Goal: Task Accomplishment & Management: Manage account settings

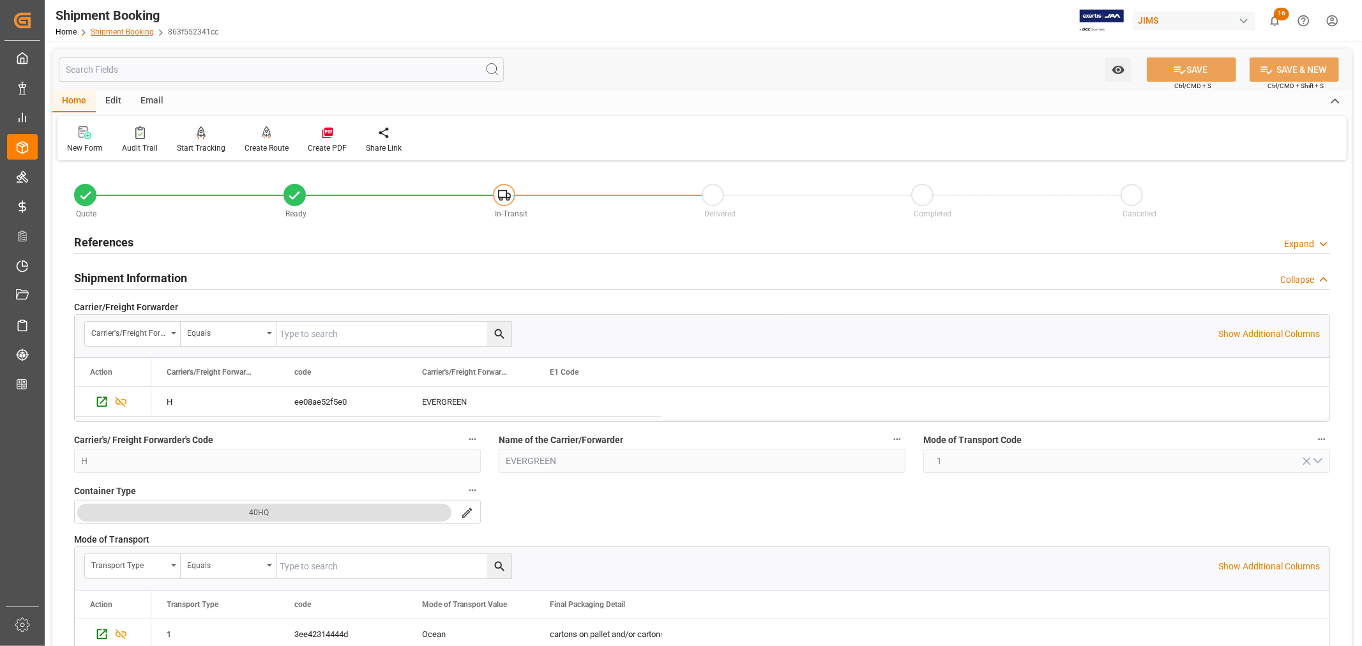
drag, startPoint x: 0, startPoint y: 0, endPoint x: 121, endPoint y: 33, distance: 125.6
click at [121, 33] on link "Shipment Booking" at bounding box center [122, 31] width 63 height 9
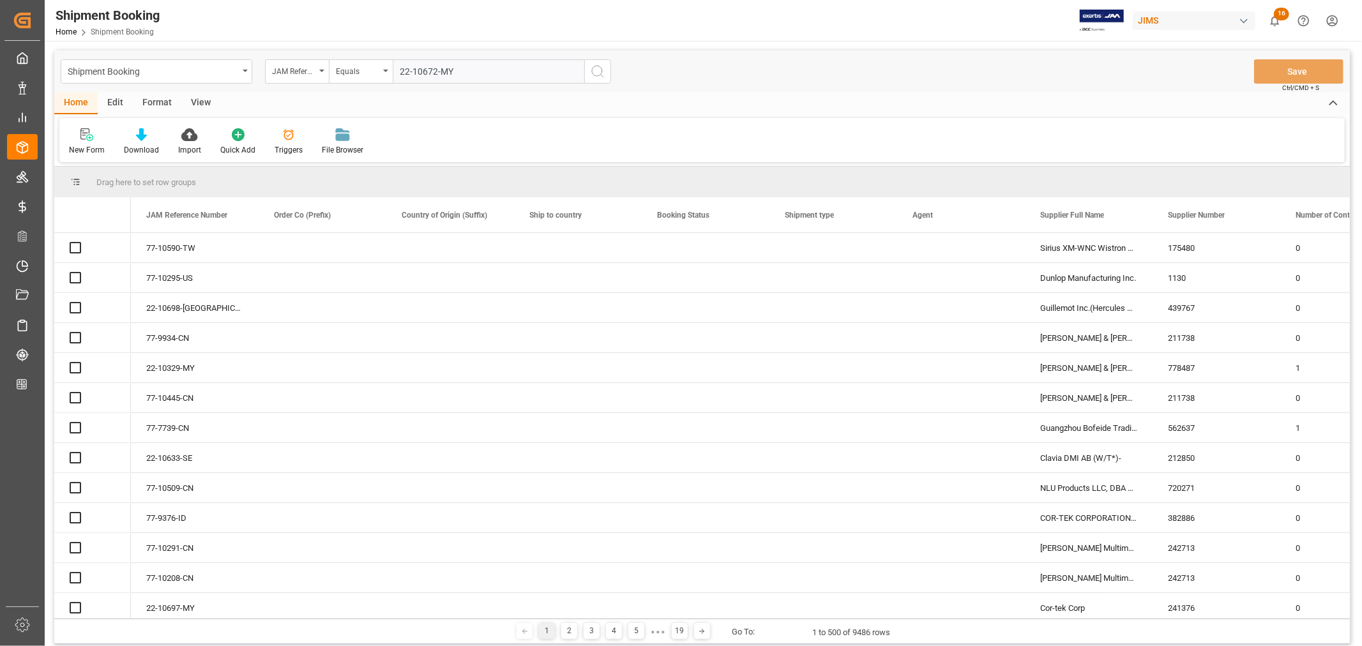
type input "22-10672-MY"
click at [597, 70] on icon "search button" at bounding box center [597, 71] width 15 height 15
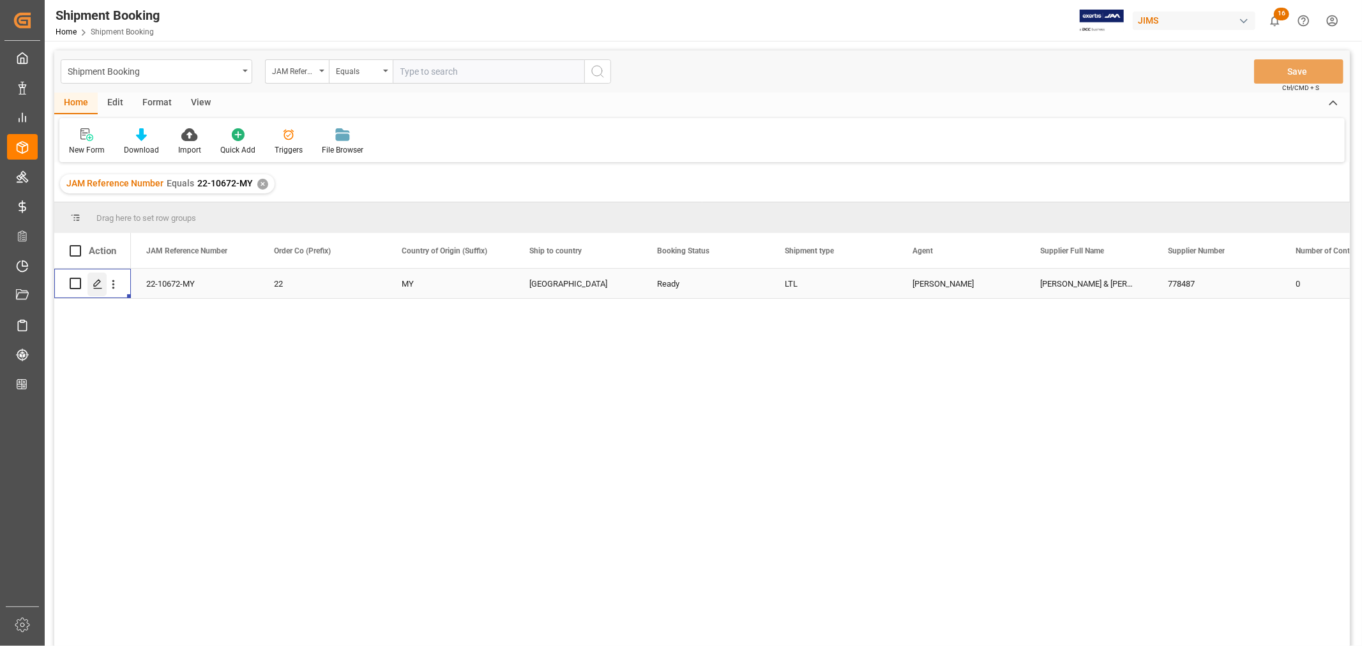
click at [96, 284] on icon "Press SPACE to select this row." at bounding box center [98, 284] width 10 height 10
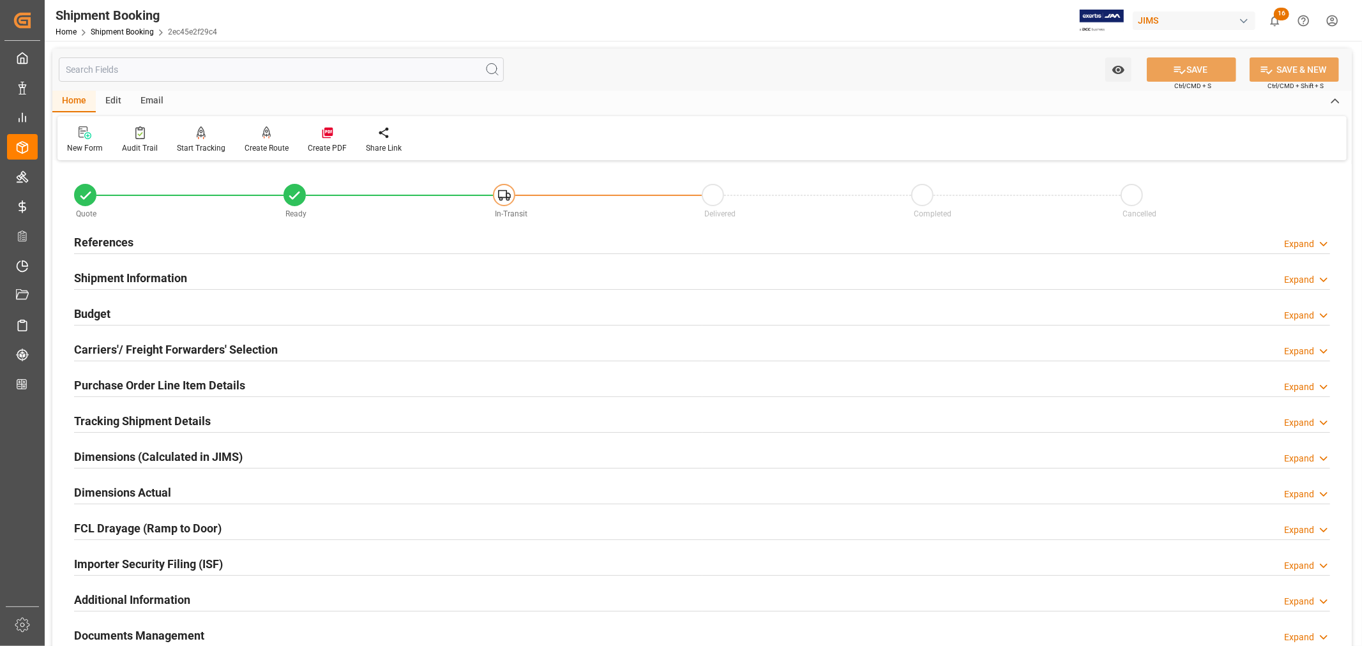
click at [90, 308] on h2 "Budget" at bounding box center [92, 313] width 36 height 17
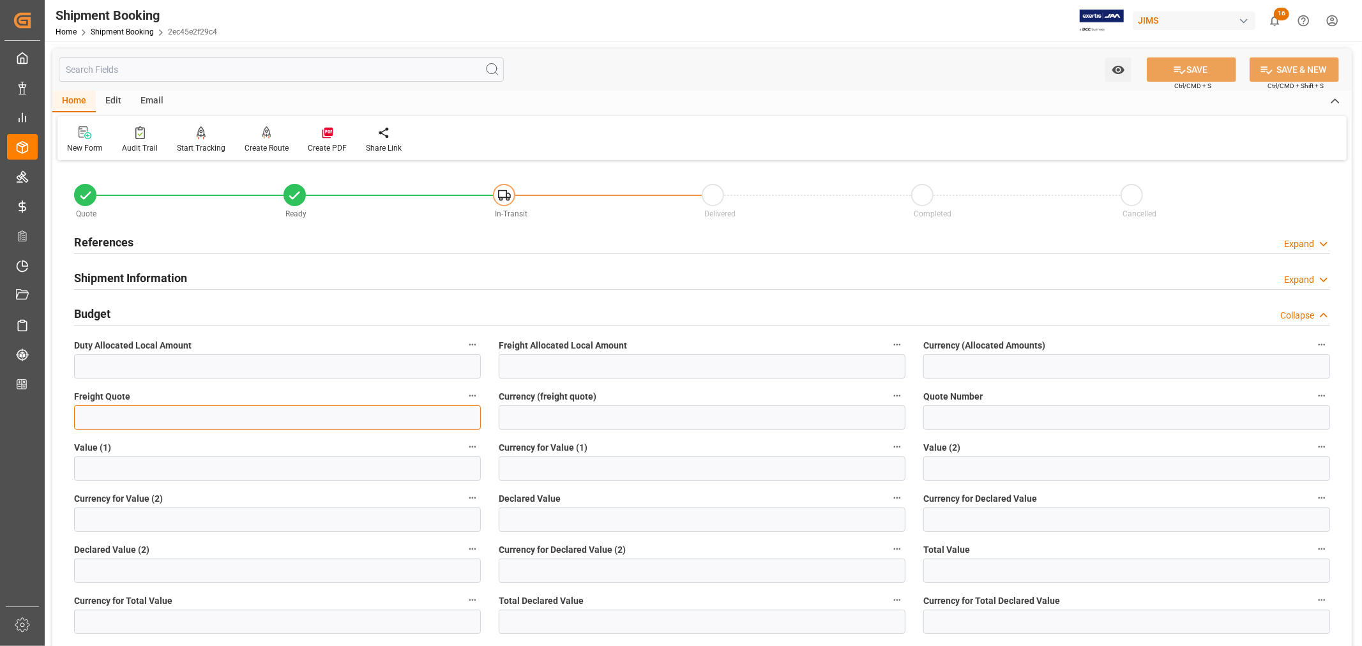
click at [93, 416] on input "text" at bounding box center [277, 417] width 407 height 24
type input "9500"
click at [575, 410] on input at bounding box center [702, 417] width 407 height 24
type input "USD"
click at [1192, 66] on button "SAVE" at bounding box center [1191, 69] width 89 height 24
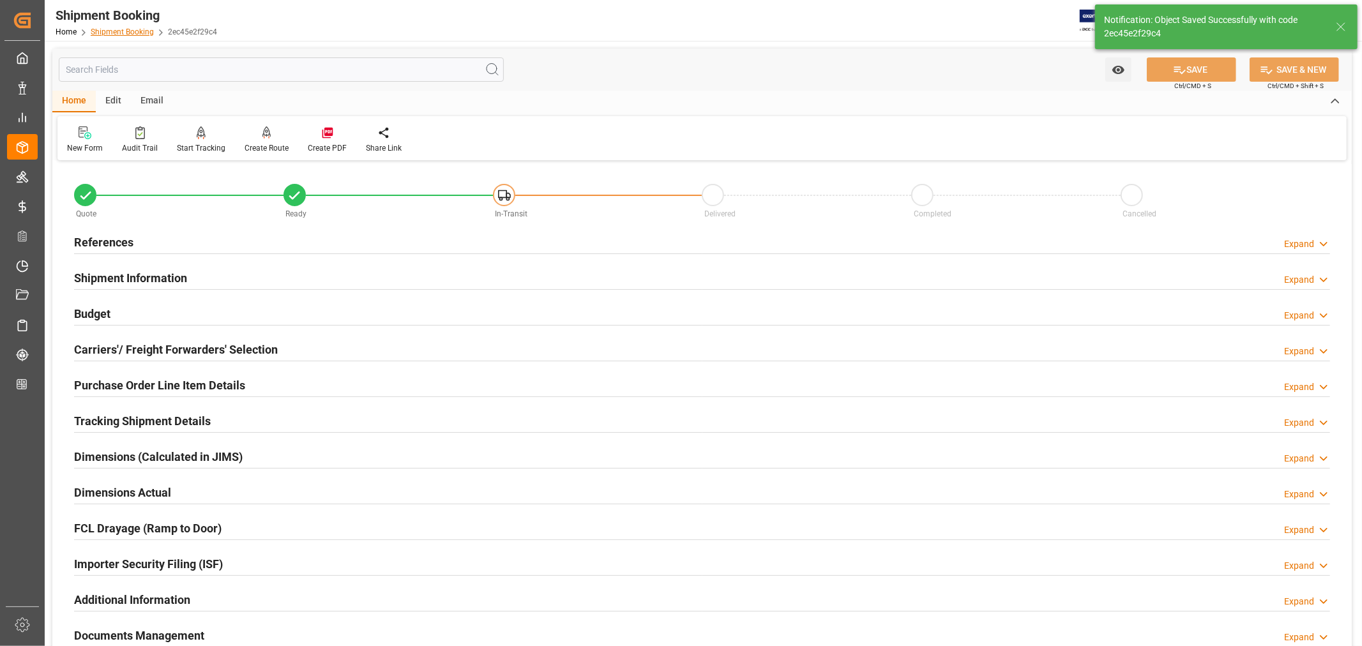
click at [128, 30] on link "Shipment Booking" at bounding box center [122, 31] width 63 height 9
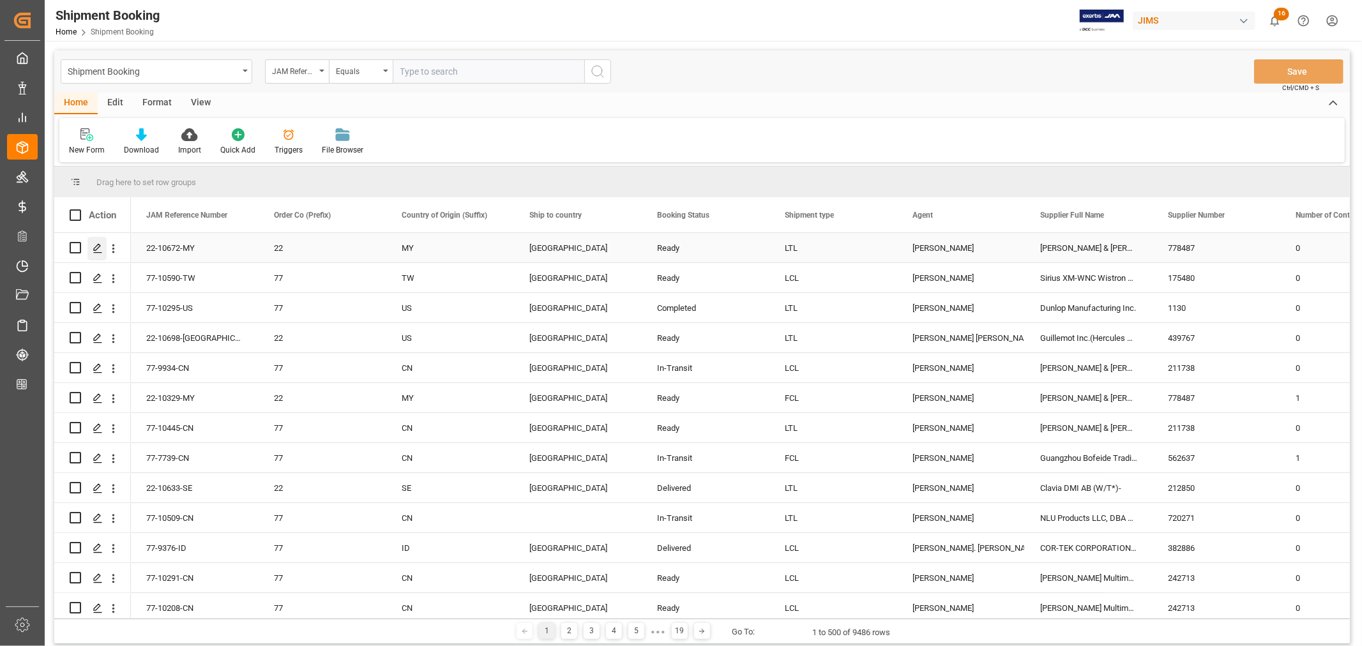
click icon "Press SPACE to select this row."
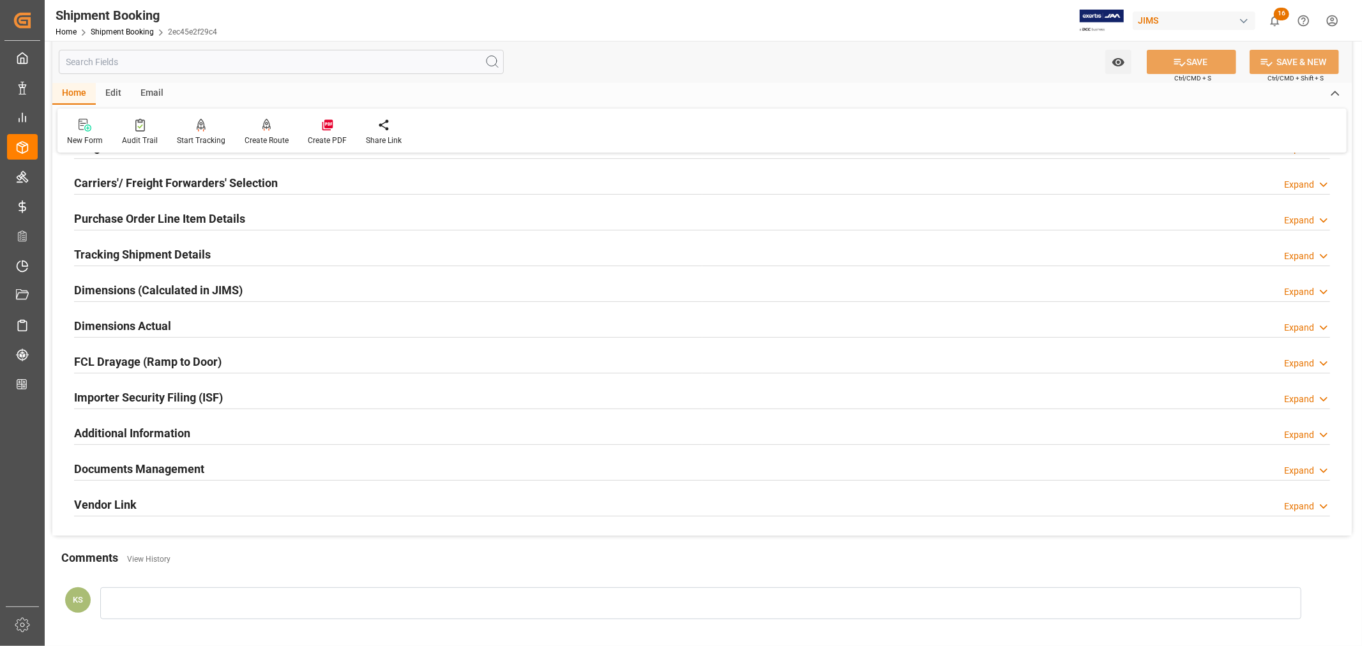
scroll to position [283, 0]
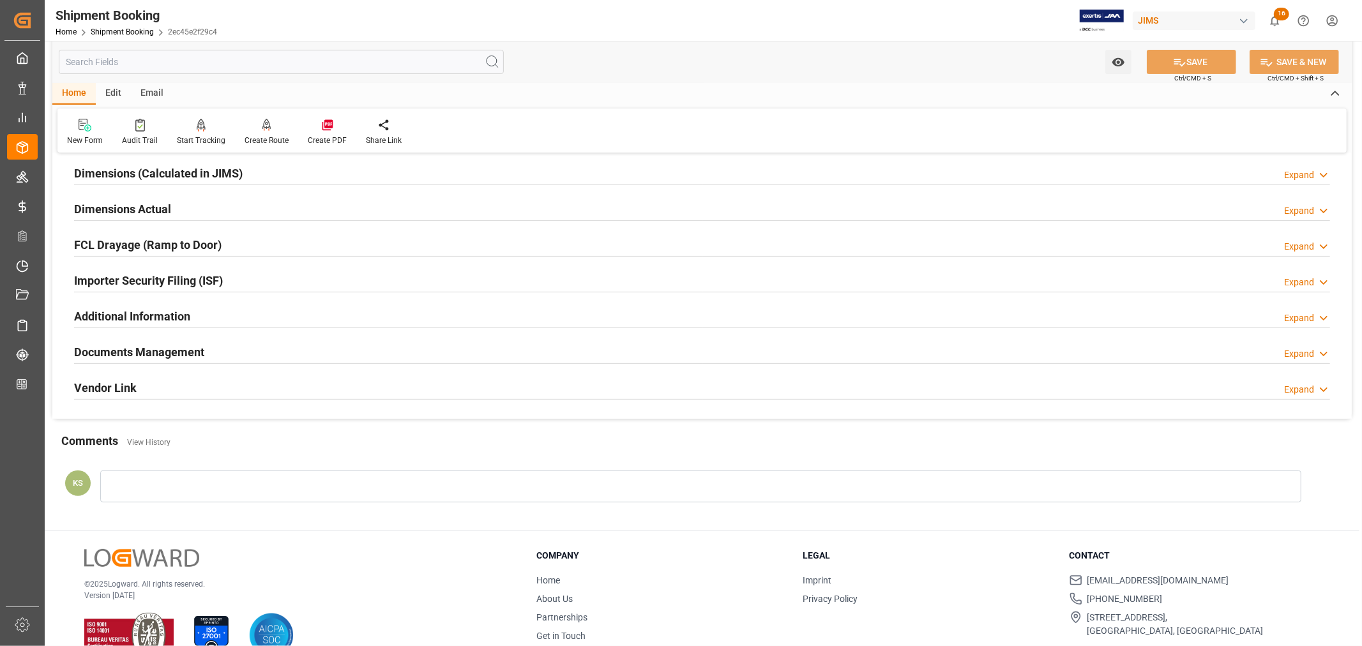
click h2 "Documents Management"
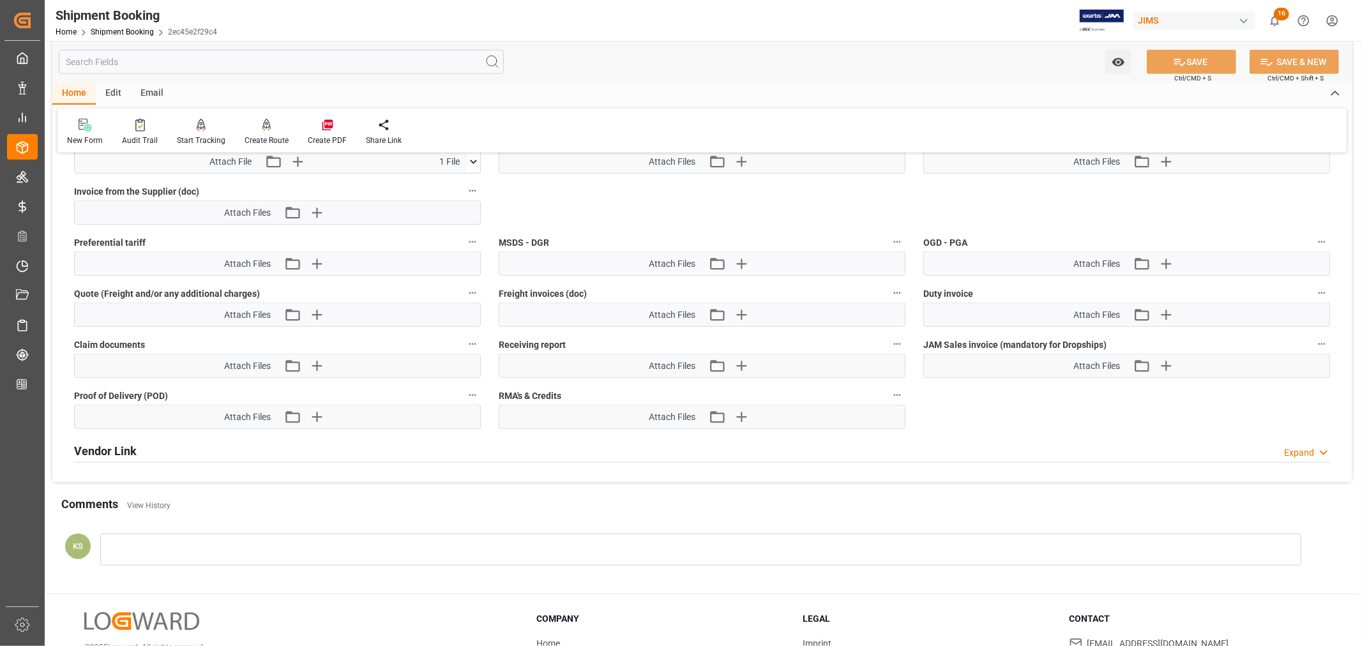
scroll to position [780, 0]
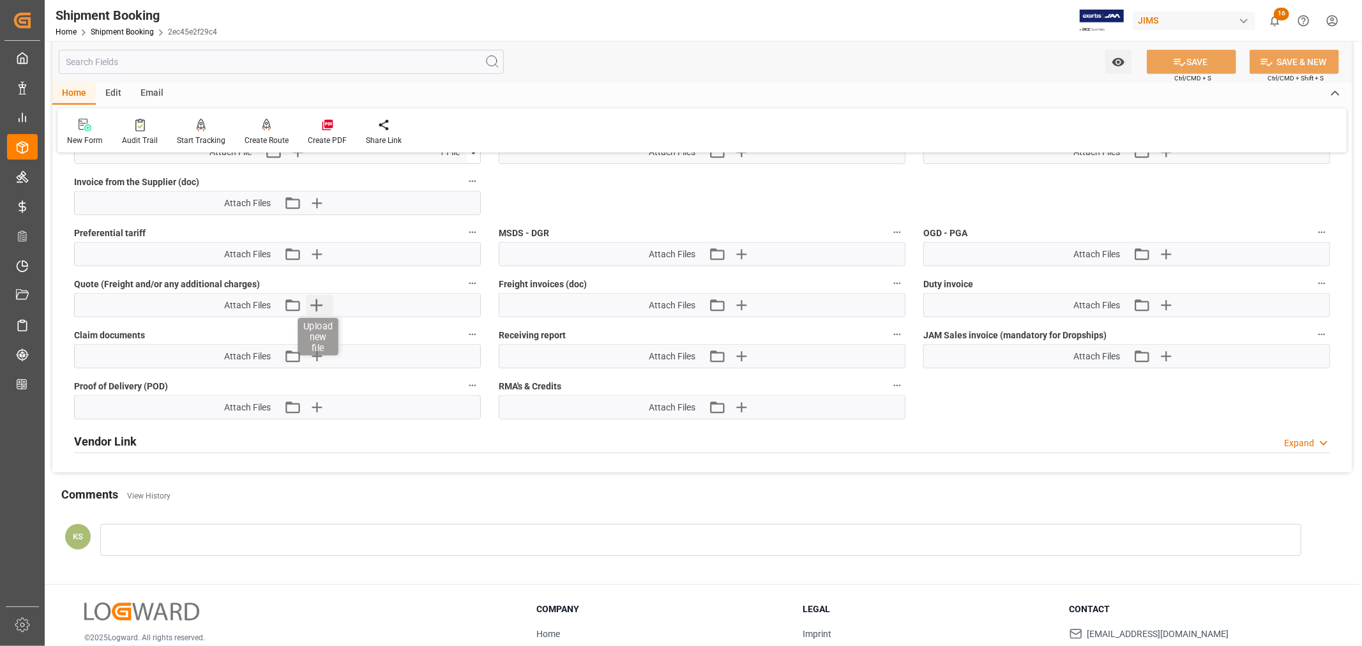
click icon "button"
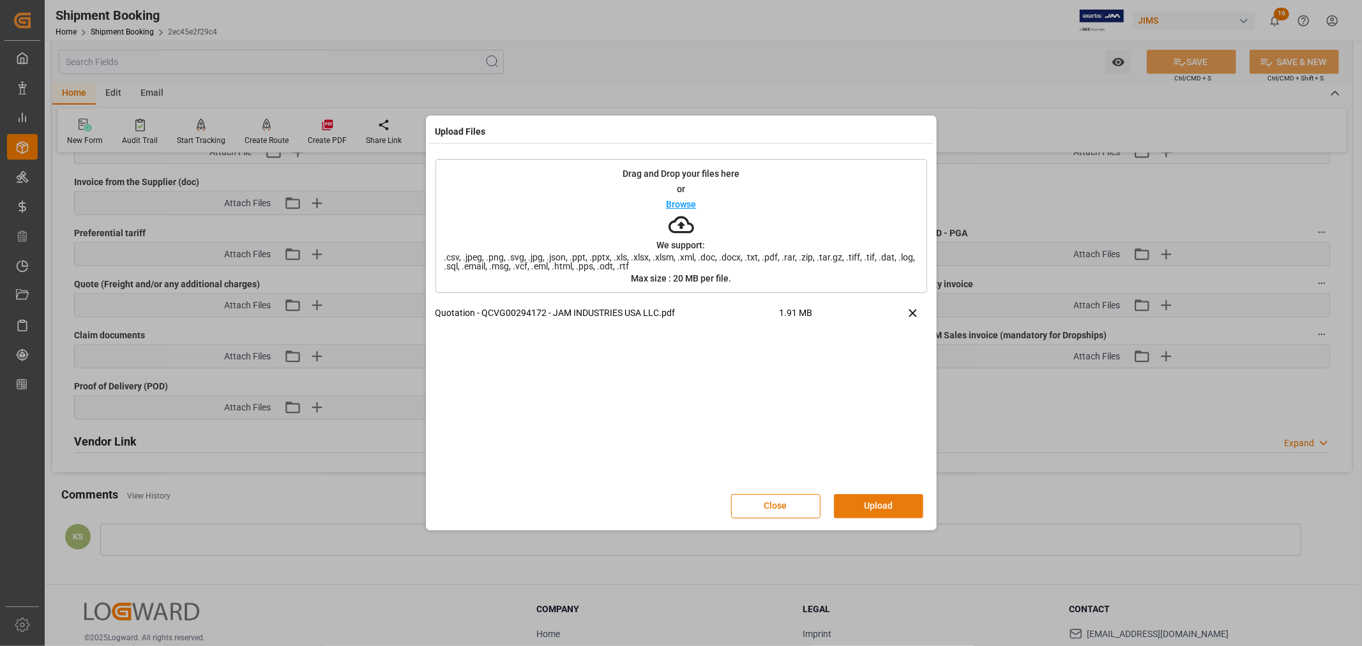
click button "Upload"
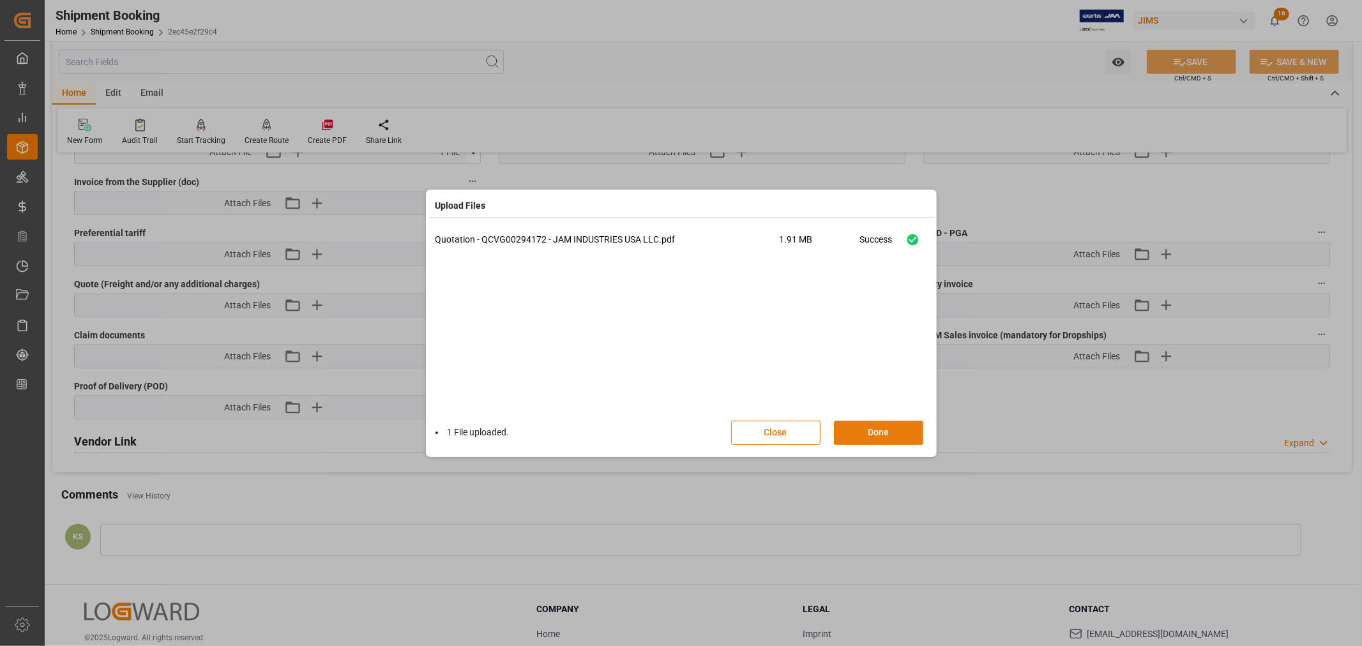
click button "Done"
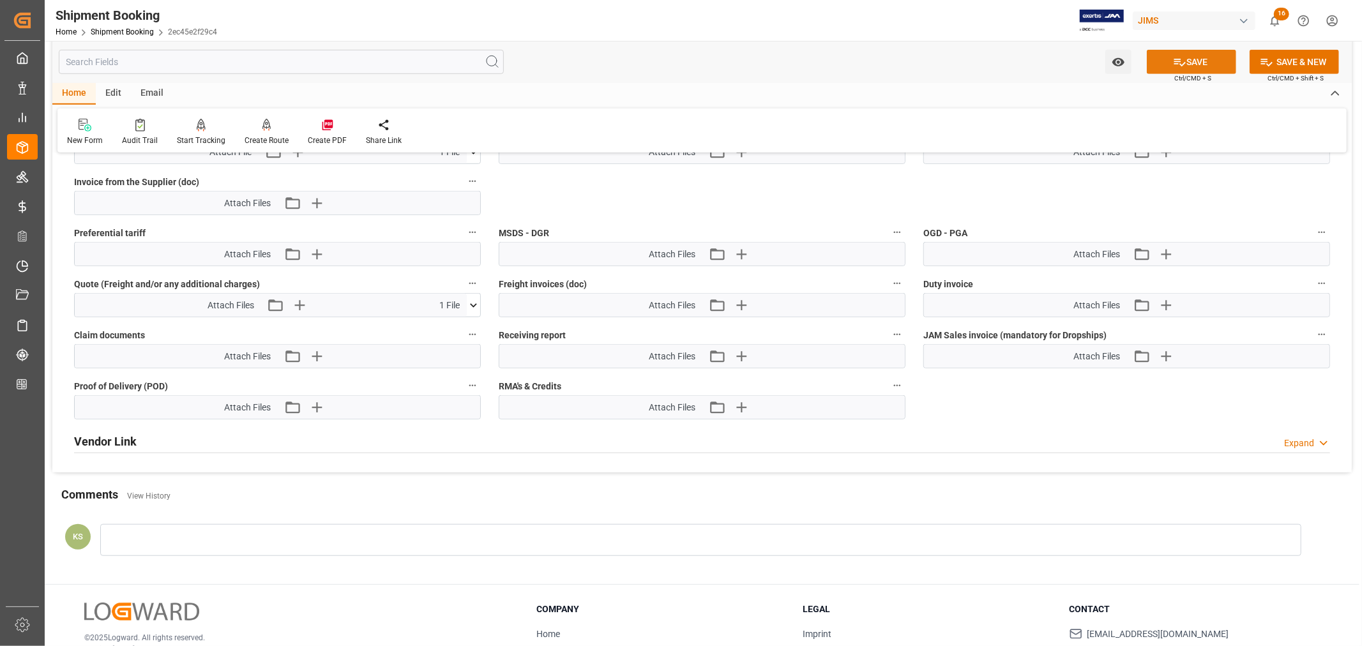
click button "SAVE"
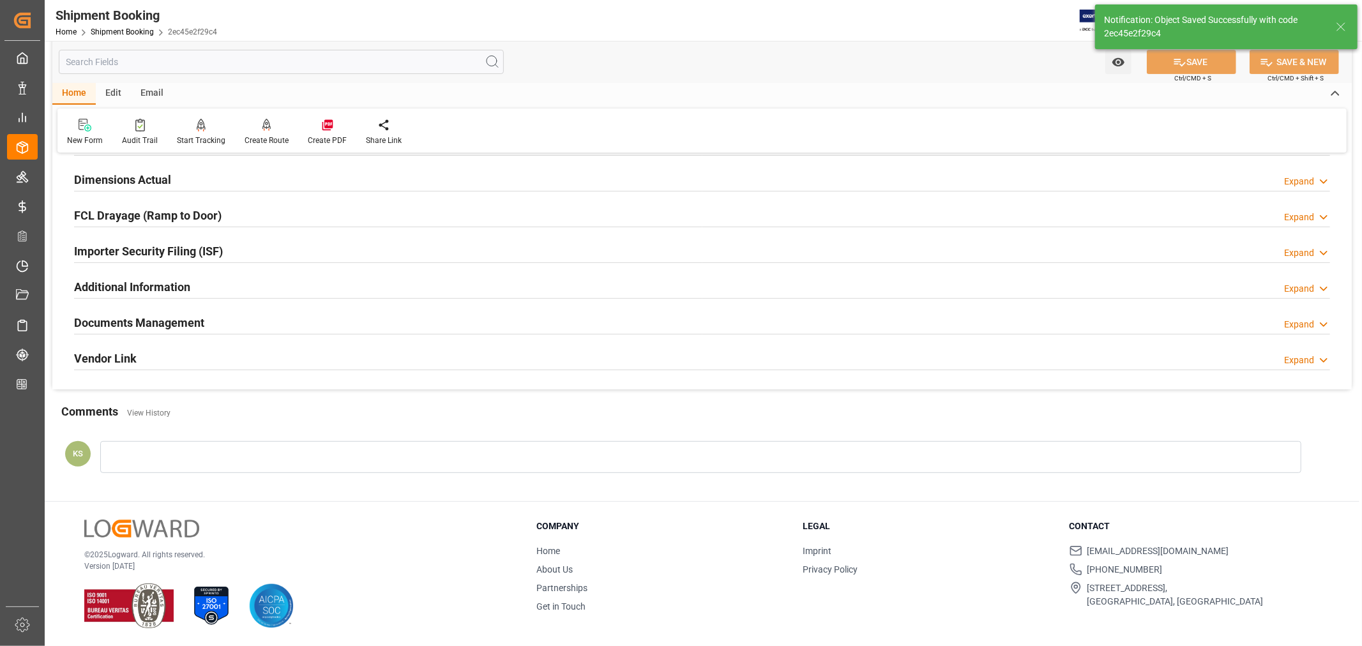
scroll to position [232, 0]
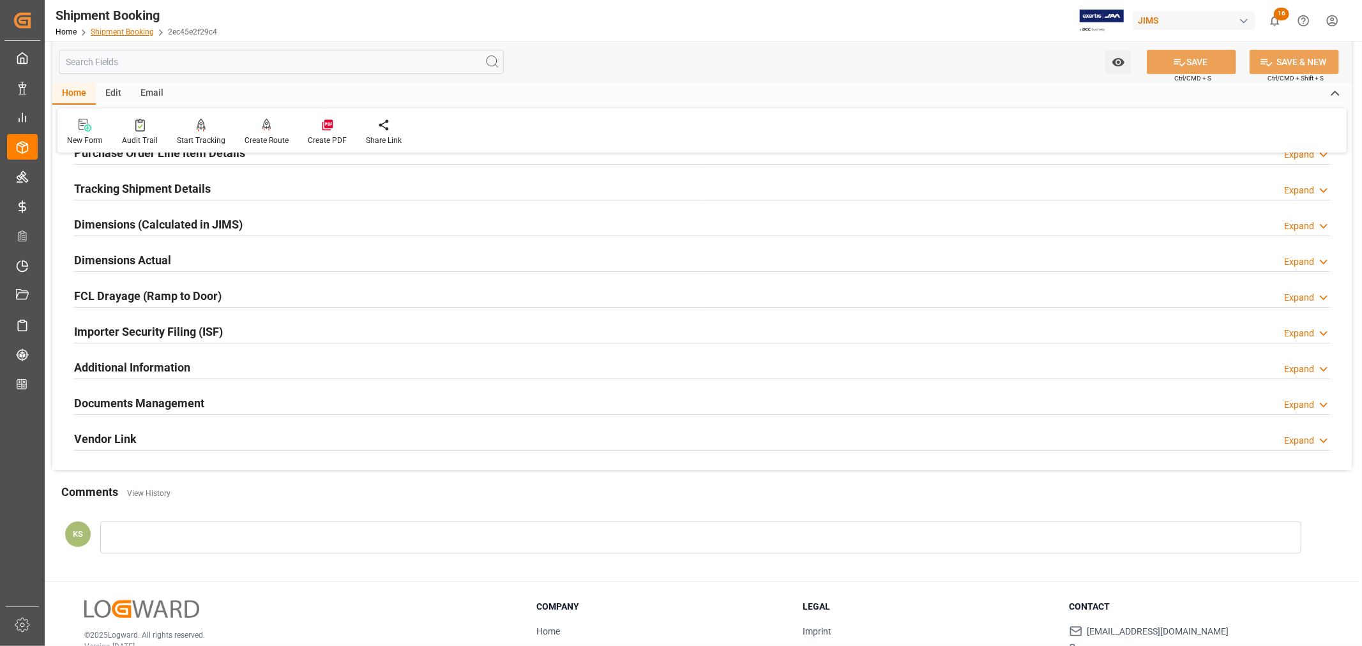
click link "Shipment Booking"
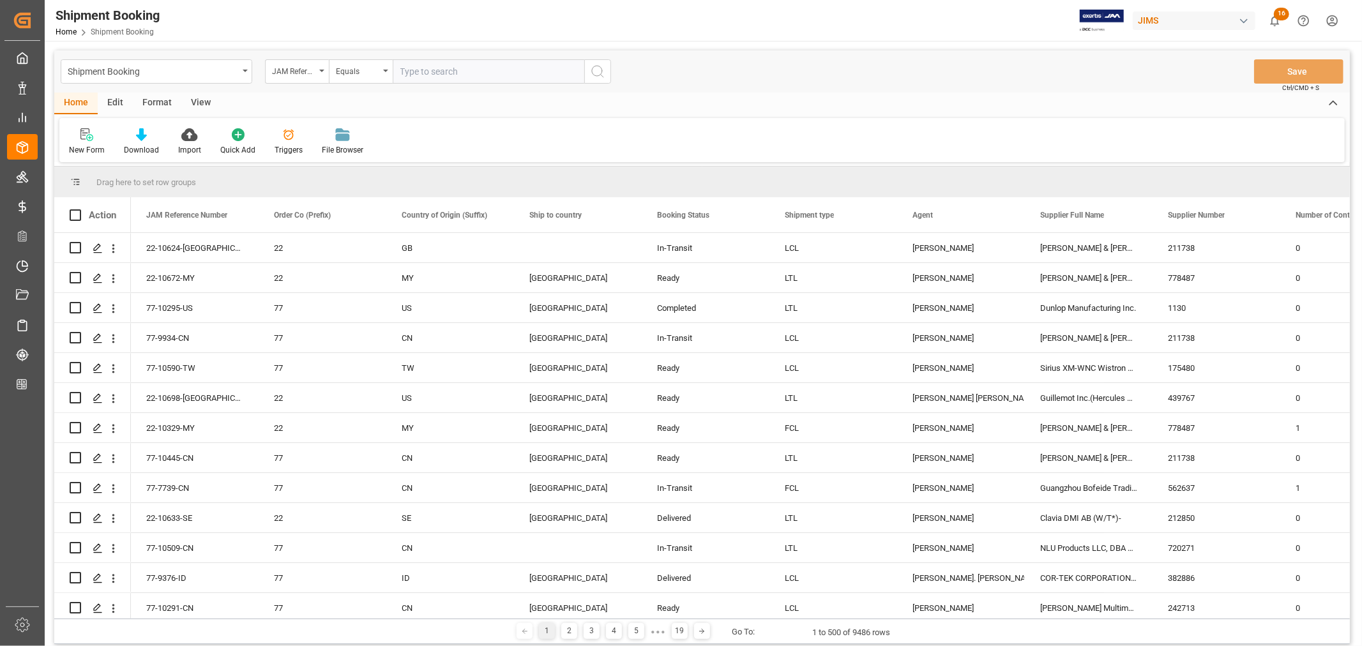
click input "text"
type input "22-9321-cn"
click icon "search button"
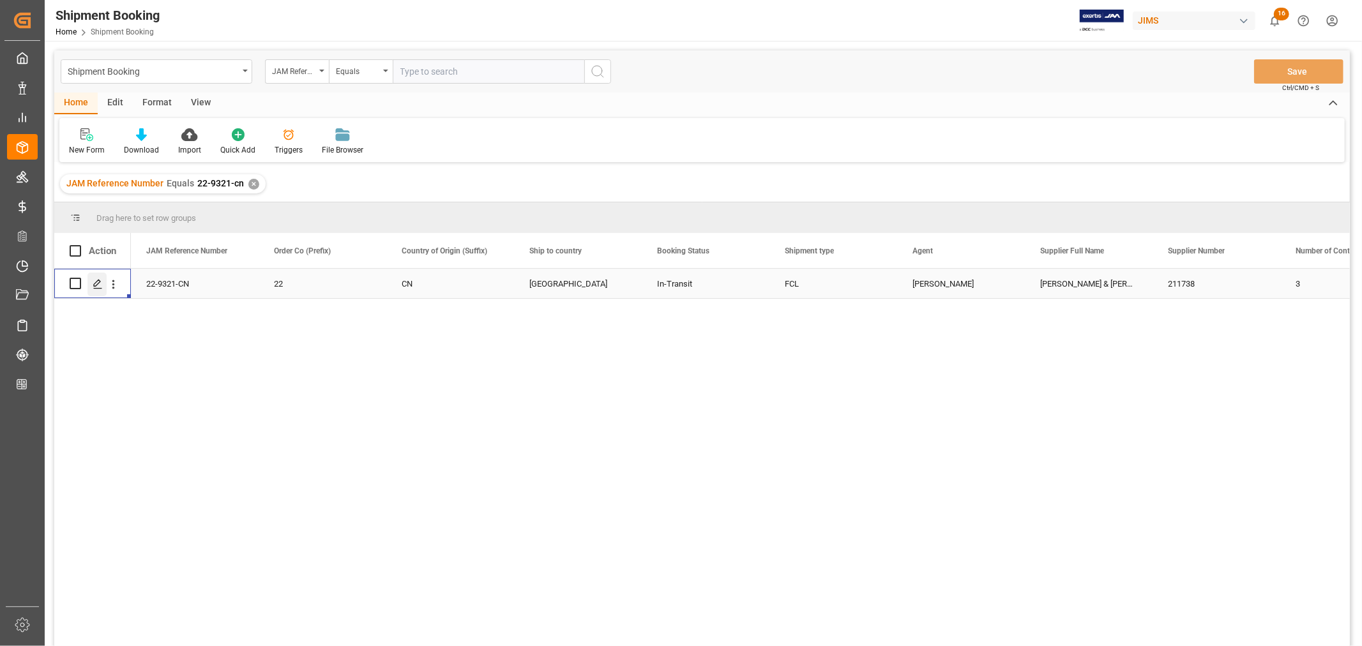
click polygon "Press SPACE to select this row."
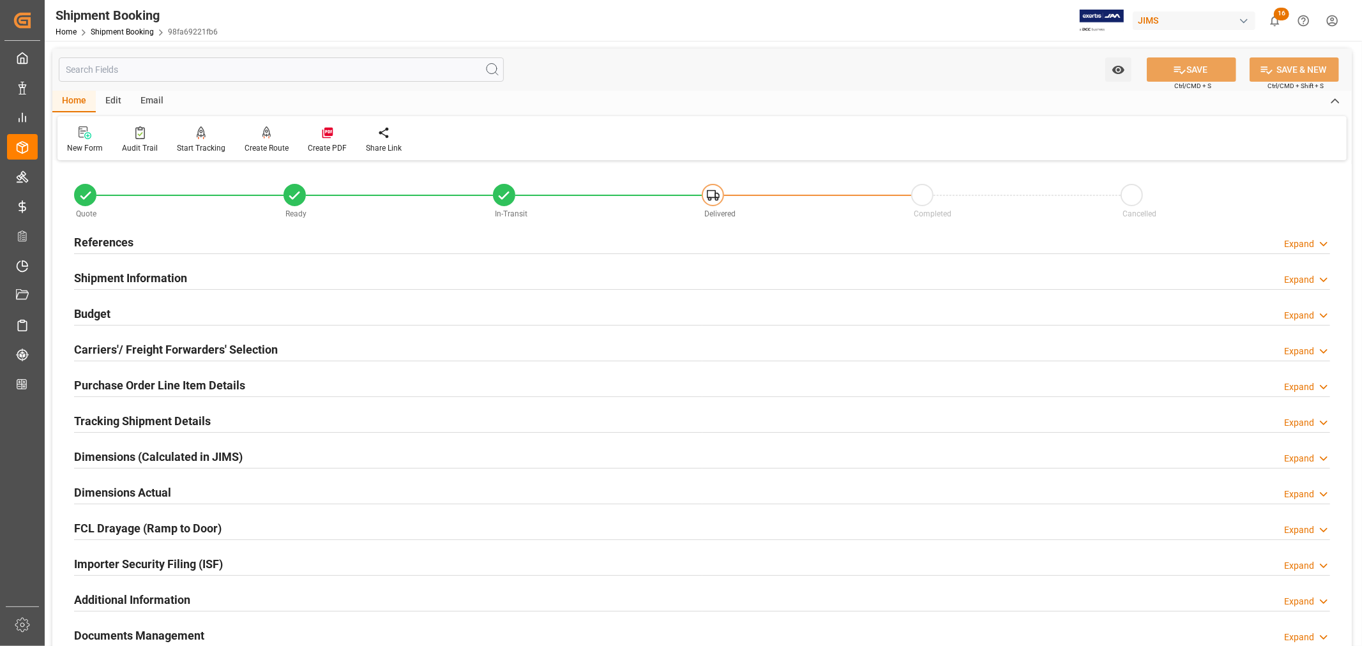
click h2 "Tracking Shipment Details"
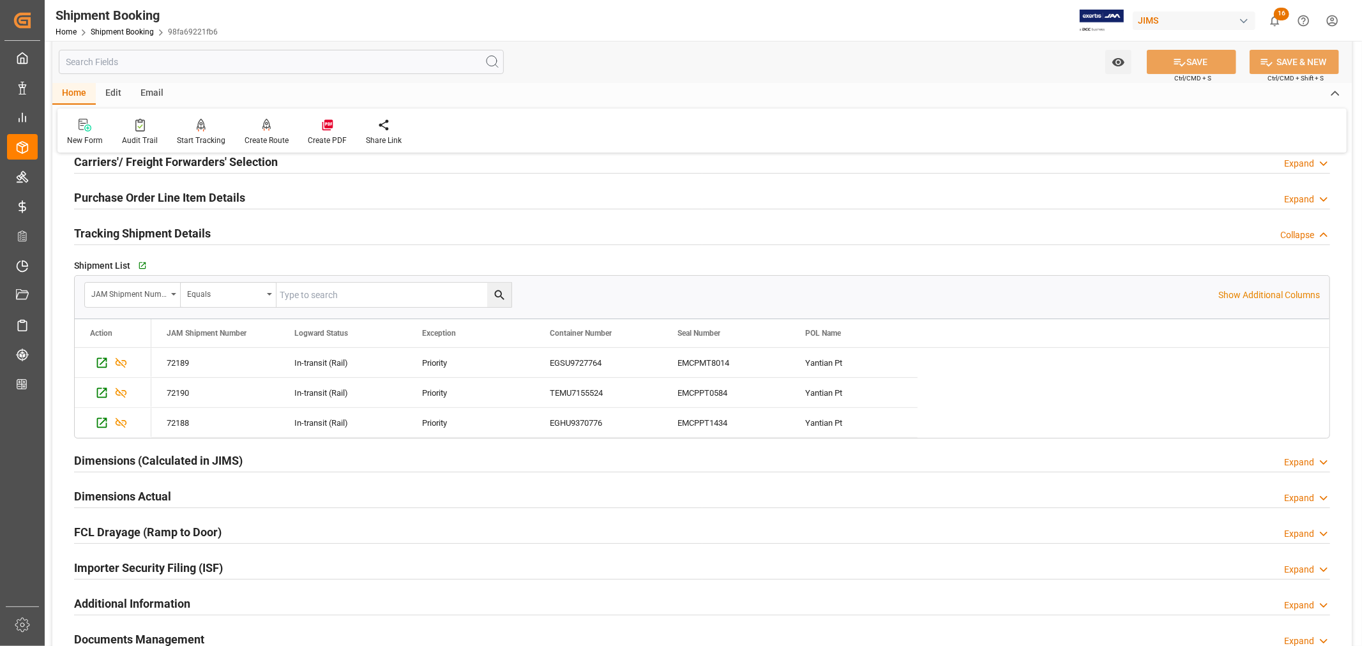
scroll to position [213, 0]
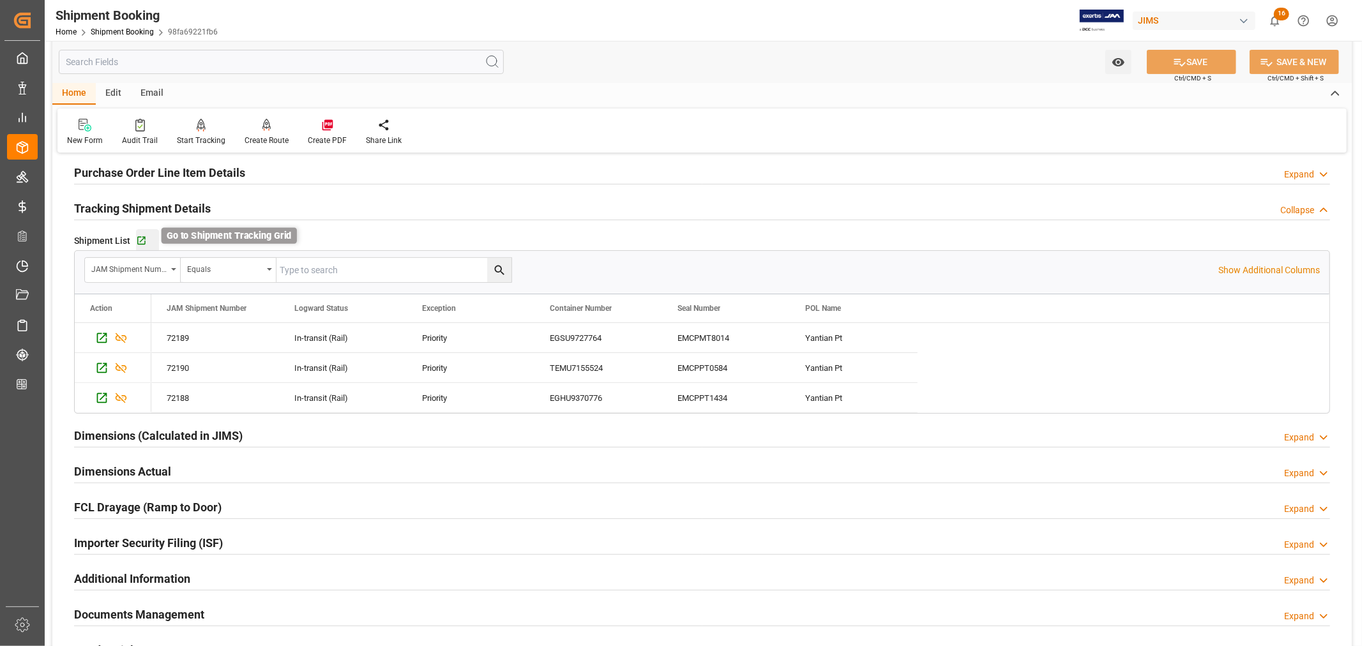
click icon "button"
click link "Shipment Booking"
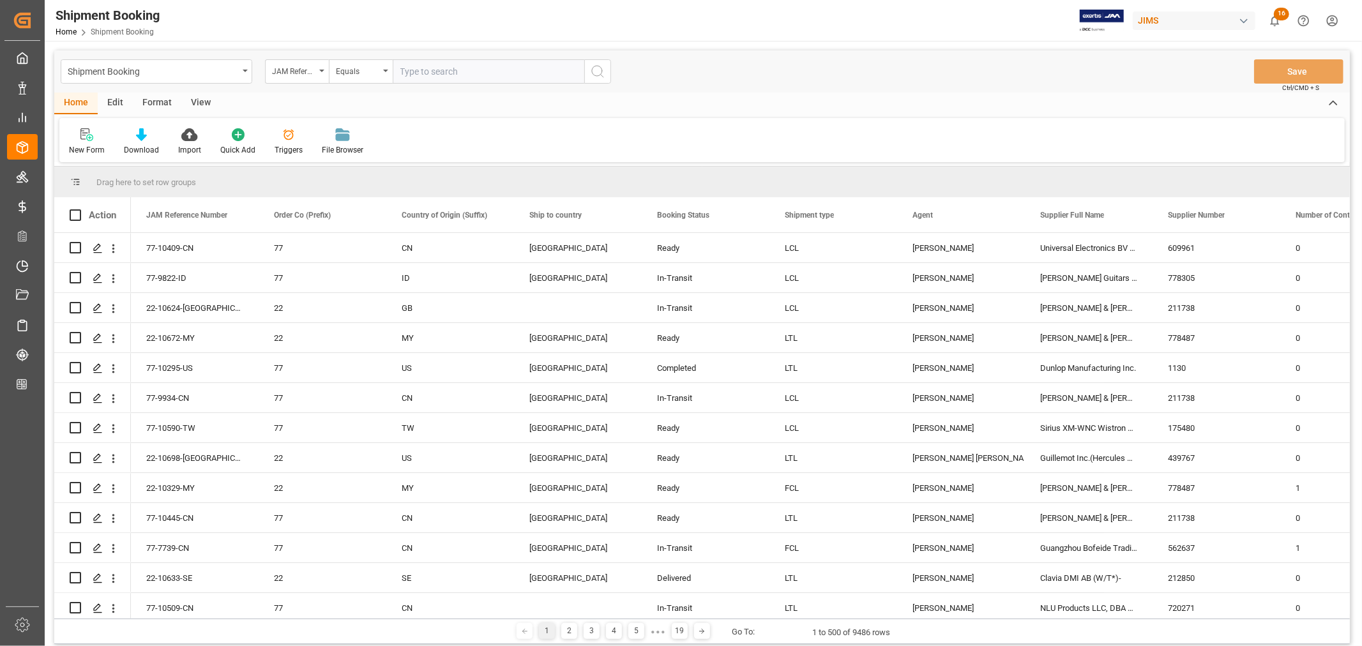
paste input "22-9972-ID"
type input "22-9972-ID"
click icon "search button"
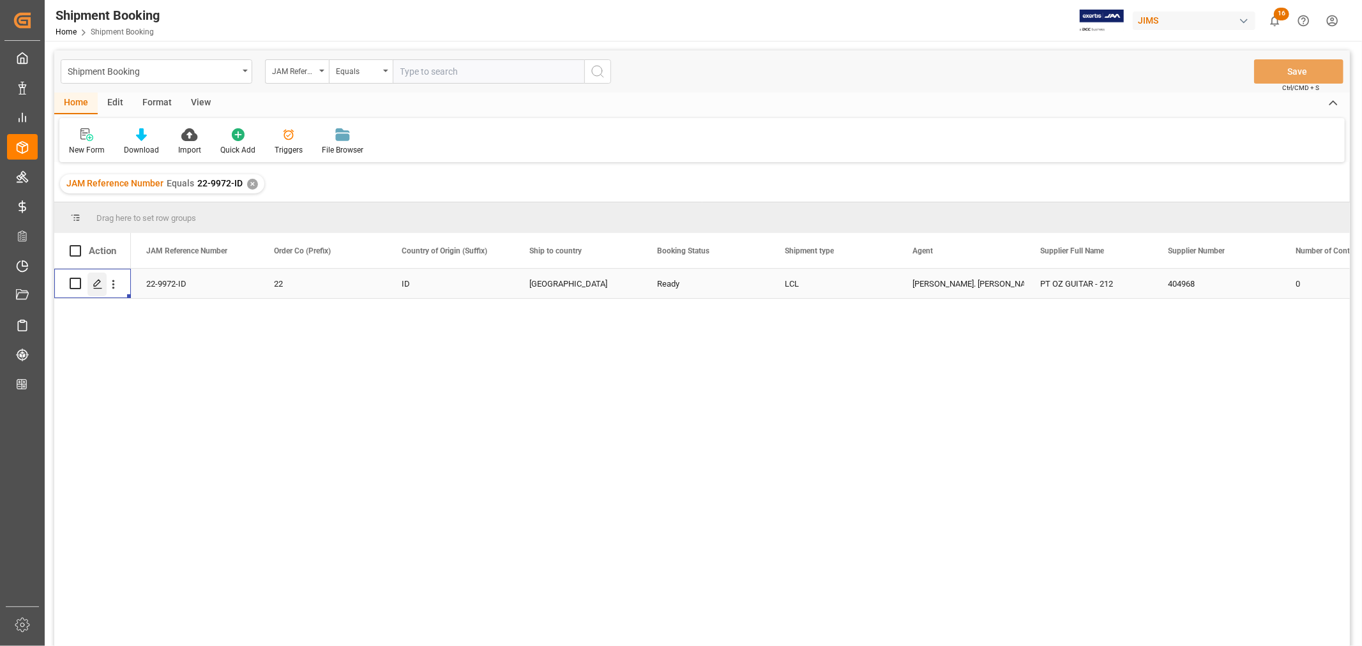
click icon "Press SPACE to select this row."
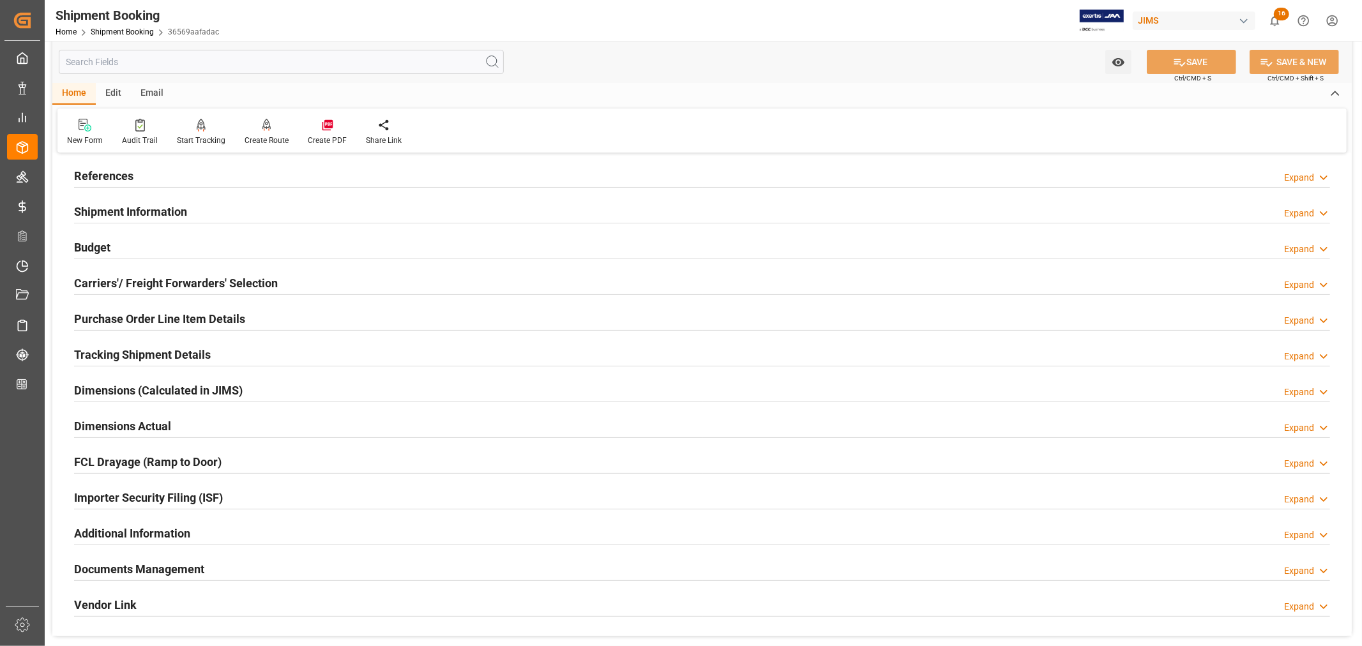
scroll to position [313, 0]
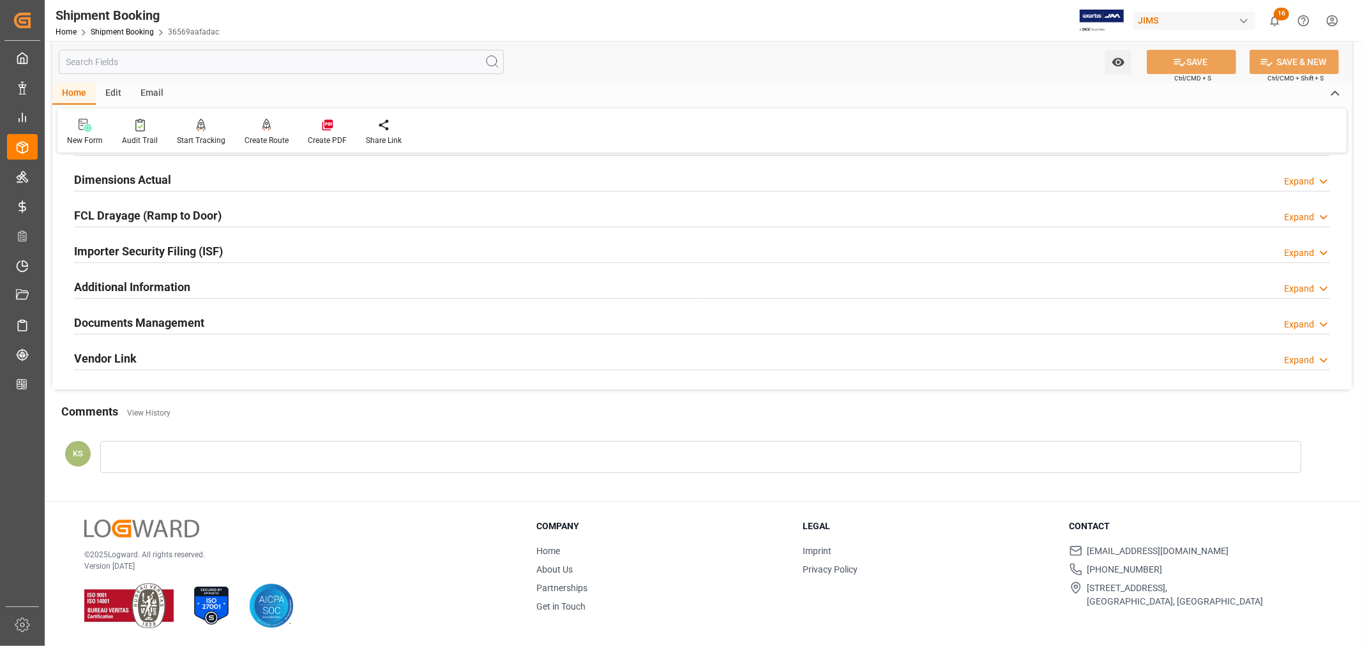
click div "Importer Security Filing (ISF) Expand"
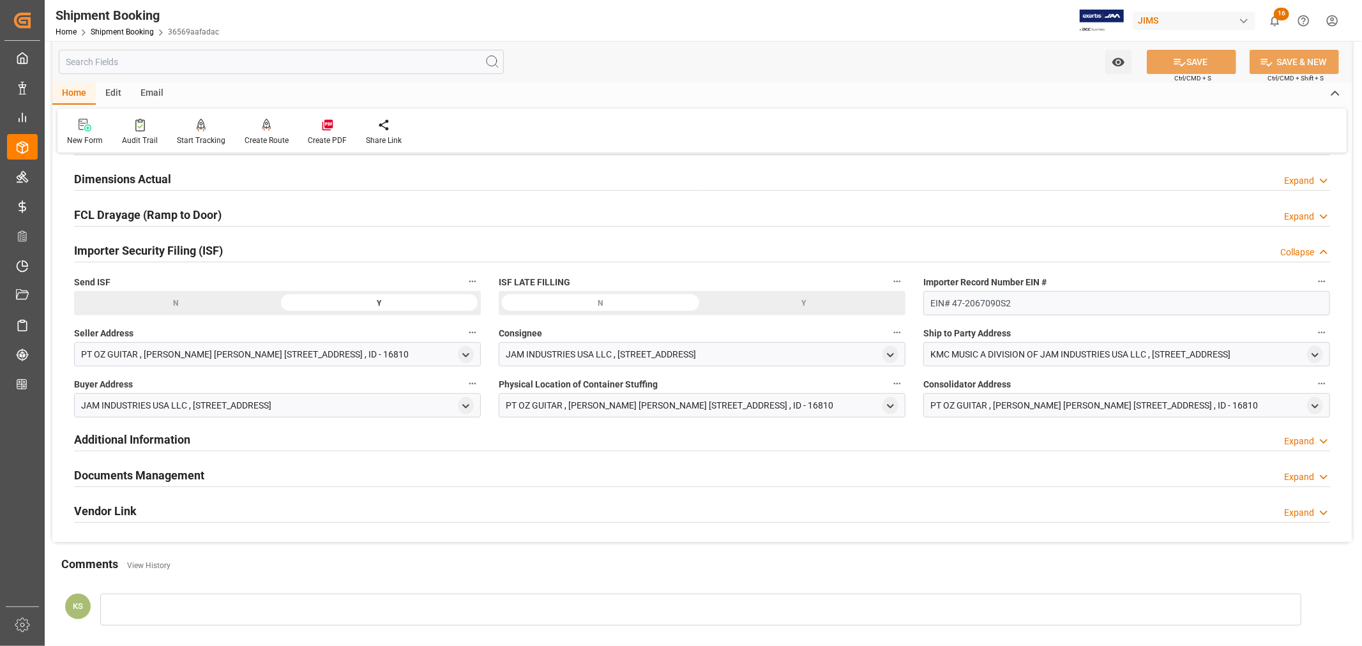
click div "Importer Security Filing (ISF) Collapse"
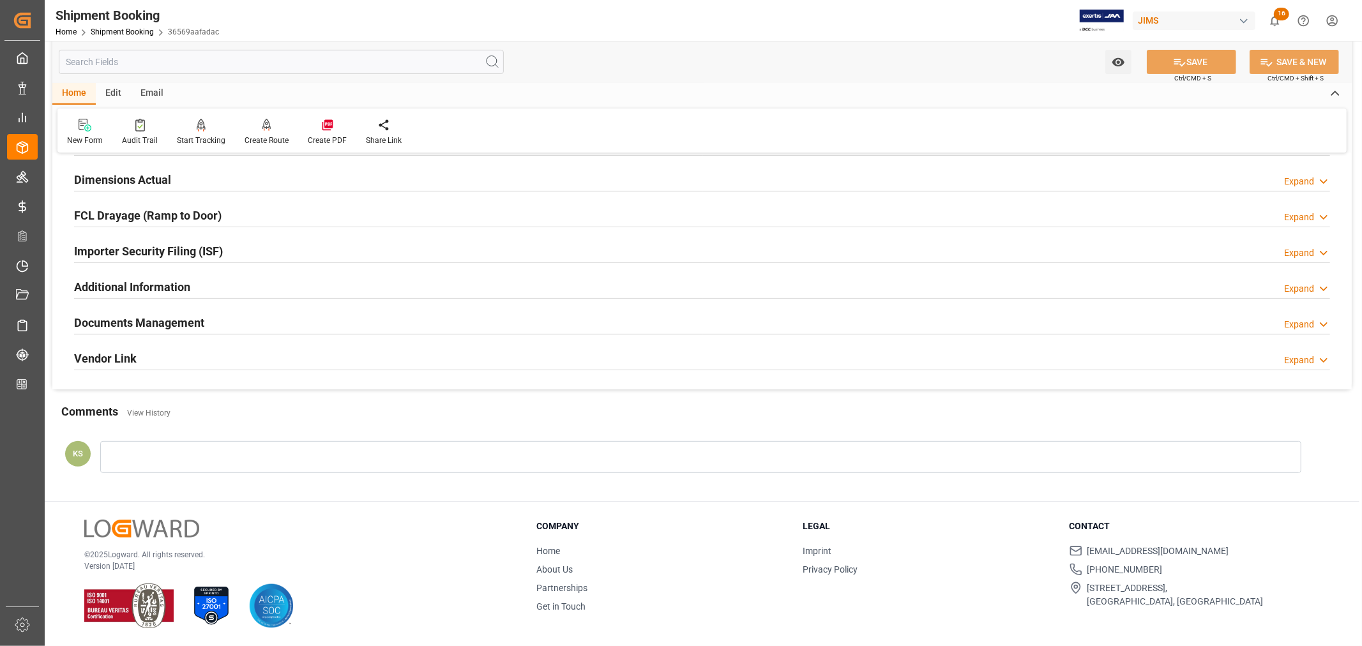
click div "Documents Management Expand"
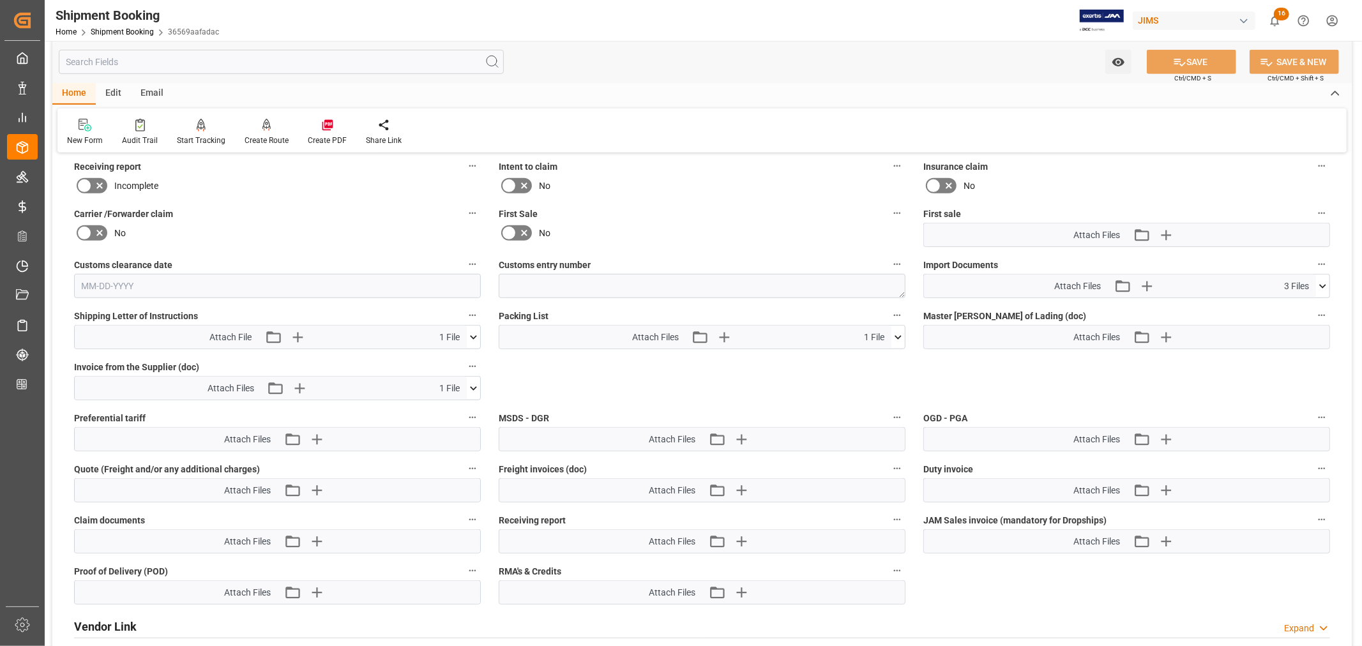
scroll to position [597, 0]
click icon
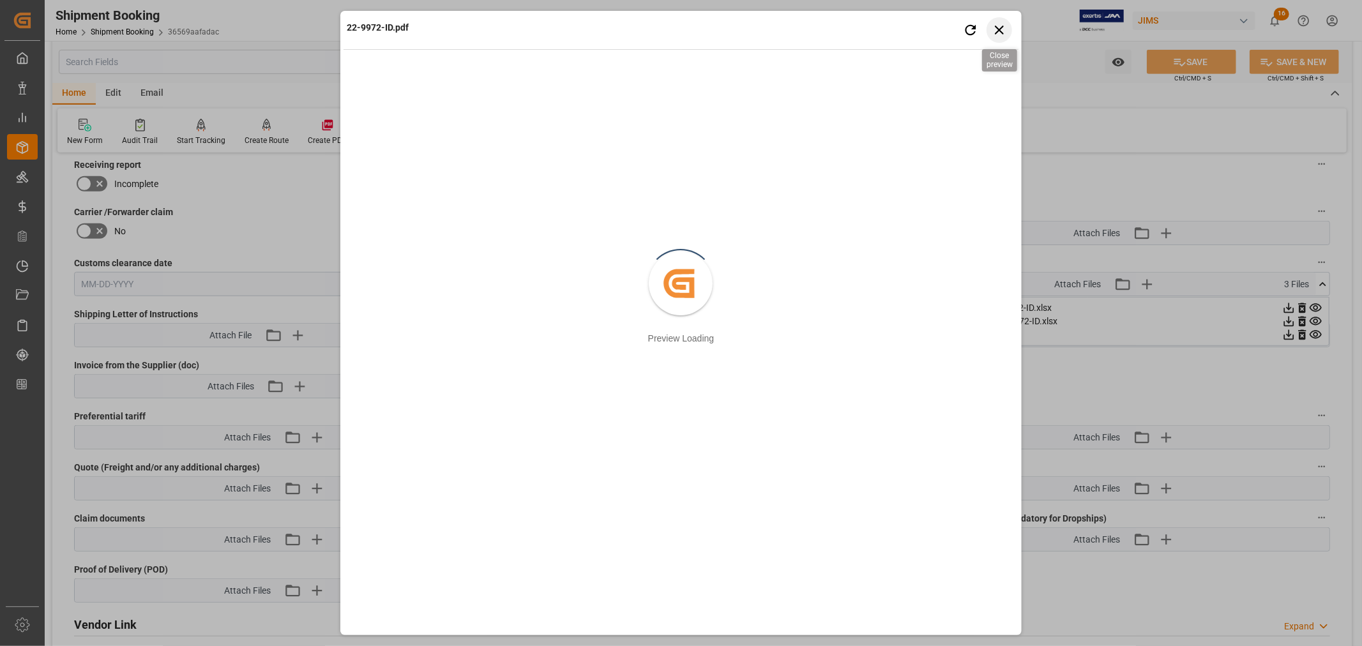
click icon "button"
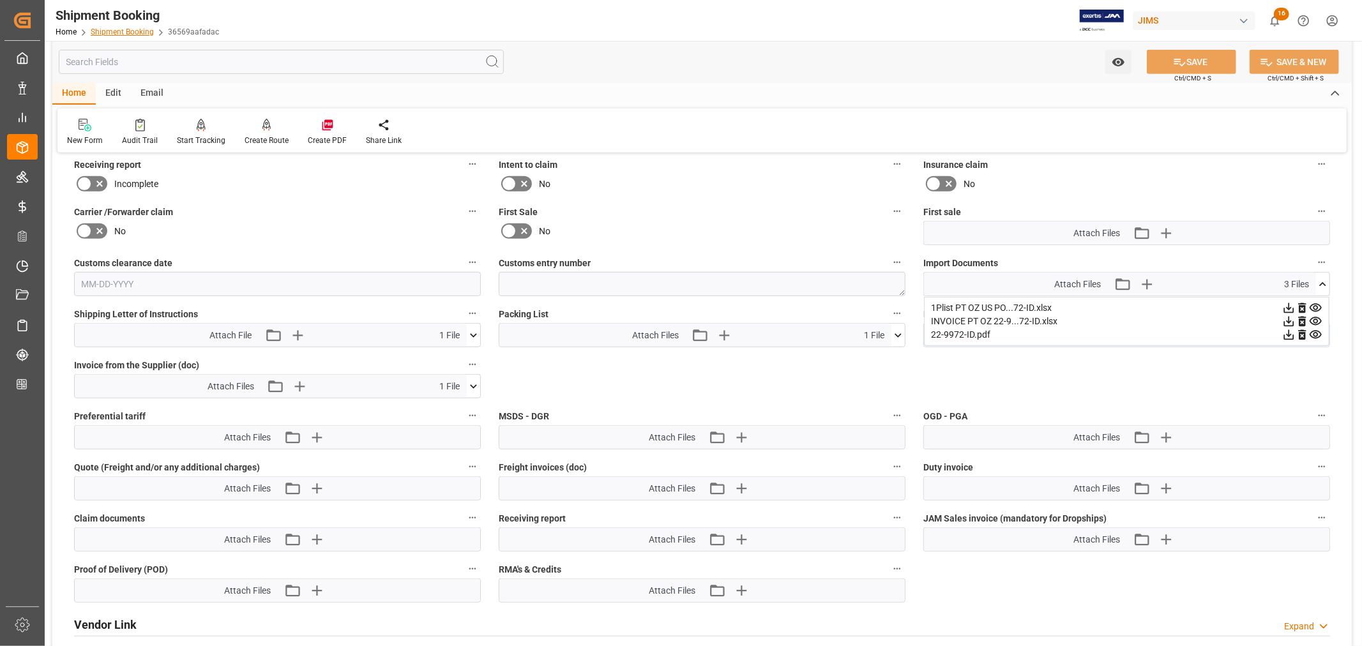
click link "Shipment Booking"
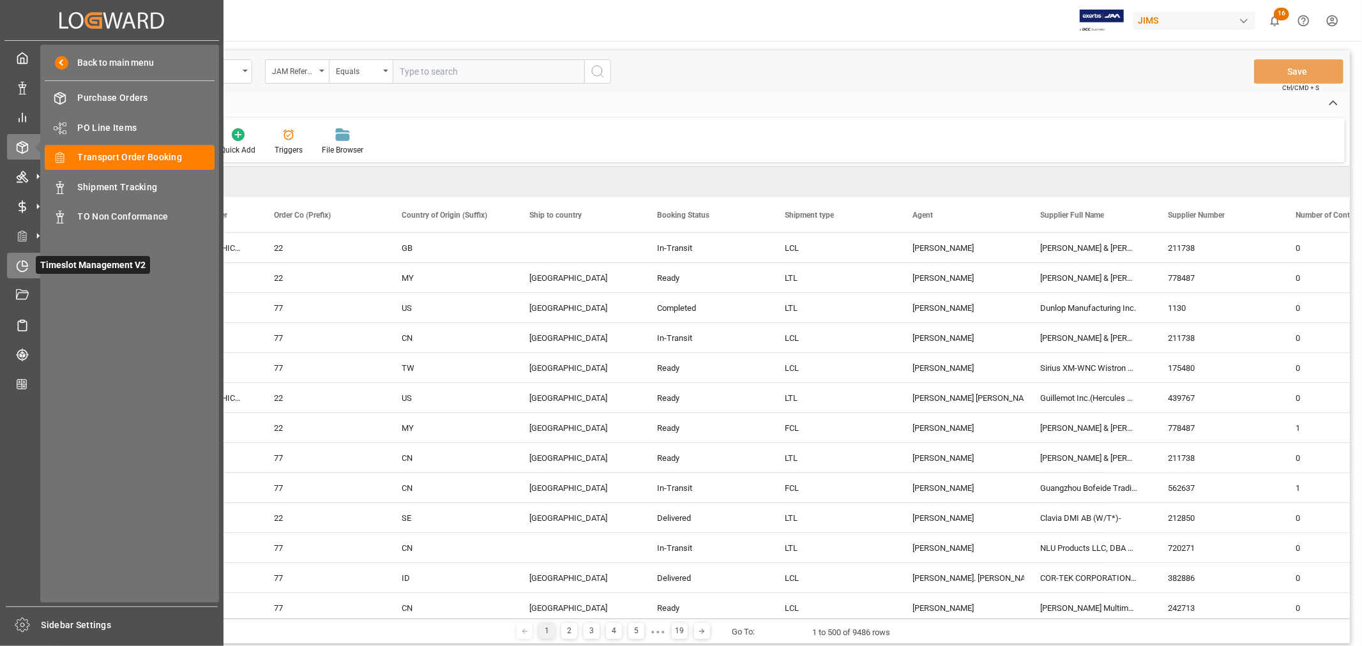
click at [24, 262] on icon at bounding box center [22, 266] width 13 height 13
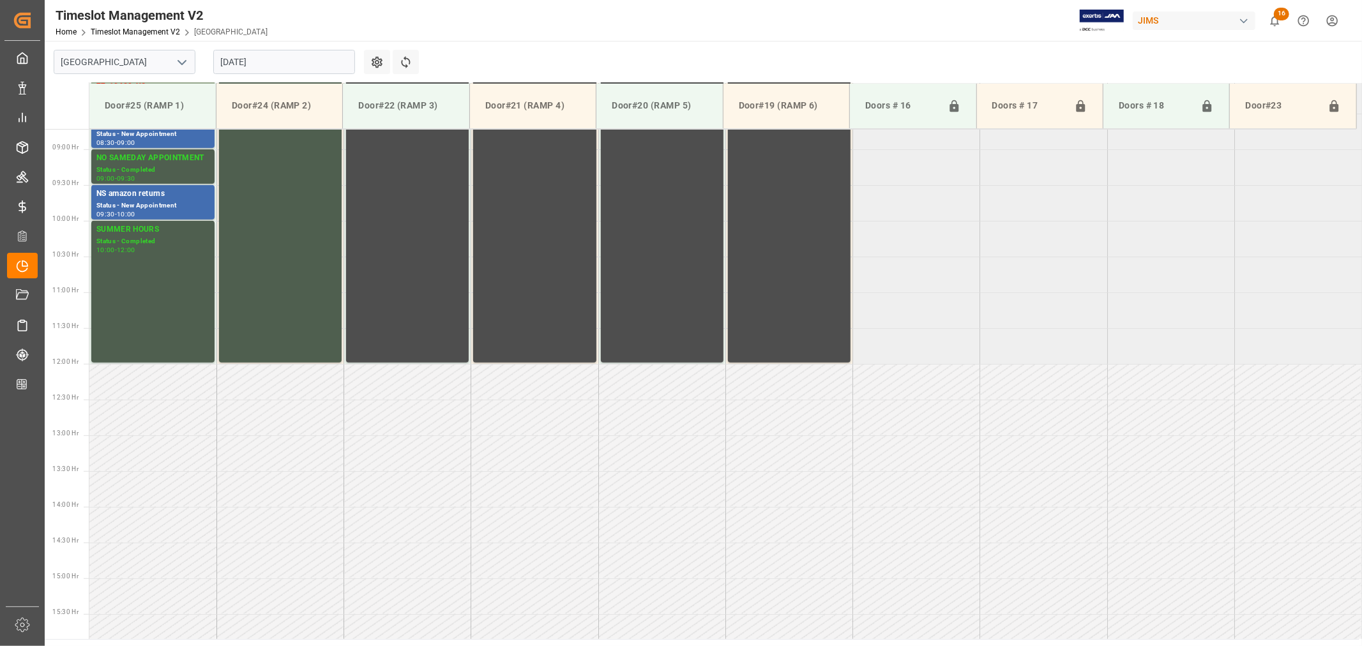
scroll to position [706, 0]
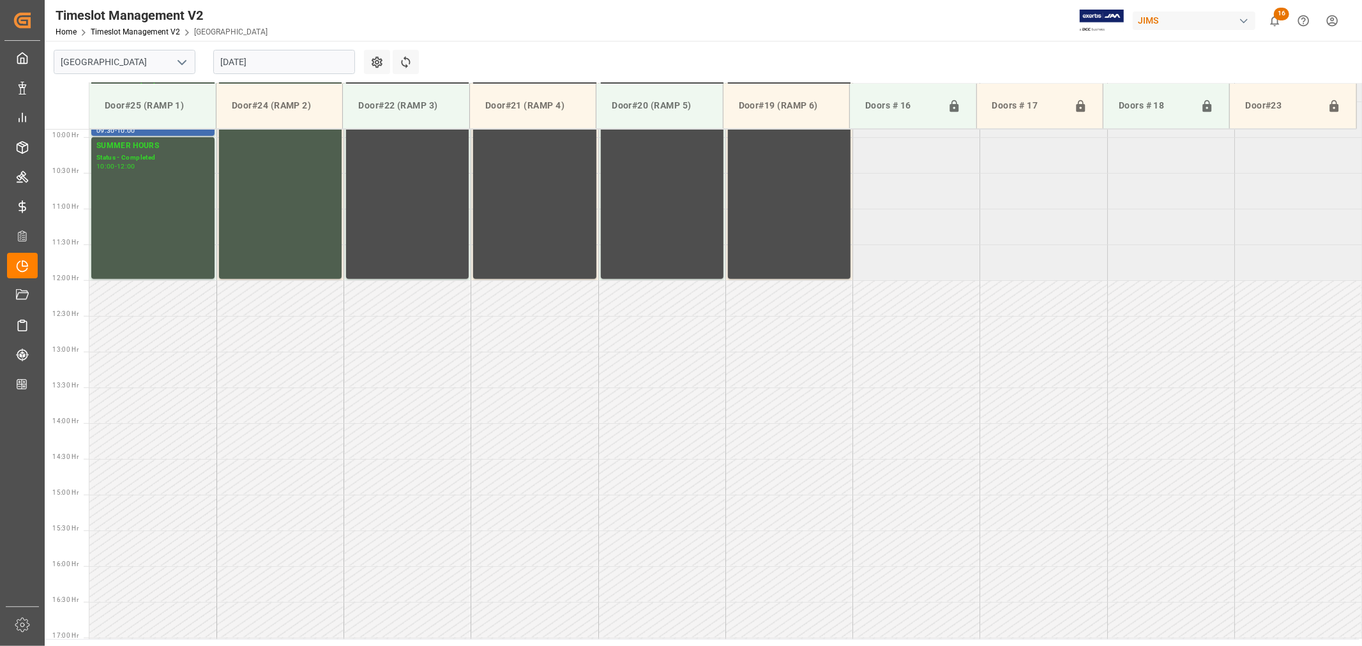
click at [183, 64] on icon "open menu" at bounding box center [181, 62] width 15 height 15
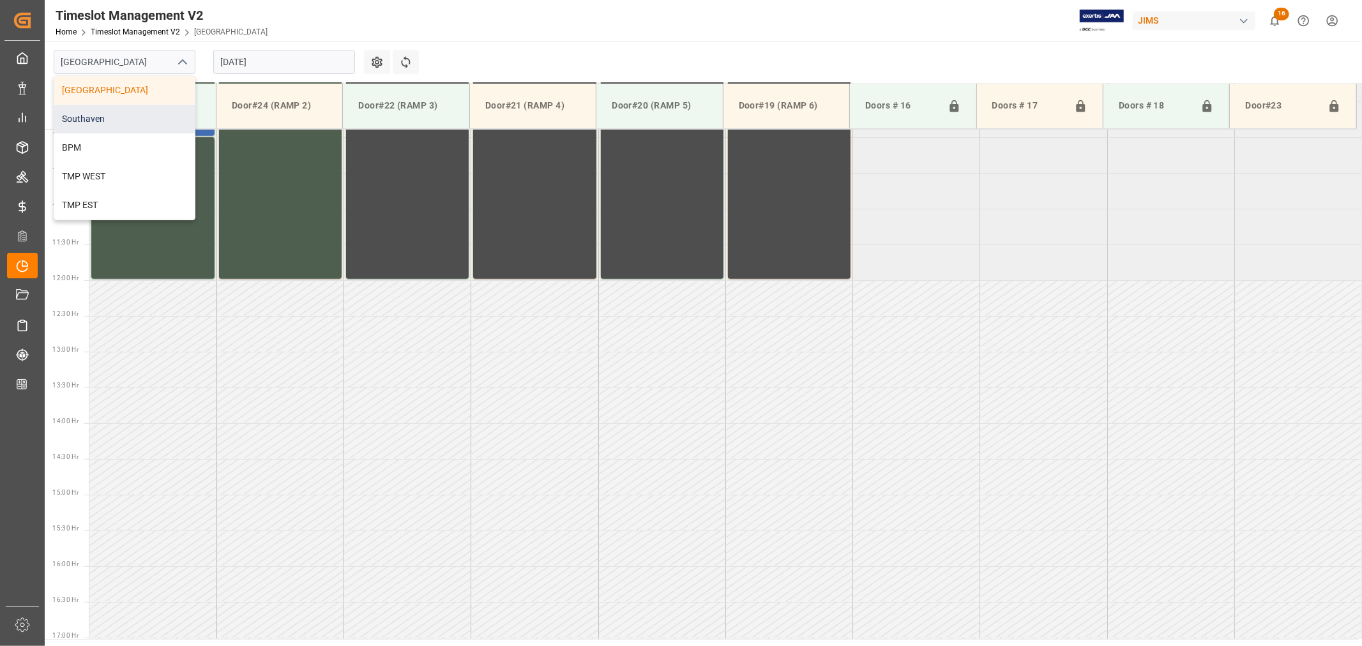
click at [131, 122] on div "Southaven" at bounding box center [124, 119] width 140 height 29
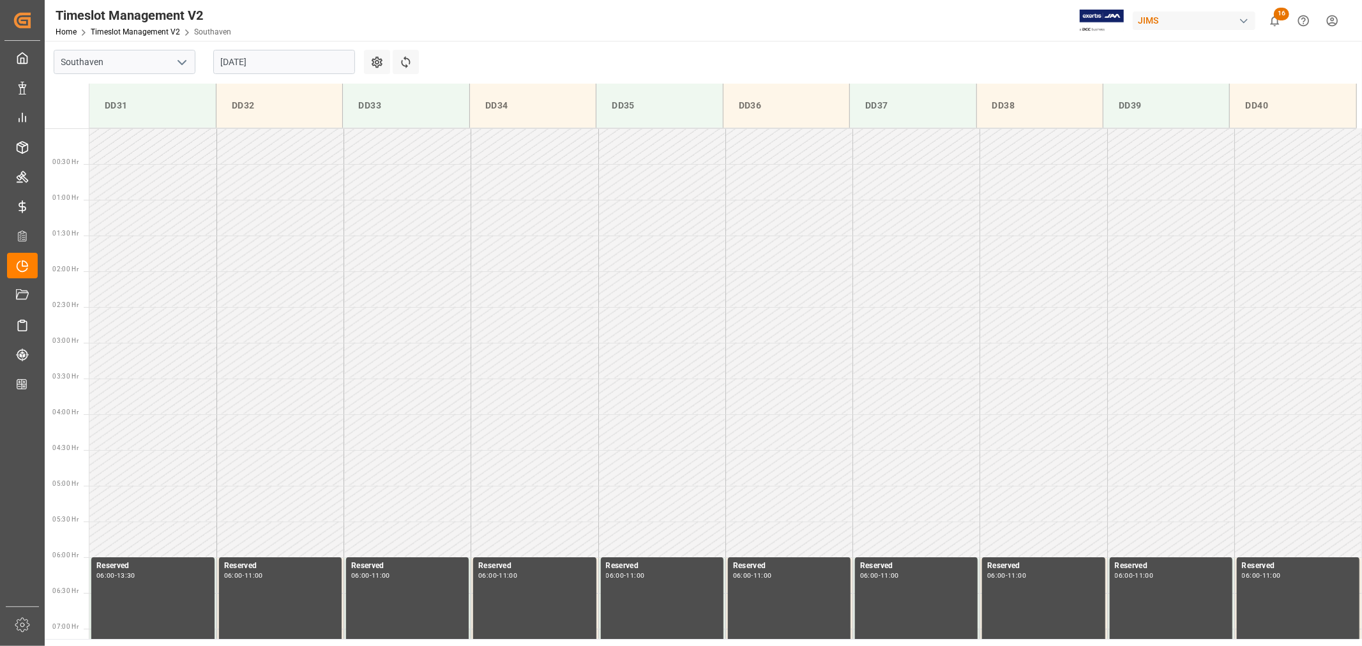
click at [289, 61] on input "08-22-2025" at bounding box center [284, 62] width 142 height 24
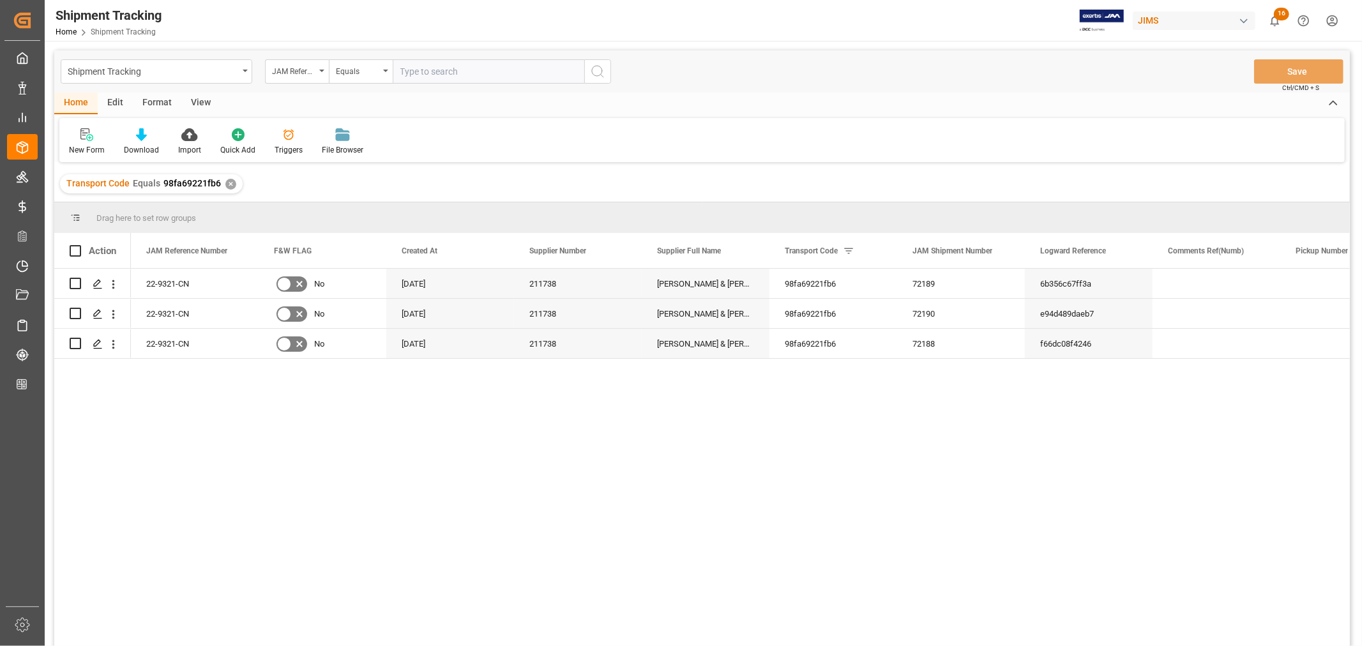
click at [200, 98] on div "View" at bounding box center [200, 104] width 39 height 22
click at [80, 143] on div "Default" at bounding box center [81, 142] width 44 height 28
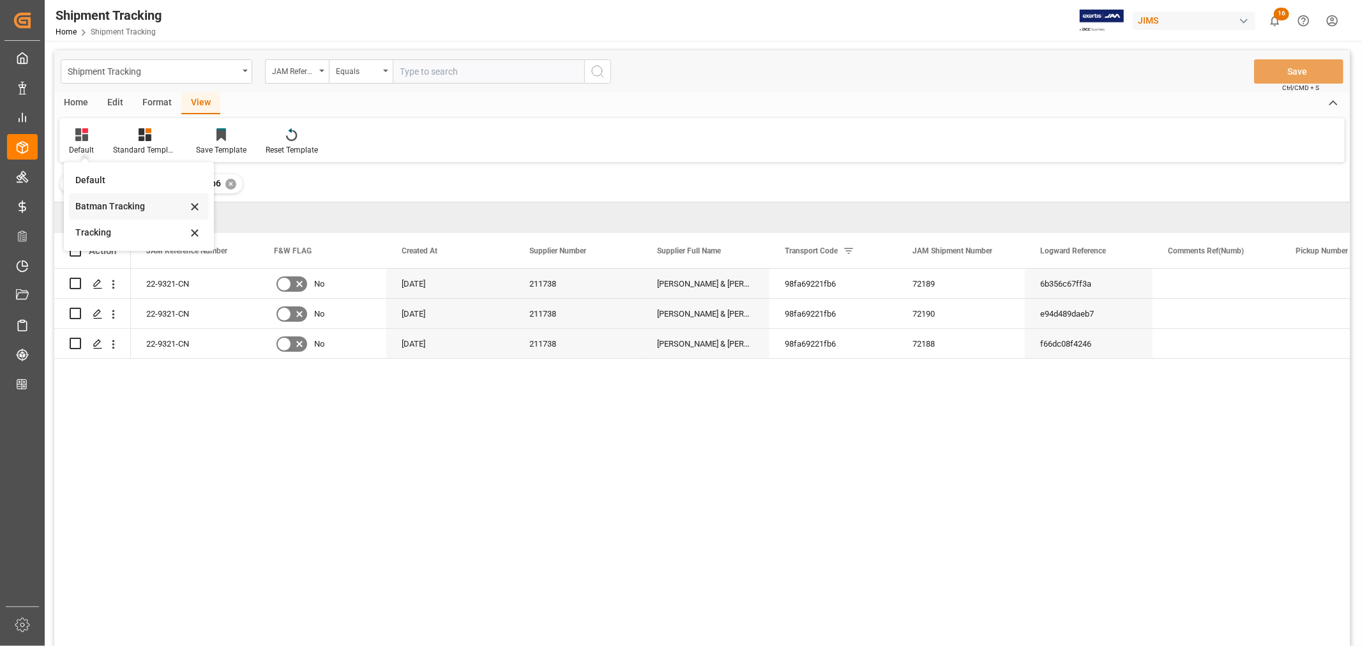
click at [117, 206] on div "Batman Tracking" at bounding box center [131, 206] width 112 height 13
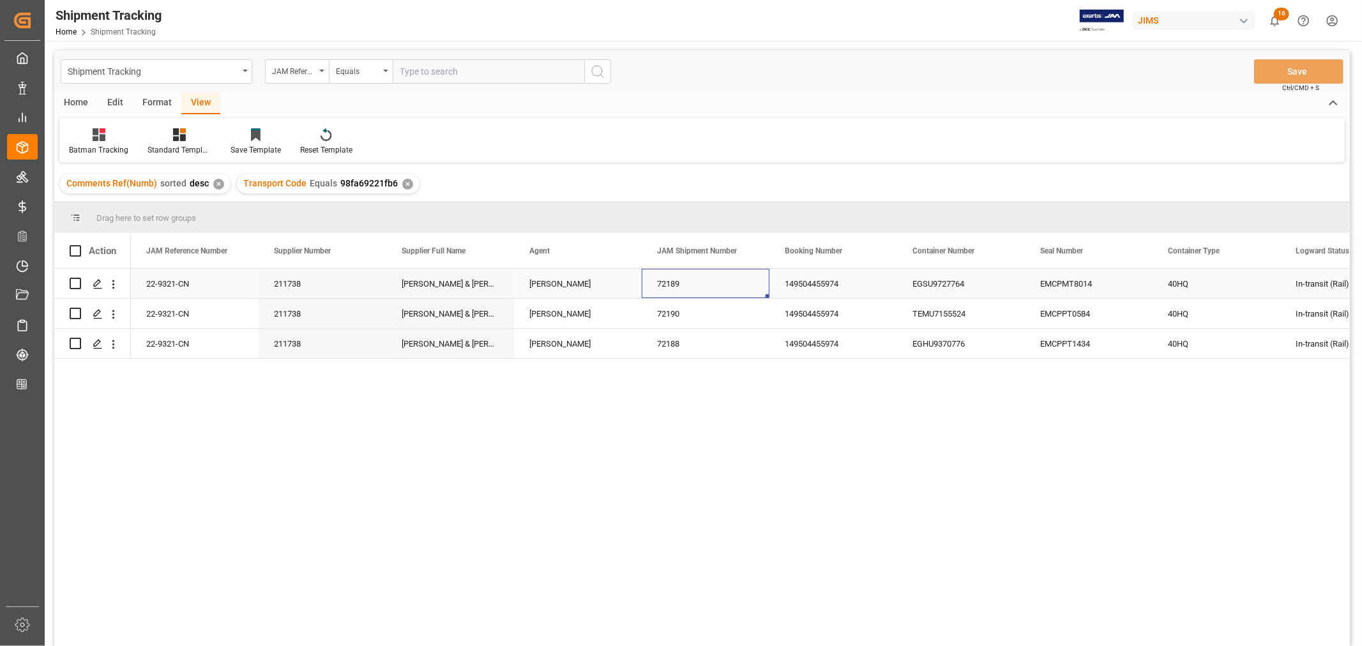
click at [733, 284] on div "72189" at bounding box center [706, 283] width 128 height 29
click at [404, 184] on div "✕" at bounding box center [407, 184] width 11 height 11
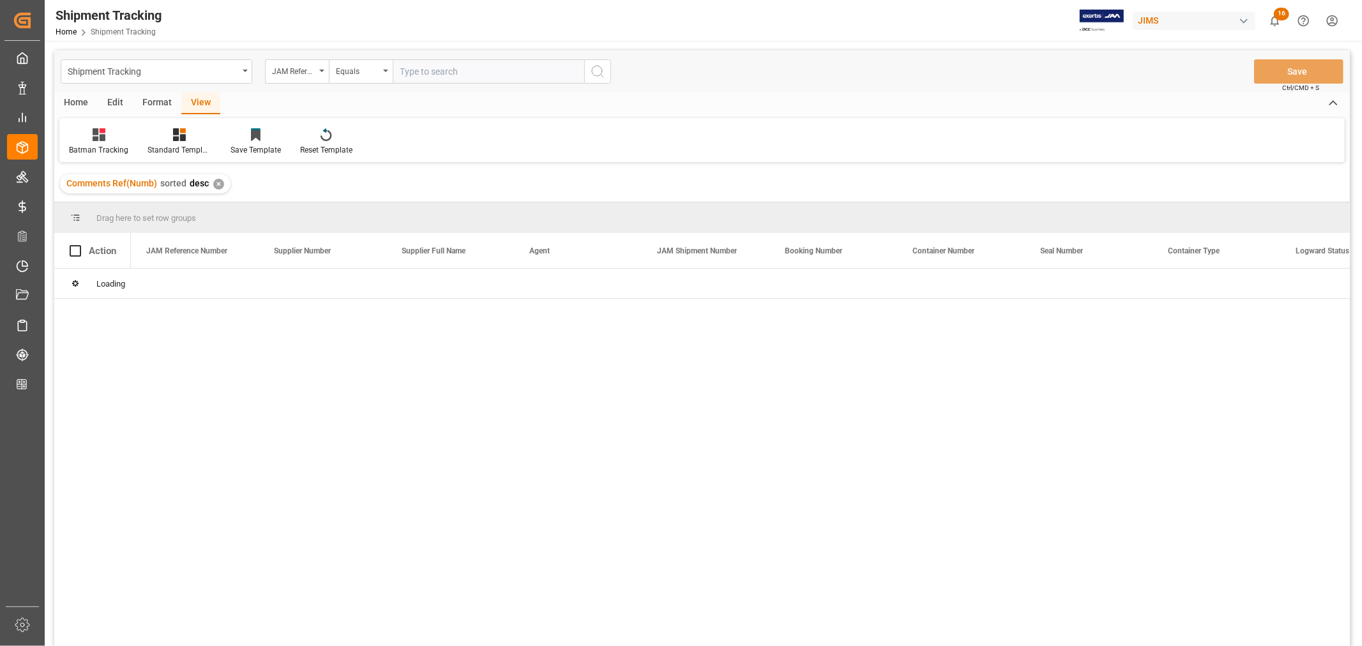
click at [409, 68] on input "text" at bounding box center [489, 71] width 192 height 24
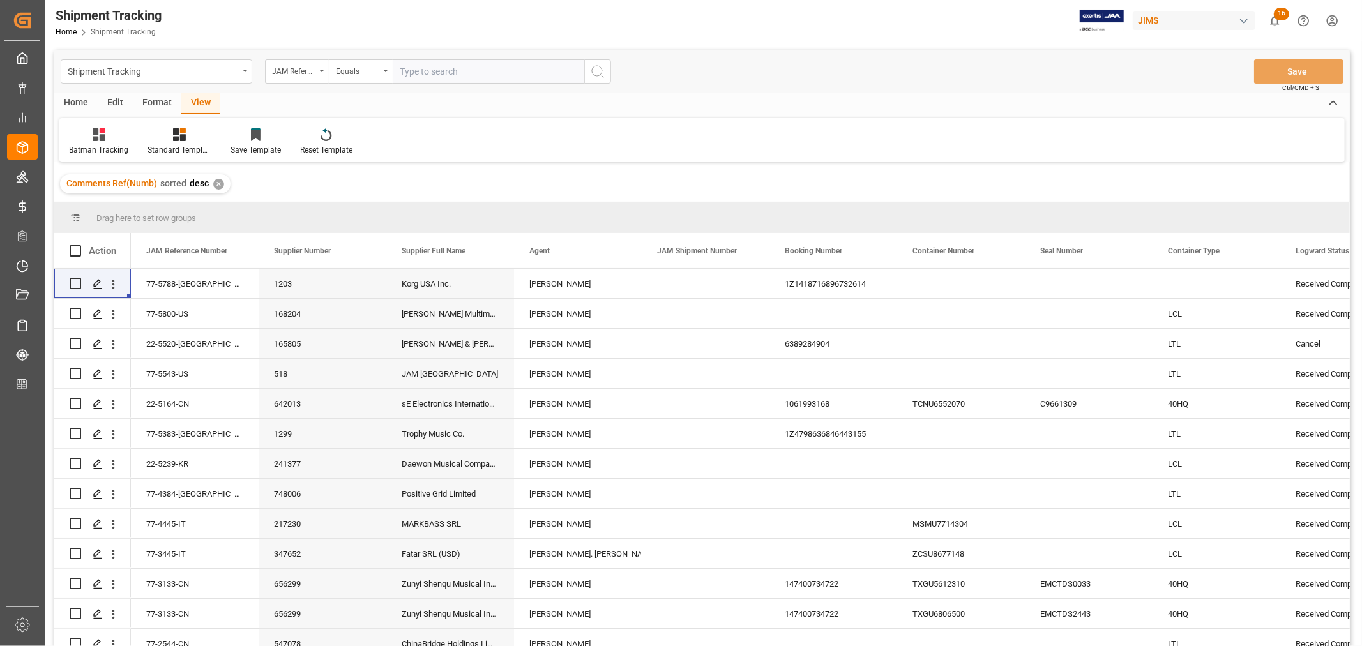
click at [402, 69] on input "text" at bounding box center [489, 71] width 192 height 24
type input "22-9907-cn"
click at [595, 72] on icon "search button" at bounding box center [597, 71] width 15 height 15
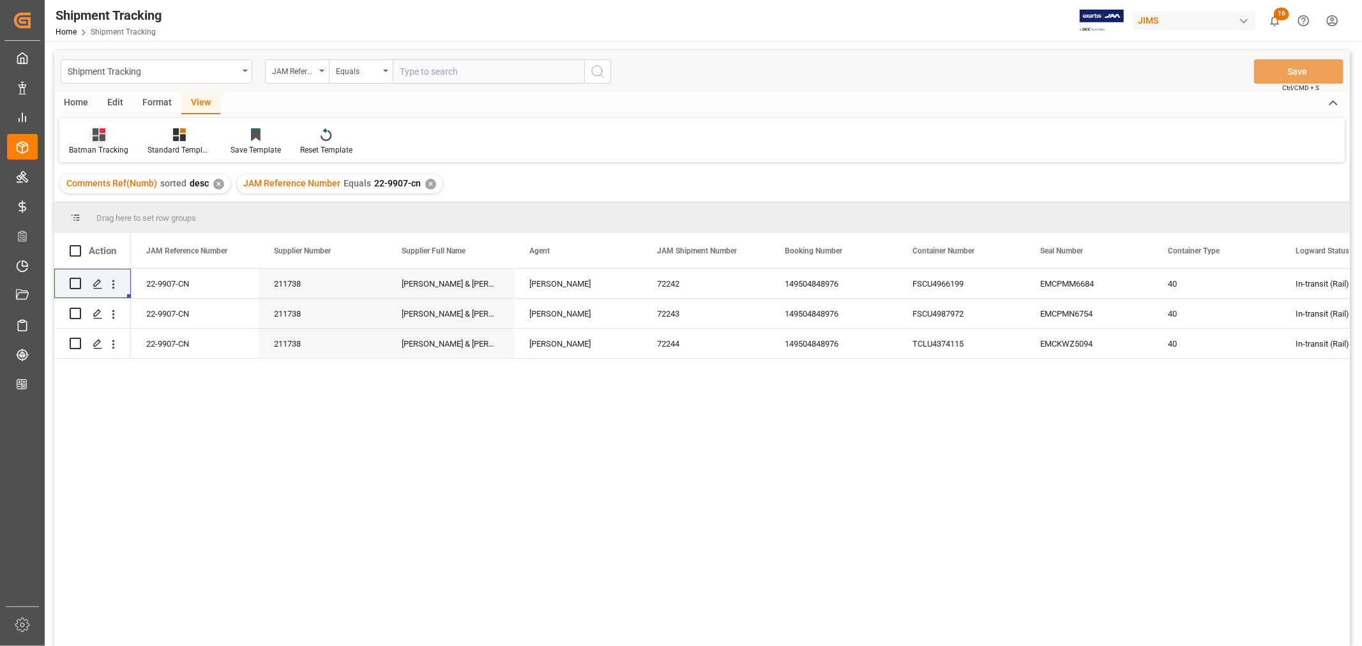
click at [96, 137] on icon at bounding box center [99, 134] width 13 height 13
click at [105, 209] on div "Batman Tracking" at bounding box center [135, 206] width 112 height 13
click at [706, 286] on div "72242" at bounding box center [706, 283] width 128 height 29
click at [425, 182] on div "✕" at bounding box center [430, 184] width 11 height 11
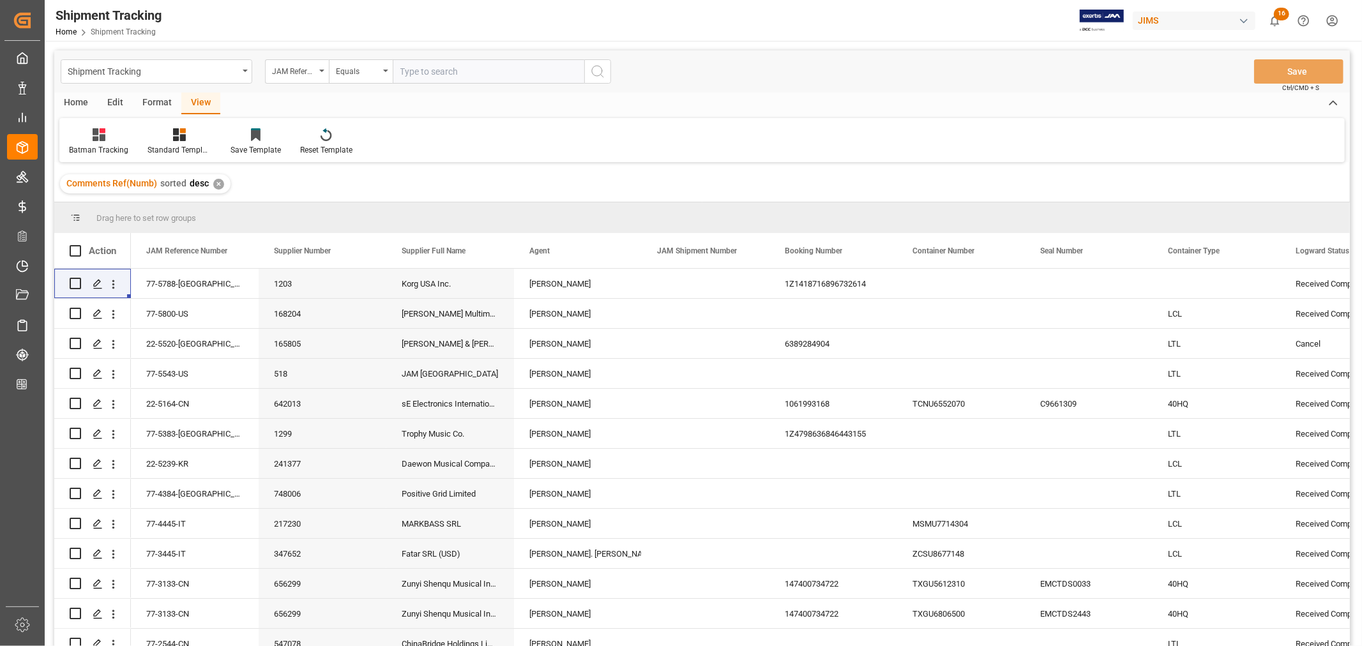
click at [414, 72] on input "text" at bounding box center [489, 71] width 192 height 24
type input "22-9908-cn"
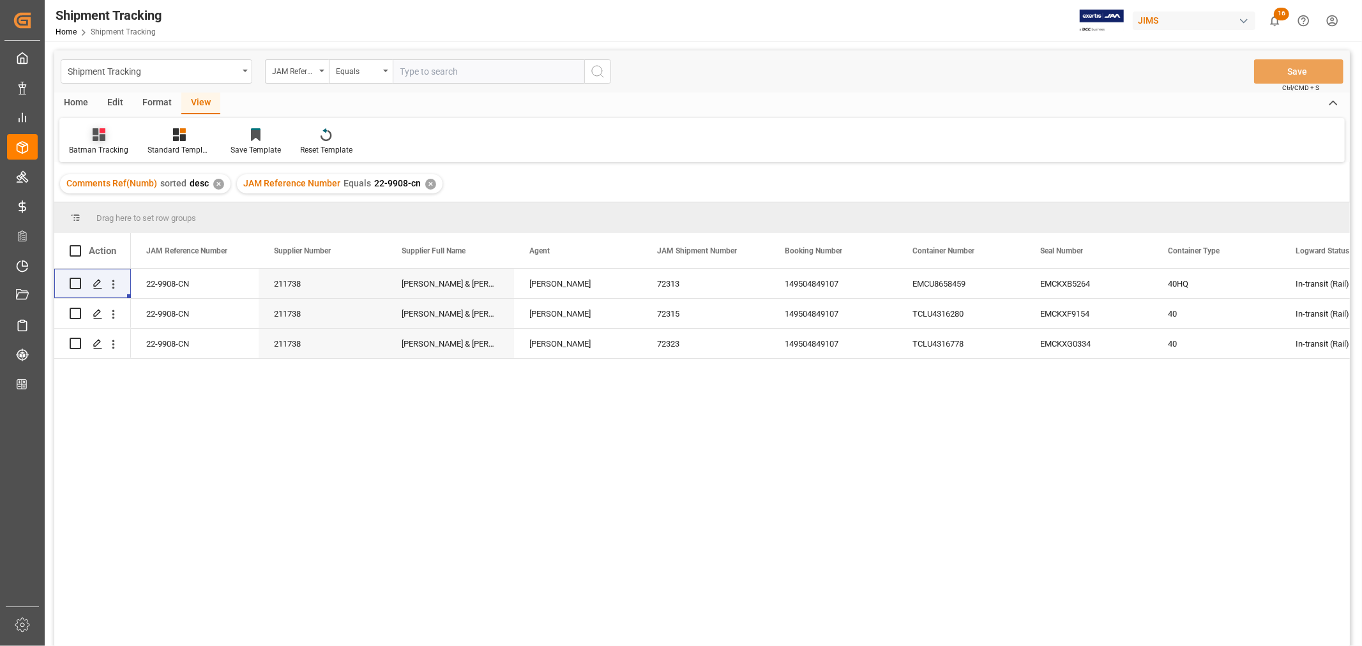
click at [99, 142] on div "Batman Tracking" at bounding box center [98, 142] width 79 height 28
click at [717, 282] on div "72313" at bounding box center [706, 283] width 128 height 29
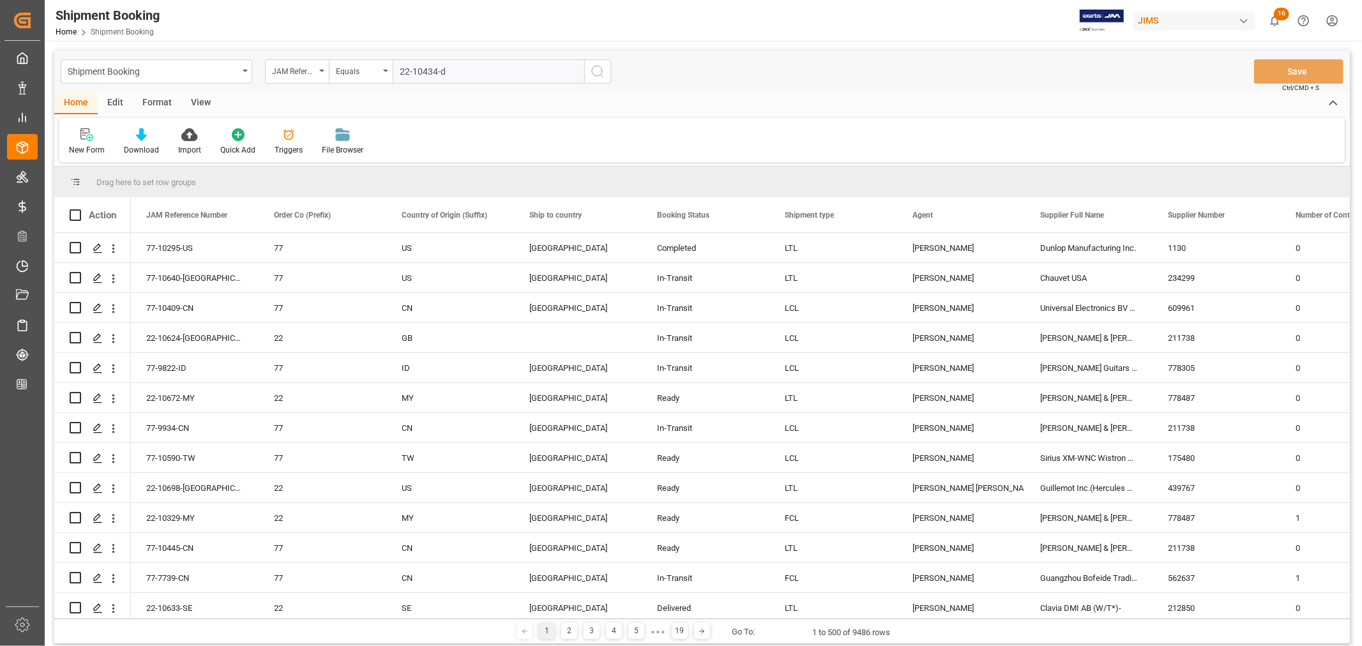
type input "22-10434-de"
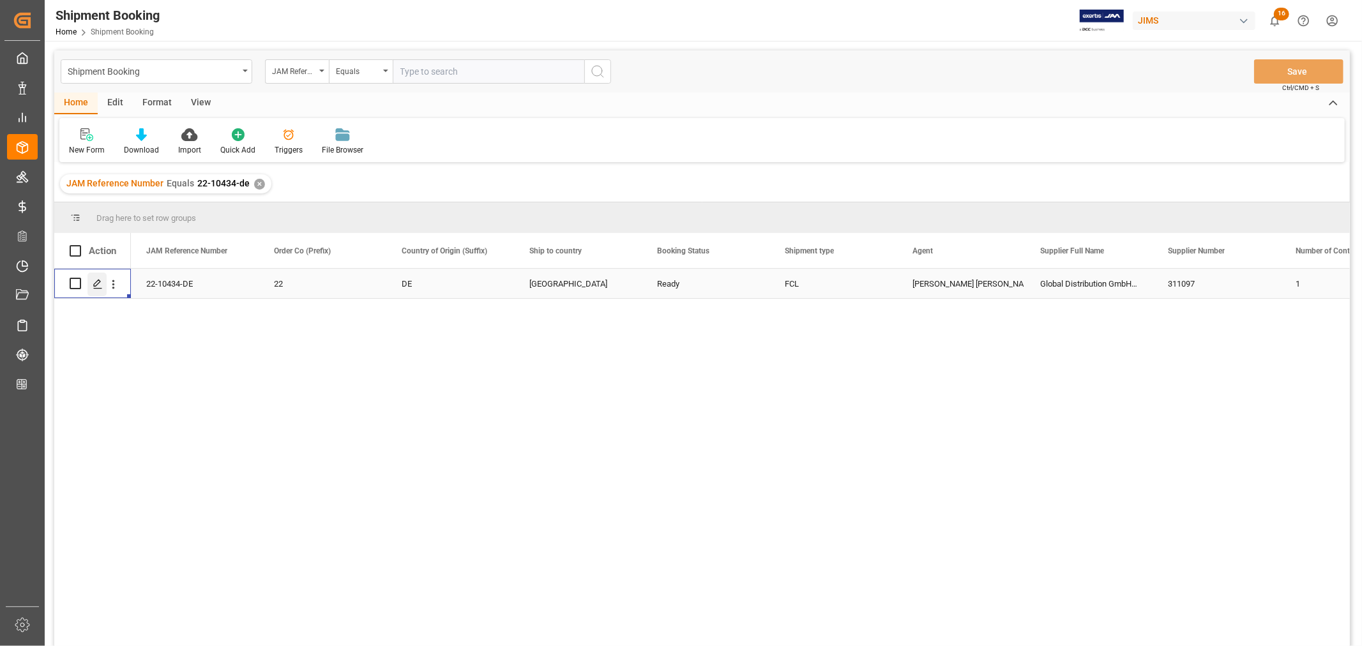
click at [93, 282] on icon "Press SPACE to select this row." at bounding box center [98, 284] width 10 height 10
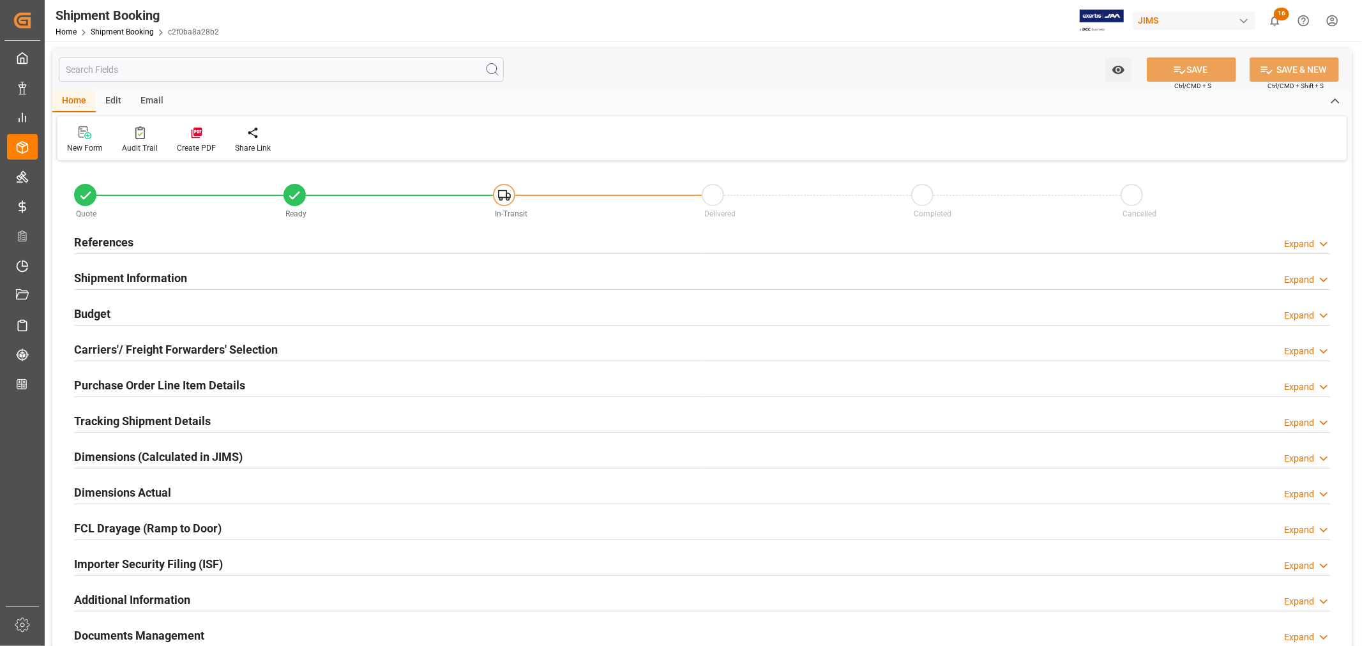
type input "1"
type input "08-12-2025"
click at [231, 566] on div "Importer Security Filing (ISF) Expand" at bounding box center [702, 563] width 1256 height 24
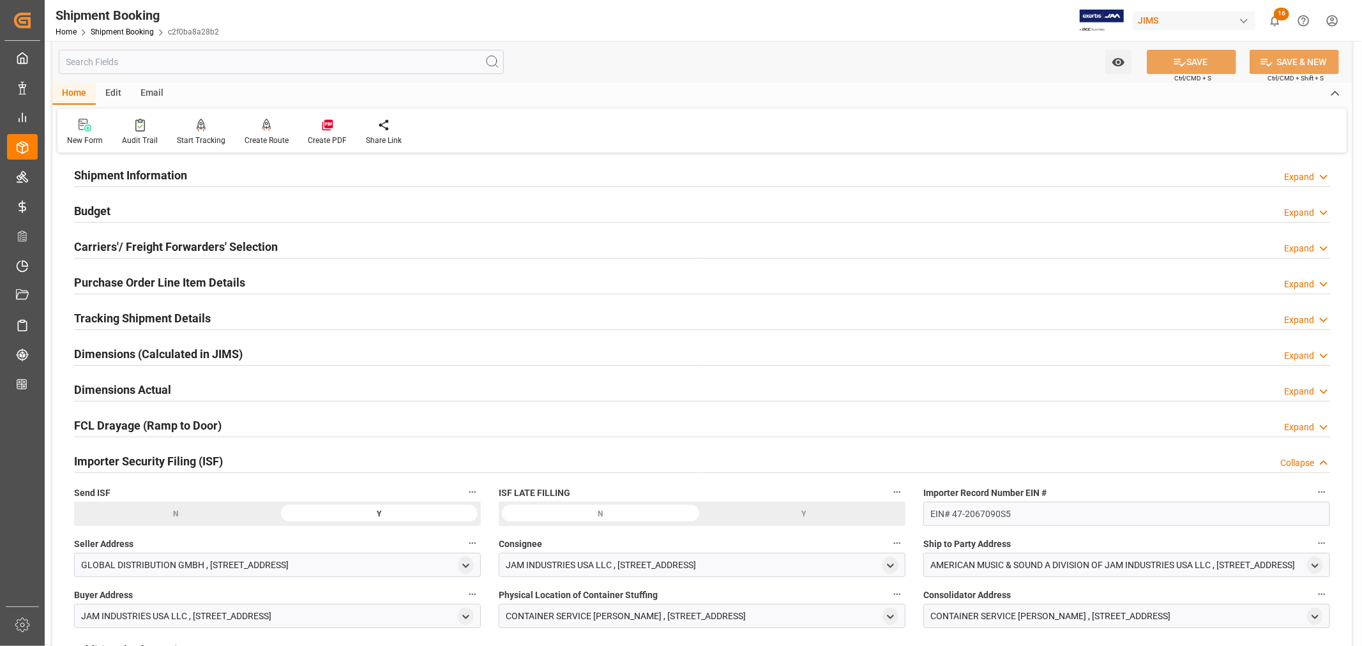
scroll to position [71, 0]
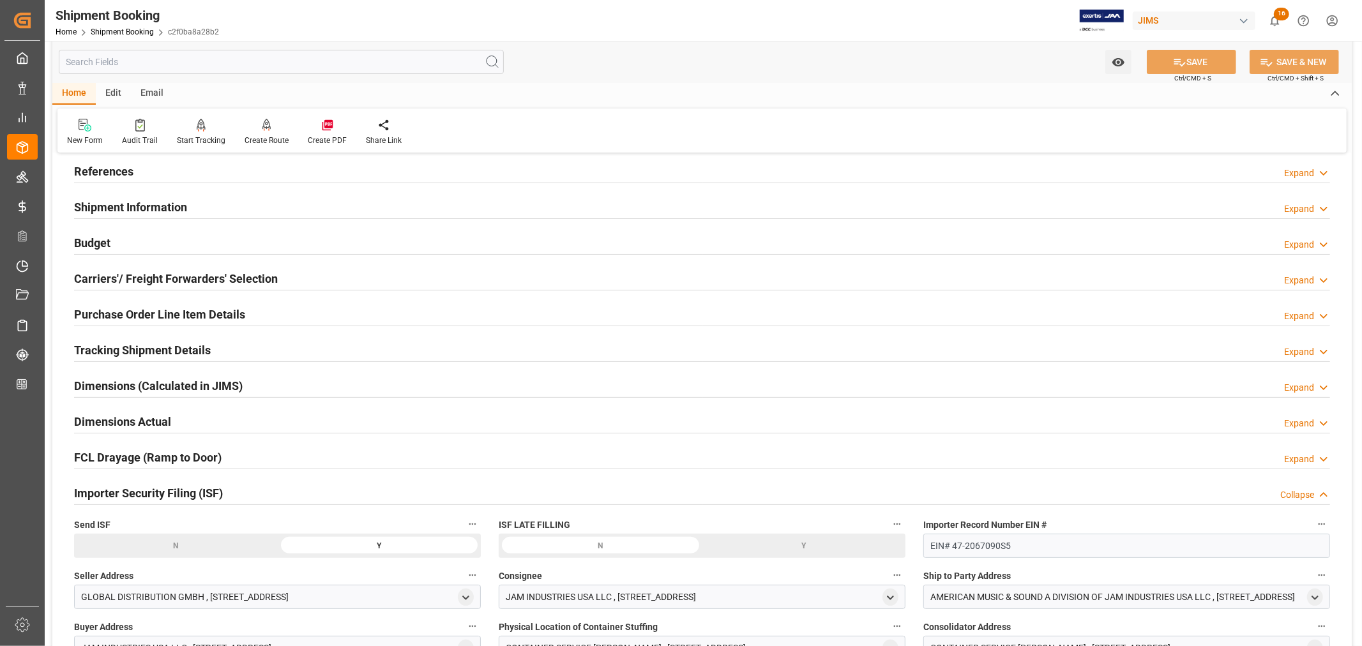
click at [254, 499] on div "Importer Security Filing (ISF) Collapse" at bounding box center [702, 492] width 1256 height 24
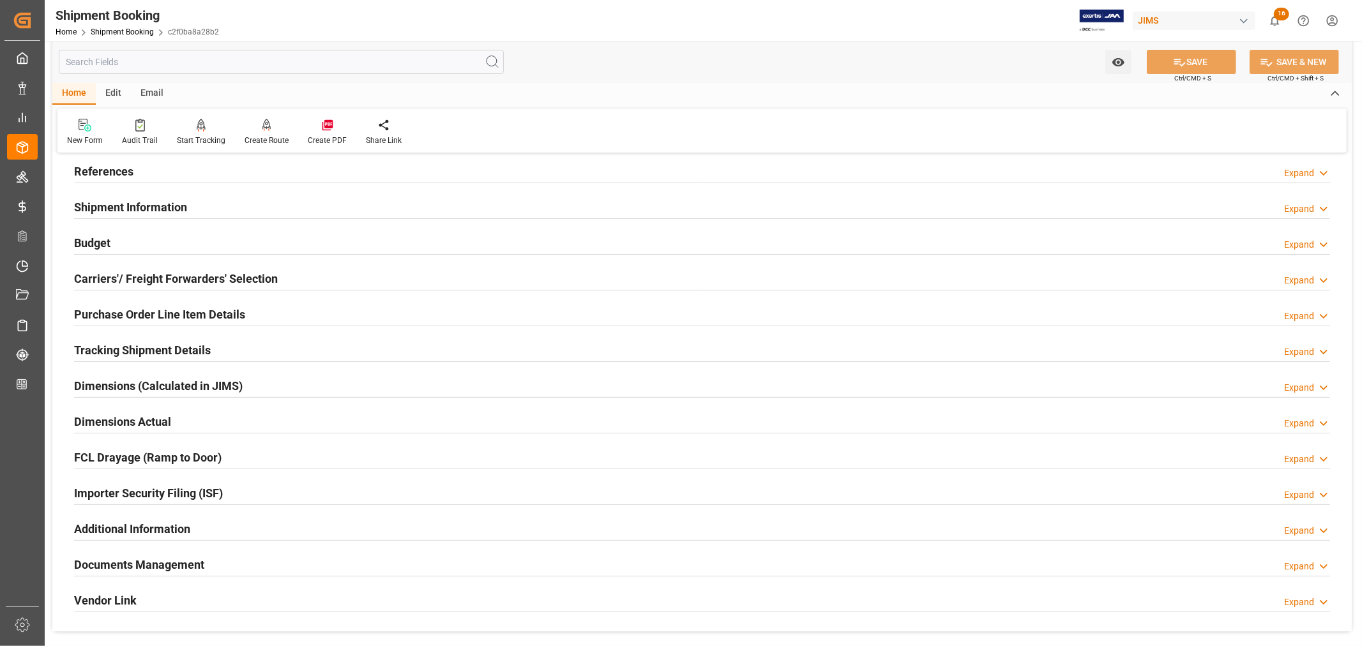
click at [126, 168] on h2 "References" at bounding box center [103, 171] width 59 height 17
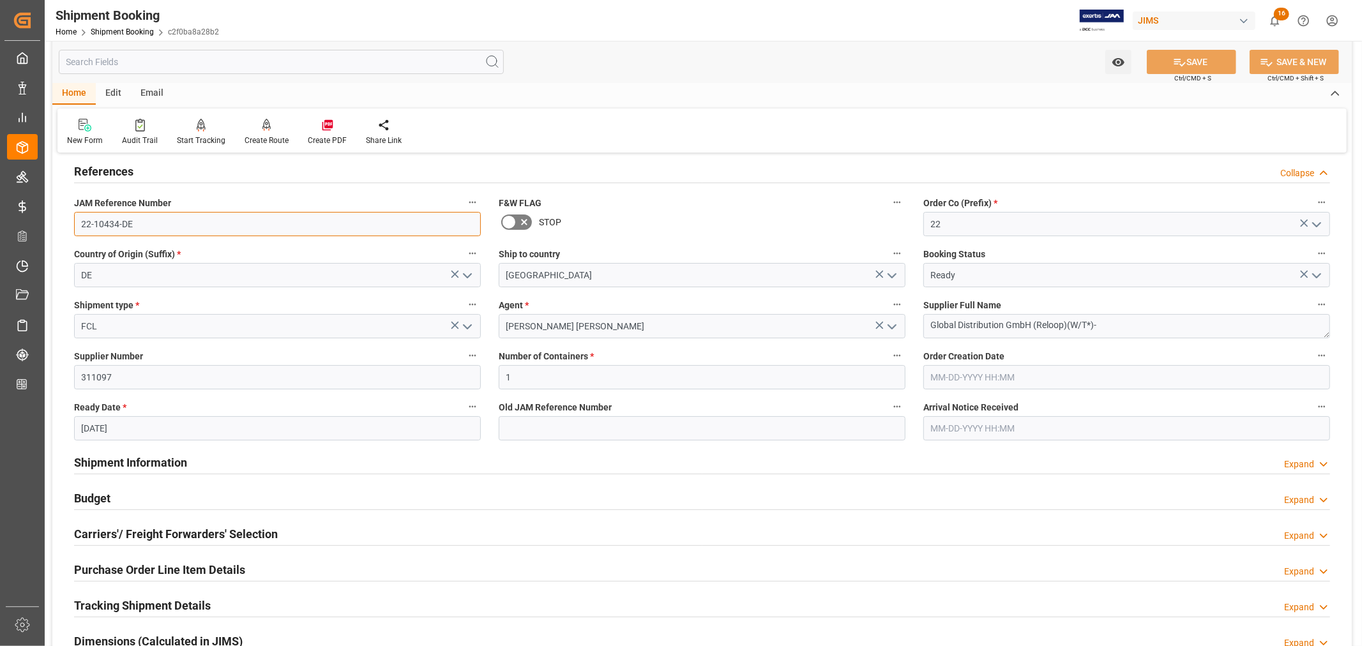
drag, startPoint x: 133, startPoint y: 223, endPoint x: 74, endPoint y: 220, distance: 58.9
click at [74, 220] on input "22-10434-DE" at bounding box center [277, 224] width 407 height 24
click at [141, 33] on link "Shipment Booking" at bounding box center [122, 31] width 63 height 9
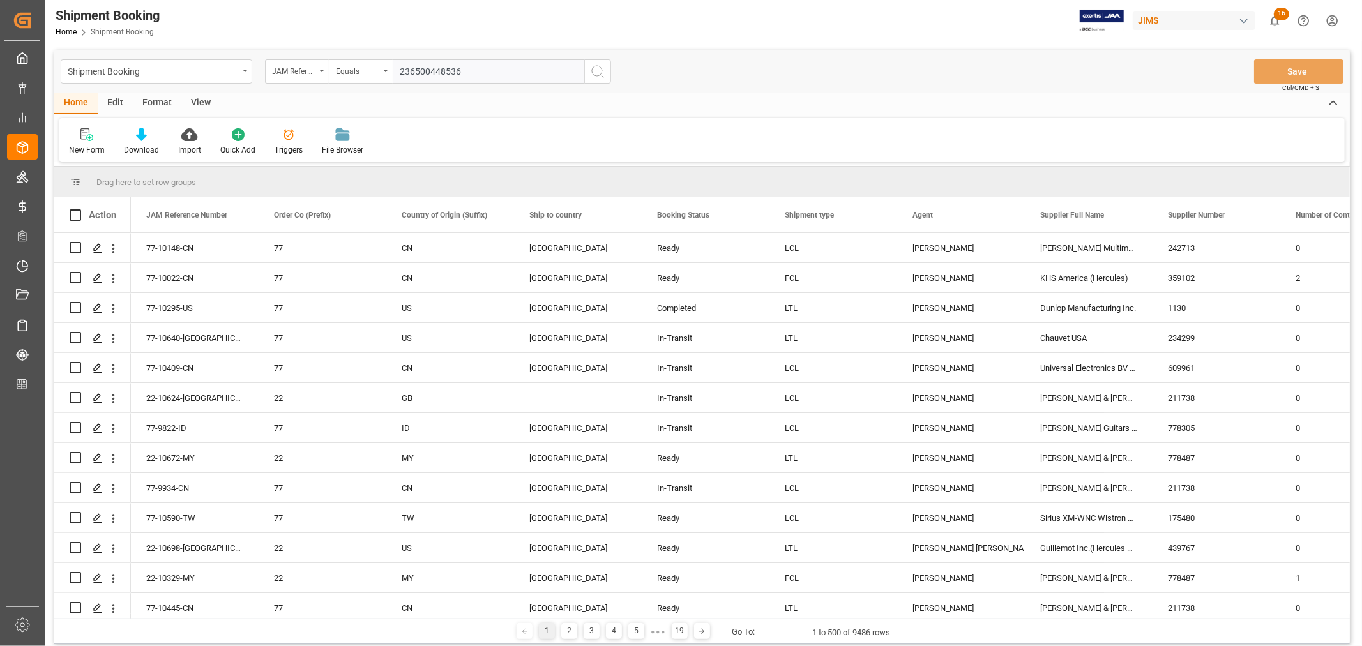
type input "236500448536"
click at [597, 71] on icon "search button" at bounding box center [597, 71] width 15 height 15
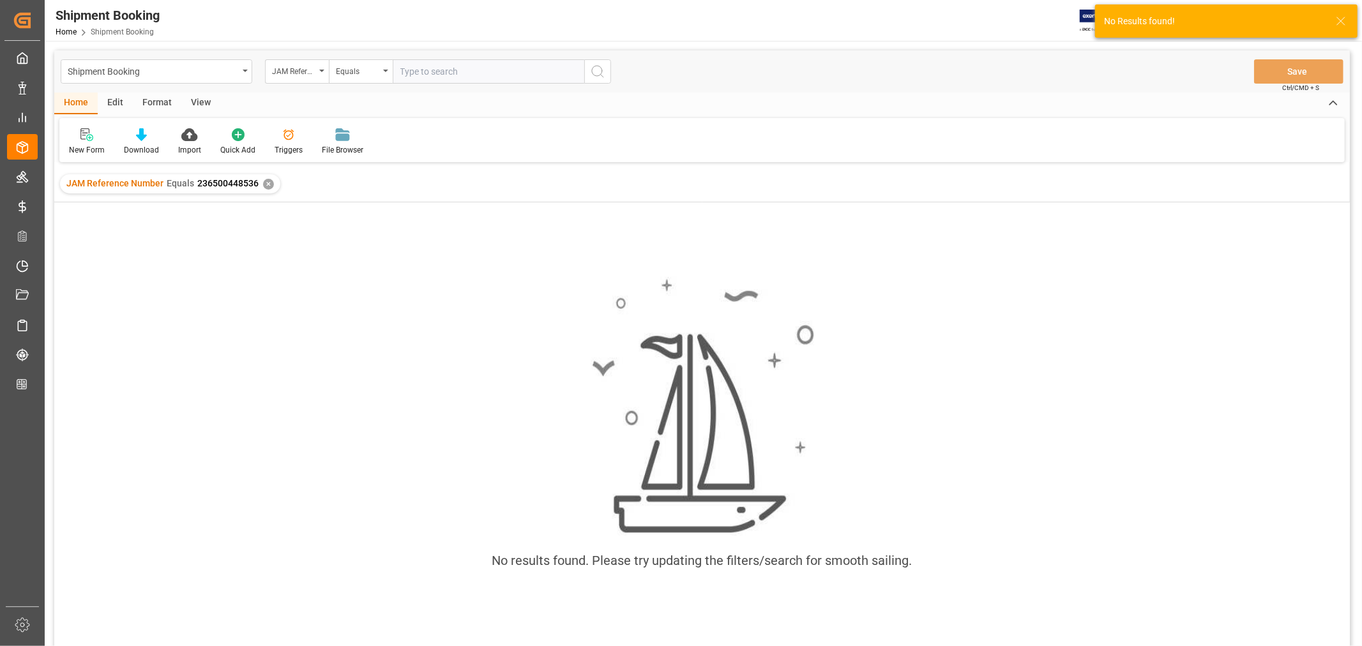
click at [264, 183] on div "✕" at bounding box center [268, 184] width 11 height 11
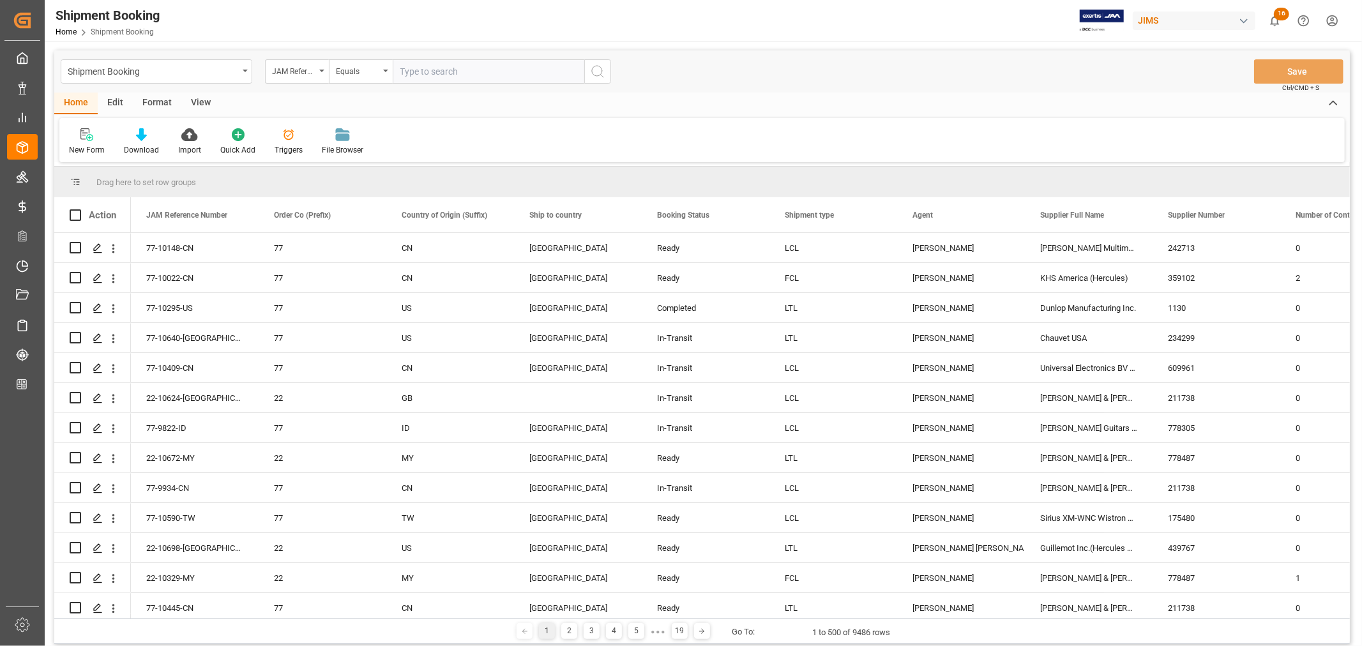
click at [321, 72] on div "JAM Reference Number" at bounding box center [297, 71] width 64 height 24
type input "book"
click at [311, 161] on div "Booking Number" at bounding box center [361, 157] width 190 height 27
click at [398, 68] on input "text" at bounding box center [489, 71] width 192 height 24
paste input "236500448536"
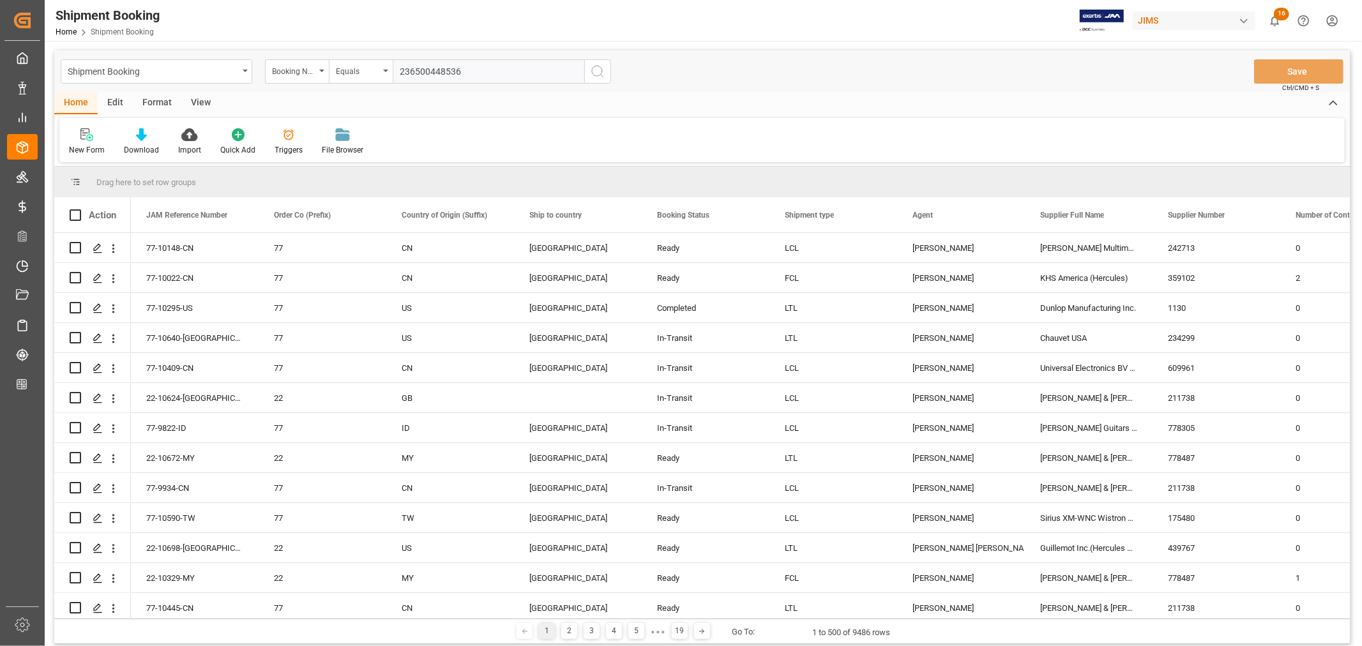
type input "236500448536"
click at [594, 70] on icon "search button" at bounding box center [597, 71] width 15 height 15
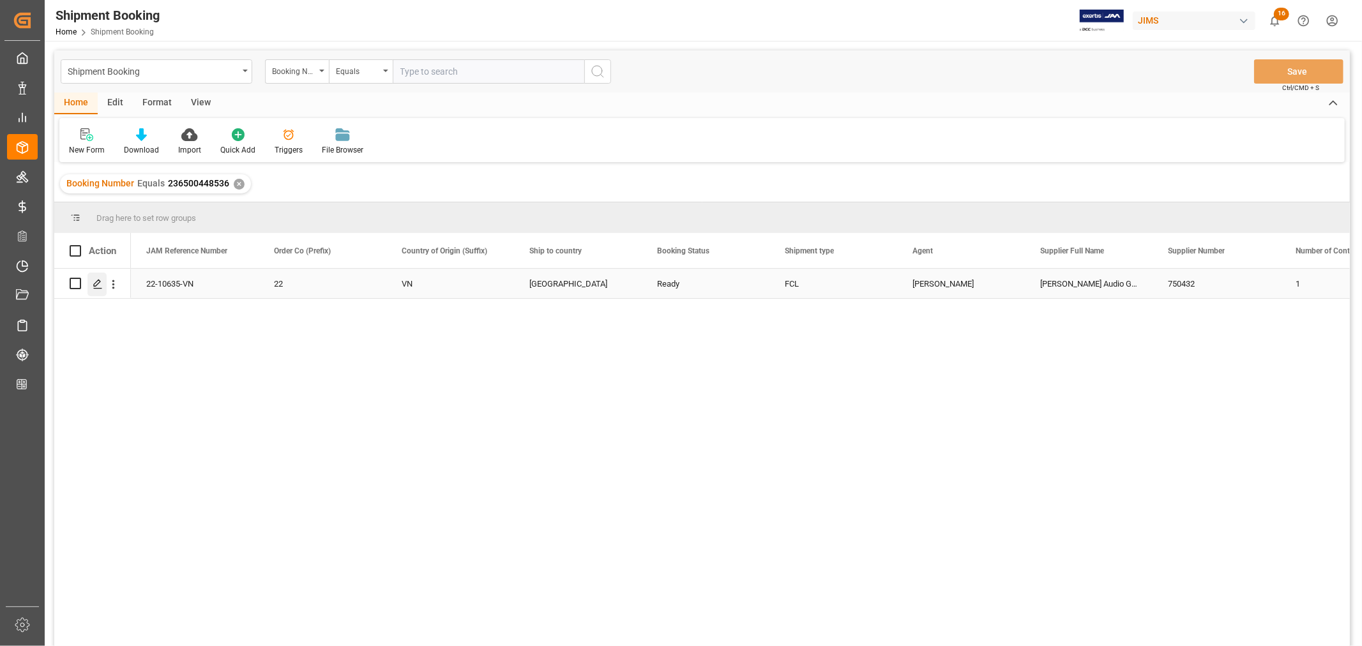
click at [98, 284] on icon "Press SPACE to select this row." at bounding box center [98, 284] width 10 height 10
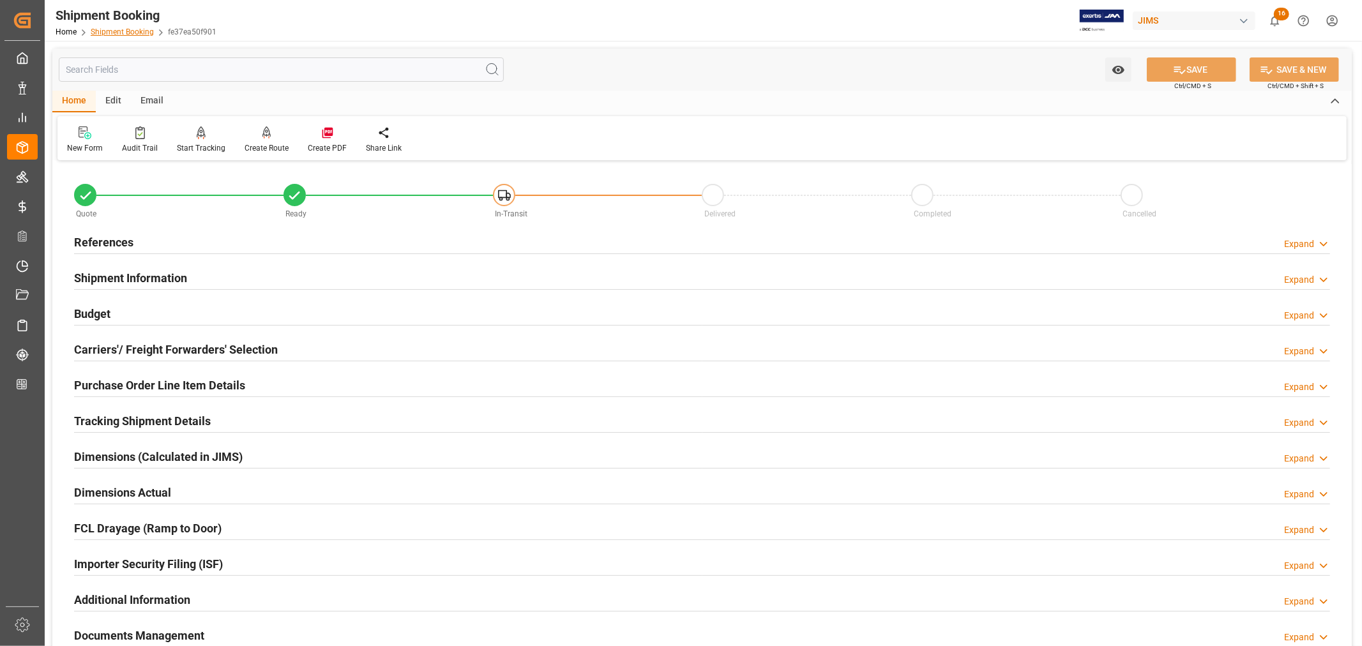
click at [116, 31] on link "Shipment Booking" at bounding box center [122, 31] width 63 height 9
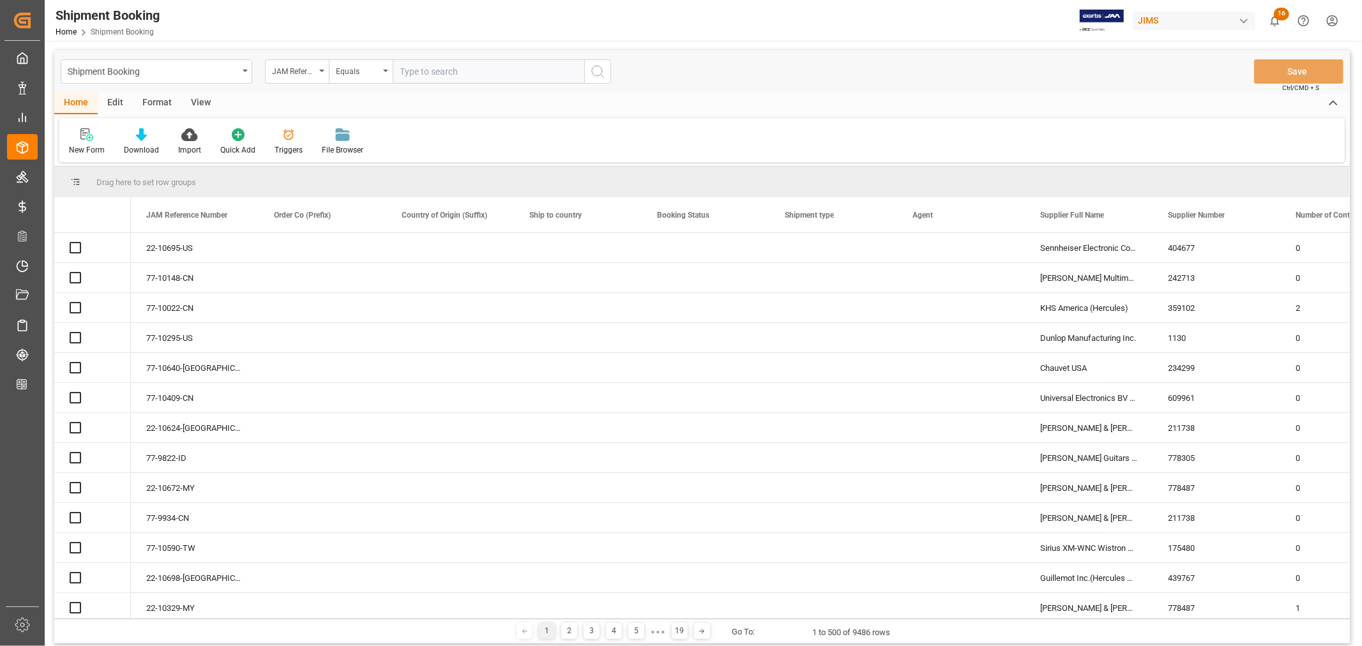
click at [322, 70] on icon "open menu" at bounding box center [321, 71] width 5 height 3
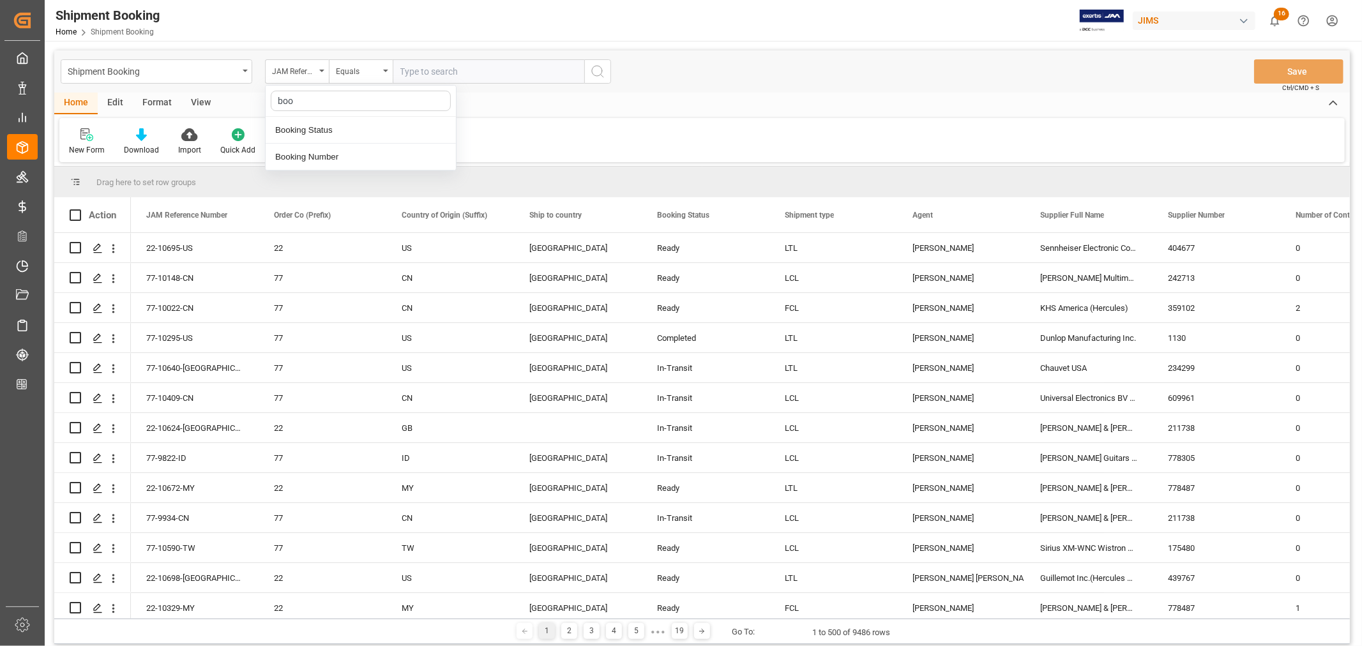
type input "book"
click at [309, 158] on div "Booking Number" at bounding box center [361, 157] width 190 height 27
click at [413, 67] on input "text" at bounding box center [489, 71] width 192 height 24
paste input "235501186545"
type input "235501186545"
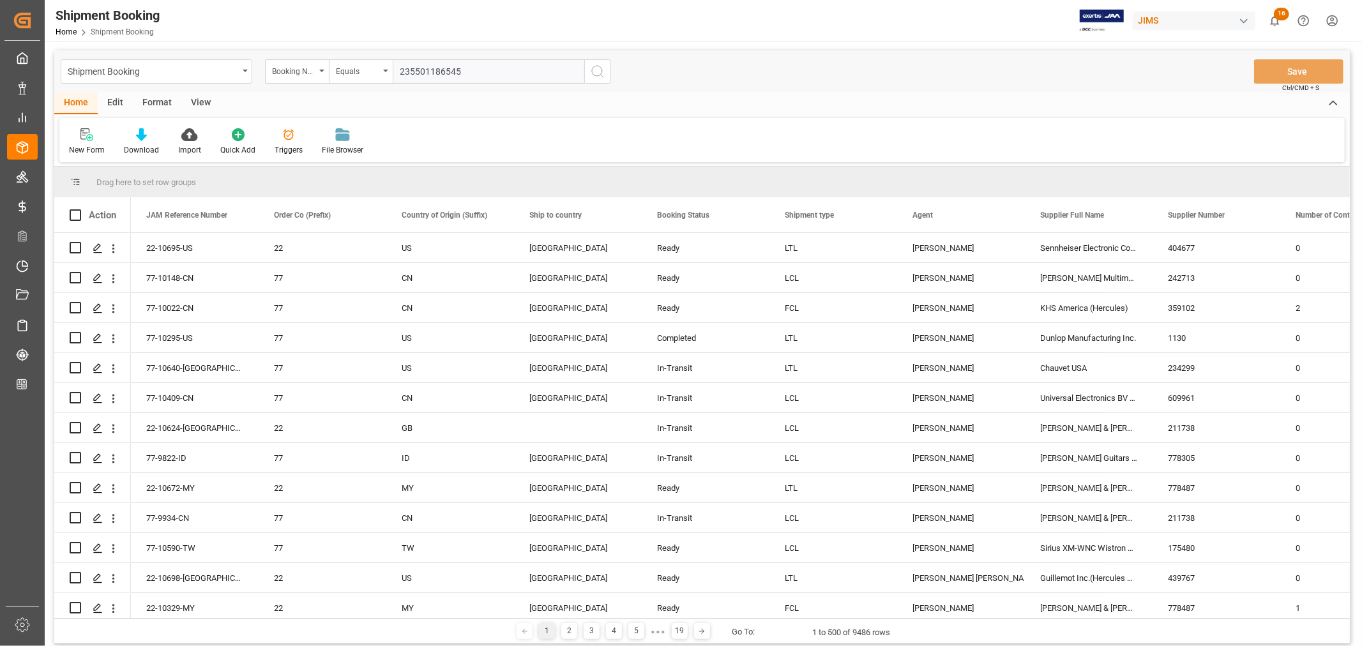
click at [598, 68] on icon "search button" at bounding box center [597, 71] width 15 height 15
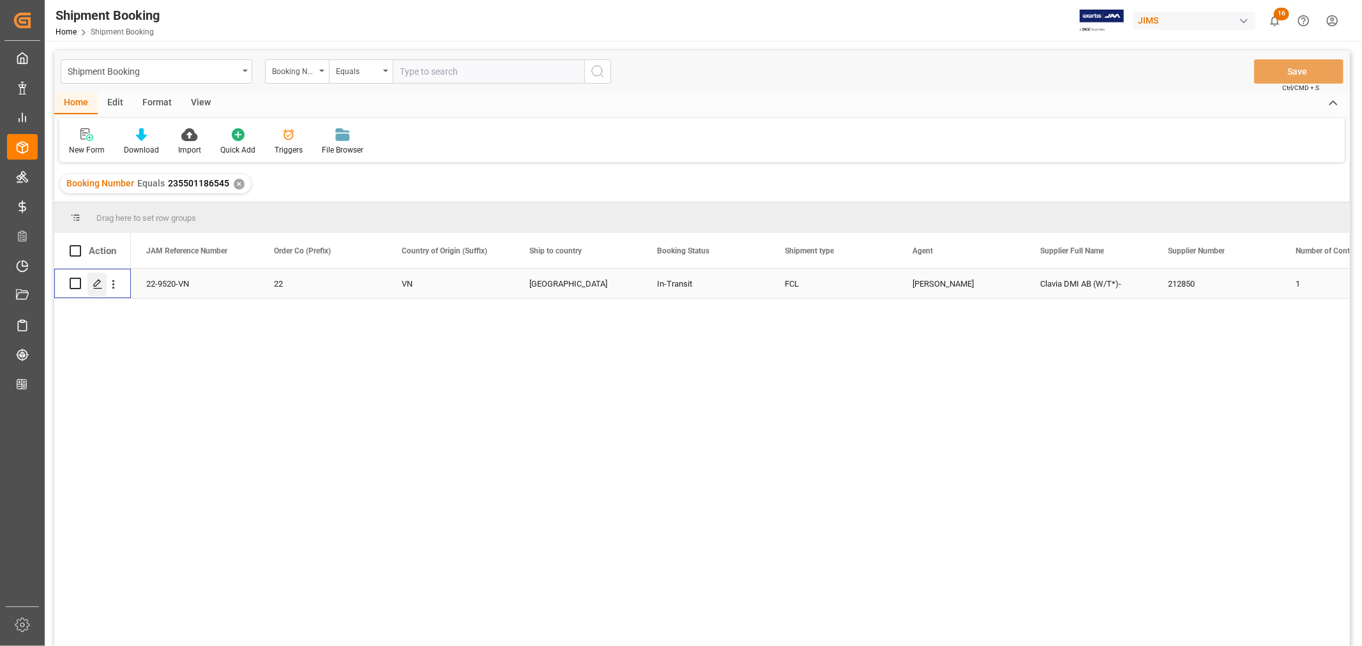
click at [99, 282] on polygon "Press SPACE to select this row." at bounding box center [97, 283] width 6 height 6
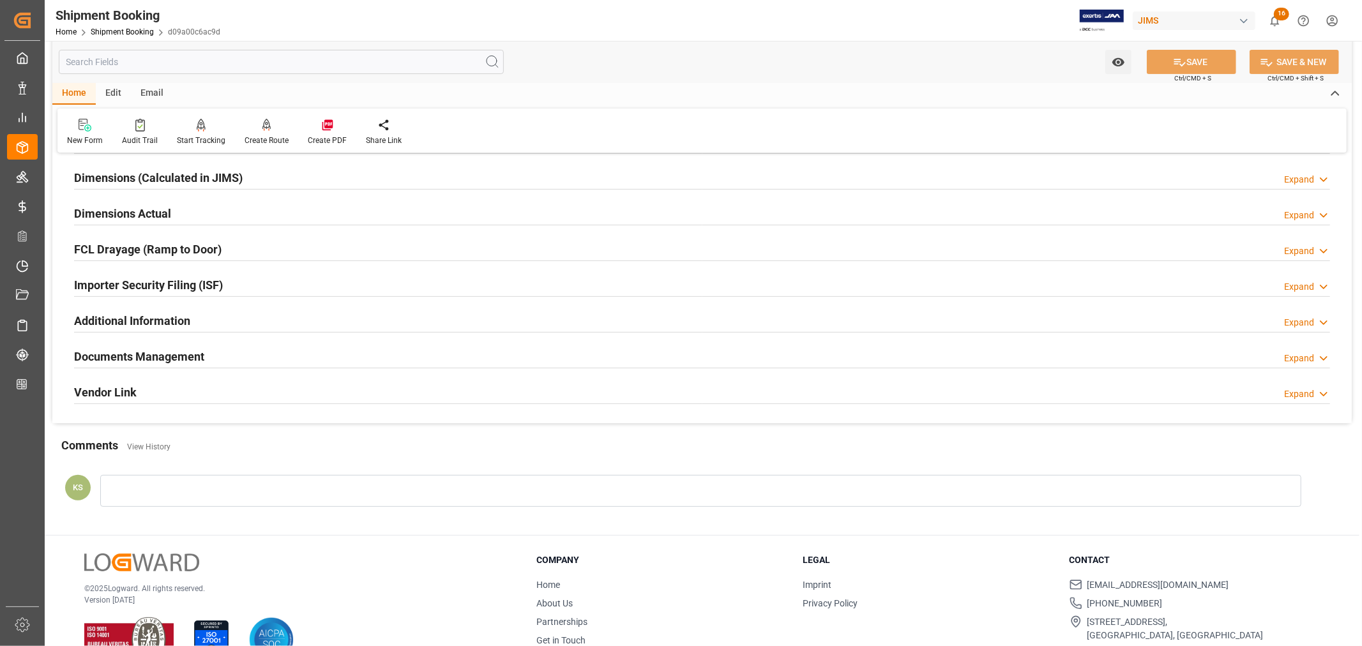
scroll to position [313, 0]
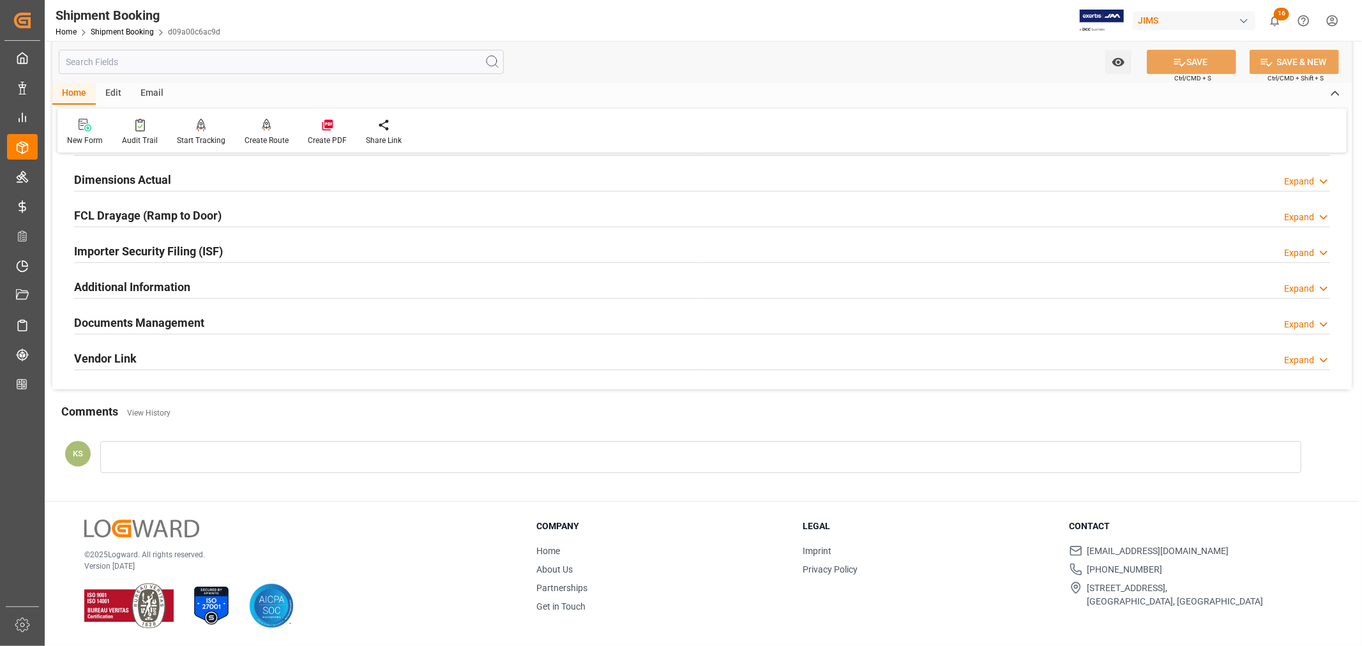
click at [254, 254] on div "Importer Security Filing (ISF) Expand" at bounding box center [702, 250] width 1256 height 24
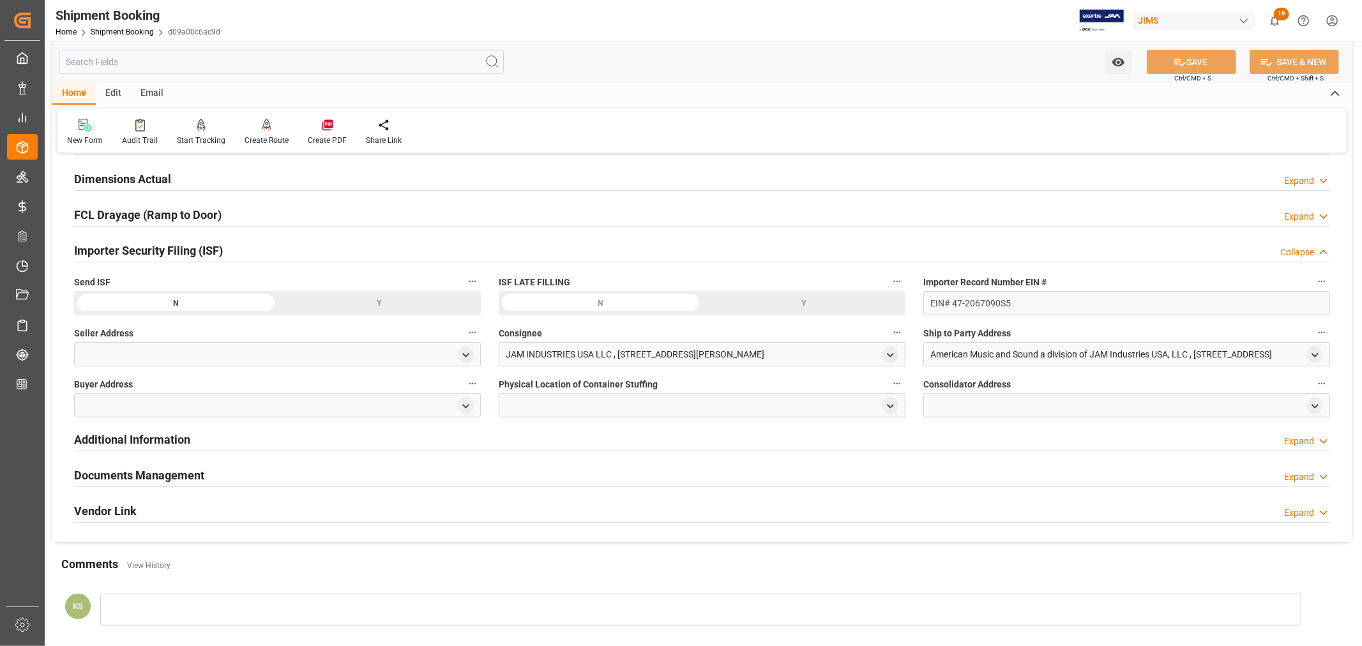
click at [254, 254] on div "Importer Security Filing (ISF) Collapse" at bounding box center [702, 249] width 1256 height 24
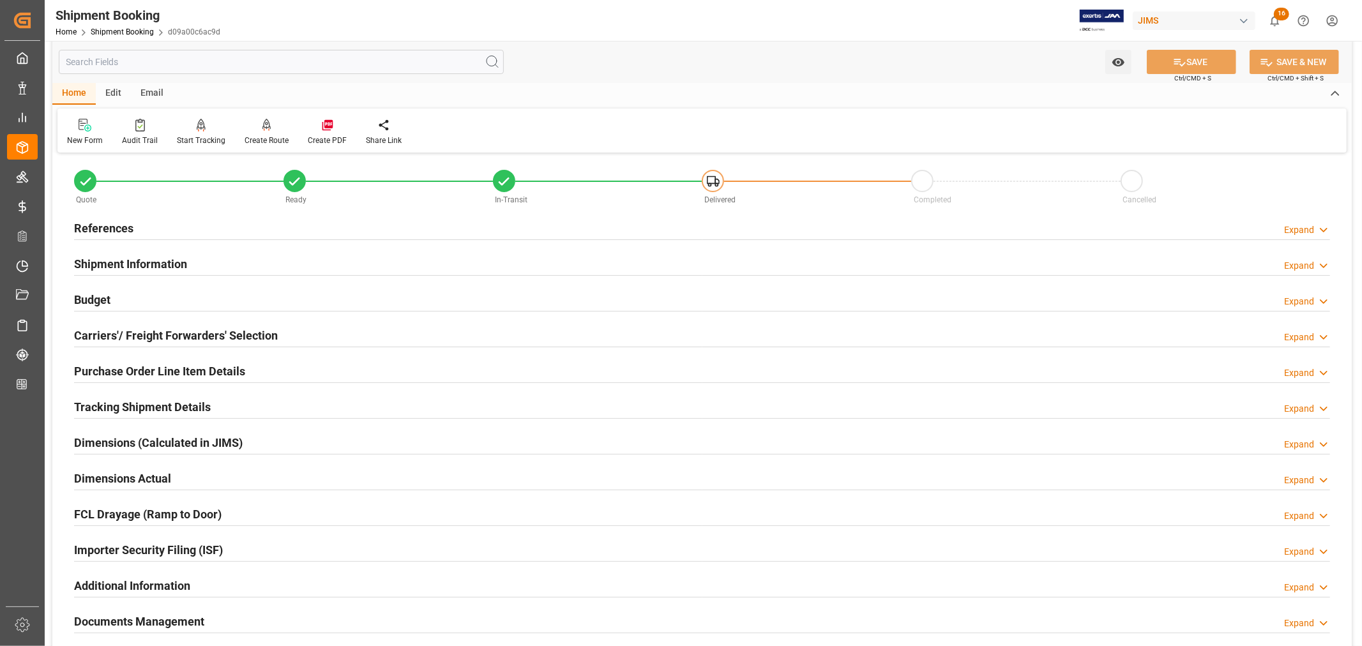
scroll to position [0, 0]
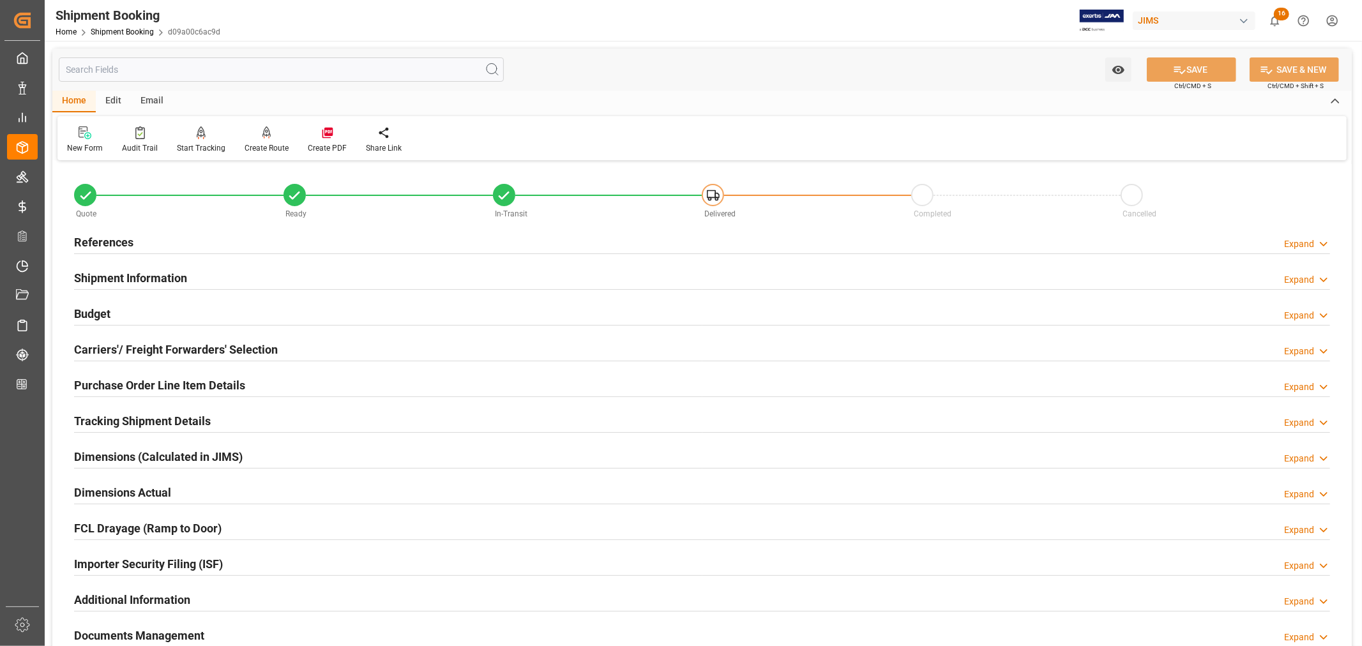
click at [116, 375] on div "Purchase Order Line Item Details" at bounding box center [159, 384] width 171 height 24
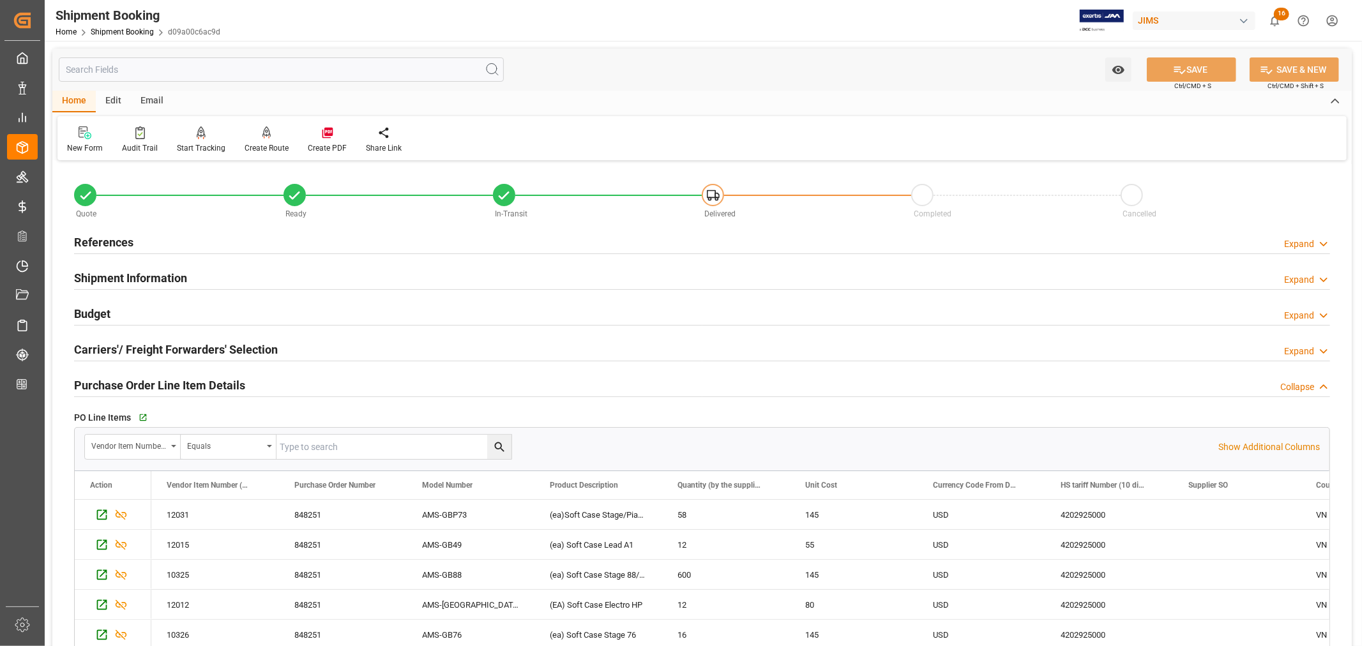
click at [220, 383] on h2 "Purchase Order Line Item Details" at bounding box center [159, 385] width 171 height 17
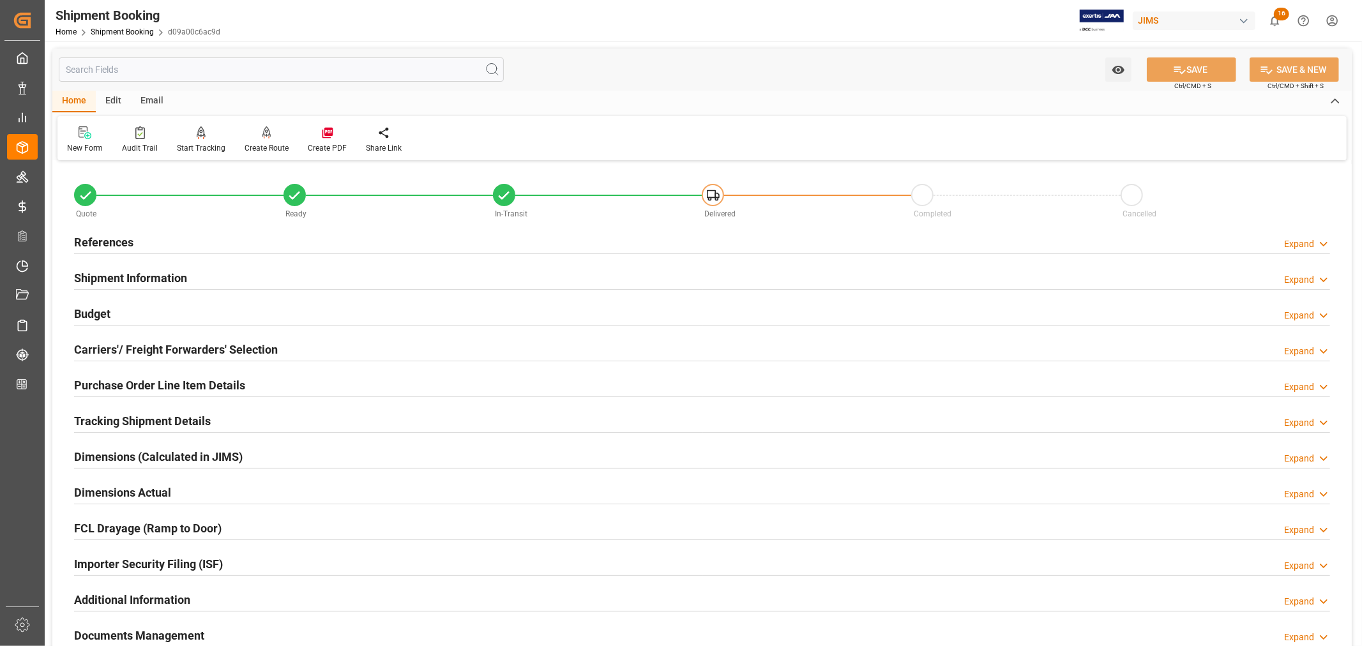
click at [109, 237] on h2 "References" at bounding box center [103, 242] width 59 height 17
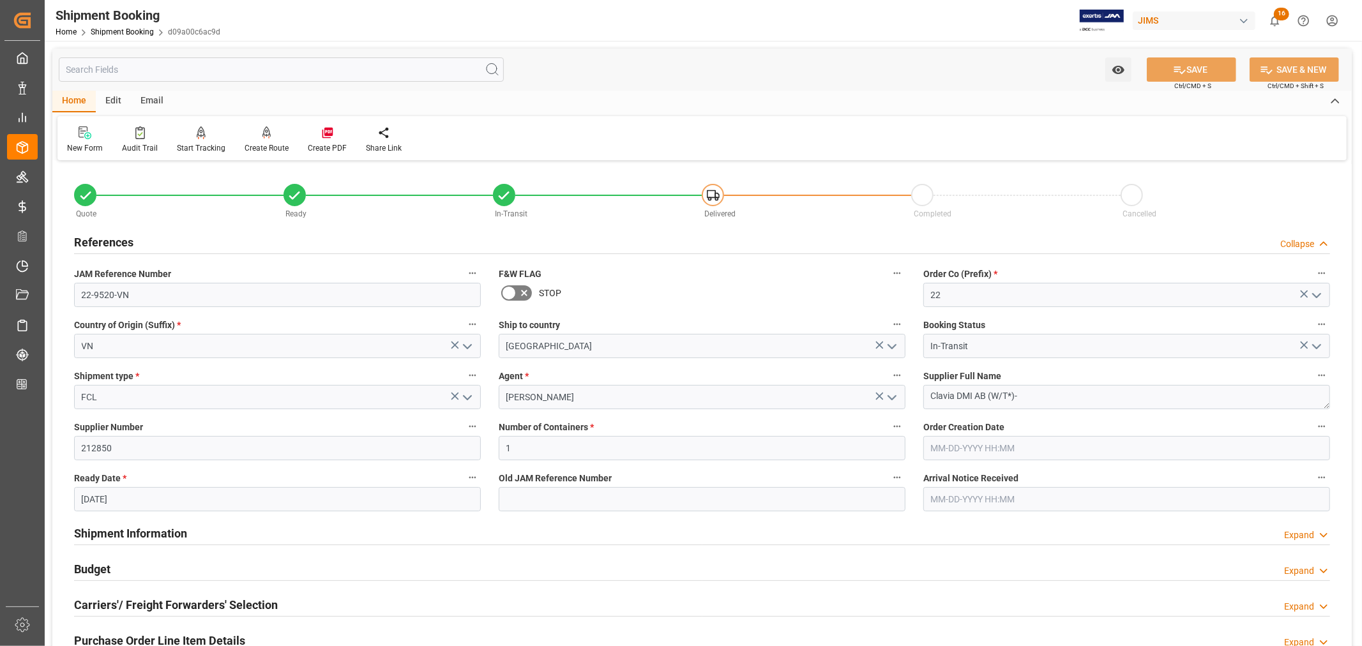
click at [109, 237] on h2 "References" at bounding box center [103, 242] width 59 height 17
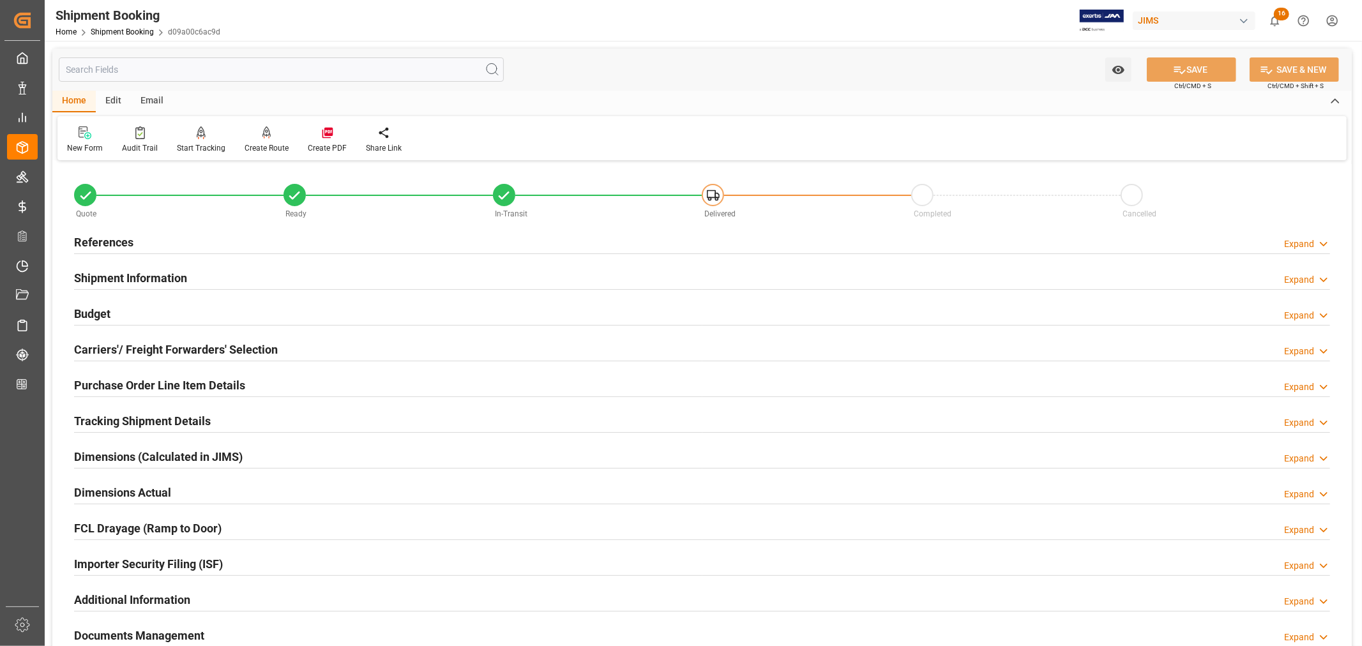
click at [134, 384] on h2 "Purchase Order Line Item Details" at bounding box center [159, 385] width 171 height 17
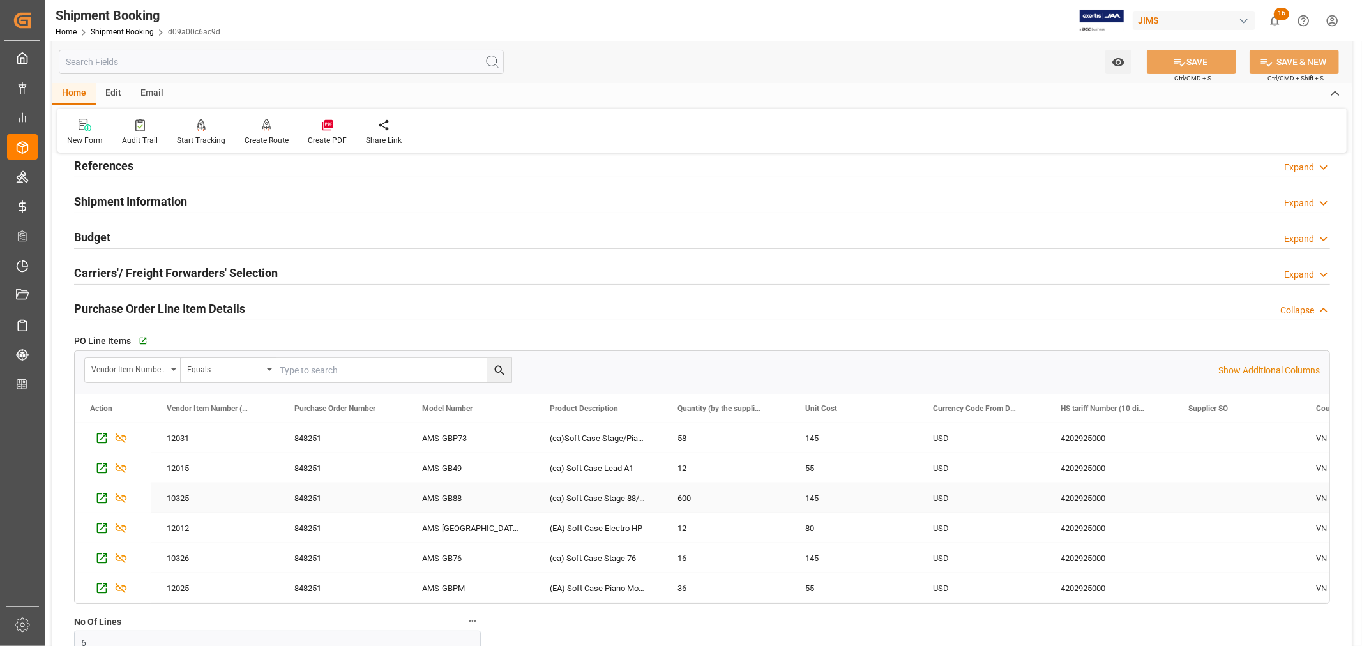
scroll to position [71, 0]
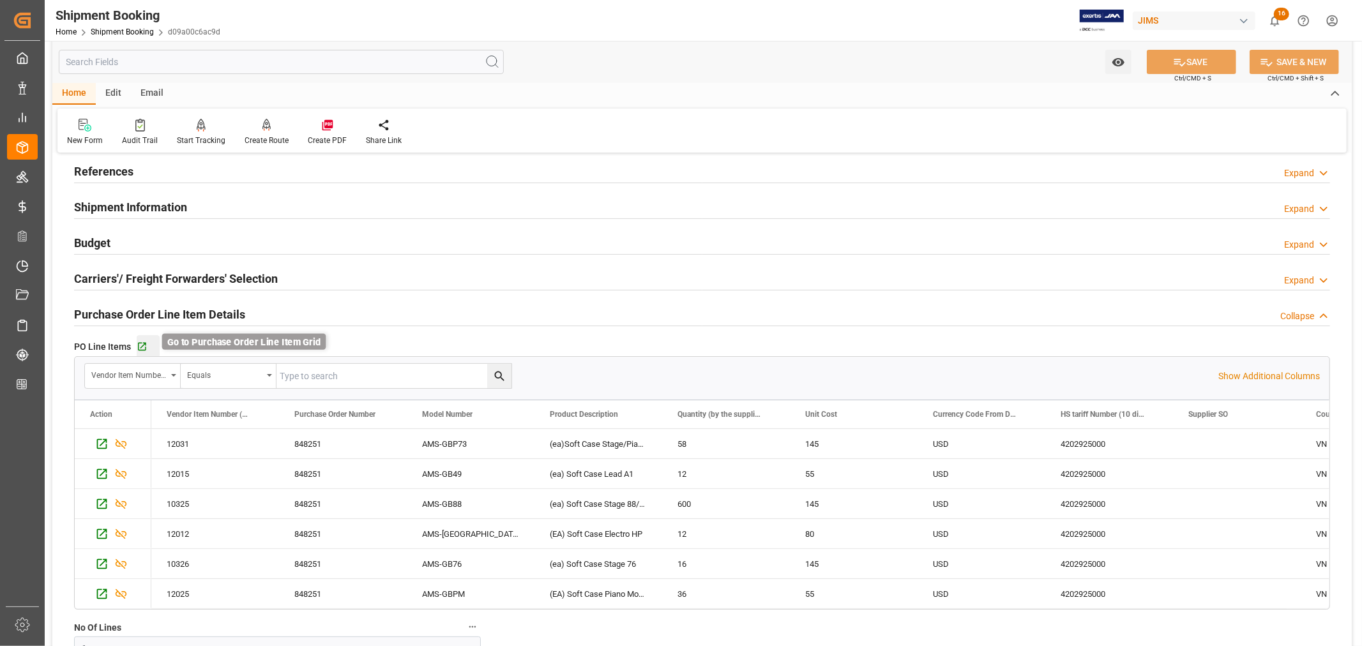
click at [139, 345] on icon "button" at bounding box center [142, 347] width 11 height 11
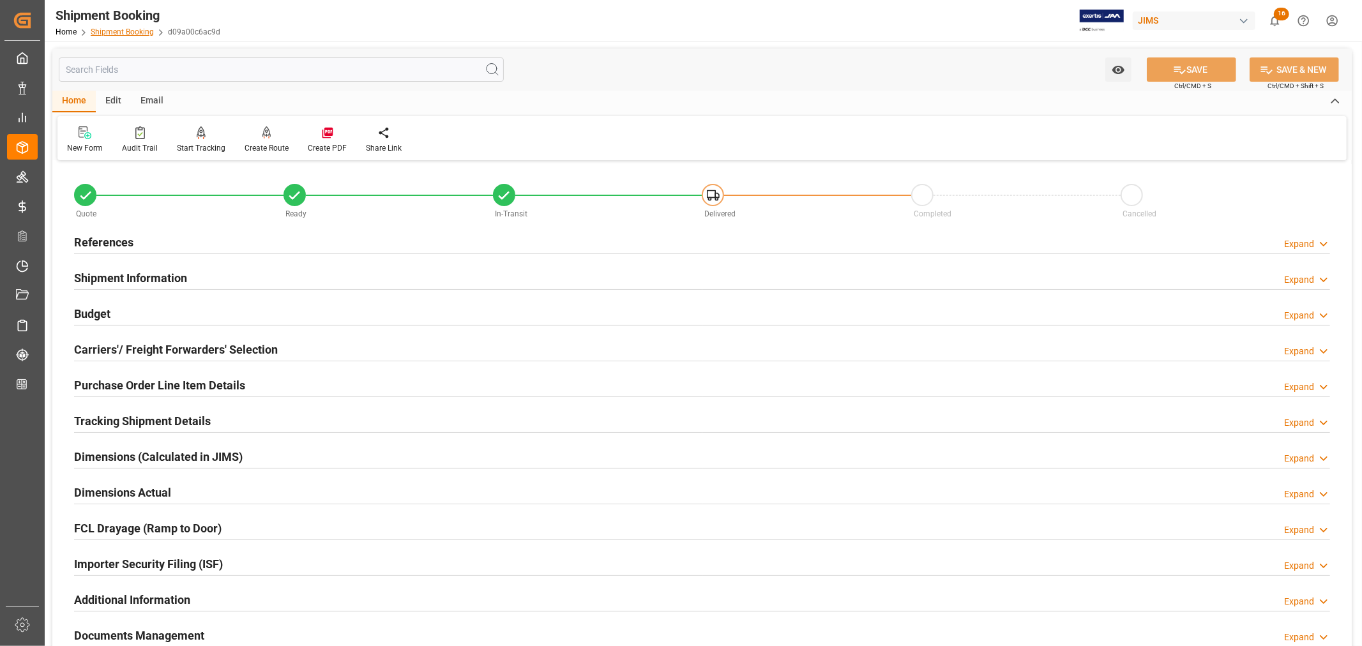
click at [113, 33] on link "Shipment Booking" at bounding box center [122, 31] width 63 height 9
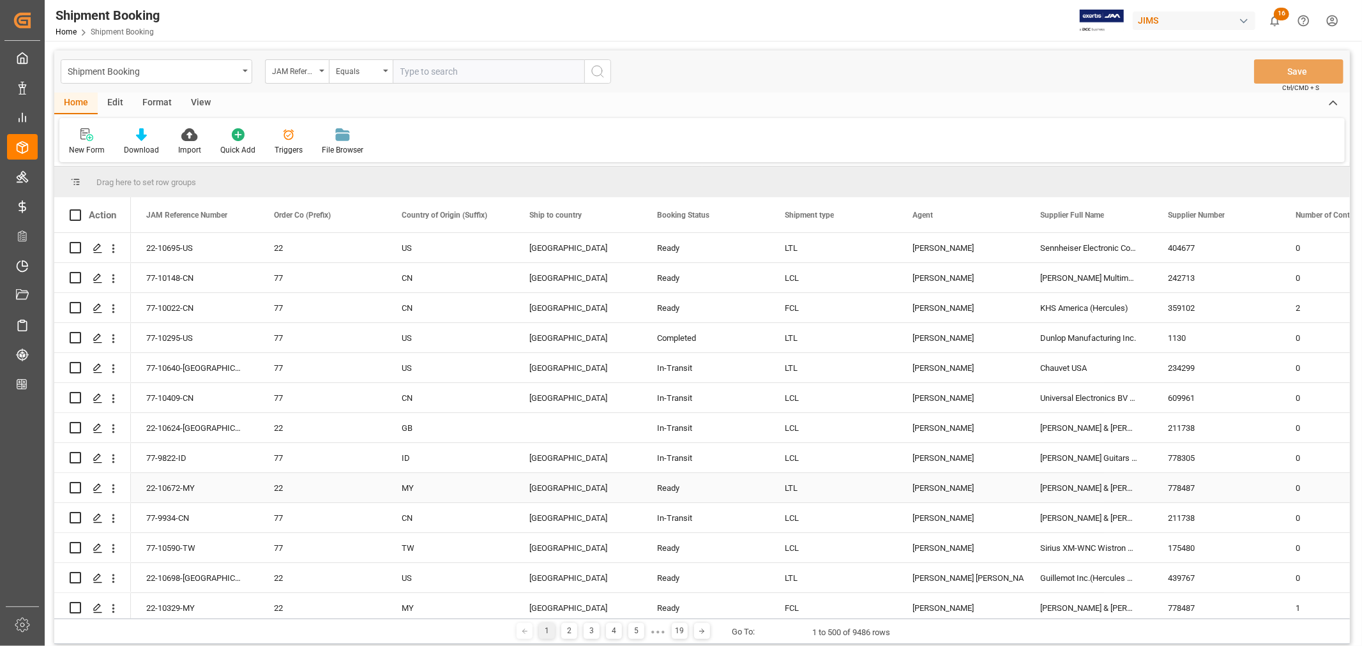
click at [940, 486] on div "[PERSON_NAME]" at bounding box center [960, 488] width 97 height 29
click at [1004, 215] on span at bounding box center [1003, 214] width 11 height 11
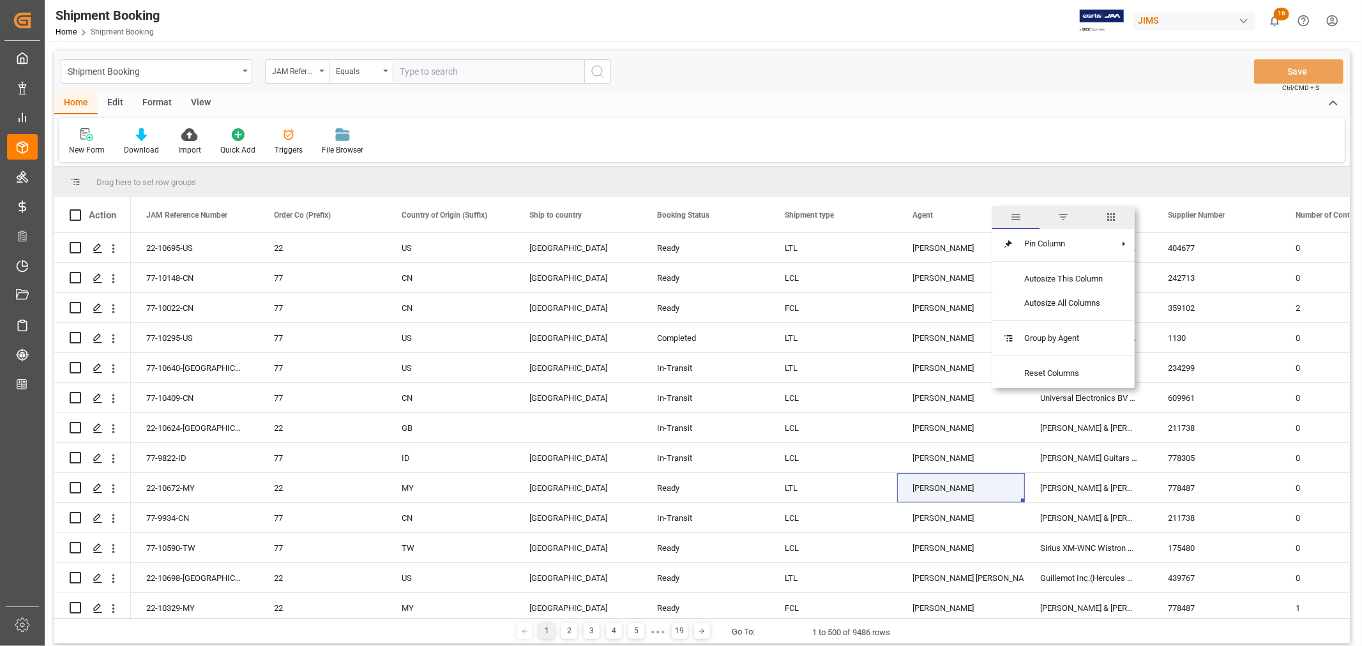
click at [1067, 215] on span "filter" at bounding box center [1062, 216] width 11 height 11
type input "[PERSON_NAME]"
click at [1075, 322] on button "Apply" at bounding box center [1079, 323] width 24 height 13
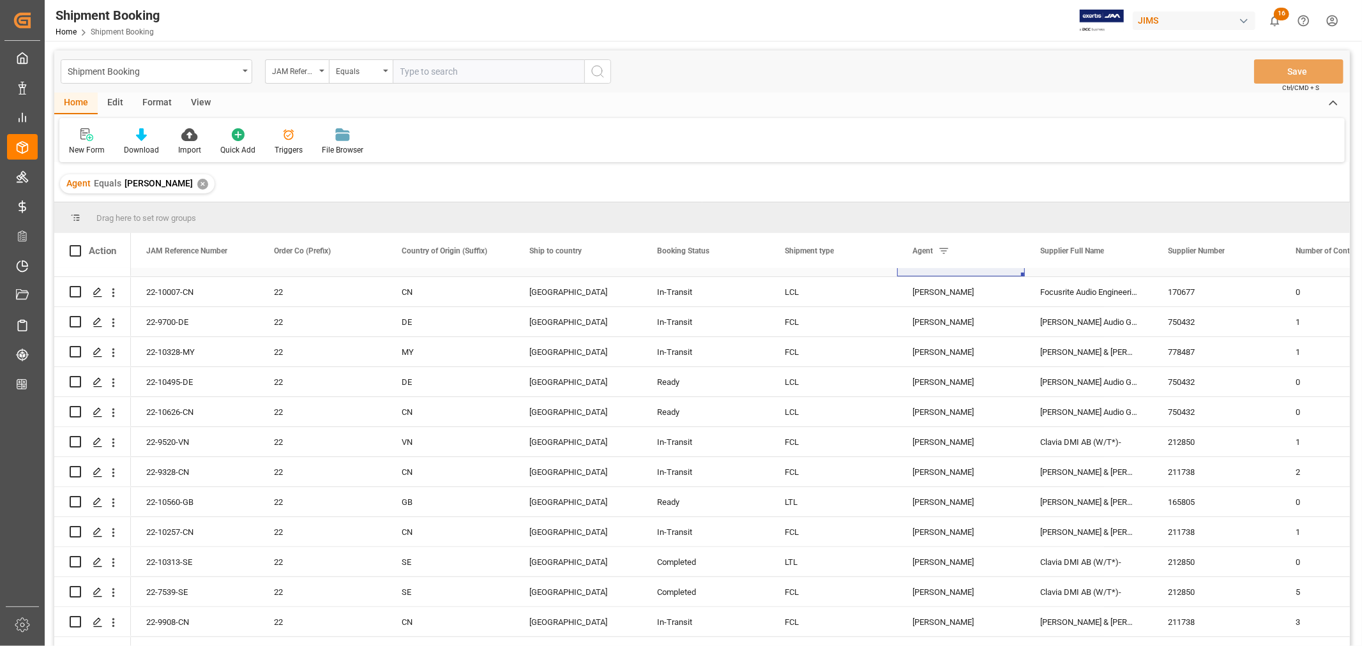
scroll to position [283, 0]
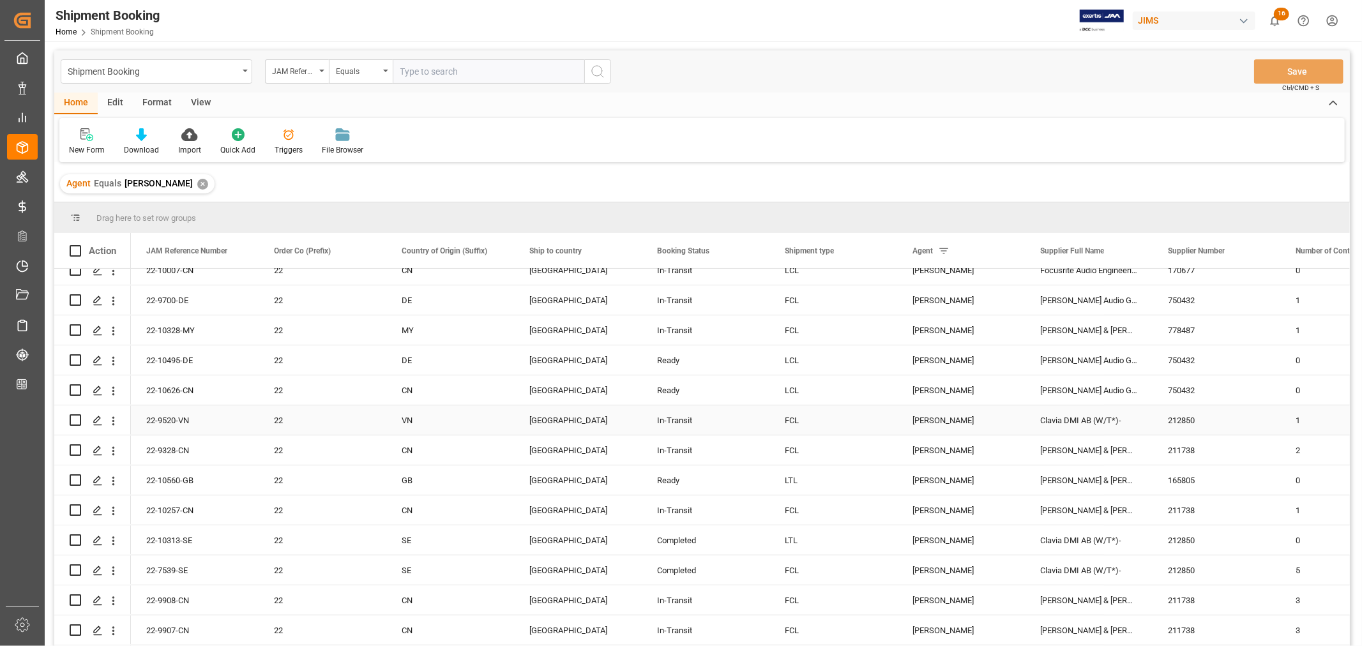
click at [1062, 419] on div "Clavia DMI AB (W/T*)-" at bounding box center [1089, 419] width 128 height 29
click at [1134, 252] on span at bounding box center [1131, 250] width 11 height 11
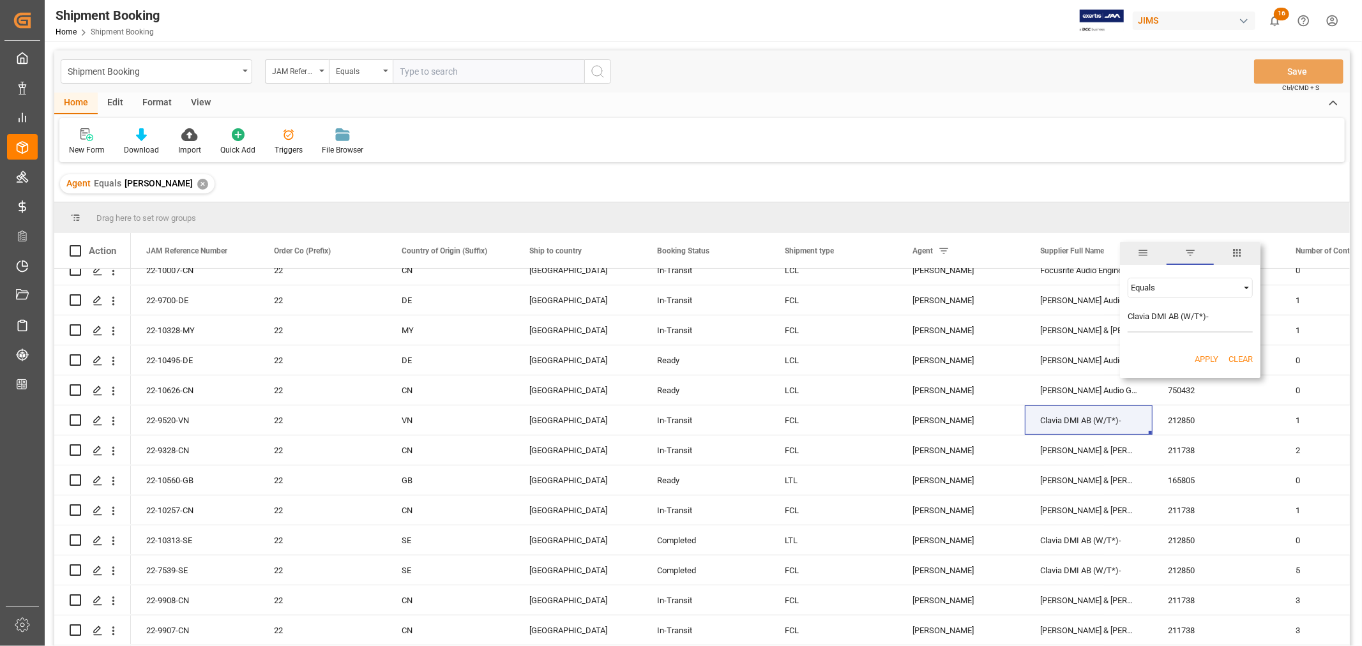
type input "Clavia DMI AB (W/T*)-"
click at [1203, 358] on button "Apply" at bounding box center [1206, 359] width 24 height 13
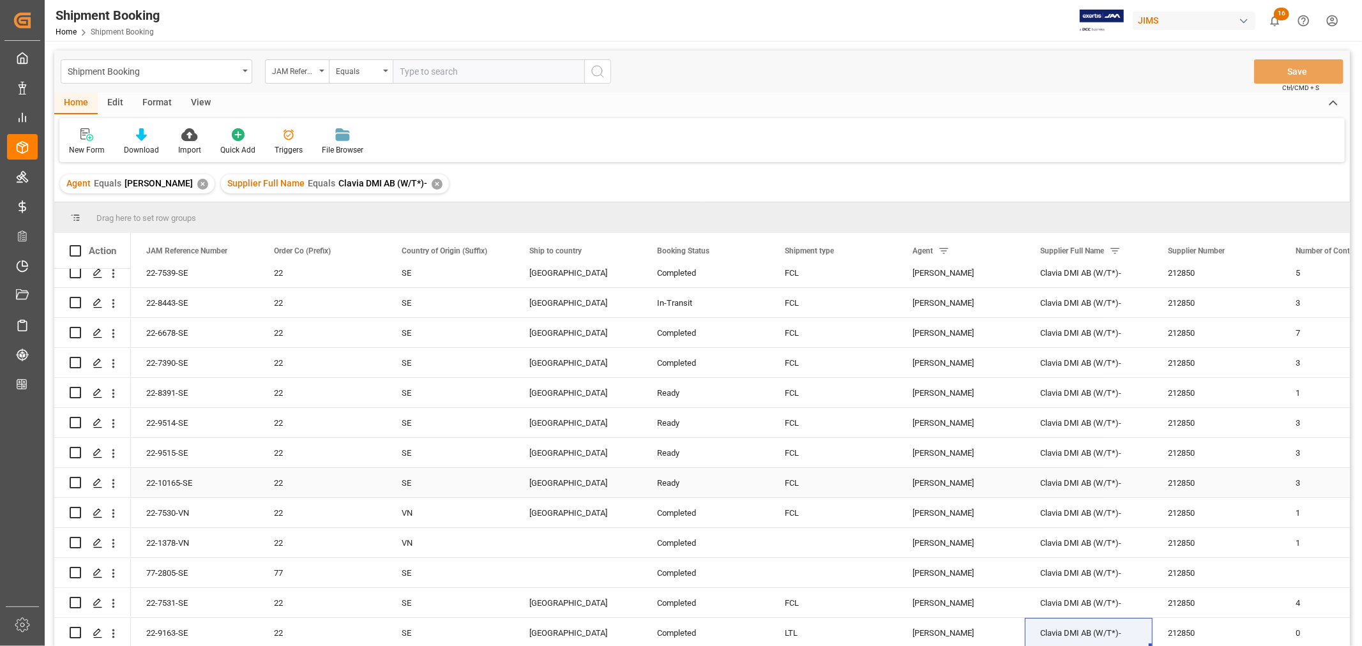
scroll to position [142, 0]
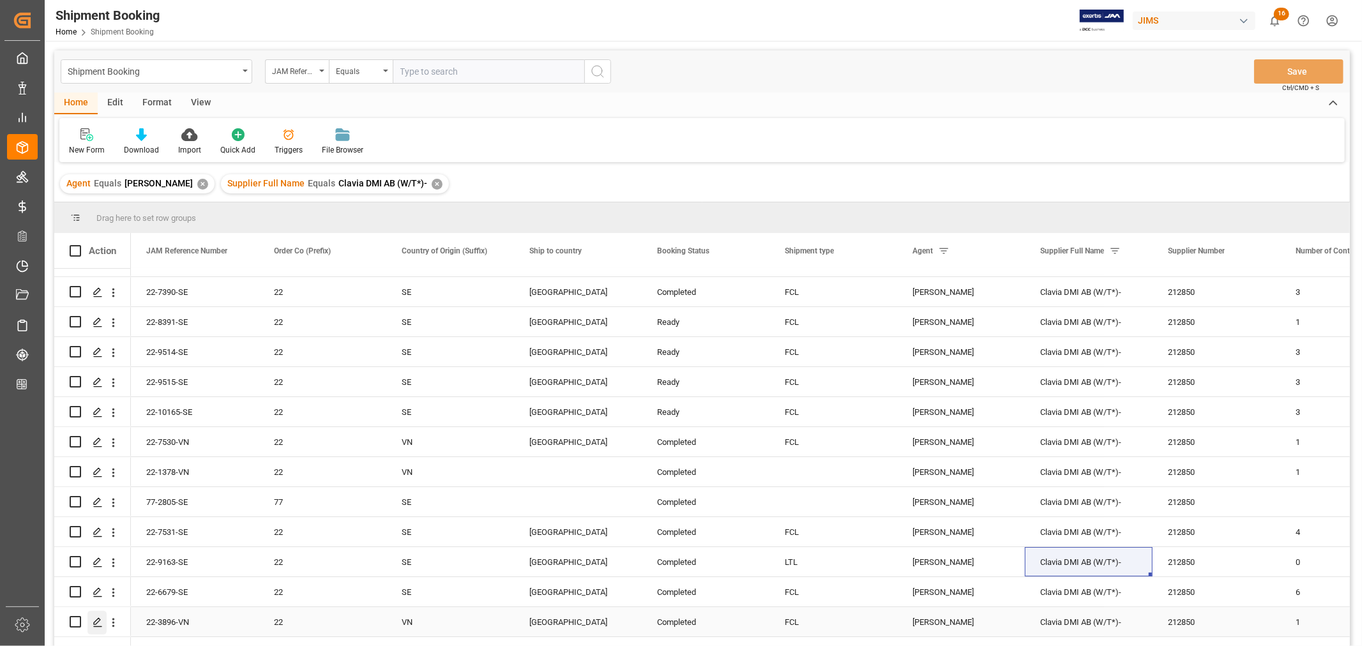
click at [100, 623] on icon "Press SPACE to select this row." at bounding box center [98, 622] width 10 height 10
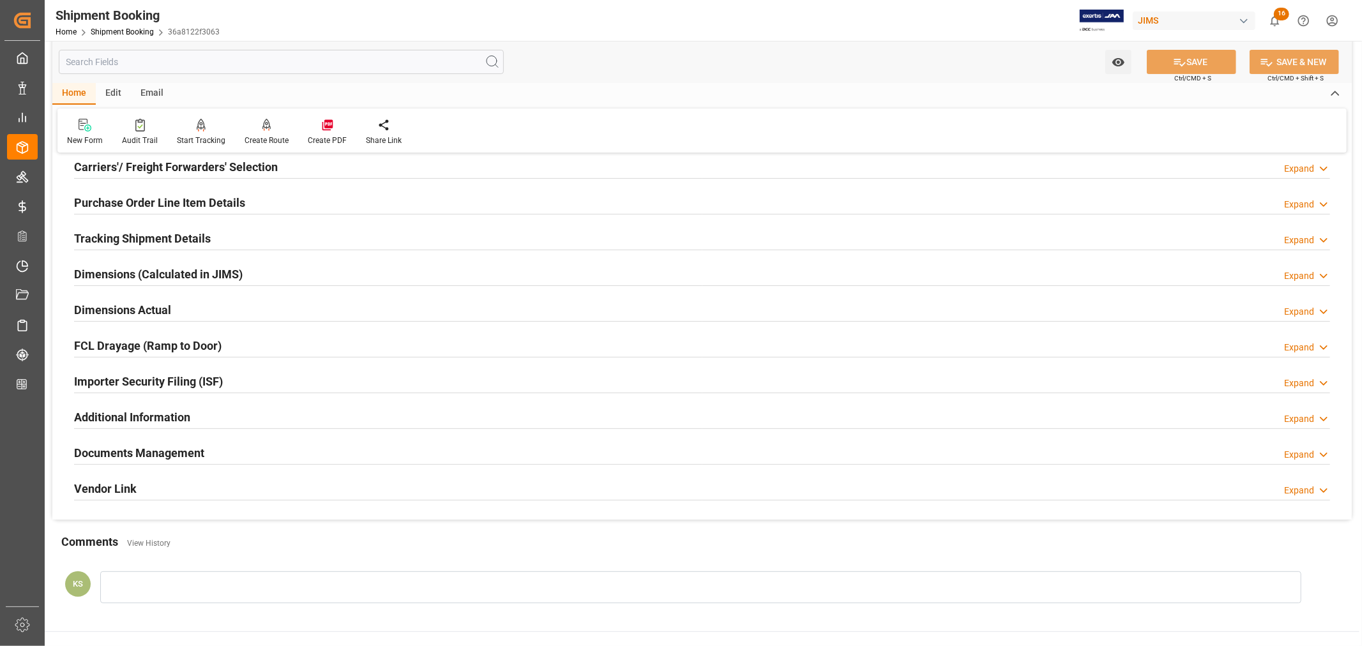
scroll to position [213, 0]
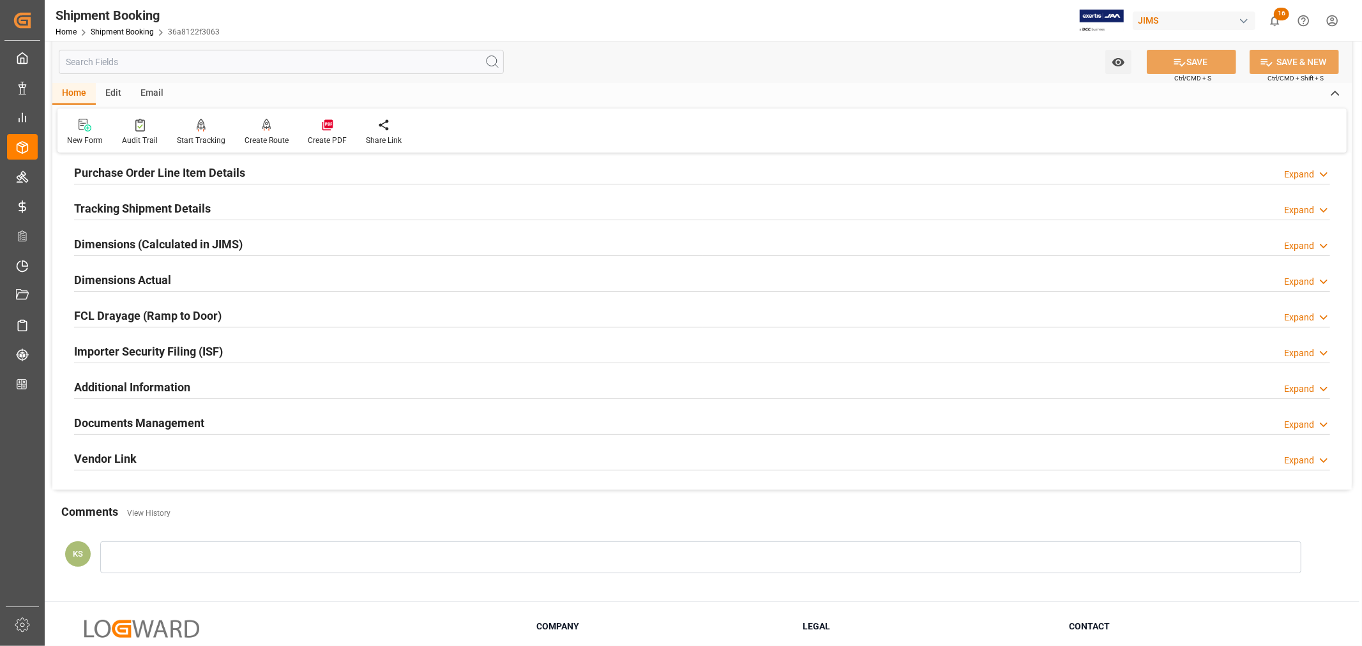
click at [268, 349] on div "Importer Security Filing (ISF) Expand" at bounding box center [702, 350] width 1256 height 24
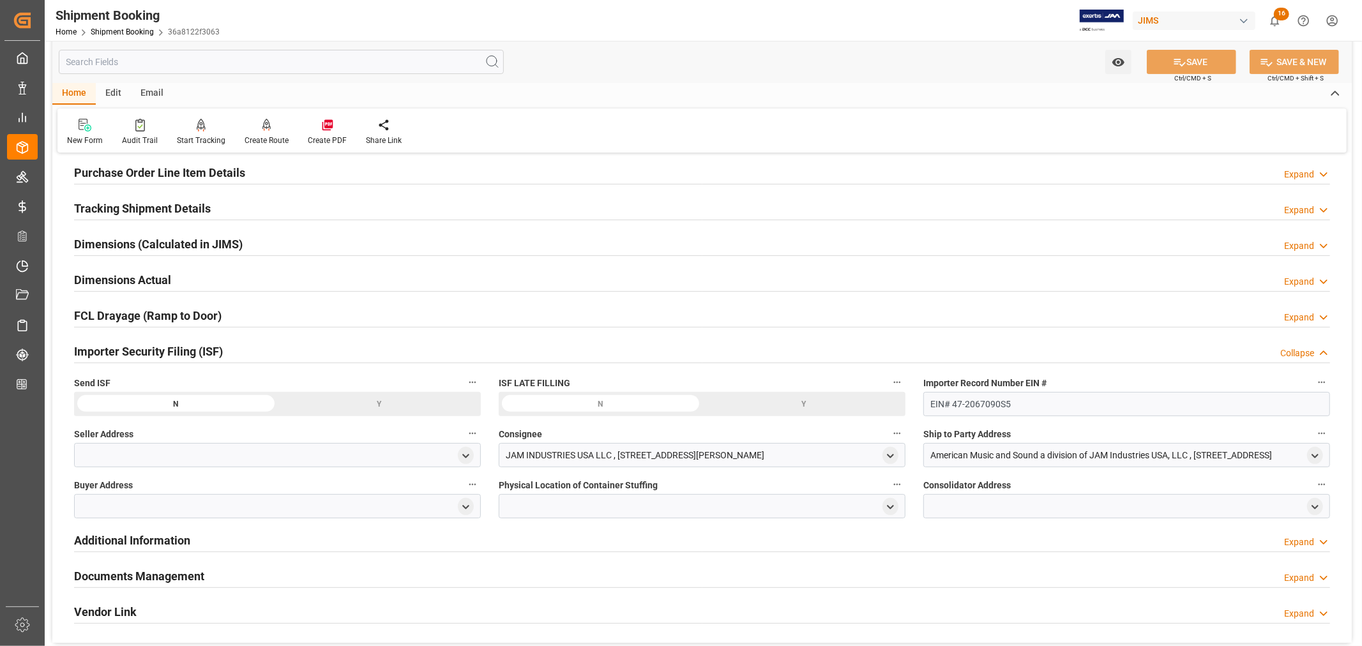
click at [268, 349] on div "Importer Security Filing (ISF) Collapse" at bounding box center [702, 350] width 1256 height 24
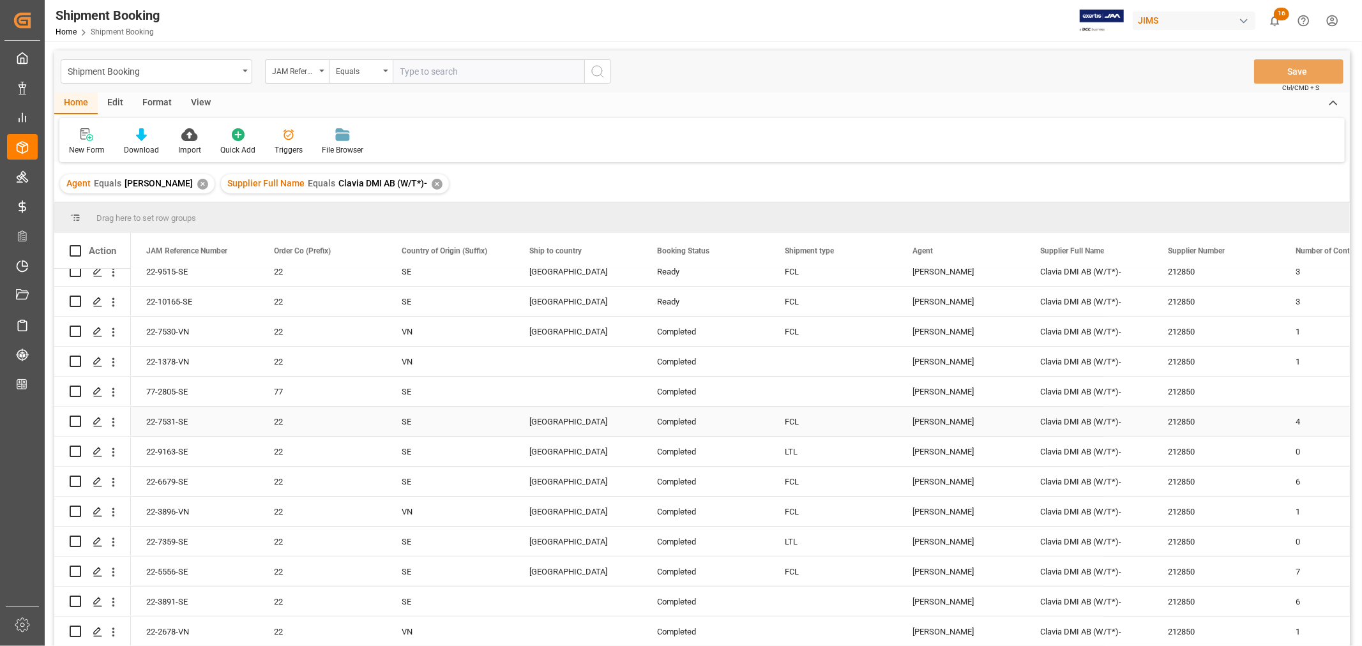
scroll to position [231, 0]
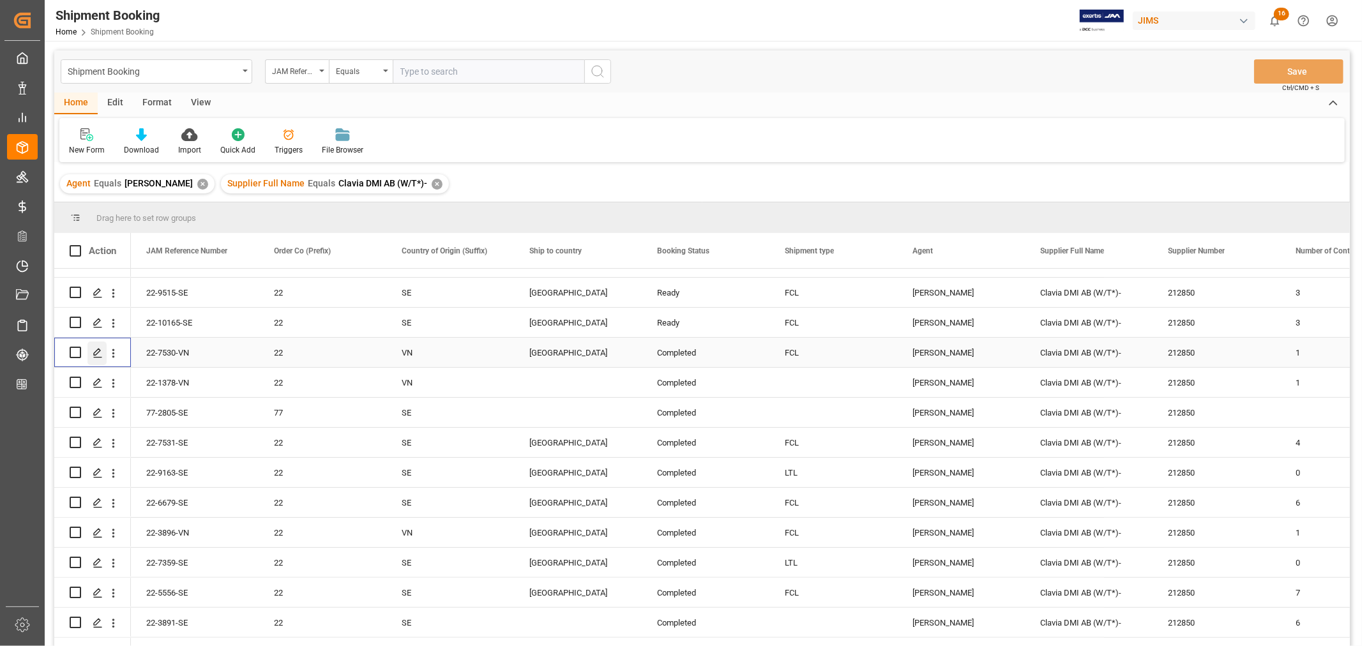
click at [98, 352] on polygon "Press SPACE to select this row." at bounding box center [97, 352] width 6 height 6
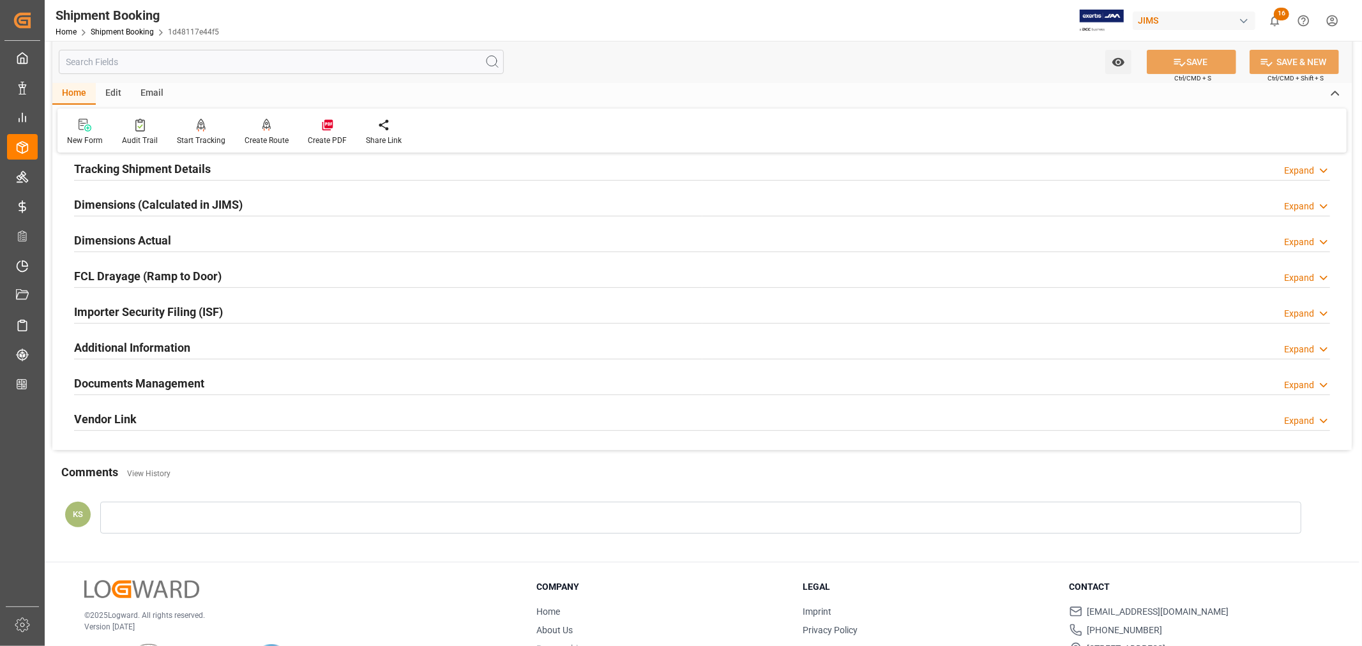
scroll to position [283, 0]
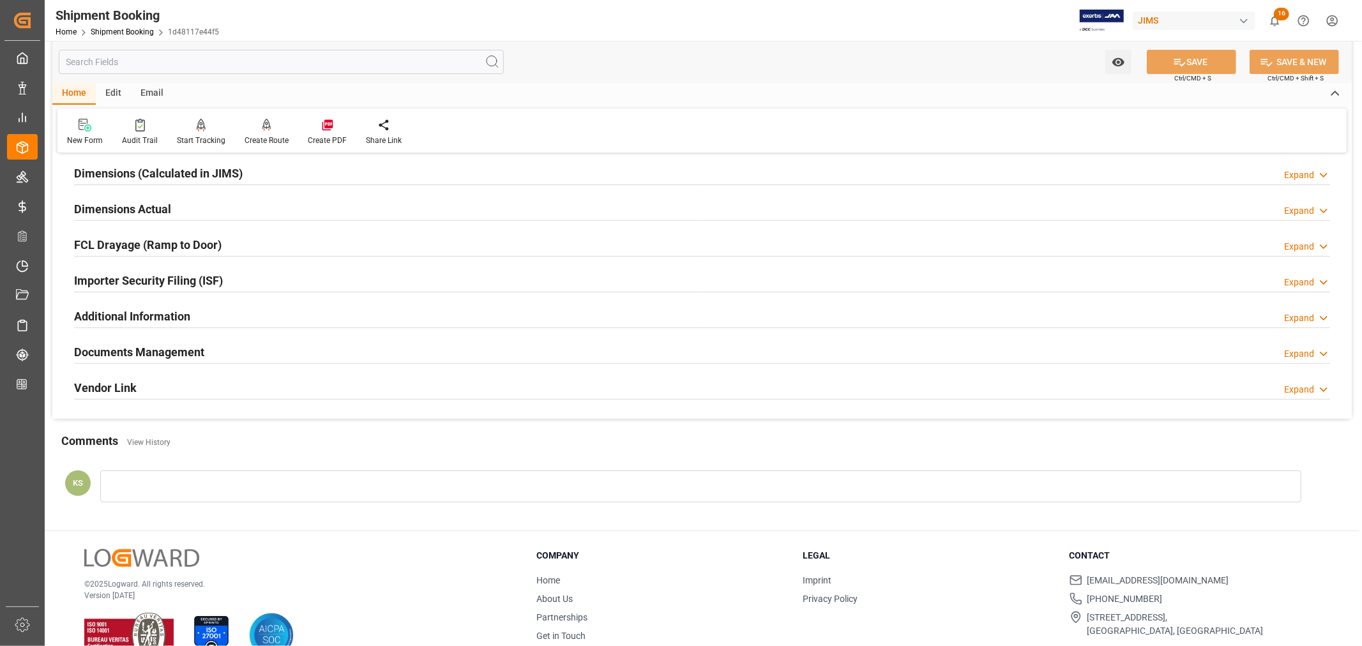
click at [218, 356] on div "Documents Management Expand" at bounding box center [702, 351] width 1256 height 24
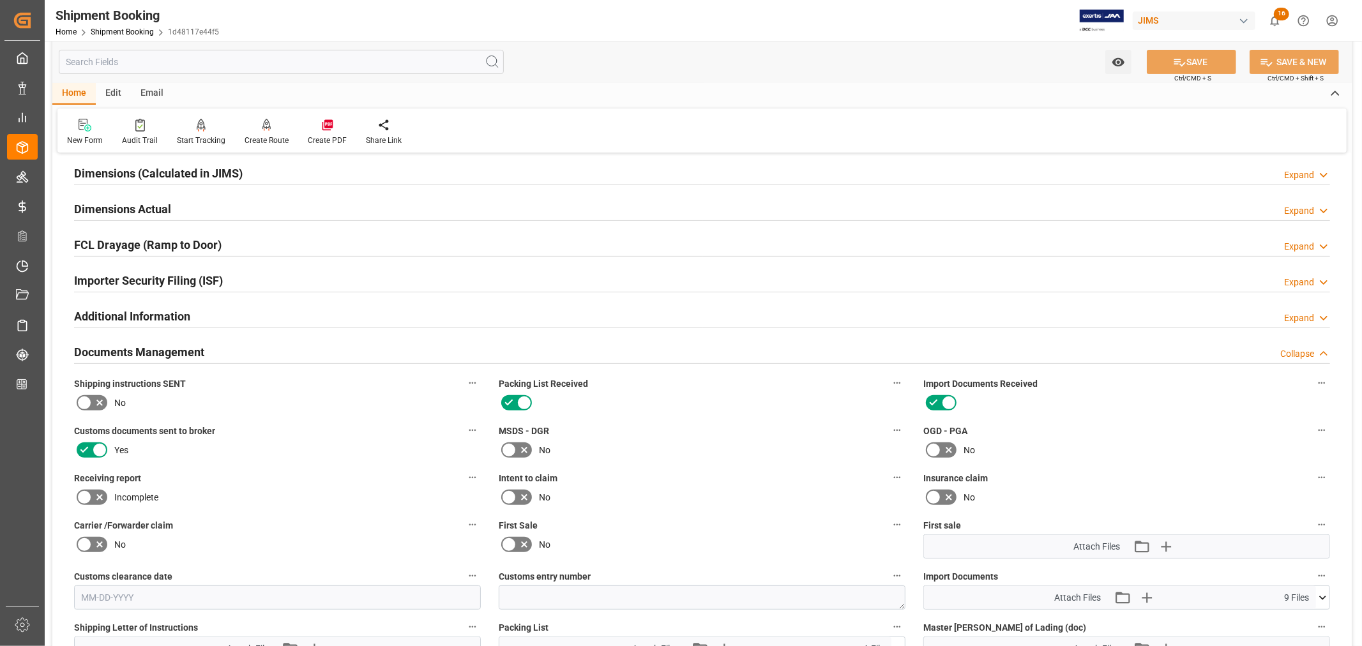
click at [218, 356] on div "Documents Management Collapse" at bounding box center [702, 351] width 1256 height 24
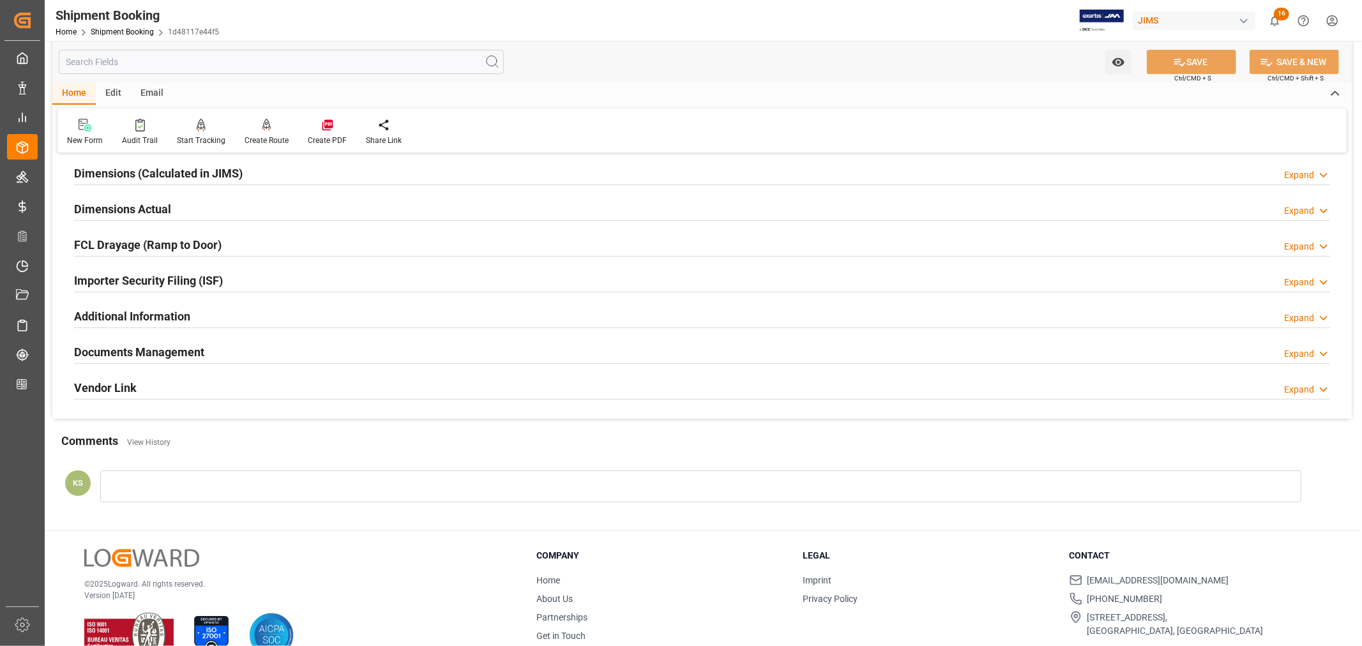
click at [243, 287] on div "Importer Security Filing (ISF) Expand" at bounding box center [702, 279] width 1256 height 24
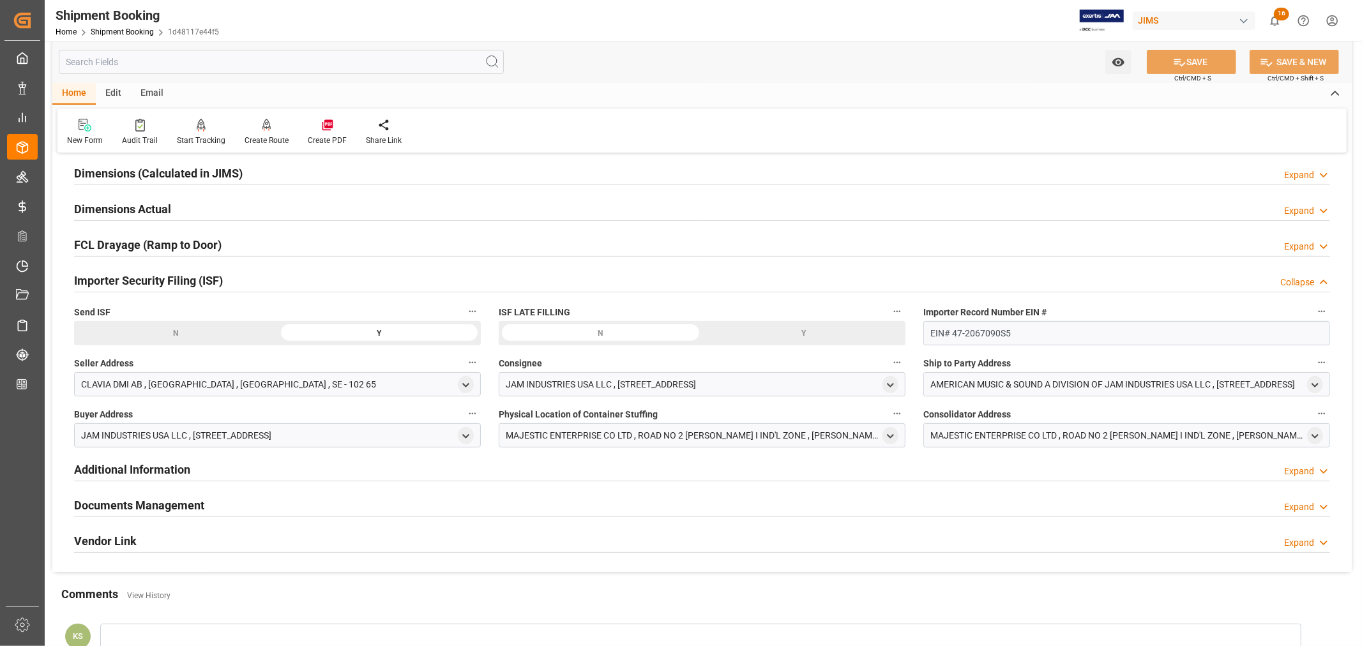
click at [243, 287] on div "Importer Security Filing (ISF) Collapse" at bounding box center [702, 279] width 1256 height 24
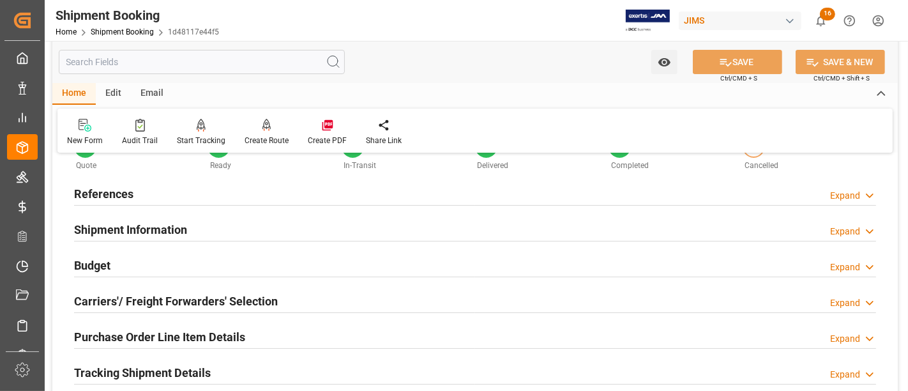
scroll to position [71, 0]
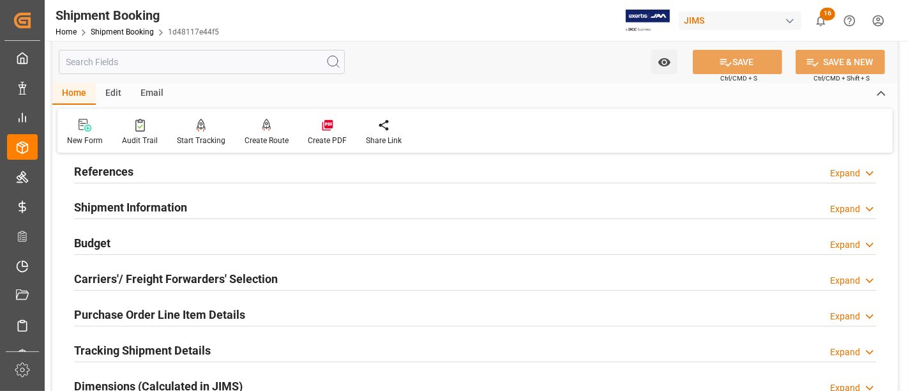
click at [131, 307] on h2 "Purchase Order Line Item Details" at bounding box center [159, 314] width 171 height 17
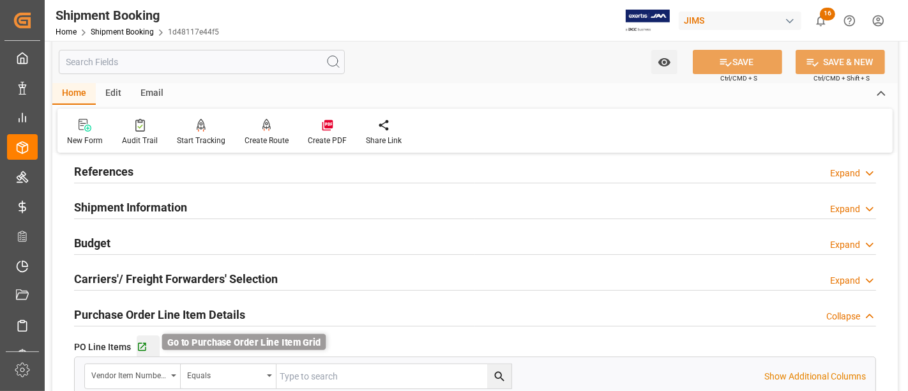
click at [142, 345] on icon "button" at bounding box center [142, 347] width 11 height 11
click at [152, 308] on h2 "Purchase Order Line Item Details" at bounding box center [159, 314] width 171 height 17
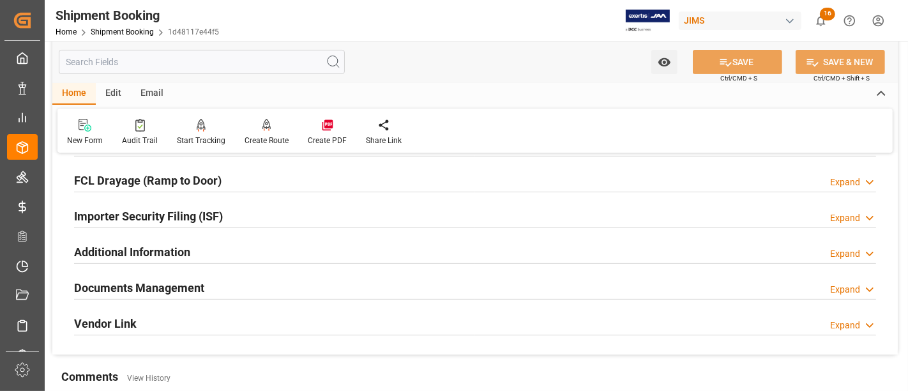
scroll to position [354, 0]
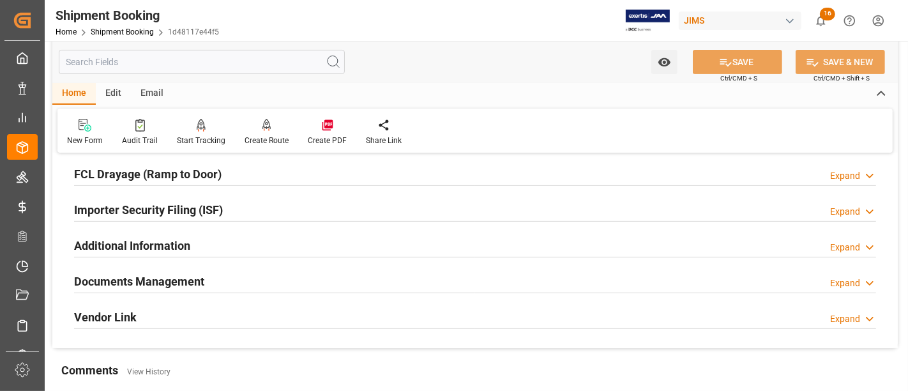
click at [246, 206] on div "Importer Security Filing (ISF) Expand" at bounding box center [475, 209] width 802 height 24
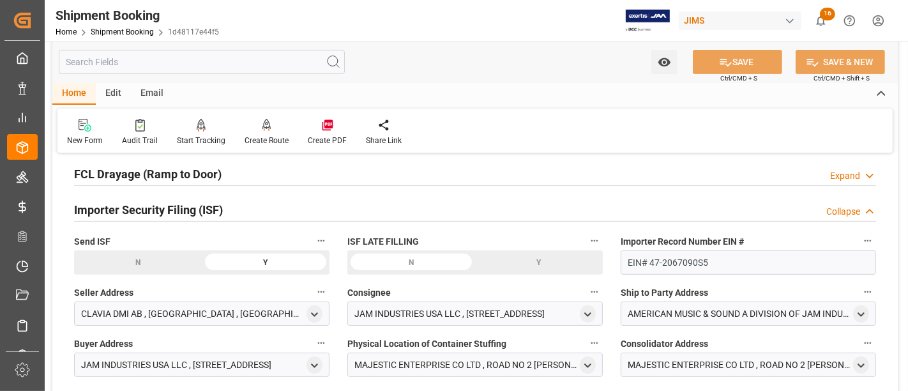
scroll to position [425, 0]
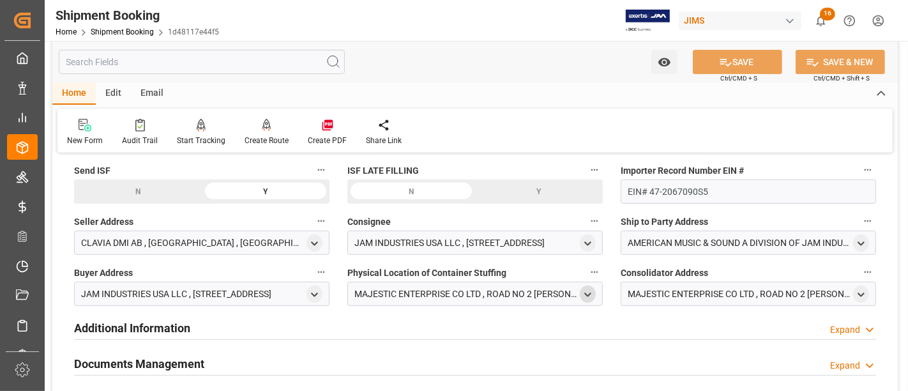
click at [588, 289] on icon "open menu" at bounding box center [587, 294] width 11 height 11
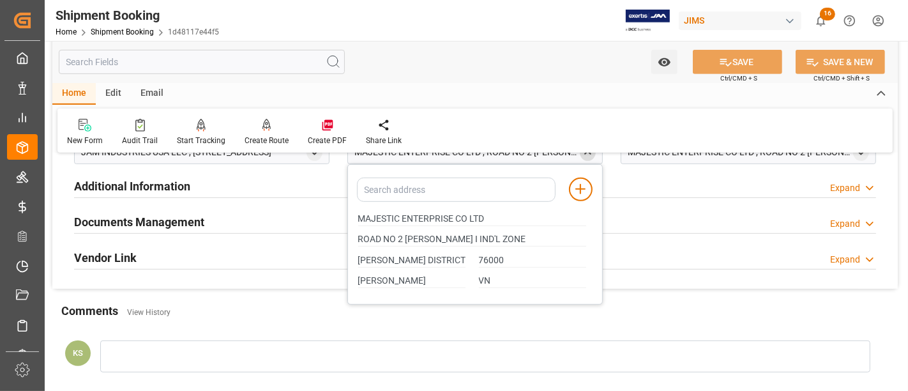
scroll to position [496, 0]
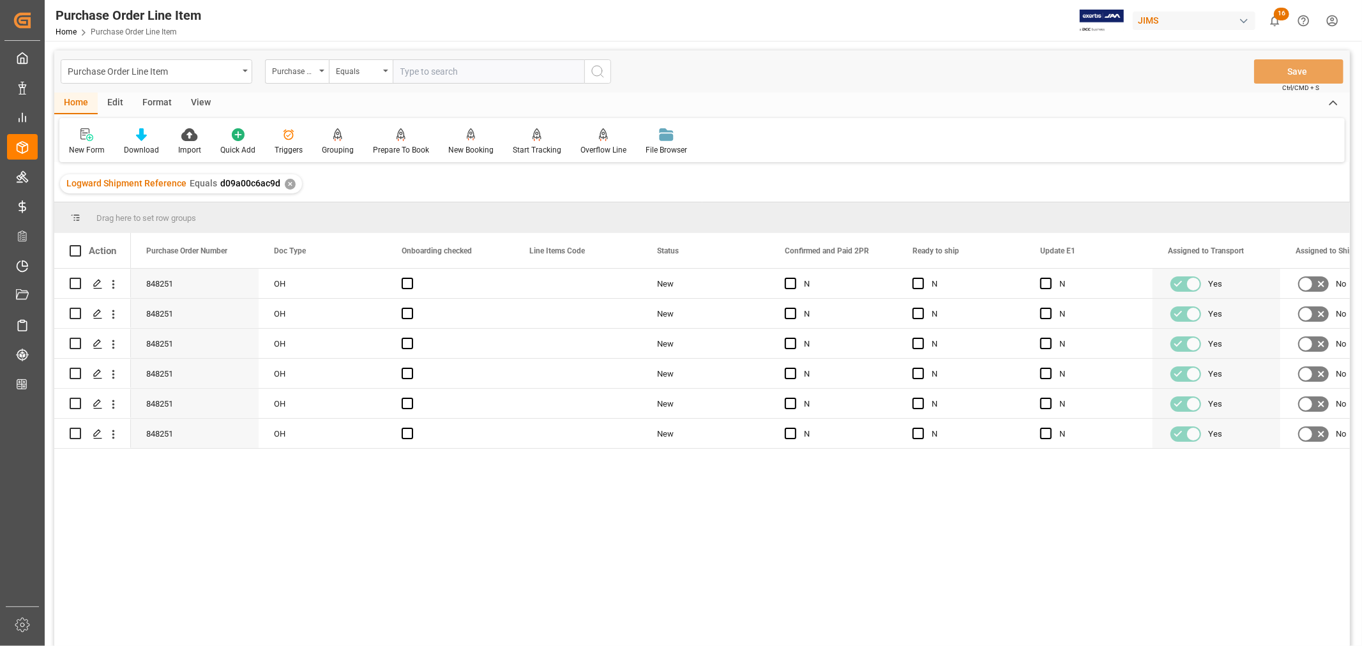
click at [193, 99] on div "View" at bounding box center [200, 104] width 39 height 22
click at [90, 139] on div at bounding box center [81, 134] width 25 height 13
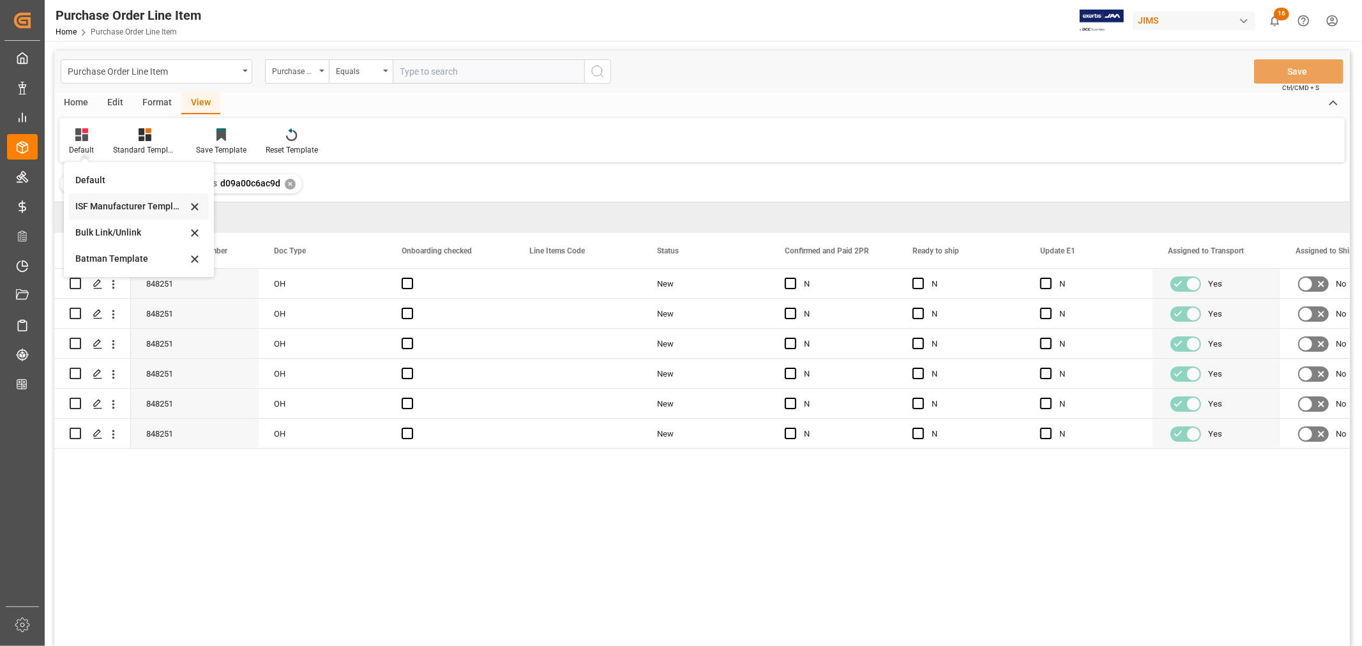
click at [112, 204] on div "ISF Manufacturer Template" at bounding box center [131, 206] width 112 height 13
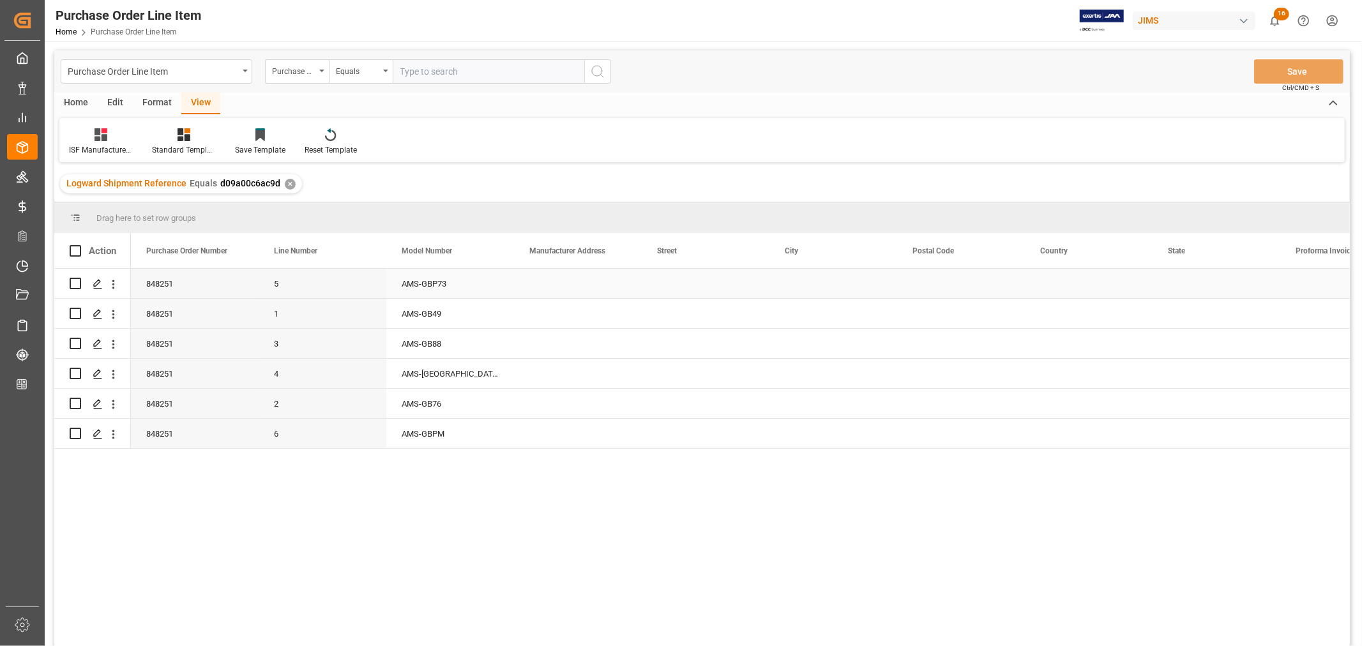
click at [529, 283] on div "Press SPACE to select this row." at bounding box center [578, 283] width 128 height 29
click at [529, 287] on input "Press SPACE to select this row." at bounding box center [577, 291] width 107 height 24
paste input "MAJESTIC ENTERPRISE CO.,LTD"
type input "MAJESTIC ENTERPRISE CO.,LTD"
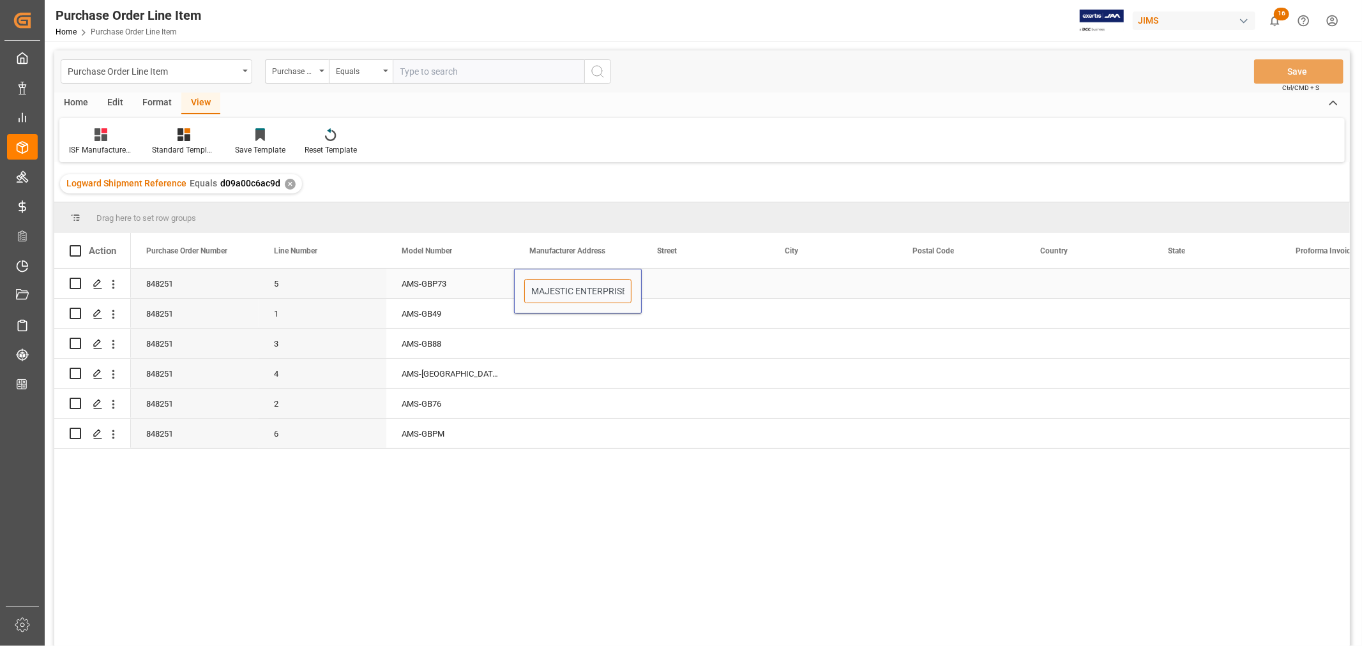
scroll to position [0, 40]
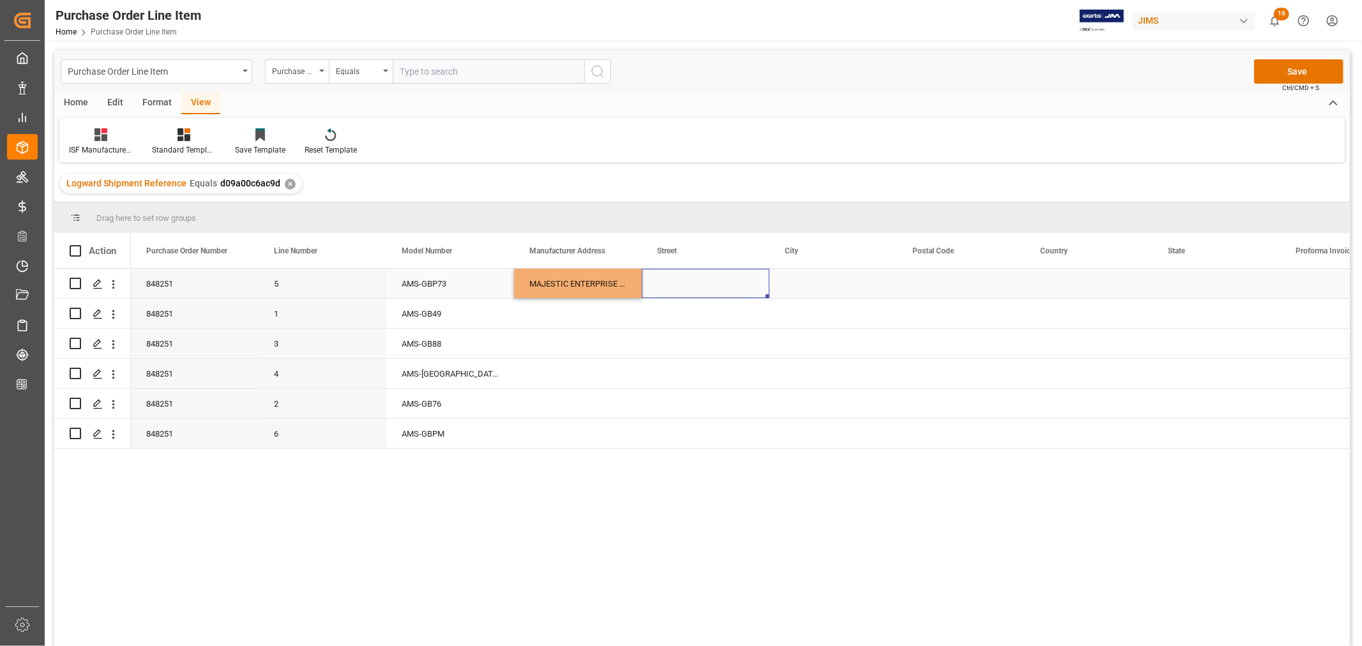
click at [667, 278] on div "Press SPACE to select this row." at bounding box center [706, 283] width 128 height 29
click at [687, 283] on div "Press SPACE to select this row." at bounding box center [706, 283] width 128 height 29
click at [654, 288] on input "Press SPACE to select this row." at bounding box center [705, 291] width 107 height 24
paste input "[STREET_ADDRESS], [PERSON_NAME] I IND'L ZONE"
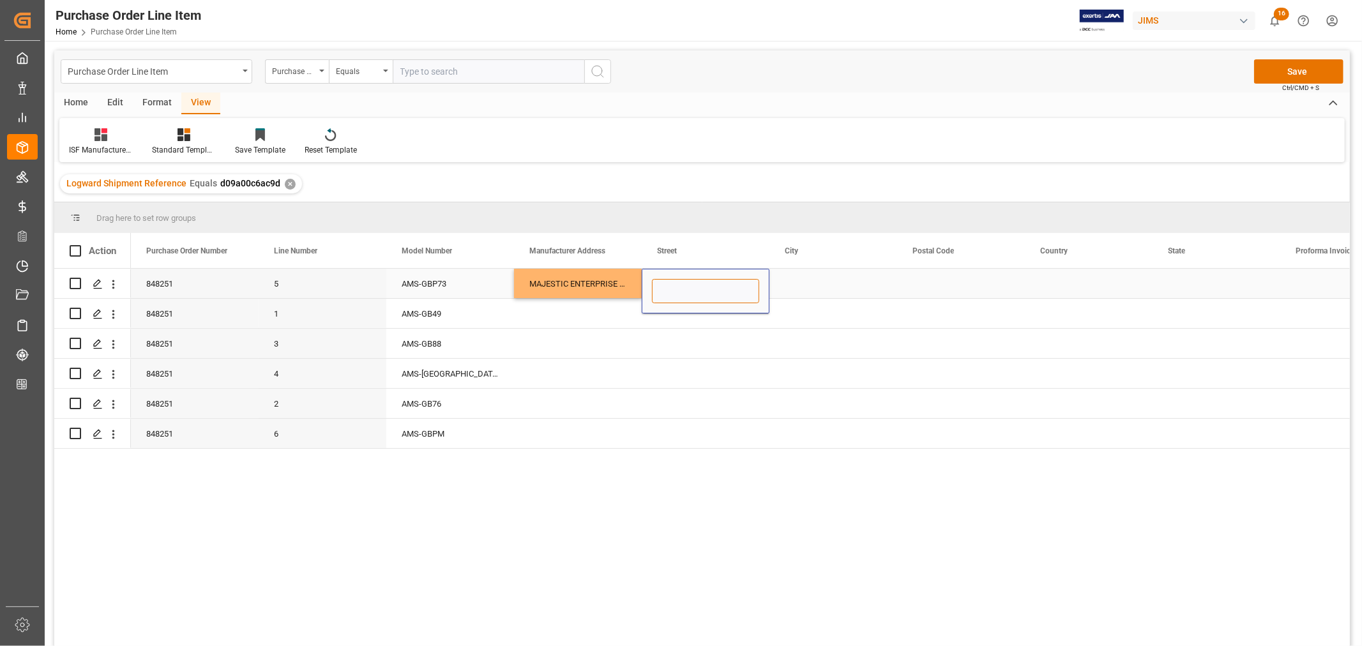
type input "[STREET_ADDRESS], [PERSON_NAME] I IND'L ZONE"
click at [795, 272] on div "Press SPACE to select this row." at bounding box center [833, 283] width 128 height 29
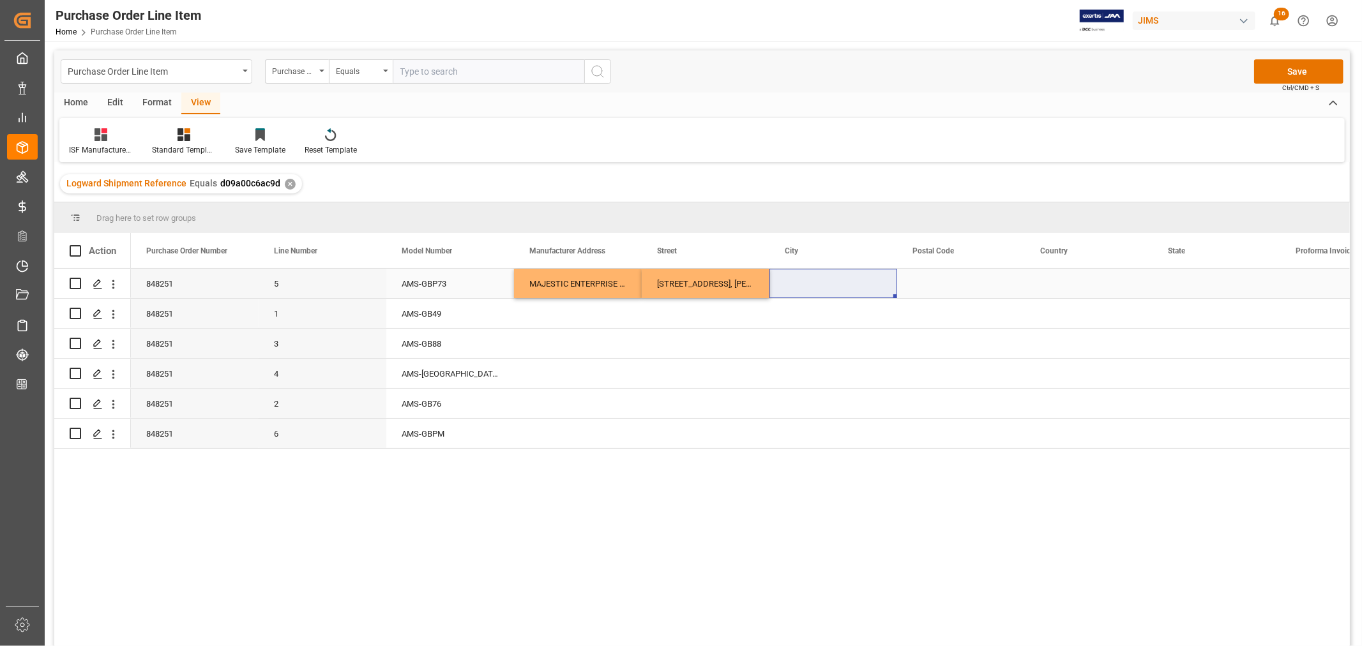
click at [801, 285] on div "Press SPACE to select this row." at bounding box center [833, 283] width 128 height 29
click at [788, 290] on input "Press SPACE to select this row." at bounding box center [832, 291] width 107 height 24
paste input "[PERSON_NAME] DISTRICT"
type input "[PERSON_NAME] DISTRICT"
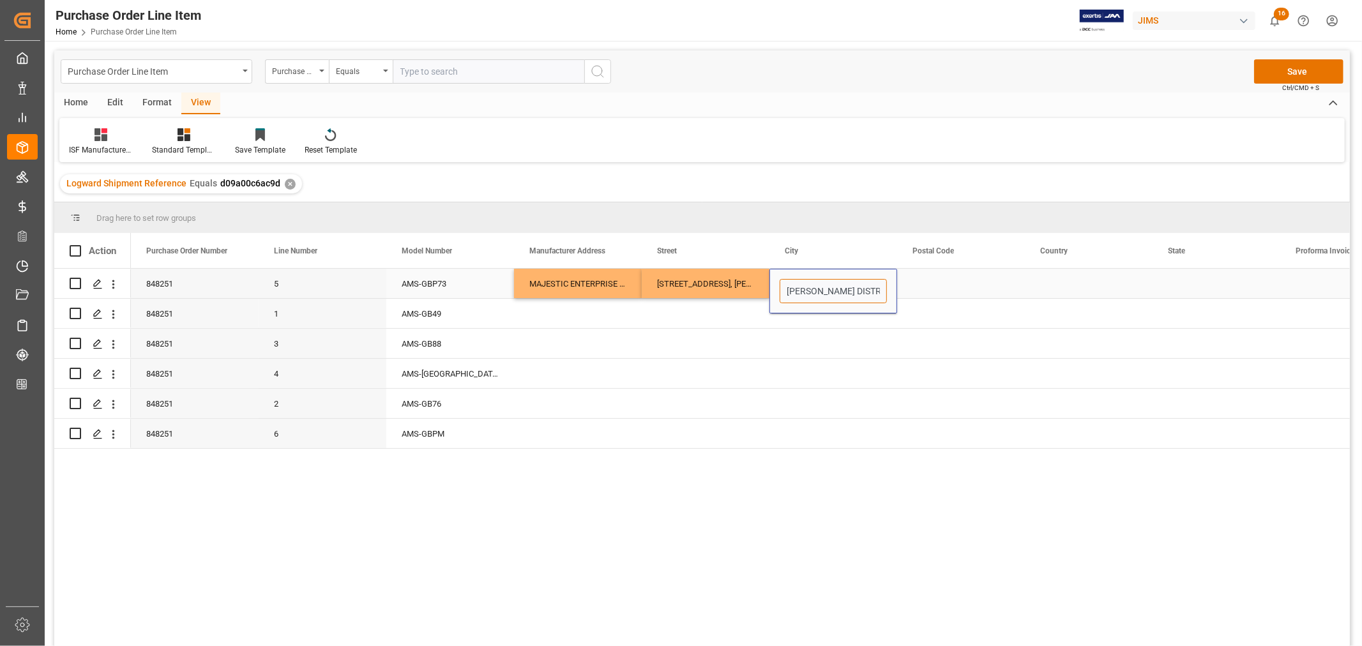
scroll to position [0, 4]
click at [928, 283] on div "Press SPACE to select this row." at bounding box center [961, 283] width 128 height 29
click at [926, 277] on div "Press SPACE to select this row." at bounding box center [961, 283] width 128 height 29
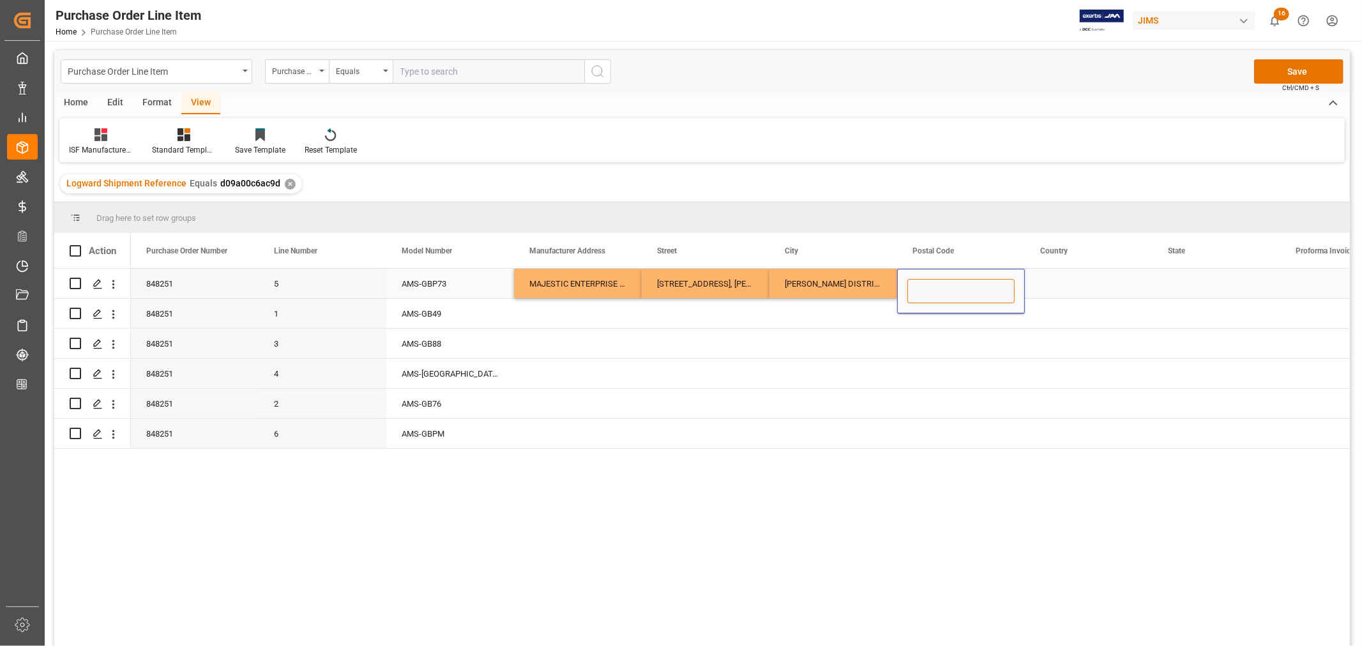
click at [911, 286] on input "Press SPACE to select this row." at bounding box center [960, 291] width 107 height 24
paste input "76000"
type input "76000"
click at [1069, 285] on div "Press SPACE to select this row." at bounding box center [1089, 283] width 128 height 29
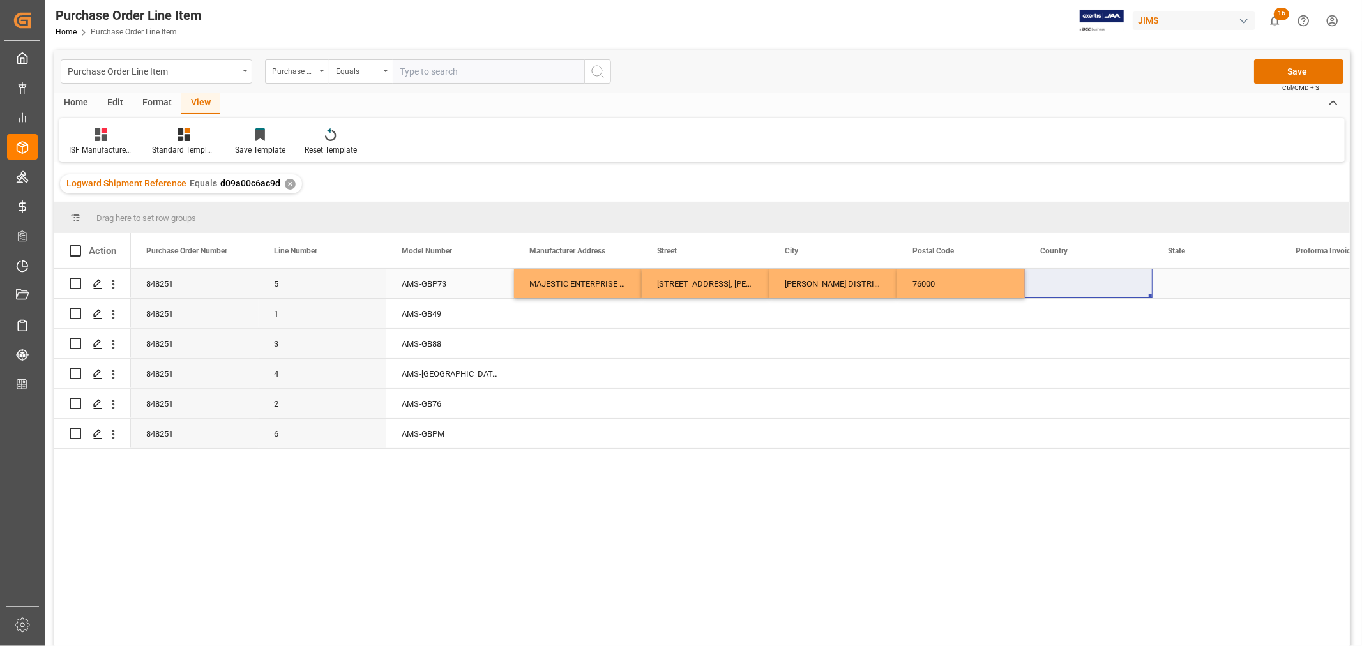
click at [1047, 282] on div "Press SPACE to select this row." at bounding box center [1089, 283] width 128 height 29
click at [1041, 292] on input "Press SPACE to select this row." at bounding box center [1088, 291] width 107 height 24
paste input "VN"
type input "VN"
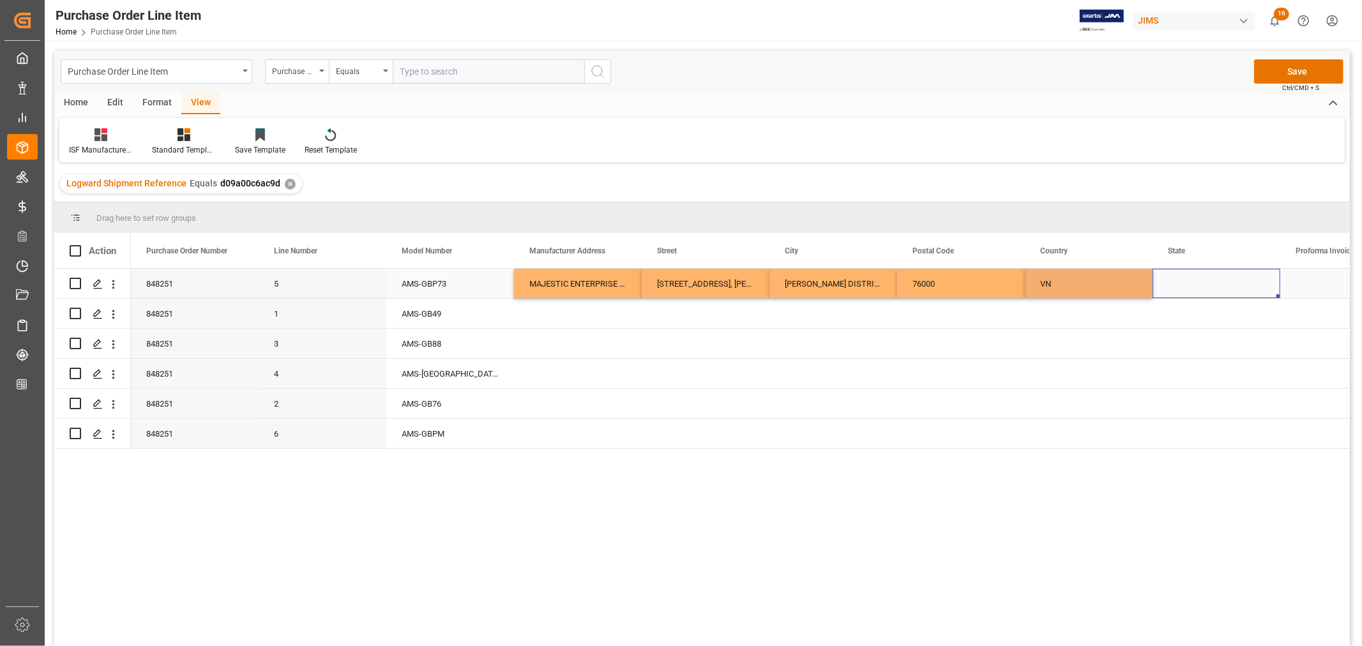
click at [1184, 282] on div "Press SPACE to select this row." at bounding box center [1216, 283] width 128 height 29
click at [1187, 282] on div "Press SPACE to select this row." at bounding box center [1216, 283] width 128 height 29
click at [1169, 289] on input "Press SPACE to select this row." at bounding box center [1216, 291] width 107 height 24
paste input "[PERSON_NAME]"
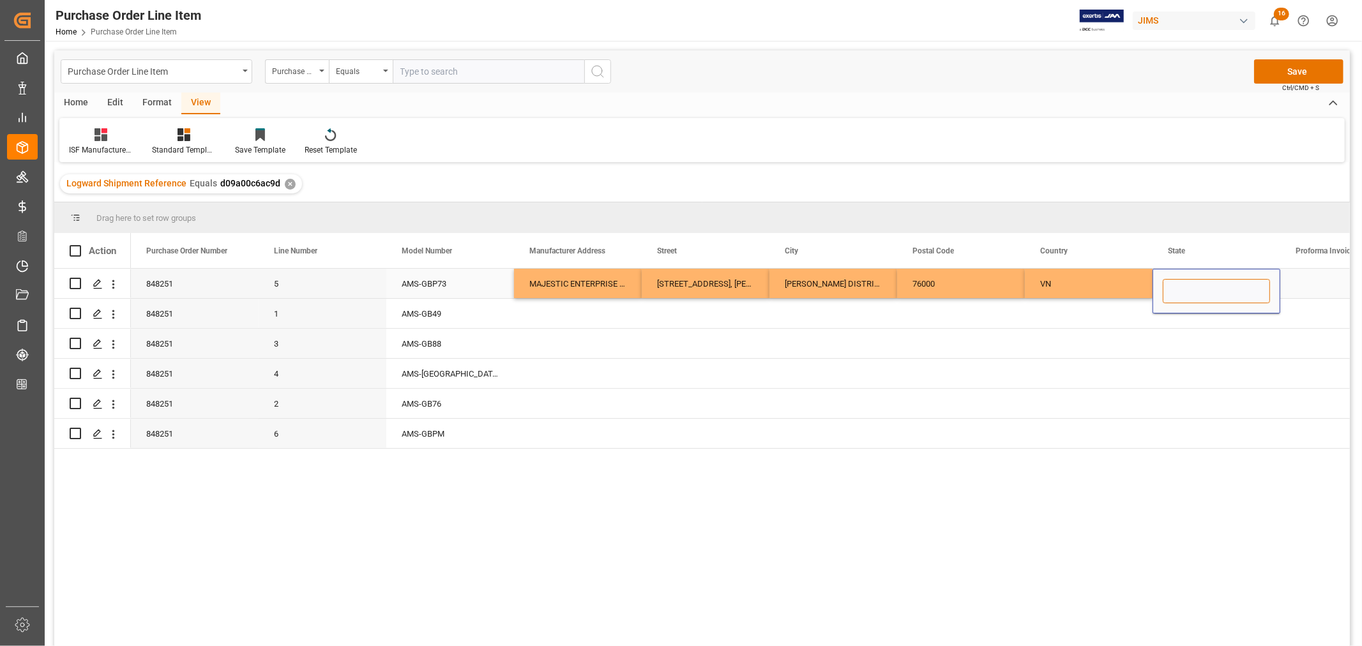
type input "[PERSON_NAME]"
click at [552, 285] on div "MAJESTIC ENTERPRISE CO.,LTD" at bounding box center [578, 283] width 128 height 29
drag, startPoint x: 557, startPoint y: 277, endPoint x: 1205, endPoint y: 278, distance: 648.0
click at [1205, 278] on div "848251 5 AMS-GBP73 MAJESTIC ENTERPRISE CO.,LTD ROAD NO.2, [PERSON_NAME] I IND'L…" at bounding box center [1025, 284] width 1788 height 30
drag, startPoint x: 1277, startPoint y: 296, endPoint x: 1277, endPoint y: 425, distance: 129.6
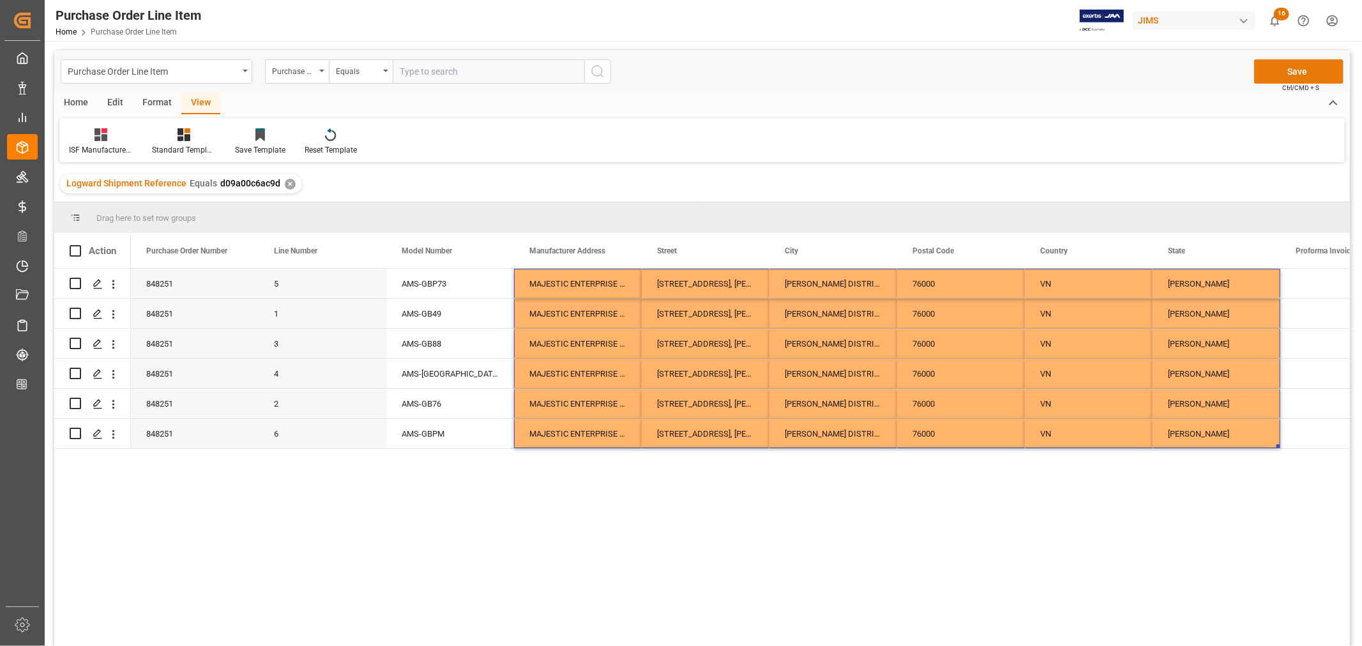
click at [1290, 73] on button "Save" at bounding box center [1298, 71] width 89 height 24
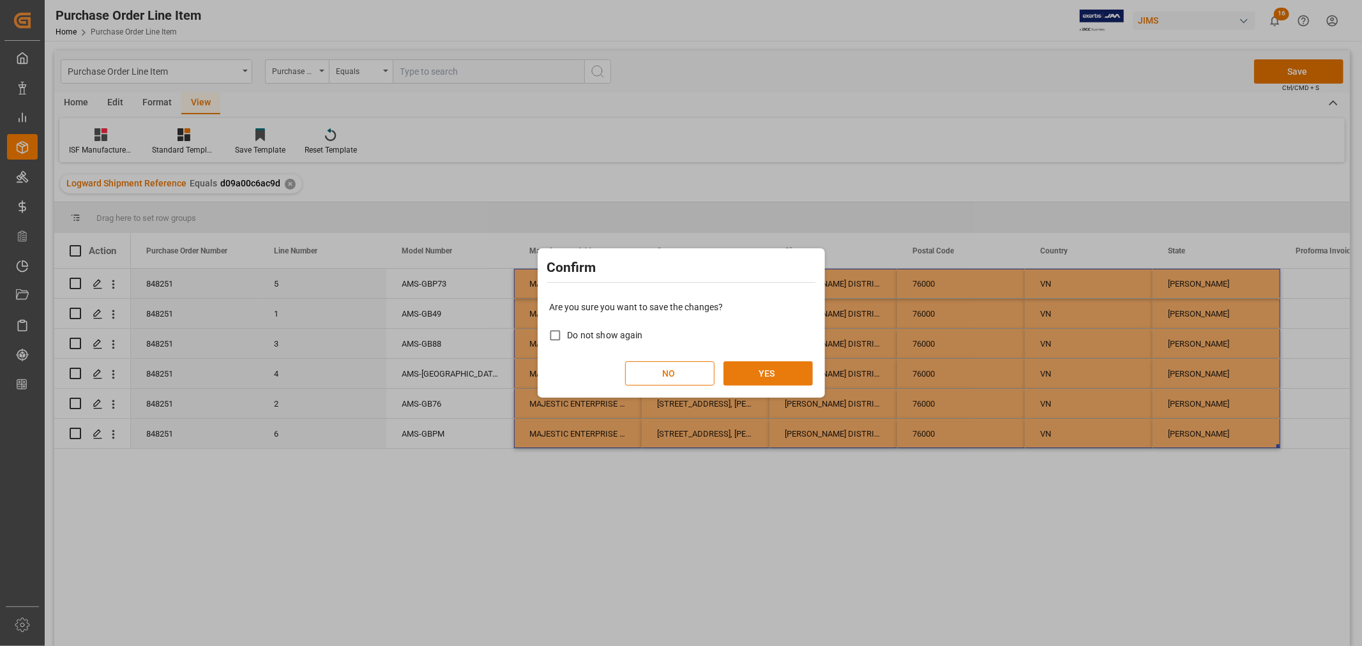
click at [764, 372] on button "YES" at bounding box center [767, 373] width 89 height 24
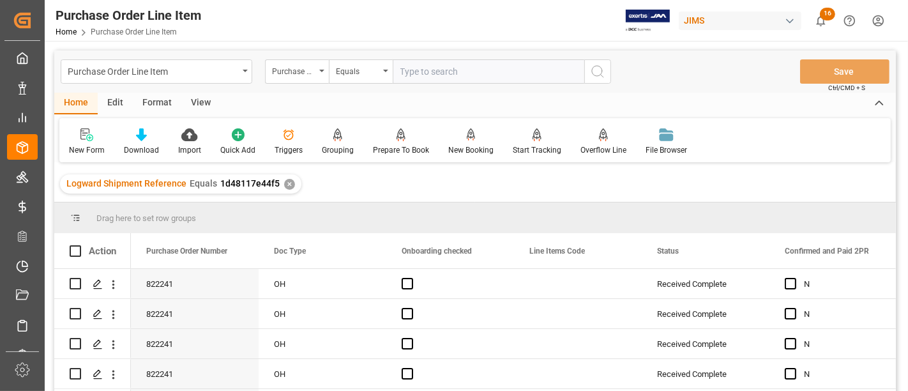
click at [198, 102] on div "View" at bounding box center [200, 104] width 39 height 22
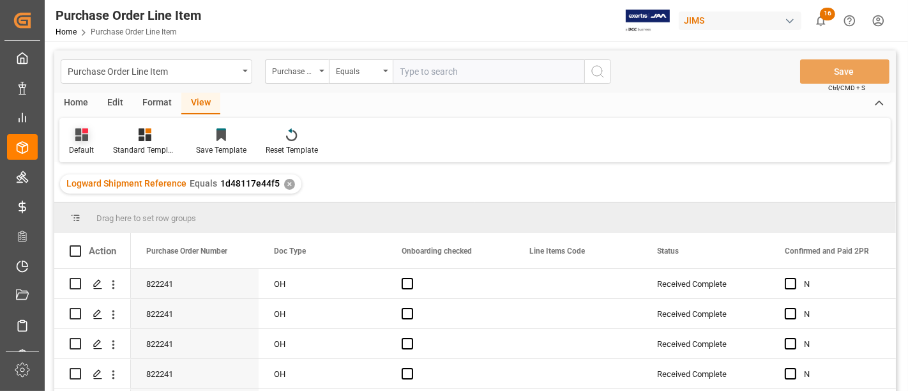
click at [87, 143] on div "Default" at bounding box center [81, 142] width 44 height 28
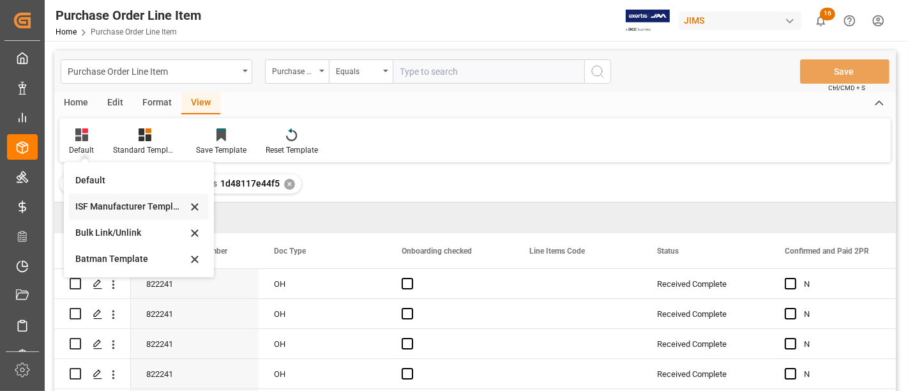
click at [106, 201] on div "ISF Manufacturer Template" at bounding box center [131, 206] width 112 height 13
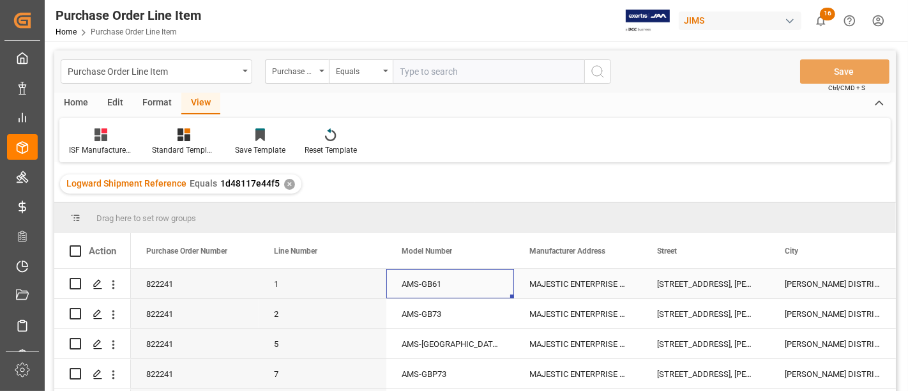
click at [457, 285] on div "AMS-GB61" at bounding box center [450, 283] width 128 height 29
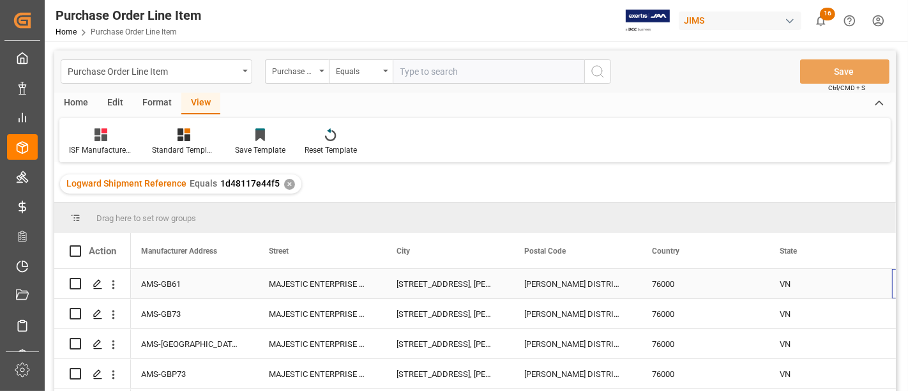
scroll to position [0, 388]
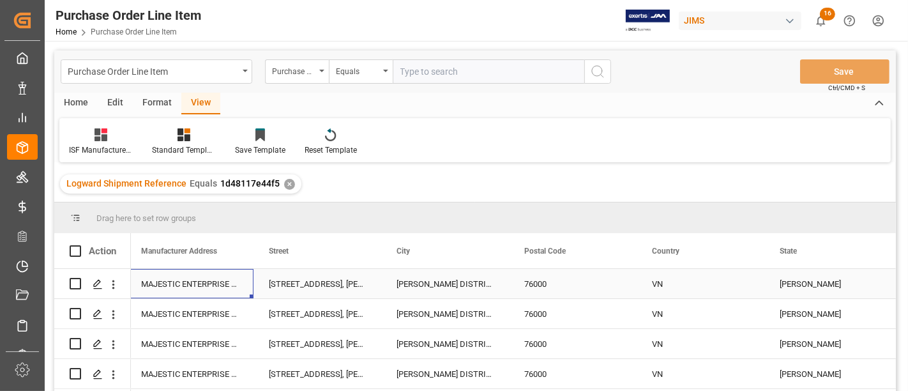
click at [198, 282] on div "MAJESTIC ENTERPRISE CO.,LTD" at bounding box center [190, 283] width 128 height 29
click at [317, 280] on div "ROAD NO.2, NHON TRACH I IND'L ZONE" at bounding box center [317, 283] width 128 height 29
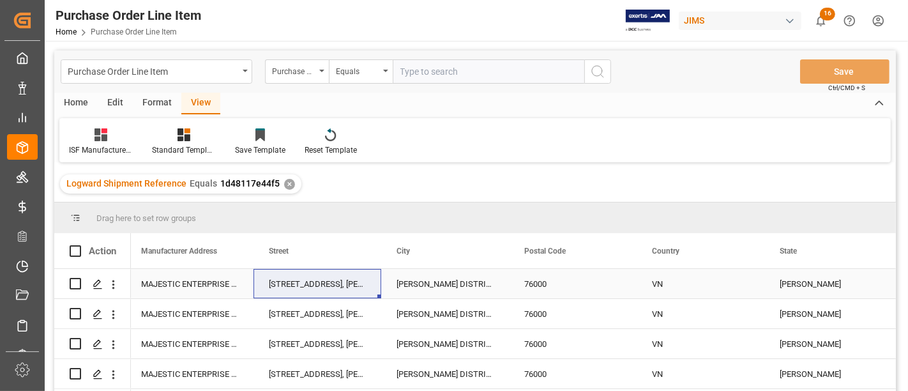
click at [426, 276] on div "NHON TRACH DISTRICT" at bounding box center [445, 283] width 128 height 29
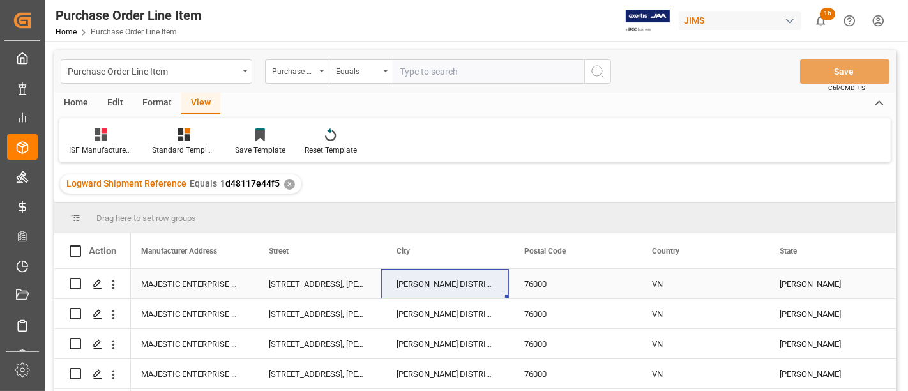
click at [542, 285] on div "76000" at bounding box center [573, 283] width 128 height 29
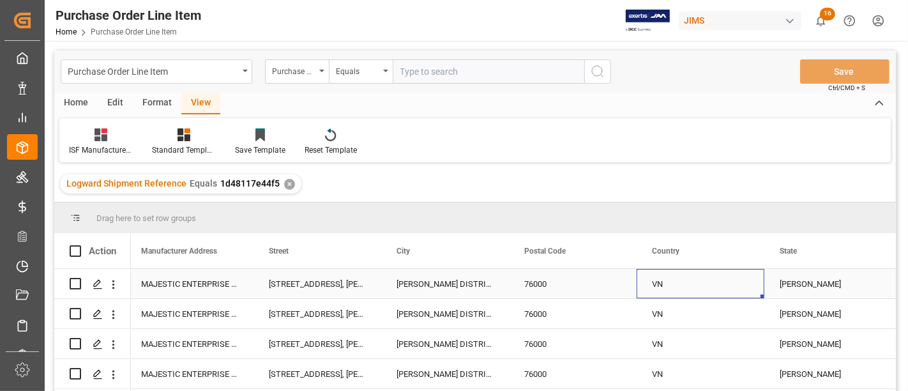
click at [665, 281] on div "VN" at bounding box center [700, 283] width 128 height 29
click at [803, 279] on div "DONG NAI" at bounding box center [828, 283] width 128 height 29
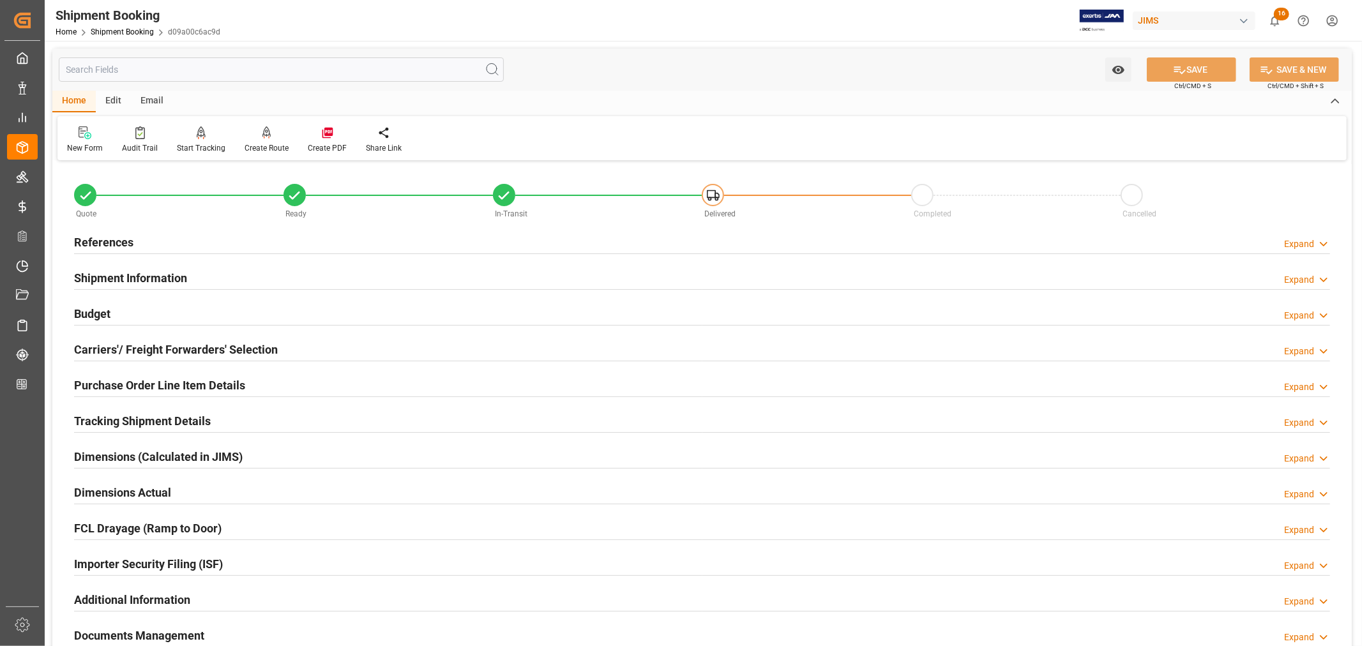
drag, startPoint x: 248, startPoint y: 554, endPoint x: 255, endPoint y: 522, distance: 32.8
click at [248, 554] on div "Importer Security Filing (ISF) Expand" at bounding box center [702, 563] width 1256 height 24
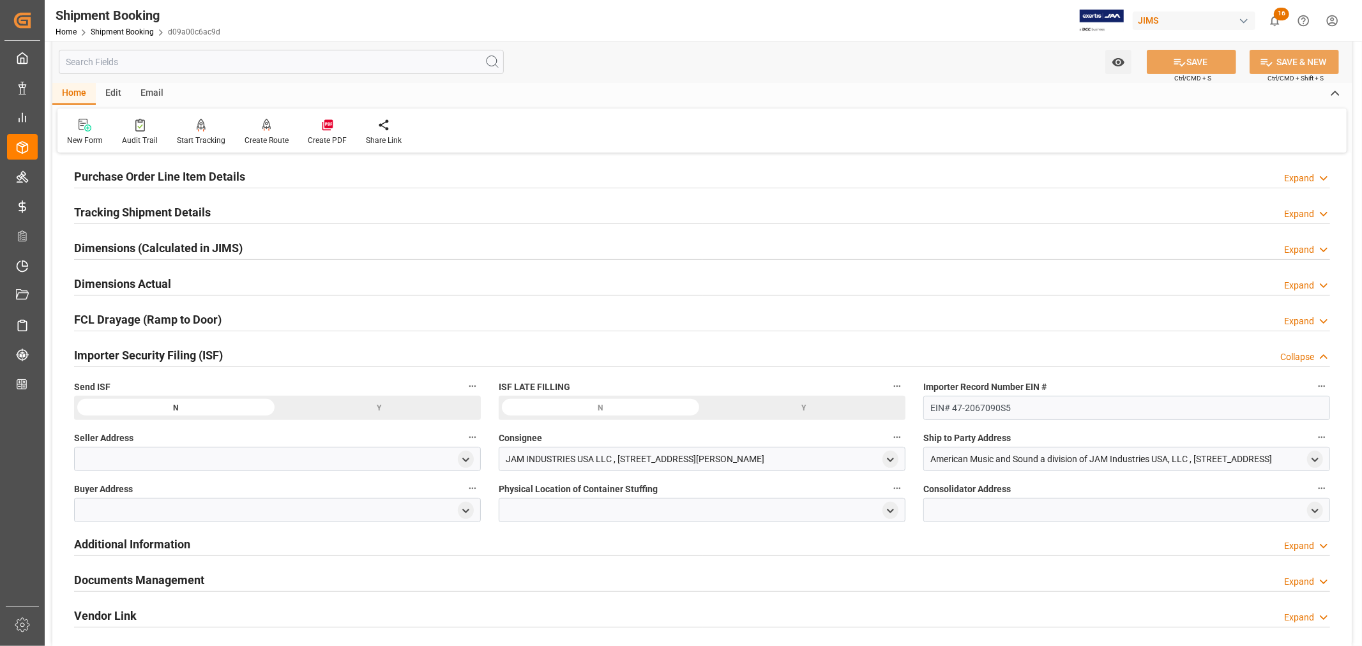
scroll to position [283, 0]
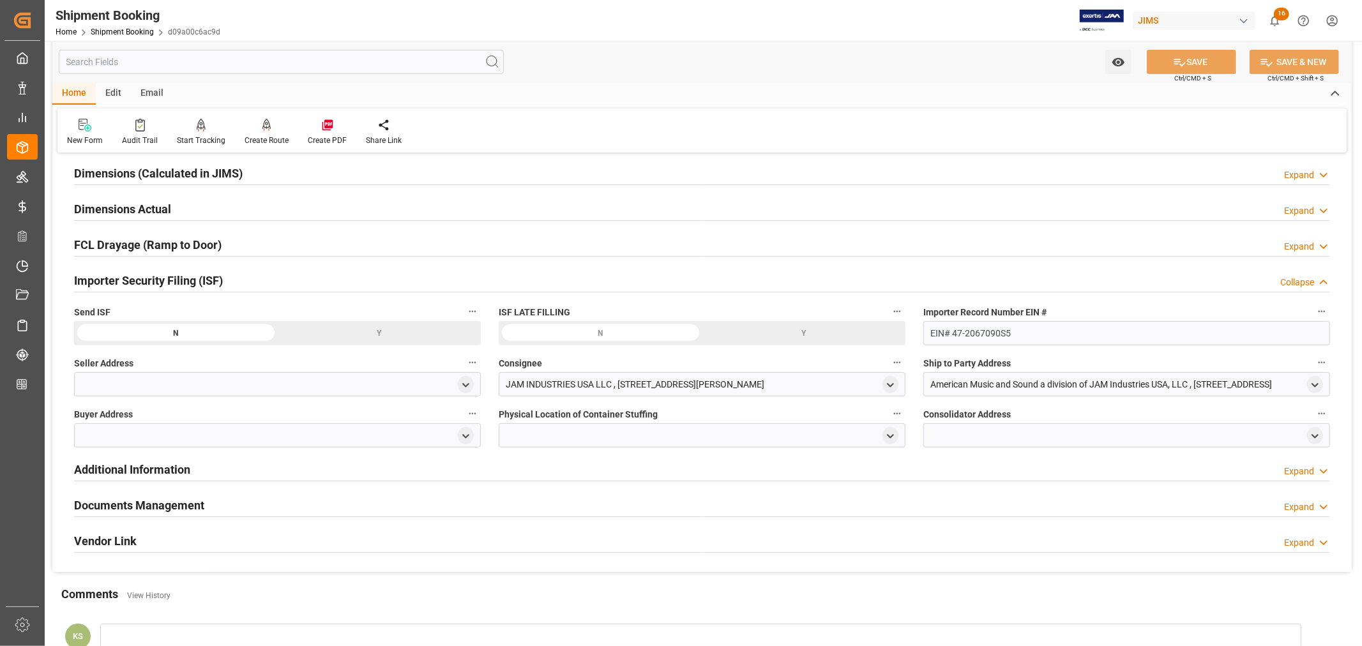
drag, startPoint x: 463, startPoint y: 384, endPoint x: 439, endPoint y: 393, distance: 25.9
click at [463, 384] on polyline "open menu" at bounding box center [466, 385] width 6 height 3
click at [209, 421] on input at bounding box center [259, 422] width 350 height 24
type input "clav"
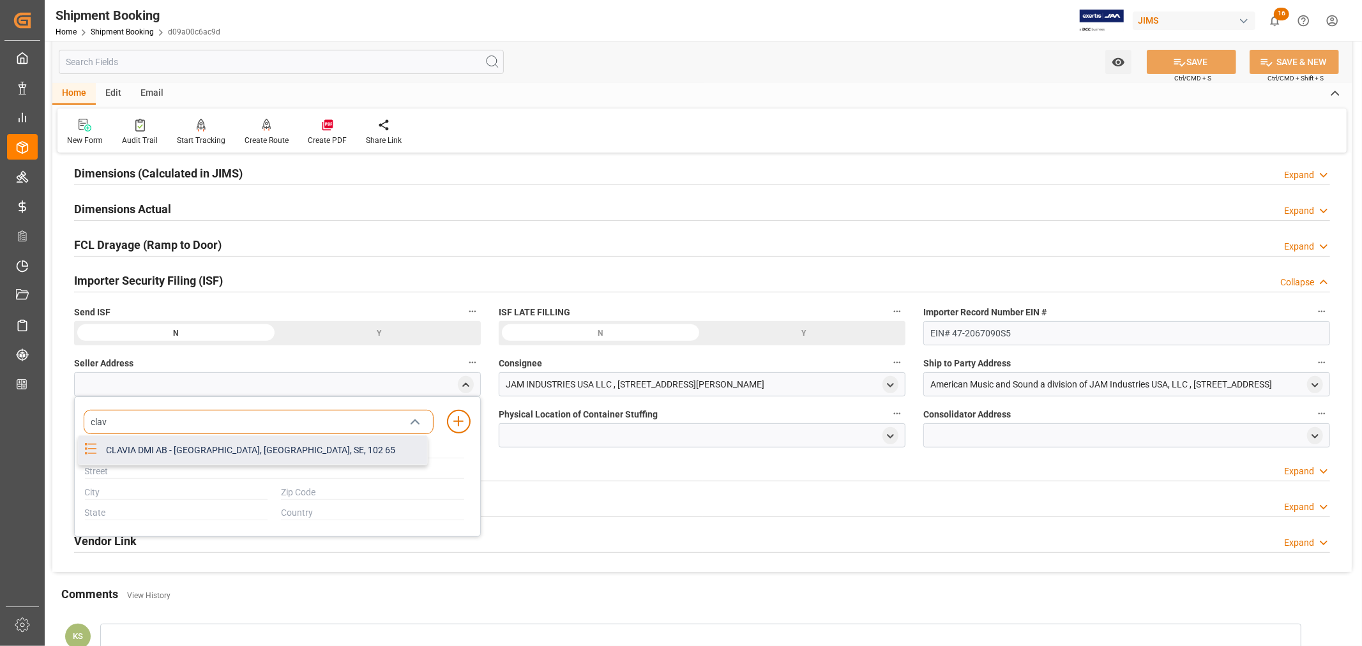
click at [222, 450] on div "CLAVIA DMI AB - [GEOGRAPHIC_DATA], [GEOGRAPHIC_DATA], SE, 102 65" at bounding box center [262, 450] width 329 height 29
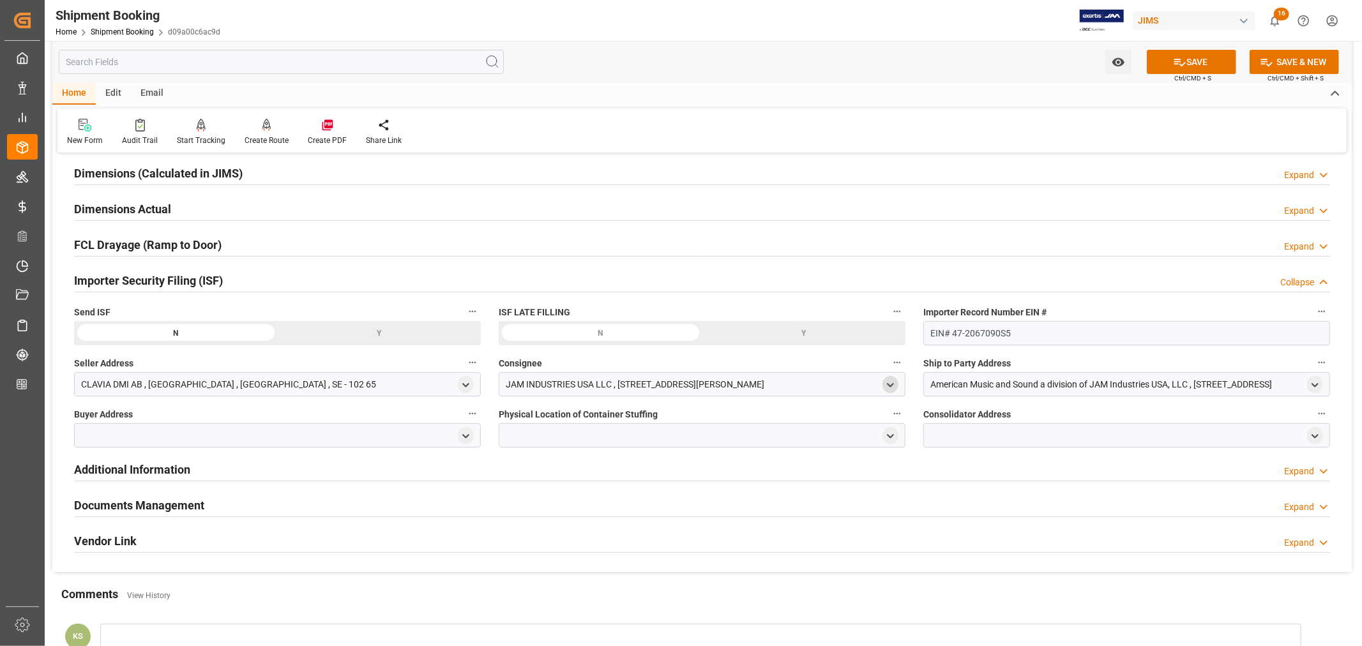
click at [891, 386] on icon "open menu" at bounding box center [890, 385] width 11 height 11
click at [707, 419] on input at bounding box center [683, 422] width 350 height 24
type input "jam"
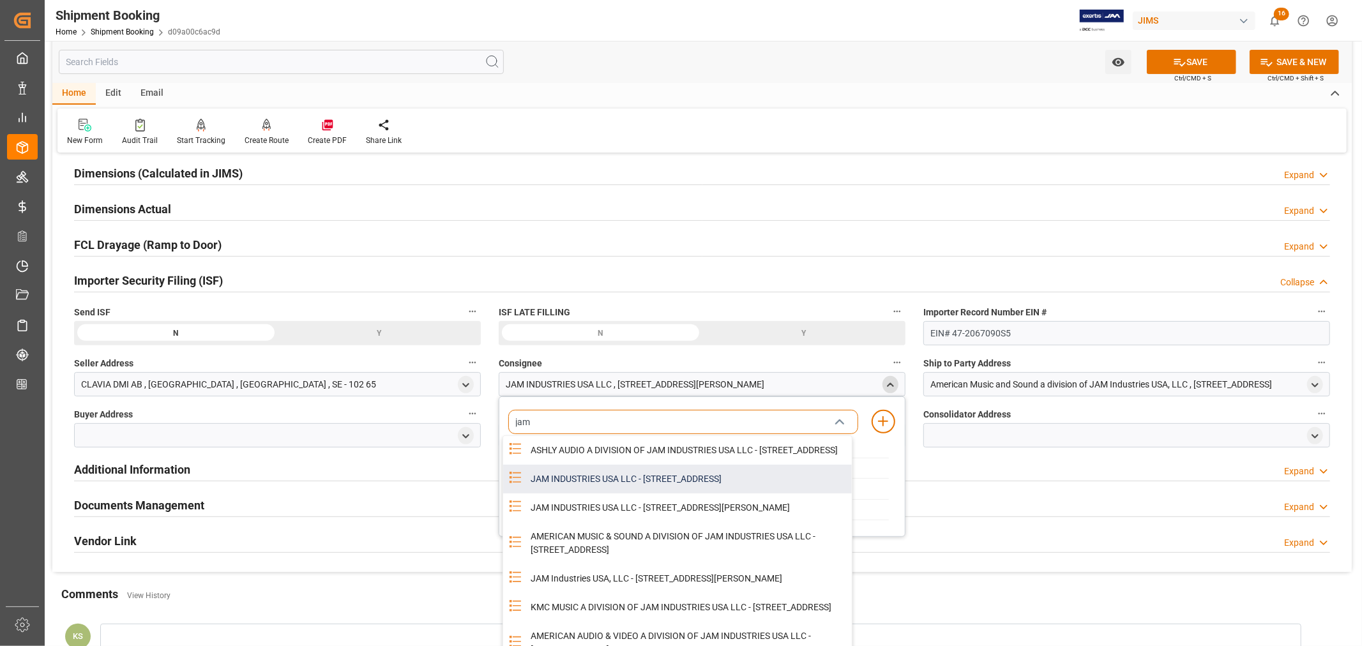
click at [623, 493] on div "JAM INDUSTRIES USA LLC - [STREET_ADDRESS]" at bounding box center [687, 479] width 329 height 29
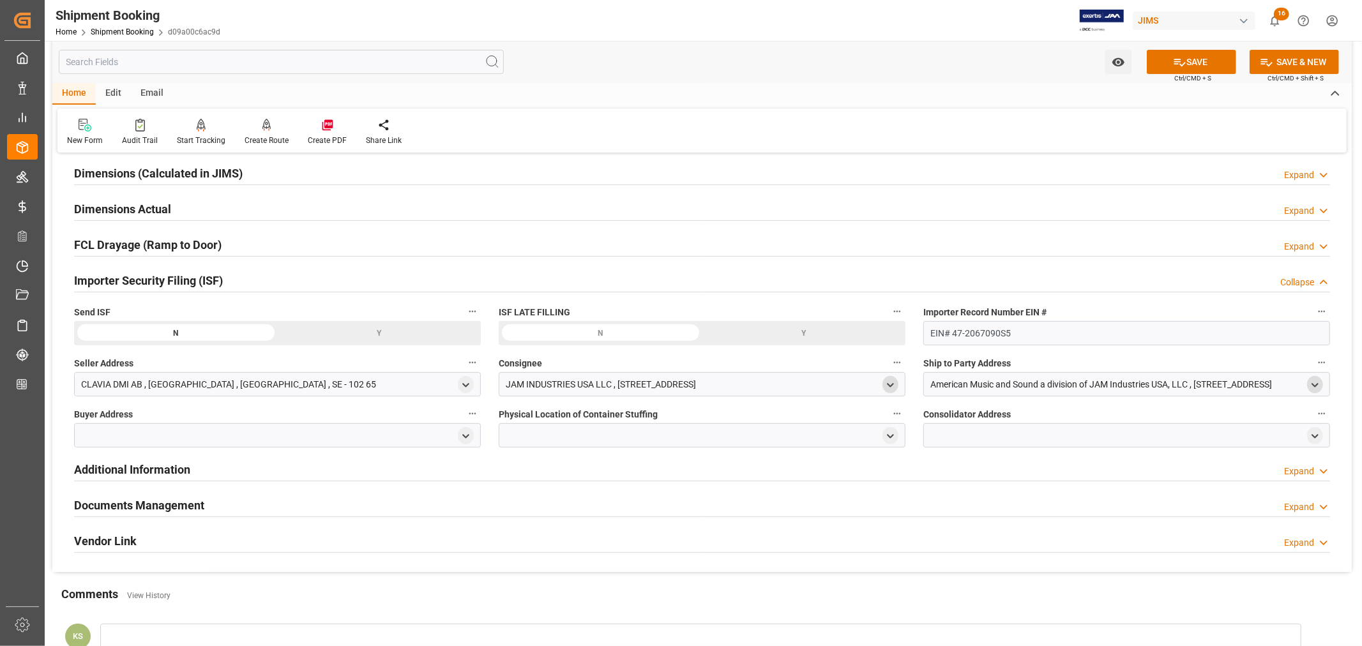
click at [1311, 384] on icon "open menu" at bounding box center [1314, 385] width 11 height 11
click at [1115, 422] on input at bounding box center [1108, 422] width 350 height 24
type input "amer"
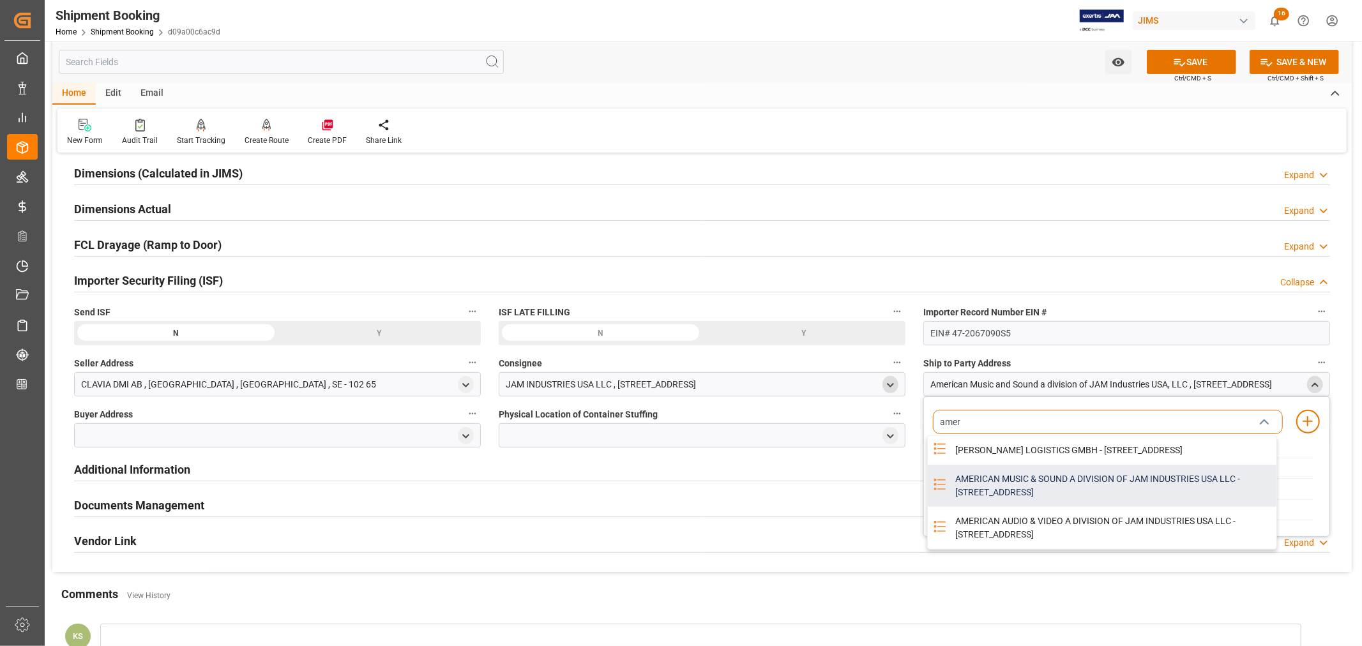
click at [1023, 493] on div "AMERICAN MUSIC & SOUND A DIVISION OF JAM INDUSTRIES USA LLC - [STREET_ADDRESS]" at bounding box center [1111, 486] width 329 height 42
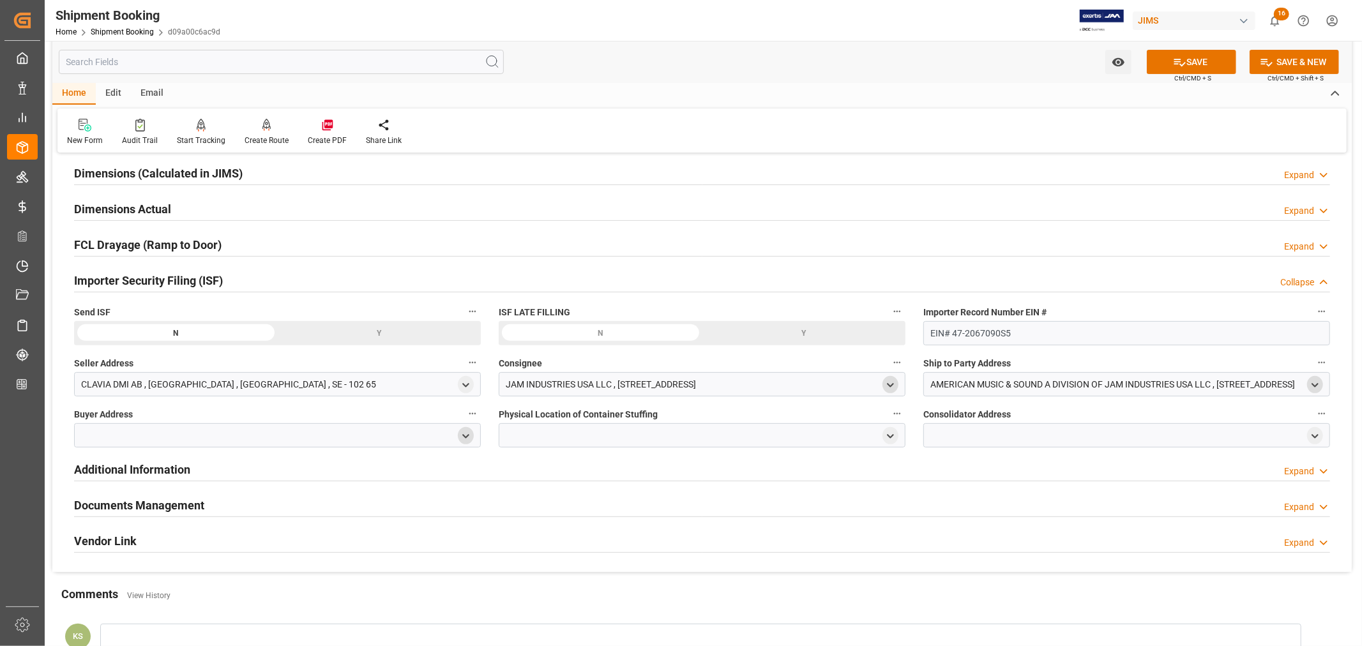
click at [460, 437] on icon "open menu" at bounding box center [465, 436] width 11 height 11
click at [164, 468] on input at bounding box center [259, 473] width 350 height 24
type input "jam"
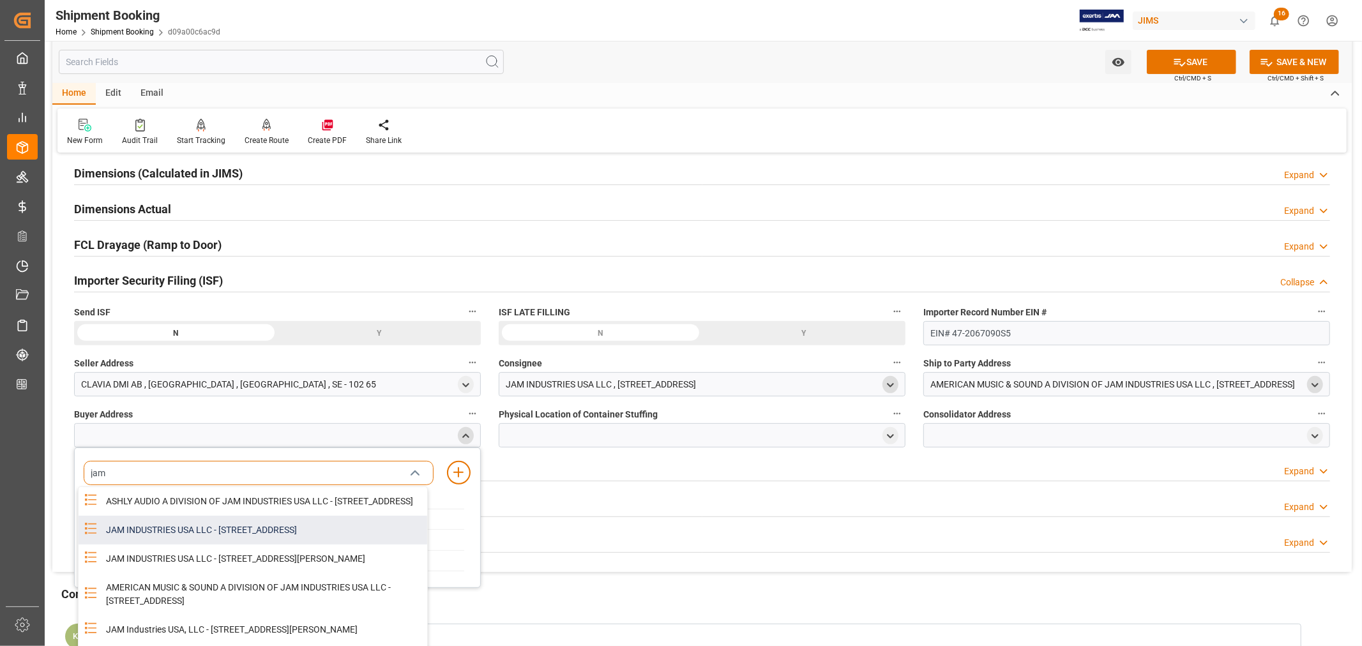
click at [241, 545] on div "JAM INDUSTRIES USA LLC - [STREET_ADDRESS]" at bounding box center [262, 530] width 329 height 29
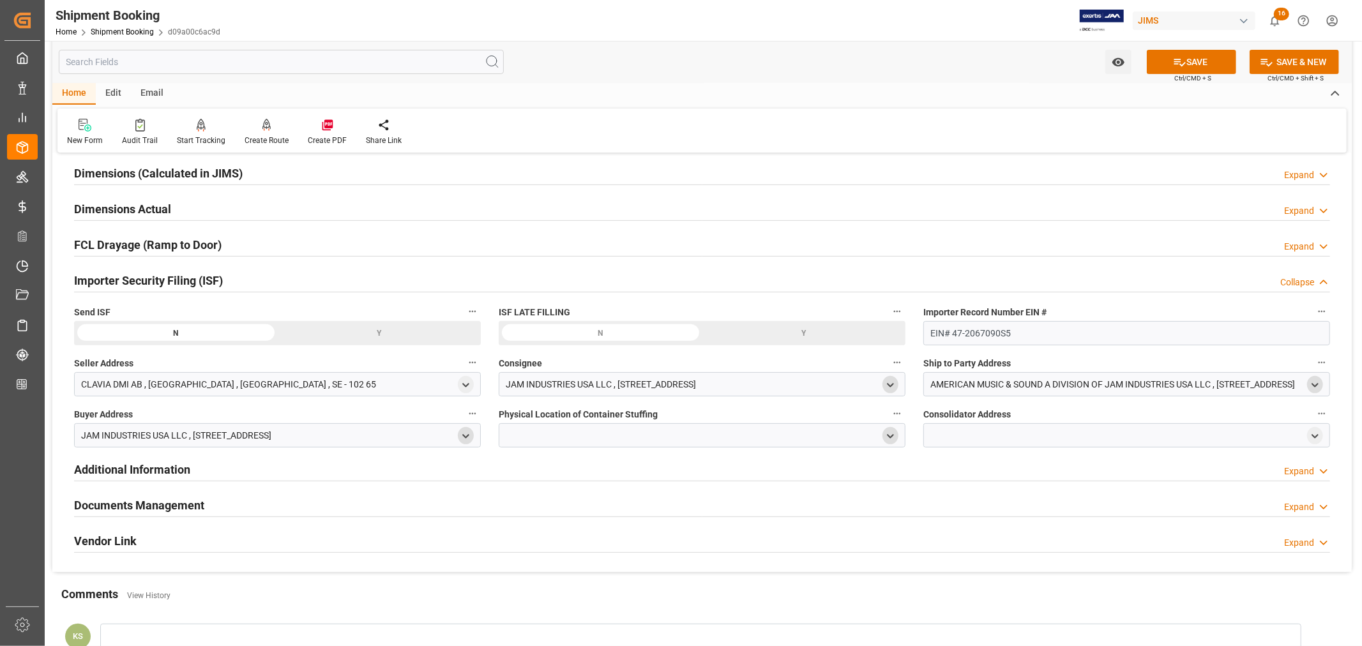
click at [891, 437] on icon "open menu" at bounding box center [890, 436] width 11 height 11
click at [594, 474] on input at bounding box center [683, 473] width 350 height 24
type input "majes"
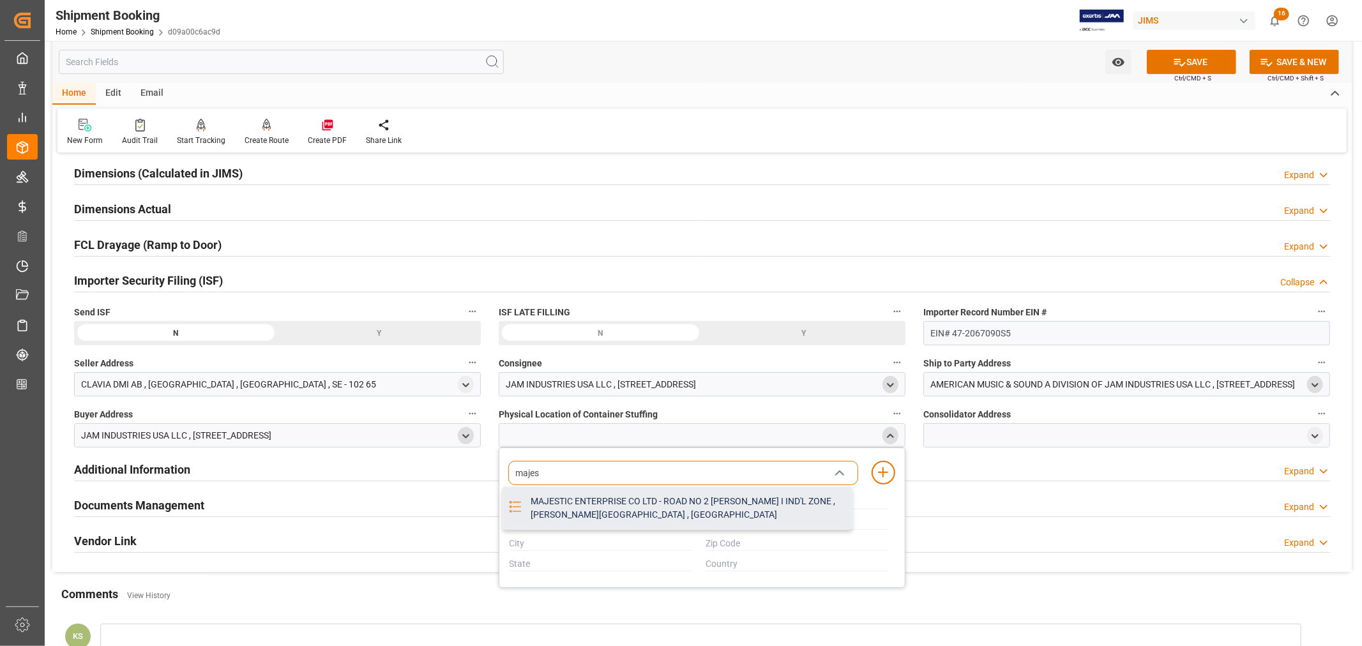
click at [594, 509] on div "MAJESTIC ENTERPRISE CO LTD - ROAD NO 2 [PERSON_NAME] I IND'L ZONE , [PERSON_NAM…" at bounding box center [687, 508] width 329 height 42
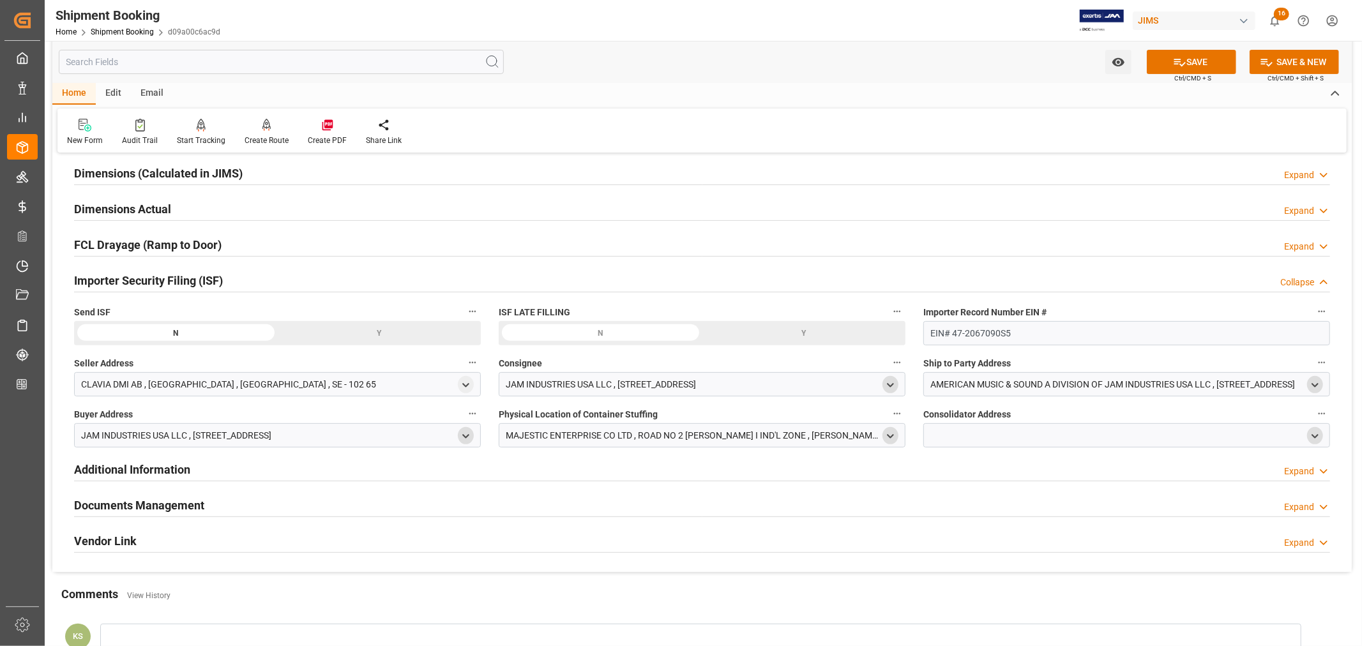
click at [1318, 435] on polyline "open menu" at bounding box center [1315, 436] width 6 height 3
click at [960, 476] on input at bounding box center [1108, 473] width 350 height 24
type input "majes"
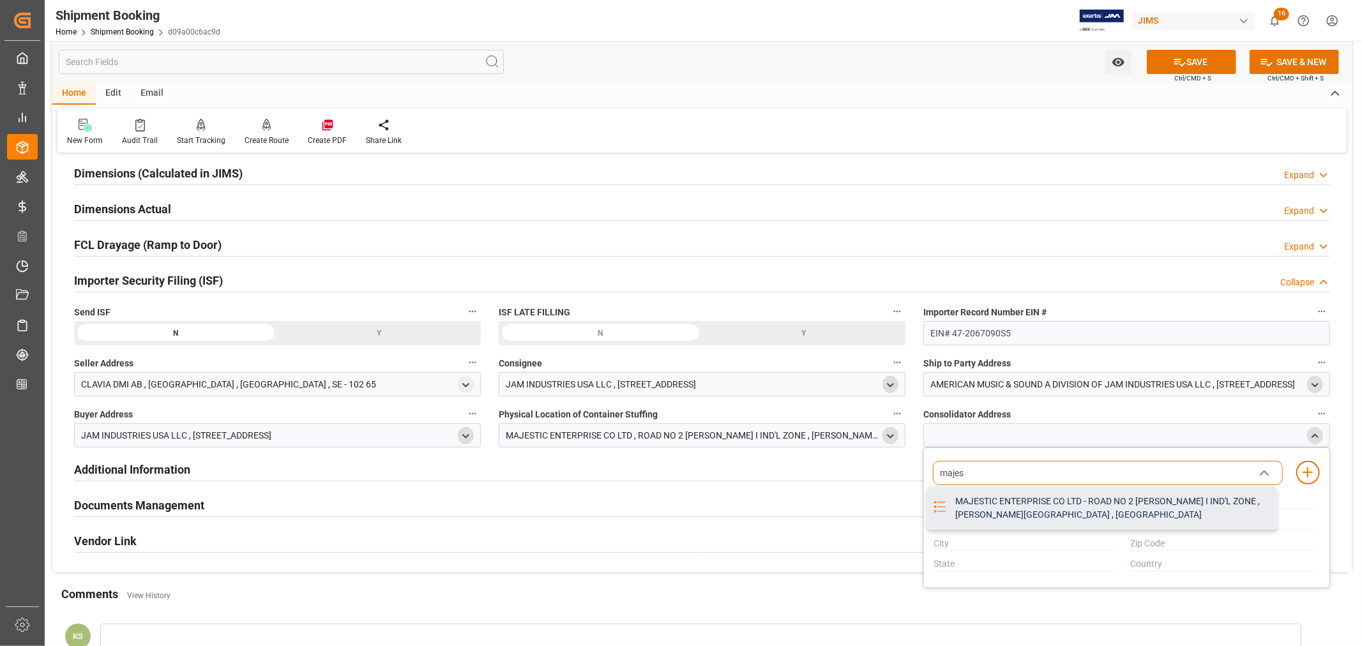
click at [1015, 508] on div "MAJESTIC ENTERPRISE CO LTD - ROAD NO 2 [PERSON_NAME] I IND'L ZONE , [PERSON_NAM…" at bounding box center [1111, 508] width 329 height 42
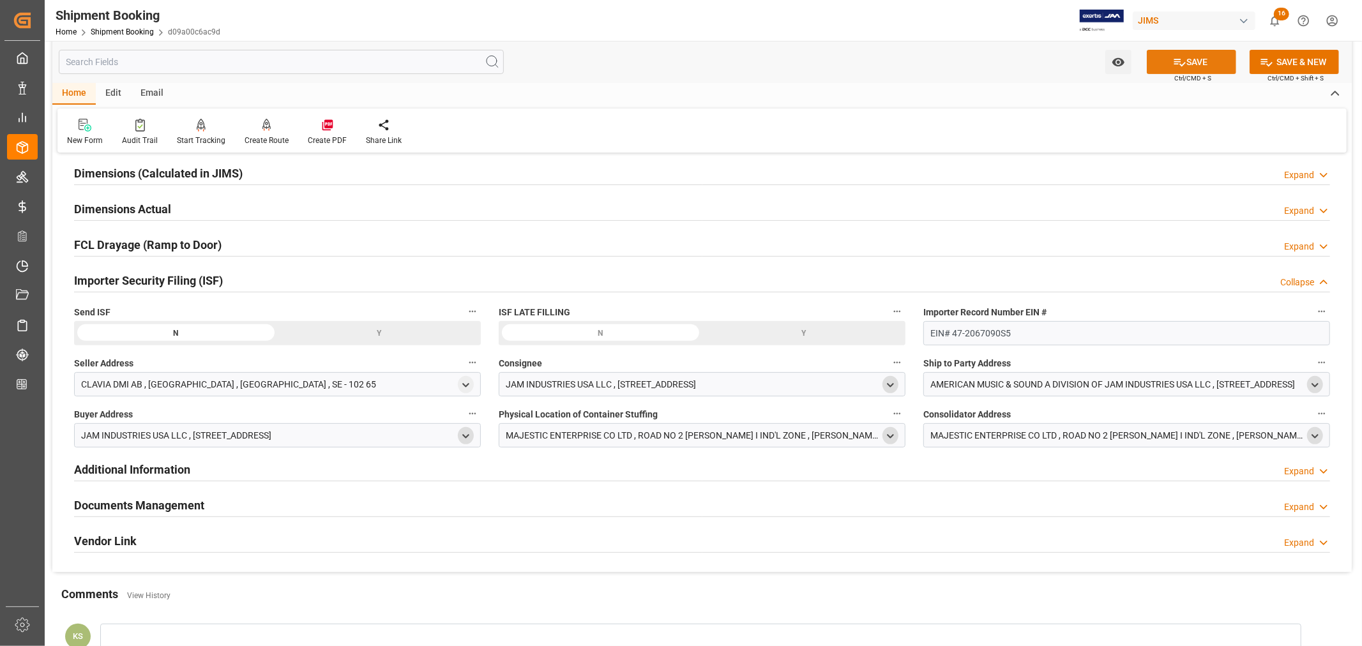
click at [1191, 59] on button "SAVE" at bounding box center [1191, 62] width 89 height 24
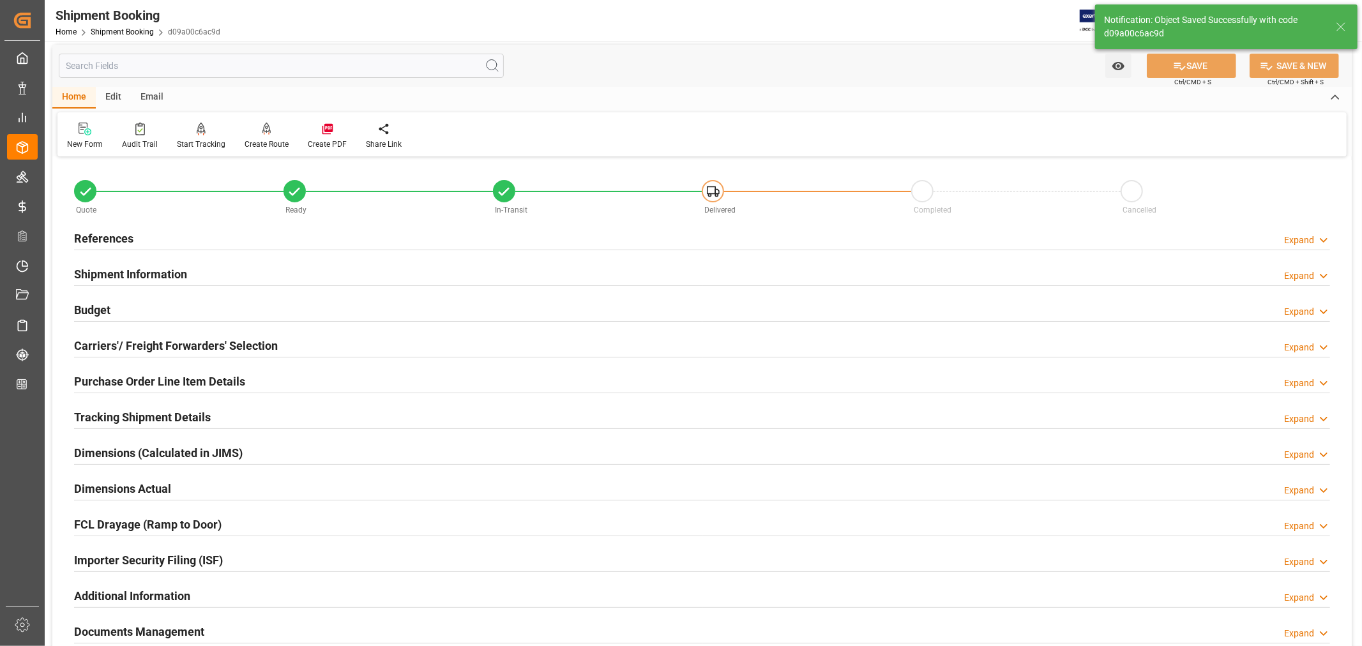
scroll to position [0, 0]
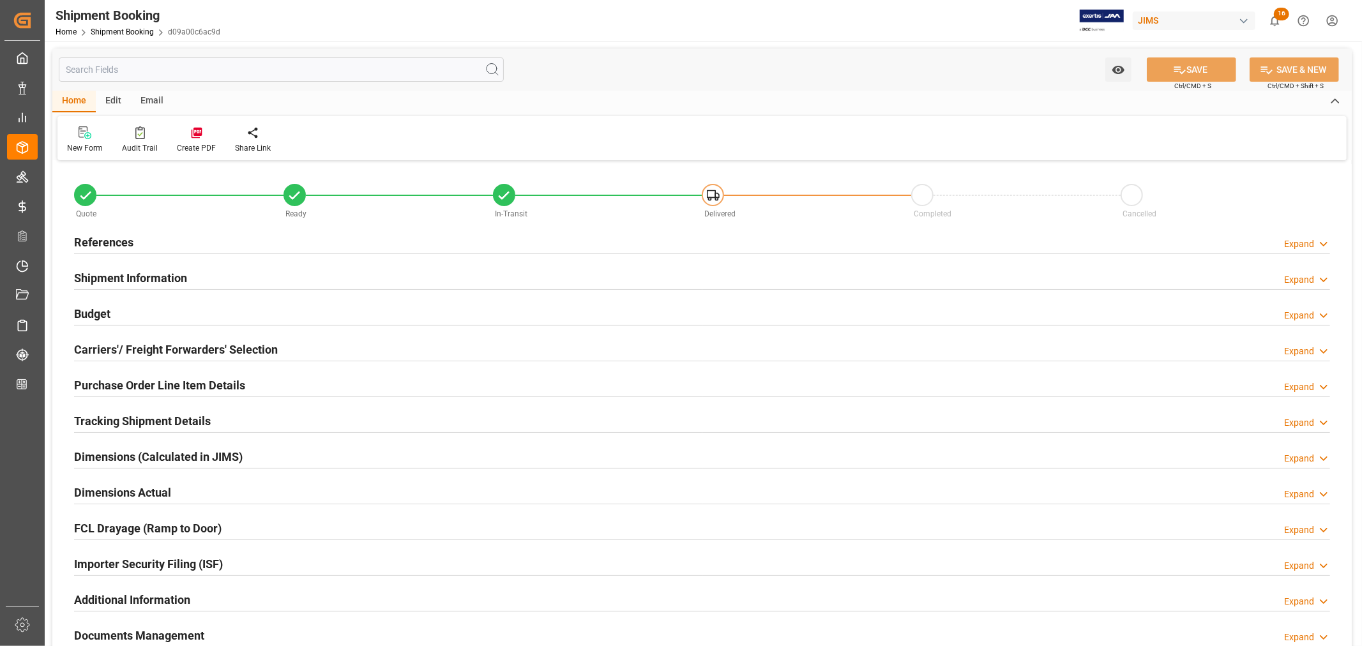
type input "40"
click at [179, 279] on h2 "Shipment Information" at bounding box center [130, 277] width 113 height 17
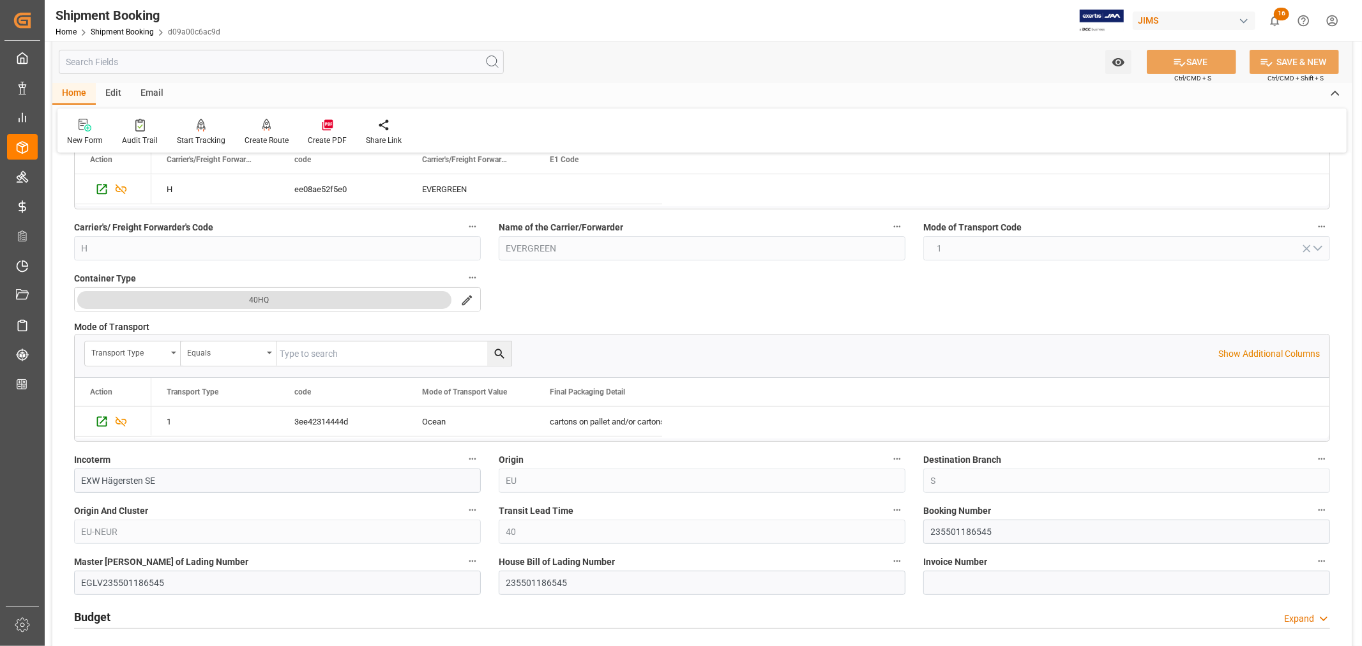
scroll to position [283, 0]
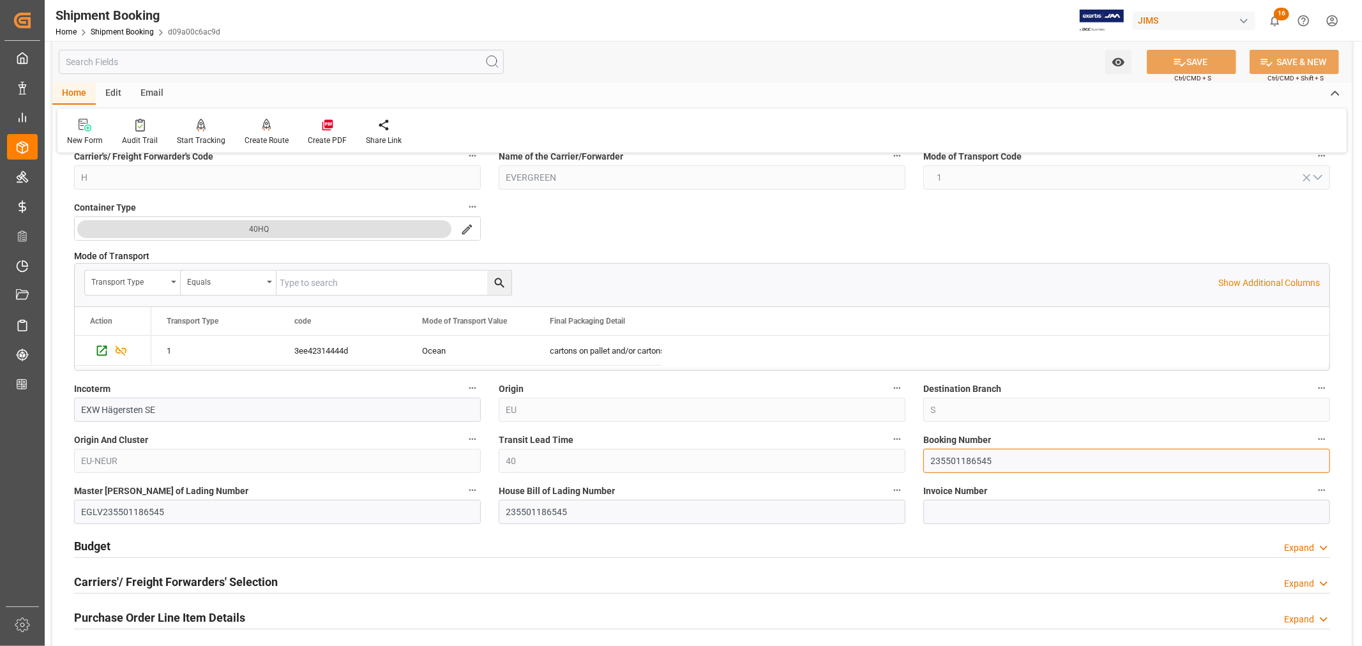
click at [956, 458] on input "235501186545" at bounding box center [1126, 461] width 407 height 24
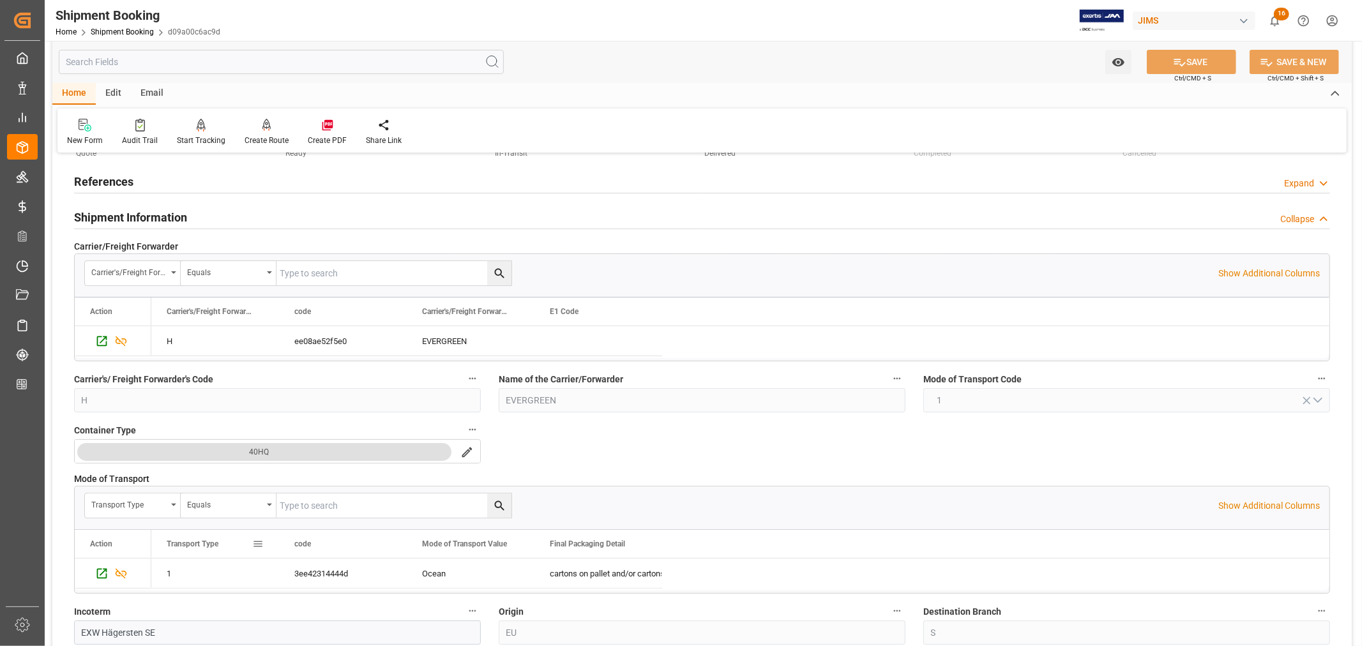
scroll to position [0, 0]
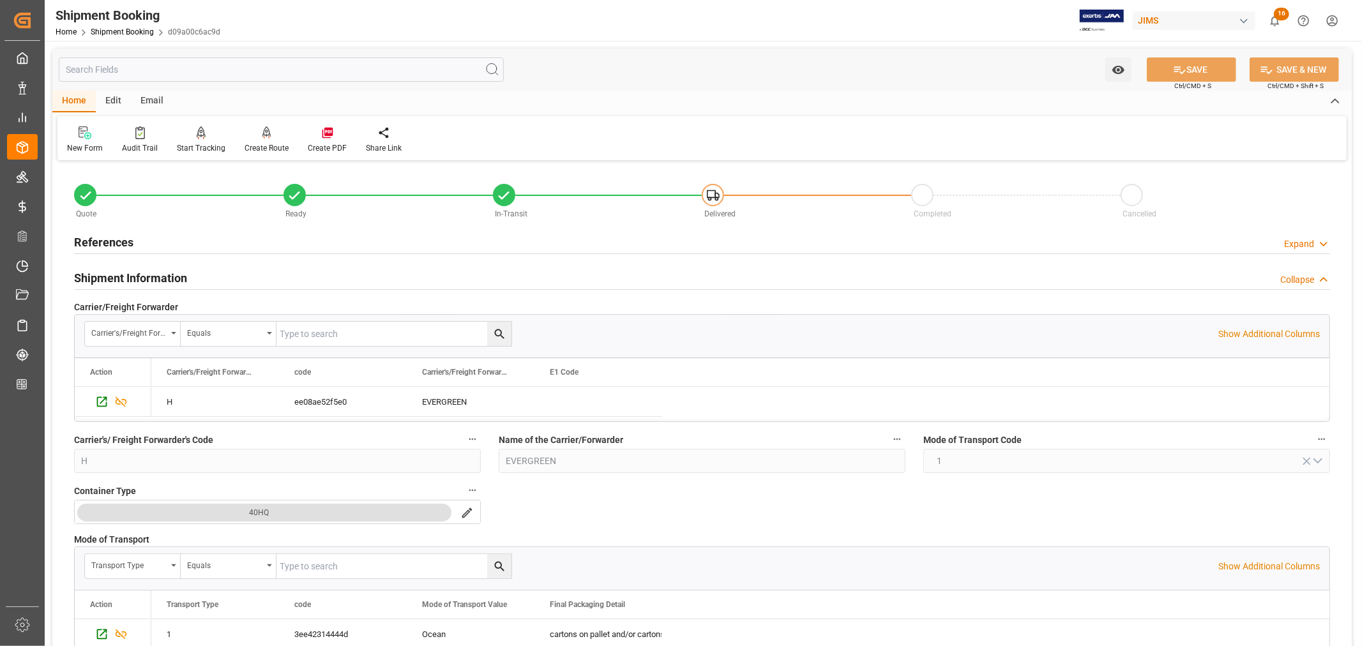
click at [129, 273] on h2 "Shipment Information" at bounding box center [130, 277] width 113 height 17
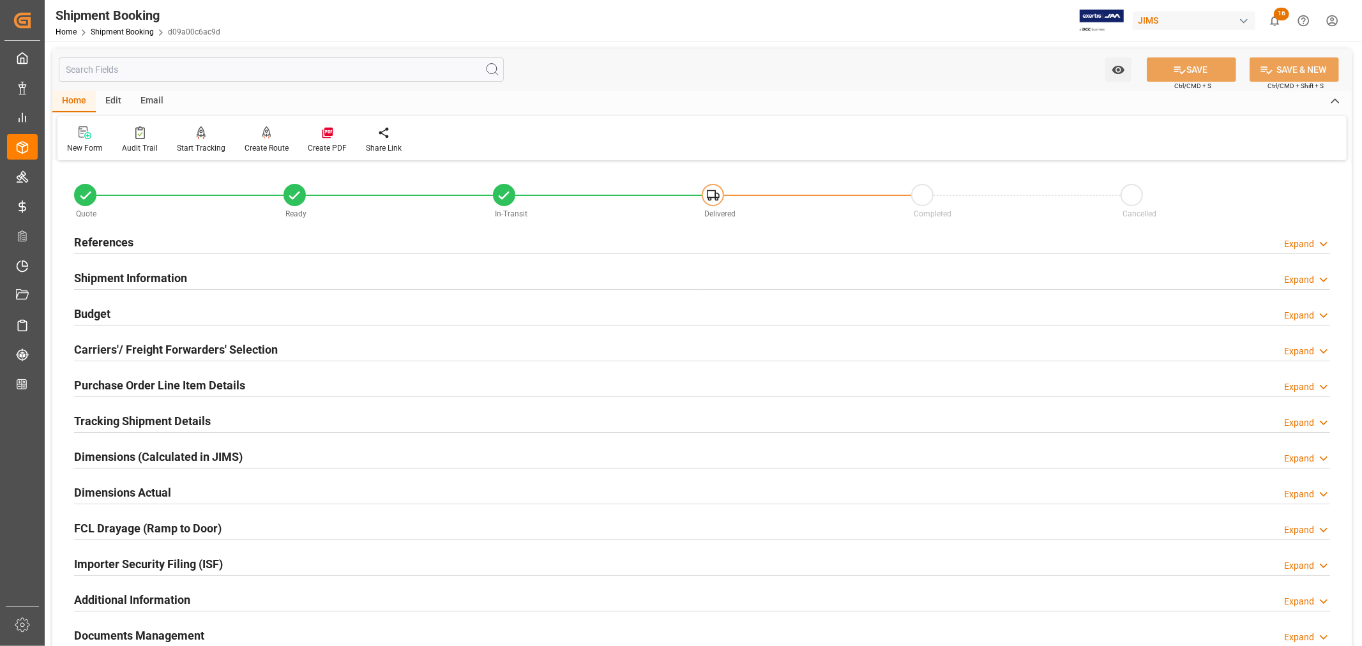
click at [107, 308] on h2 "Budget" at bounding box center [92, 313] width 36 height 17
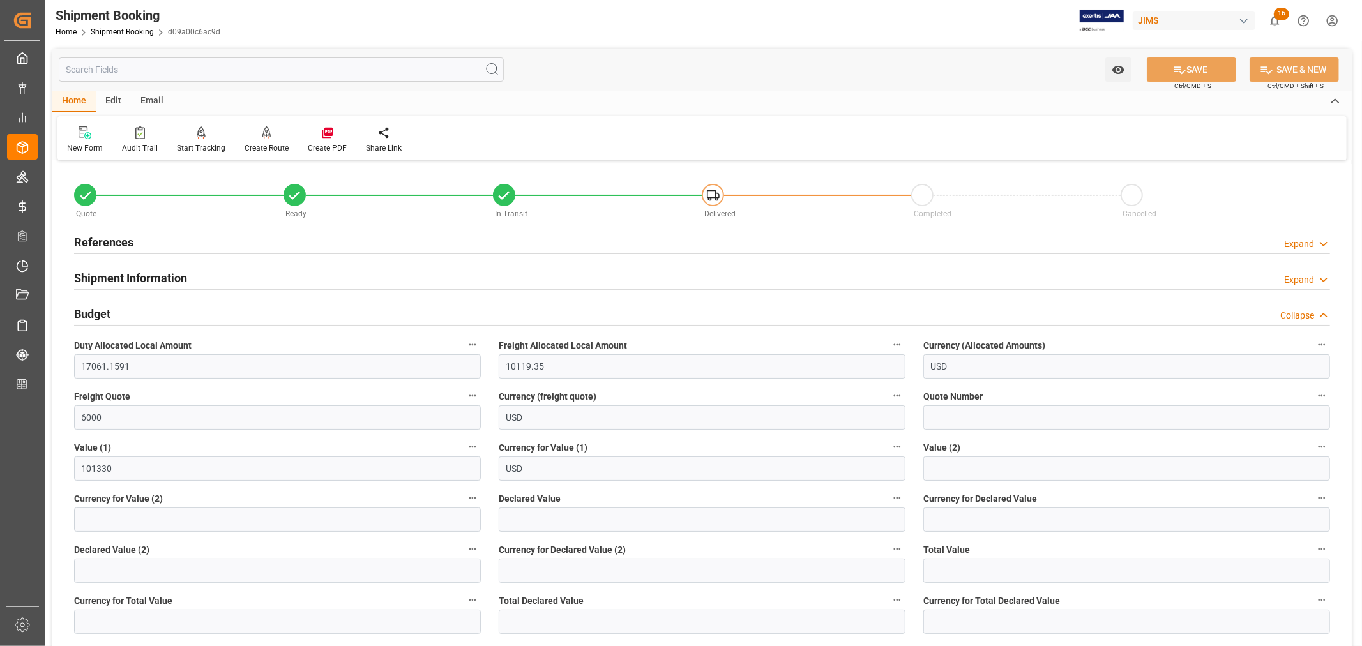
click at [107, 308] on h2 "Budget" at bounding box center [92, 313] width 36 height 17
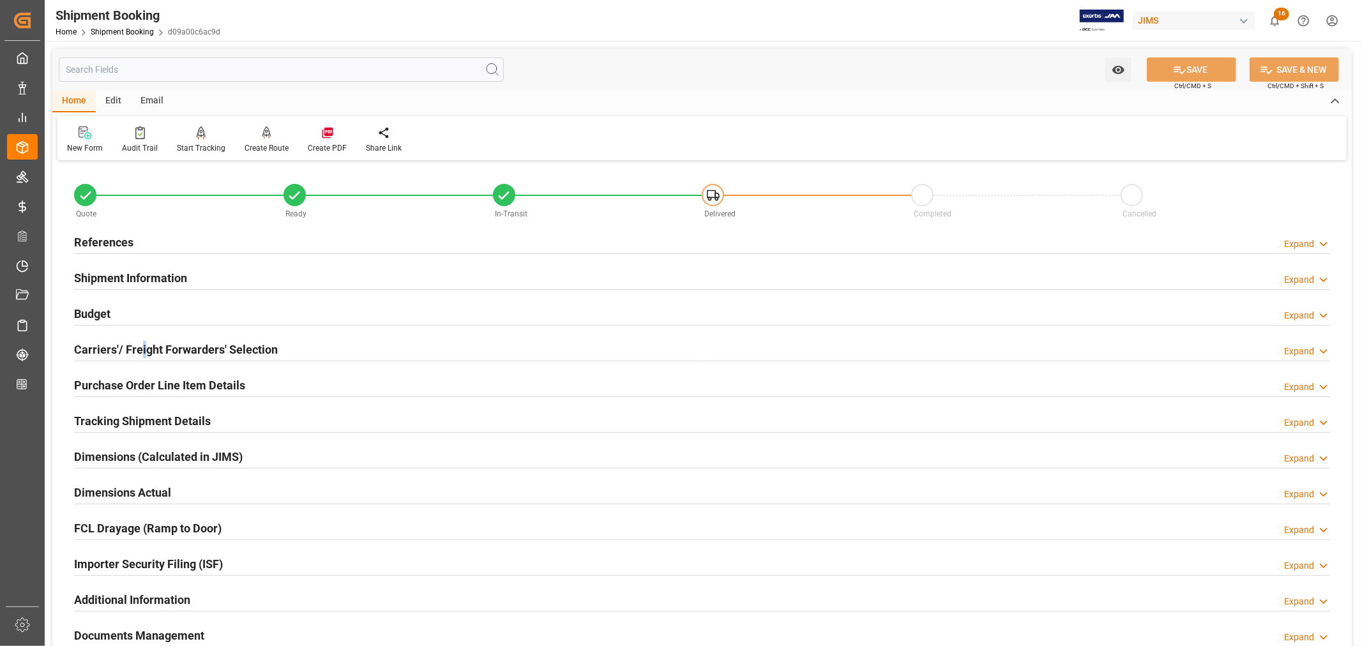
click at [142, 351] on h2 "Carriers'/ Freight Forwarders' Selection" at bounding box center [176, 349] width 204 height 17
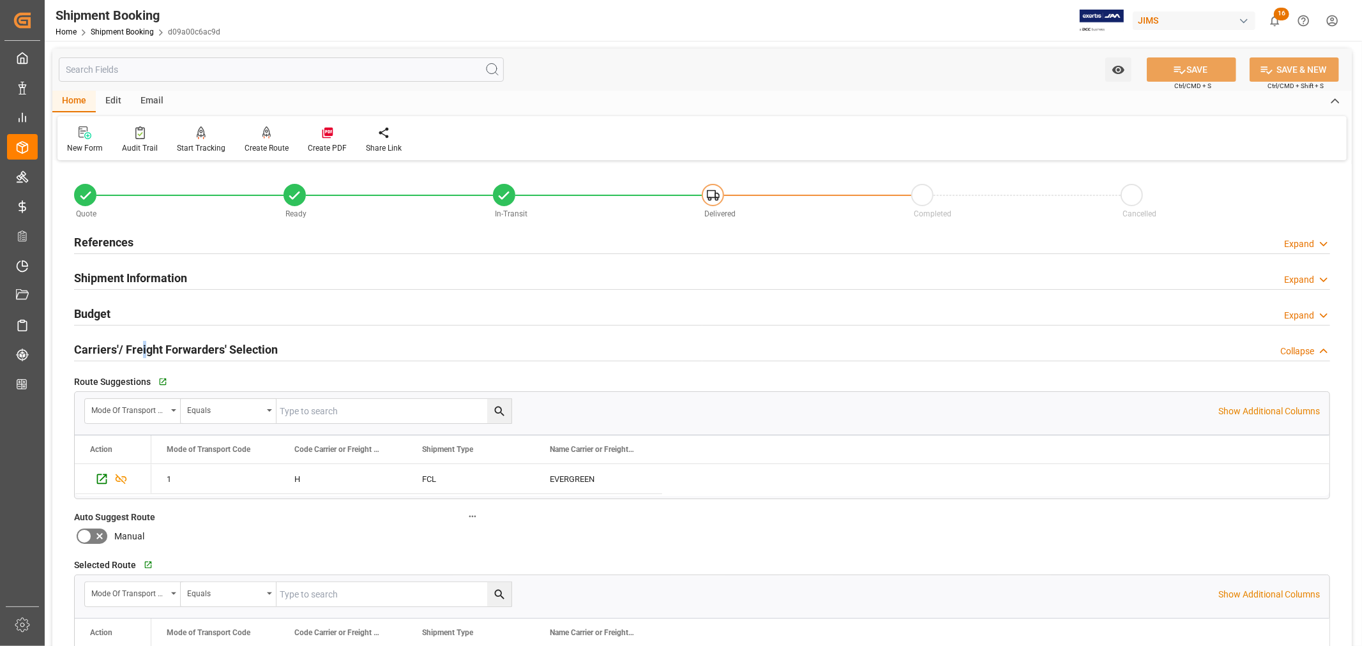
click at [142, 351] on h2 "Carriers'/ Freight Forwarders' Selection" at bounding box center [176, 349] width 204 height 17
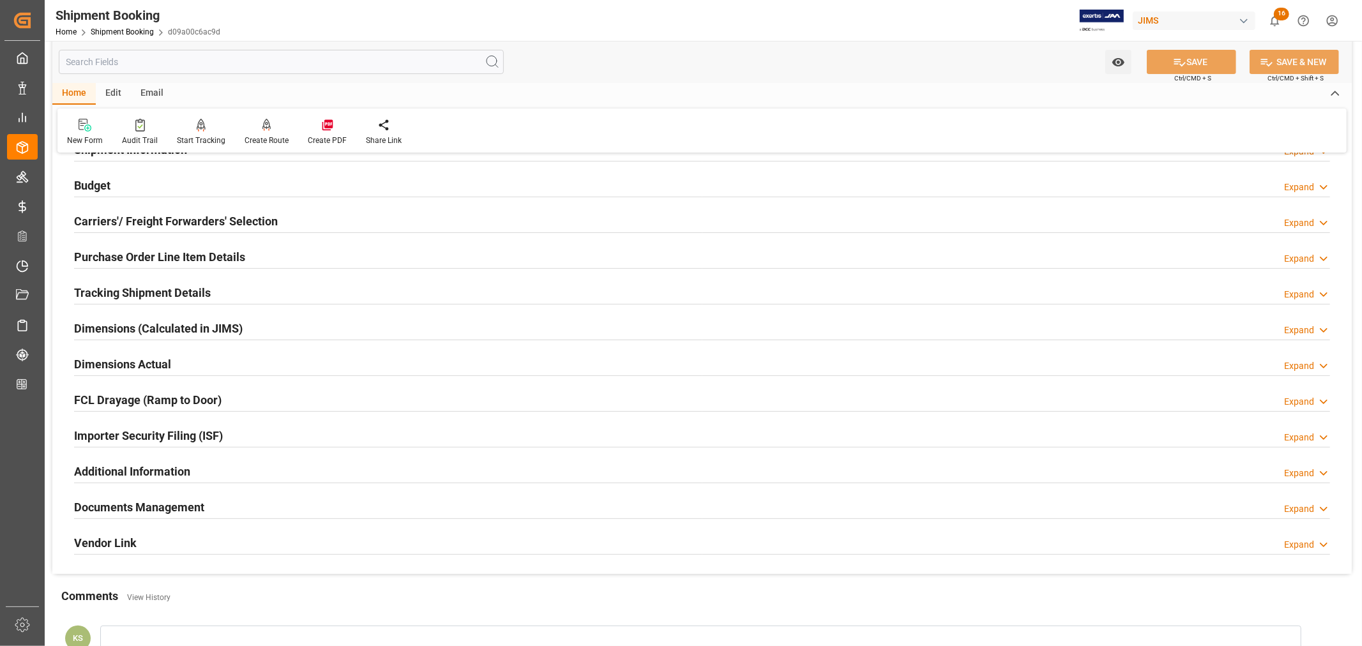
scroll to position [142, 0]
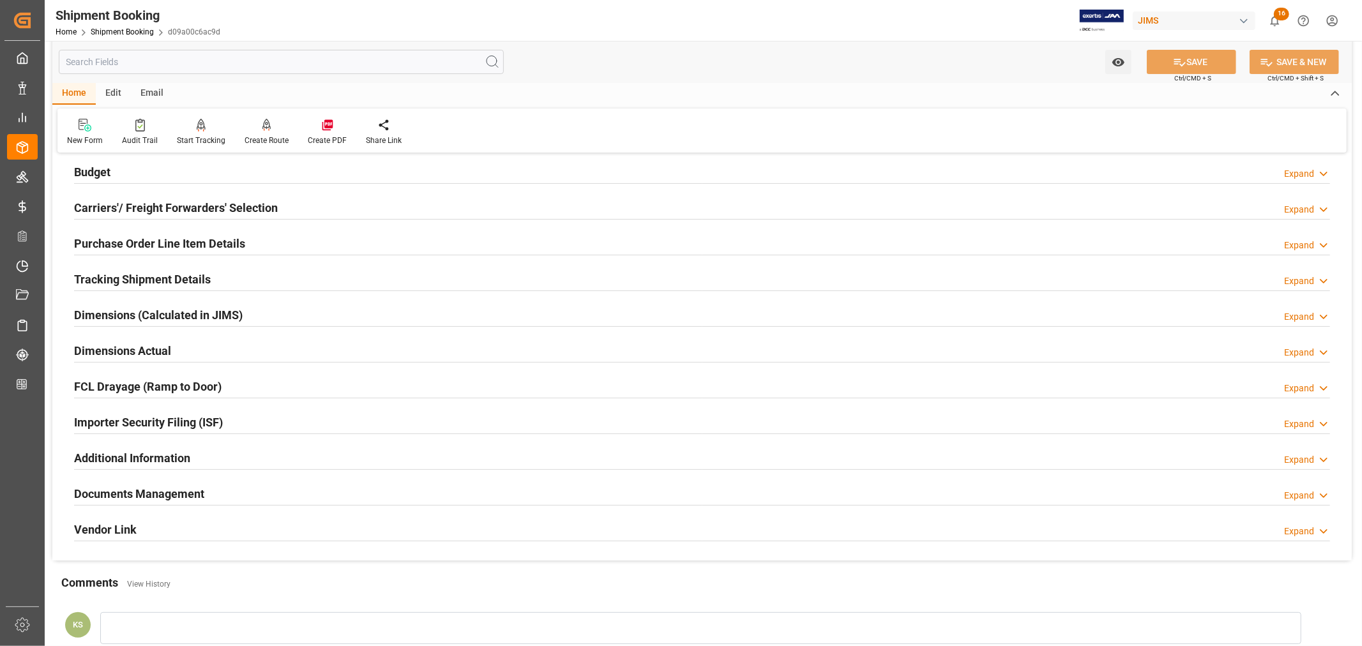
click at [153, 276] on h2 "Tracking Shipment Details" at bounding box center [142, 279] width 137 height 17
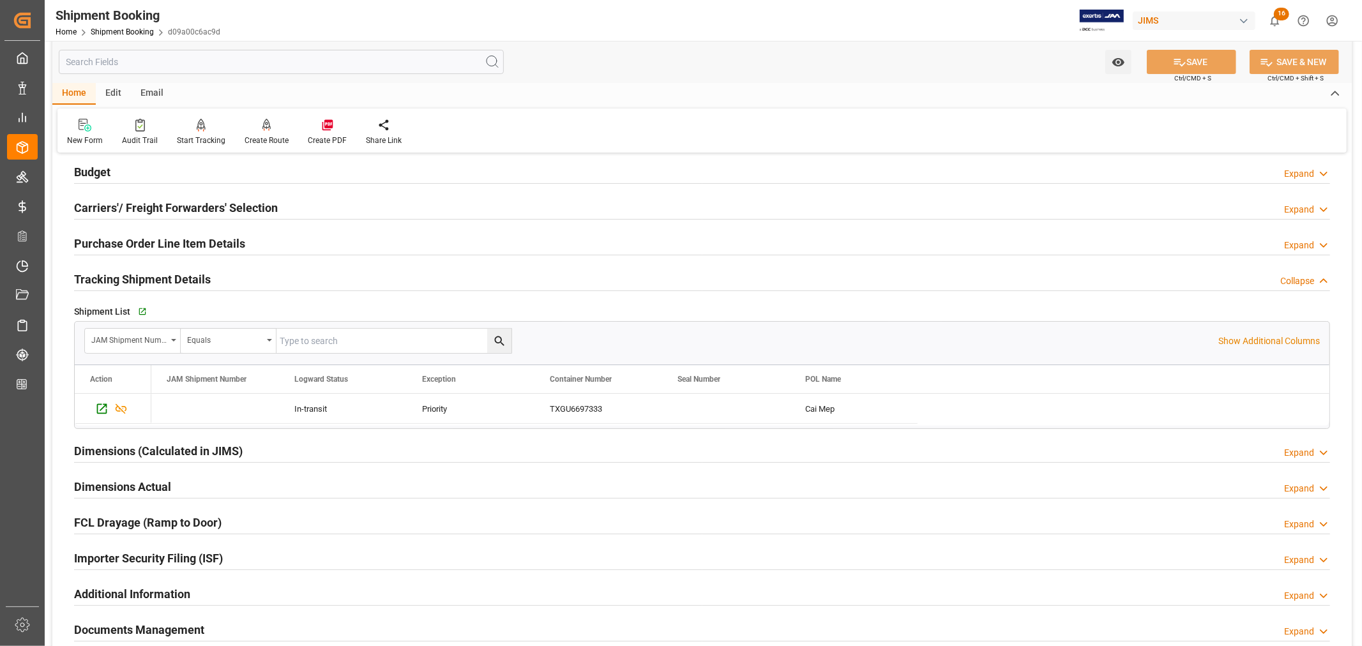
click at [153, 276] on h2 "Tracking Shipment Details" at bounding box center [142, 279] width 137 height 17
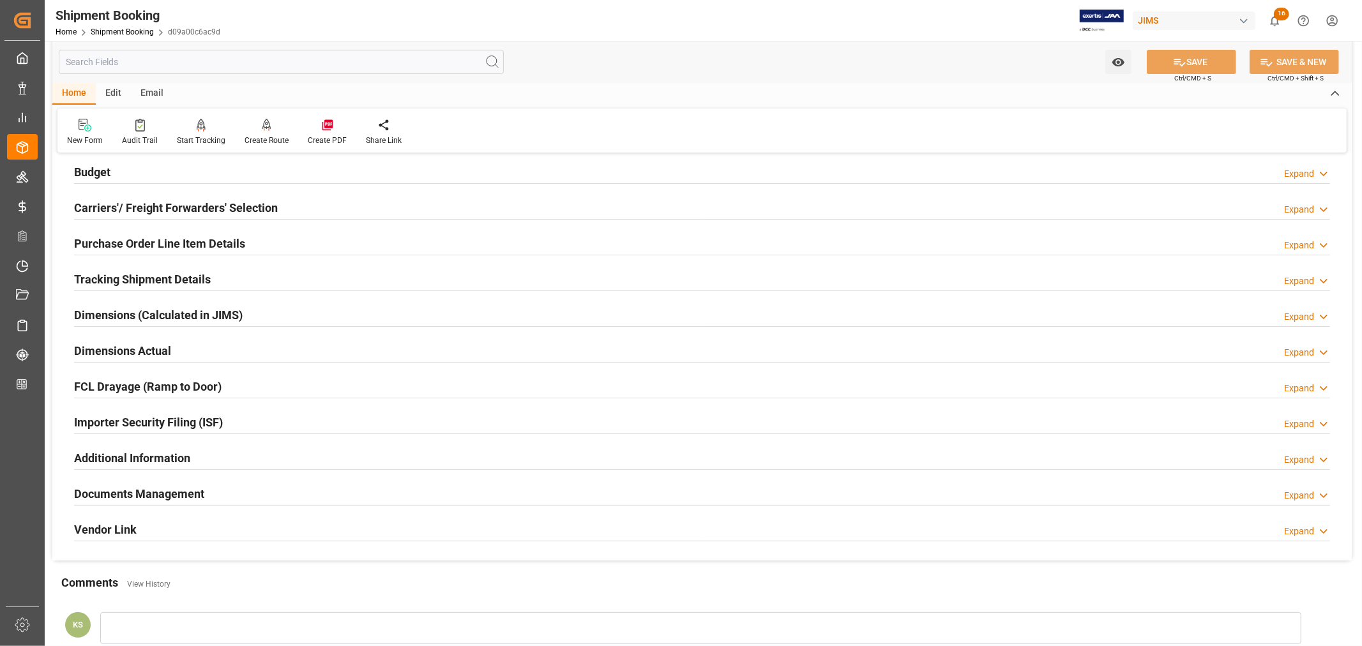
click at [245, 418] on div "Importer Security Filing (ISF) Expand" at bounding box center [702, 421] width 1256 height 24
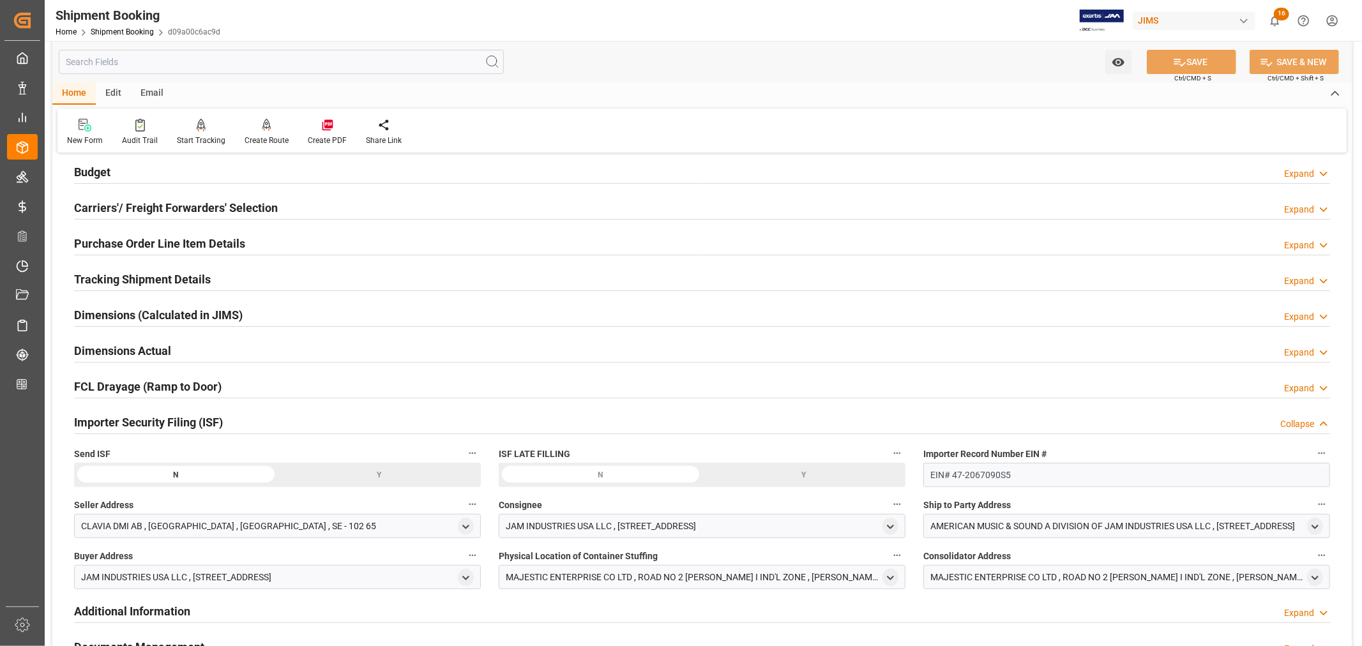
click at [0, 0] on div "Y" at bounding box center [0, 0] width 0 height 0
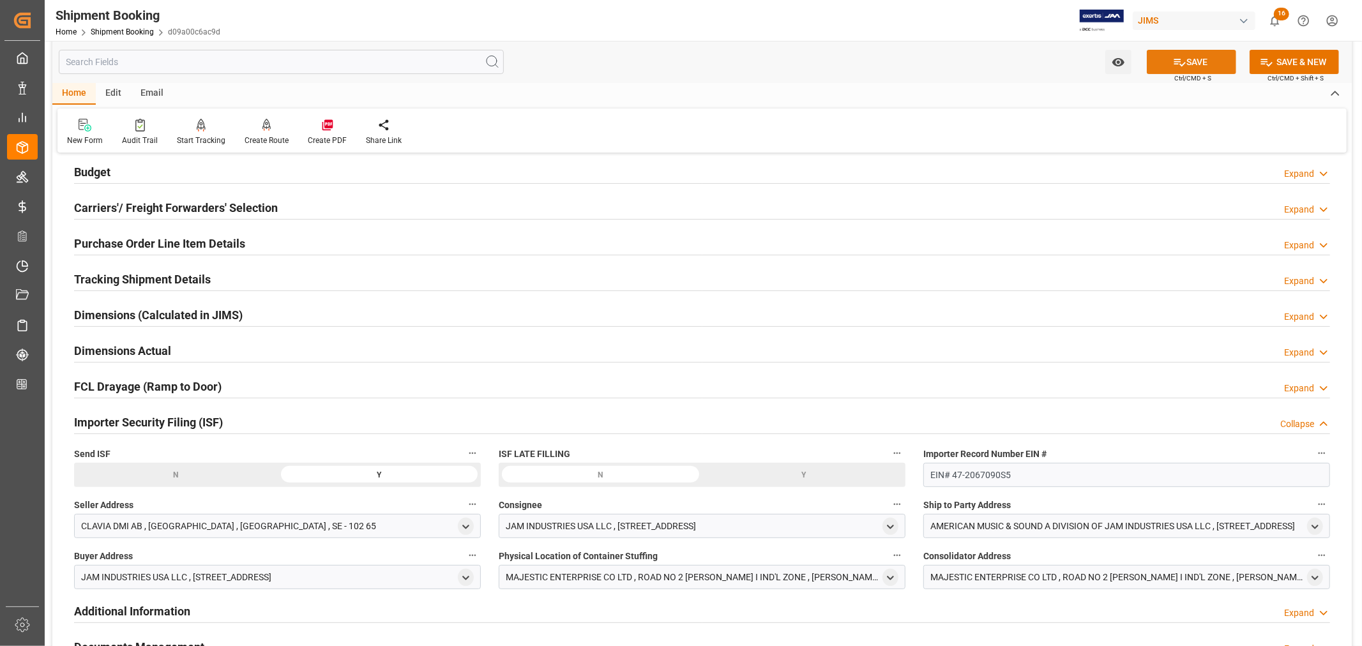
click at [1185, 58] on button "SAVE" at bounding box center [1191, 62] width 89 height 24
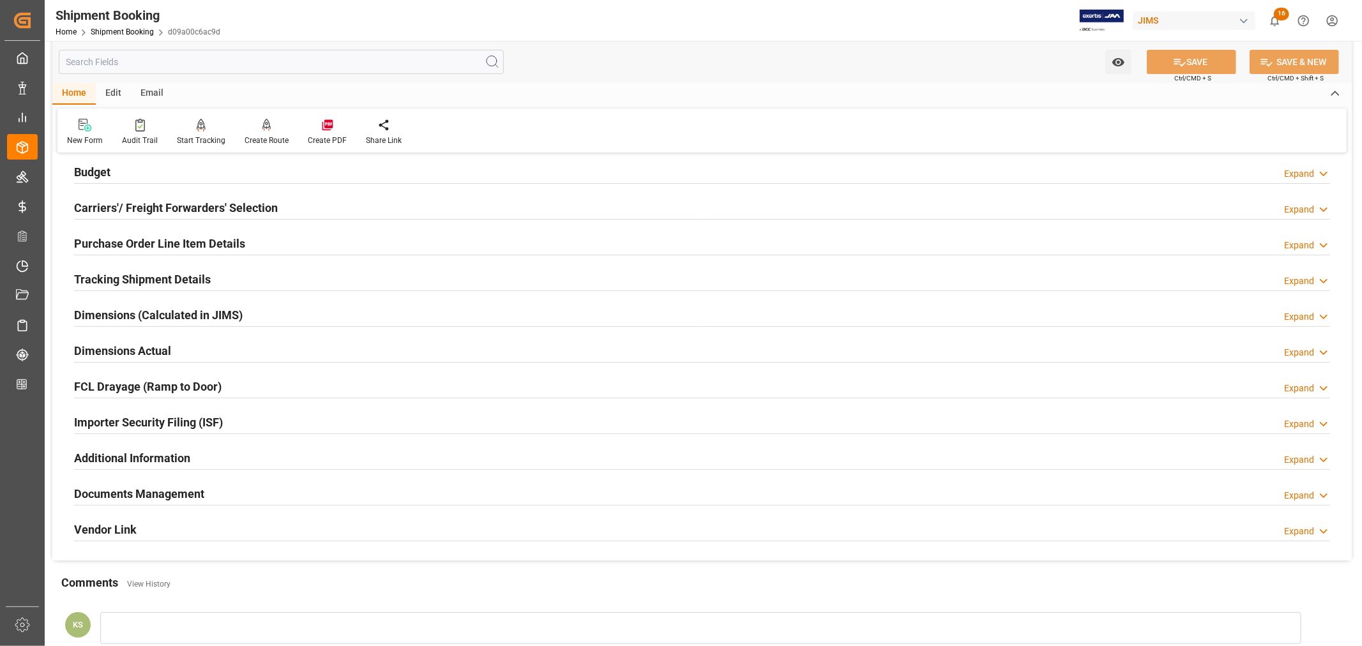
scroll to position [0, 0]
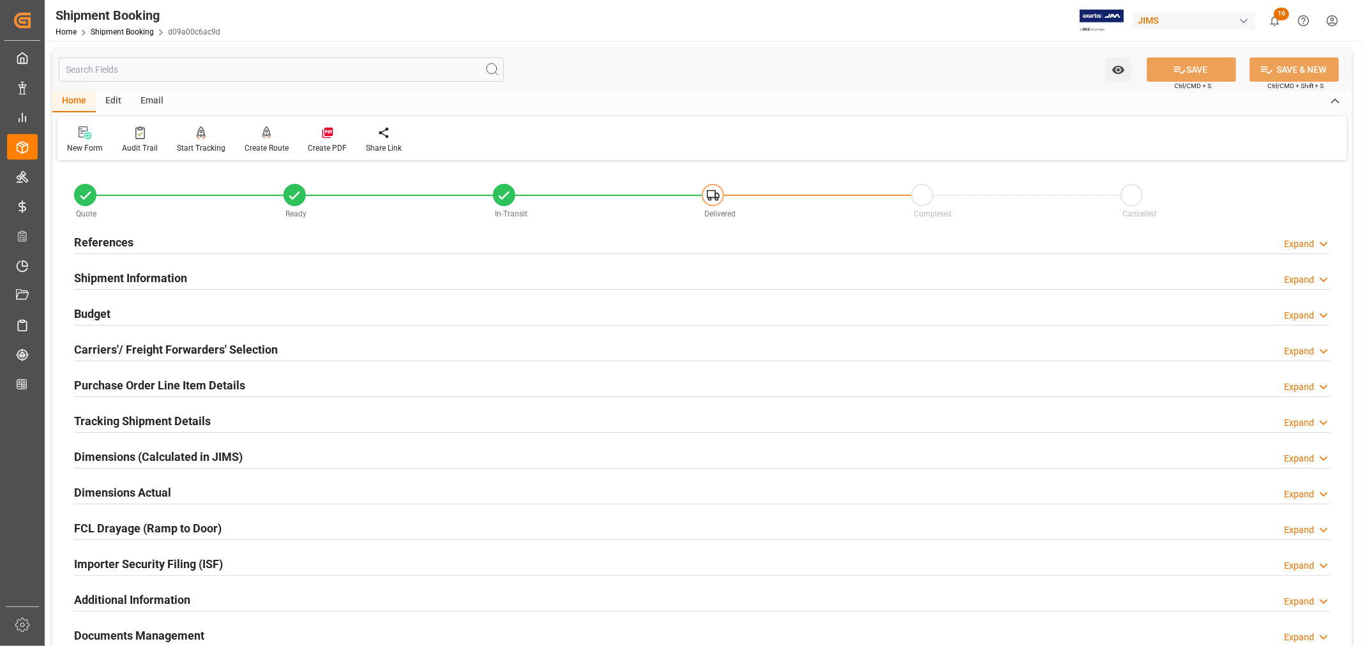
click at [135, 273] on h2 "Shipment Information" at bounding box center [130, 277] width 113 height 17
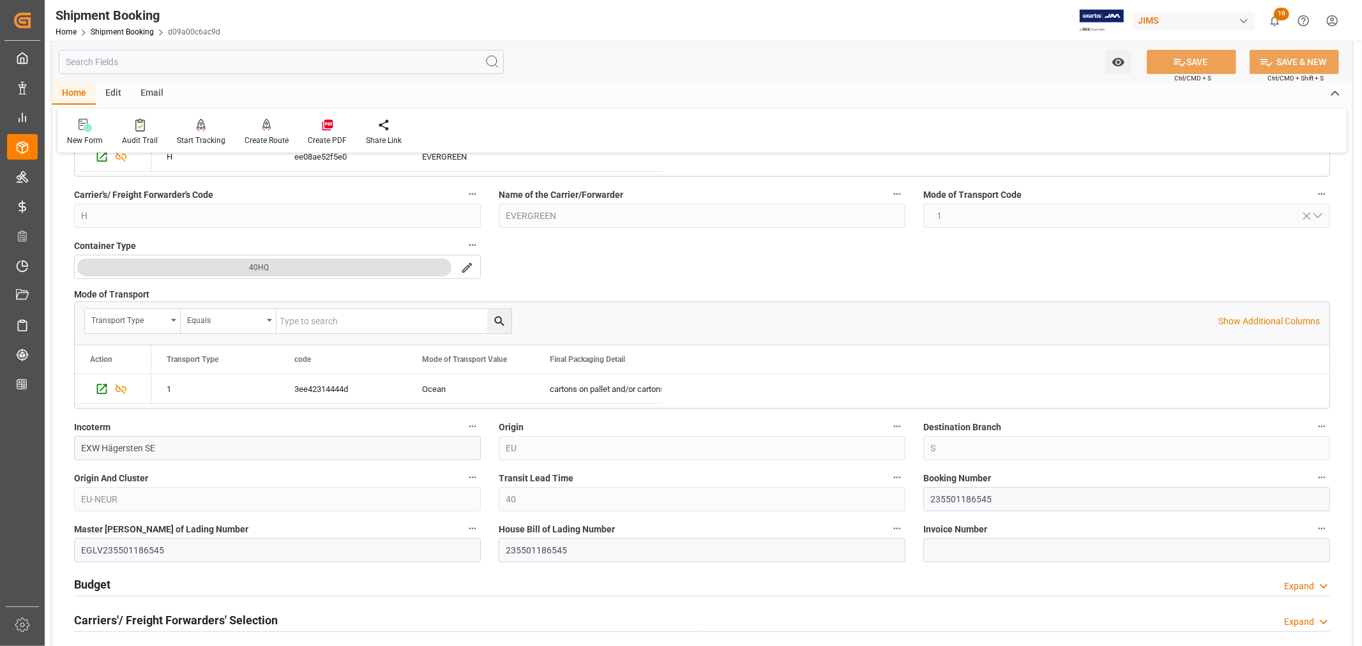
scroll to position [283, 0]
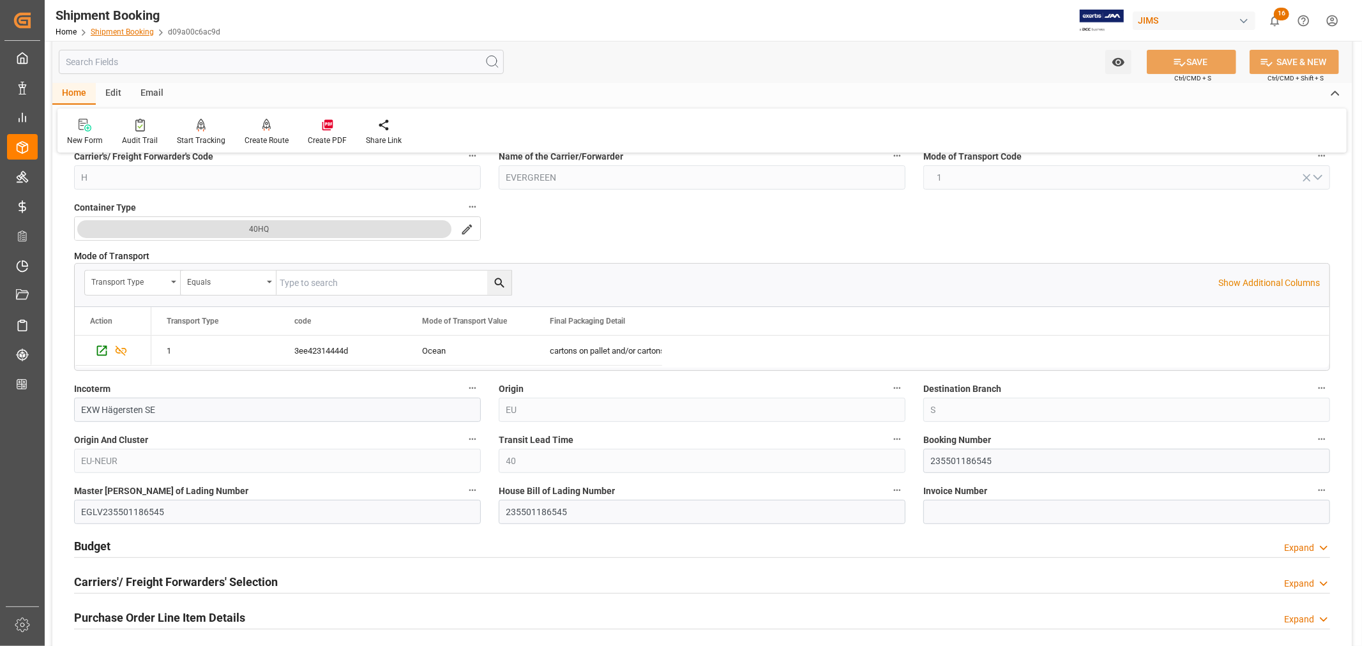
click at [120, 32] on link "Shipment Booking" at bounding box center [122, 31] width 63 height 9
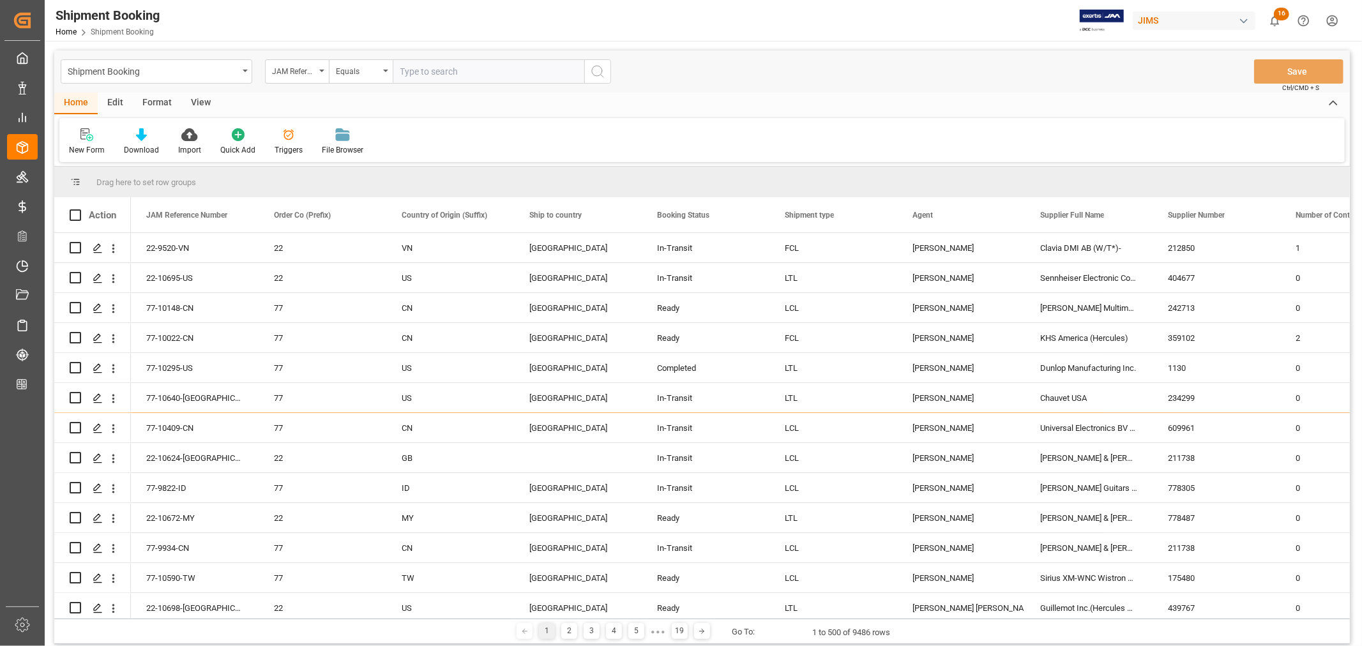
paste input "22-10466-CN"
type input "22-10466-CN"
click at [596, 73] on icon "search button" at bounding box center [597, 71] width 15 height 15
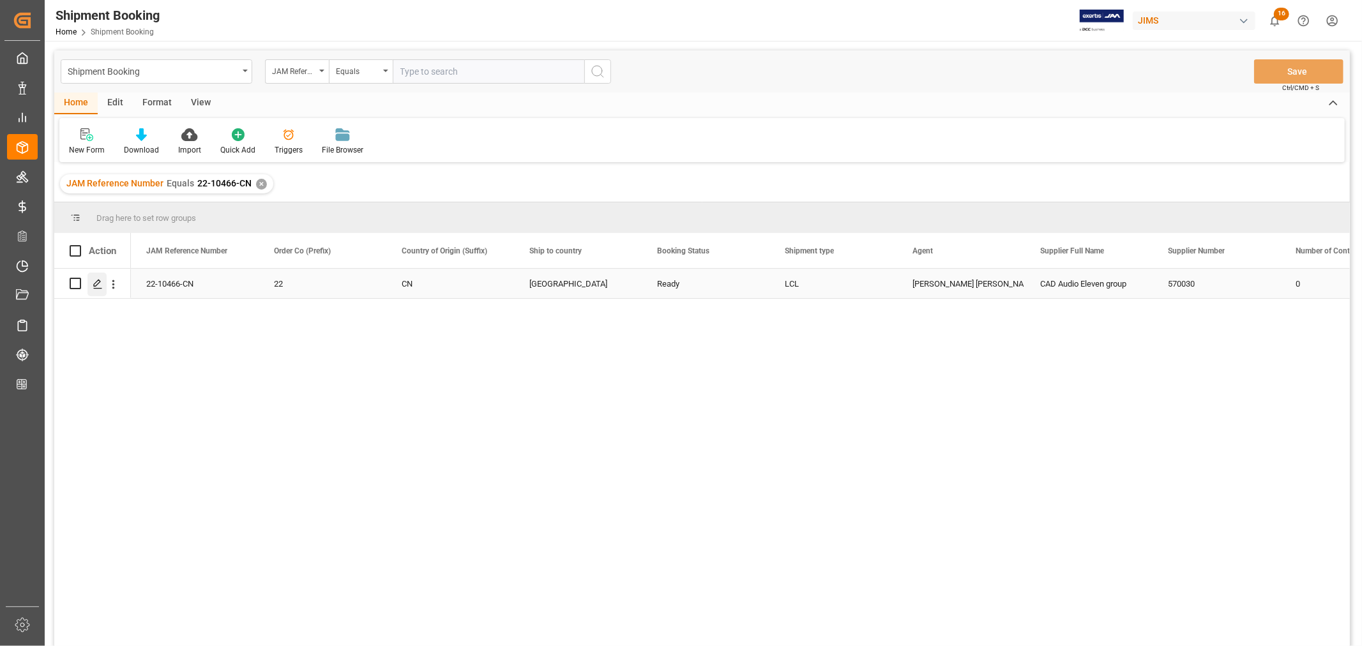
click at [101, 285] on icon "Press SPACE to select this row." at bounding box center [98, 284] width 10 height 10
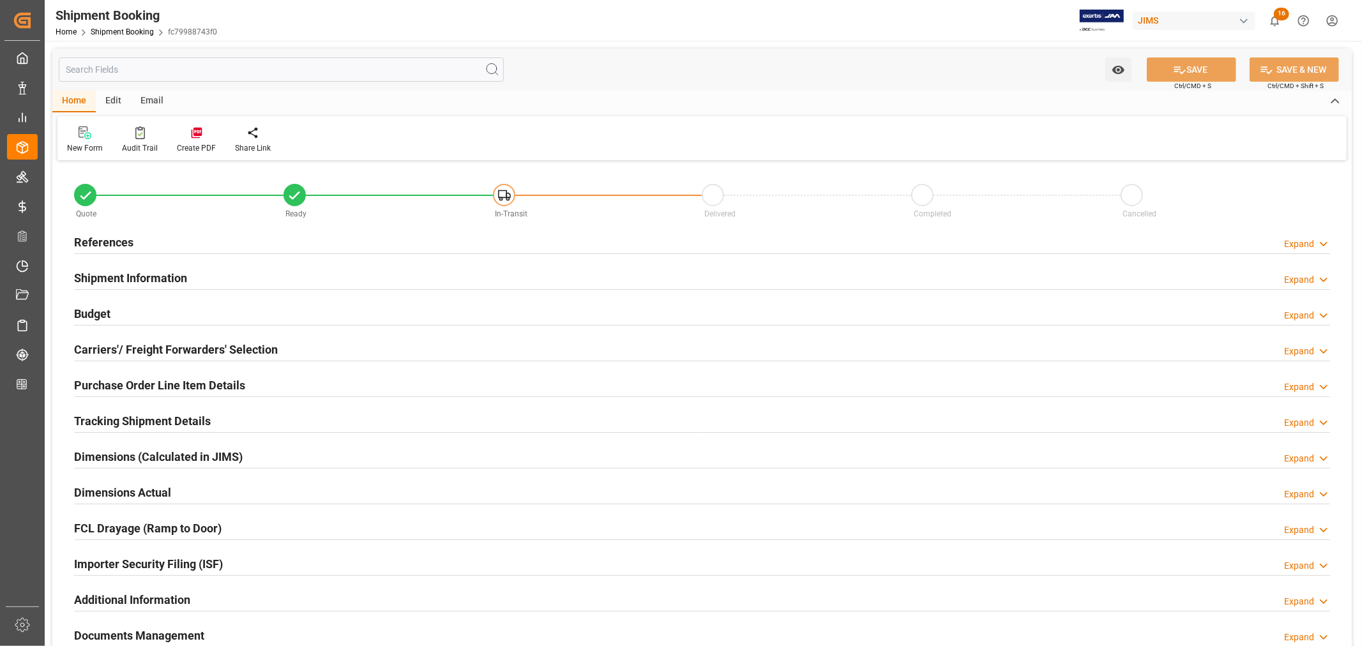
type input "0"
type input "08-06-2025"
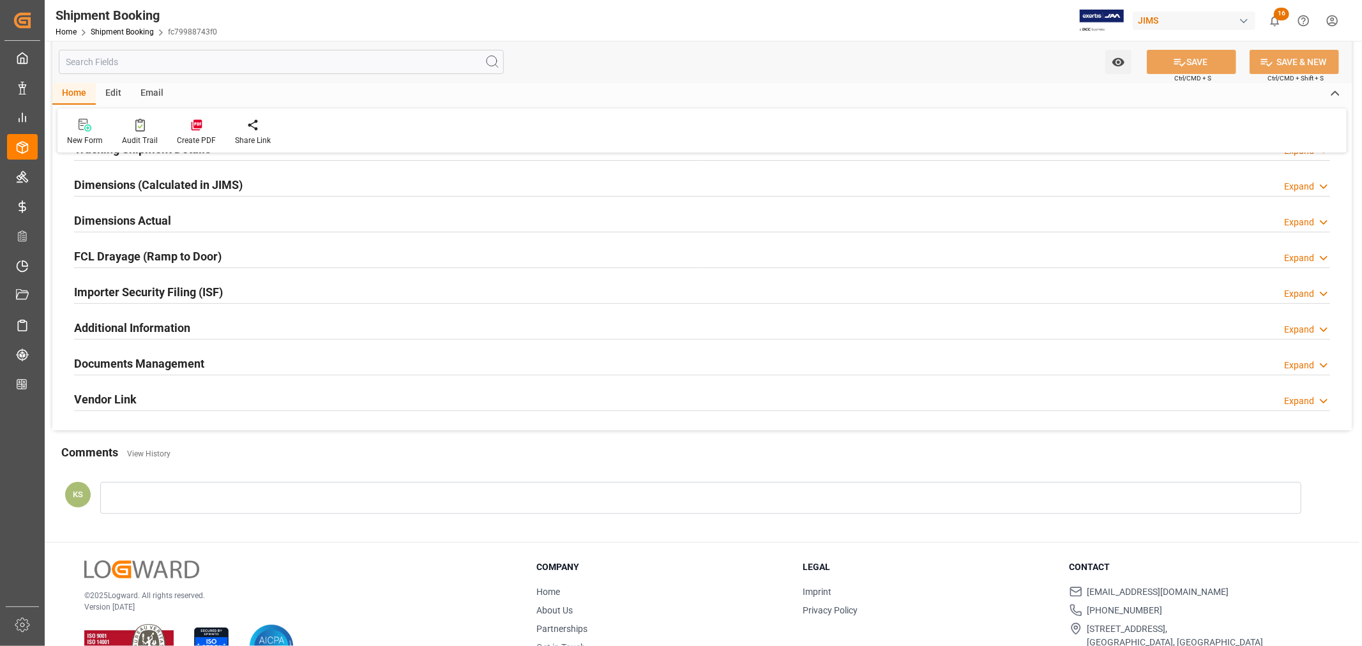
scroll to position [283, 0]
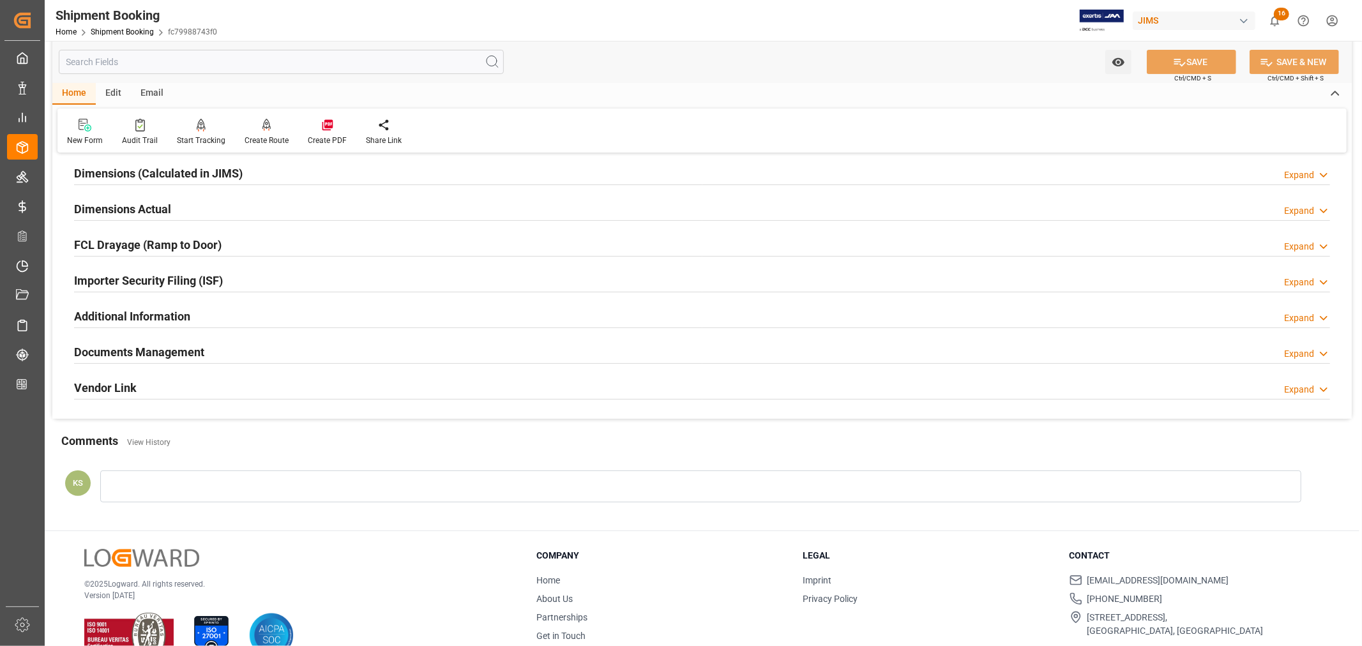
click at [281, 278] on div "Importer Security Filing (ISF) Expand" at bounding box center [702, 279] width 1256 height 24
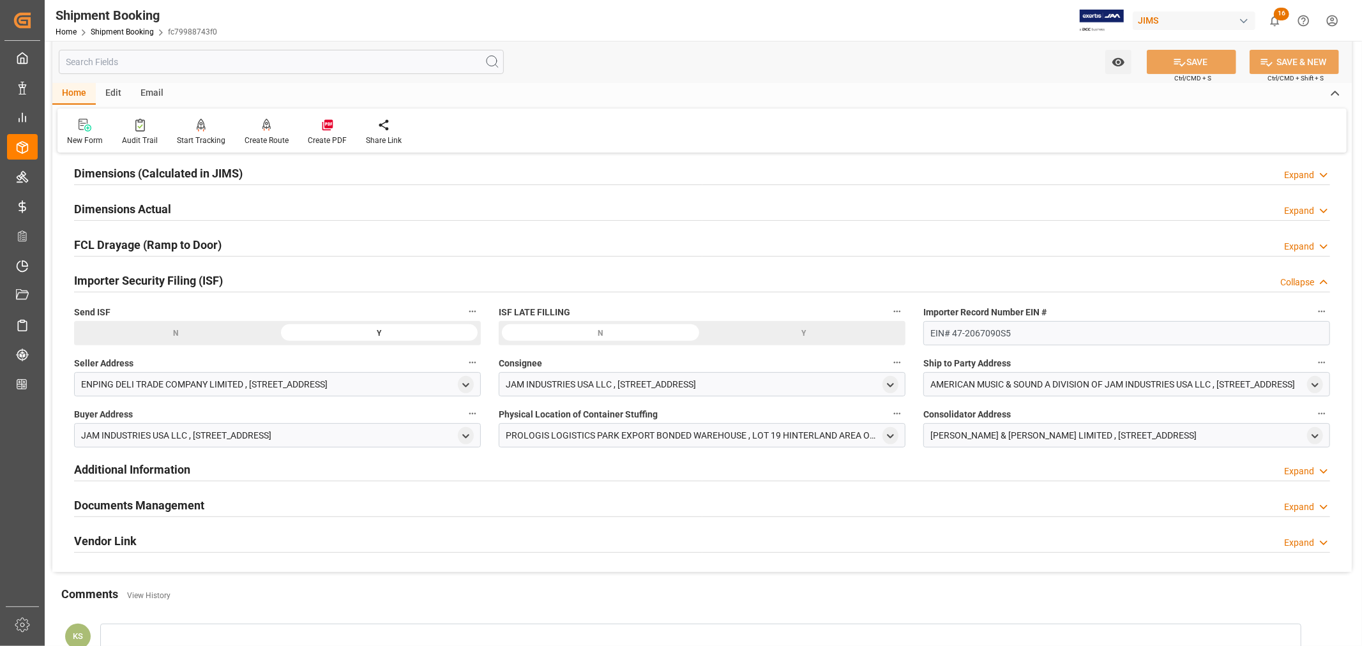
click at [281, 278] on div "Importer Security Filing (ISF) Collapse" at bounding box center [702, 279] width 1256 height 24
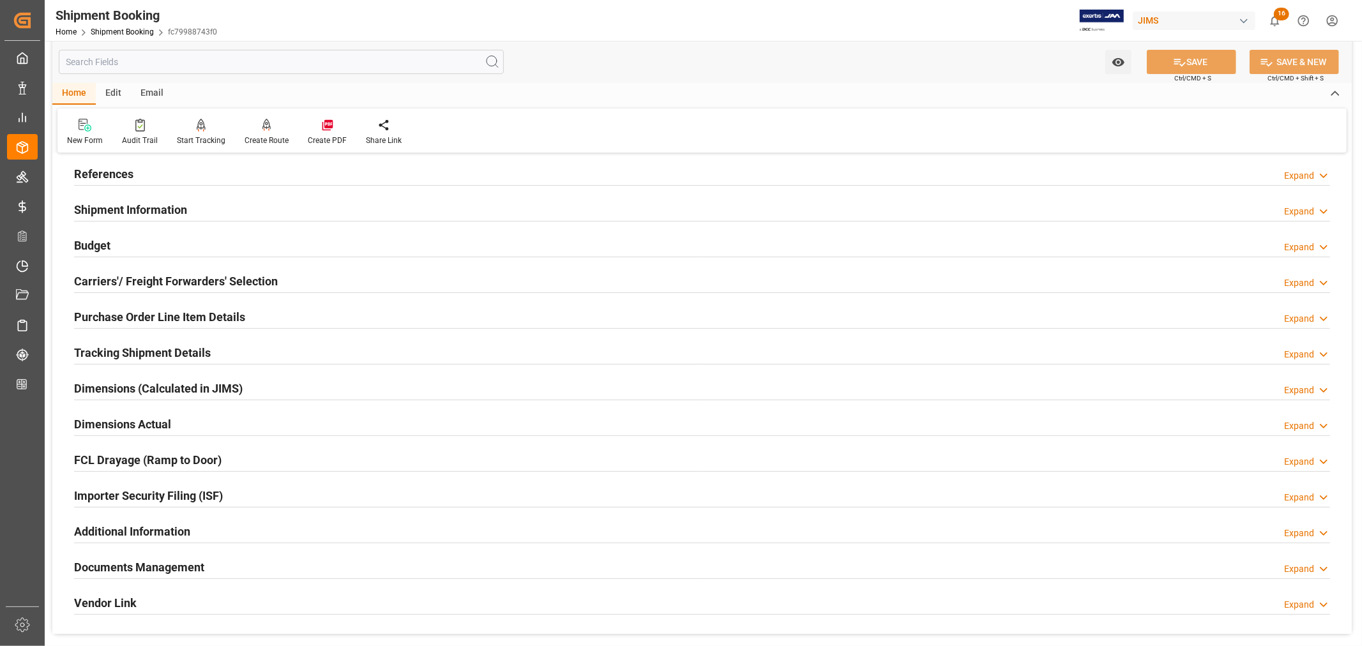
scroll to position [0, 0]
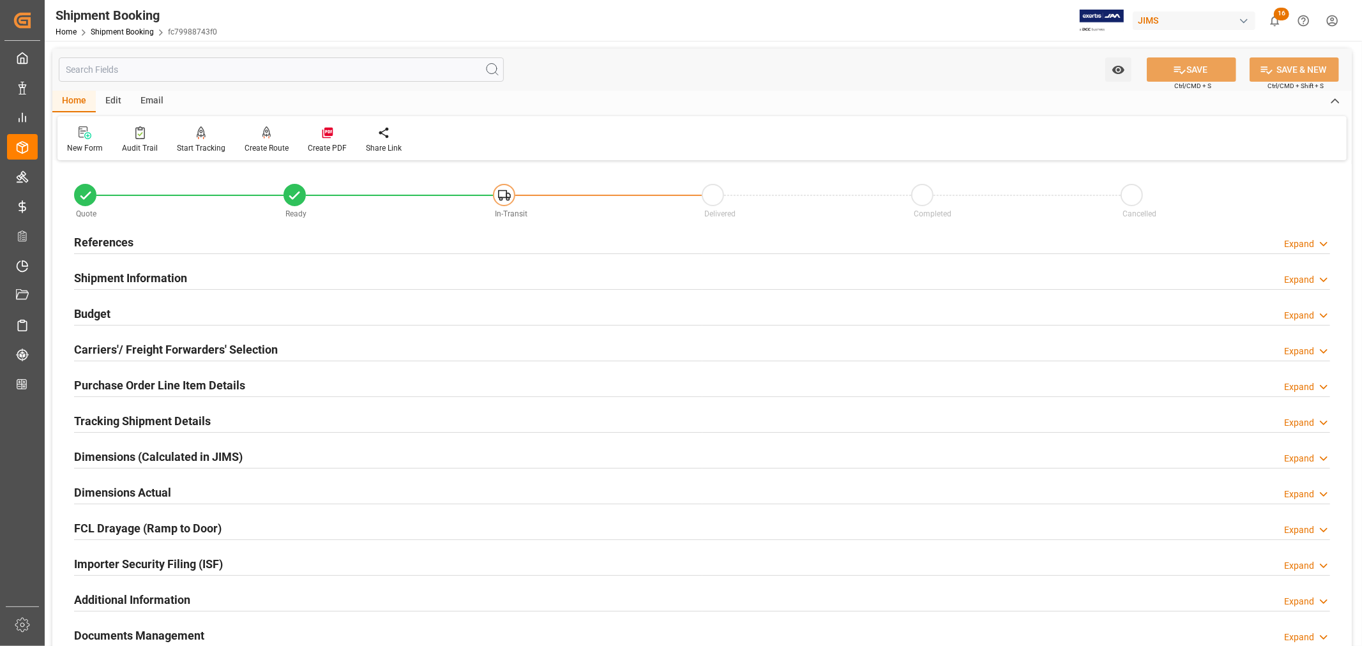
click at [112, 239] on h2 "References" at bounding box center [103, 242] width 59 height 17
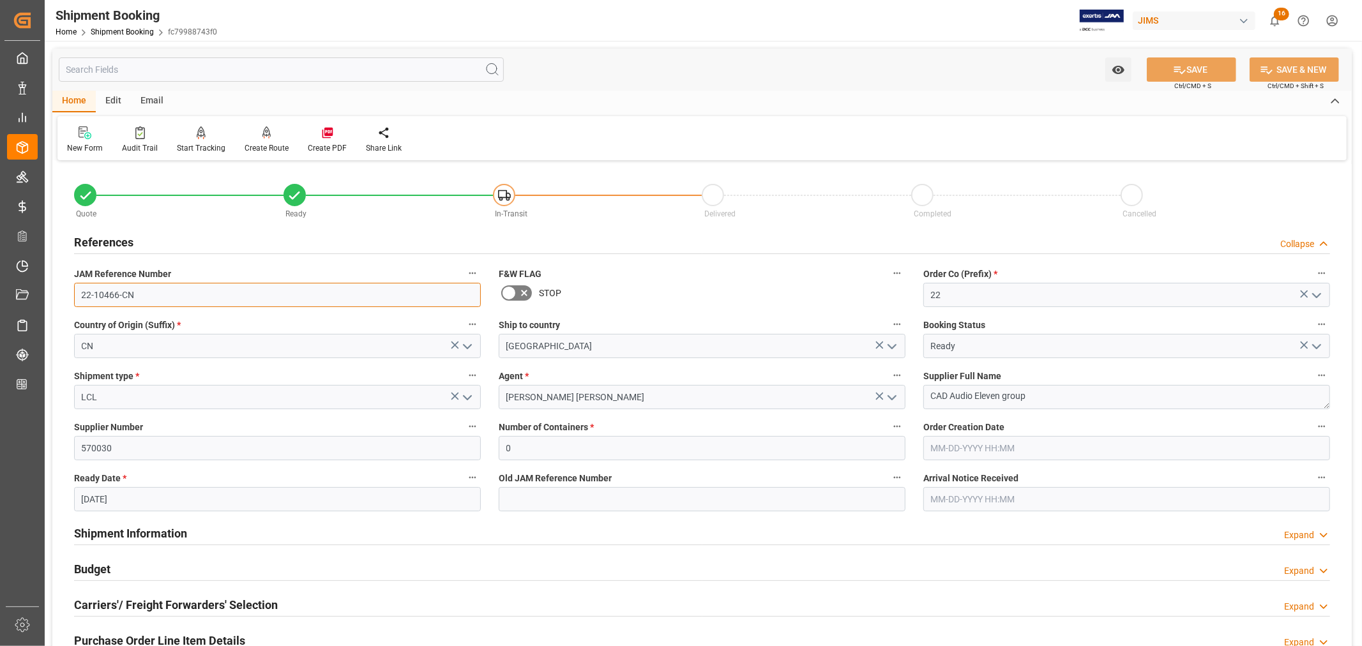
drag, startPoint x: 136, startPoint y: 295, endPoint x: 75, endPoint y: 295, distance: 61.3
click at [75, 295] on input "22-10466-CN" at bounding box center [277, 295] width 407 height 24
click at [128, 31] on link "Shipment Booking" at bounding box center [122, 31] width 63 height 9
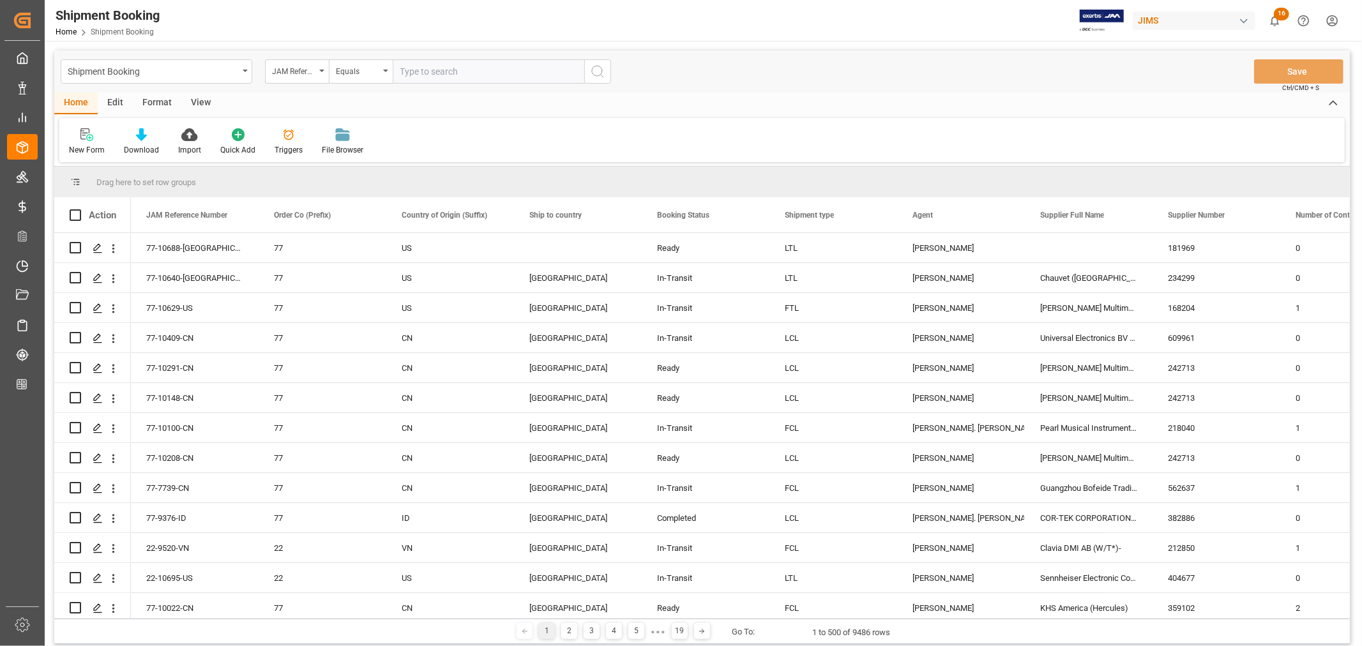
paste input "22-10493-CN"
type input "22-10493-CN"
click at [594, 73] on icon "search button" at bounding box center [597, 71] width 15 height 15
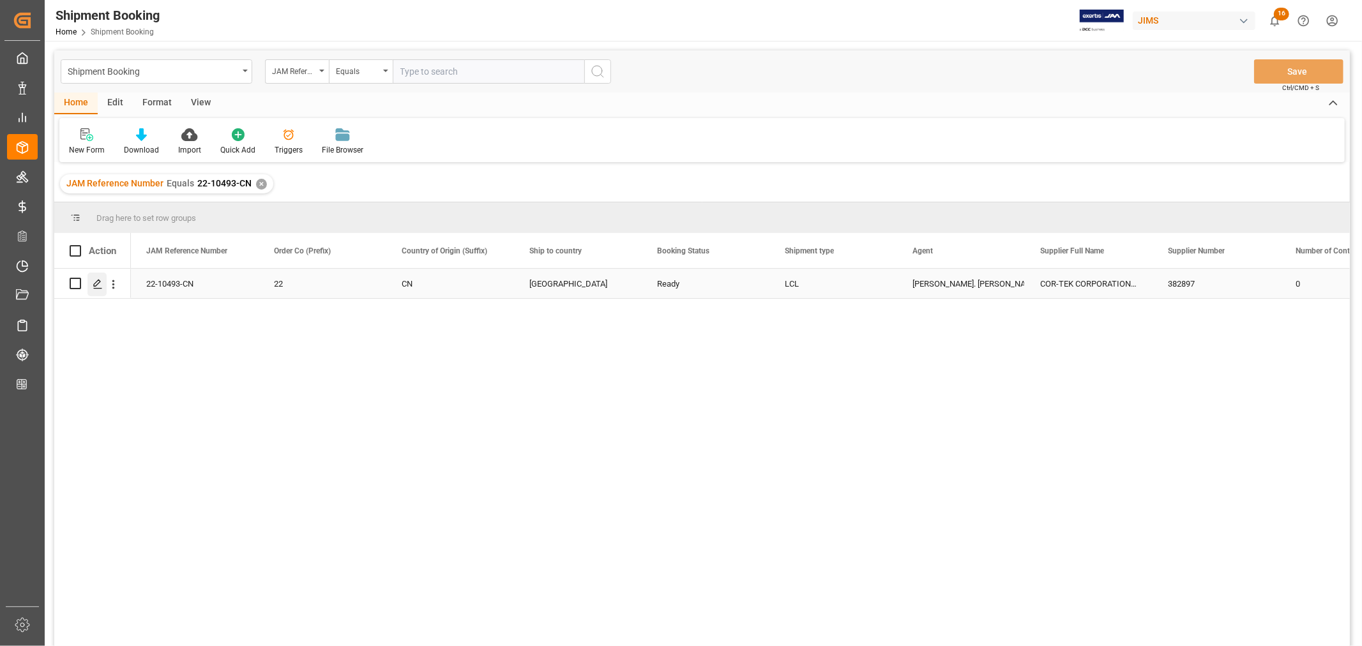
click at [100, 282] on icon "Press SPACE to select this row." at bounding box center [98, 284] width 10 height 10
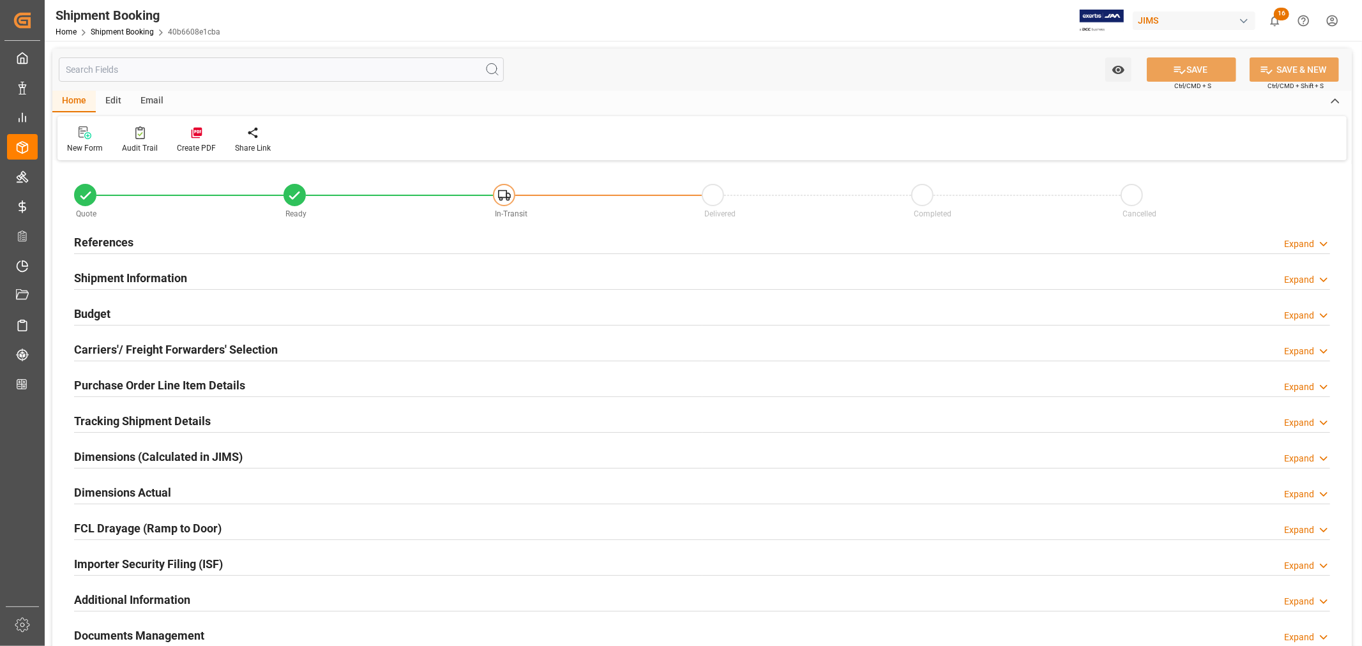
type input "6"
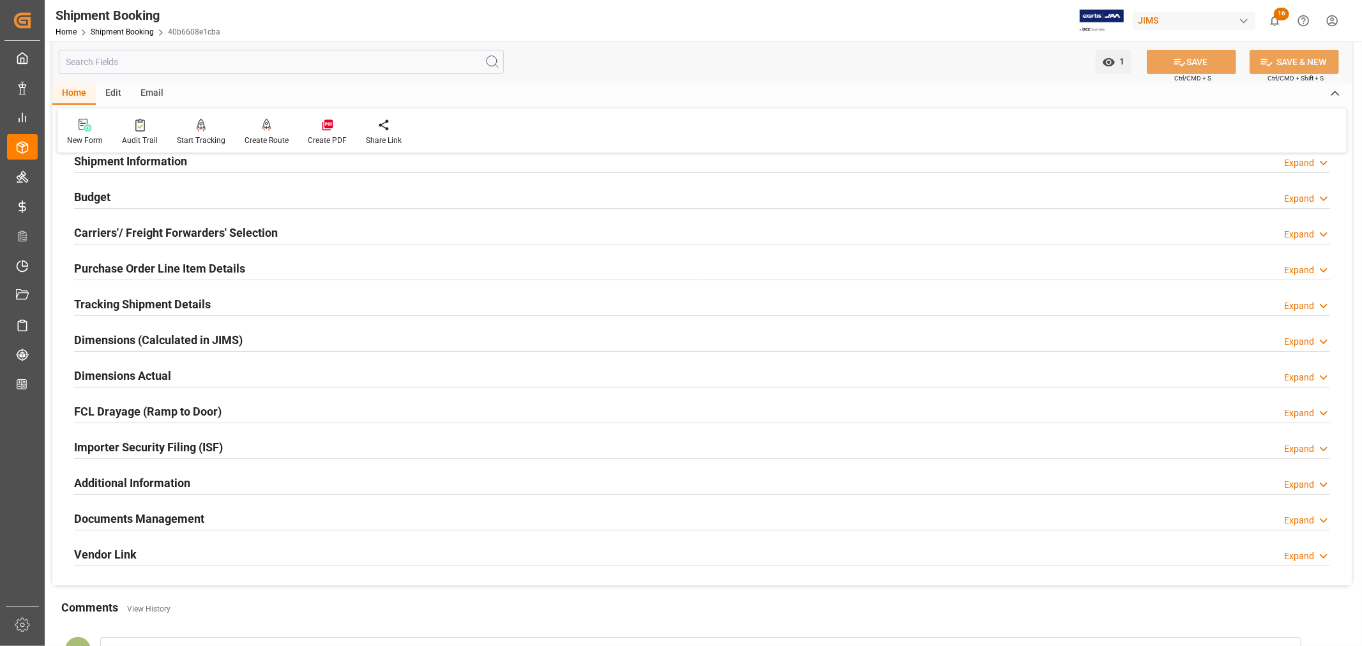
scroll to position [142, 0]
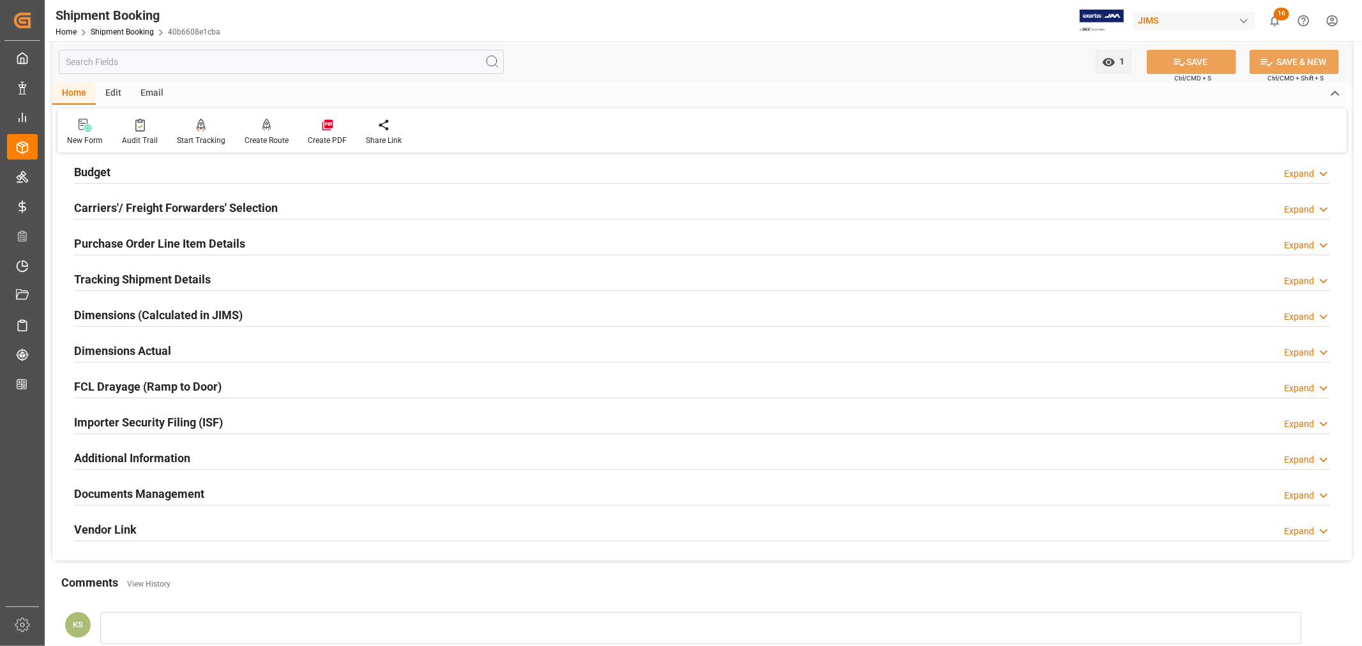
click at [193, 239] on h2 "Purchase Order Line Item Details" at bounding box center [159, 243] width 171 height 17
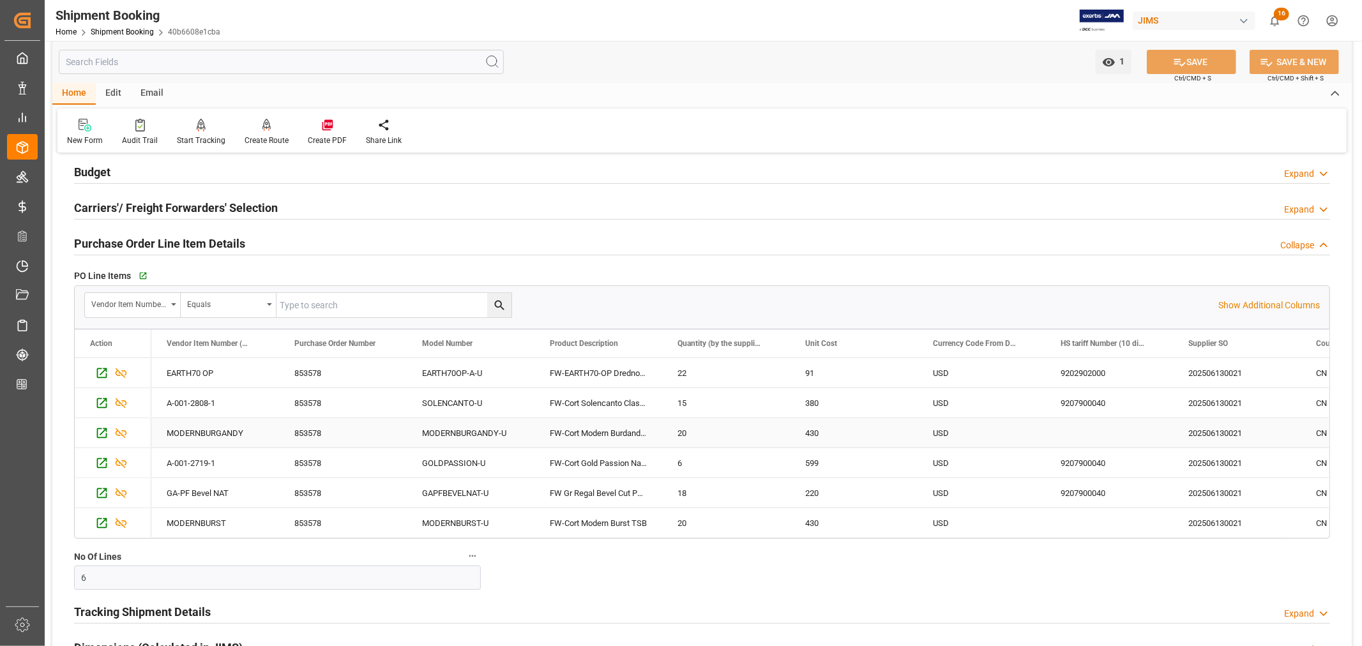
click at [444, 432] on div "MODERNBURGANDY-U" at bounding box center [471, 432] width 128 height 29
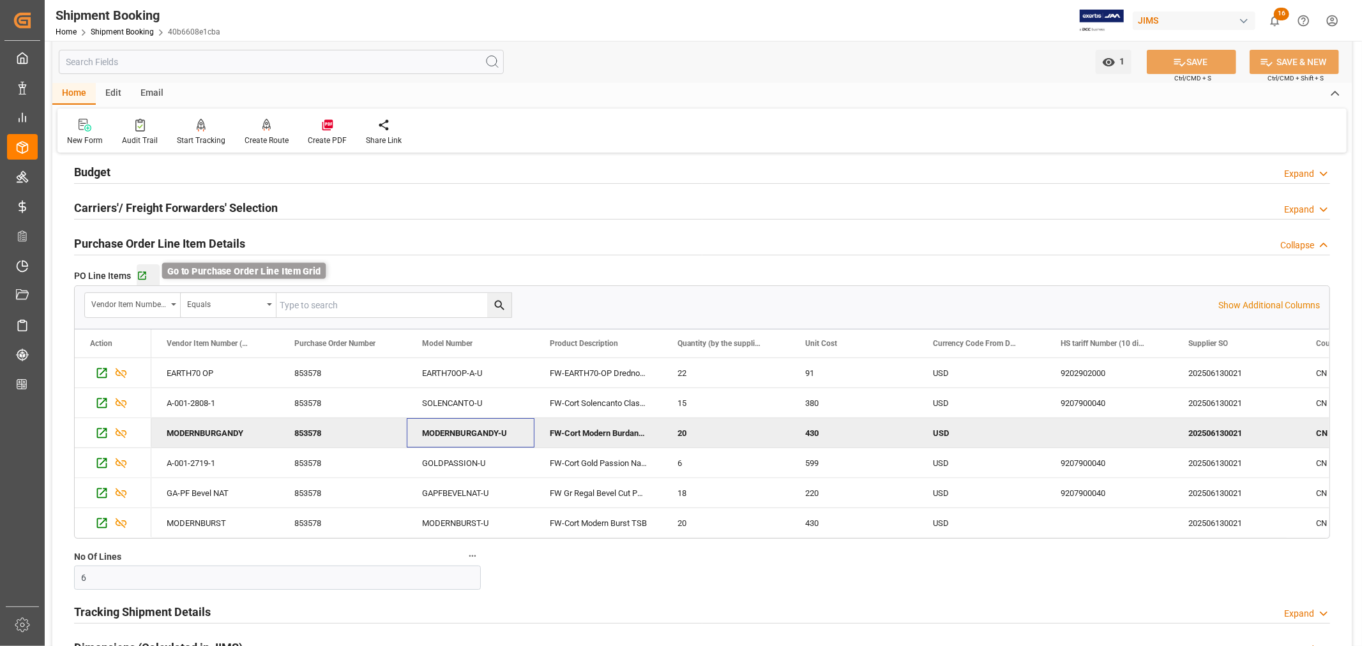
click at [141, 273] on icon "button" at bounding box center [142, 276] width 11 height 11
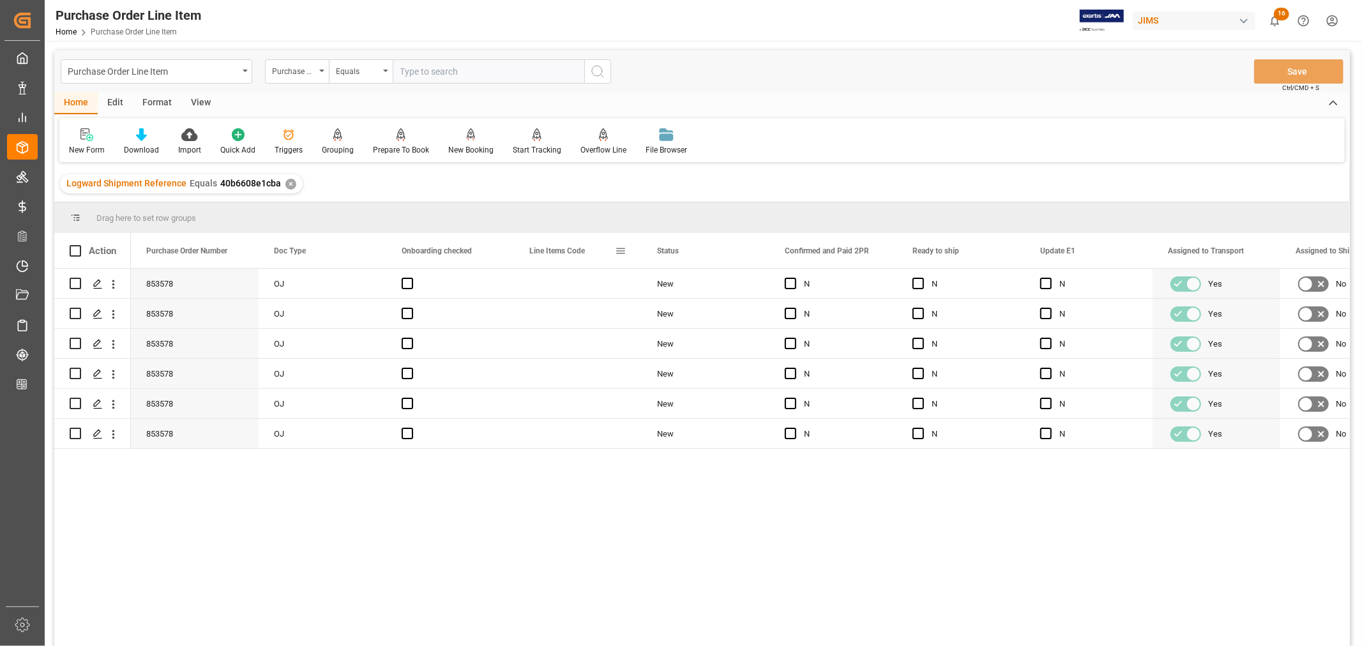
click at [617, 251] on span at bounding box center [620, 250] width 11 height 11
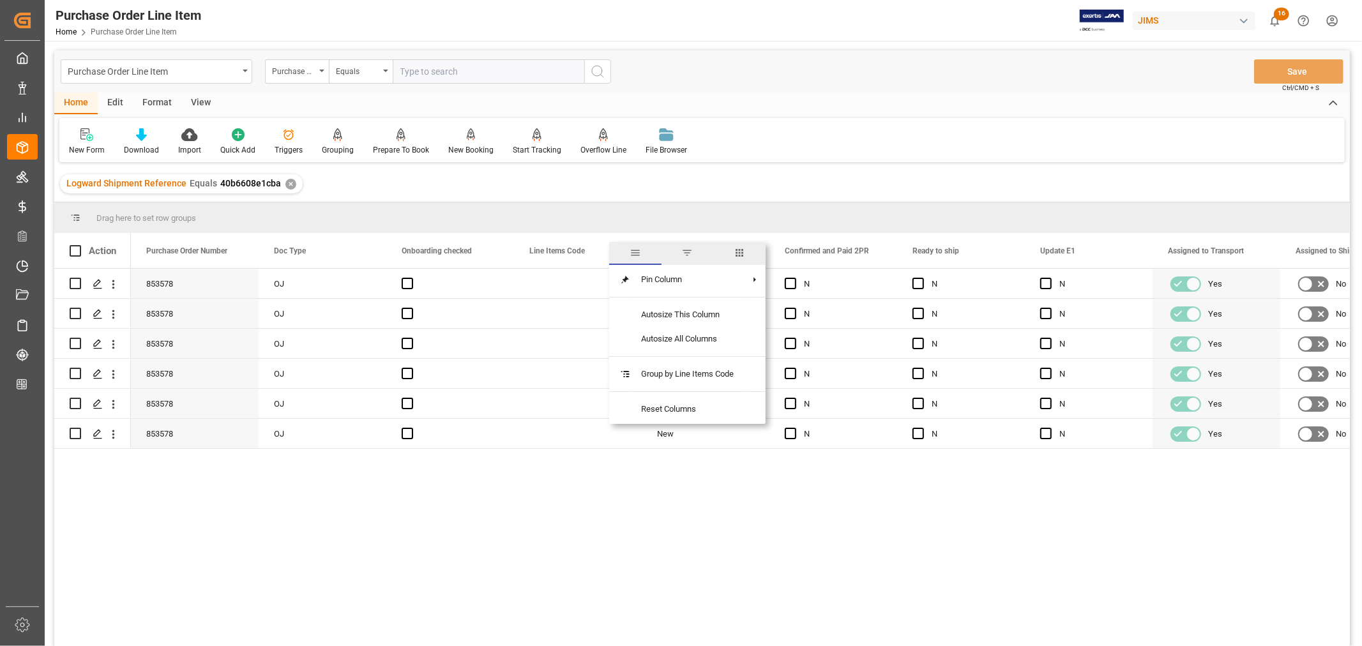
click at [742, 252] on span "columns" at bounding box center [739, 252] width 11 height 11
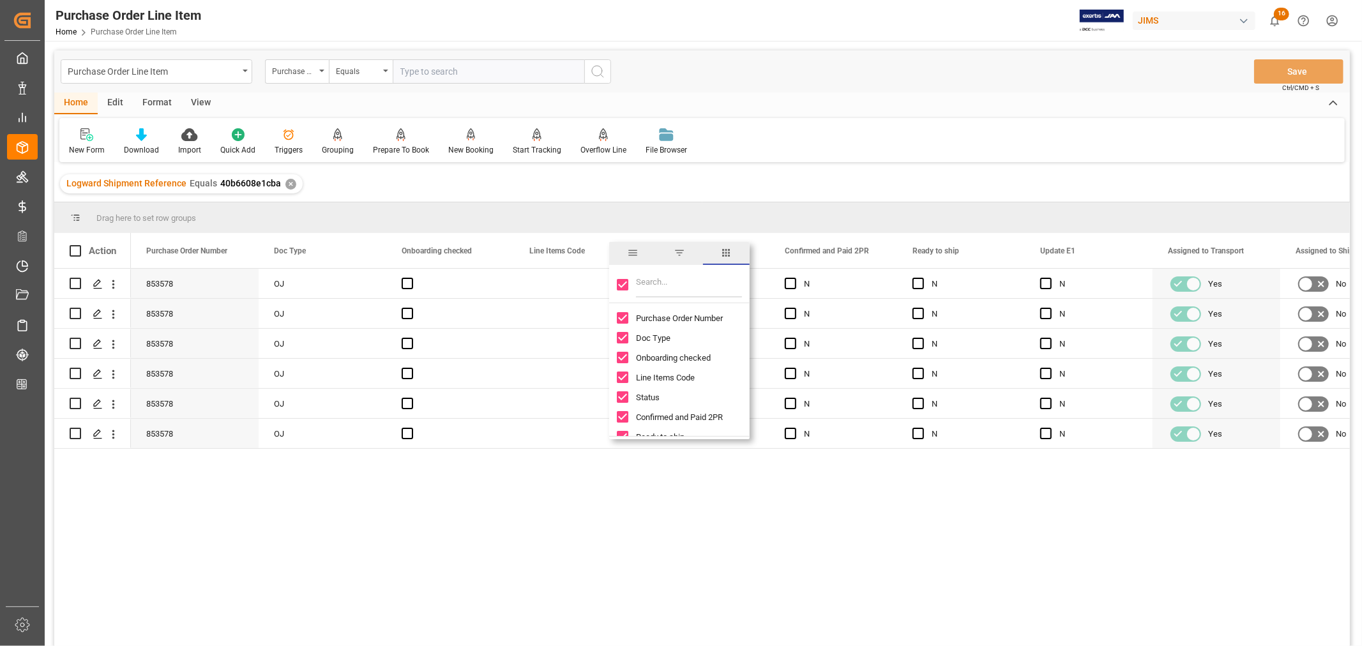
click at [624, 285] on input "Toggle Select All Columns" at bounding box center [622, 284] width 11 height 11
checkbox input "false"
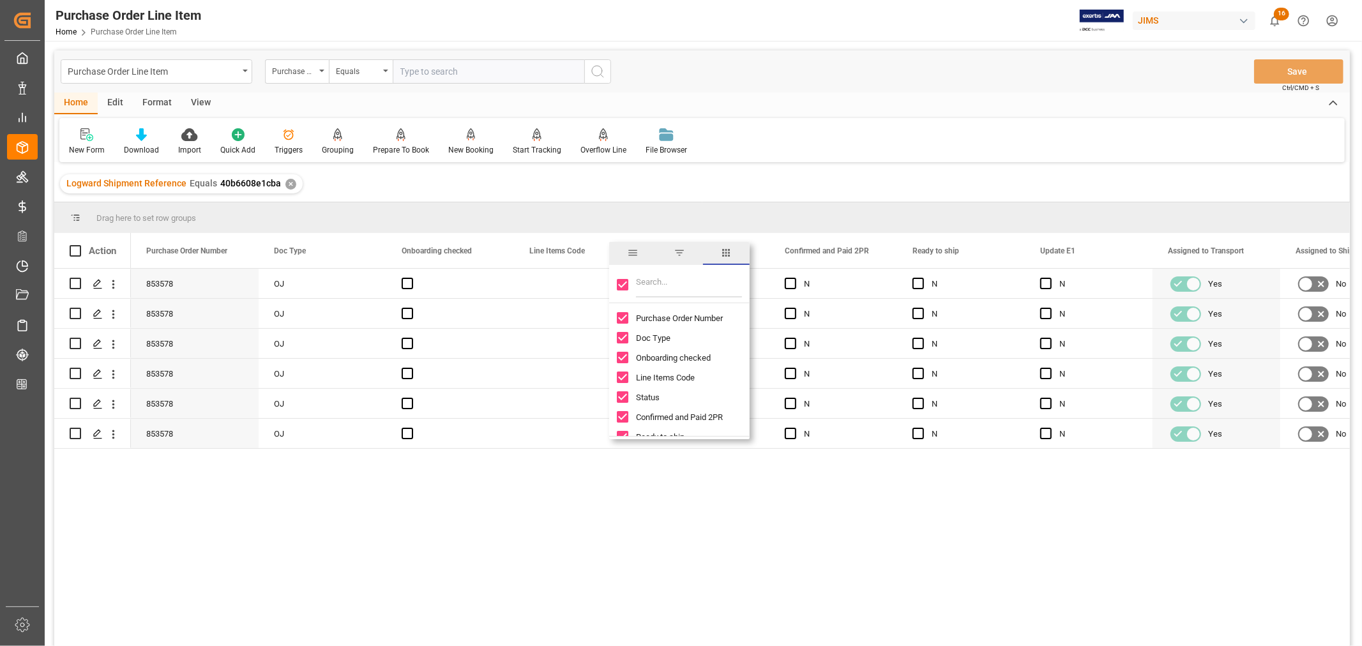
checkbox input "false"
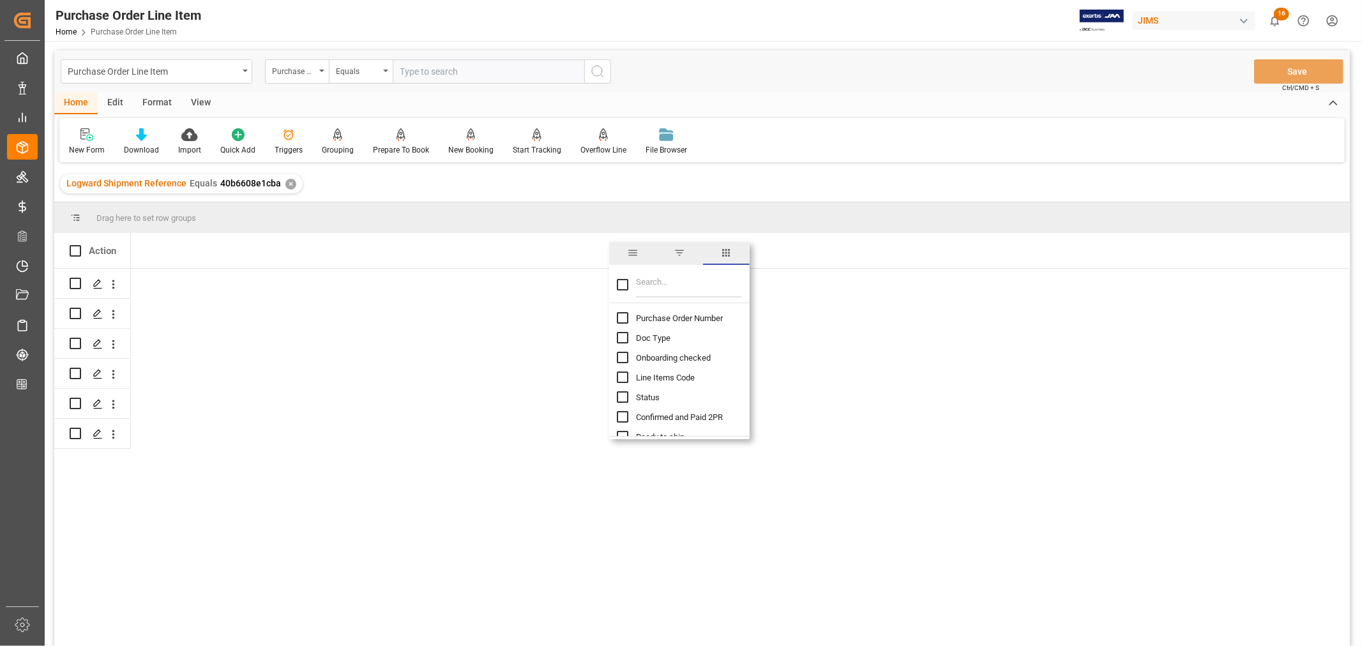
click at [647, 283] on input "Filter Columns Input" at bounding box center [689, 285] width 106 height 26
type input "mode"
click at [620, 318] on input "Model Number column toggle visibility (hidden)" at bounding box center [622, 317] width 11 height 11
checkbox input "true"
checkbox input "false"
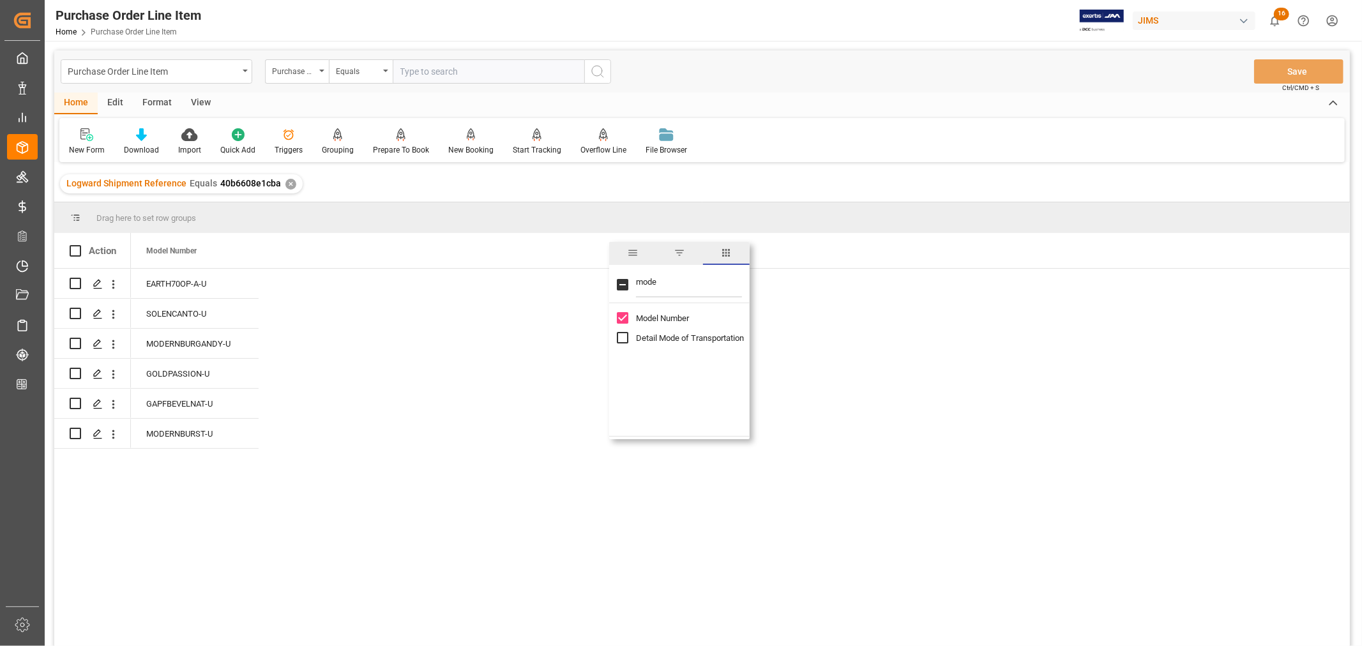
drag, startPoint x: 665, startPoint y: 279, endPoint x: 628, endPoint y: 279, distance: 37.7
click at [628, 279] on div "mode" at bounding box center [679, 285] width 140 height 36
type input "tariff"
click at [622, 317] on input "HS tariff Number (10 digit classification code) column toggle visibility (hidde…" at bounding box center [622, 317] width 11 height 11
checkbox input "true"
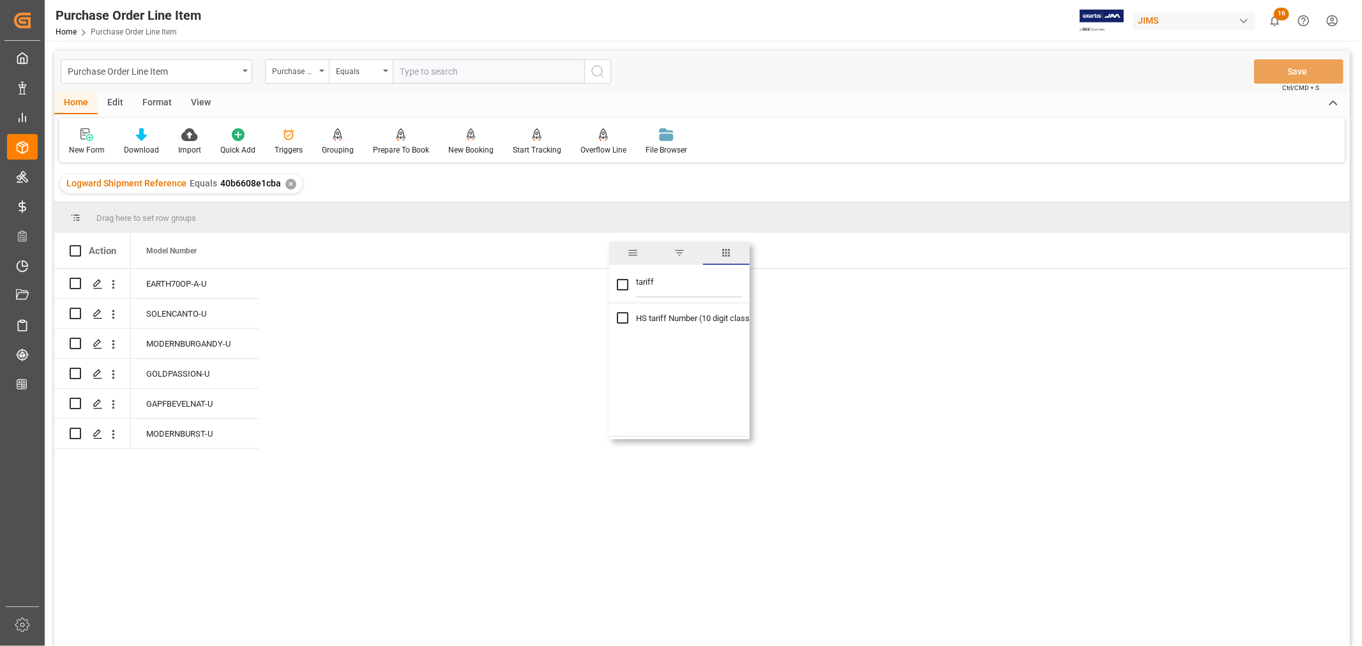
checkbox input "true"
click at [292, 338] on div "Press SPACE to select this row." at bounding box center [323, 343] width 128 height 29
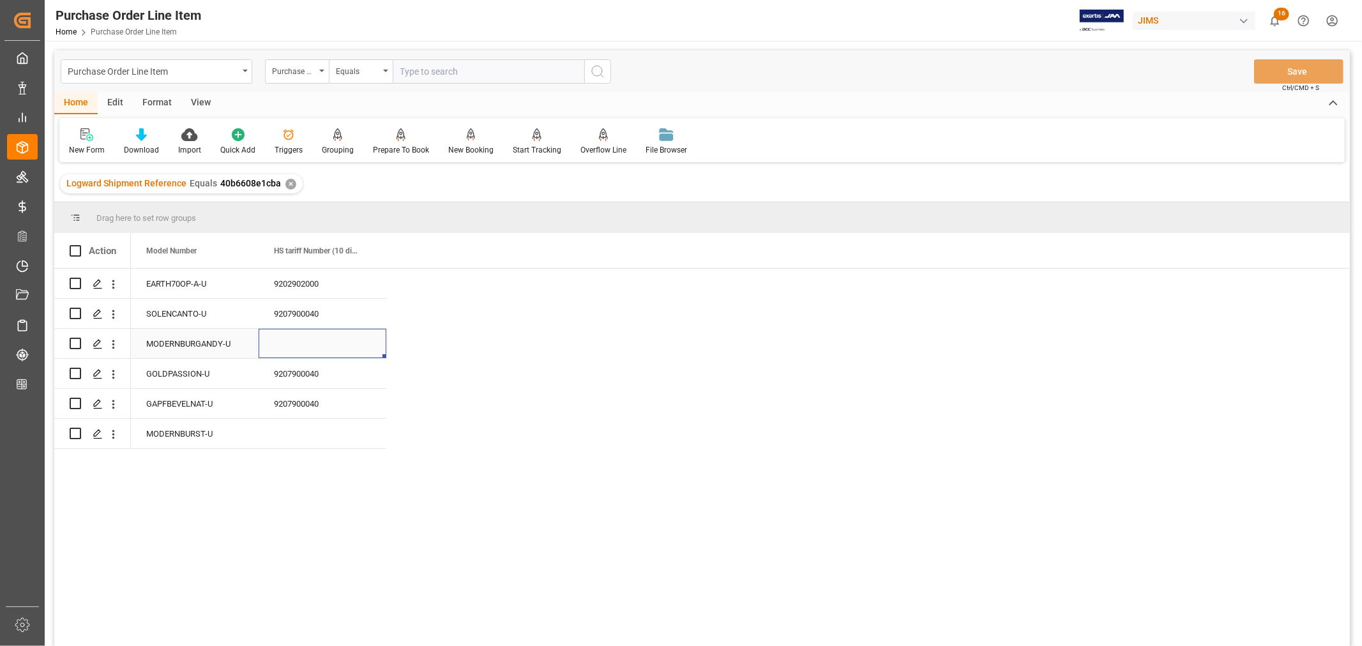
click at [282, 341] on div "Press SPACE to select this row." at bounding box center [323, 343] width 128 height 29
click at [275, 349] on input "Press SPACE to select this row." at bounding box center [322, 351] width 107 height 24
paste input "9202904000"
type input "9202904000"
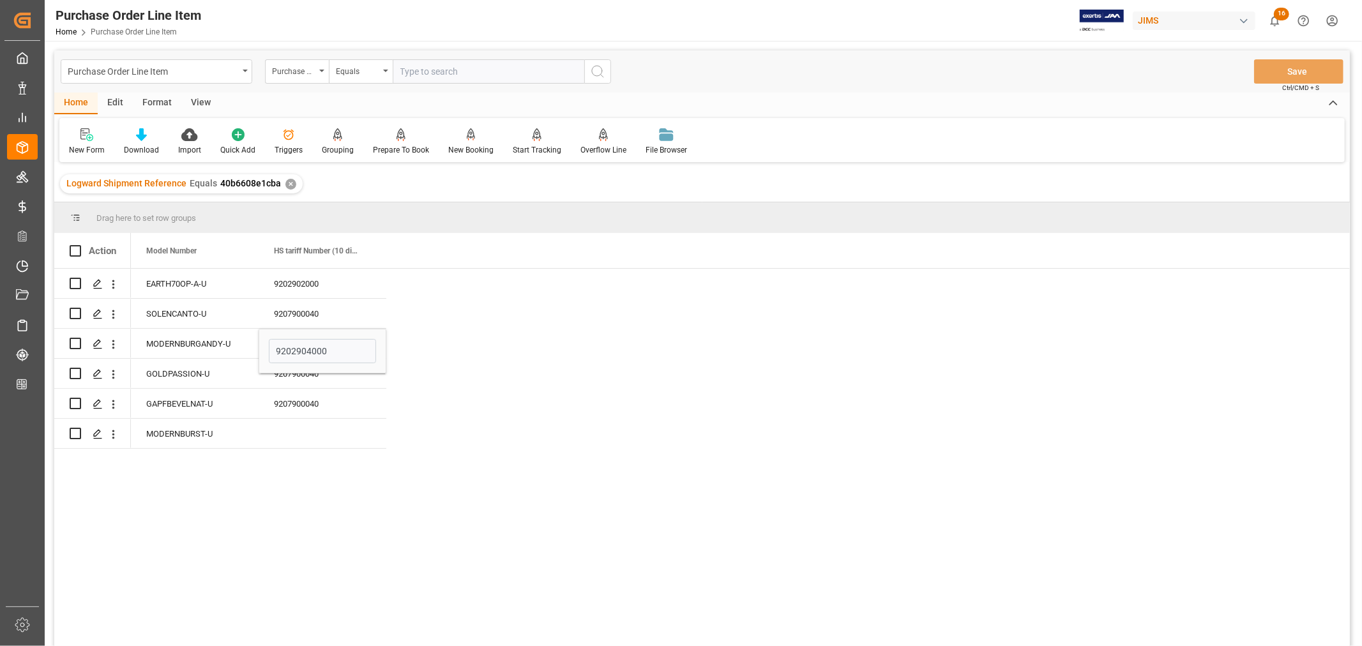
click at [564, 373] on div "EARTH70OP-A-U 9202902000 SOLENCANTO-U 9207900040 MODERNBURGANDY-U 9202904000 GO…" at bounding box center [740, 462] width 1219 height 386
click at [182, 433] on div "MODERNBURST-U" at bounding box center [195, 433] width 128 height 29
click at [283, 431] on div "Press SPACE to select this row." at bounding box center [323, 433] width 128 height 29
click at [287, 430] on div "Press SPACE to select this row." at bounding box center [323, 433] width 128 height 29
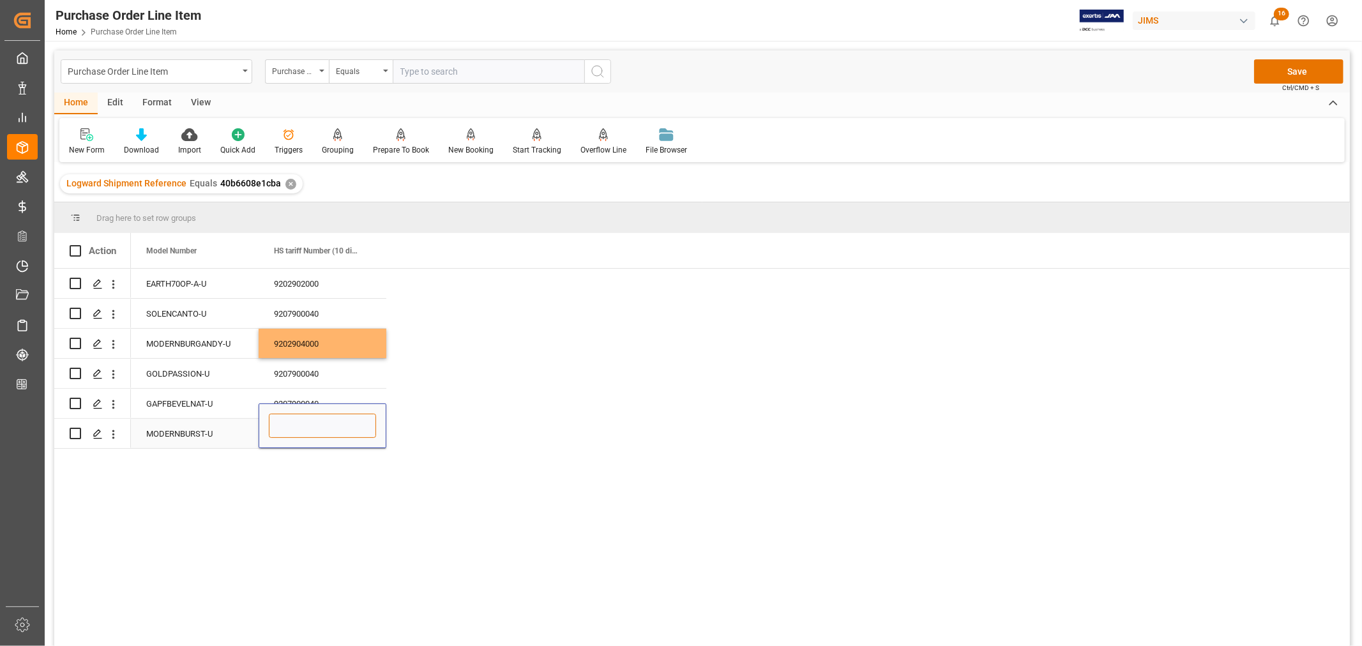
click at [289, 428] on input "Press SPACE to select this row." at bounding box center [322, 426] width 107 height 24
paste input "9202904000"
type input "9202904000"
click at [461, 390] on div "EARTH70OP-A-U 9202902000 SOLENCANTO-U 9207900040 MODERNBURGANDY-U 9202904000 GO…" at bounding box center [740, 462] width 1219 height 386
click at [177, 398] on div "GAPFBEVELNAT-U" at bounding box center [195, 403] width 128 height 29
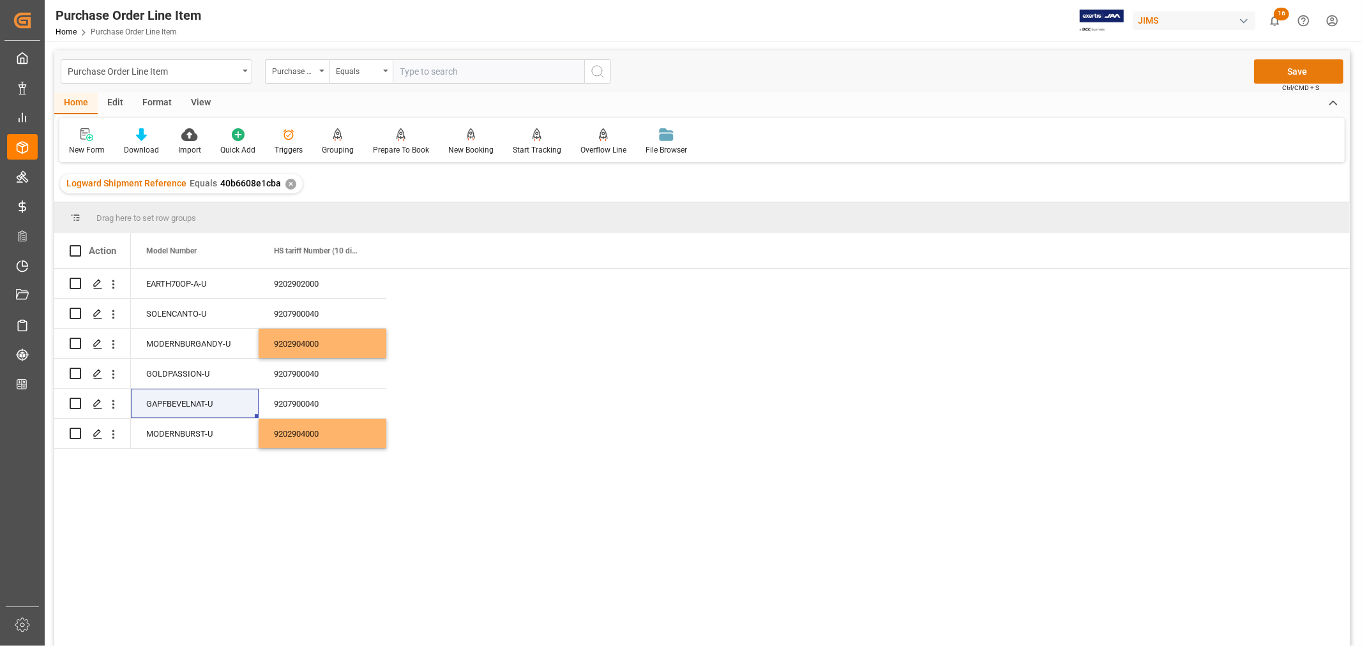
click at [1295, 72] on button "Save" at bounding box center [1298, 71] width 89 height 24
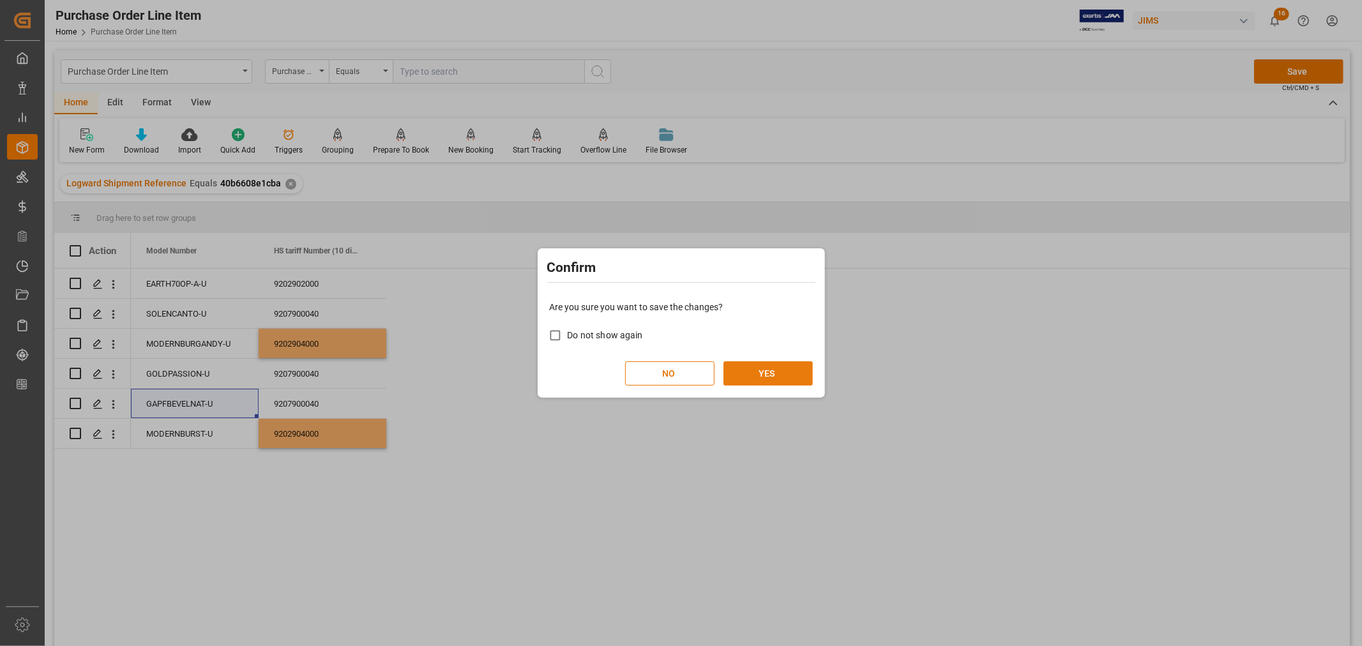
click at [758, 372] on button "YES" at bounding box center [767, 373] width 89 height 24
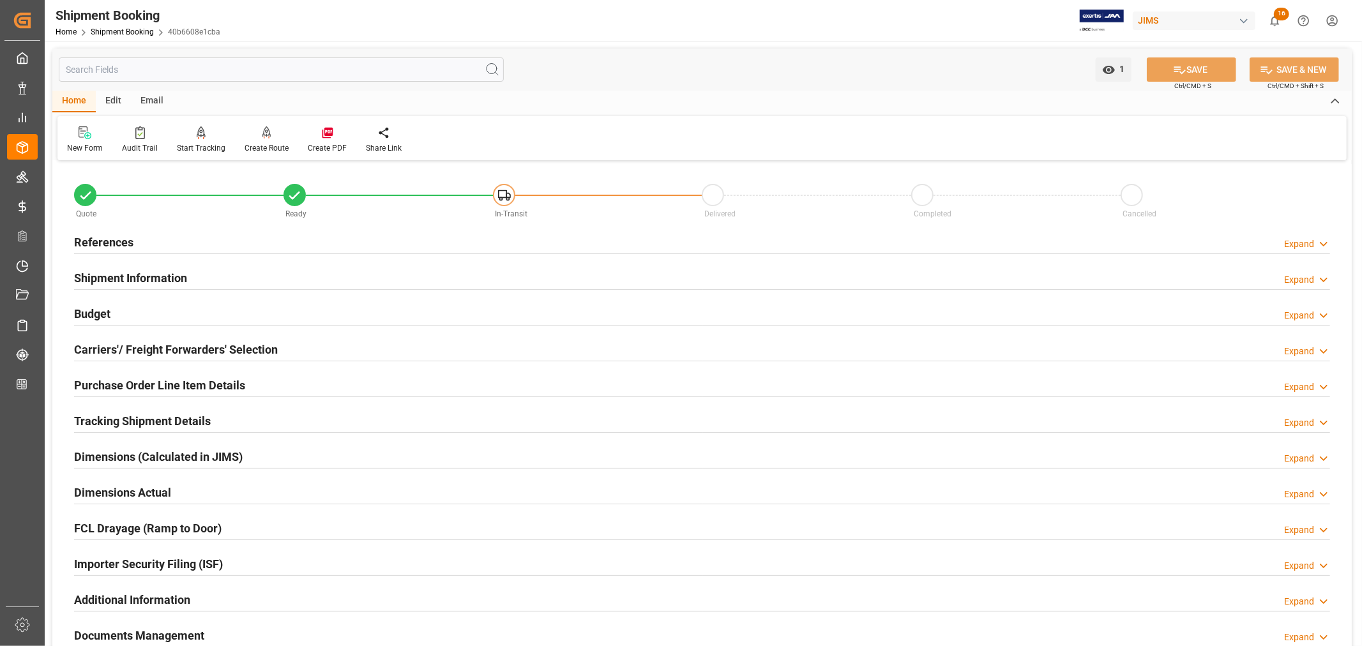
click at [171, 379] on h2 "Purchase Order Line Item Details" at bounding box center [159, 385] width 171 height 17
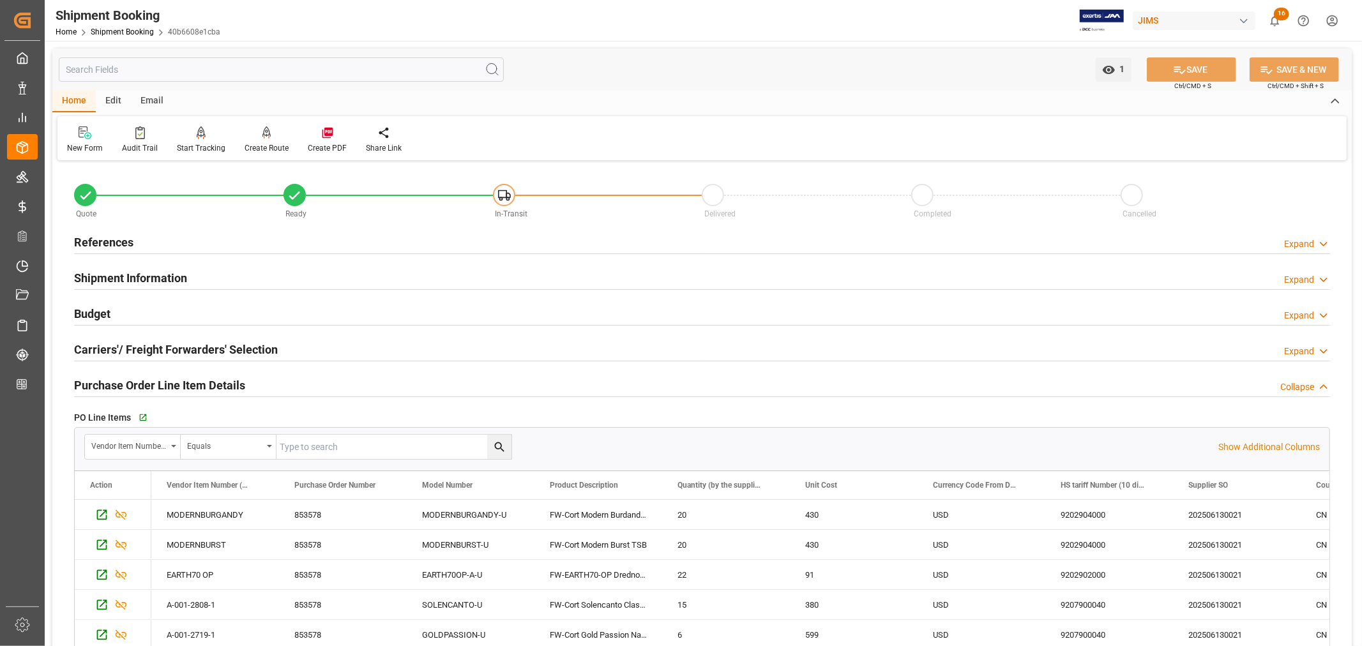
click at [211, 380] on h2 "Purchase Order Line Item Details" at bounding box center [159, 385] width 171 height 17
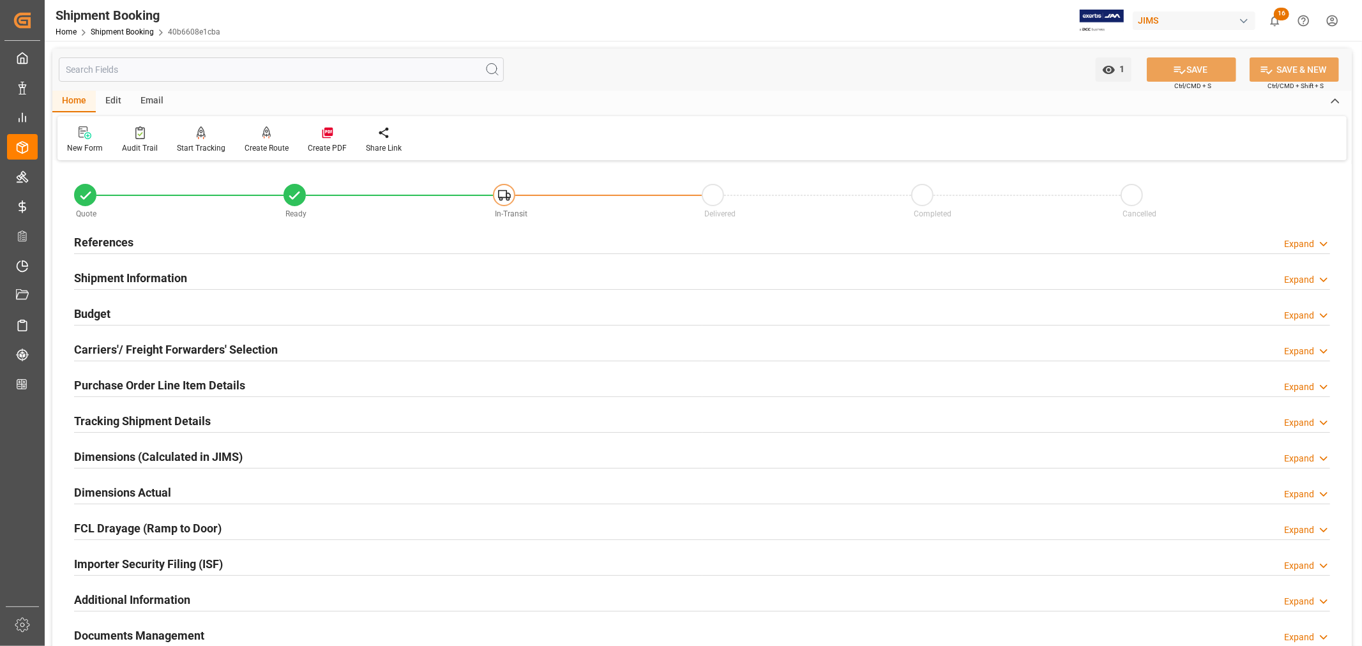
click at [113, 238] on h2 "References" at bounding box center [103, 242] width 59 height 17
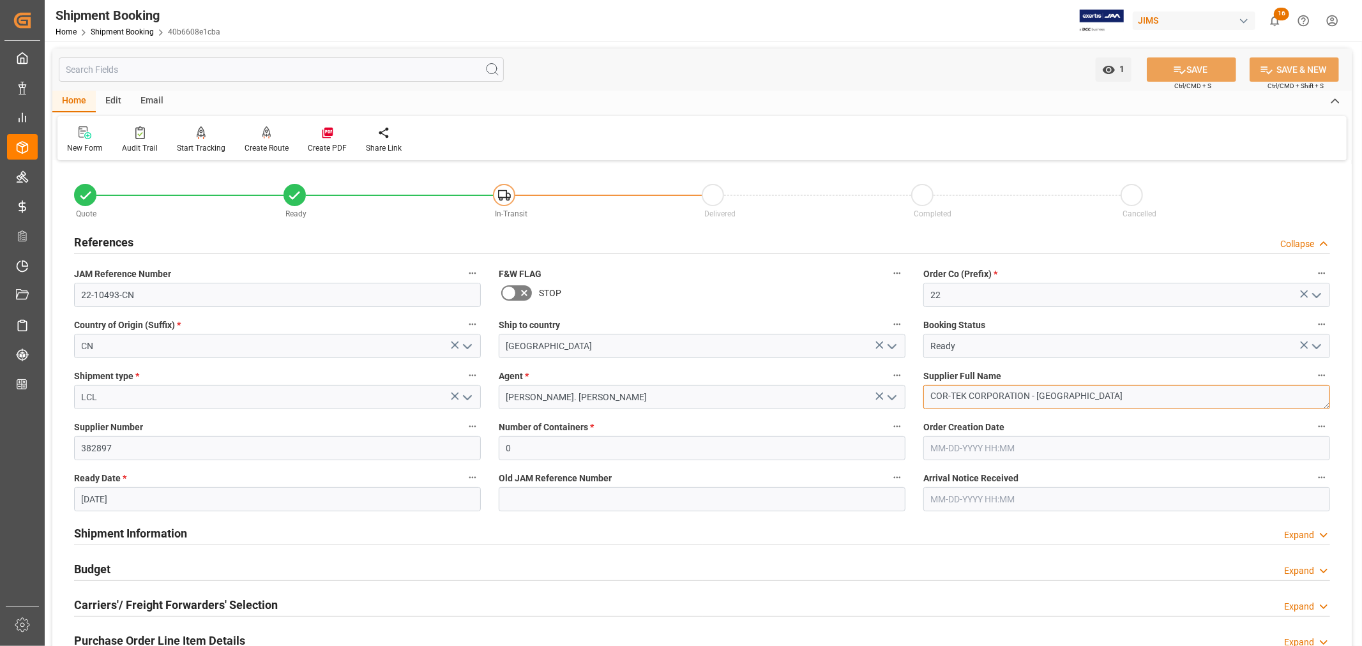
drag, startPoint x: 1060, startPoint y: 398, endPoint x: 928, endPoint y: 394, distance: 131.6
click at [928, 394] on textarea "COR-TEK CORPORATION - [GEOGRAPHIC_DATA]" at bounding box center [1126, 397] width 407 height 24
click at [117, 237] on h2 "References" at bounding box center [103, 242] width 59 height 17
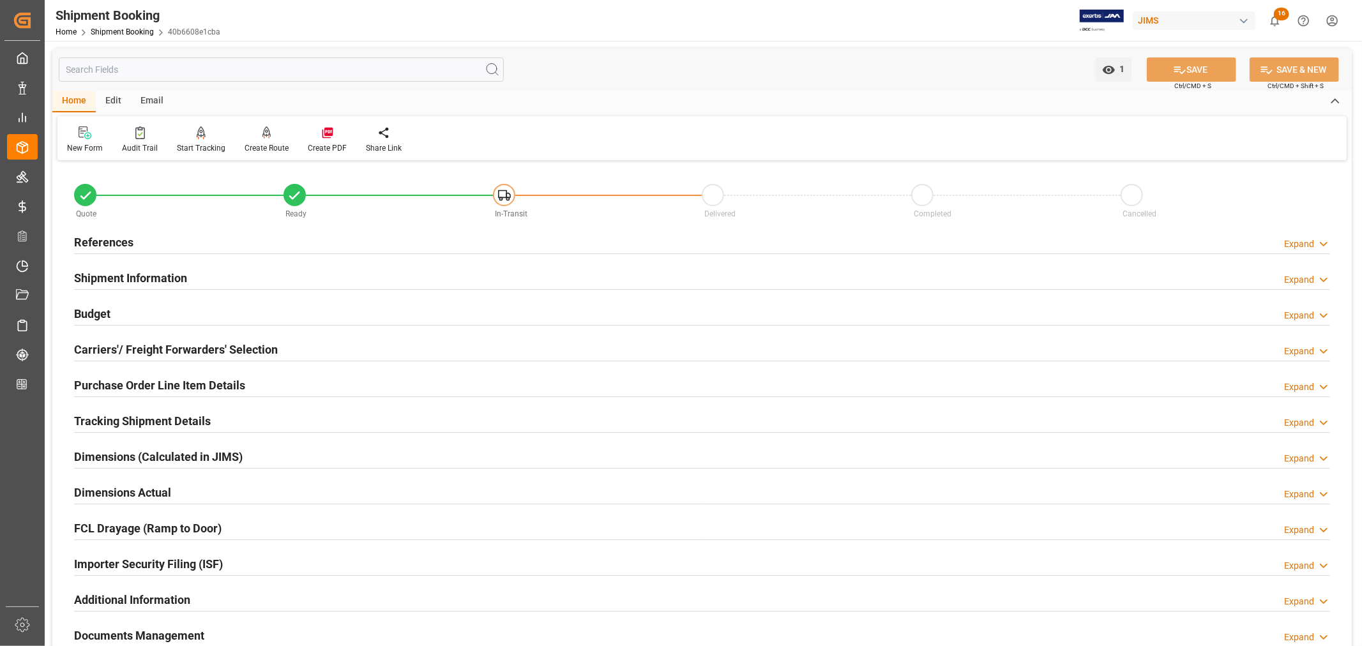
click at [116, 381] on h2 "Purchase Order Line Item Details" at bounding box center [159, 385] width 171 height 17
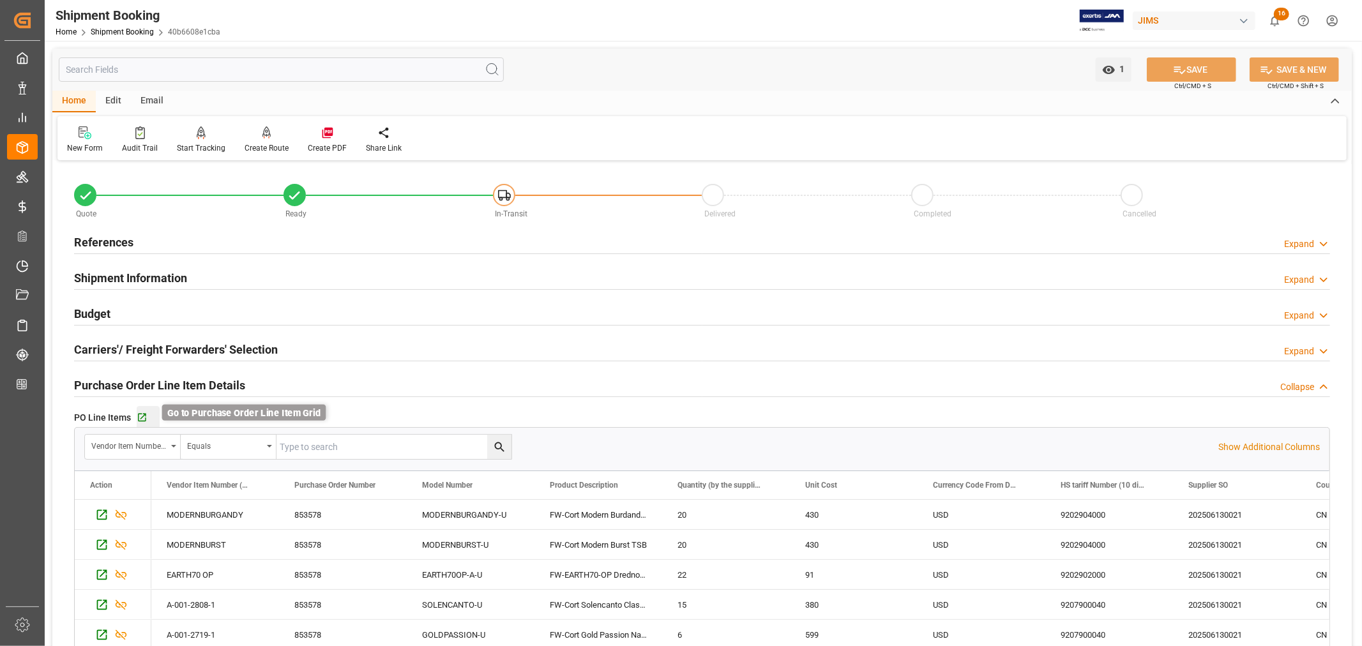
click at [139, 418] on icon "button" at bounding box center [142, 417] width 11 height 11
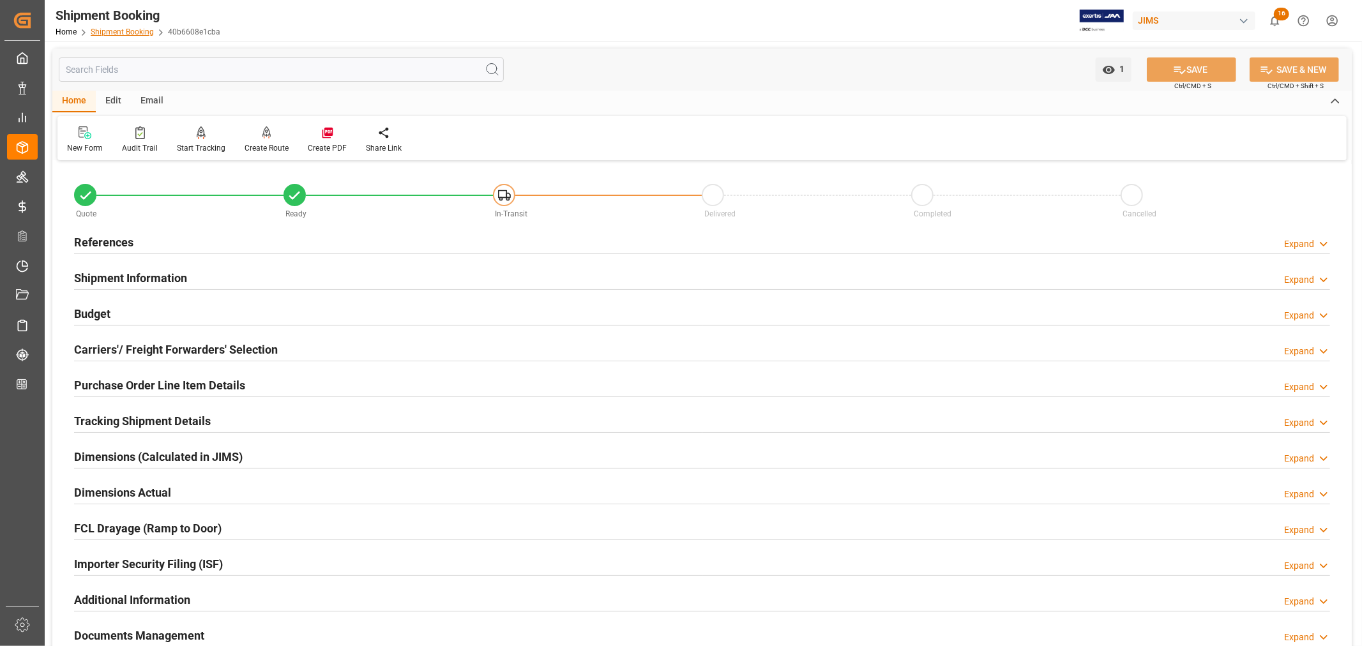
click at [123, 28] on link "Shipment Booking" at bounding box center [122, 31] width 63 height 9
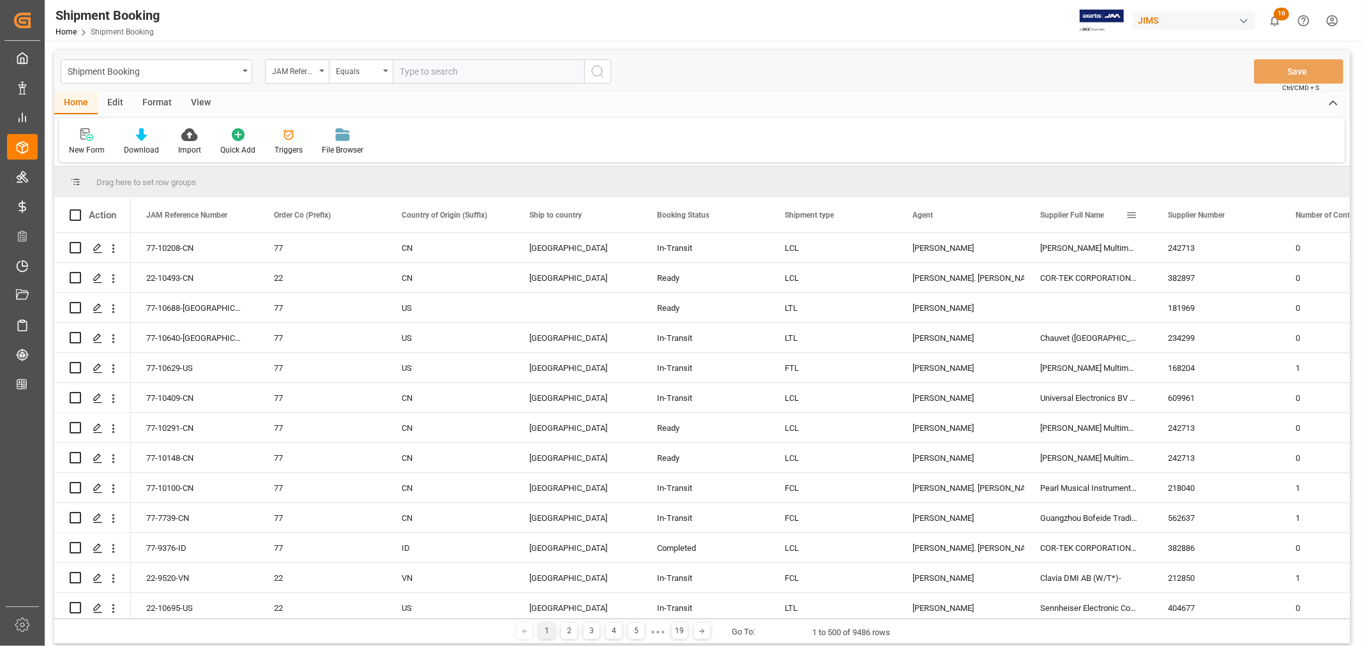
click at [1131, 215] on span at bounding box center [1131, 214] width 11 height 11
click at [1202, 215] on span "filter" at bounding box center [1201, 216] width 11 height 11
type input "COR-TEK CORPORATION - China"
click at [1201, 322] on button "Apply" at bounding box center [1206, 323] width 24 height 13
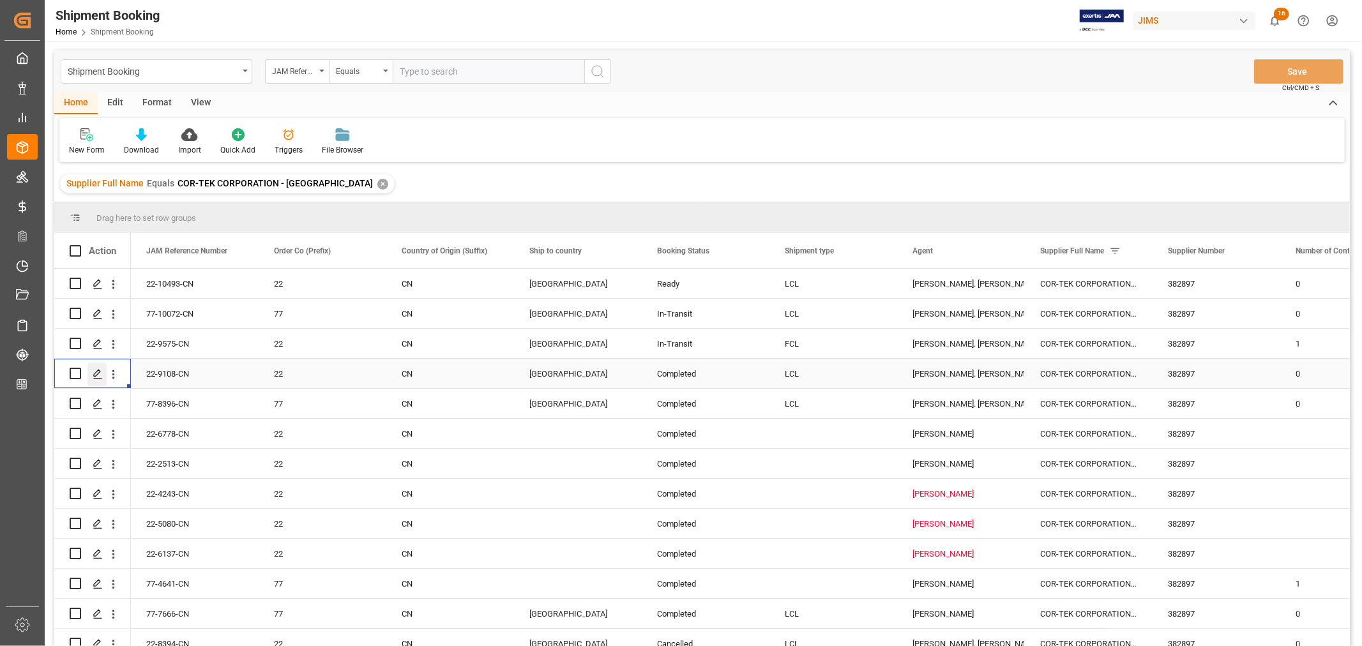
click at [98, 375] on icon "Press SPACE to select this row." at bounding box center [98, 374] width 10 height 10
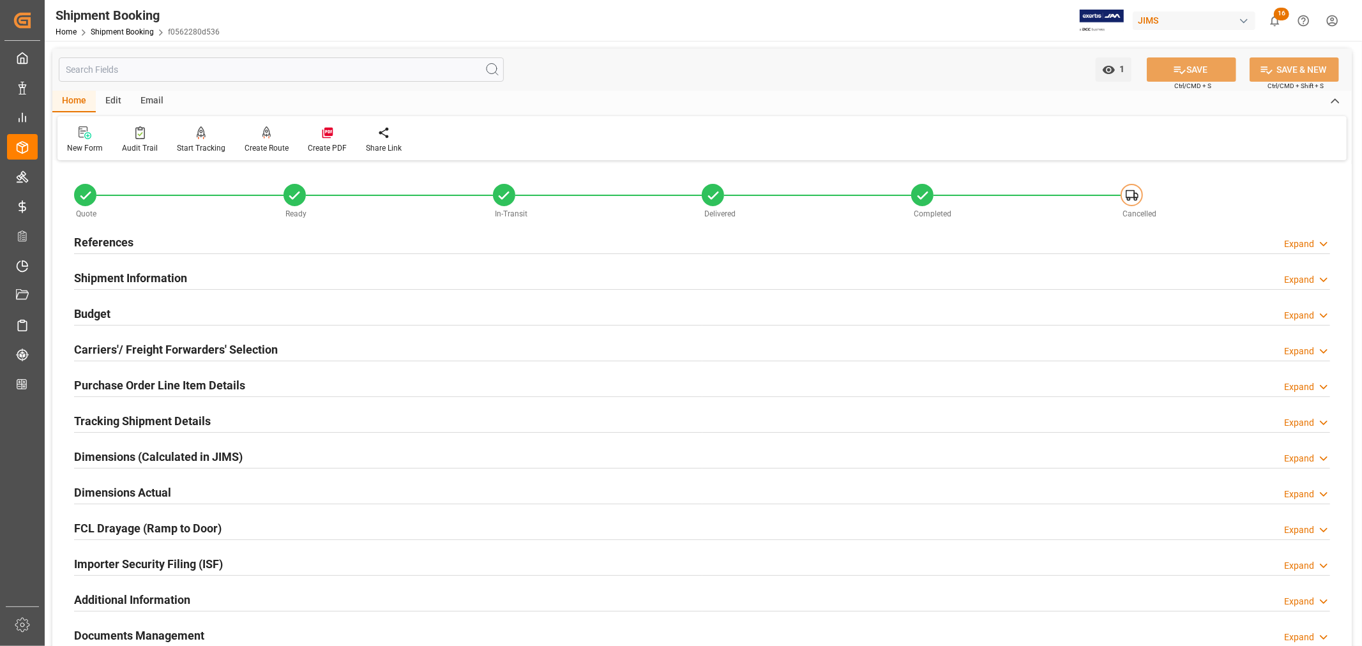
click at [272, 567] on div "Importer Security Filing (ISF) Expand" at bounding box center [702, 563] width 1256 height 24
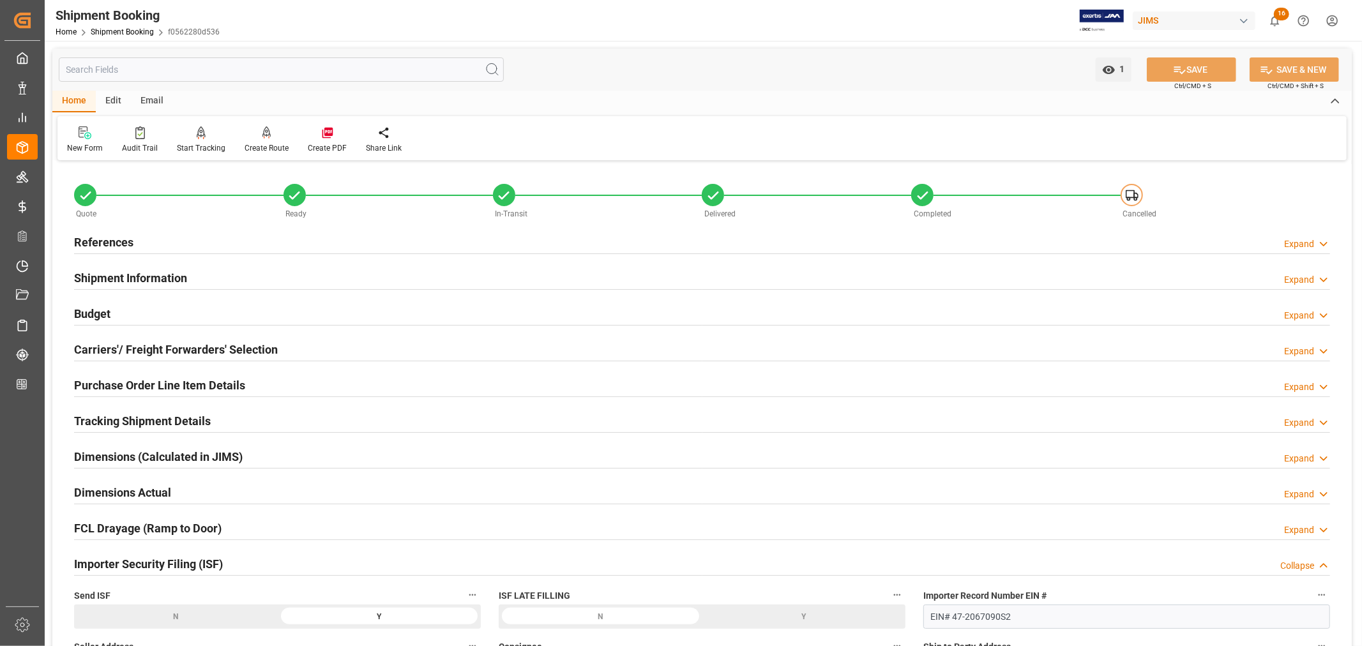
click at [272, 566] on div "Importer Security Filing (ISF) Collapse" at bounding box center [702, 563] width 1256 height 24
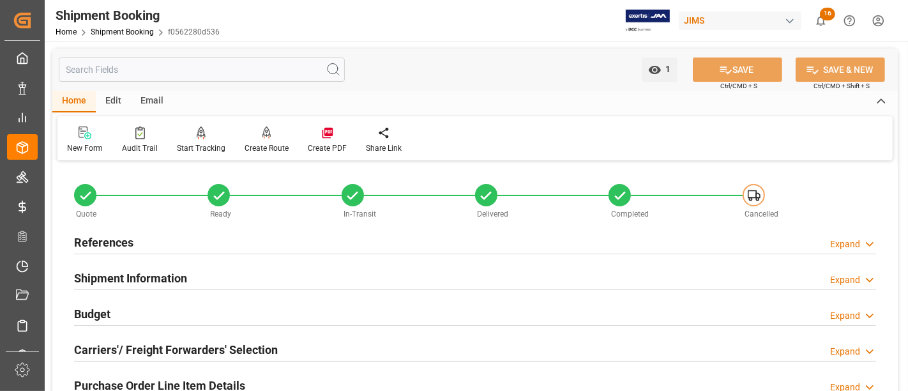
drag, startPoint x: 158, startPoint y: 276, endPoint x: 197, endPoint y: 271, distance: 38.6
click at [160, 275] on h2 "Shipment Information" at bounding box center [130, 277] width 113 height 17
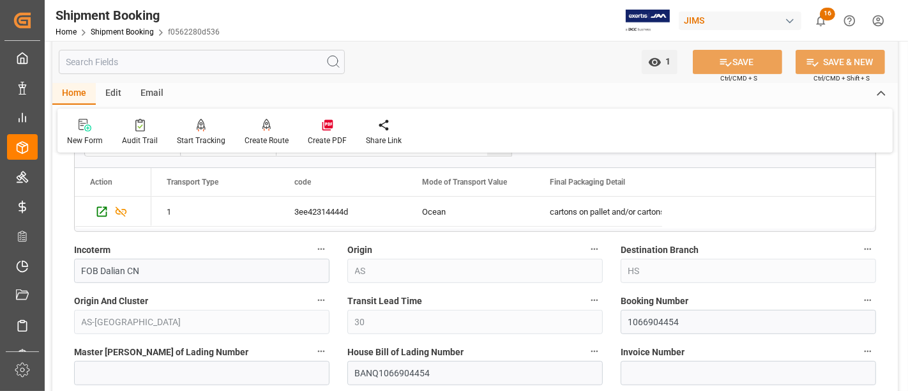
scroll to position [425, 0]
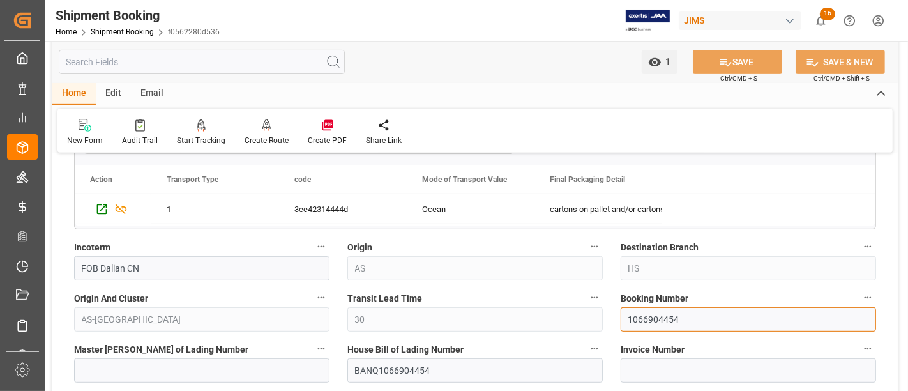
click at [645, 313] on input "1066904454" at bounding box center [748, 319] width 255 height 24
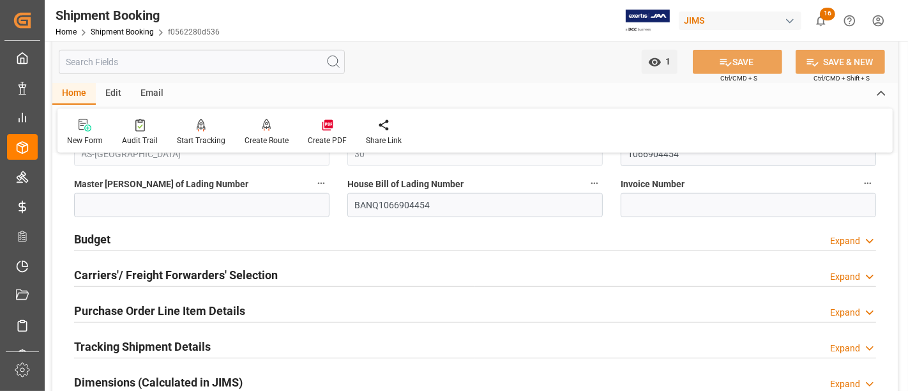
scroll to position [567, 0]
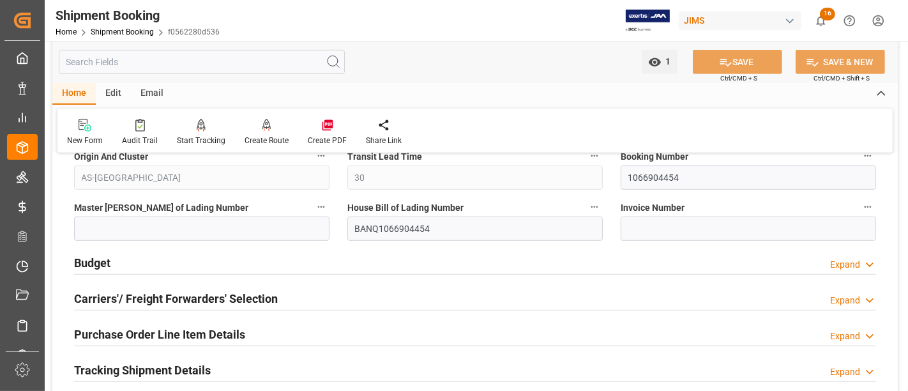
click at [89, 264] on h2 "Budget" at bounding box center [92, 262] width 36 height 17
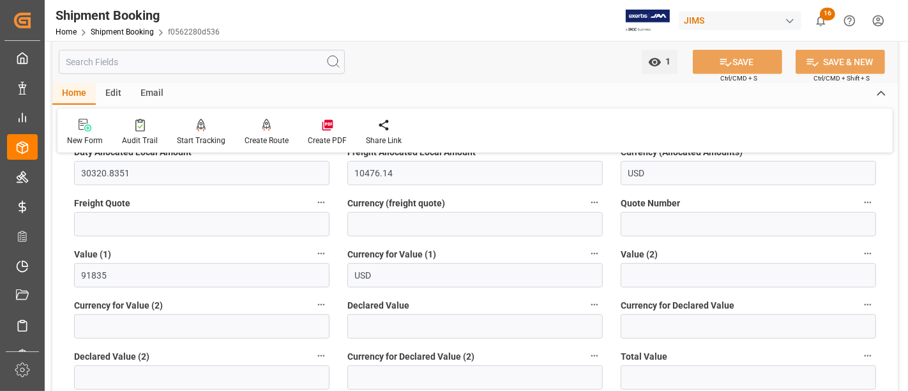
scroll to position [638, 0]
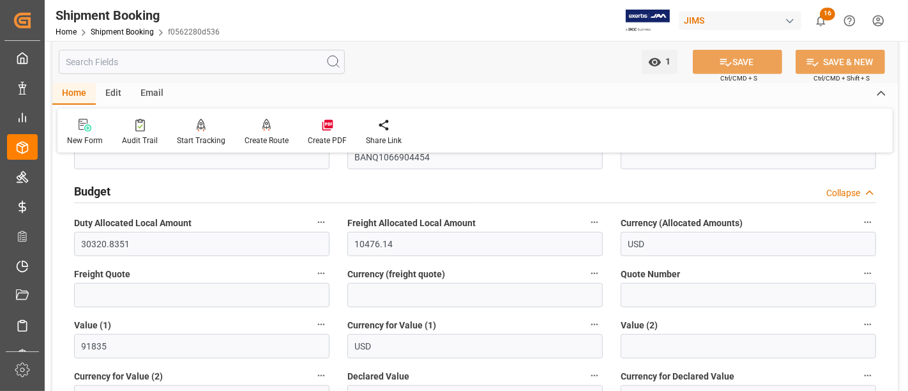
click at [89, 186] on h2 "Budget" at bounding box center [92, 191] width 36 height 17
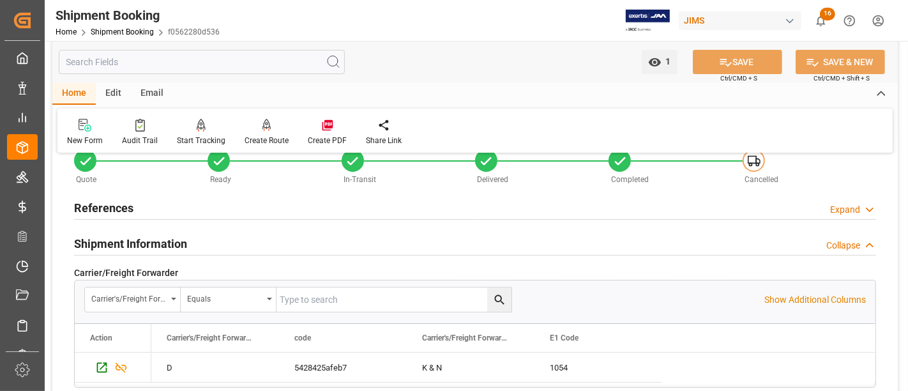
scroll to position [0, 0]
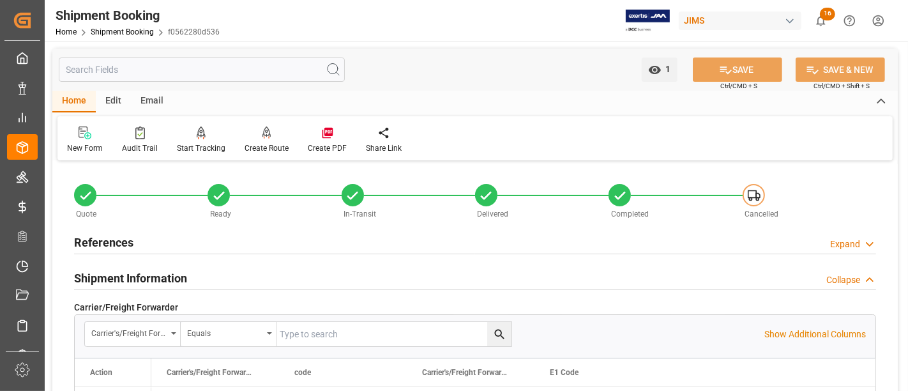
click at [105, 273] on h2 "Shipment Information" at bounding box center [130, 277] width 113 height 17
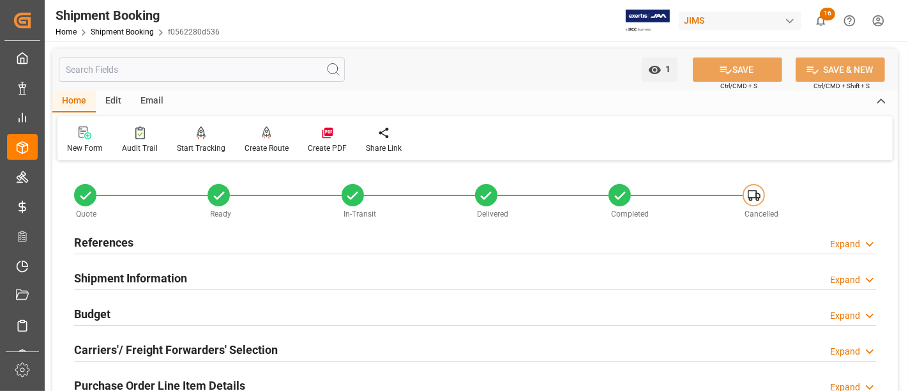
click at [103, 239] on h2 "References" at bounding box center [103, 242] width 59 height 17
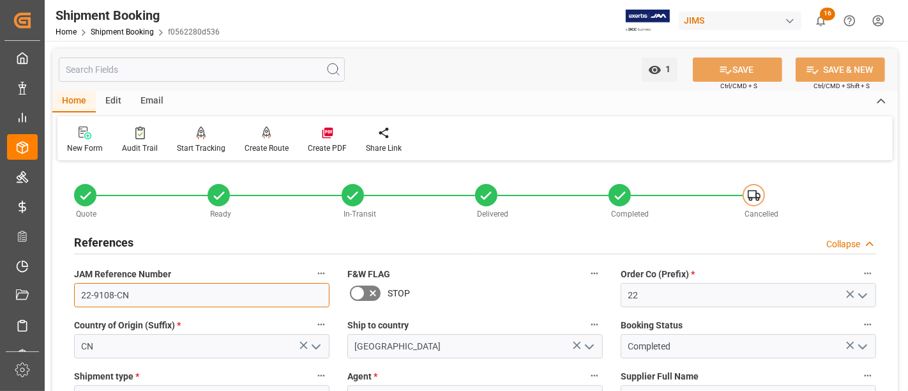
drag, startPoint x: 129, startPoint y: 291, endPoint x: 71, endPoint y: 290, distance: 58.1
click at [71, 290] on div "JAM Reference Number 22-9108-CN" at bounding box center [201, 285] width 273 height 51
drag, startPoint x: 118, startPoint y: 241, endPoint x: 132, endPoint y: 237, distance: 13.9
click at [118, 242] on h2 "References" at bounding box center [103, 242] width 59 height 17
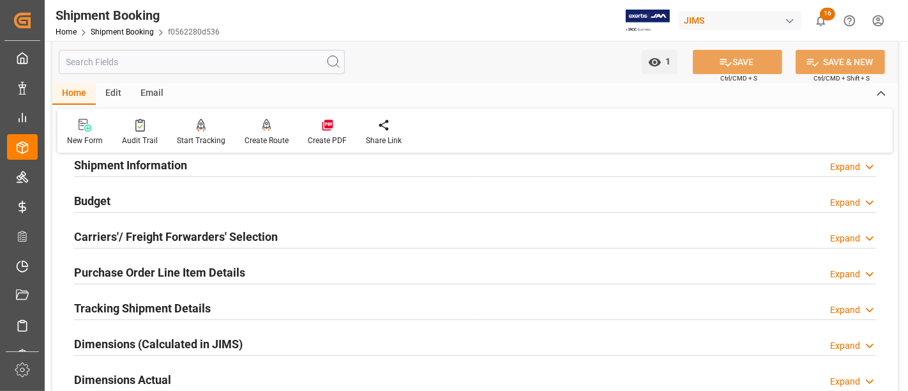
scroll to position [142, 0]
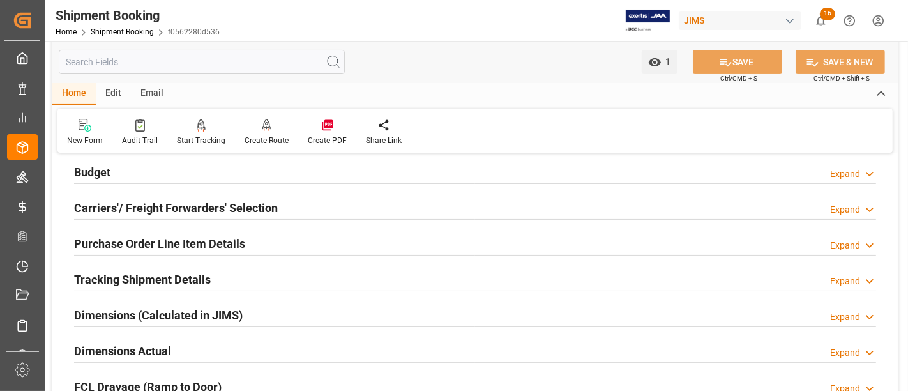
click at [123, 245] on h2 "Purchase Order Line Item Details" at bounding box center [159, 243] width 171 height 17
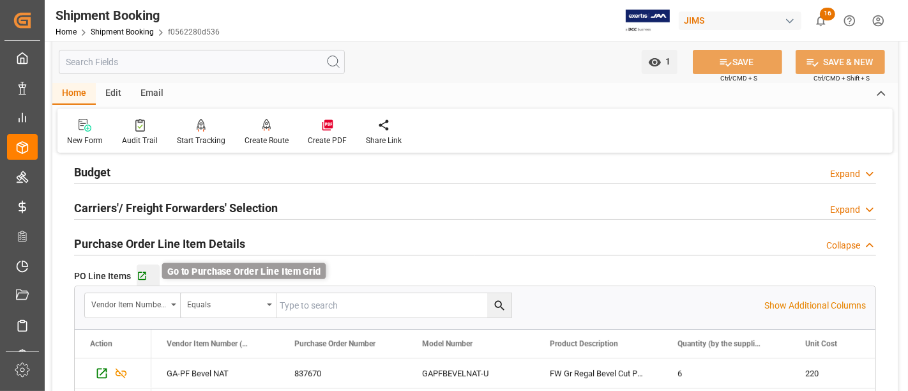
click at [144, 276] on icon "button" at bounding box center [142, 276] width 8 height 8
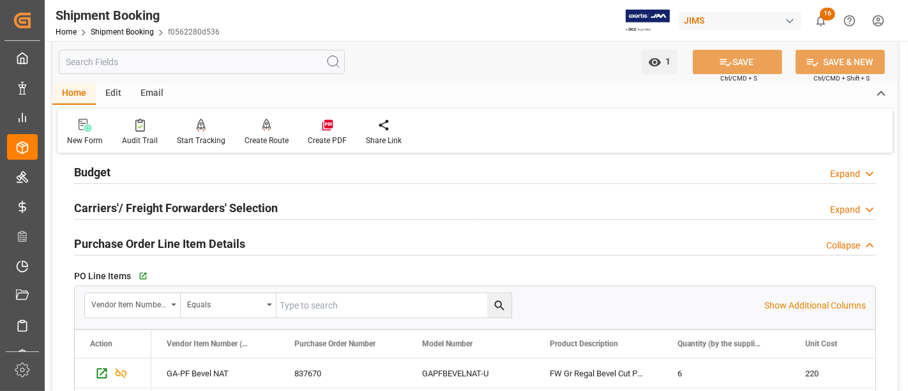
click at [147, 237] on h2 "Purchase Order Line Item Details" at bounding box center [159, 243] width 171 height 17
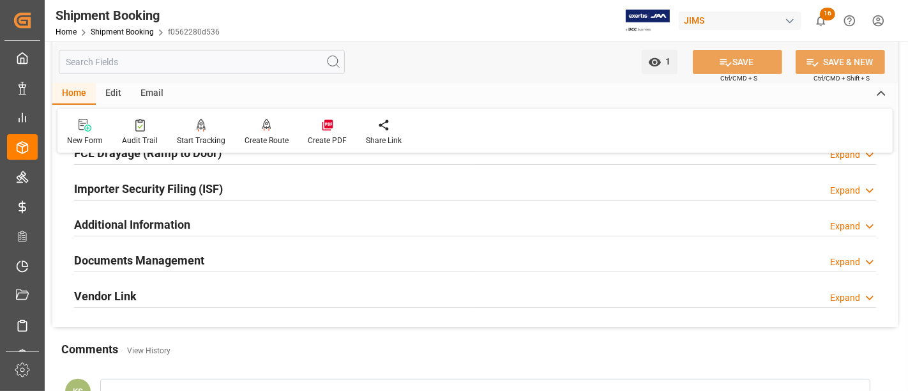
scroll to position [354, 0]
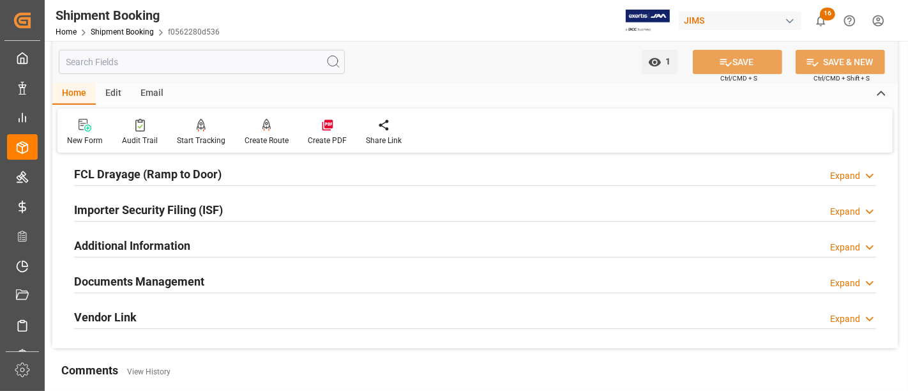
click at [230, 204] on div "Importer Security Filing (ISF) Expand" at bounding box center [475, 209] width 802 height 24
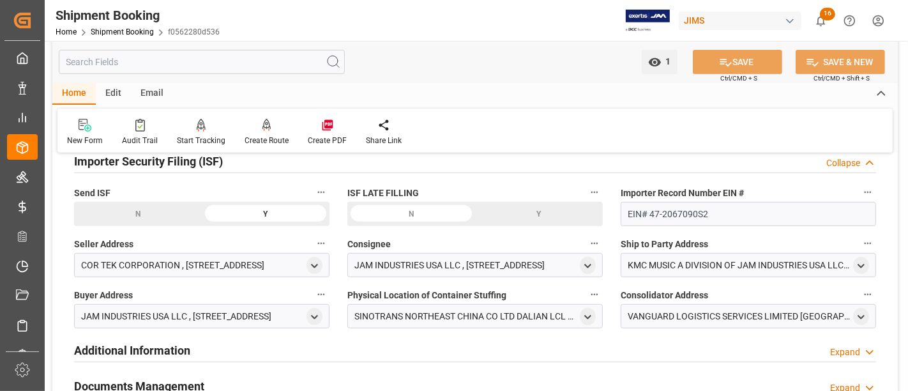
scroll to position [425, 0]
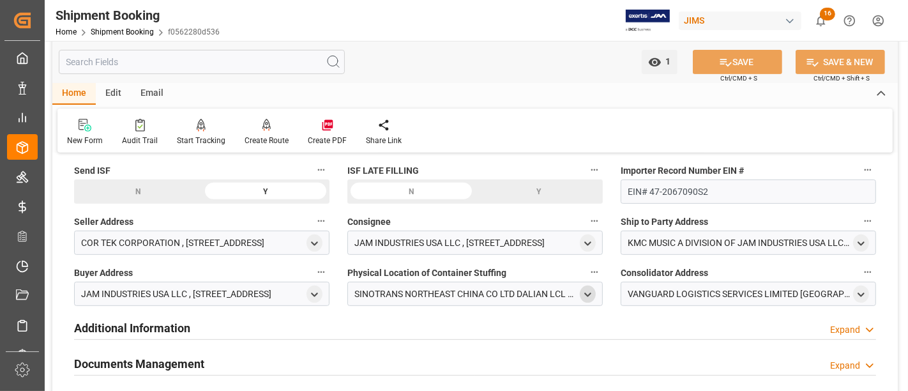
click at [587, 293] on polyline "open menu" at bounding box center [588, 294] width 6 height 3
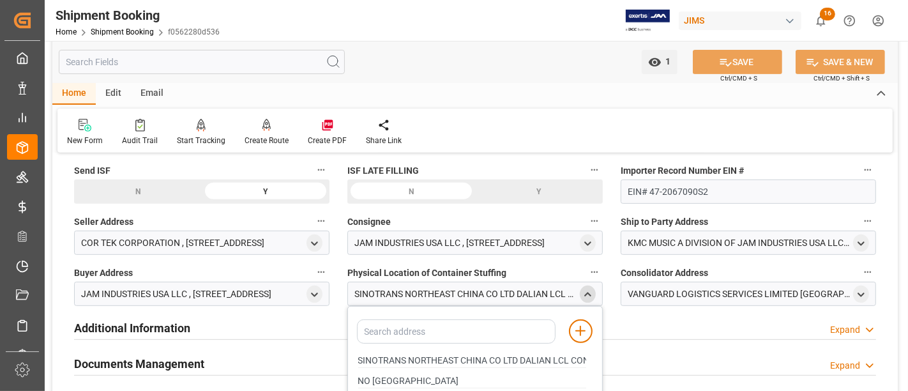
click at [587, 292] on icon "close menu" at bounding box center [587, 294] width 11 height 11
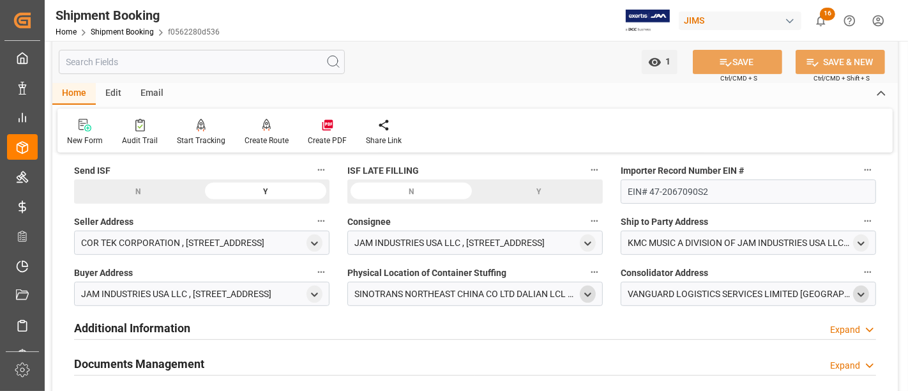
click at [861, 289] on icon "open menu" at bounding box center [860, 294] width 11 height 11
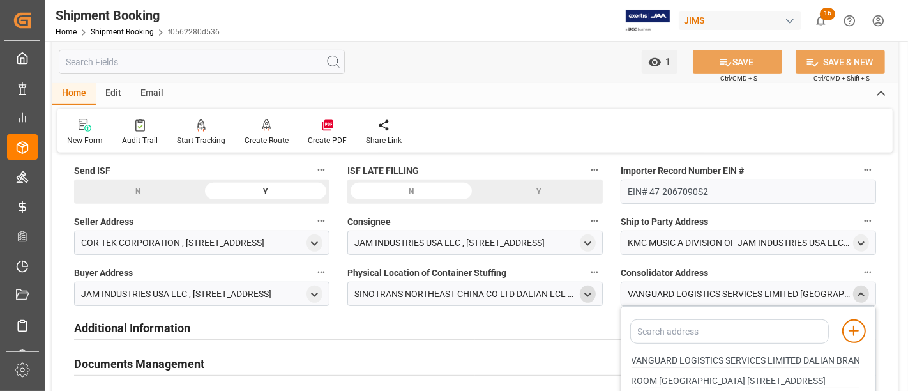
click at [861, 292] on polyline "close menu" at bounding box center [861, 293] width 6 height 3
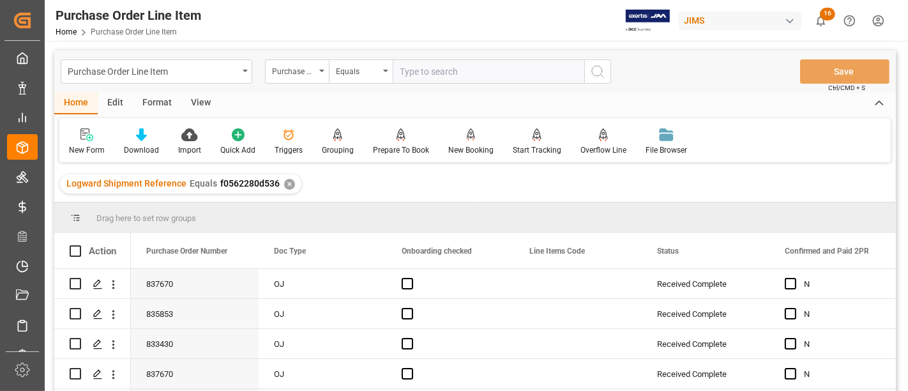
drag, startPoint x: 190, startPoint y: 97, endPoint x: 171, endPoint y: 109, distance: 21.8
click at [190, 96] on div "View" at bounding box center [200, 104] width 39 height 22
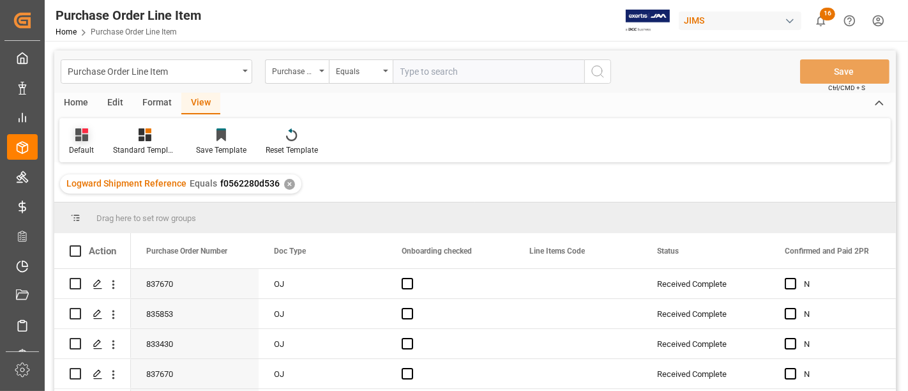
click at [86, 142] on div "Default" at bounding box center [81, 142] width 44 height 28
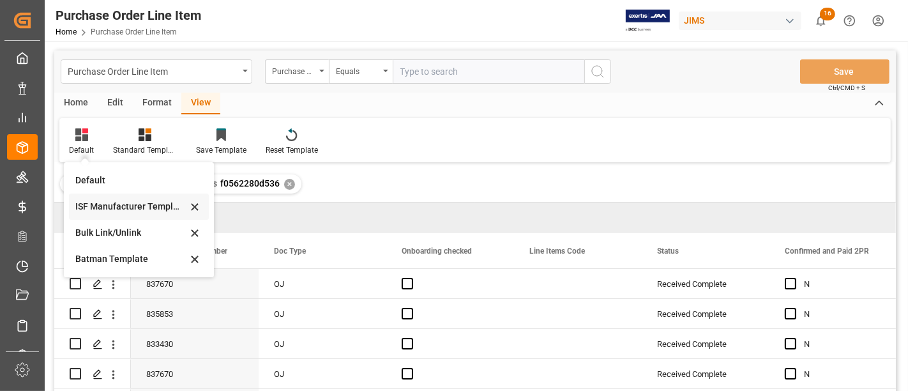
click at [103, 203] on div "ISF Manufacturer Template" at bounding box center [131, 206] width 112 height 13
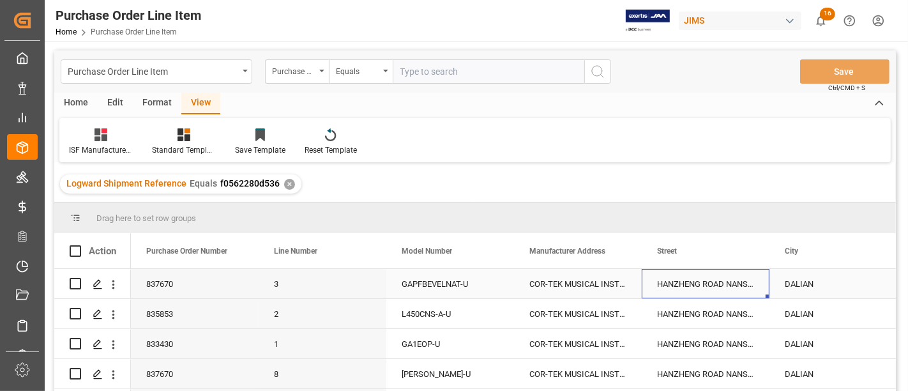
click at [684, 289] on div "HANZHENG ROAD NANSHAN CUN GUANGMINGJIEDAO" at bounding box center [706, 283] width 128 height 29
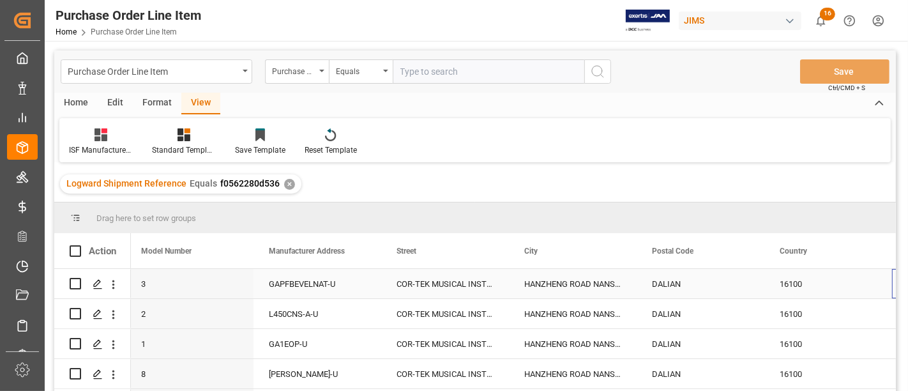
scroll to position [0, 260]
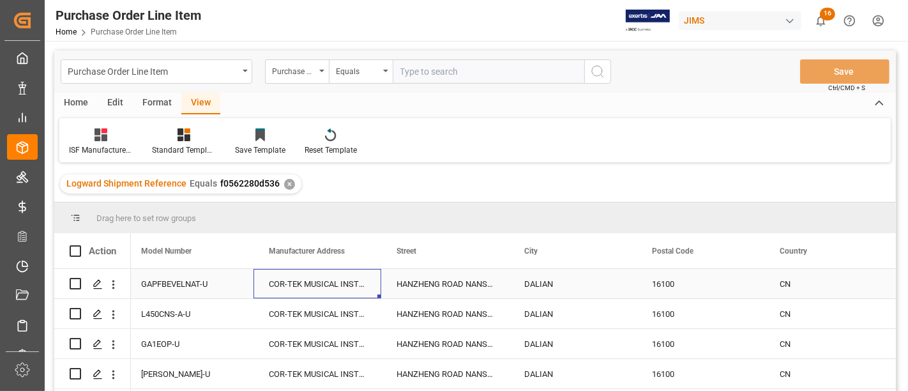
click at [310, 280] on div "COR-TEK MUSICAL INSTRUMENTS CO.,LTD" at bounding box center [317, 283] width 128 height 29
click at [437, 283] on div "HANZHENG ROAD NANSHAN CUN GUANGMINGJIEDAO" at bounding box center [445, 283] width 128 height 29
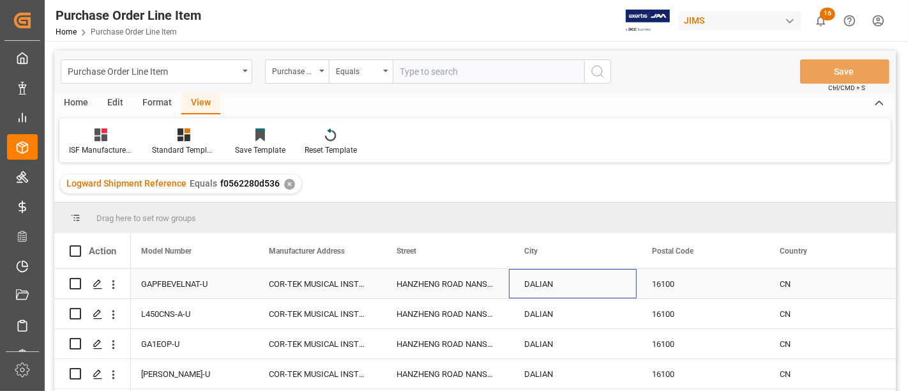
click at [545, 276] on div "DALIAN" at bounding box center [573, 283] width 128 height 29
click at [668, 283] on div "16100" at bounding box center [700, 283] width 128 height 29
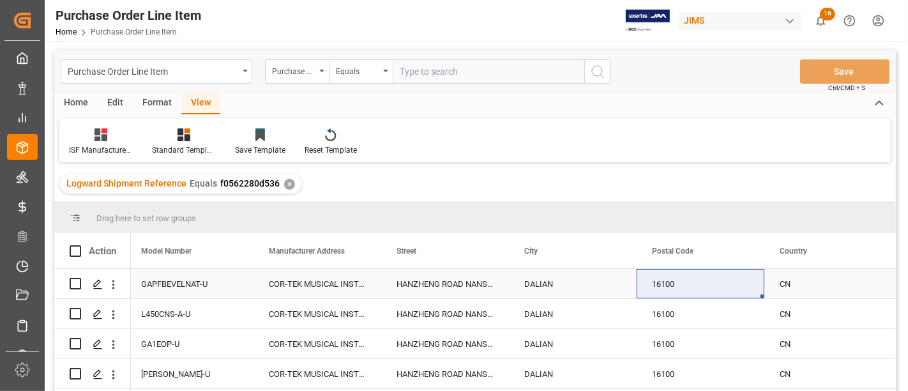
click at [794, 282] on div "CN" at bounding box center [828, 283] width 128 height 29
click at [699, 276] on div "16100" at bounding box center [700, 283] width 128 height 29
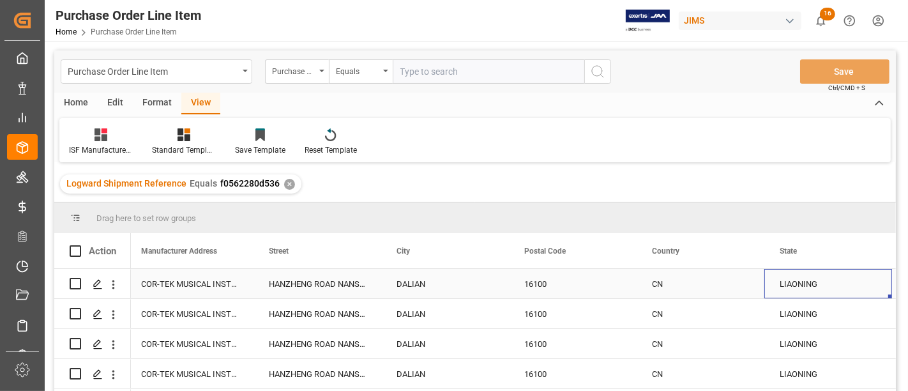
scroll to position [0, 516]
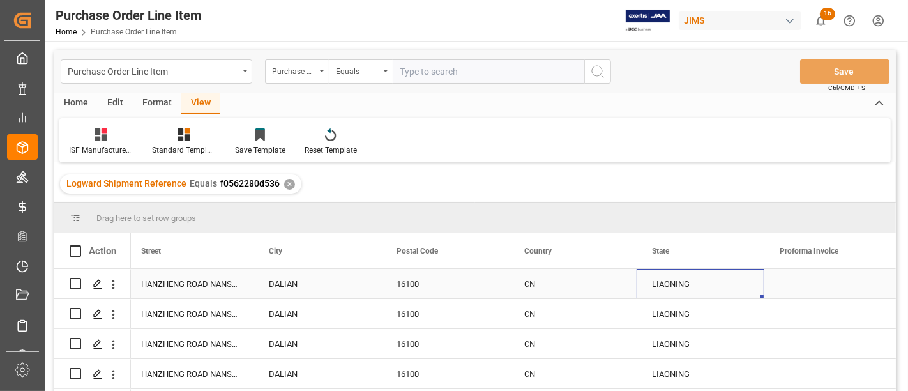
click at [681, 277] on div "LIAONING" at bounding box center [700, 283] width 128 height 29
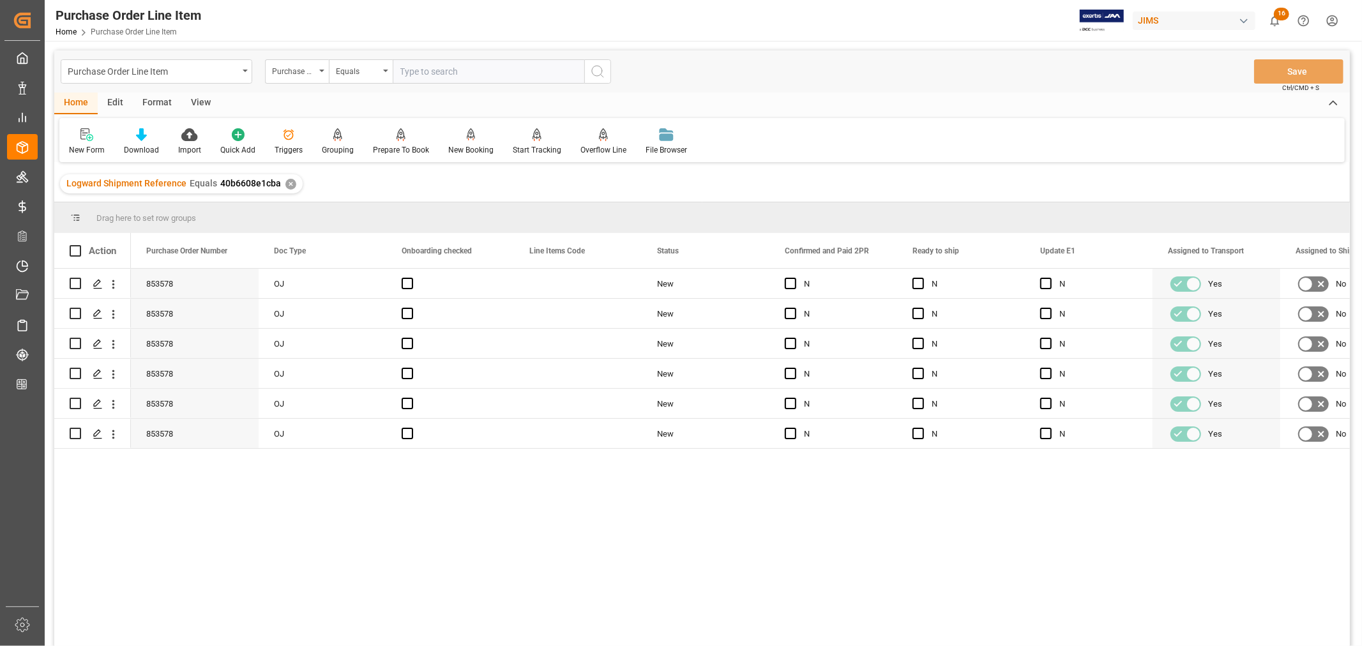
click at [195, 98] on div "View" at bounding box center [200, 104] width 39 height 22
click at [83, 140] on icon at bounding box center [81, 134] width 13 height 13
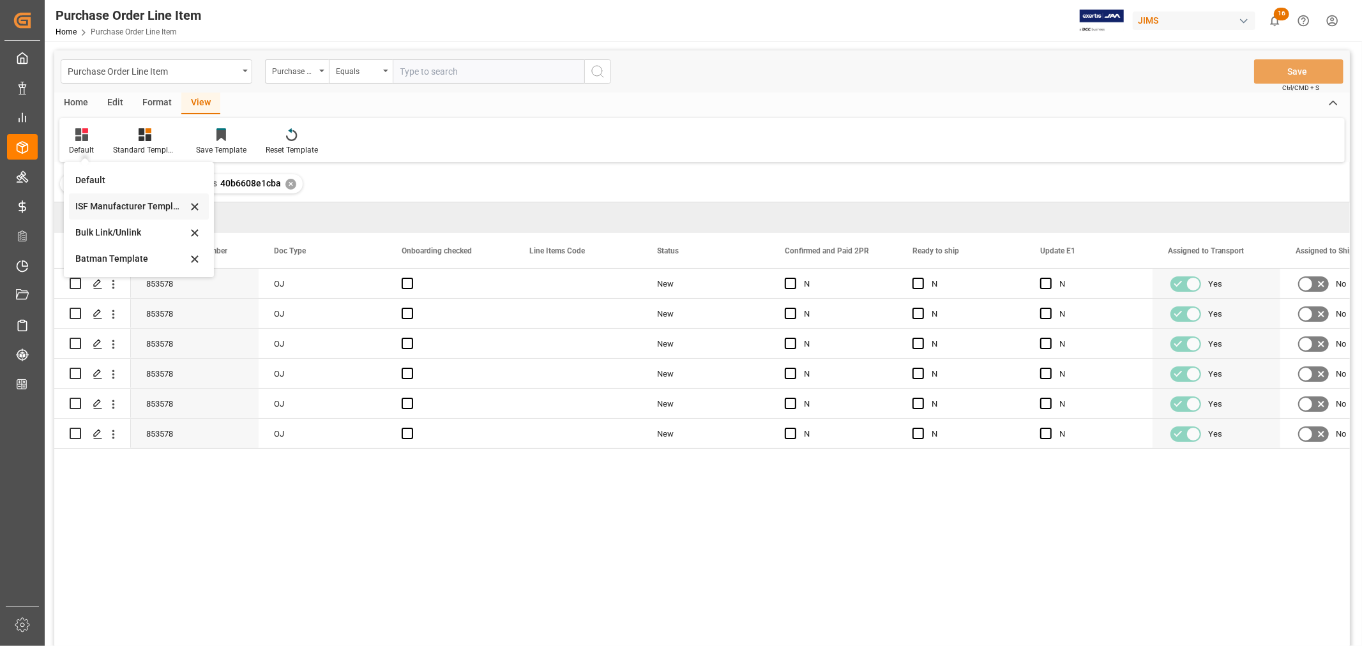
click at [96, 205] on div "ISF Manufacturer Template" at bounding box center [131, 206] width 112 height 13
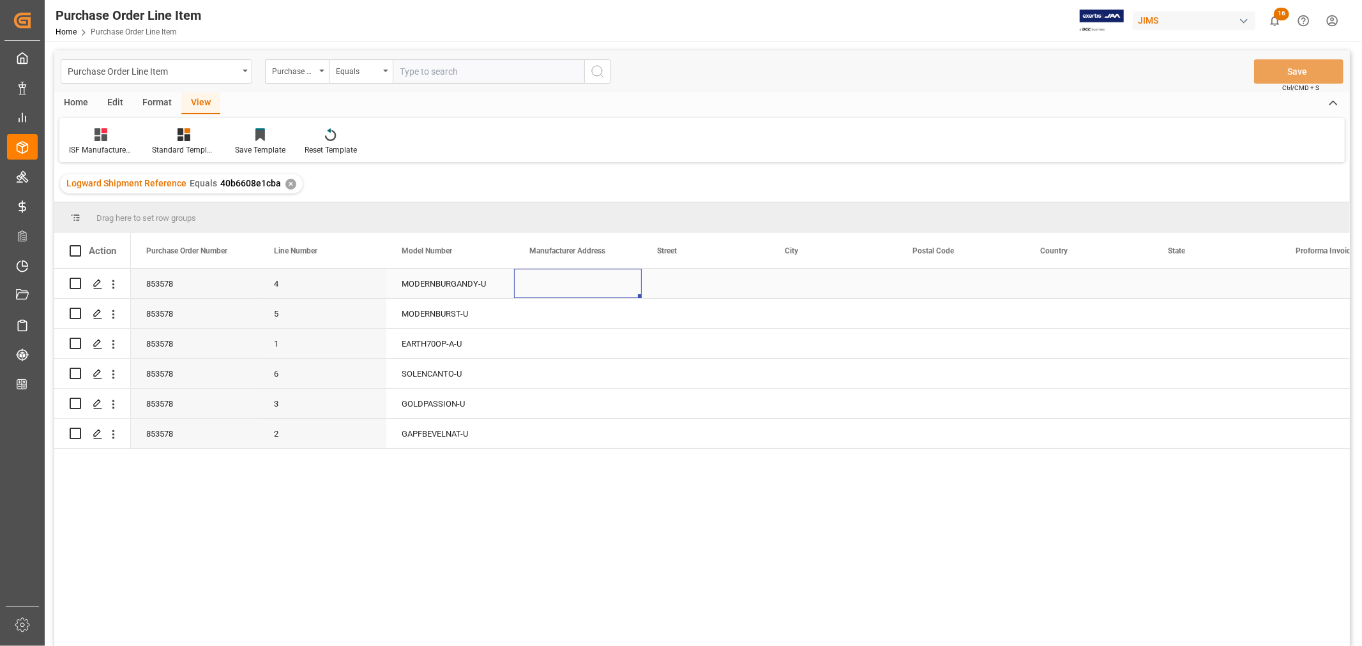
click at [559, 283] on div "Press SPACE to select this row." at bounding box center [578, 283] width 128 height 29
click at [531, 290] on input "Press SPACE to select this row." at bounding box center [577, 291] width 107 height 24
paste input "COR-TEK MUSICAL INSTRUMENTS CO.,LTD"
type input "COR-TEK MUSICAL INSTRUMENTS CO.,LTD"
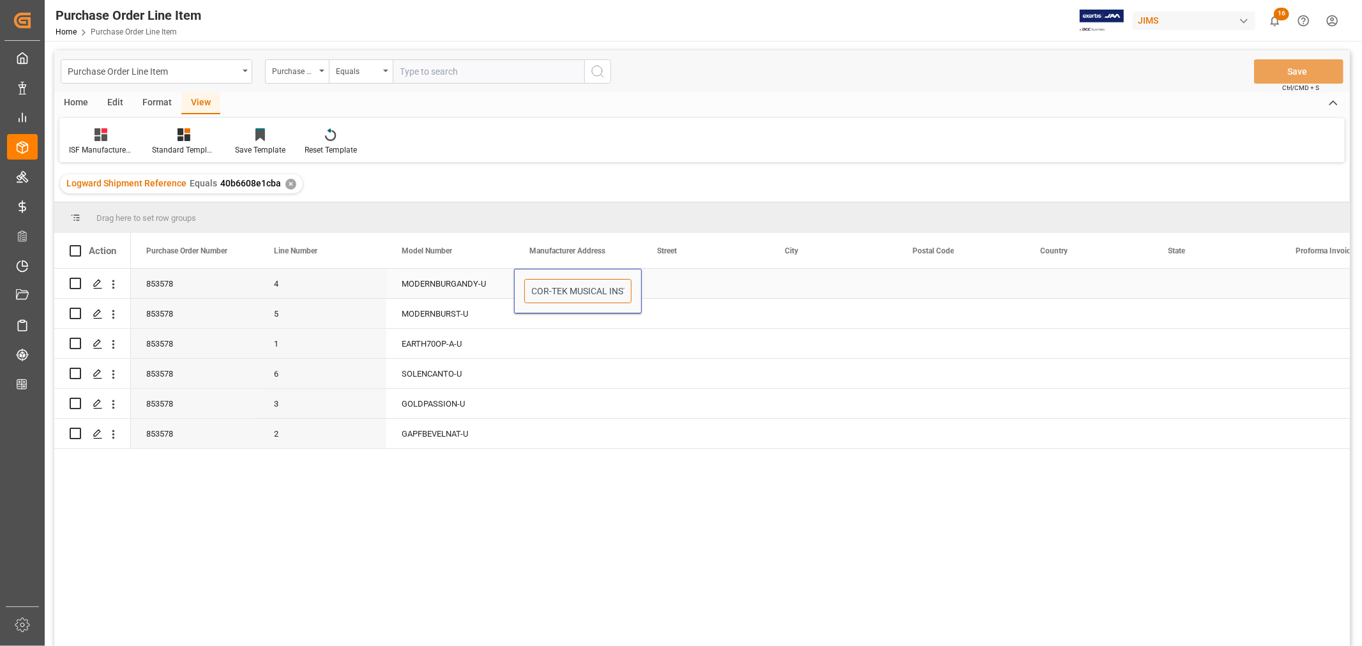
scroll to position [0, 79]
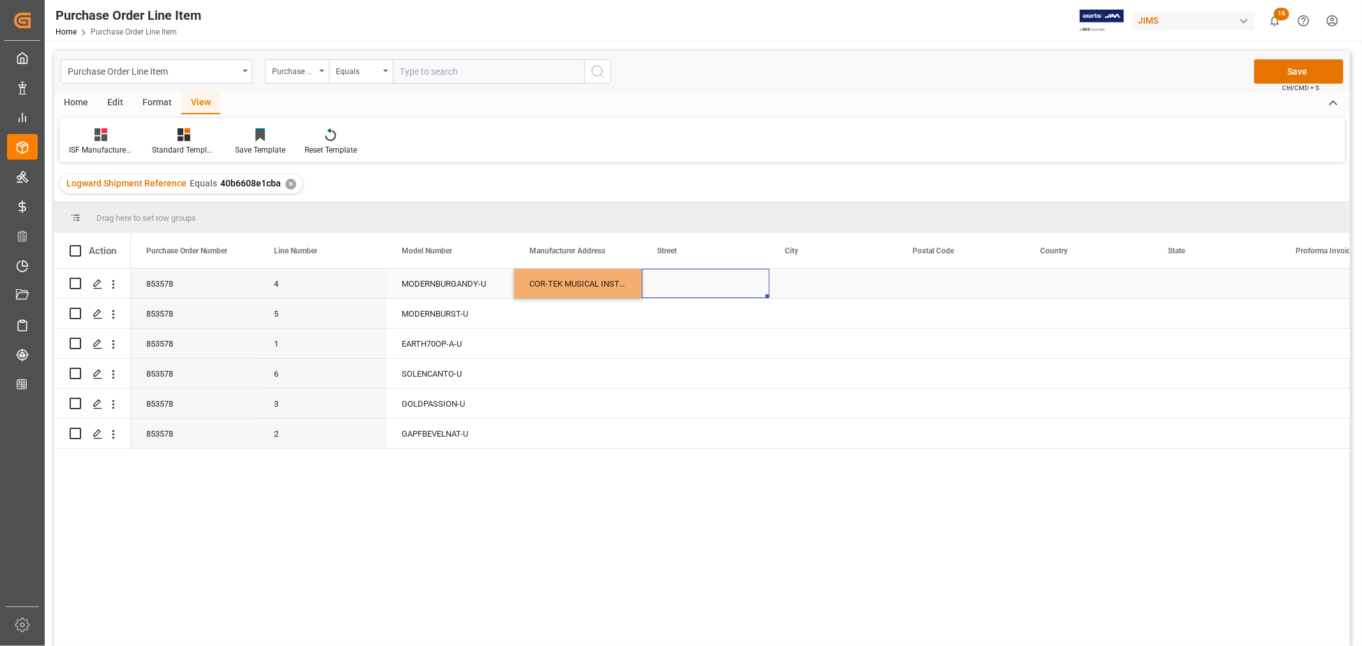
click at [682, 280] on div "Press SPACE to select this row." at bounding box center [706, 283] width 128 height 29
click at [670, 287] on div "Press SPACE to select this row." at bounding box center [706, 283] width 128 height 29
click at [659, 289] on input "Press SPACE to select this row." at bounding box center [705, 291] width 107 height 24
paste input "HANZHENG ROAD NANSHAN CUN GUANGMINGJIEDAO"
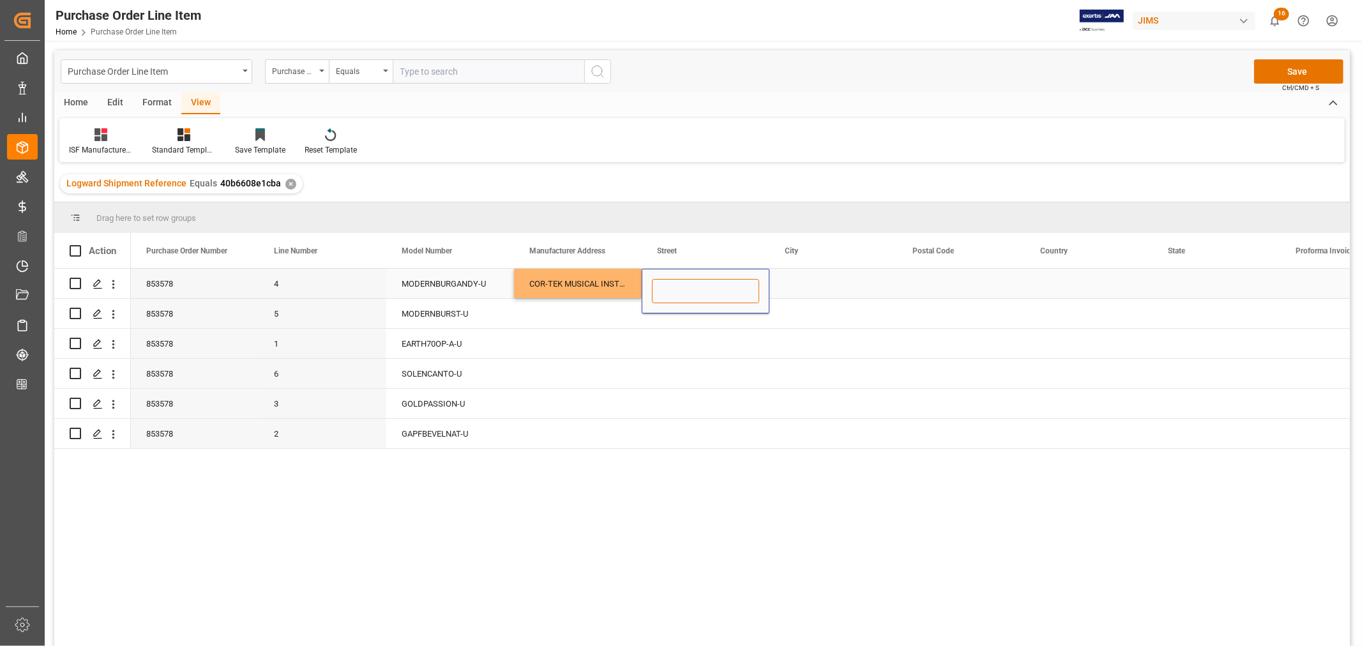
type input "HANZHENG ROAD NANSHAN CUN GUANGMINGJIEDAO"
click at [794, 276] on div "Press SPACE to select this row." at bounding box center [833, 283] width 128 height 29
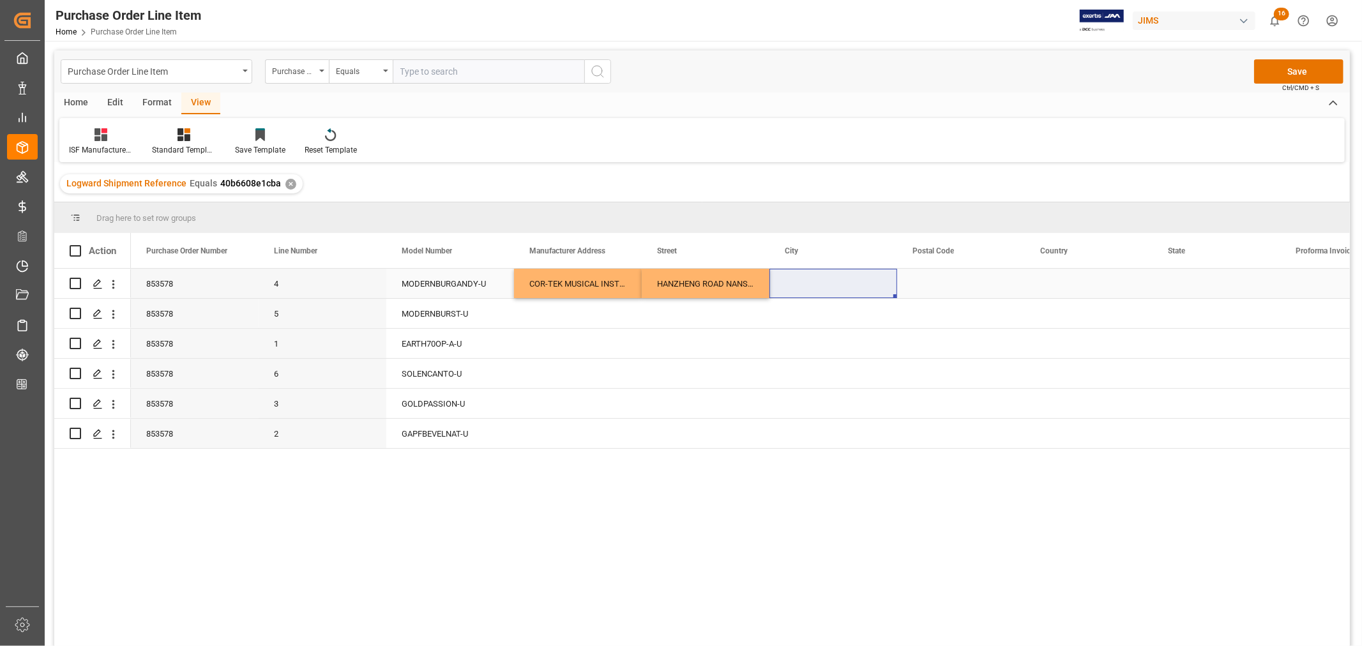
click at [787, 276] on div "Press SPACE to select this row." at bounding box center [833, 283] width 128 height 29
click at [784, 285] on input "Press SPACE to select this row." at bounding box center [832, 291] width 107 height 24
paste input "DALIAN"
type input "DALIAN"
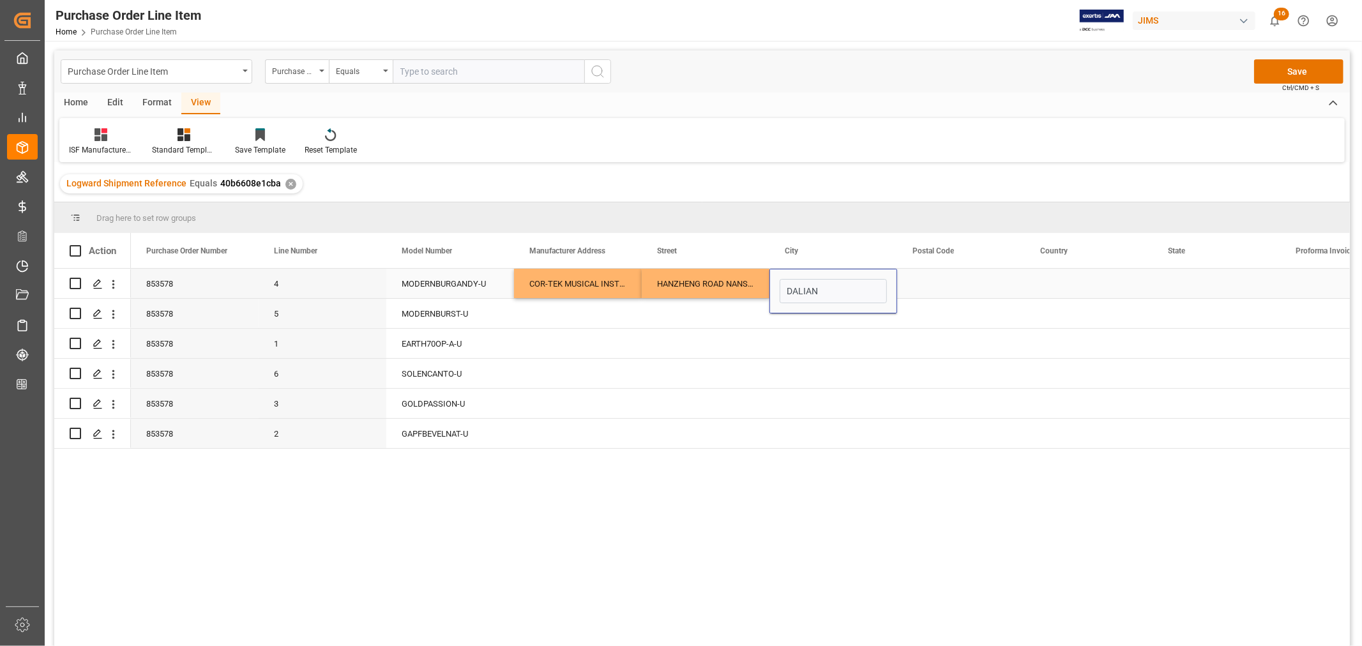
click at [929, 279] on div "Press SPACE to select this row." at bounding box center [961, 283] width 128 height 29
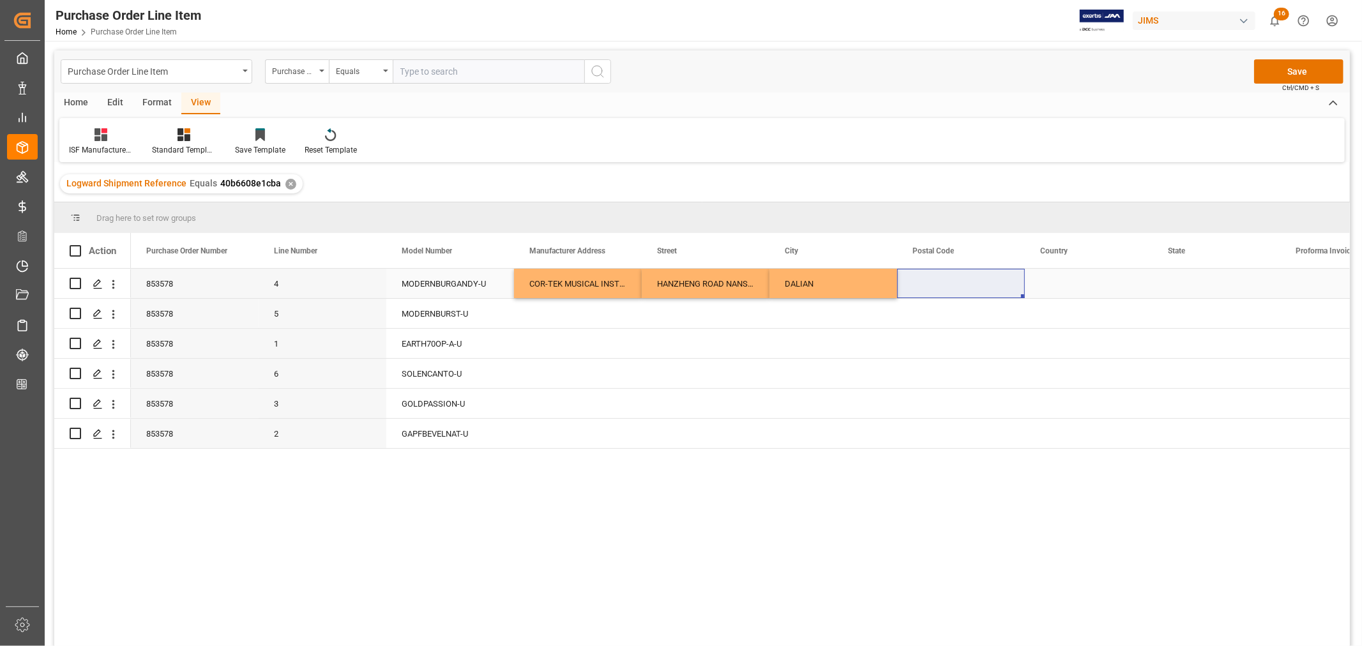
click at [914, 284] on div "Press SPACE to select this row." at bounding box center [961, 283] width 128 height 29
click at [910, 290] on input "Press SPACE to select this row." at bounding box center [960, 291] width 107 height 24
paste input "16100"
type input "16100"
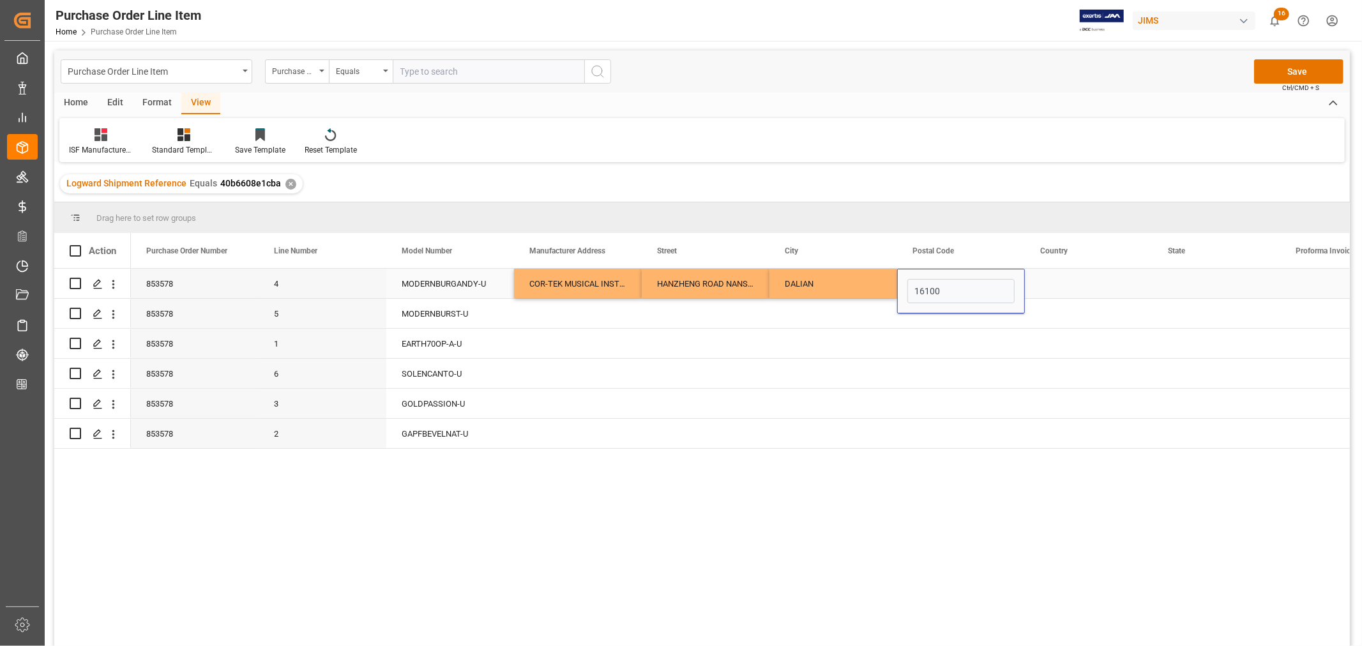
click at [1050, 282] on div "Press SPACE to select this row." at bounding box center [1089, 283] width 128 height 29
click at [1051, 282] on div "Press SPACE to select this row." at bounding box center [1089, 283] width 128 height 29
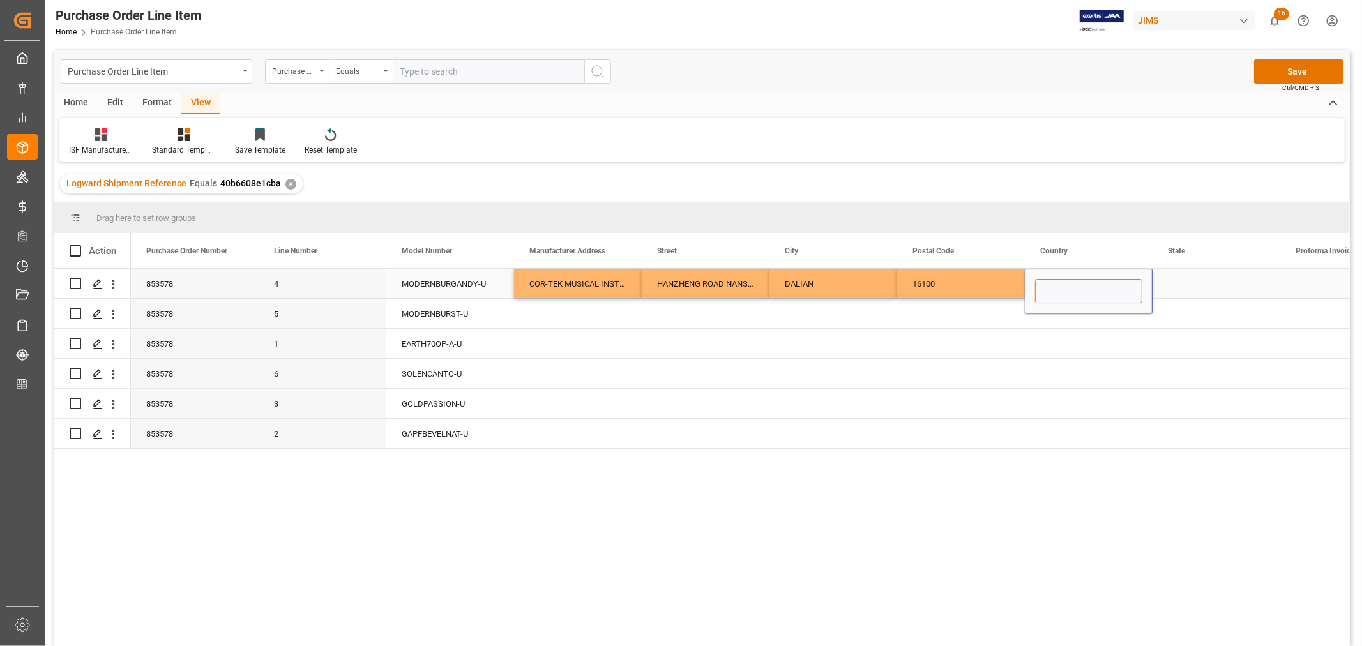
click at [1043, 287] on input "Press SPACE to select this row." at bounding box center [1088, 291] width 107 height 24
paste input "CN"
type input "CN"
click at [1186, 282] on div "Press SPACE to select this row." at bounding box center [1216, 283] width 128 height 29
click at [1177, 282] on div "Press SPACE to select this row." at bounding box center [1216, 283] width 128 height 29
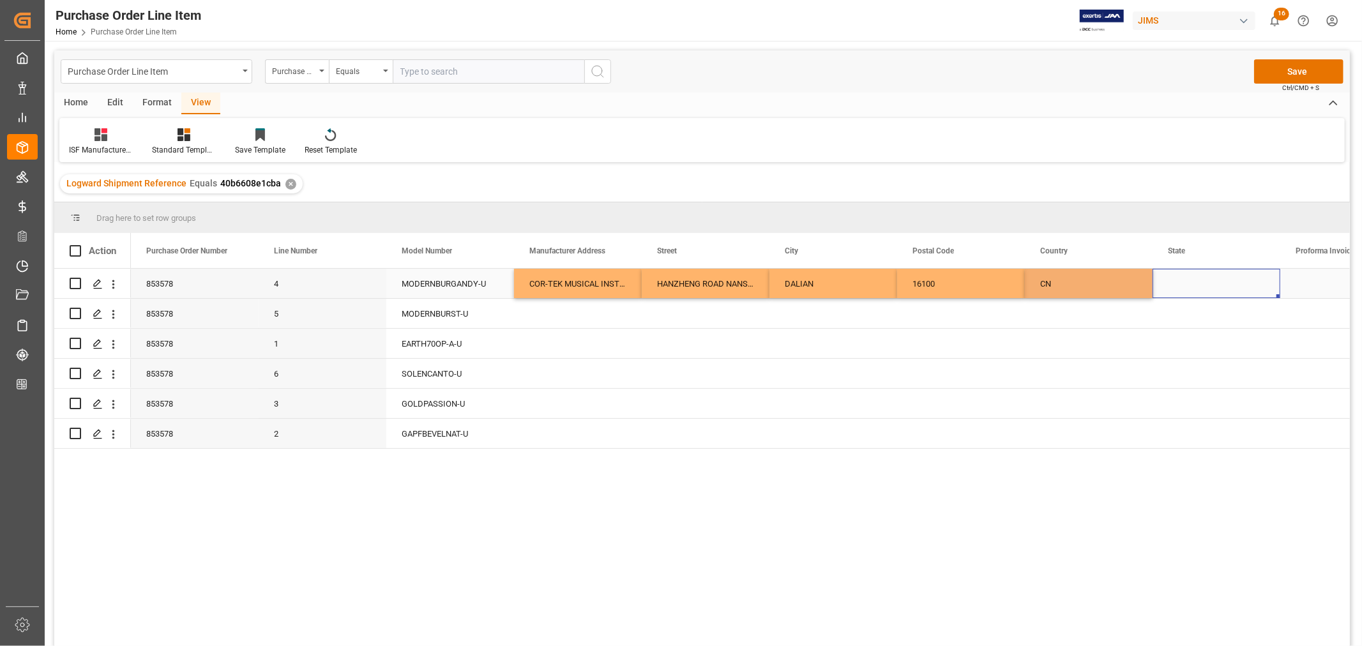
click at [1177, 282] on div "Press SPACE to select this row." at bounding box center [1216, 283] width 128 height 29
click at [1168, 291] on input "Press SPACE to select this row." at bounding box center [1216, 291] width 107 height 24
paste input "LIAONING"
type input "LIAONING"
click at [578, 283] on div "COR-TEK MUSICAL INSTRUMENTS CO.,LTD" at bounding box center [578, 283] width 128 height 29
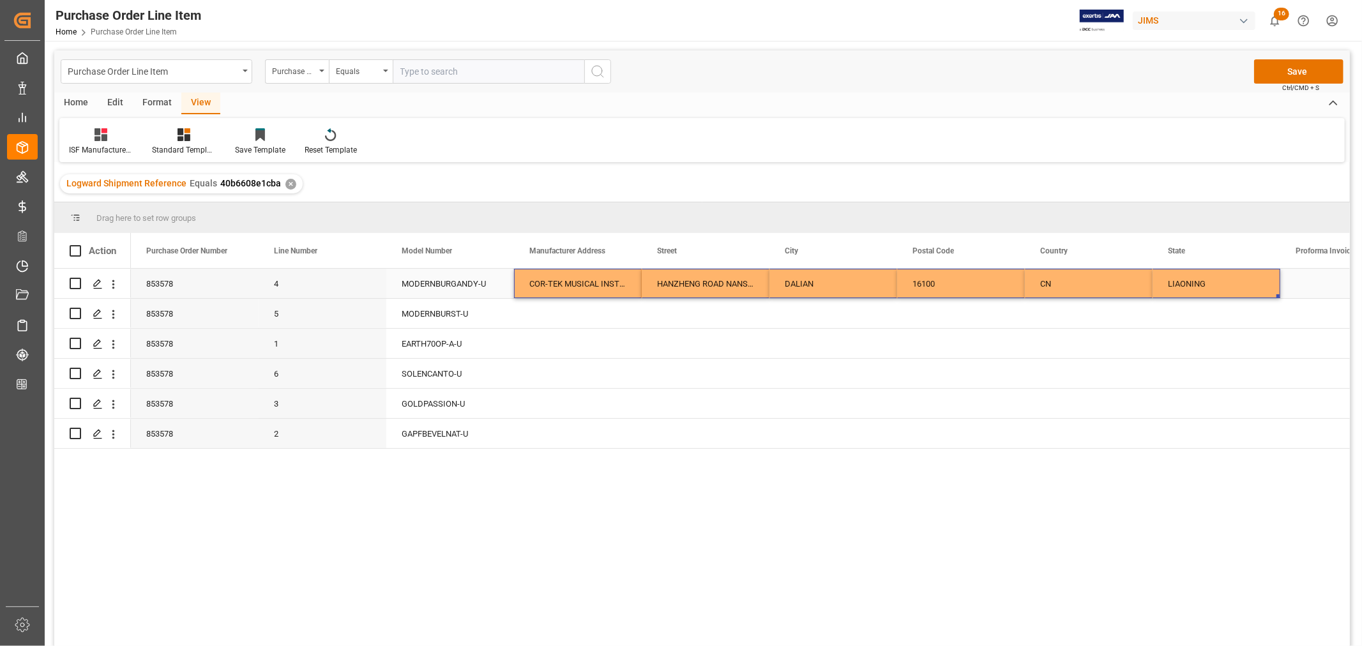
drag, startPoint x: 573, startPoint y: 278, endPoint x: 1196, endPoint y: 275, distance: 623.1
click at [1196, 275] on div "853578 4 MODERNBURGANDY-U COR-TEK MUSICAL INSTRUMENTS CO.,LTD HANZHENG ROAD NAN…" at bounding box center [1025, 284] width 1788 height 30
drag, startPoint x: 1279, startPoint y: 295, endPoint x: 1265, endPoint y: 419, distance: 125.2
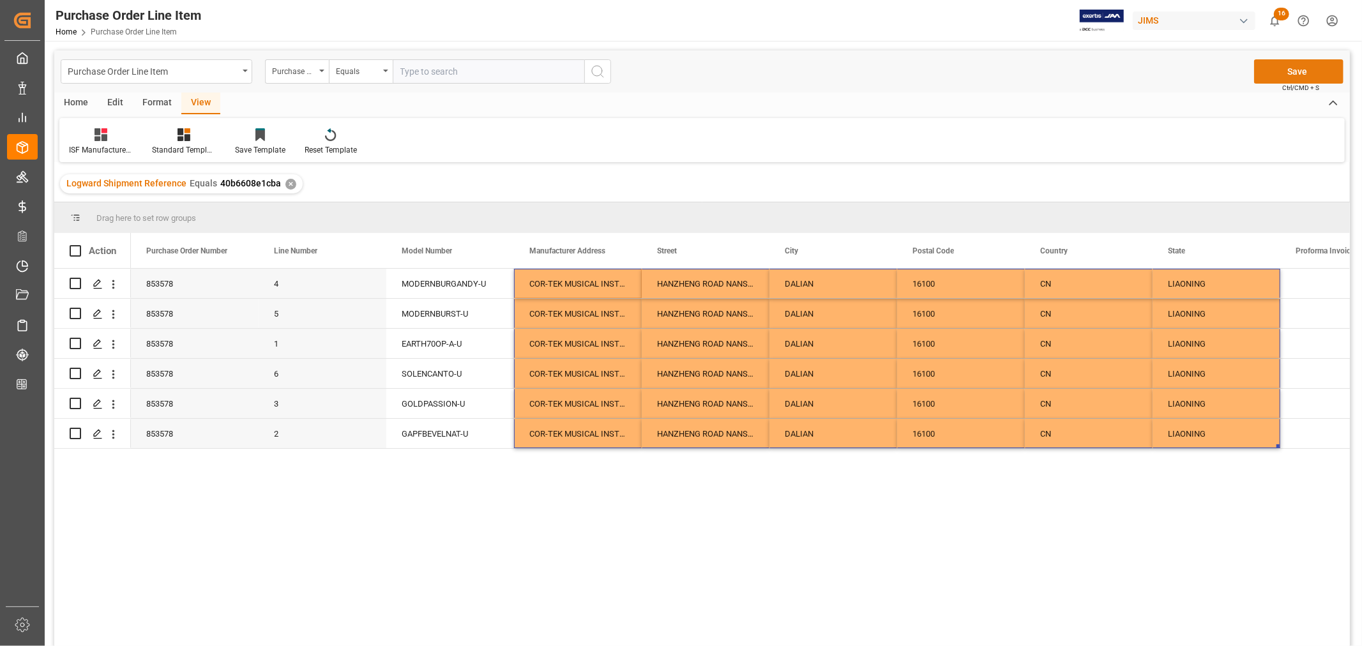
click at [1297, 73] on button "Save" at bounding box center [1298, 71] width 89 height 24
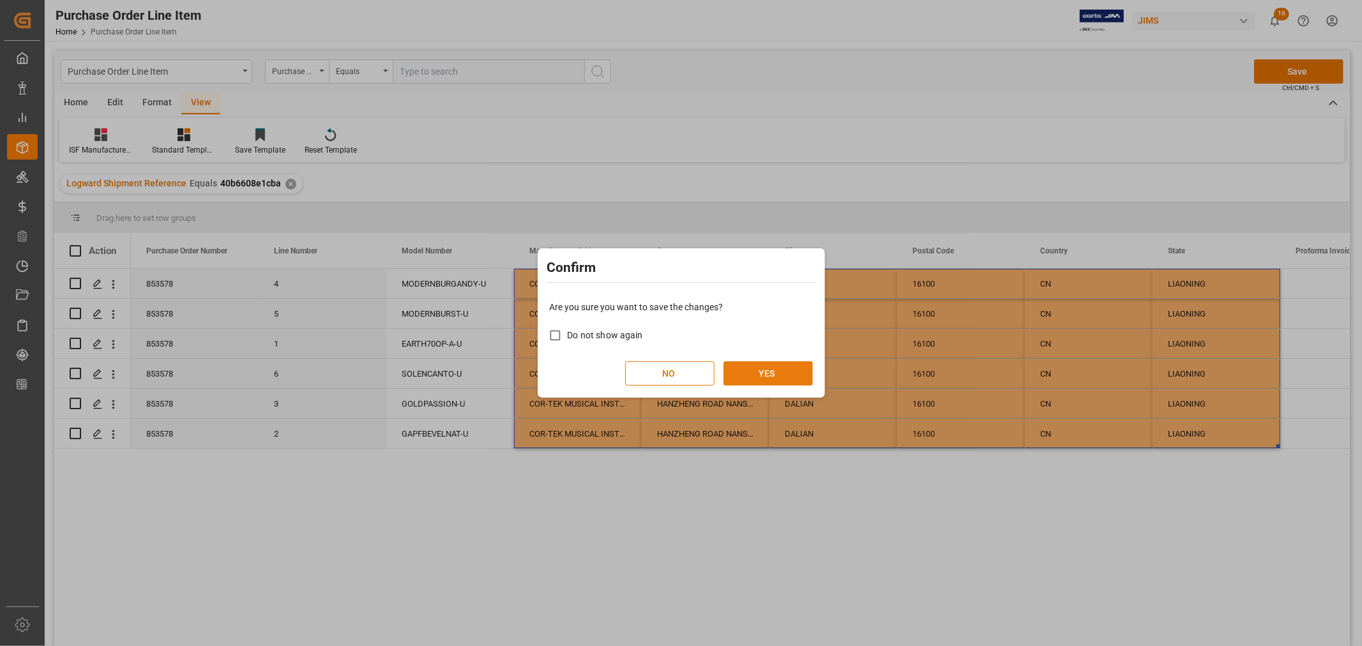
click at [760, 379] on button "YES" at bounding box center [767, 373] width 89 height 24
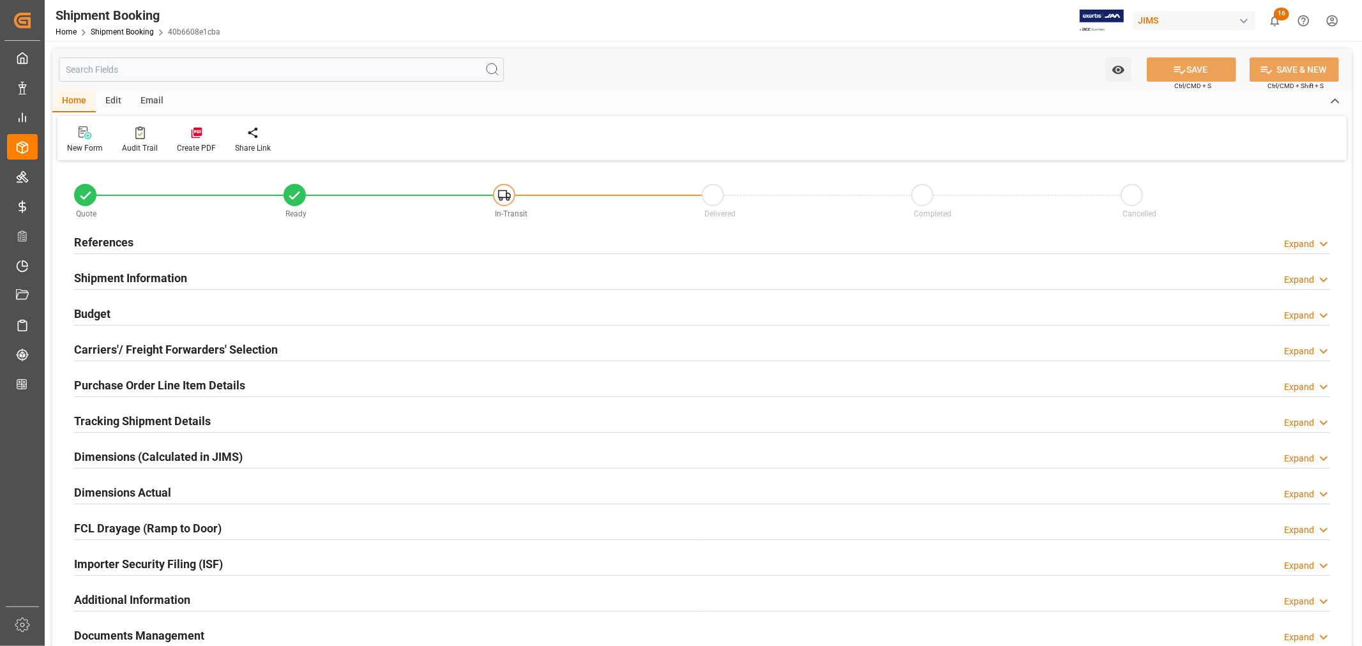
type input "30"
click at [135, 269] on h2 "Shipment Information" at bounding box center [130, 277] width 113 height 17
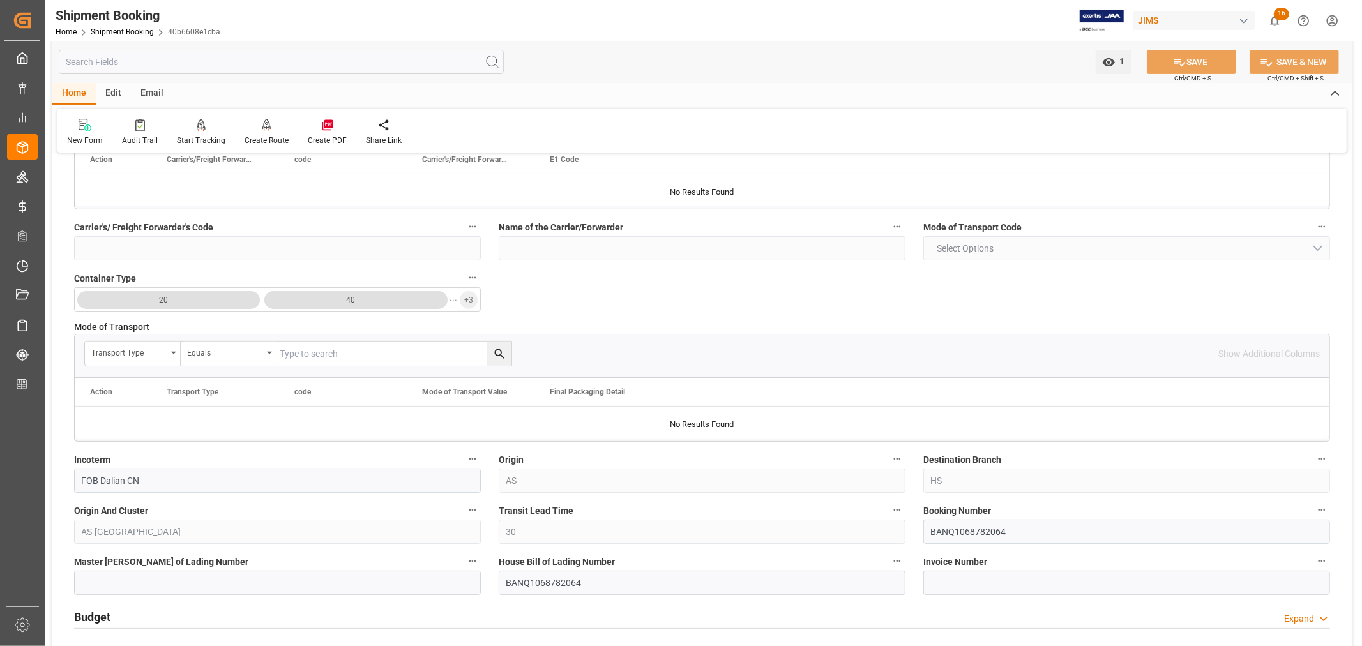
scroll to position [283, 0]
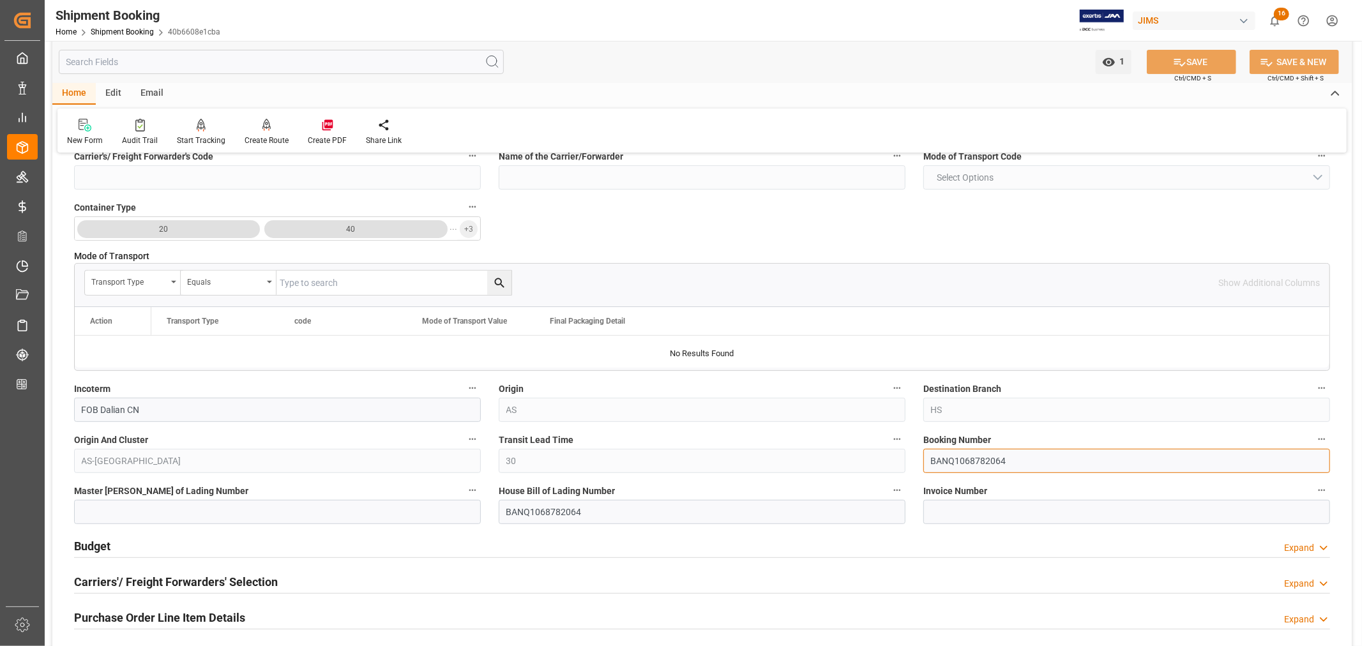
click at [954, 463] on input "BANQ1068782064" at bounding box center [1126, 461] width 407 height 24
type input "1068782064"
click at [1185, 62] on button "SAVE" at bounding box center [1191, 62] width 89 height 24
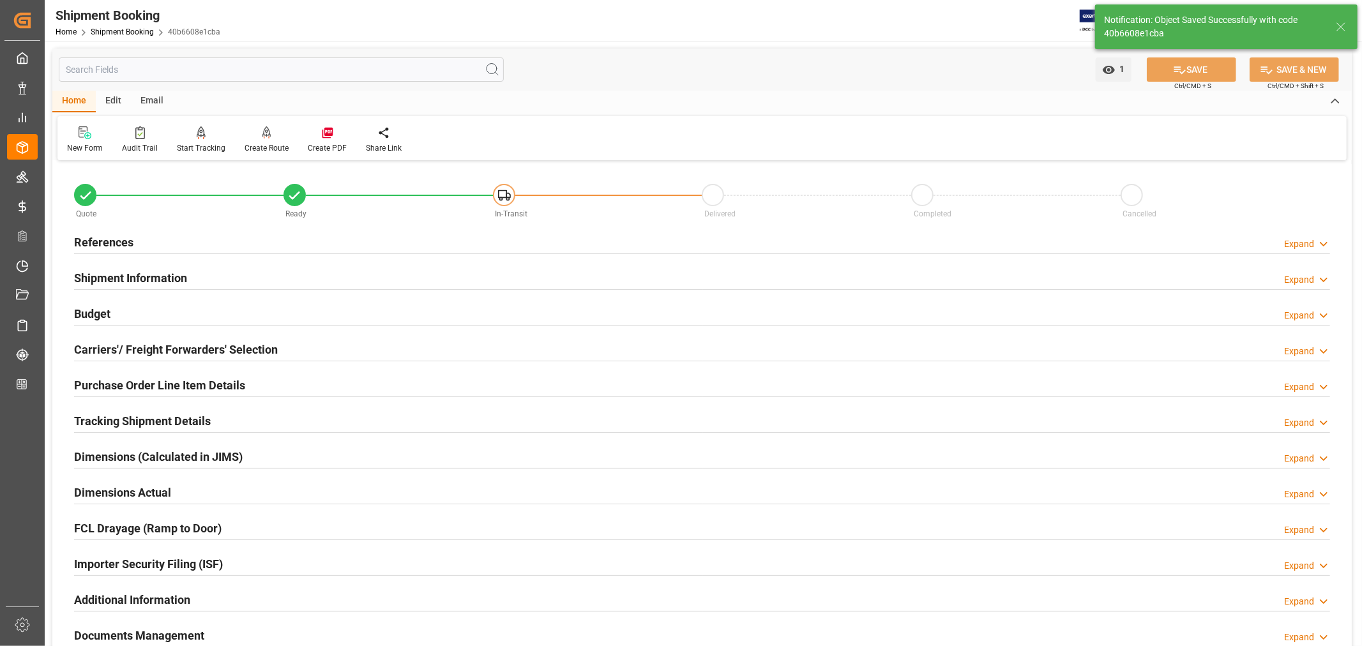
click at [135, 271] on h2 "Shipment Information" at bounding box center [130, 277] width 113 height 17
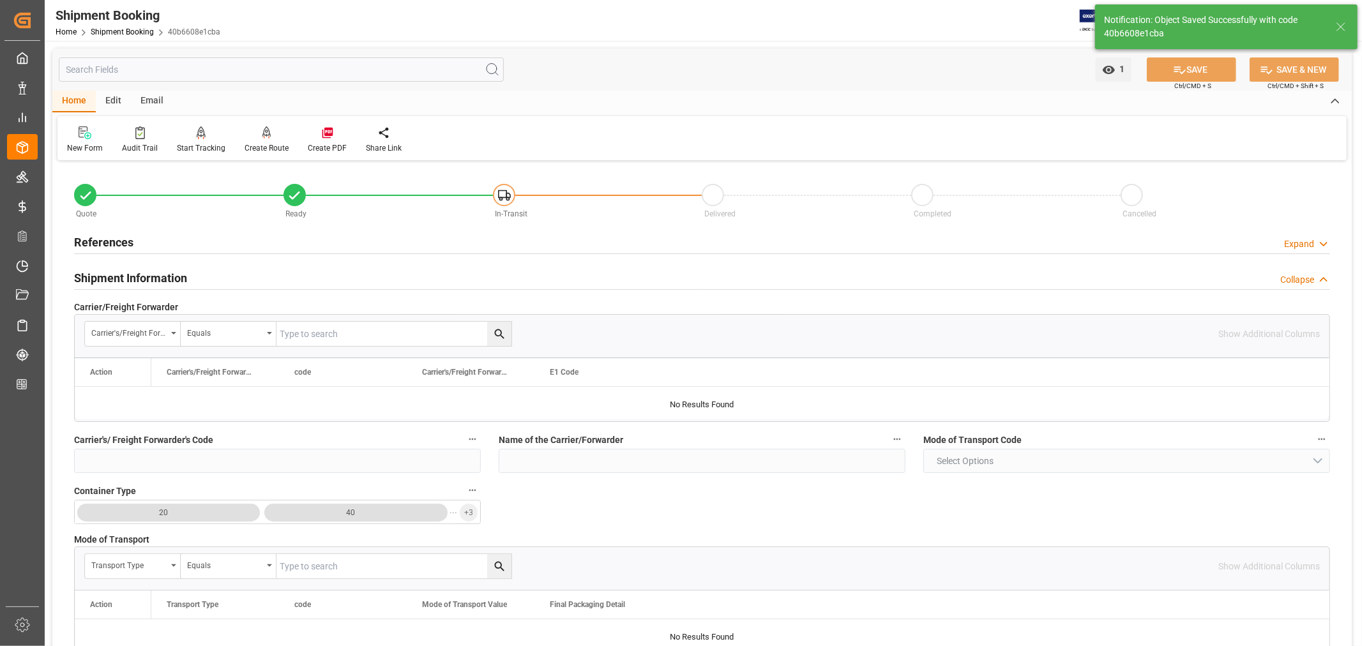
click at [135, 271] on h2 "Shipment Information" at bounding box center [130, 277] width 113 height 17
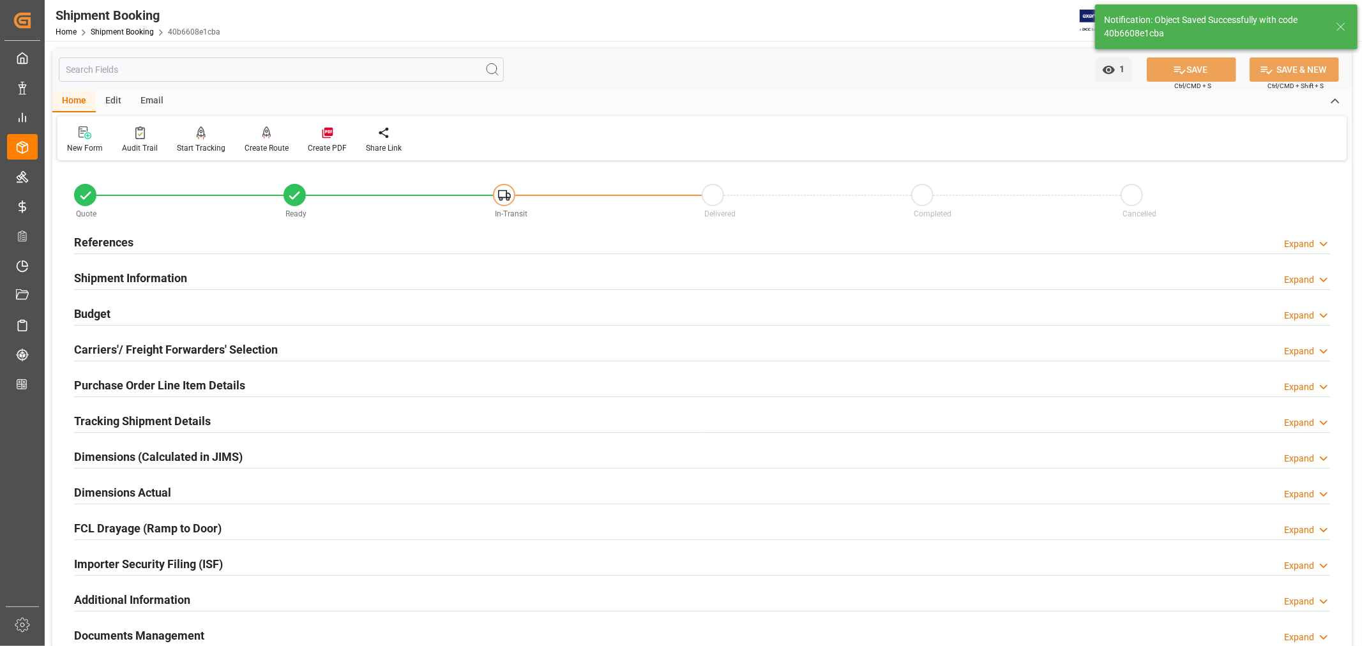
click at [151, 348] on h2 "Carriers'/ Freight Forwarders' Selection" at bounding box center [176, 349] width 204 height 17
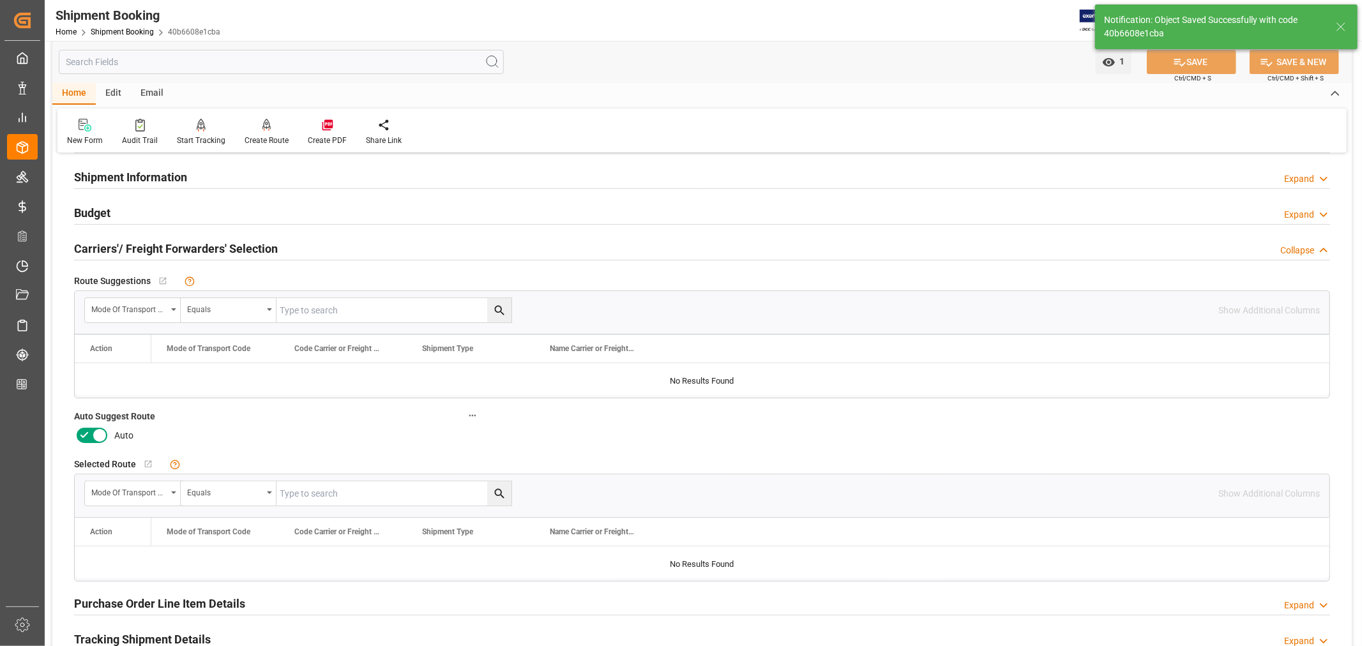
scroll to position [213, 0]
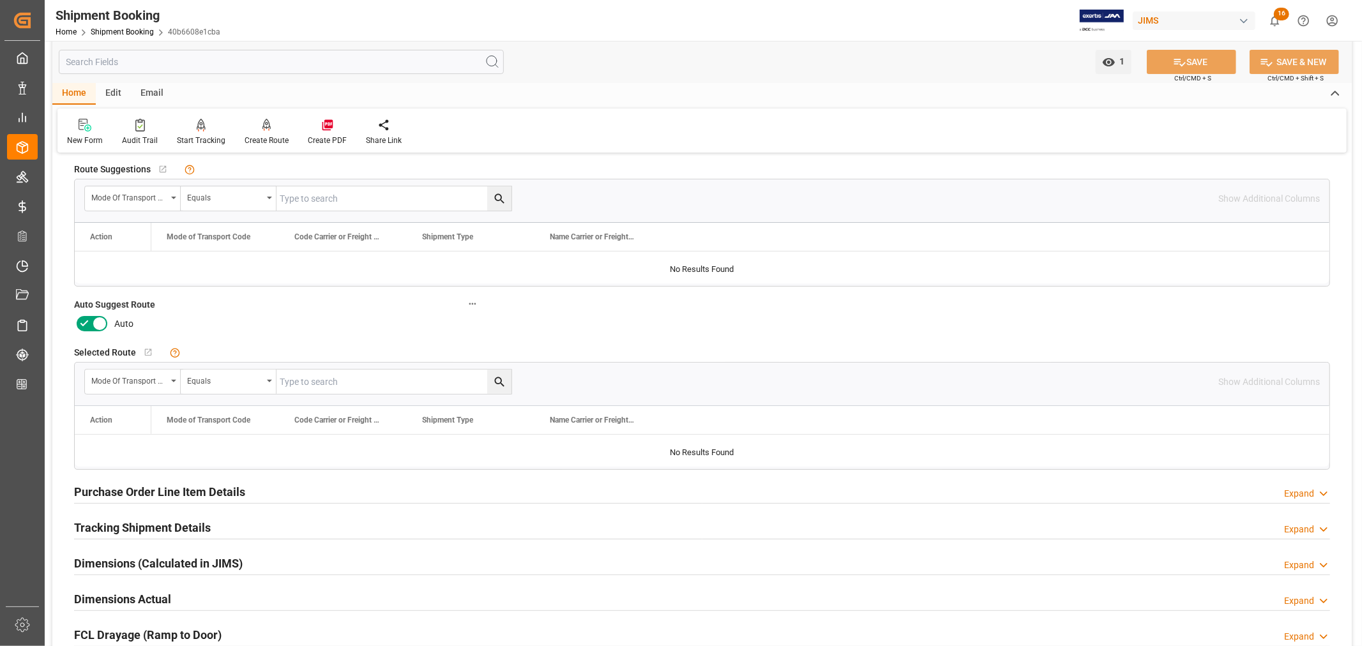
click at [100, 324] on icon at bounding box center [99, 324] width 6 height 6
click at [0, 0] on input "checkbox" at bounding box center [0, 0] width 0 height 0
click at [1198, 59] on button "SAVE" at bounding box center [1191, 62] width 89 height 24
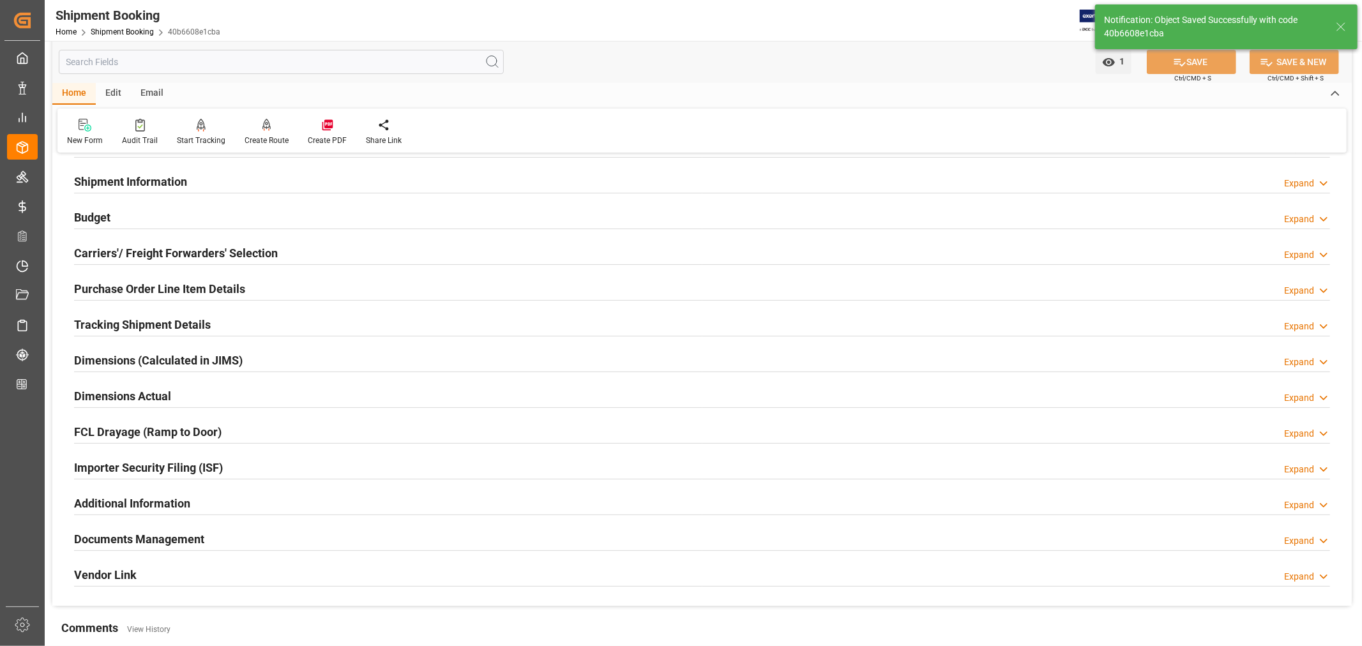
scroll to position [71, 0]
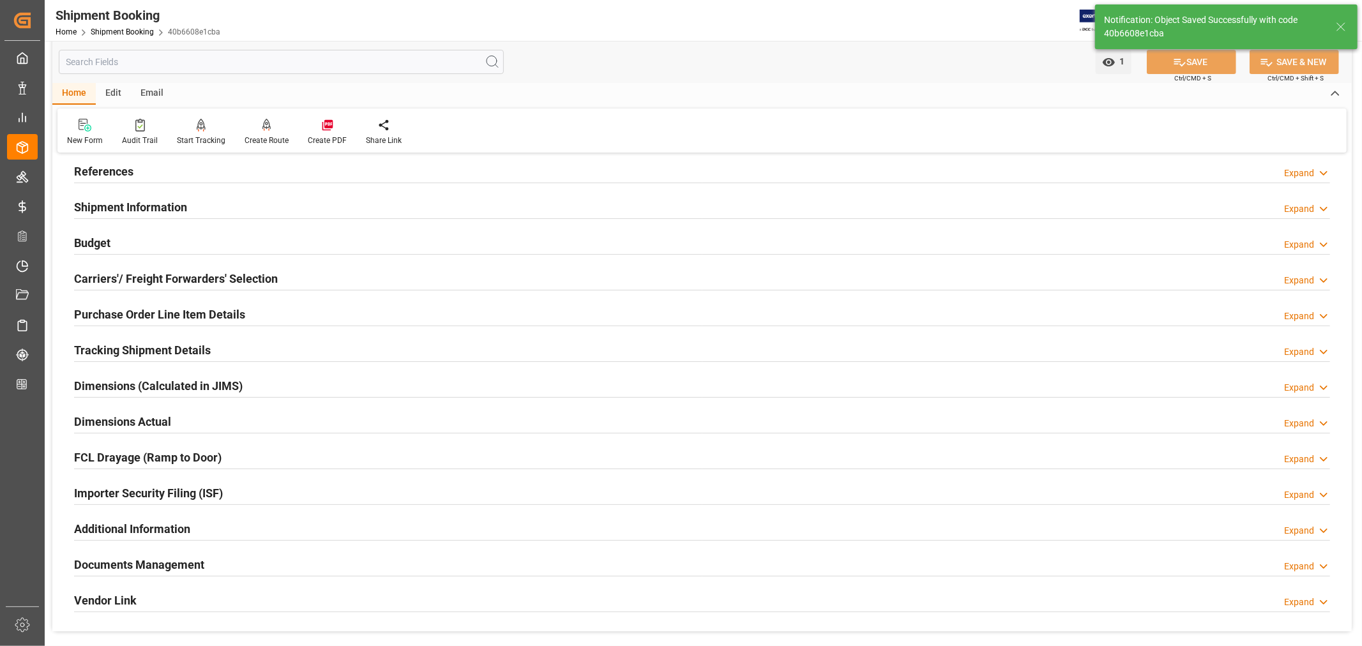
click at [215, 209] on div "Shipment Information Expand" at bounding box center [702, 206] width 1256 height 24
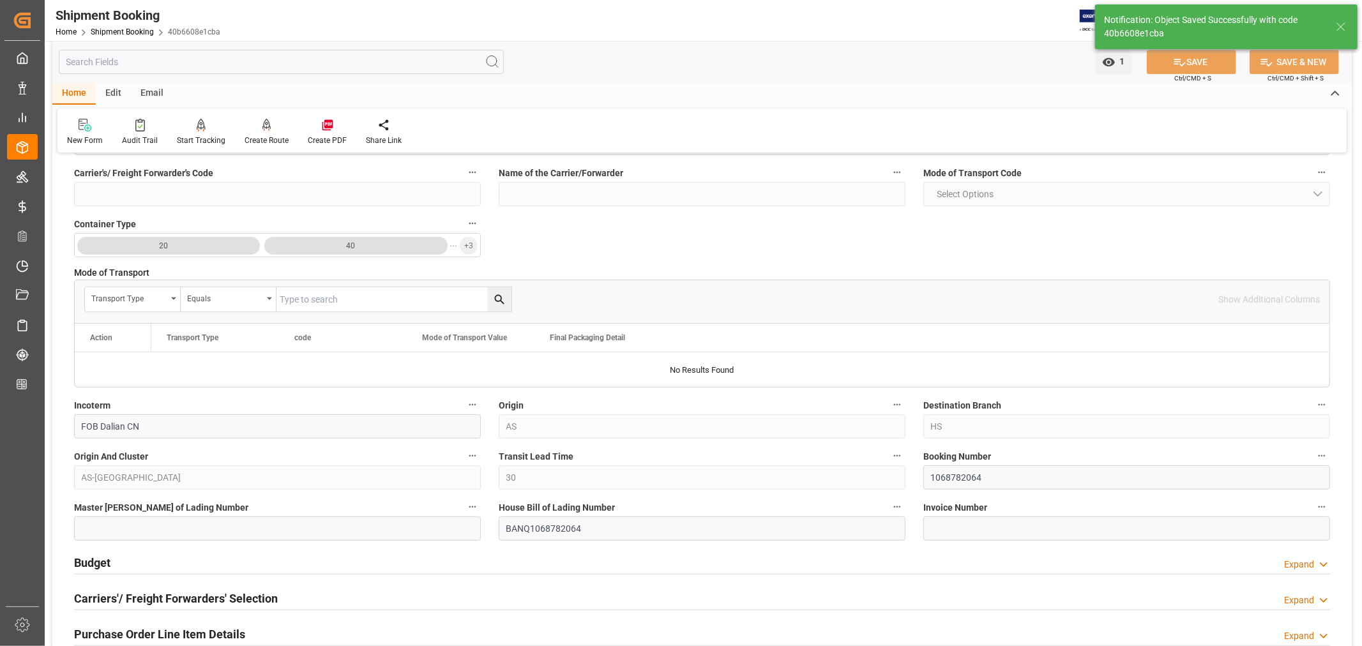
scroll to position [354, 0]
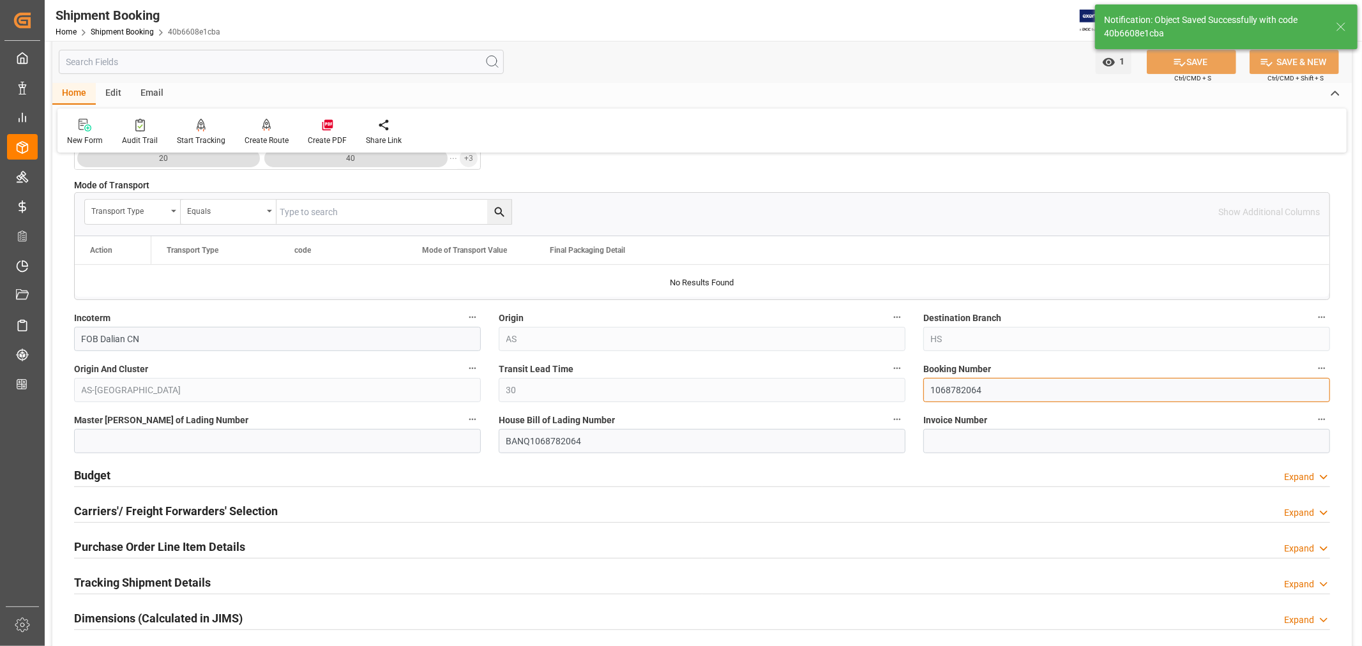
click at [946, 388] on input "1068782064" at bounding box center [1126, 390] width 407 height 24
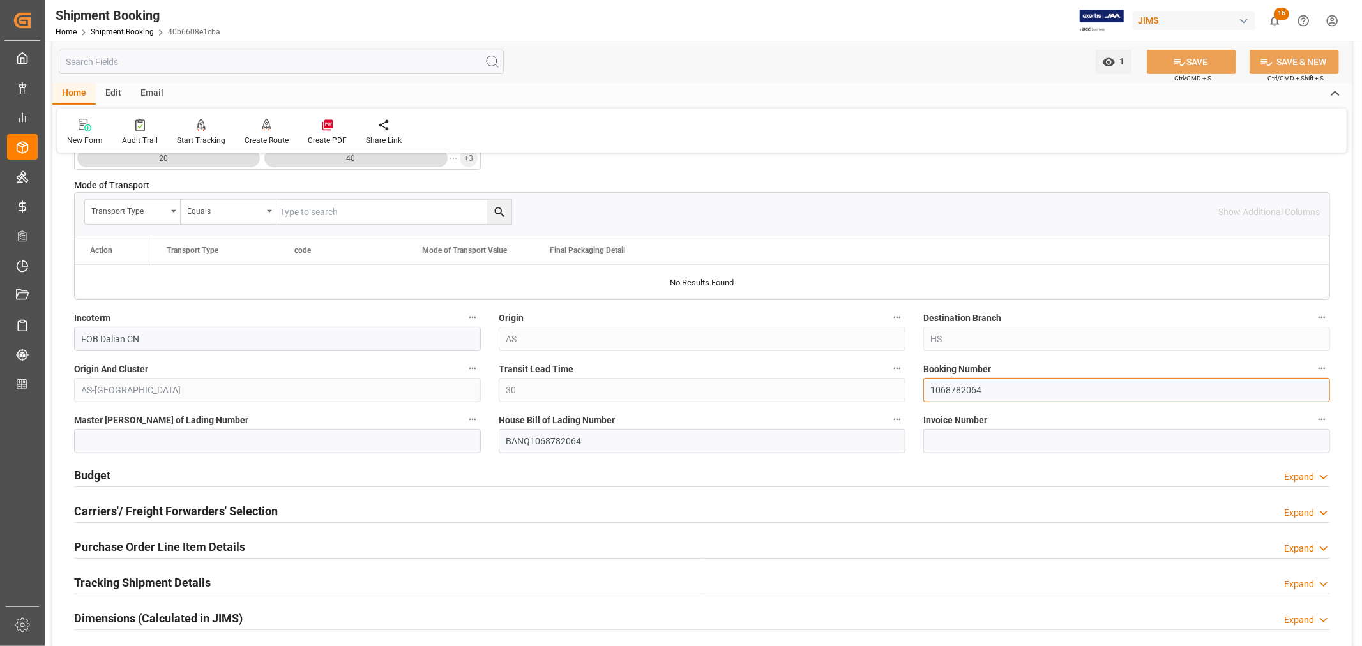
click at [946, 388] on input "1068782064" at bounding box center [1126, 390] width 407 height 24
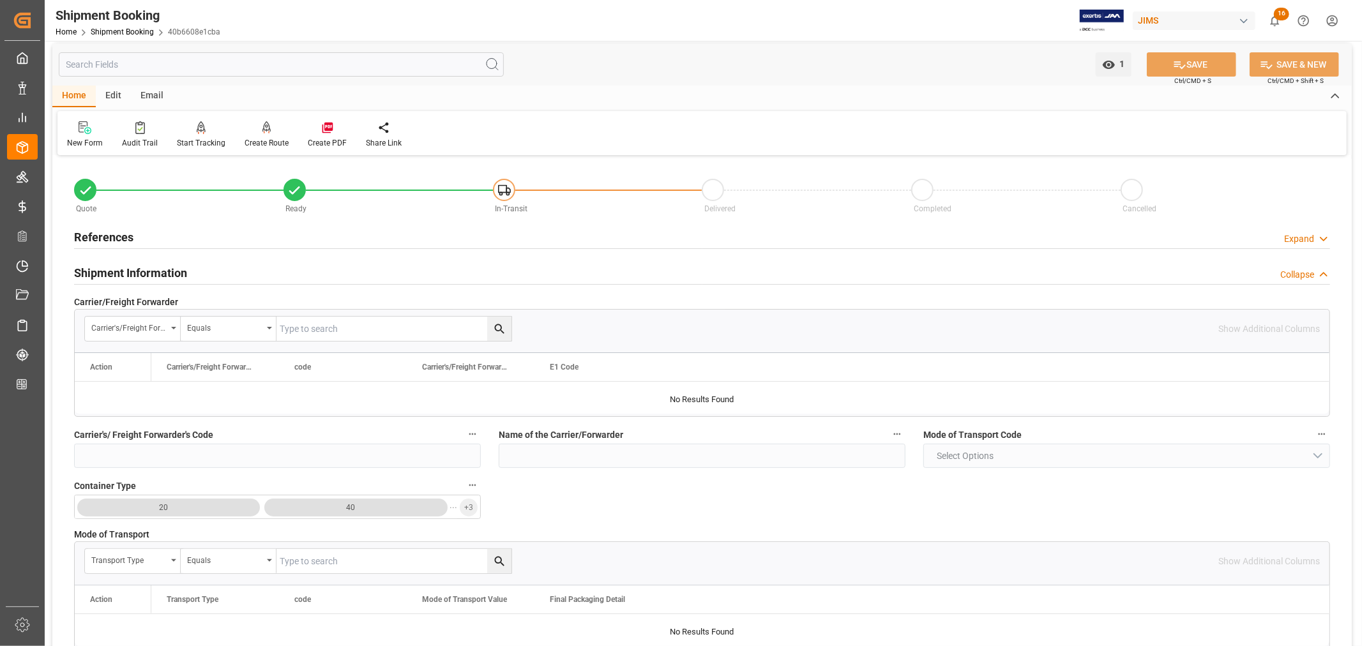
scroll to position [0, 0]
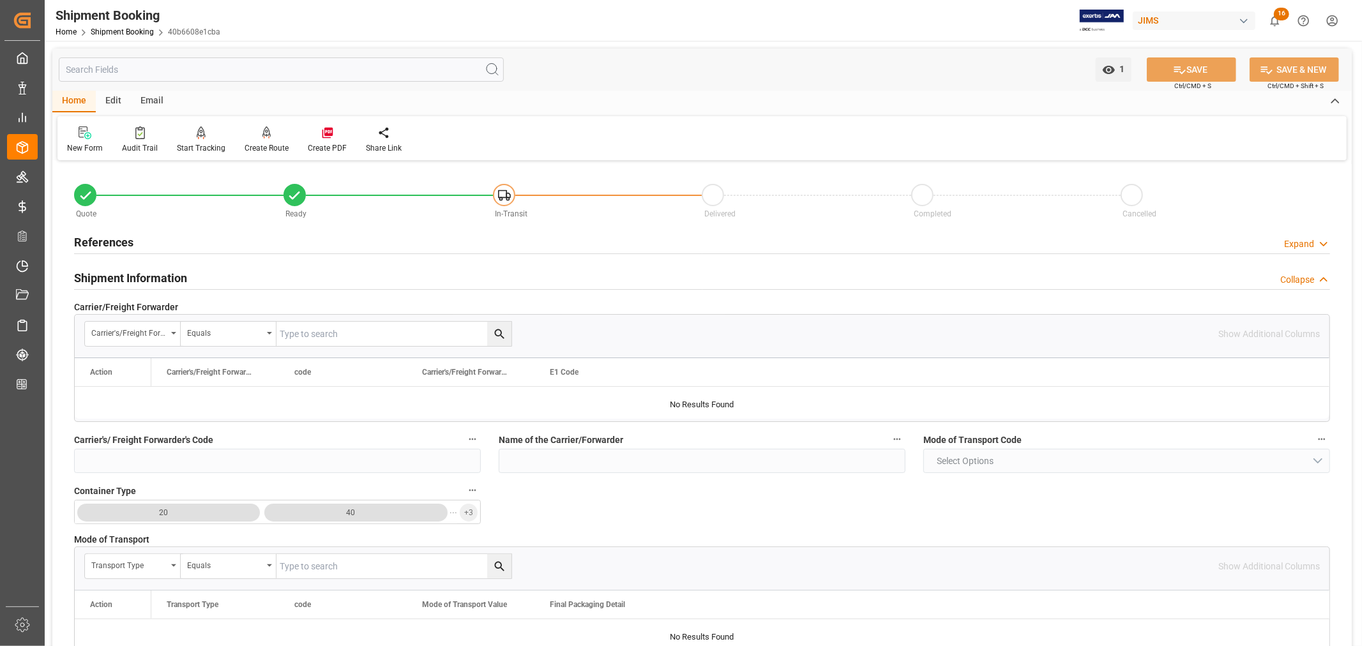
click at [147, 280] on h2 "Shipment Information" at bounding box center [130, 277] width 113 height 17
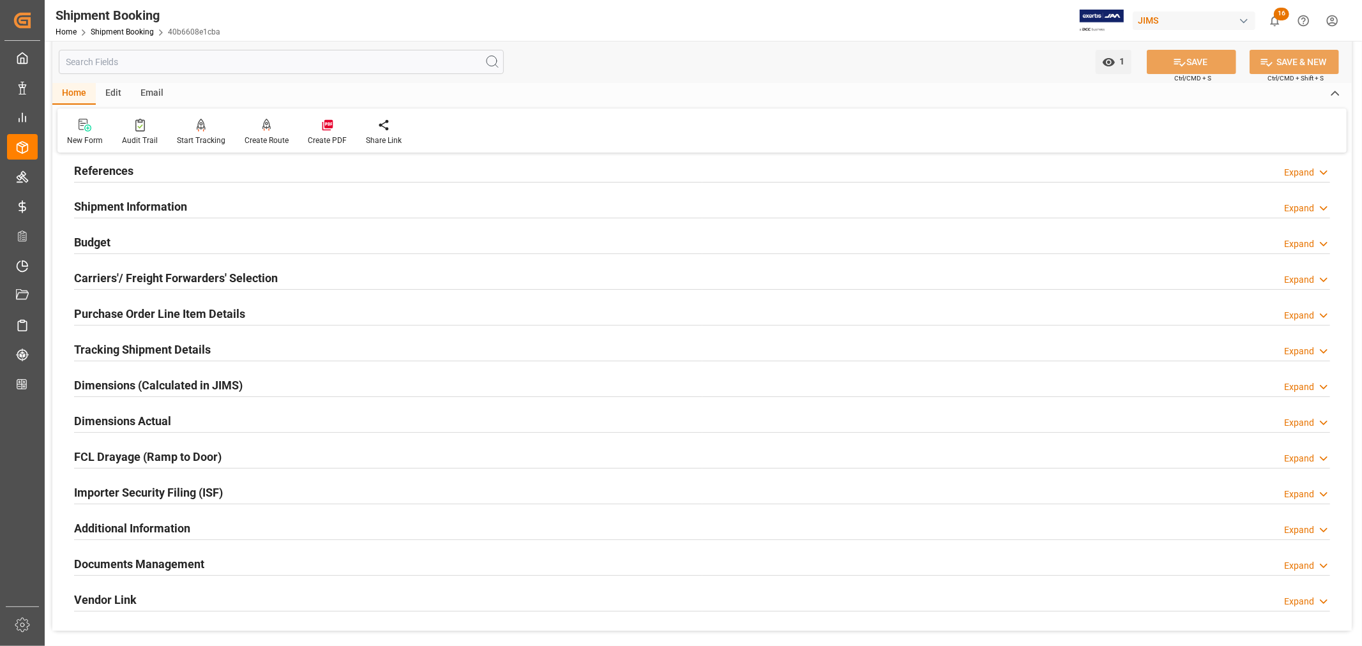
scroll to position [71, 0]
click at [262, 130] on icon at bounding box center [266, 125] width 9 height 13
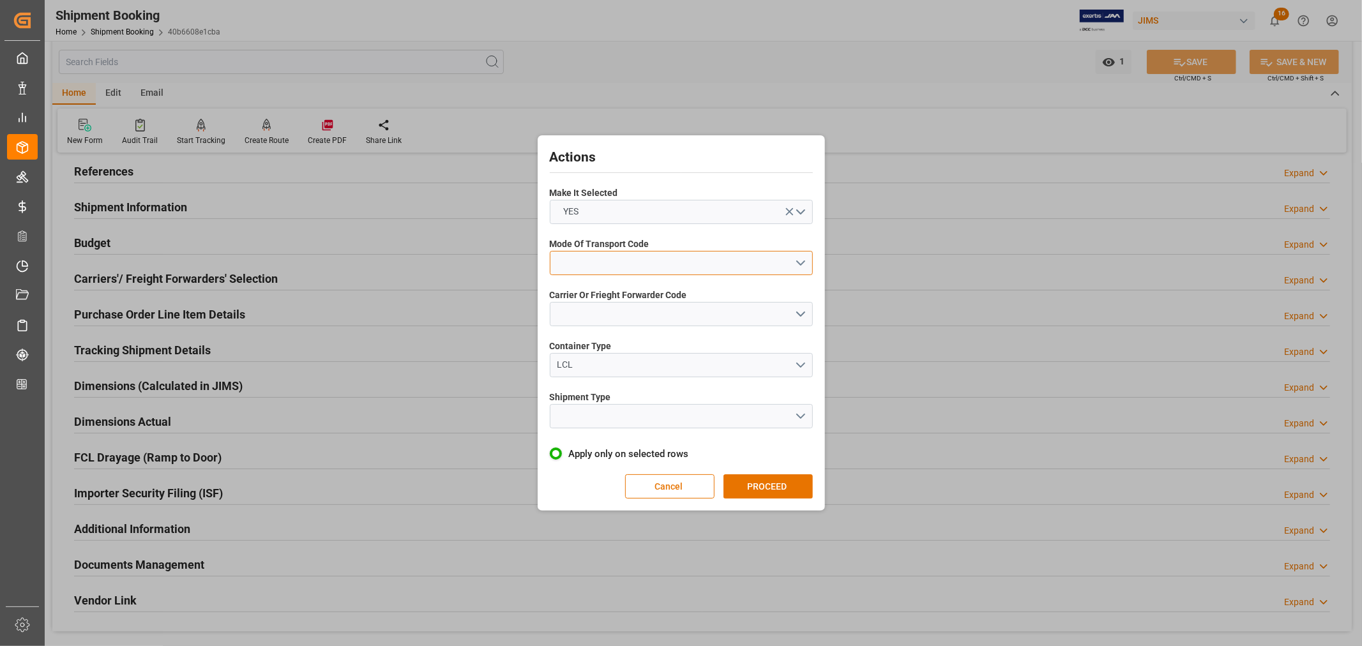
click at [575, 262] on button "open menu" at bounding box center [681, 263] width 263 height 24
click at [575, 262] on div "1- OCEAN" at bounding box center [681, 266] width 262 height 27
click at [578, 314] on button "open menu" at bounding box center [681, 314] width 263 height 24
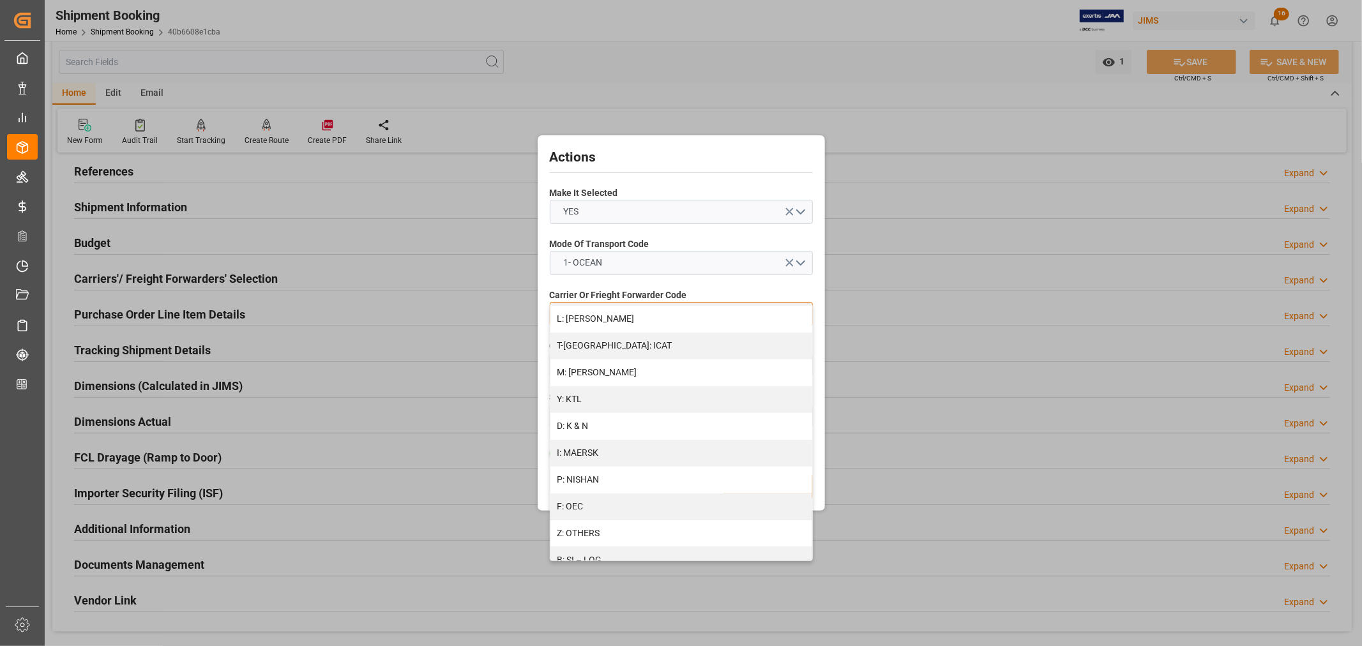
scroll to position [567, 0]
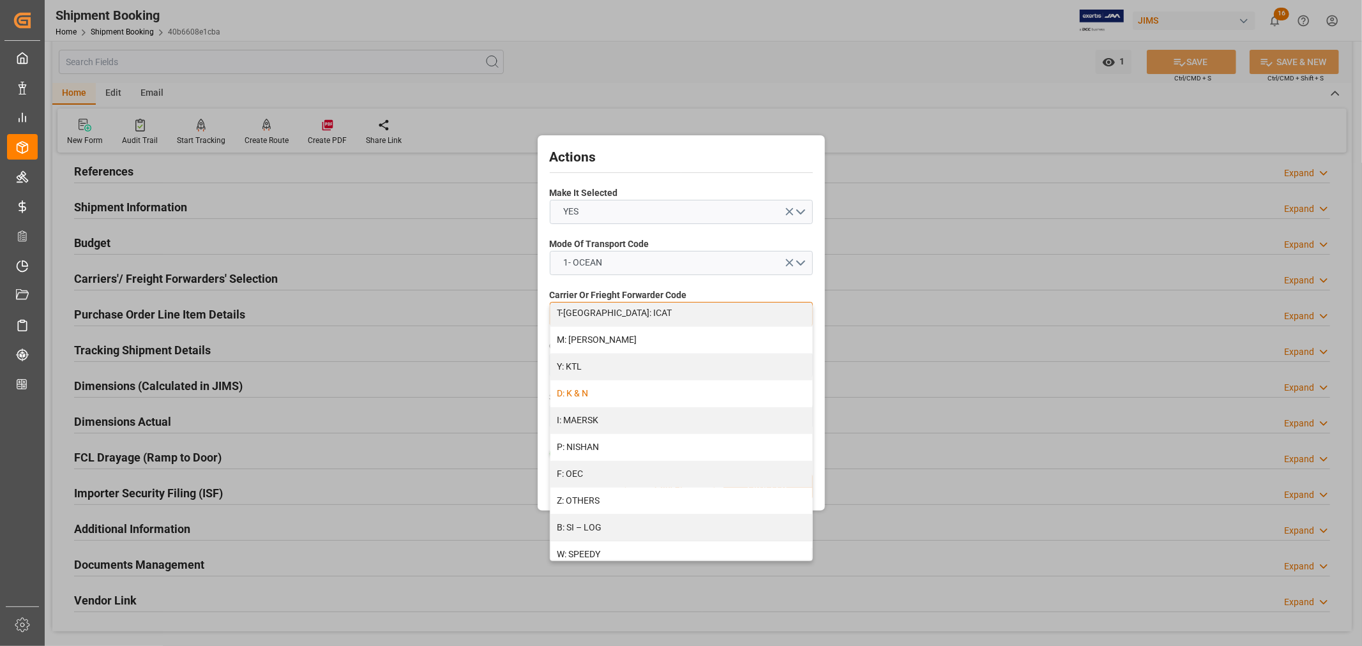
click at [582, 391] on div "D: K & N" at bounding box center [681, 393] width 262 height 27
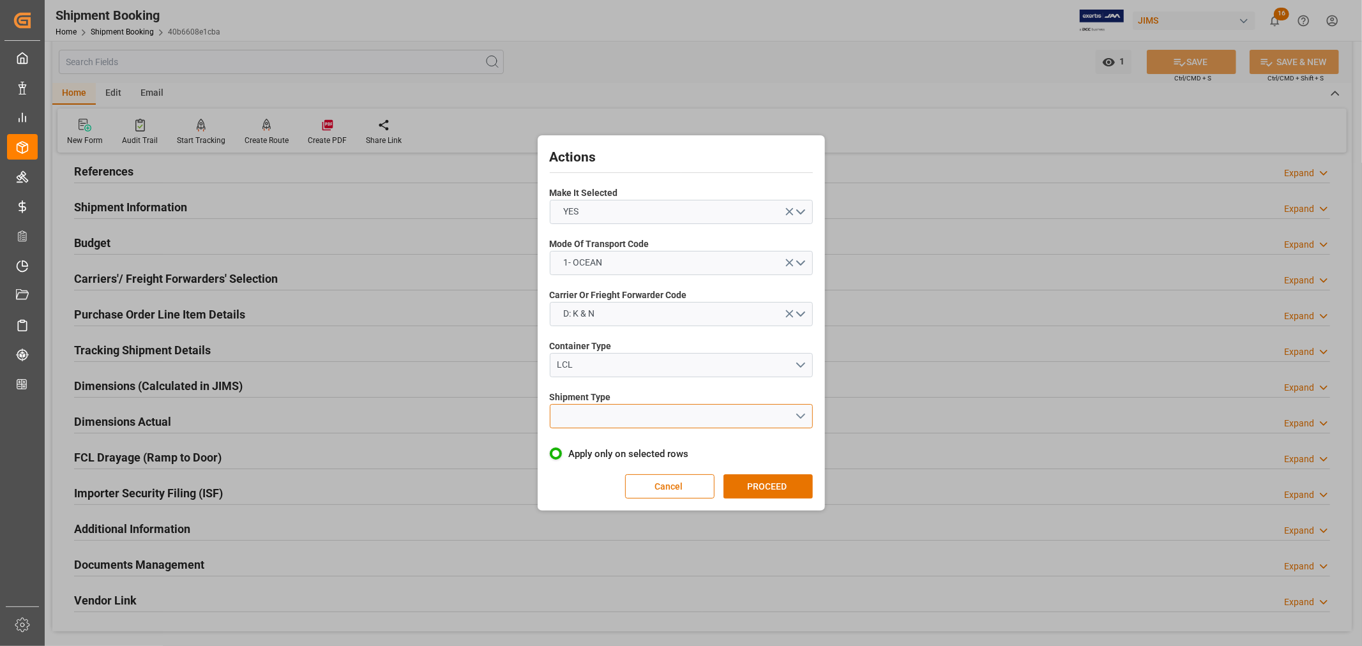
click at [580, 417] on button "open menu" at bounding box center [681, 416] width 263 height 24
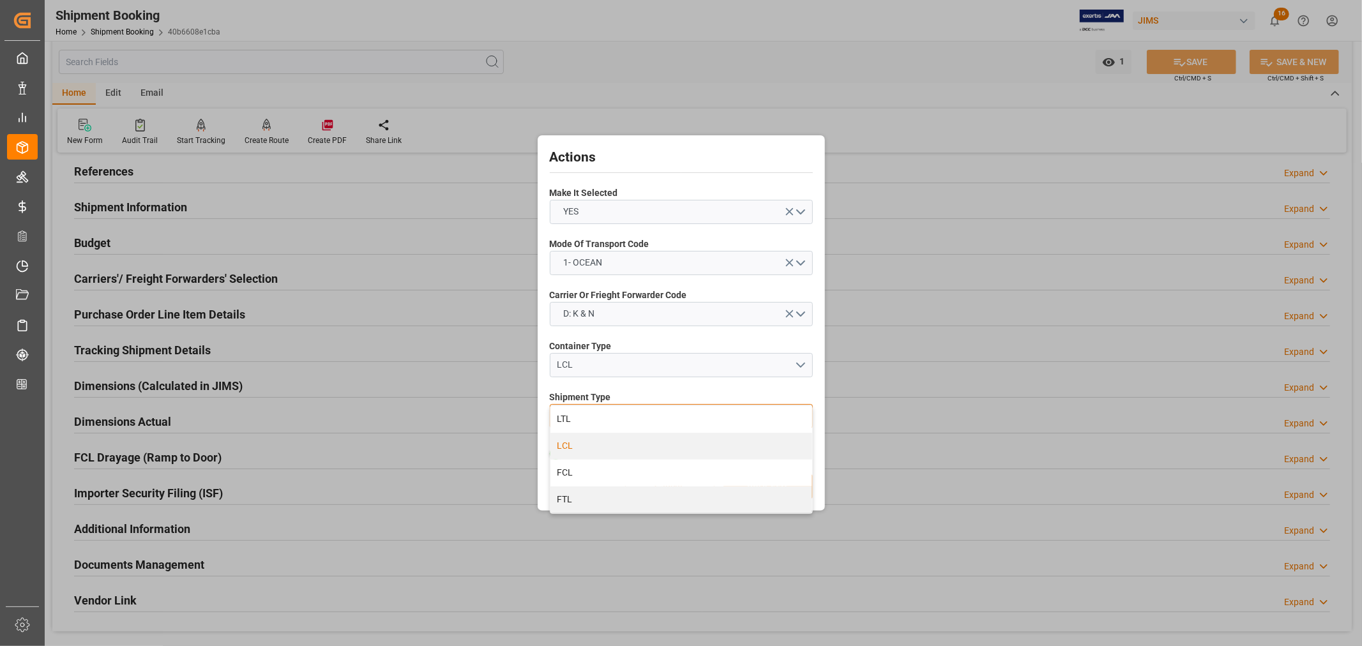
click at [569, 444] on div "LCL" at bounding box center [681, 446] width 262 height 27
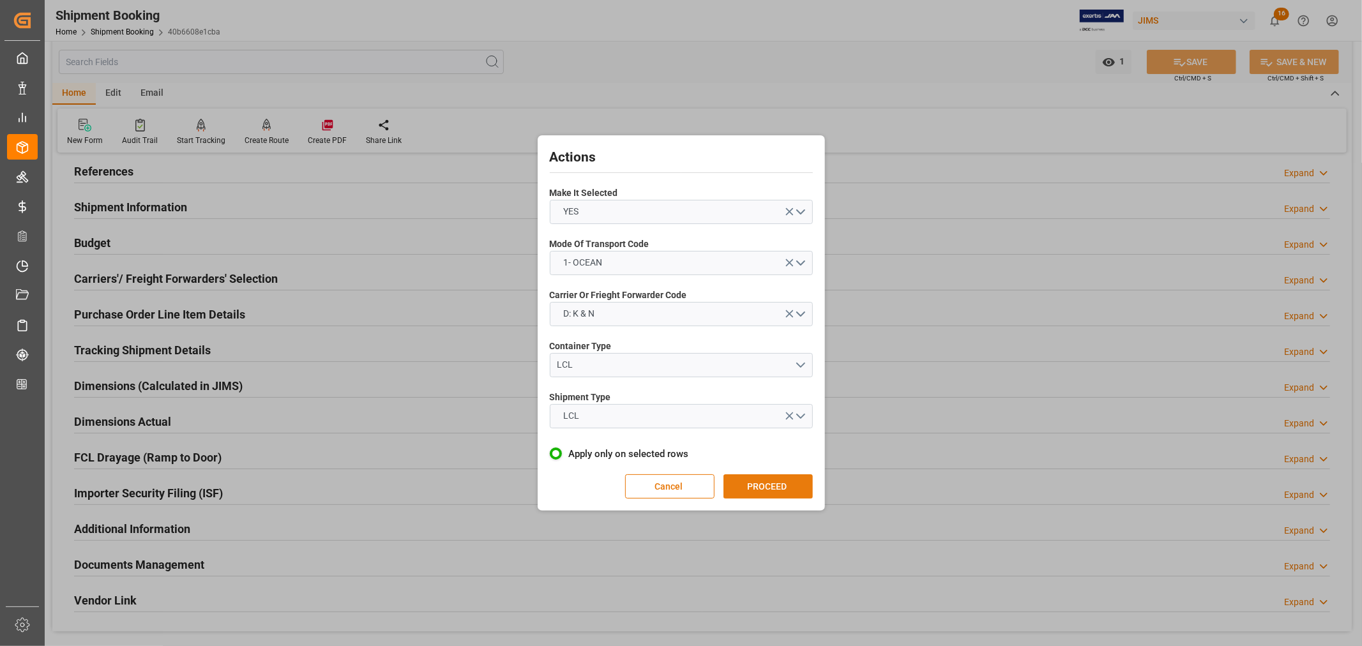
click at [761, 486] on button "PROCEED" at bounding box center [767, 486] width 89 height 24
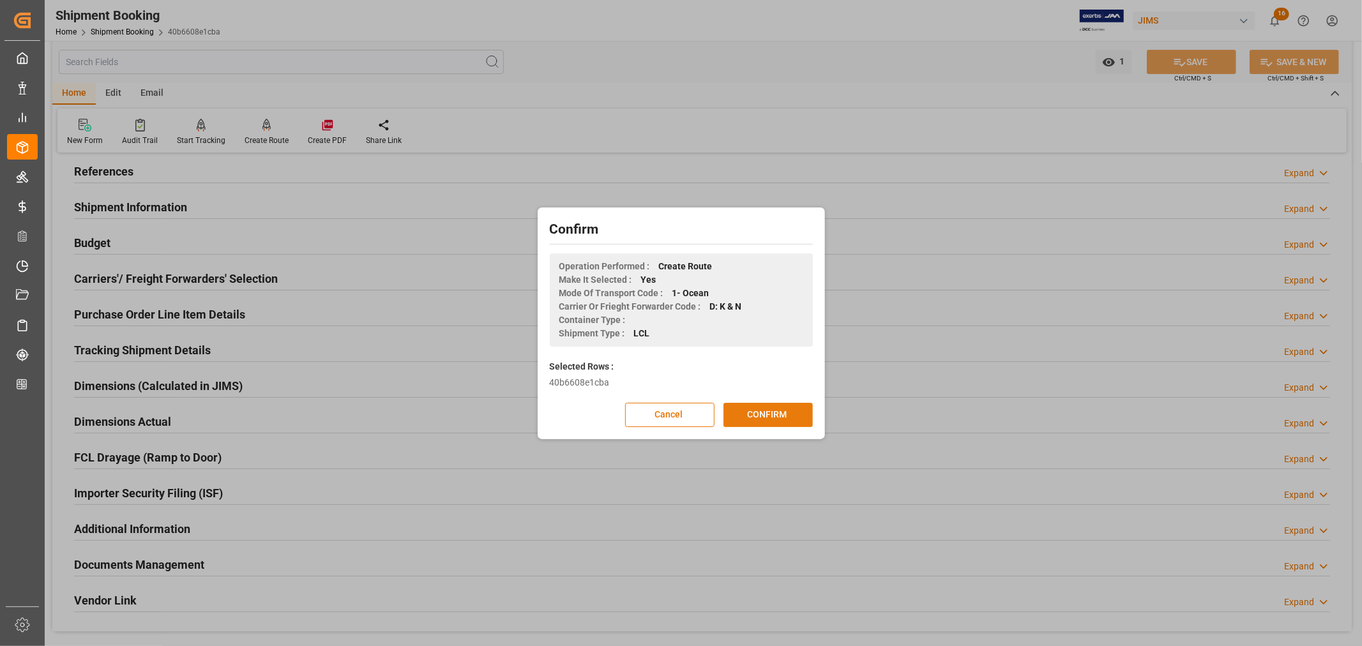
click at [768, 416] on button "CONFIRM" at bounding box center [767, 415] width 89 height 24
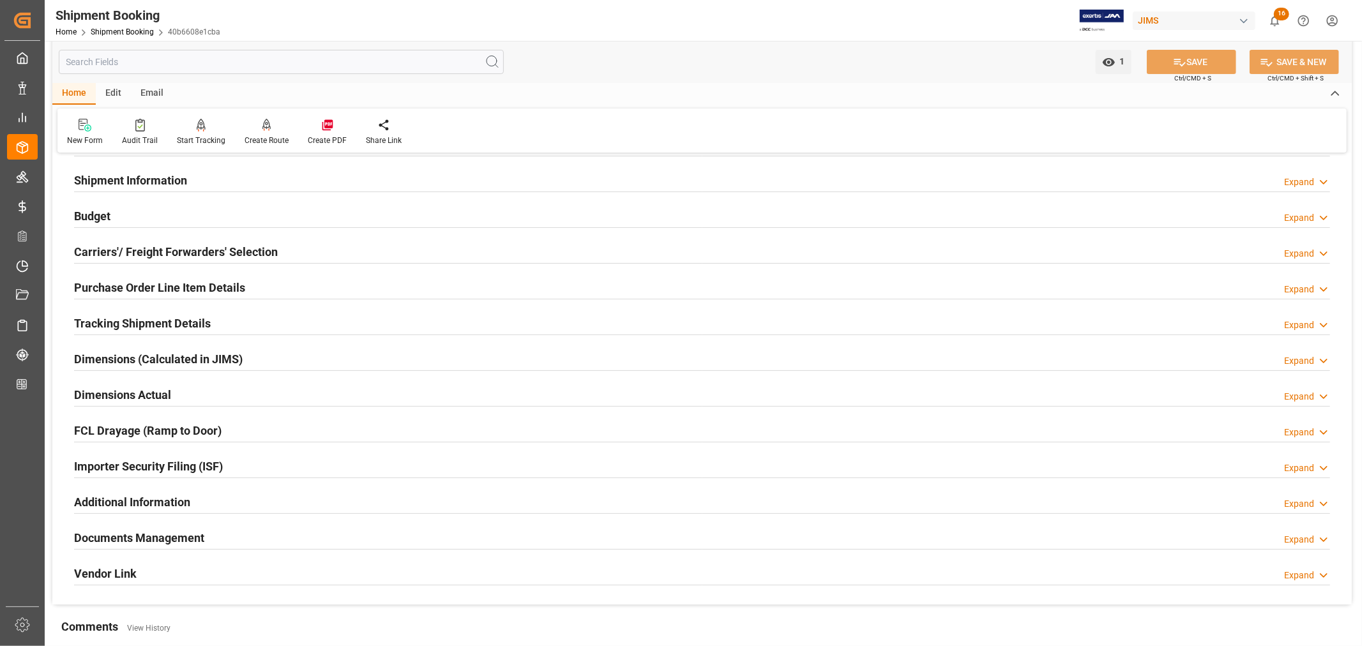
scroll to position [142, 0]
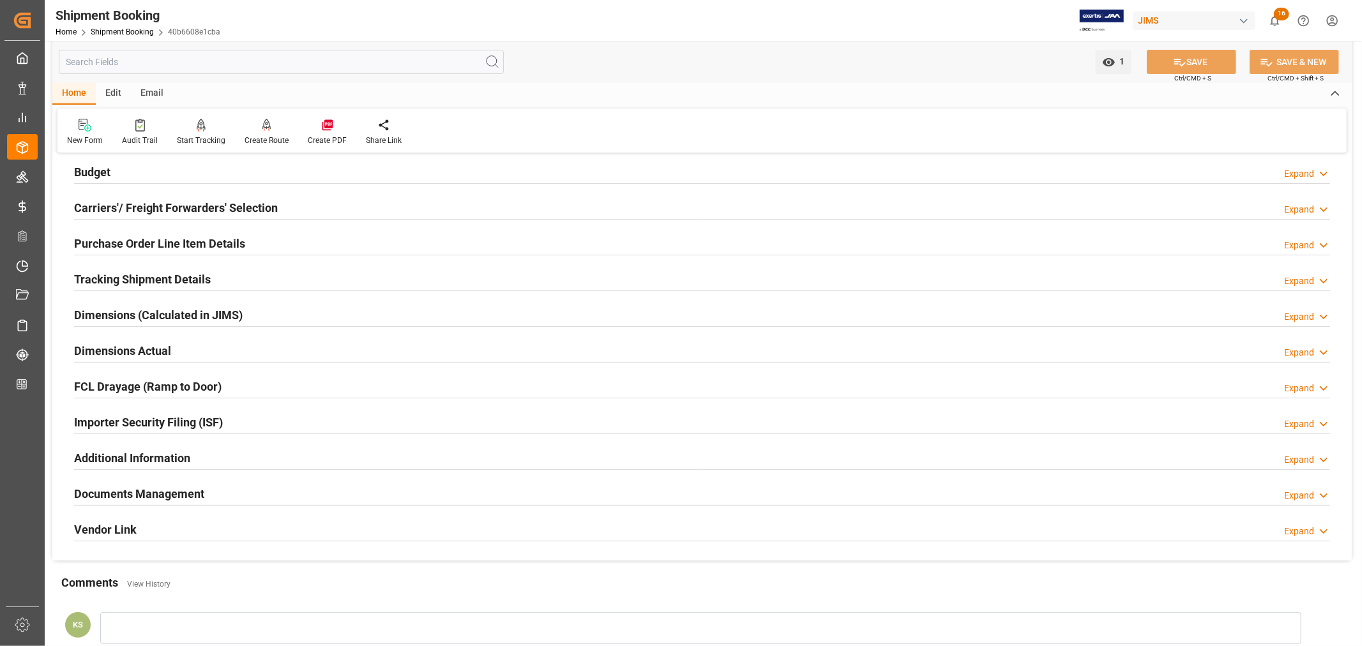
click at [262, 419] on div "Importer Security Filing (ISF) Expand" at bounding box center [702, 421] width 1256 height 24
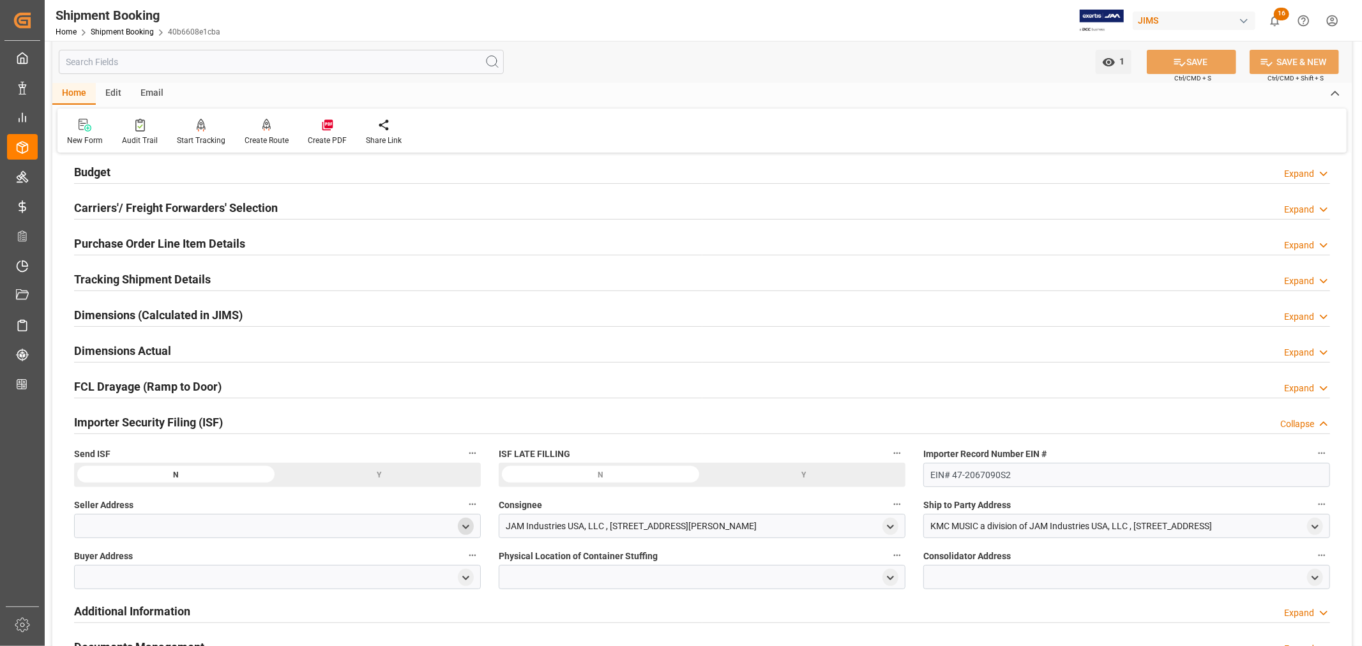
click at [461, 531] on icon "open menu" at bounding box center [465, 527] width 11 height 11
click at [192, 564] on input at bounding box center [259, 564] width 350 height 24
type input "cor"
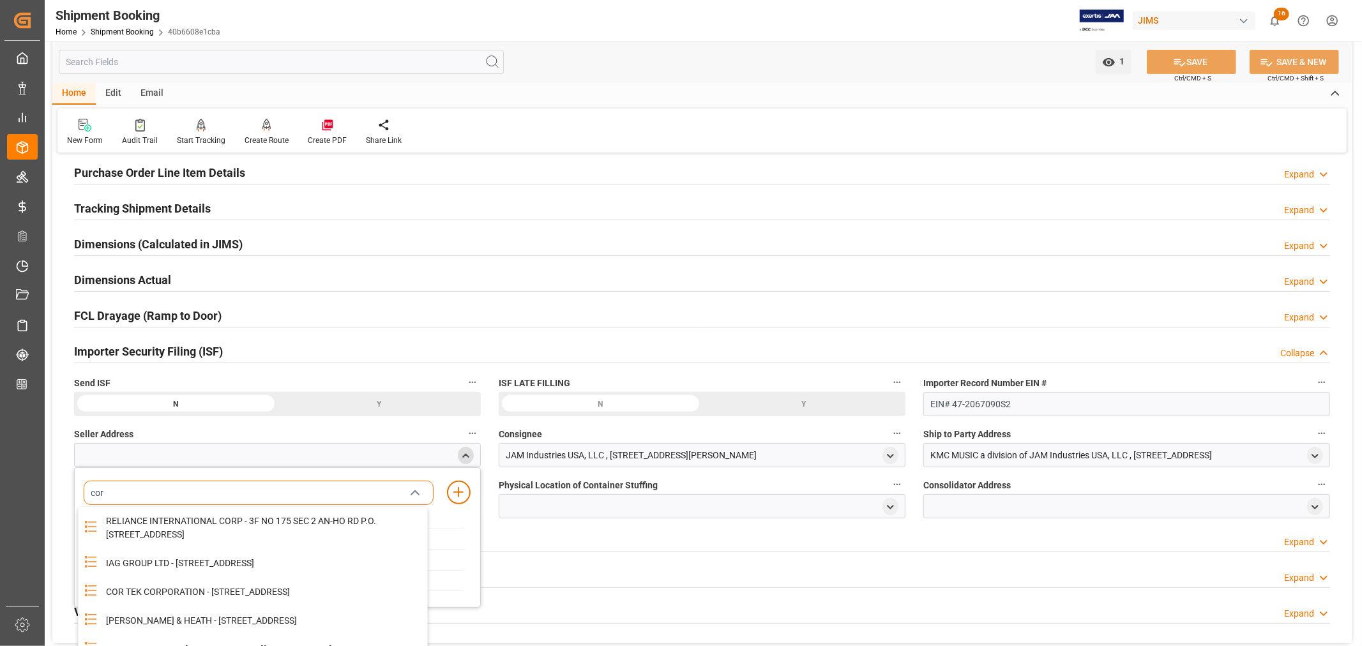
scroll to position [283, 0]
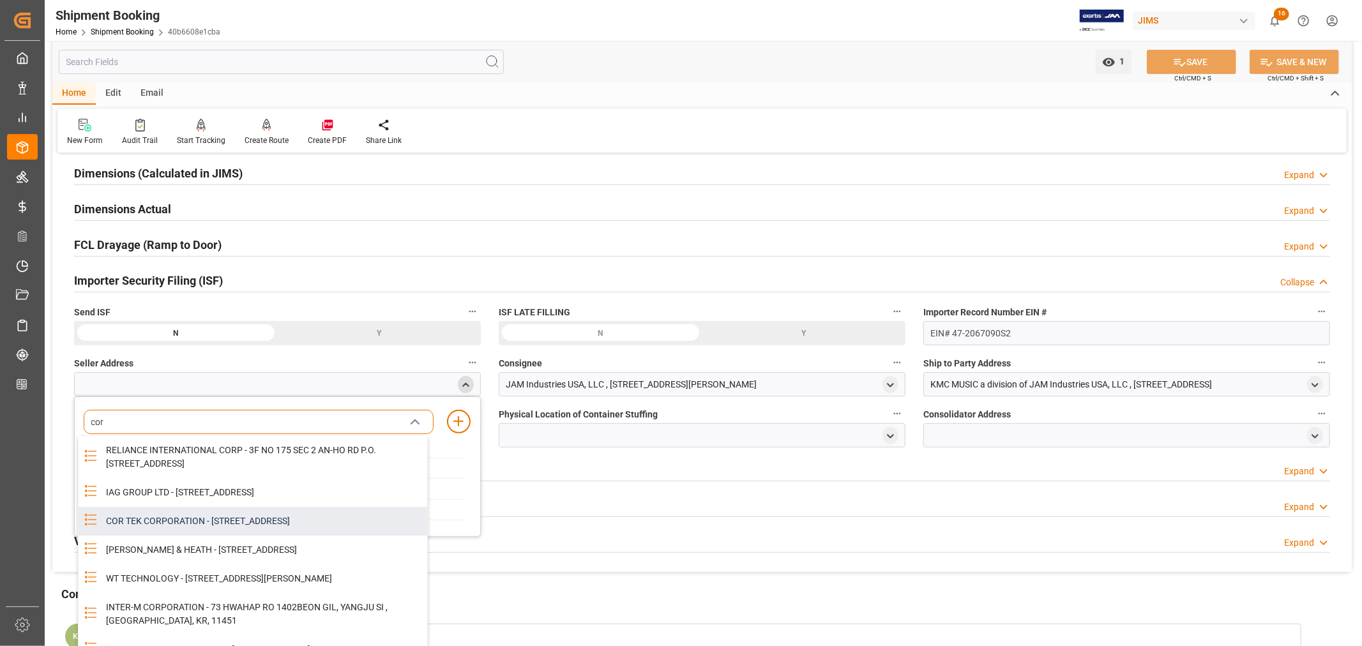
click at [193, 536] on div "COR TEK CORPORATION - 59 HWAGOK RO 61 GIL, GANGSEO GU, SEOUL, KR, 07590" at bounding box center [262, 521] width 329 height 29
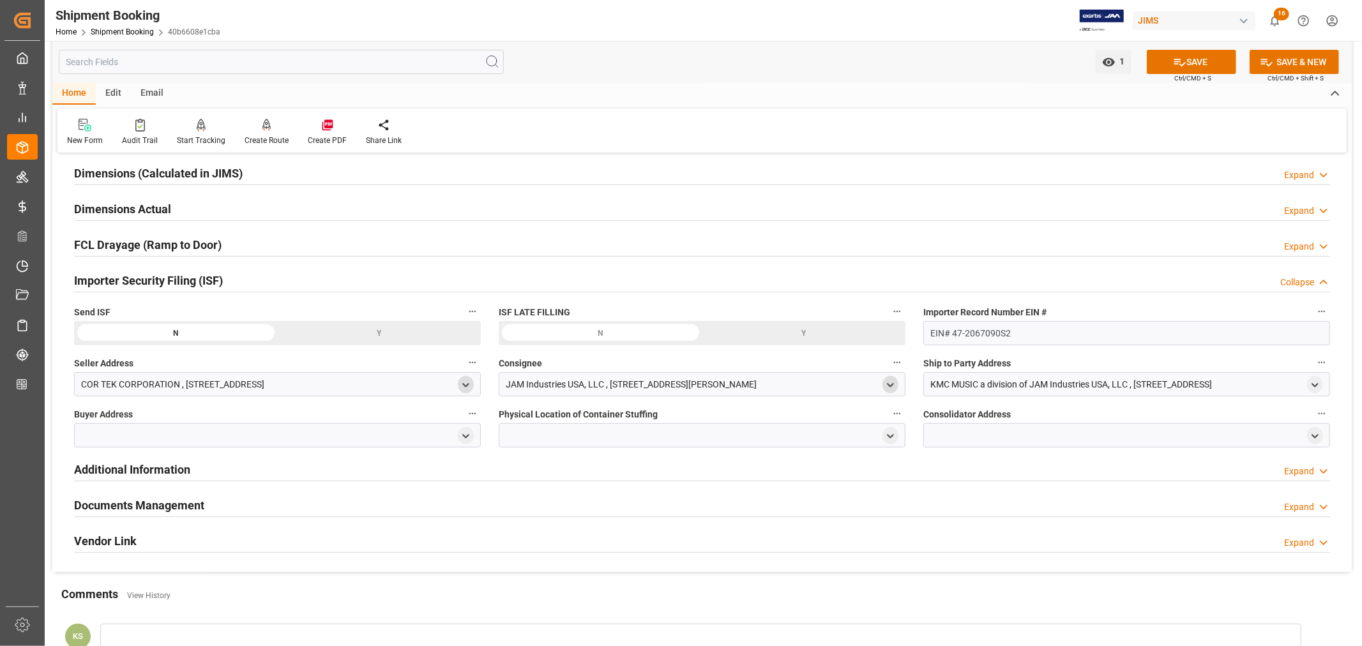
click at [889, 386] on polyline "open menu" at bounding box center [890, 385] width 6 height 3
click at [677, 422] on input at bounding box center [683, 422] width 350 height 24
type input "jam"
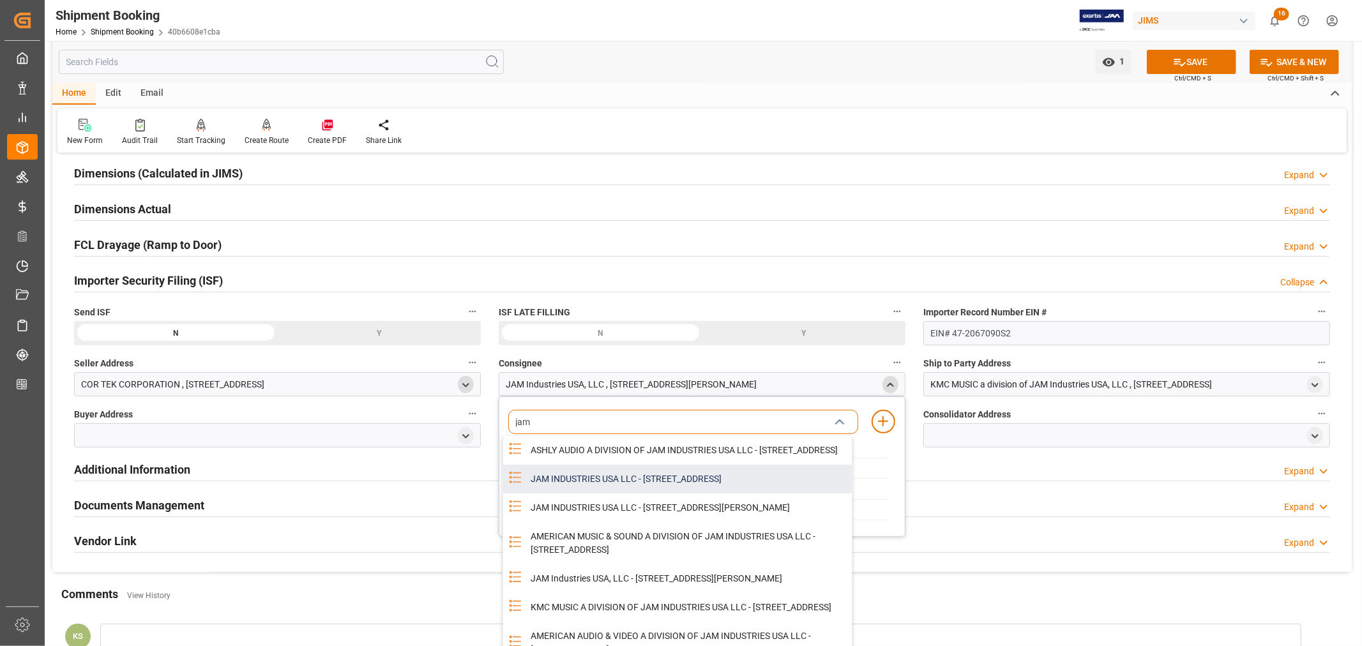
click at [670, 483] on div "JAM INDUSTRIES USA LLC - 154 WOODLAWN RD, BERLIN, CT, US, 06037" at bounding box center [687, 479] width 329 height 29
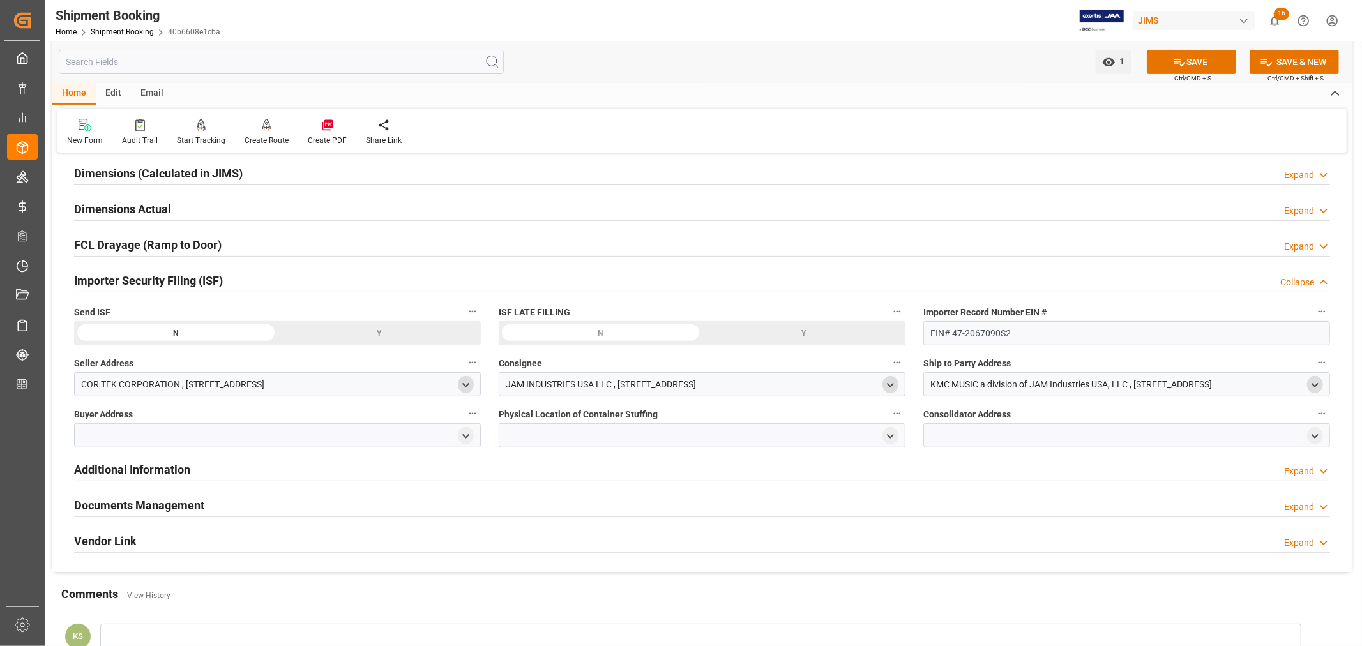
click at [1316, 382] on icon "open menu" at bounding box center [1314, 385] width 11 height 11
click at [1026, 413] on input at bounding box center [1108, 422] width 350 height 24
type input "kmc"
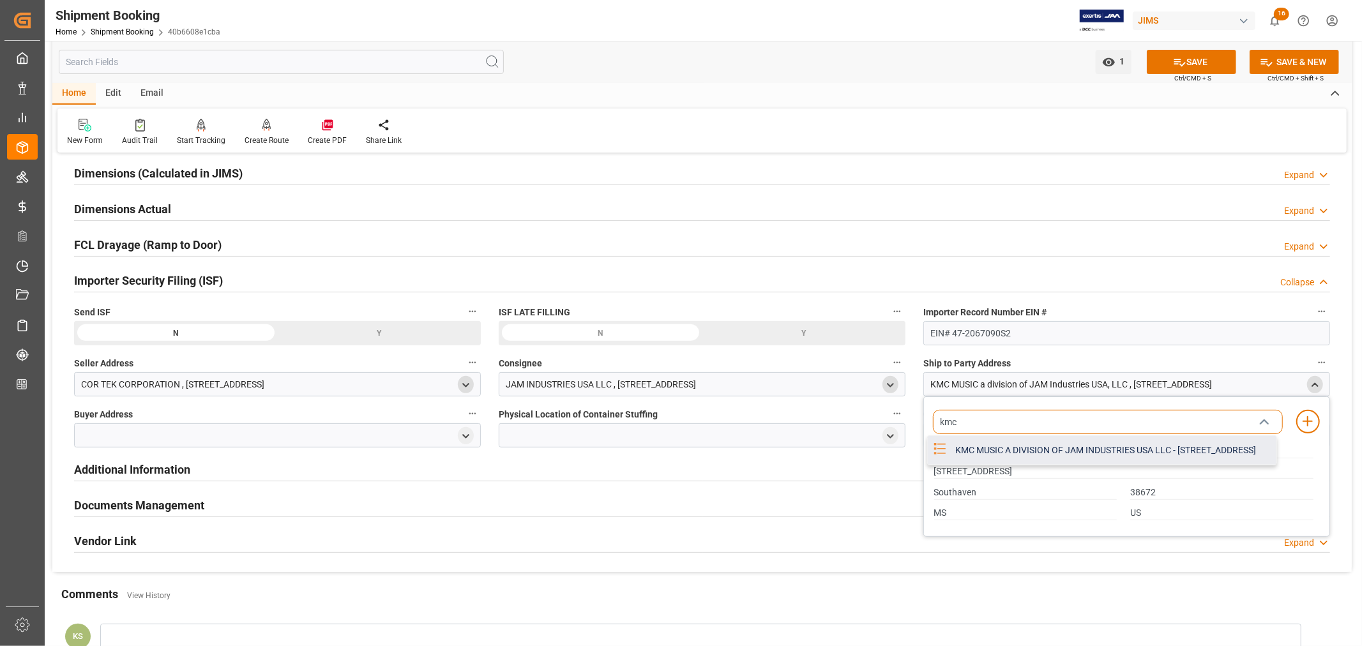
click at [1023, 458] on div "KMC MUSIC A DIVISION OF JAM INDUSTRIES USA LLC - 4325 EXECUTIVE DR SUITE 100, S…" at bounding box center [1111, 450] width 329 height 29
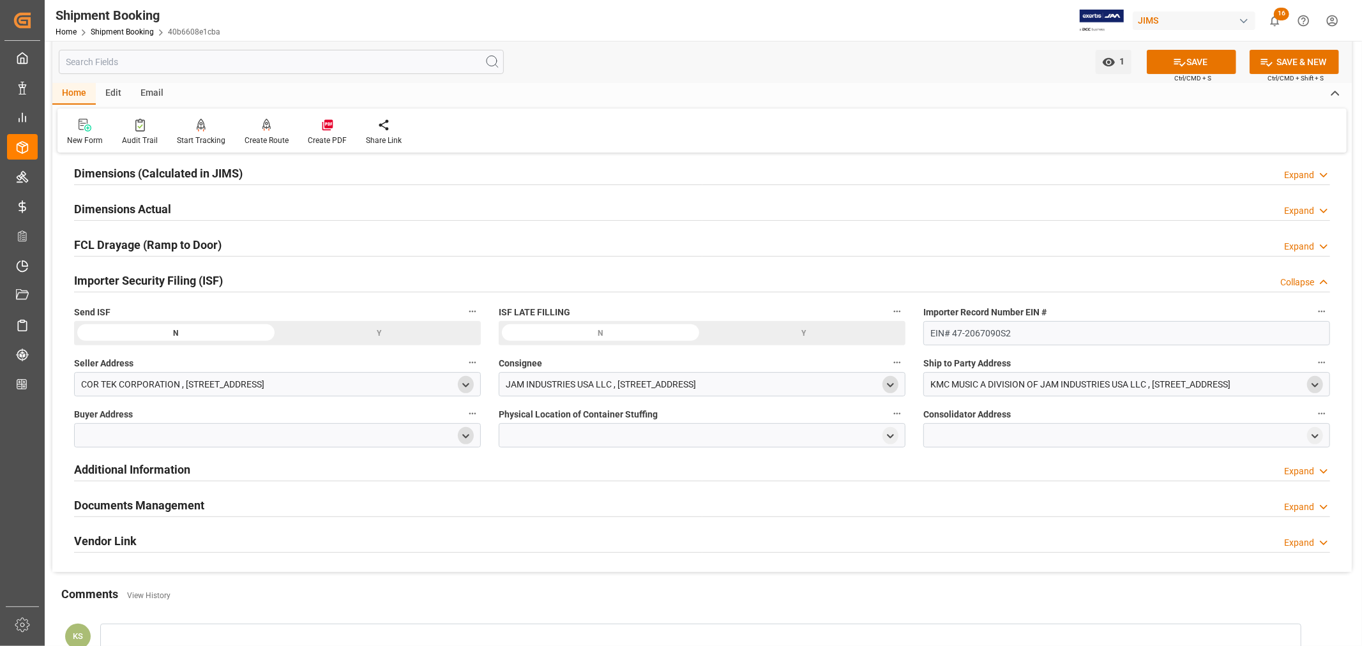
click at [462, 435] on icon "open menu" at bounding box center [465, 436] width 11 height 11
click at [285, 472] on input at bounding box center [259, 473] width 350 height 24
type input "jam"
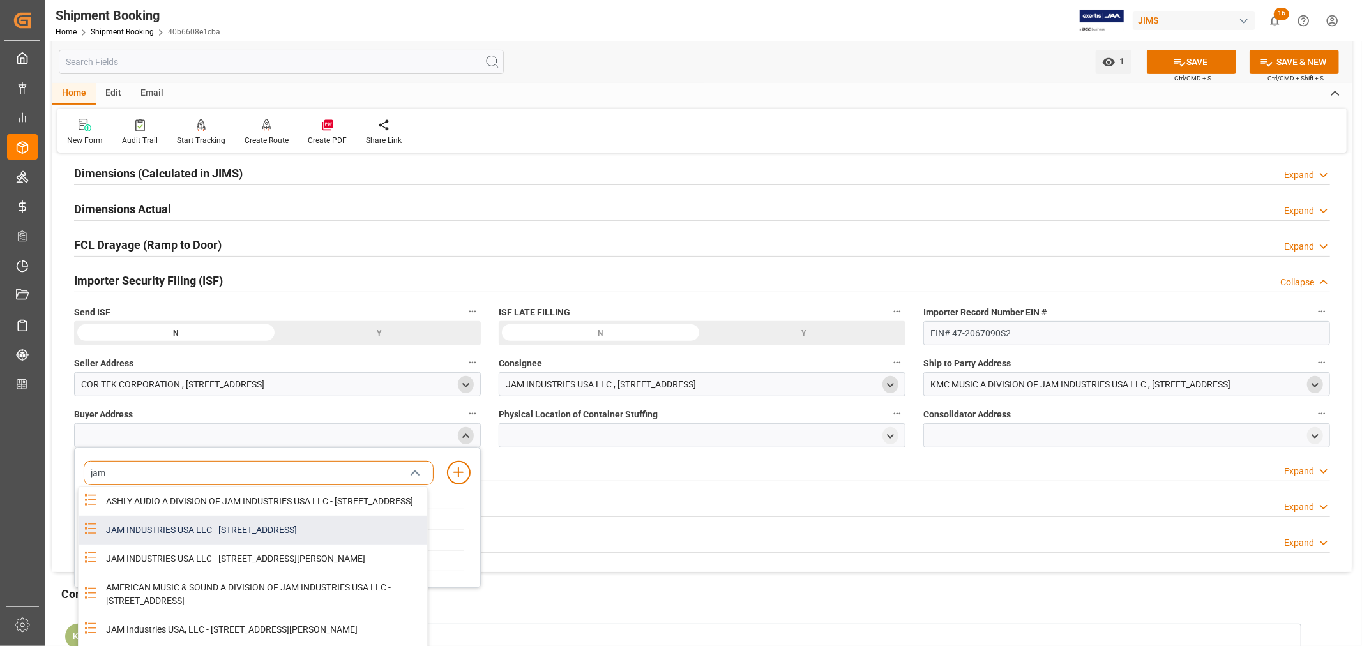
click at [248, 539] on div "JAM INDUSTRIES USA LLC - 154 WOODLAWN RD, BERLIN, CT, US, 06037" at bounding box center [262, 530] width 329 height 29
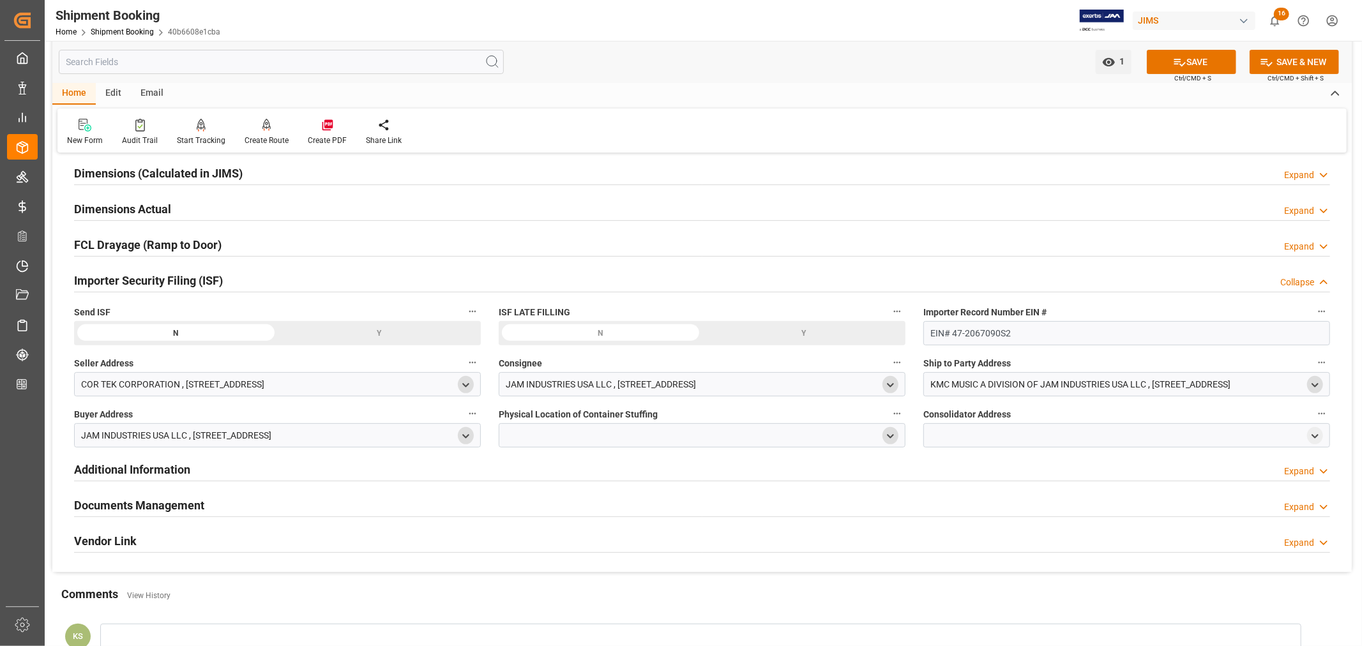
click at [894, 433] on icon "open menu" at bounding box center [890, 436] width 11 height 11
click at [589, 469] on input at bounding box center [683, 473] width 350 height 24
type input "sino"
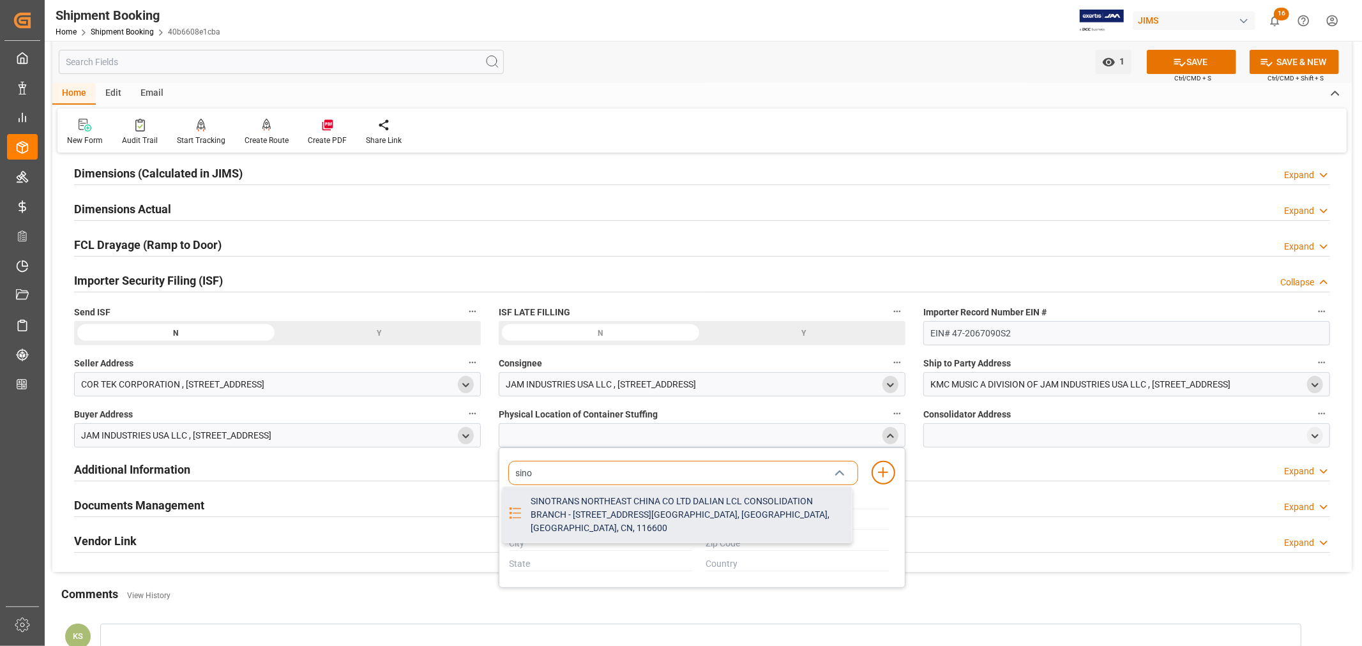
click at [598, 509] on div "SINOTRANS NORTHEAST CHINA CO LTD DALIAN LCL CONSOLIDATION BRANCH - NO 16 CHUAMG…" at bounding box center [687, 515] width 329 height 56
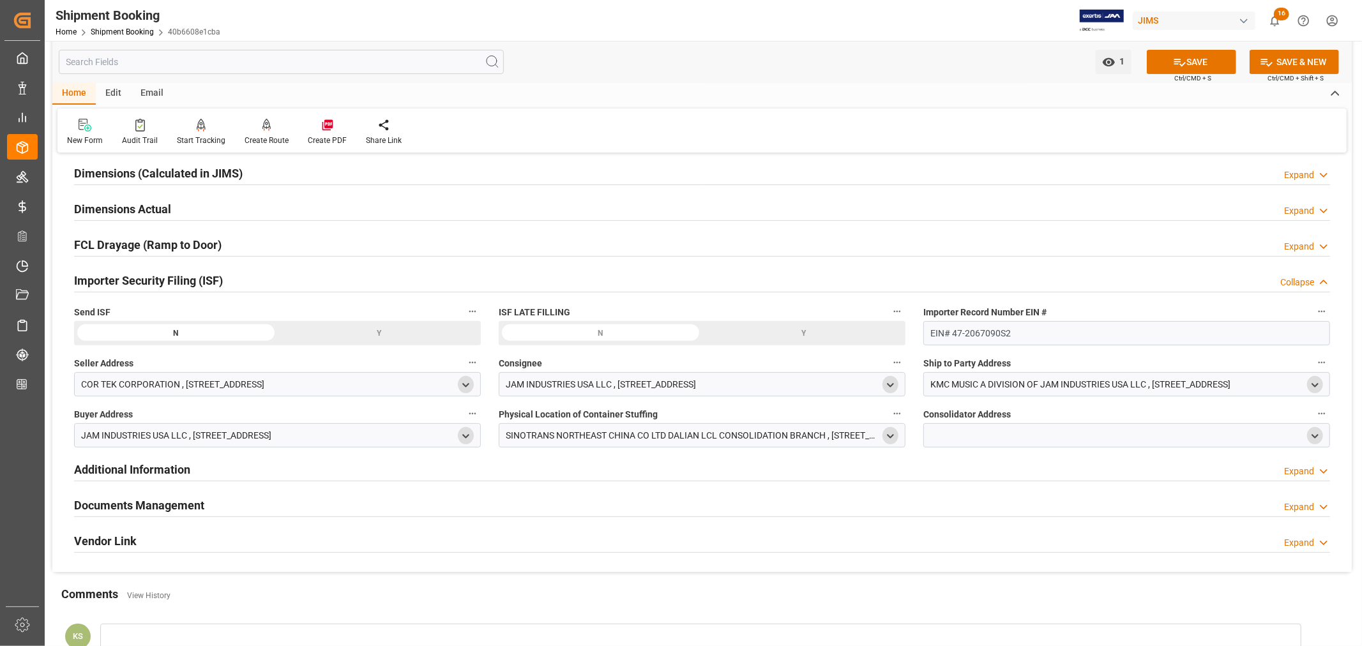
click at [1316, 440] on icon "open menu" at bounding box center [1314, 436] width 11 height 11
click at [977, 469] on input at bounding box center [1108, 473] width 350 height 24
type input "vang"
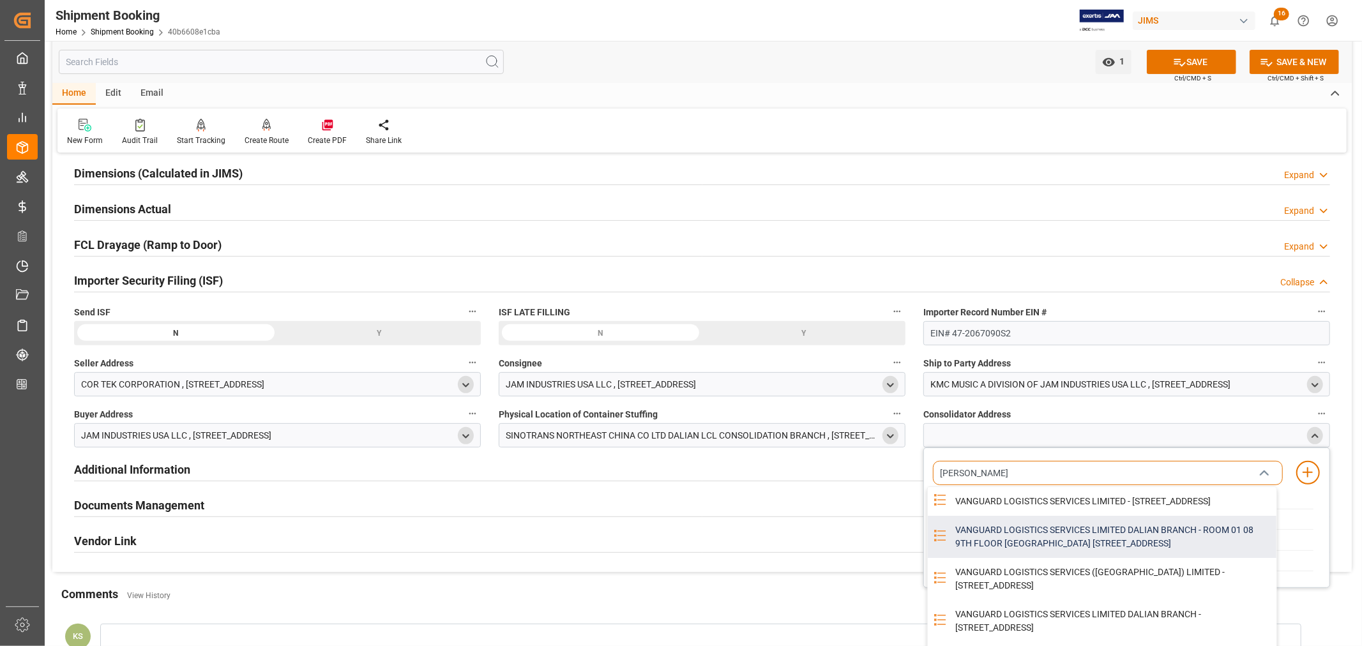
click at [1055, 551] on div "VANGUARD LOGISTICS SERVICES LIMITED DALIAN BRANCH - ROOM 01 08 9TH FLOOR XINXIN…" at bounding box center [1111, 537] width 329 height 42
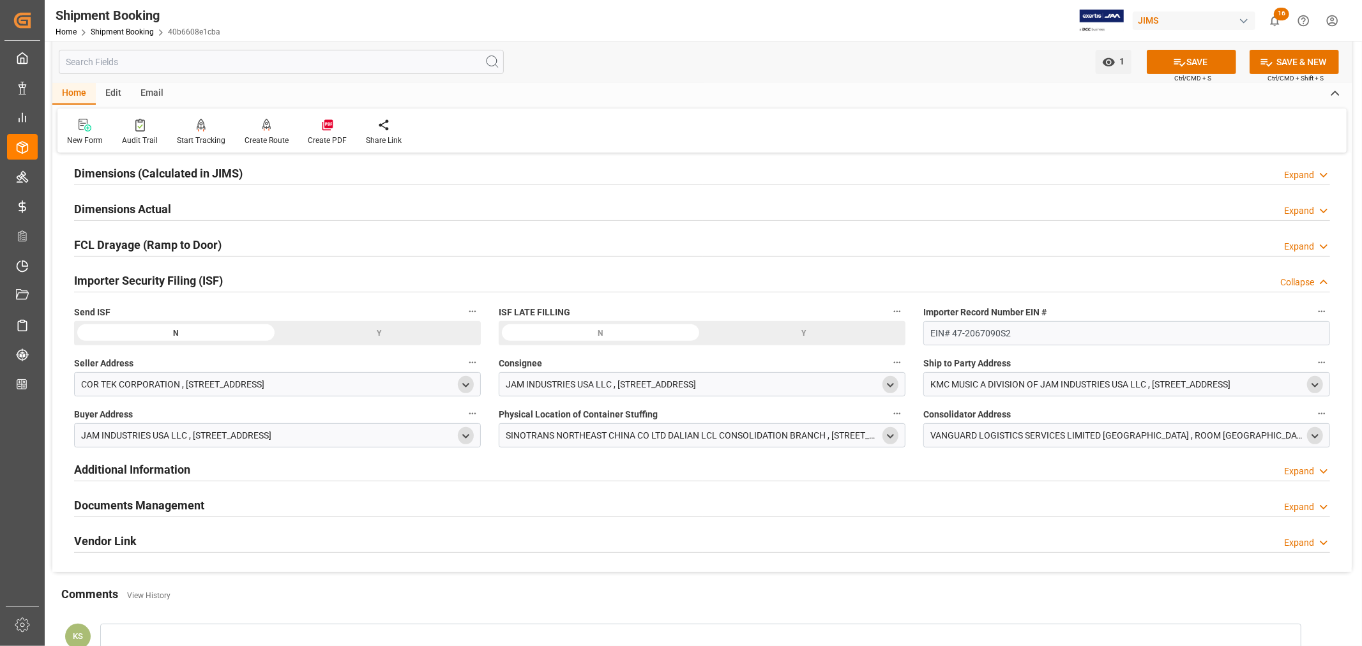
click at [1313, 435] on polyline "open menu" at bounding box center [1315, 436] width 6 height 3
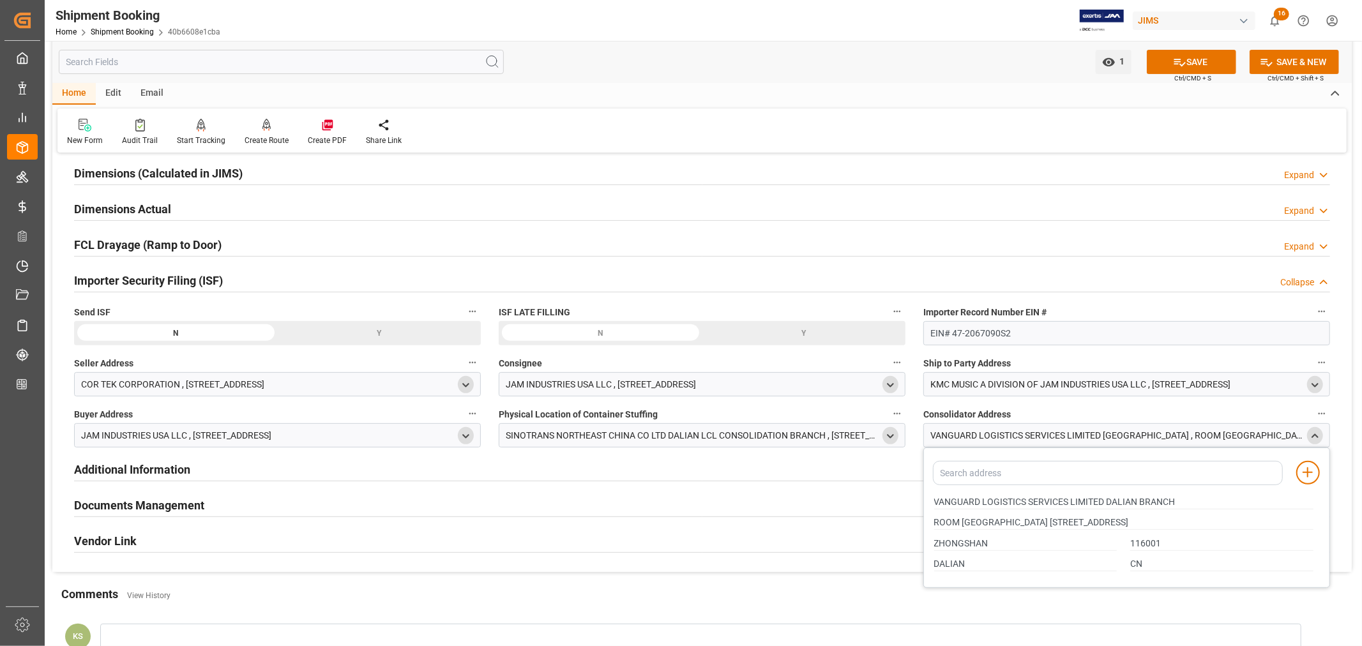
click at [1313, 435] on polyline "close menu" at bounding box center [1315, 435] width 6 height 3
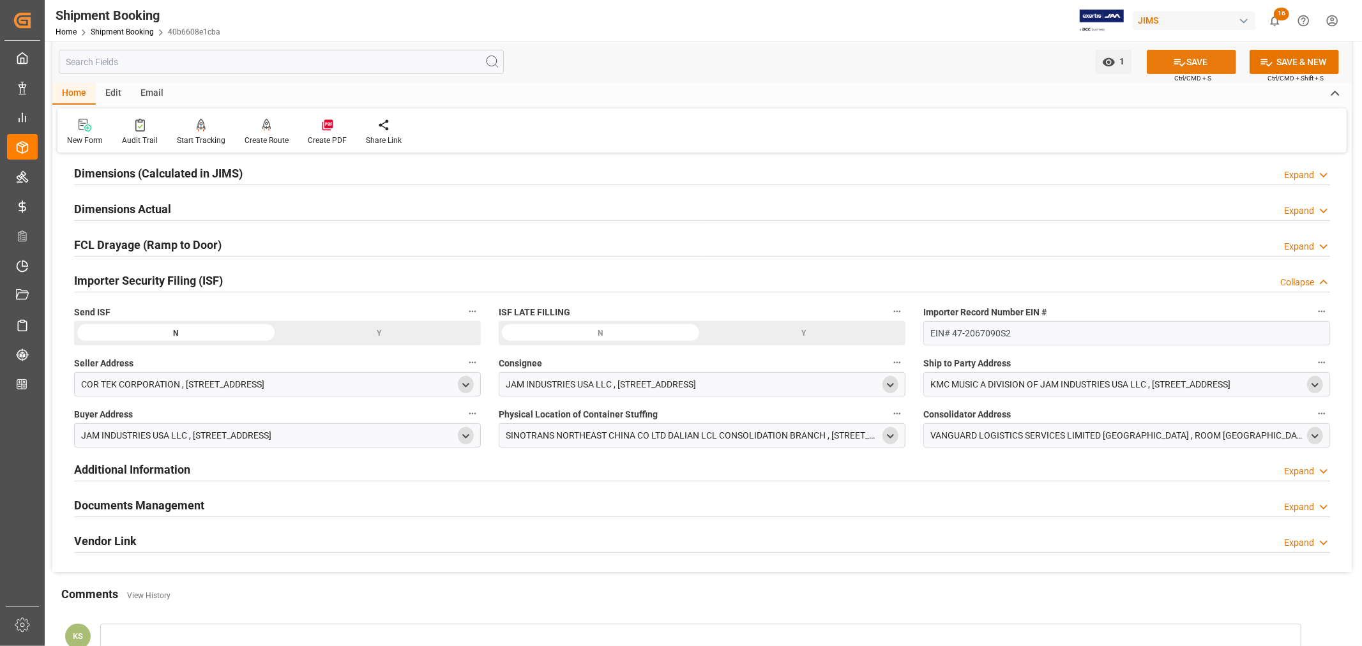
click at [1194, 57] on button "SAVE" at bounding box center [1191, 62] width 89 height 24
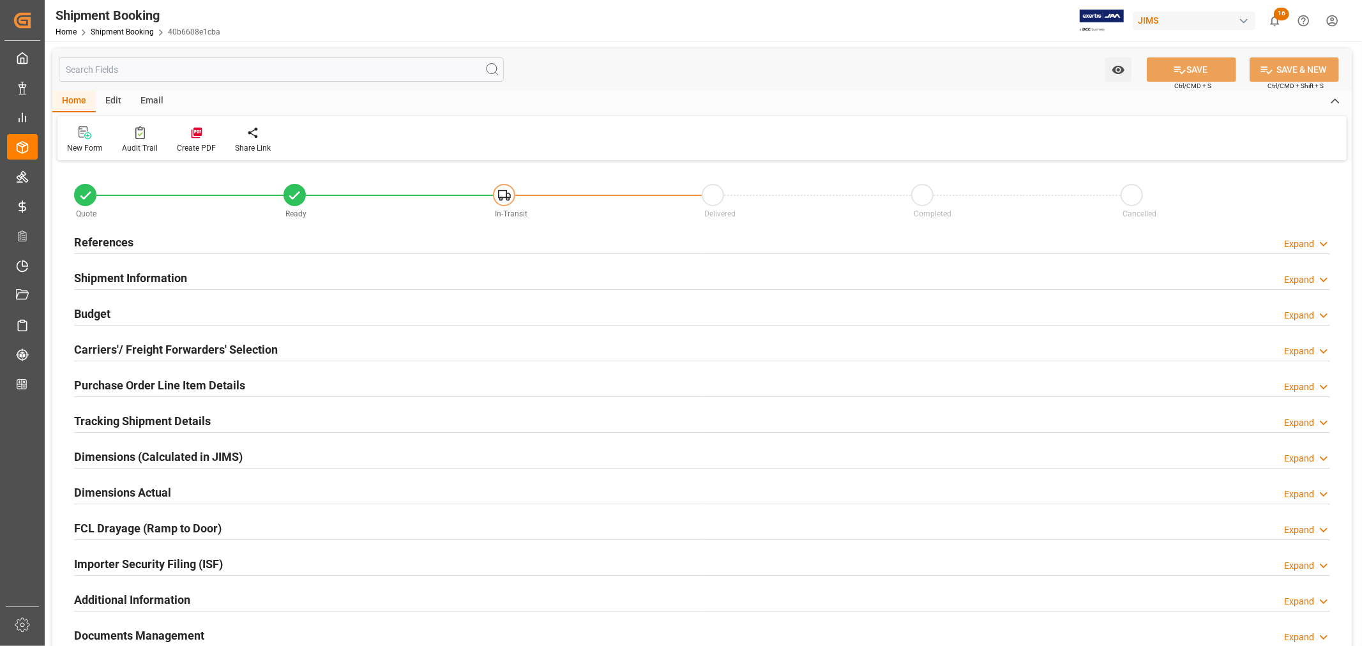
type input "0"
type input "[DATE]"
click at [241, 246] on div "References Expand" at bounding box center [702, 241] width 1256 height 24
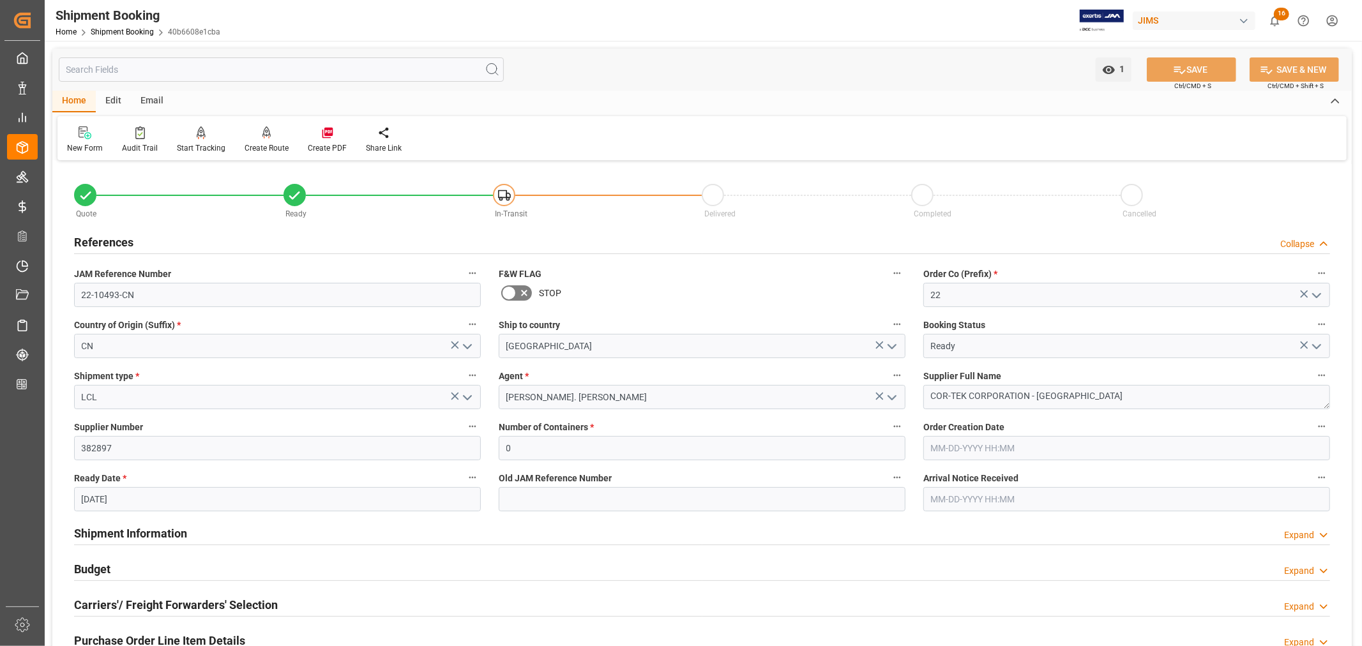
click at [241, 246] on div "References Collapse" at bounding box center [702, 241] width 1256 height 24
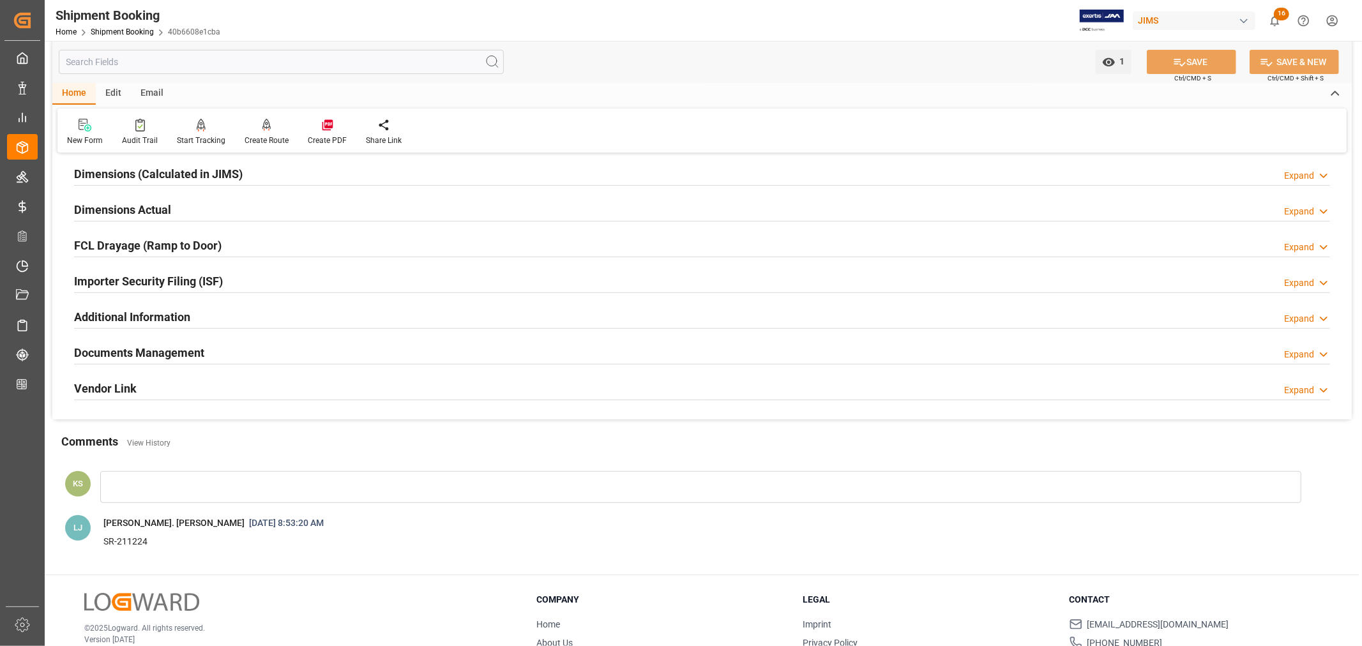
scroll to position [283, 0]
click at [248, 282] on div "Importer Security Filing (ISF) Expand" at bounding box center [702, 279] width 1256 height 24
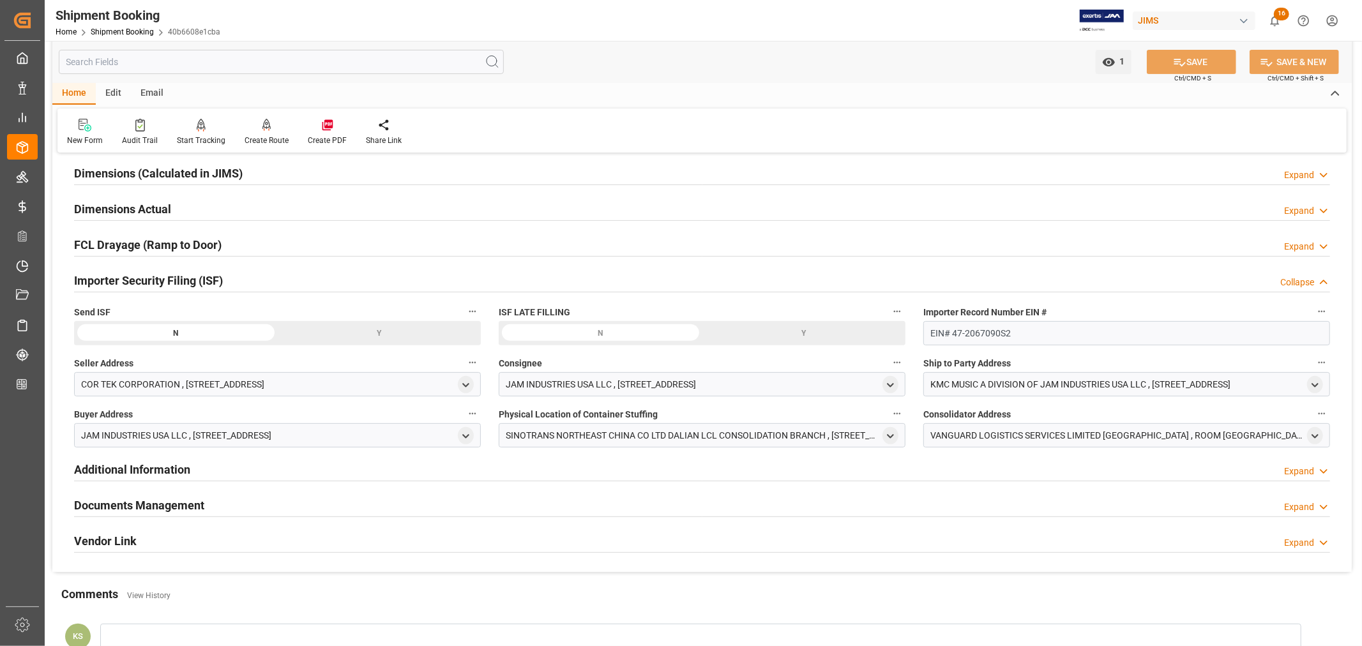
click at [0, 0] on div "Y" at bounding box center [0, 0] width 0 height 0
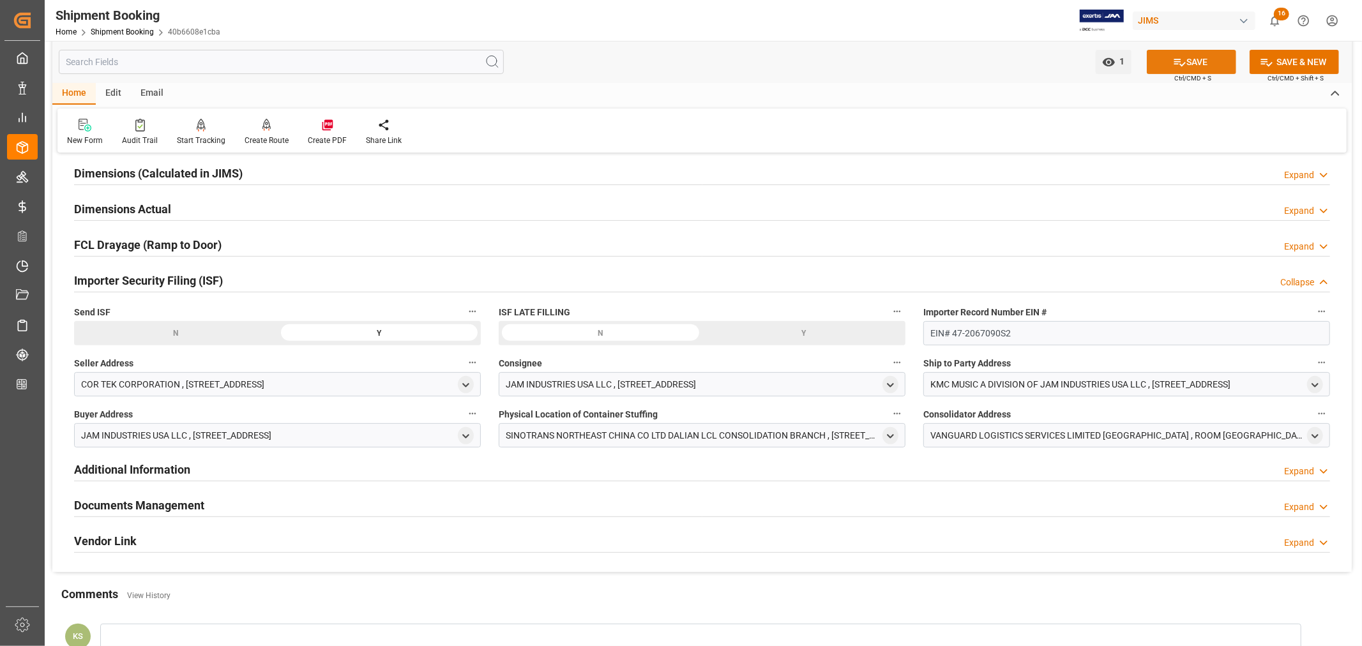
click at [1196, 62] on button "SAVE" at bounding box center [1191, 62] width 89 height 24
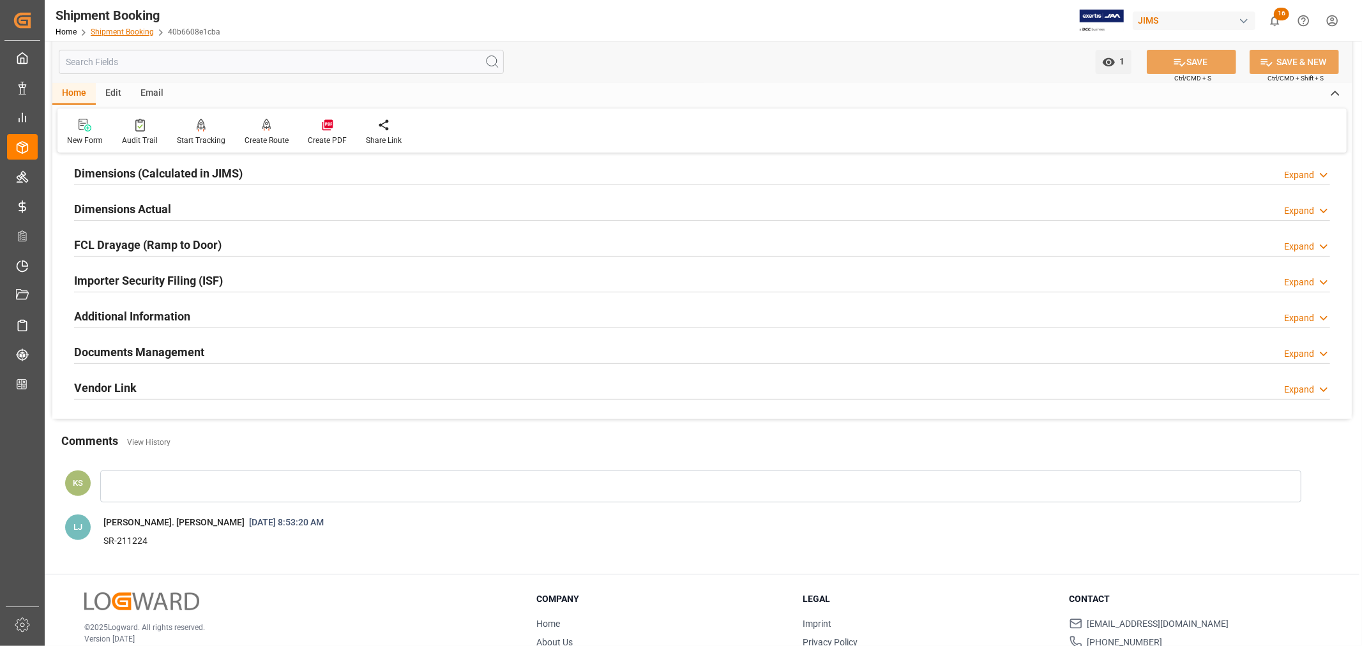
click at [124, 32] on link "Shipment Booking" at bounding box center [122, 31] width 63 height 9
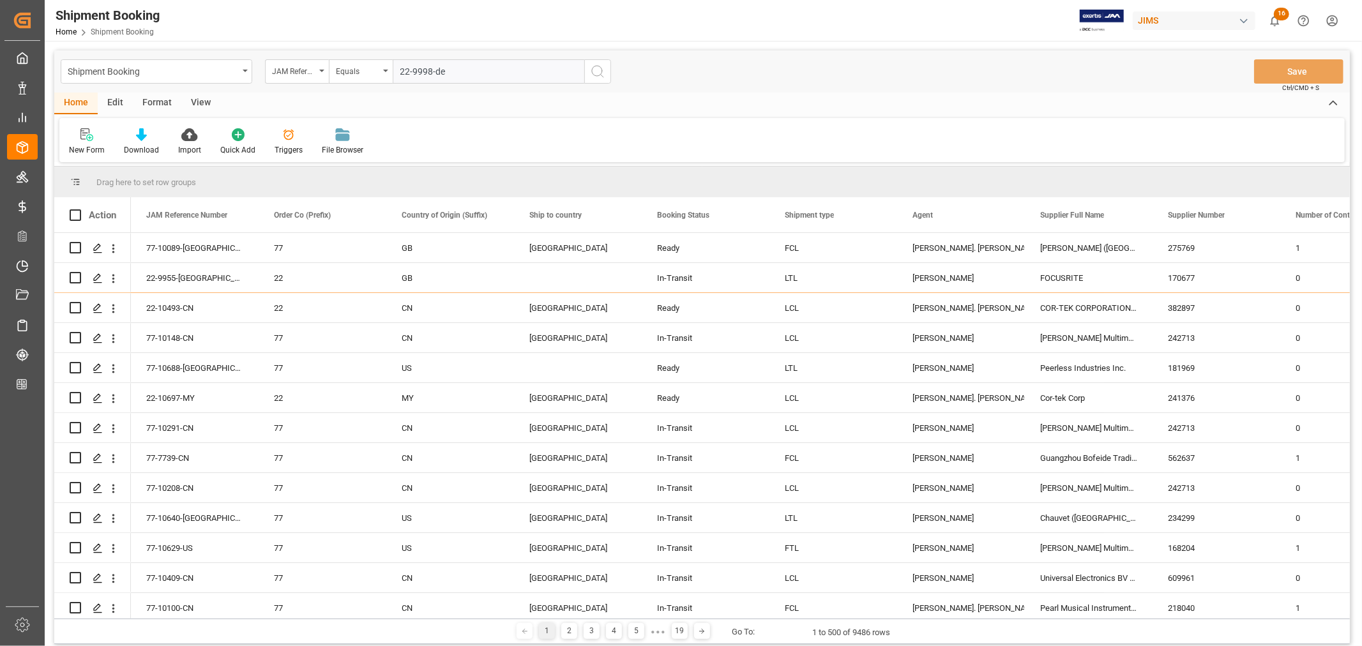
type input "22-9998-de"
click at [598, 70] on icon "search button" at bounding box center [597, 71] width 15 height 15
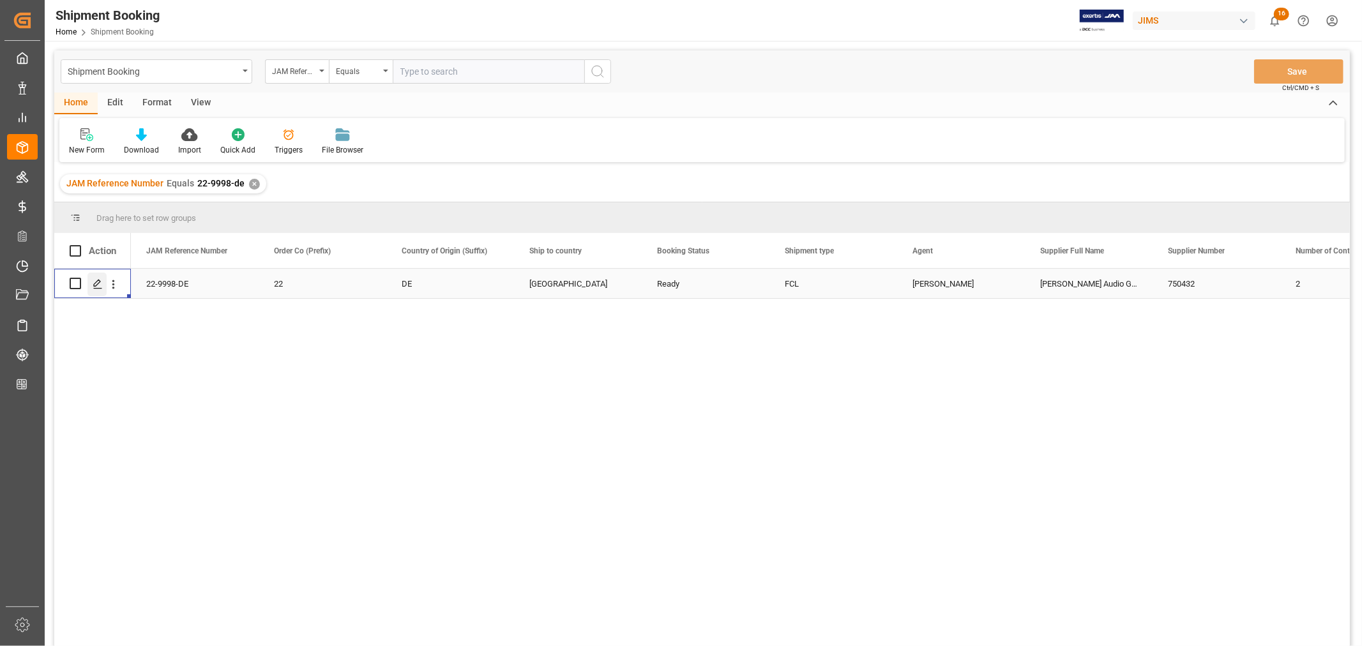
click at [100, 283] on icon "Press SPACE to select this row." at bounding box center [98, 284] width 10 height 10
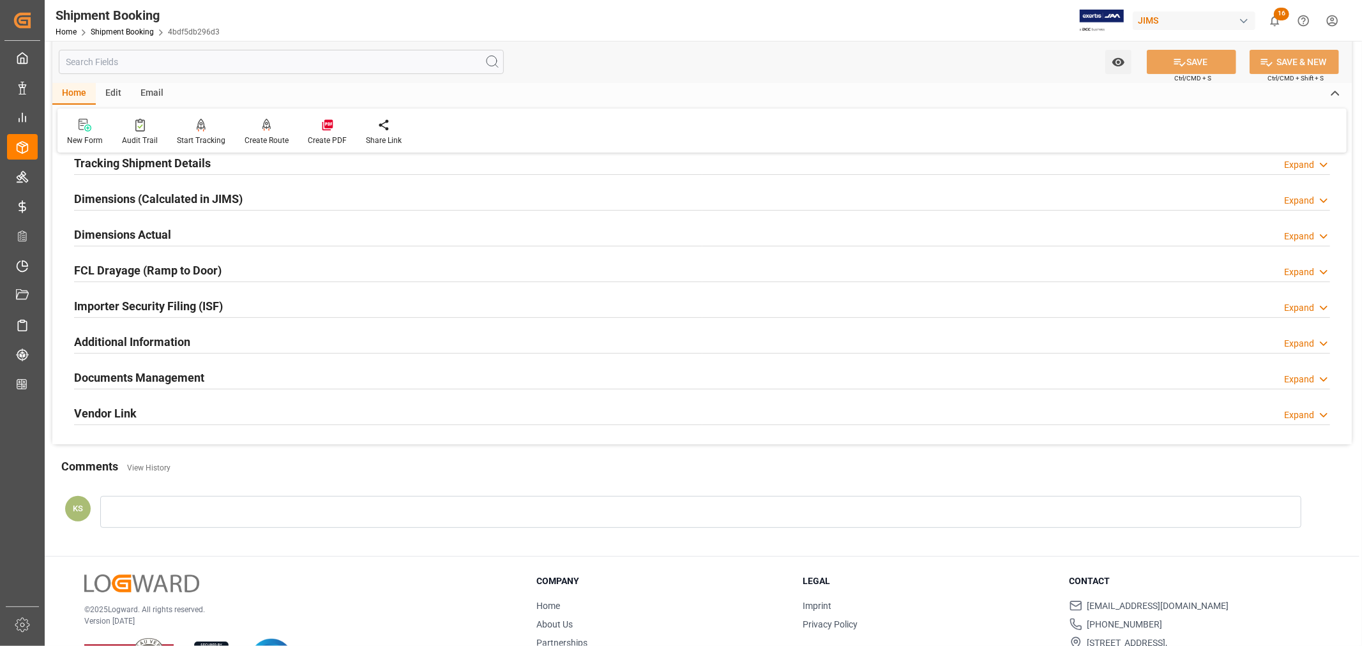
scroll to position [283, 0]
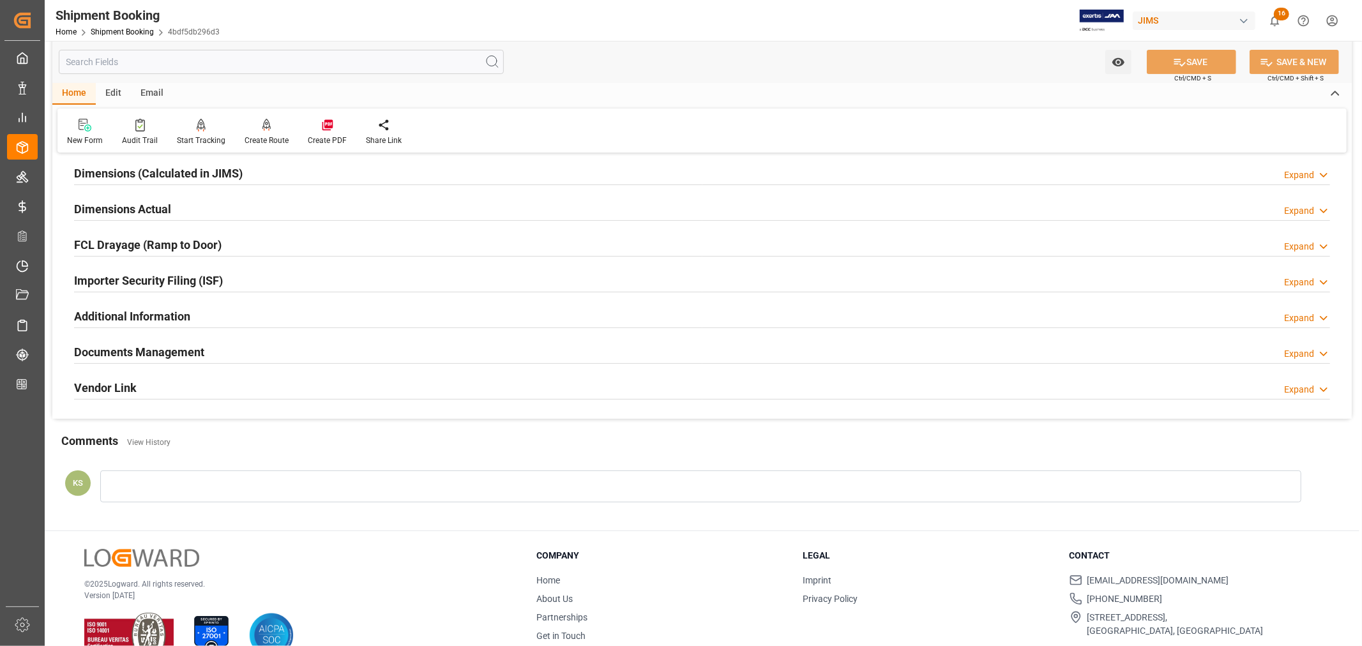
click at [239, 283] on div "Importer Security Filing (ISF) Expand" at bounding box center [702, 279] width 1256 height 24
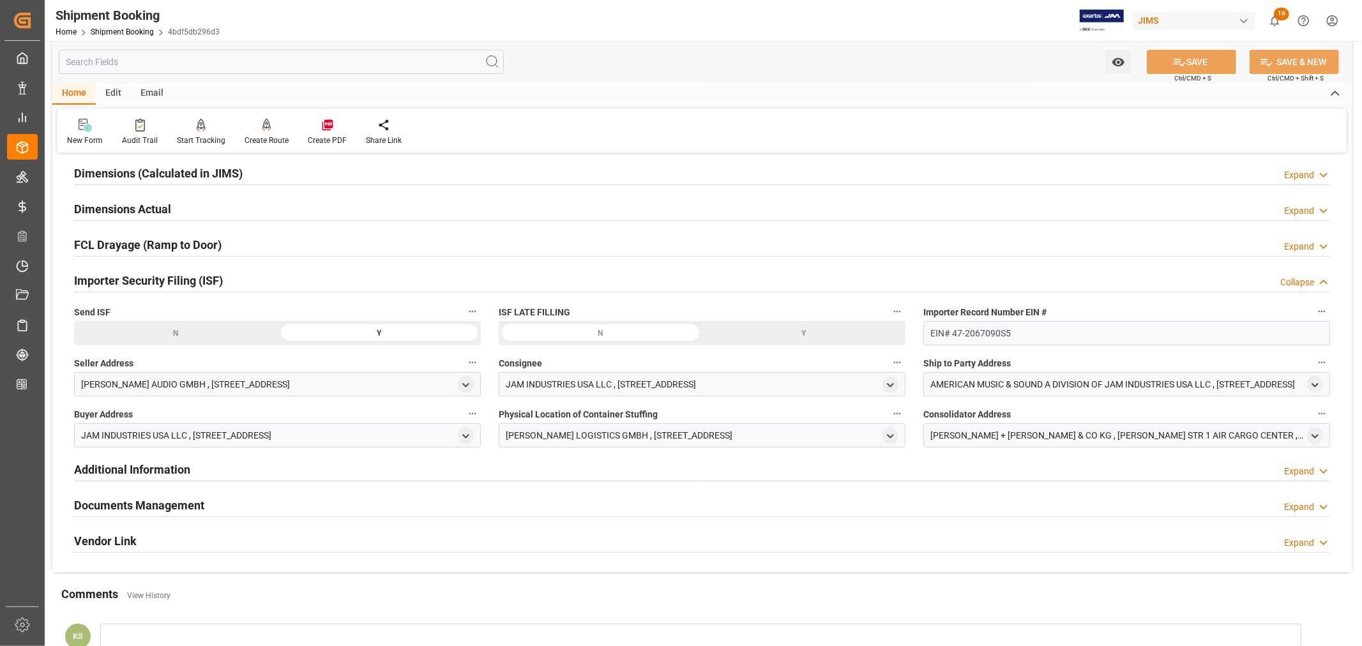
click at [239, 283] on div "Importer Security Filing (ISF) Collapse" at bounding box center [702, 279] width 1256 height 24
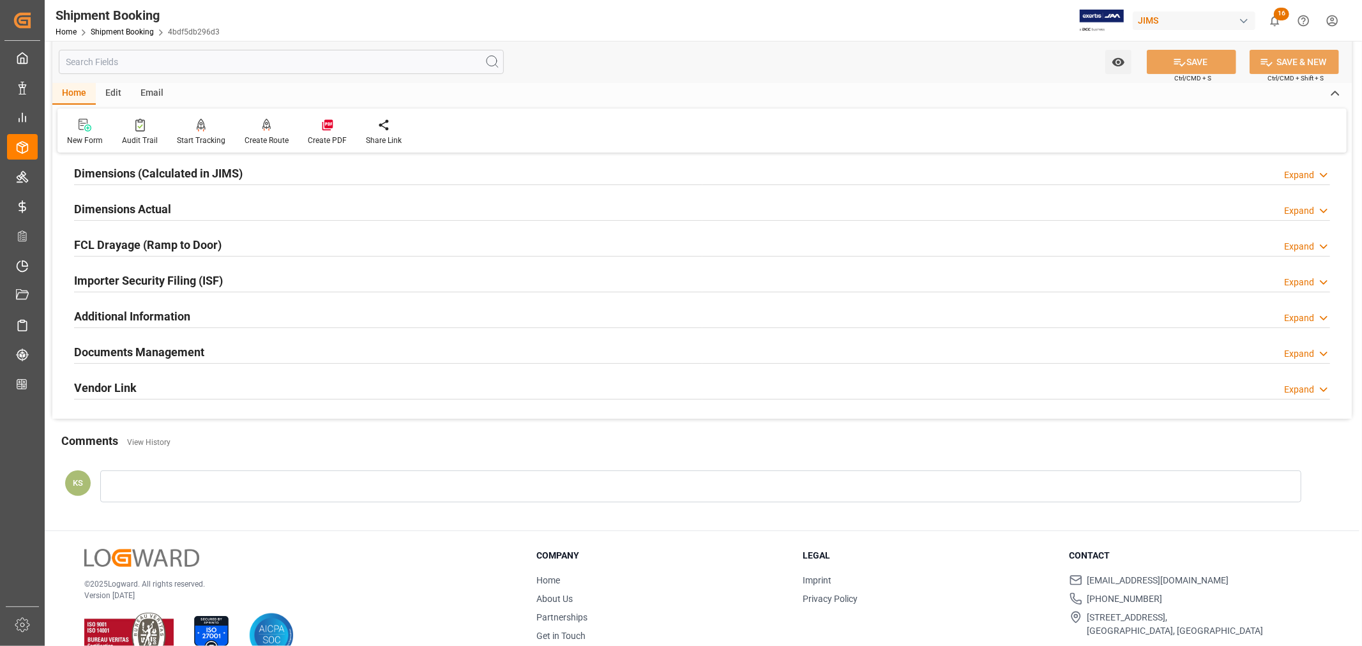
click at [237, 353] on div "Documents Management Expand" at bounding box center [702, 351] width 1256 height 24
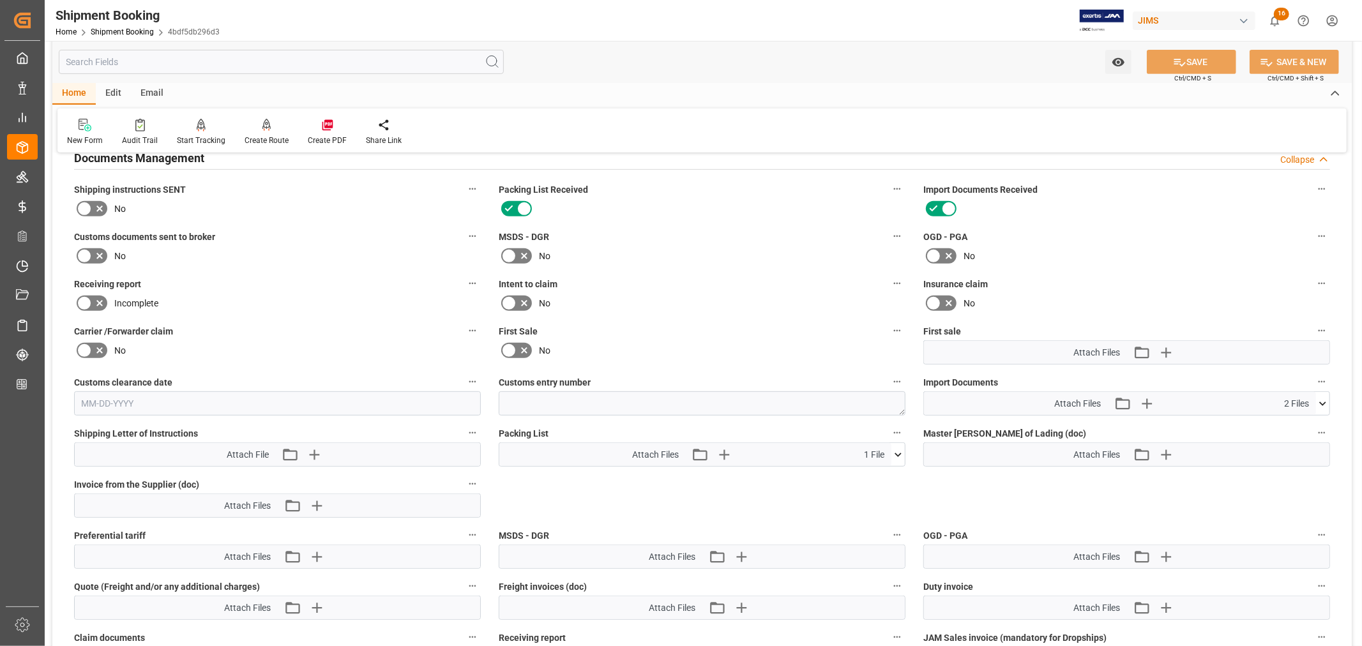
scroll to position [567, 0]
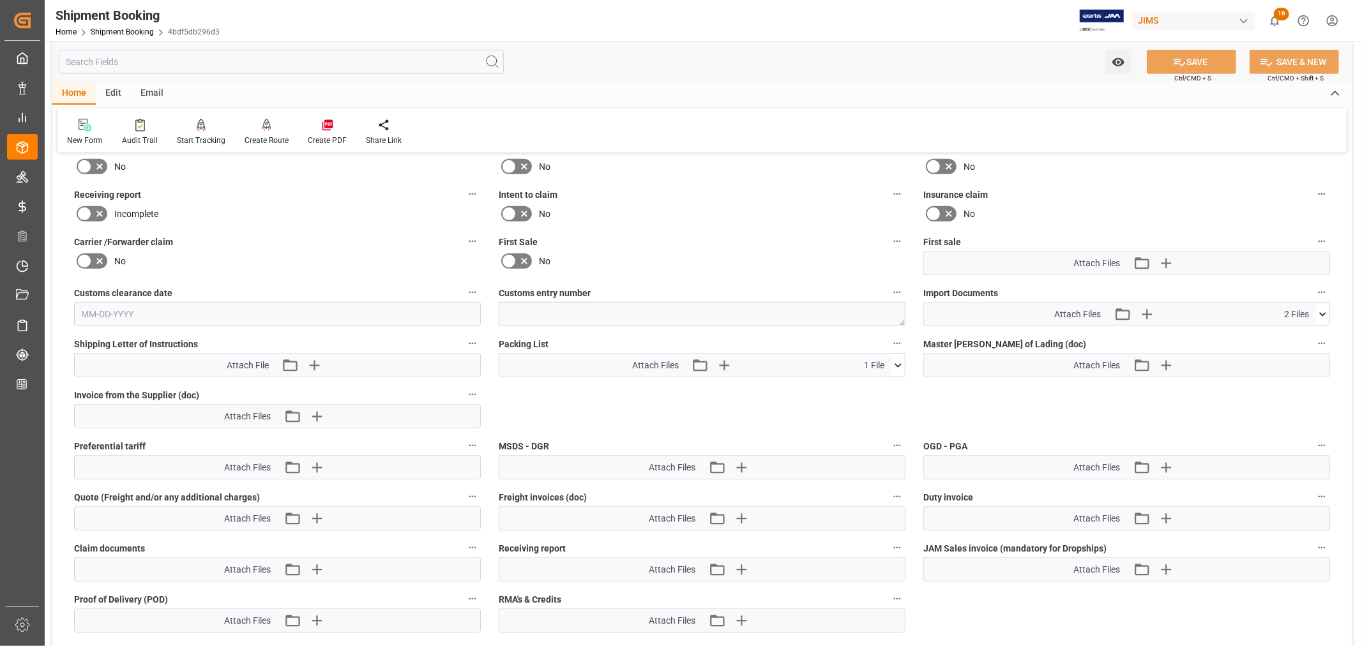
click at [1323, 312] on icon at bounding box center [1322, 314] width 7 height 4
click at [1294, 347] on icon at bounding box center [1289, 352] width 10 height 10
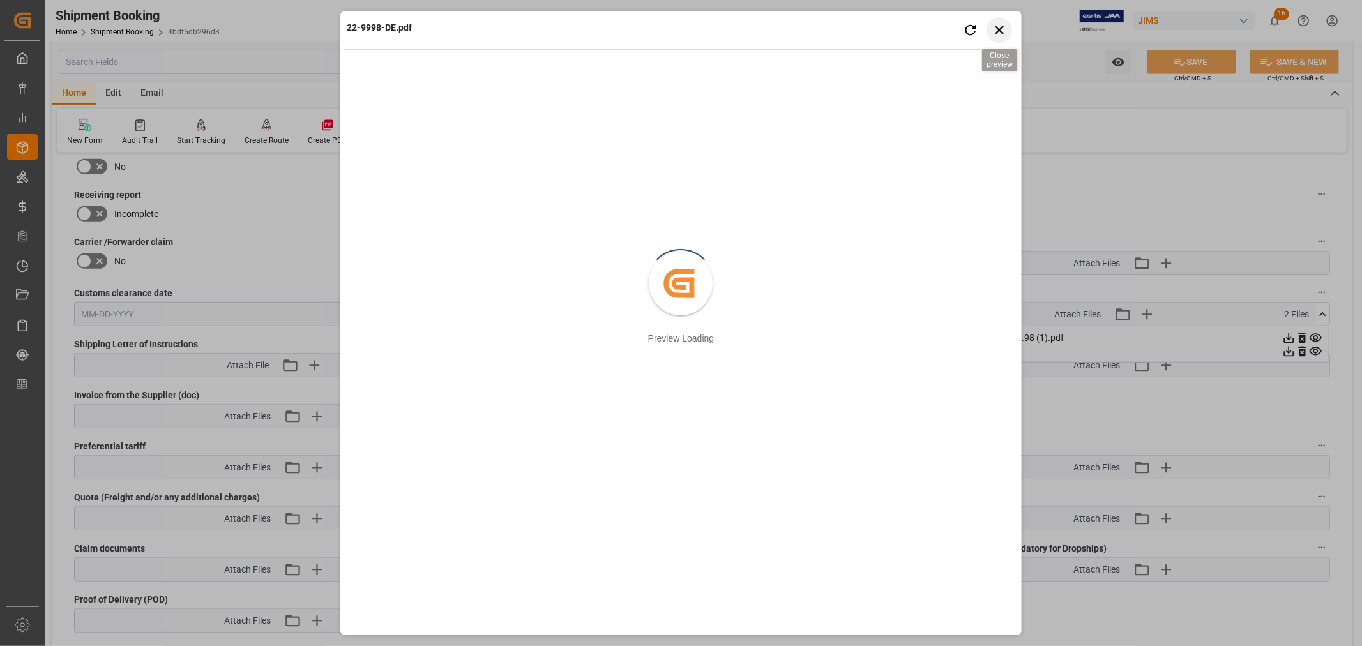
click at [1004, 32] on icon "button" at bounding box center [999, 30] width 16 height 16
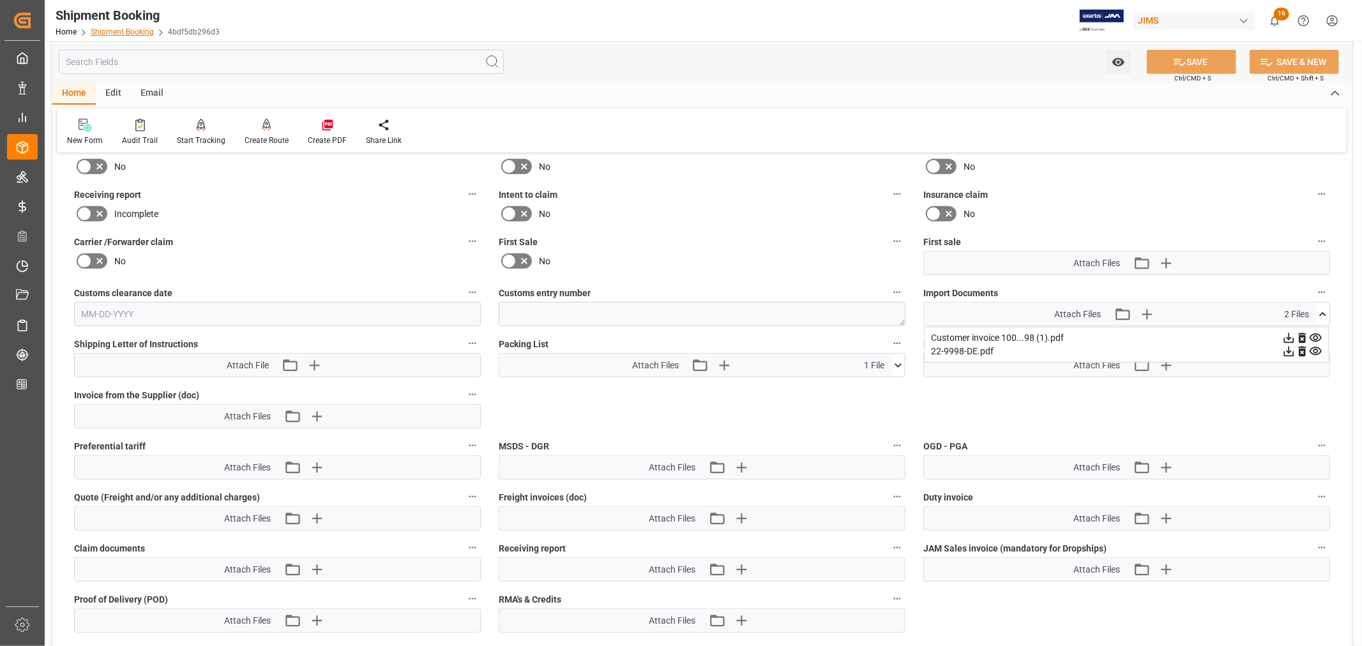
click at [135, 33] on link "Shipment Booking" at bounding box center [122, 31] width 63 height 9
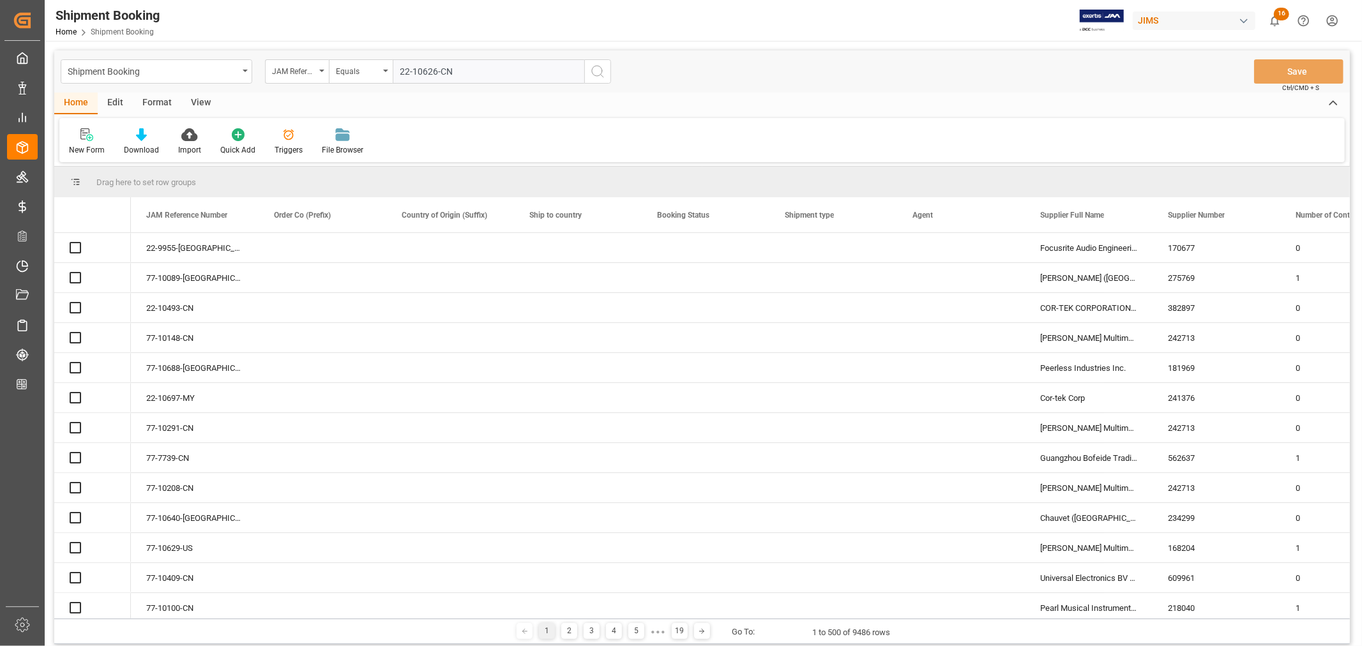
type input "22-10626-CN"
click at [596, 71] on icon "search button" at bounding box center [597, 71] width 15 height 15
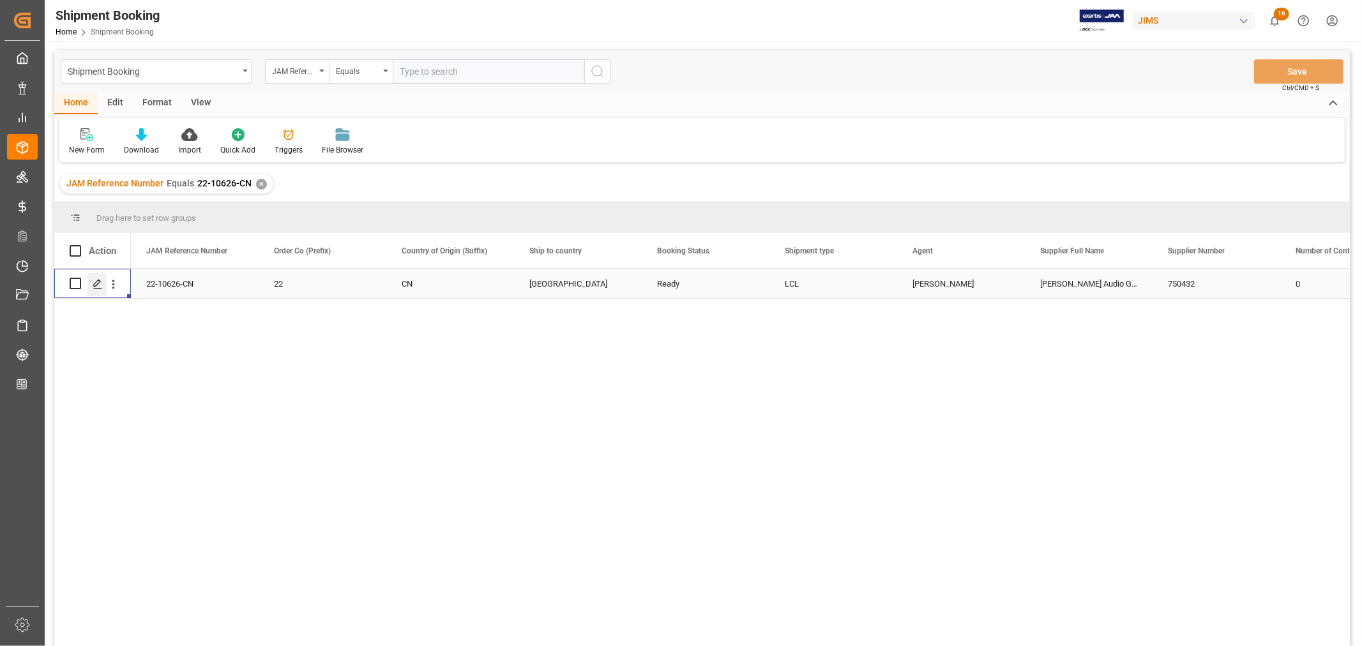
click at [96, 285] on polygon "Press SPACE to select this row." at bounding box center [97, 283] width 6 height 6
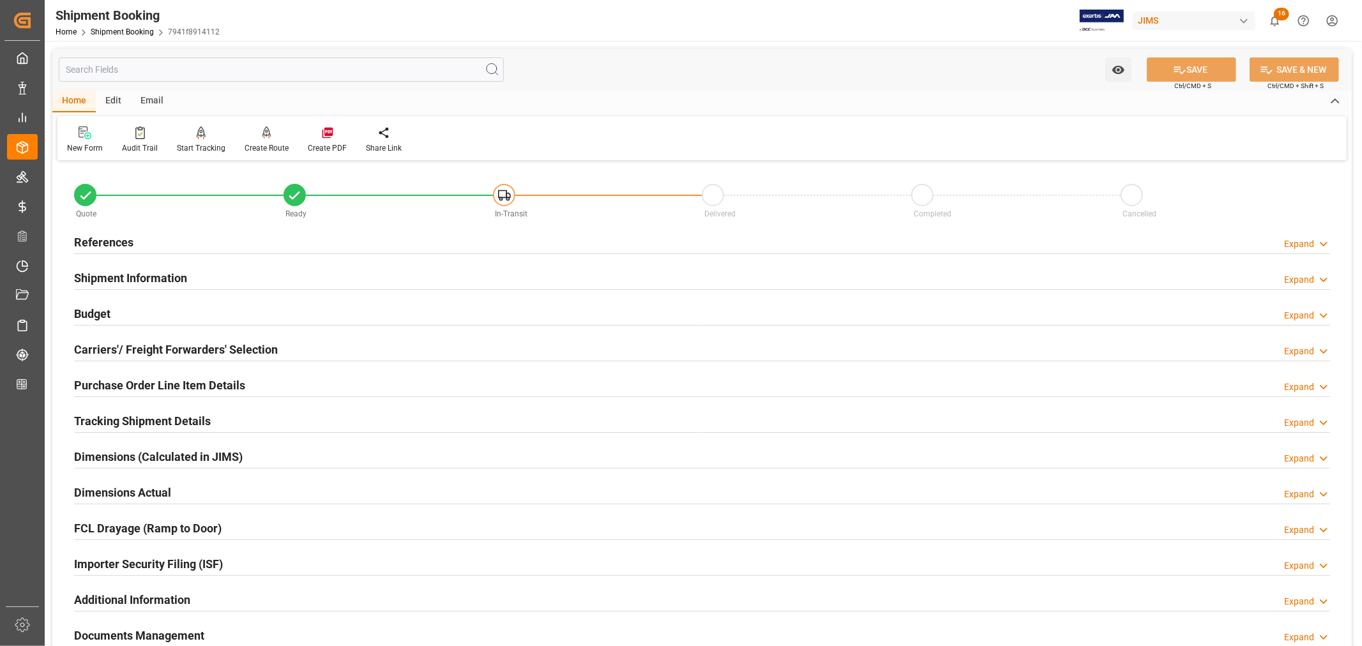
click at [271, 278] on div "Shipment Information Expand" at bounding box center [702, 277] width 1256 height 24
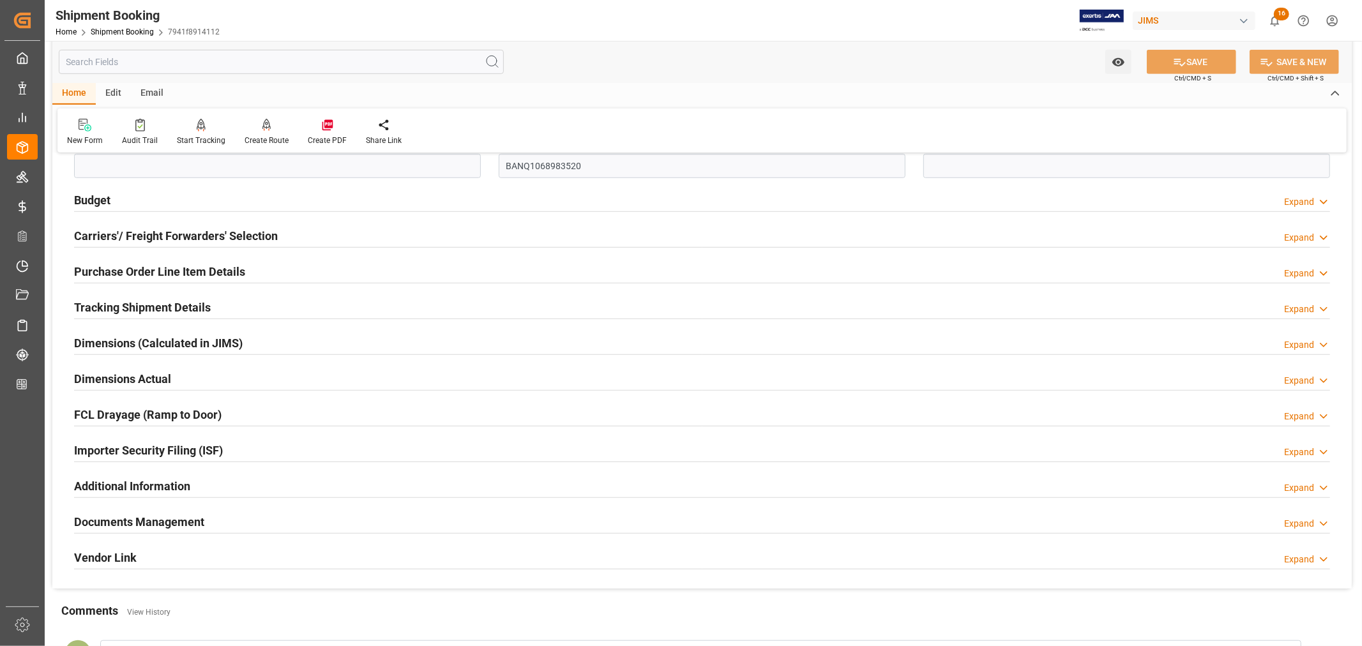
scroll to position [638, 0]
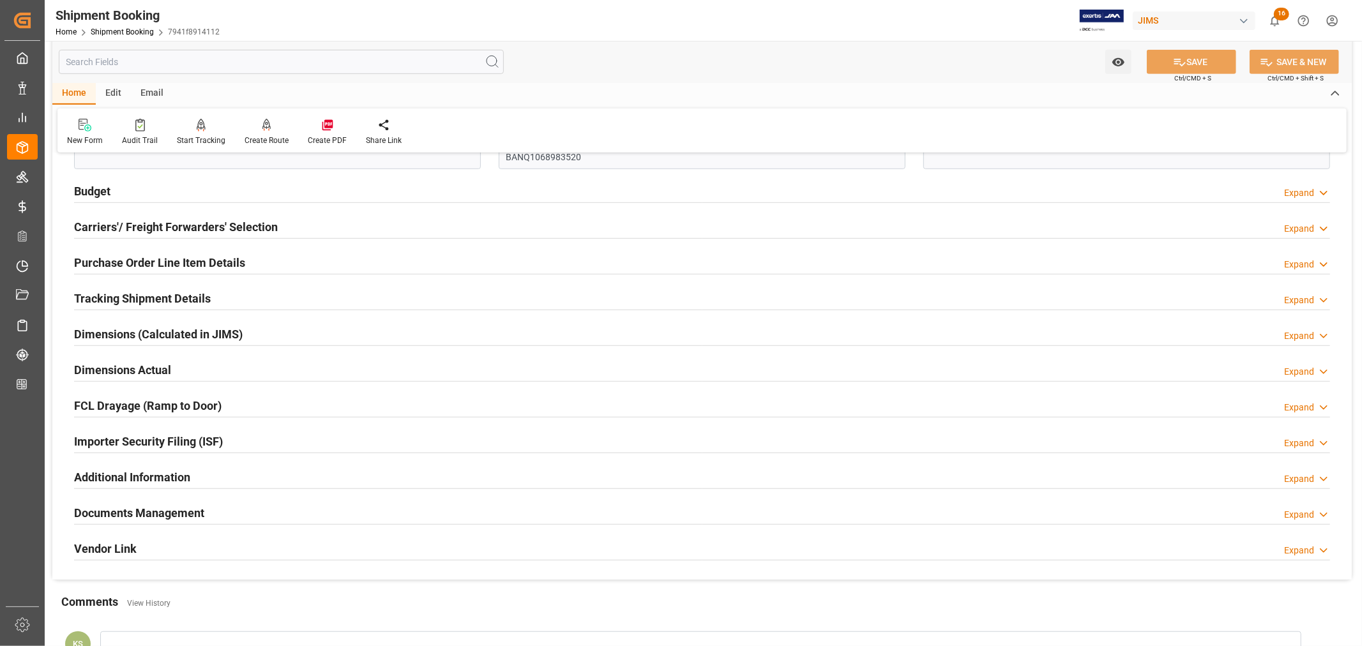
click at [280, 441] on div "Importer Security Filing (ISF) Expand" at bounding box center [702, 440] width 1256 height 24
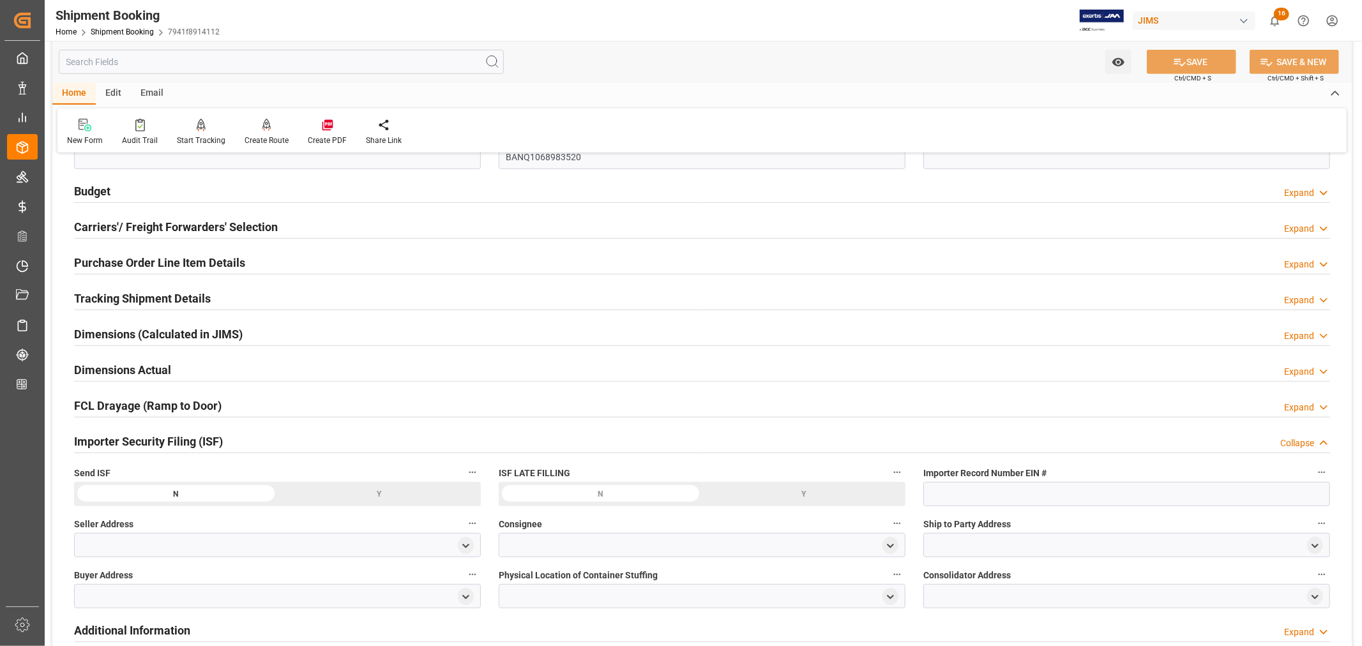
click at [280, 441] on div "Importer Security Filing (ISF) Collapse" at bounding box center [702, 440] width 1256 height 24
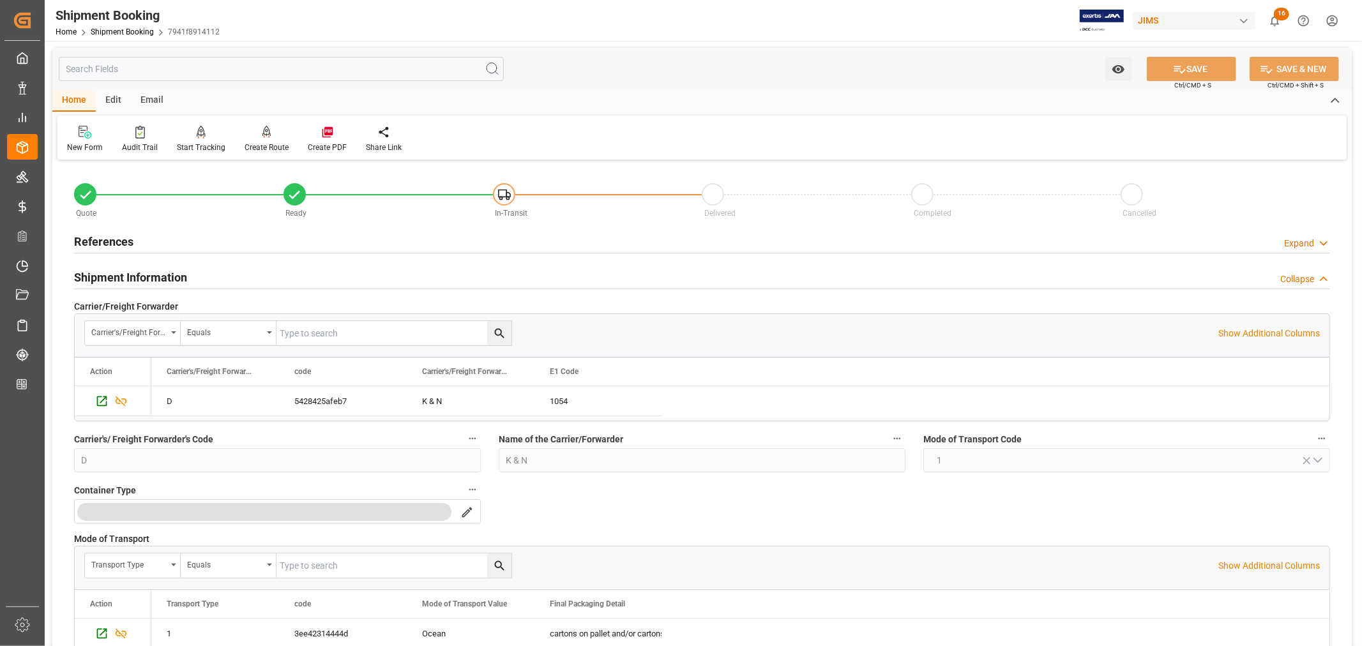
scroll to position [0, 0]
click at [166, 276] on h2 "Shipment Information" at bounding box center [130, 277] width 113 height 17
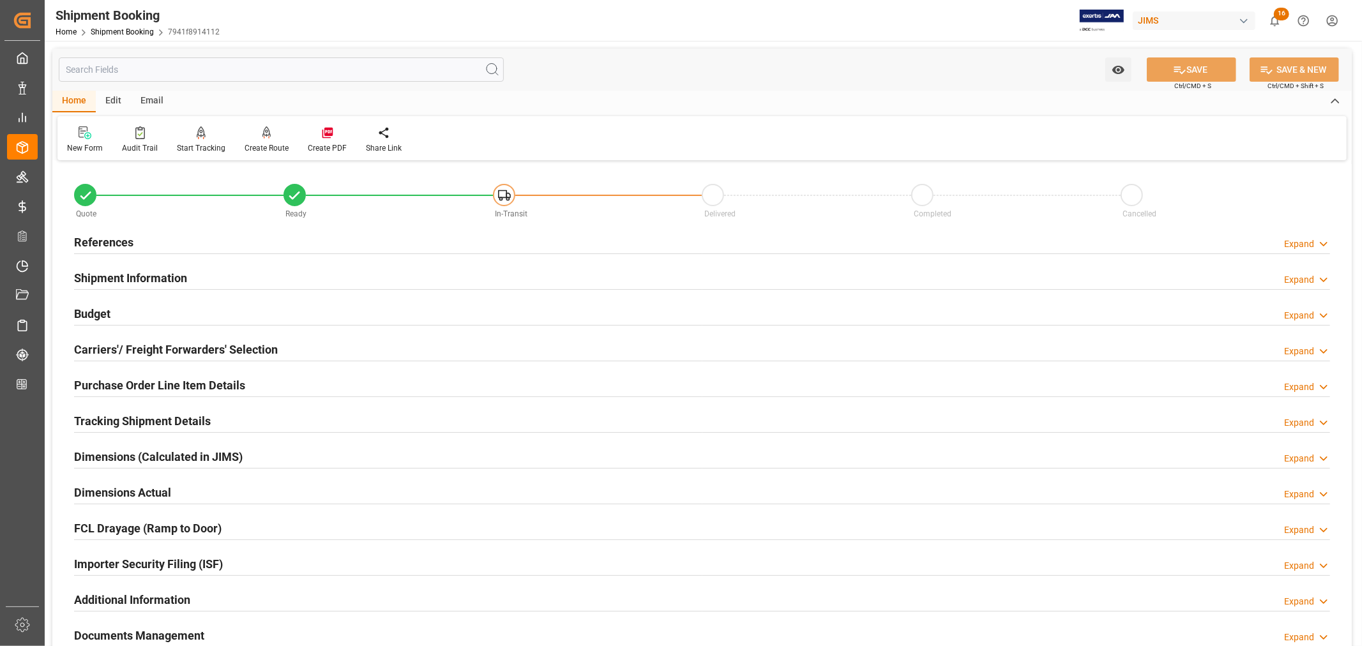
click at [130, 239] on h2 "References" at bounding box center [103, 242] width 59 height 17
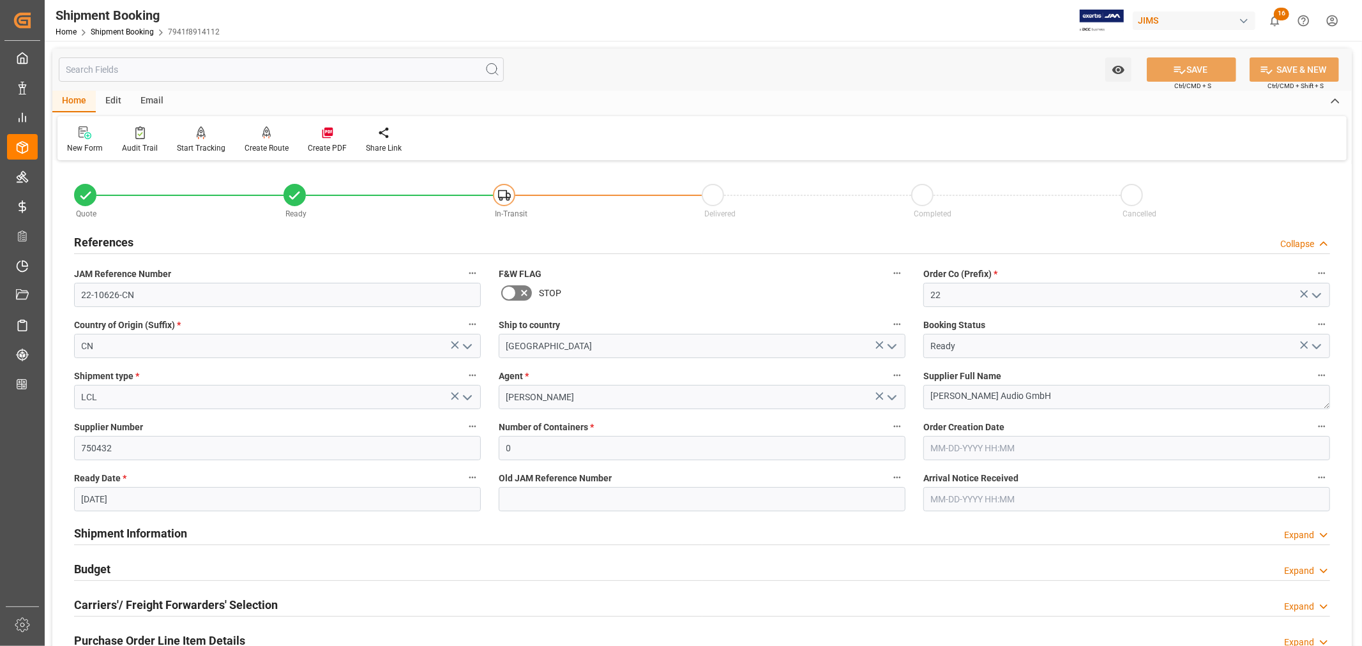
click at [130, 240] on h2 "References" at bounding box center [103, 242] width 59 height 17
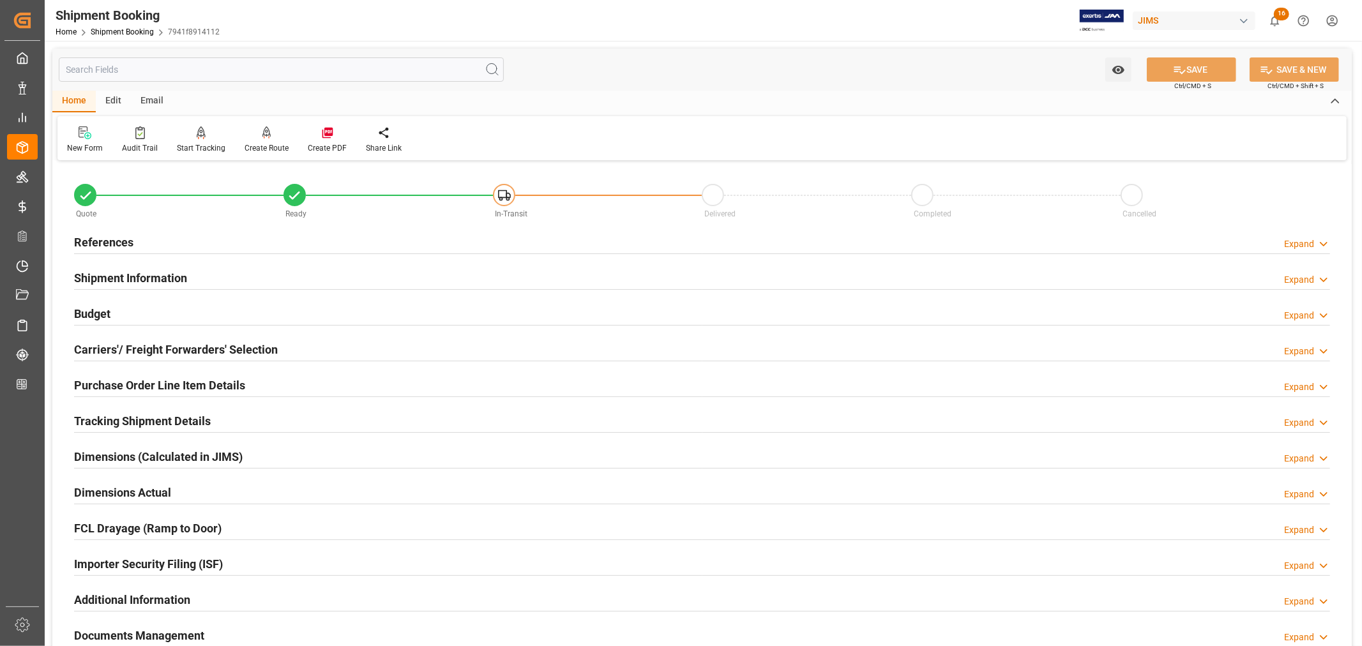
drag, startPoint x: 435, startPoint y: 3, endPoint x: 135, endPoint y: 386, distance: 485.7
click at [135, 386] on h2 "Purchase Order Line Item Details" at bounding box center [159, 385] width 171 height 17
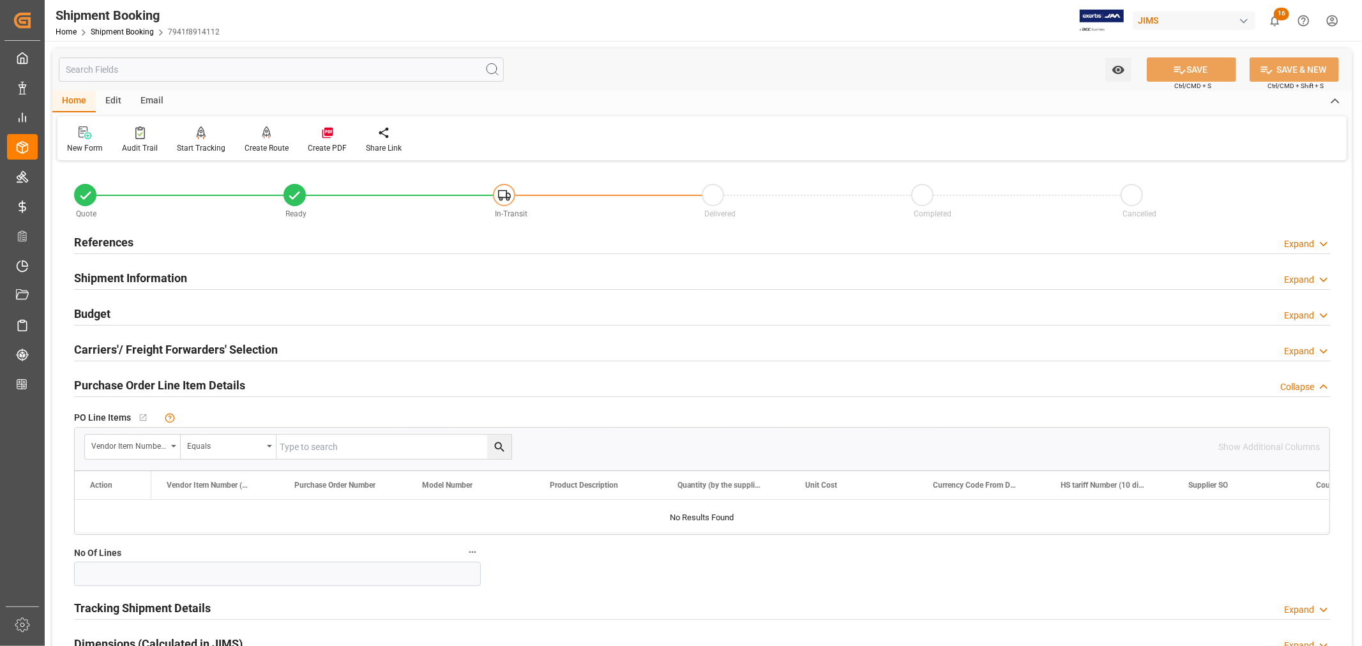
click at [135, 386] on h2 "Purchase Order Line Item Details" at bounding box center [159, 385] width 171 height 17
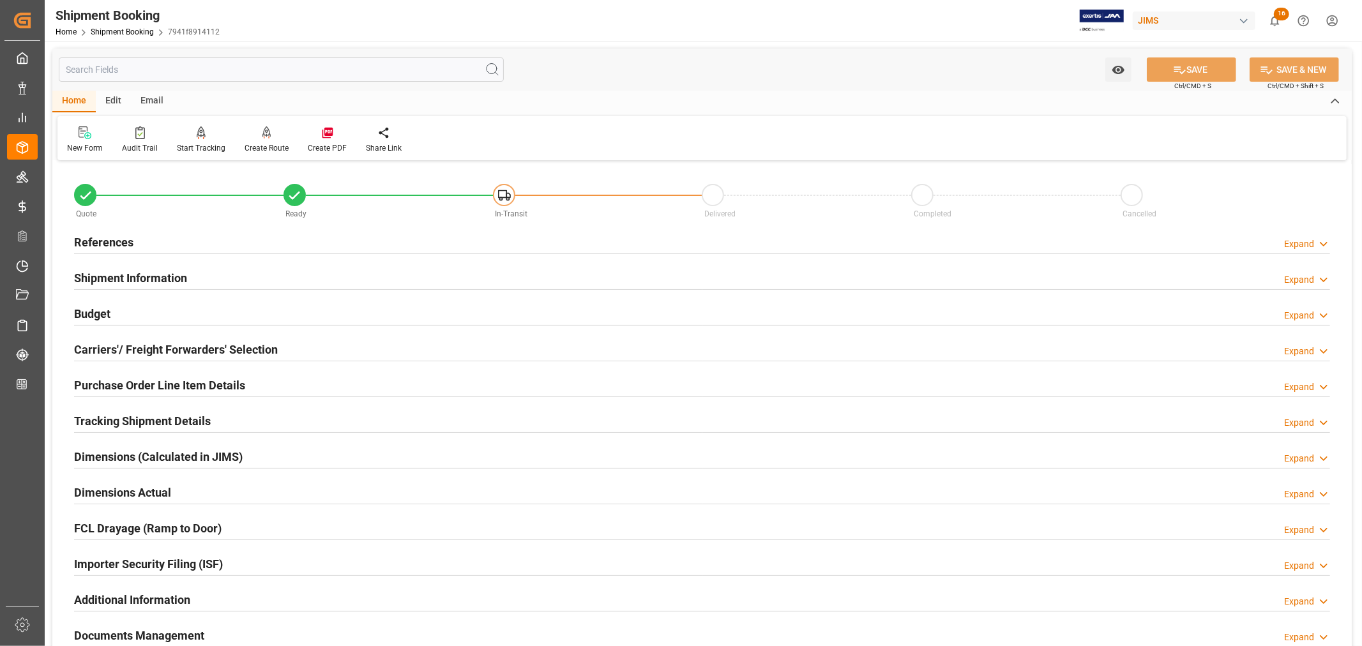
click at [124, 237] on h2 "References" at bounding box center [103, 242] width 59 height 17
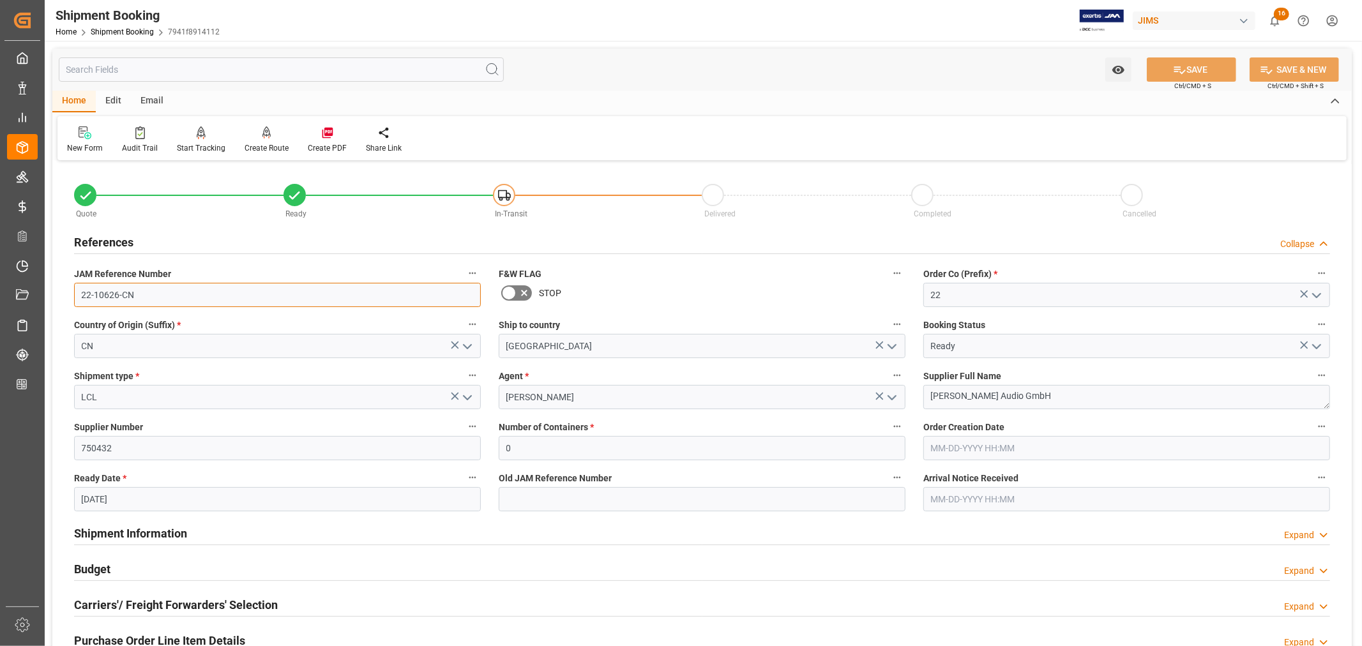
drag, startPoint x: 135, startPoint y: 292, endPoint x: 80, endPoint y: 292, distance: 55.5
click at [80, 292] on input "22-10626-CN" at bounding box center [277, 295] width 407 height 24
drag, startPoint x: 1007, startPoint y: 396, endPoint x: 921, endPoint y: 396, distance: 86.2
click at [921, 396] on div "Supplier Full Name ADAM Audio GmbH" at bounding box center [1126, 388] width 425 height 51
click at [126, 29] on link "Shipment Booking" at bounding box center [122, 31] width 63 height 9
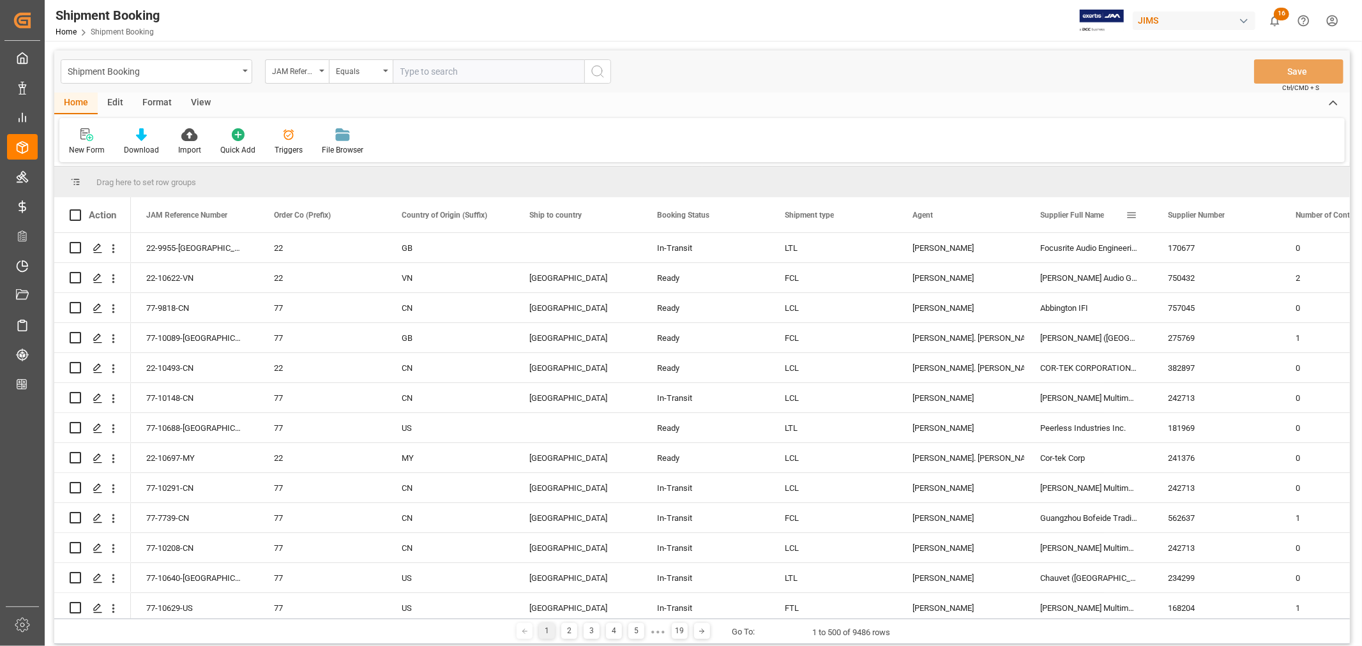
click at [1130, 214] on span at bounding box center [1131, 214] width 11 height 11
click at [1203, 213] on span "filter" at bounding box center [1201, 216] width 11 height 11
type input "ADAM Audio GmbH"
click at [1208, 320] on button "Apply" at bounding box center [1206, 323] width 24 height 13
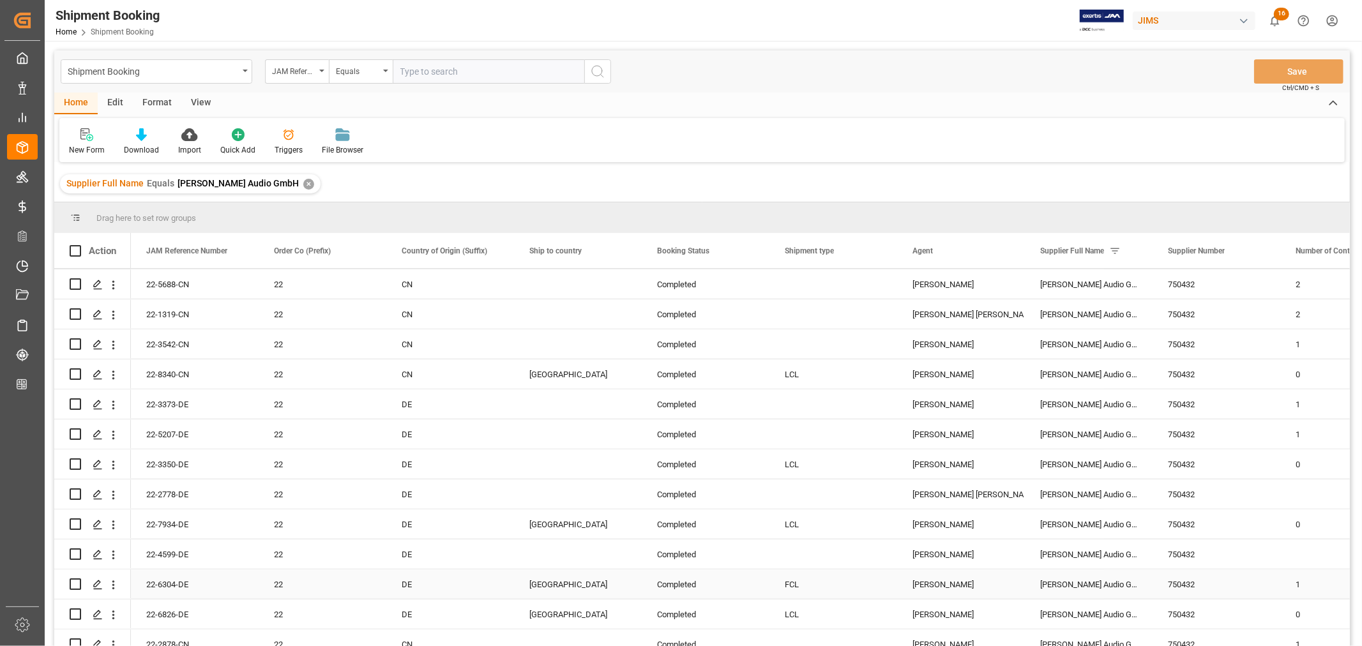
scroll to position [922, 0]
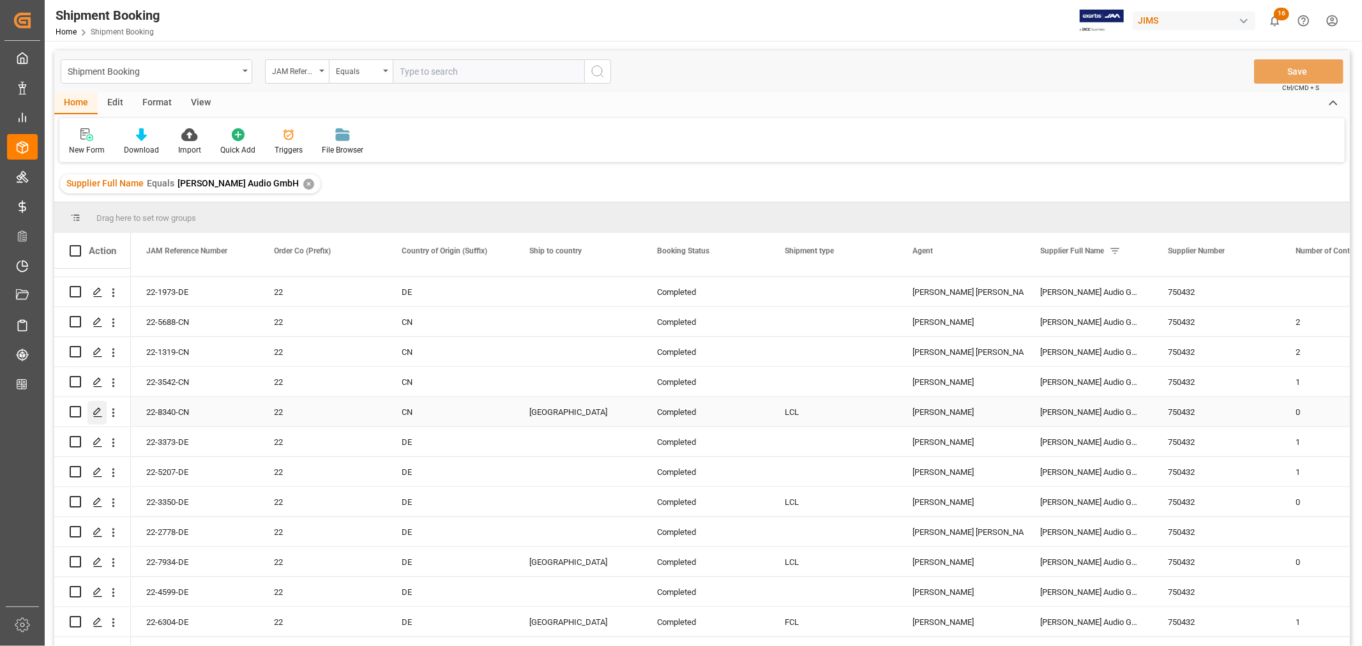
click at [98, 411] on polygon "Press SPACE to select this row." at bounding box center [97, 411] width 6 height 6
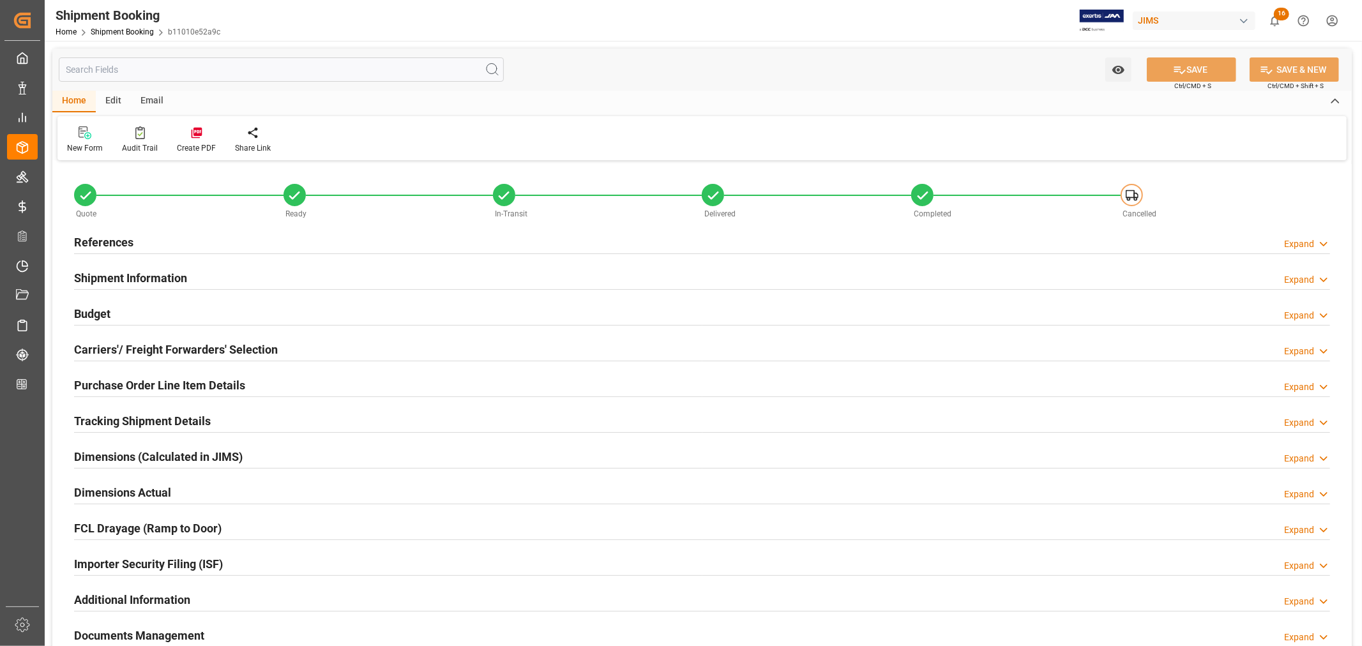
type input "1"
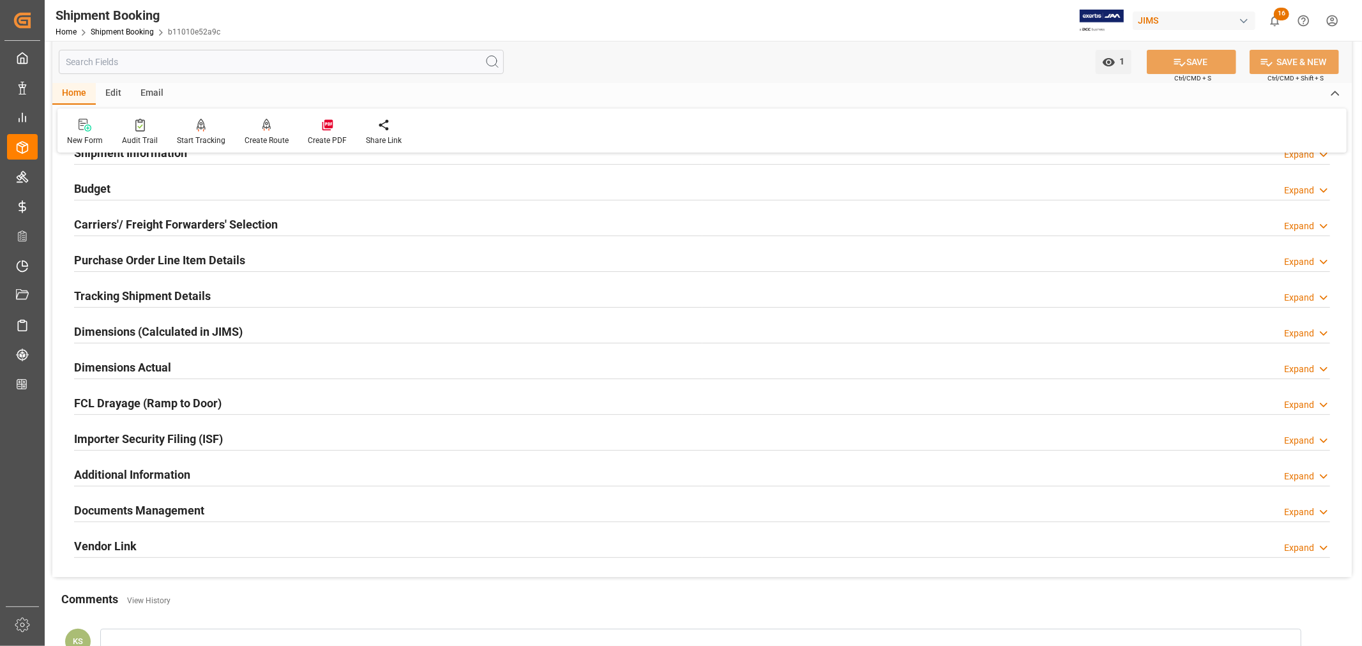
scroll to position [142, 0]
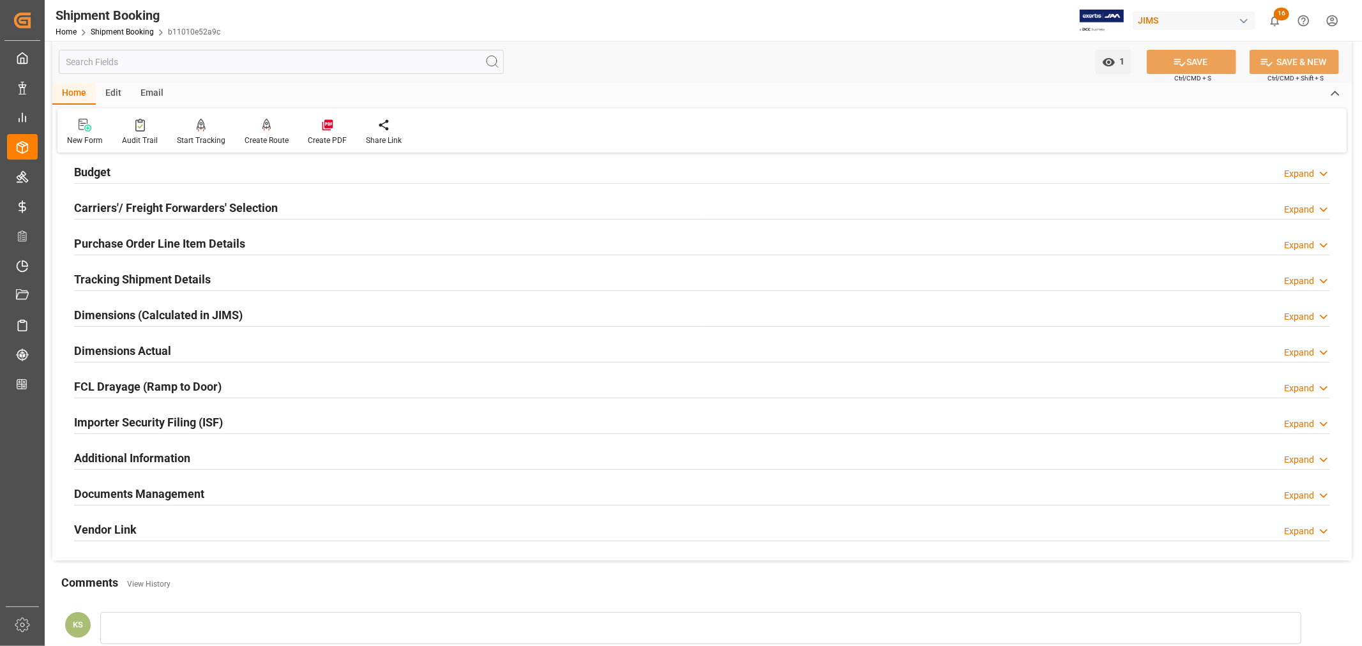
click at [243, 420] on div "Importer Security Filing (ISF) Expand" at bounding box center [702, 421] width 1256 height 24
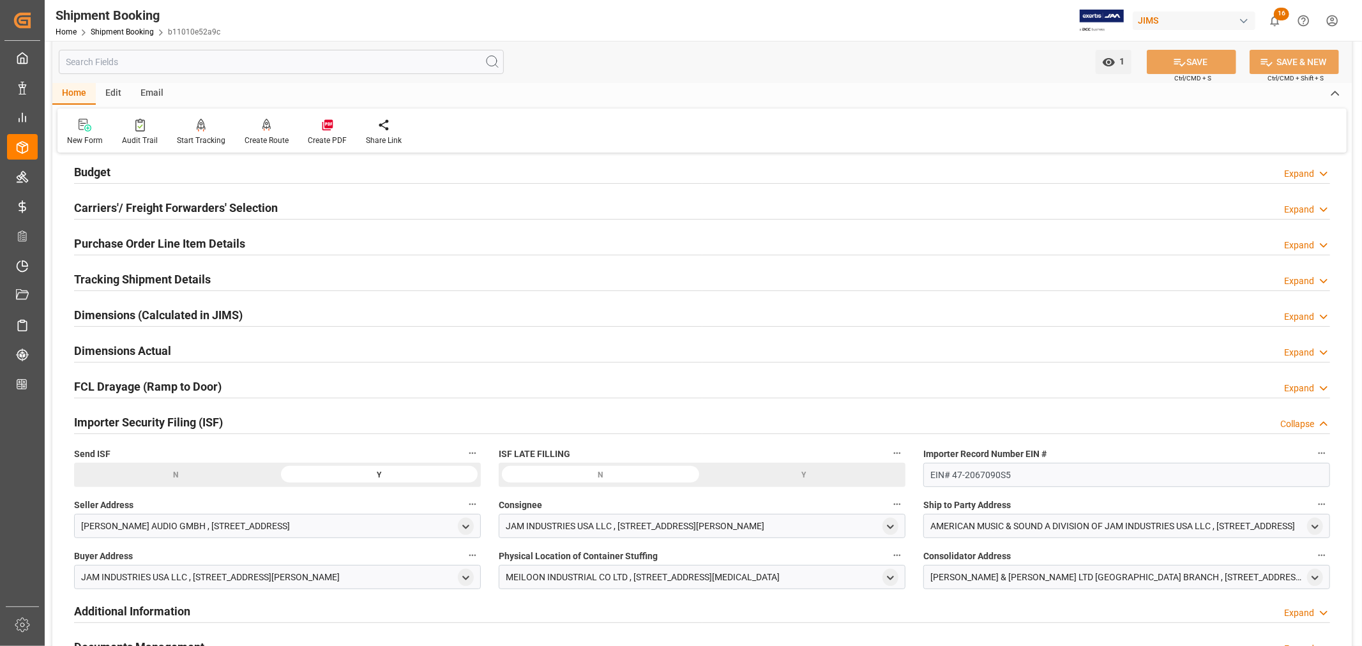
click at [243, 420] on div "Importer Security Filing (ISF) Collapse" at bounding box center [702, 421] width 1256 height 24
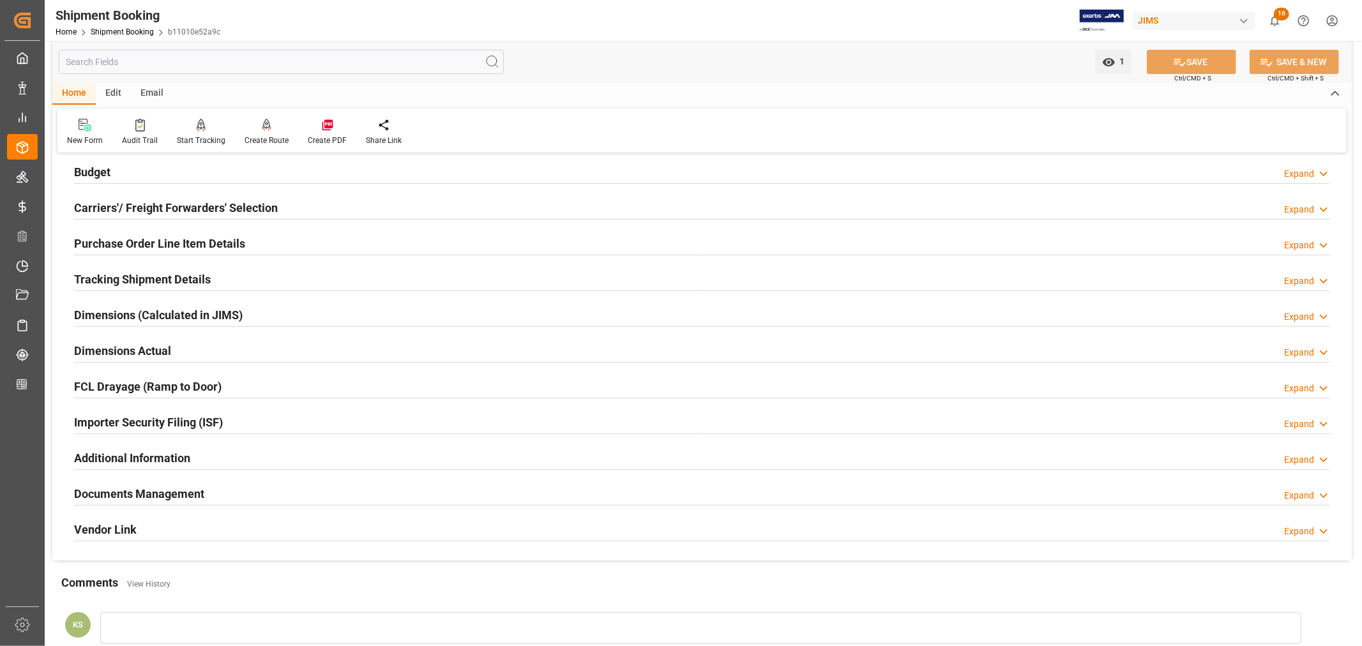
click at [292, 243] on div "Purchase Order Line Item Details Expand" at bounding box center [702, 242] width 1256 height 24
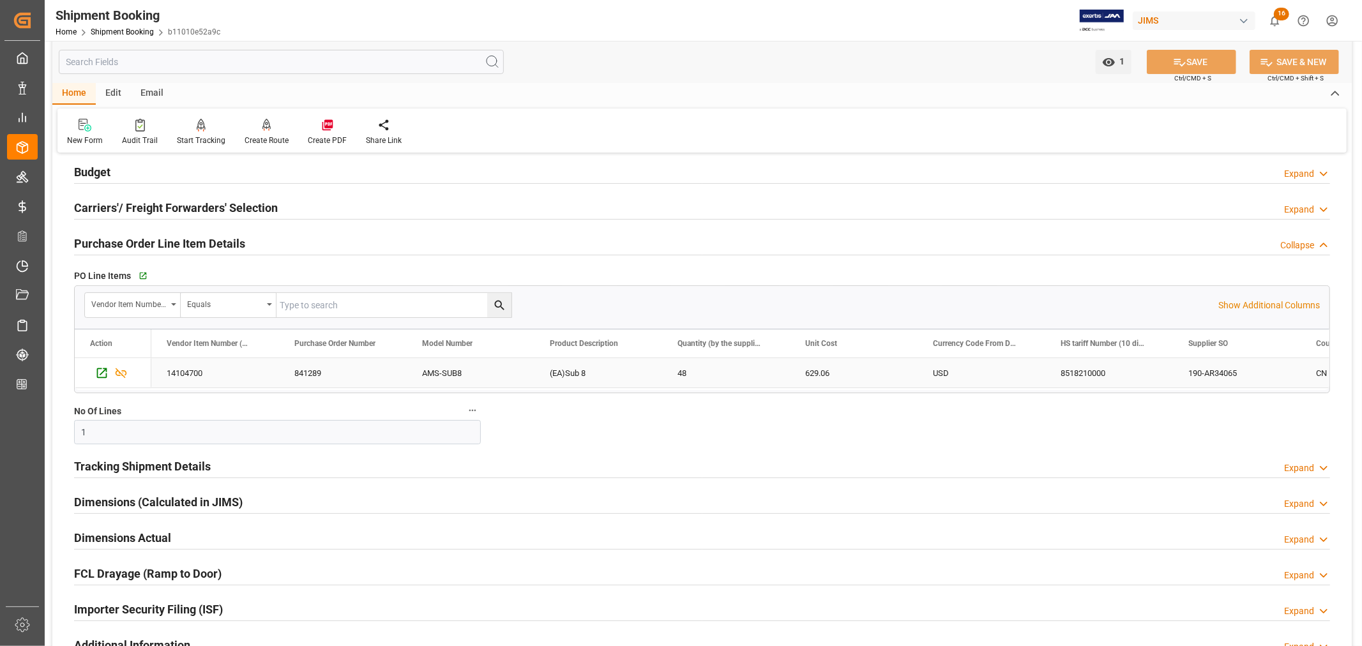
click at [449, 370] on div "AMS-SUB8" at bounding box center [471, 372] width 128 height 29
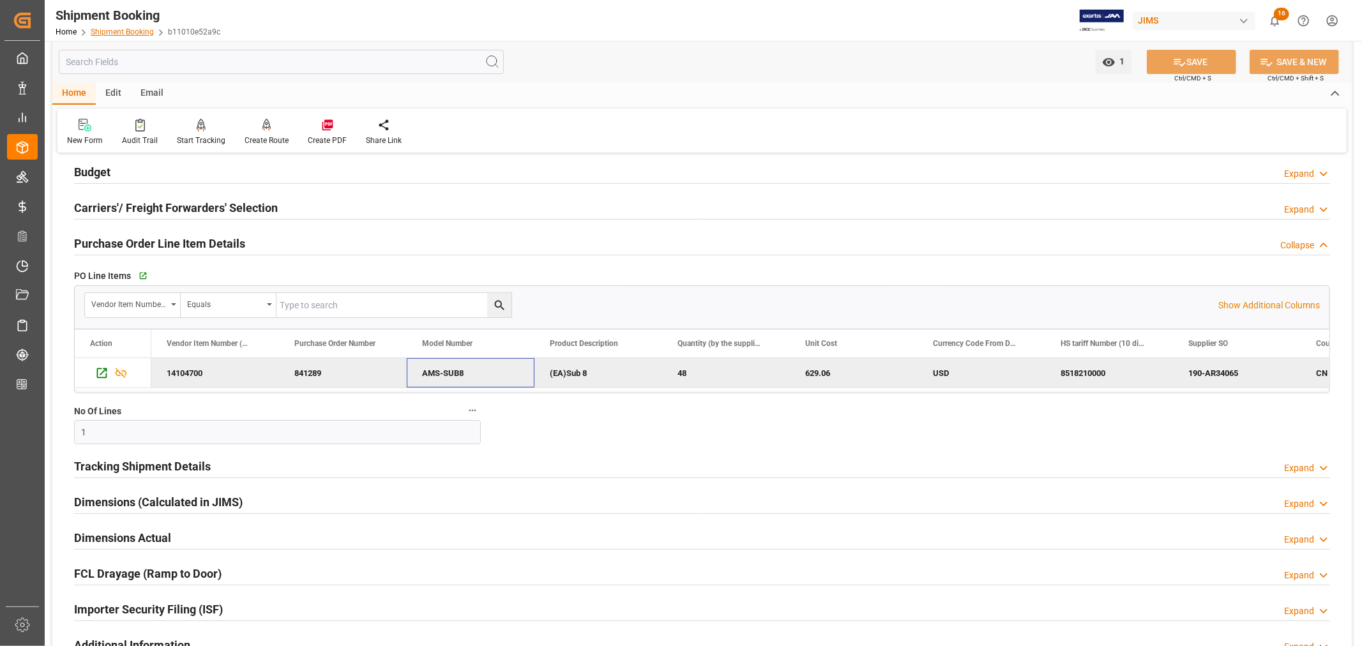
click at [111, 33] on link "Shipment Booking" at bounding box center [122, 31] width 63 height 9
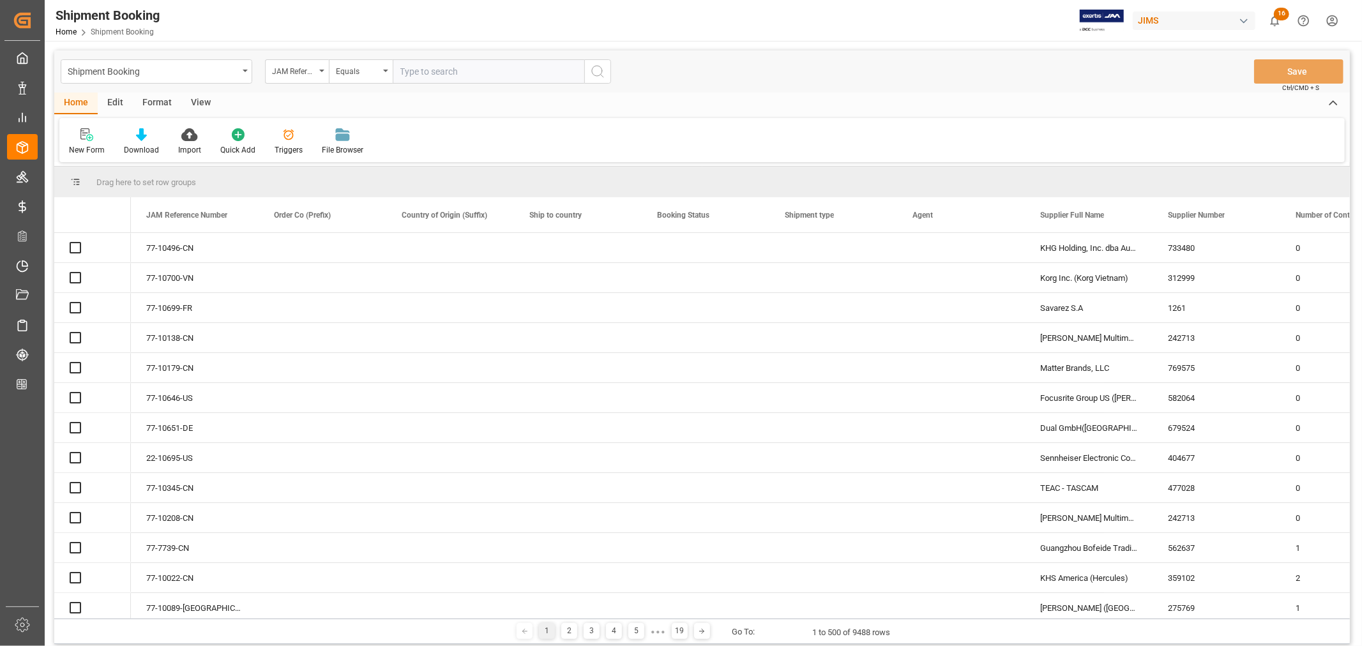
click at [409, 71] on input "text" at bounding box center [489, 71] width 192 height 24
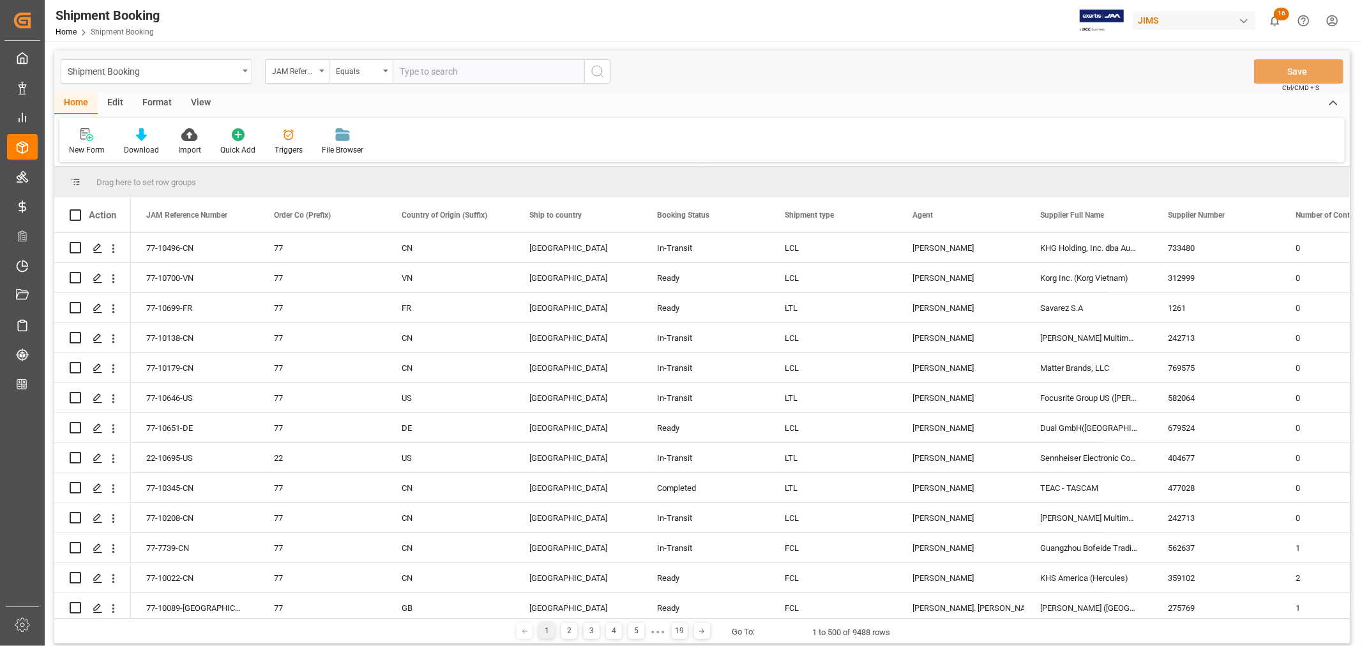
paste input "22-7948-CN"
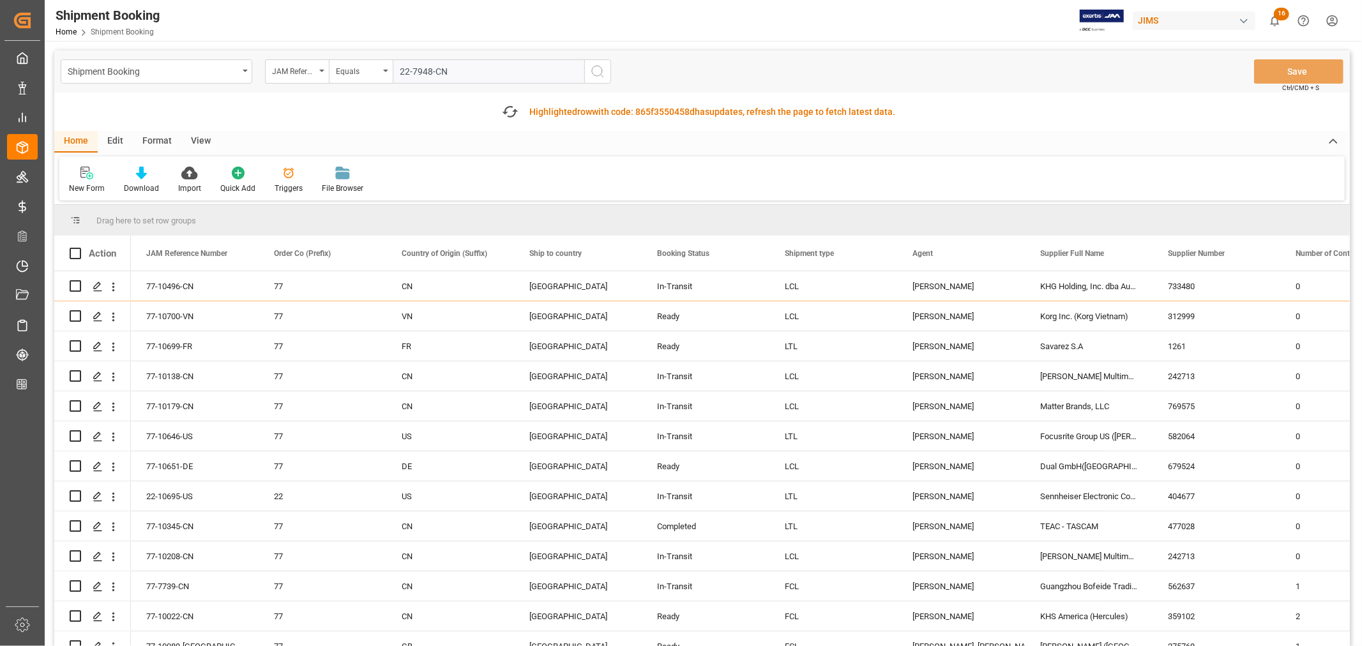
type input "22-7948-CN"
click at [596, 71] on icon "search button" at bounding box center [597, 71] width 15 height 15
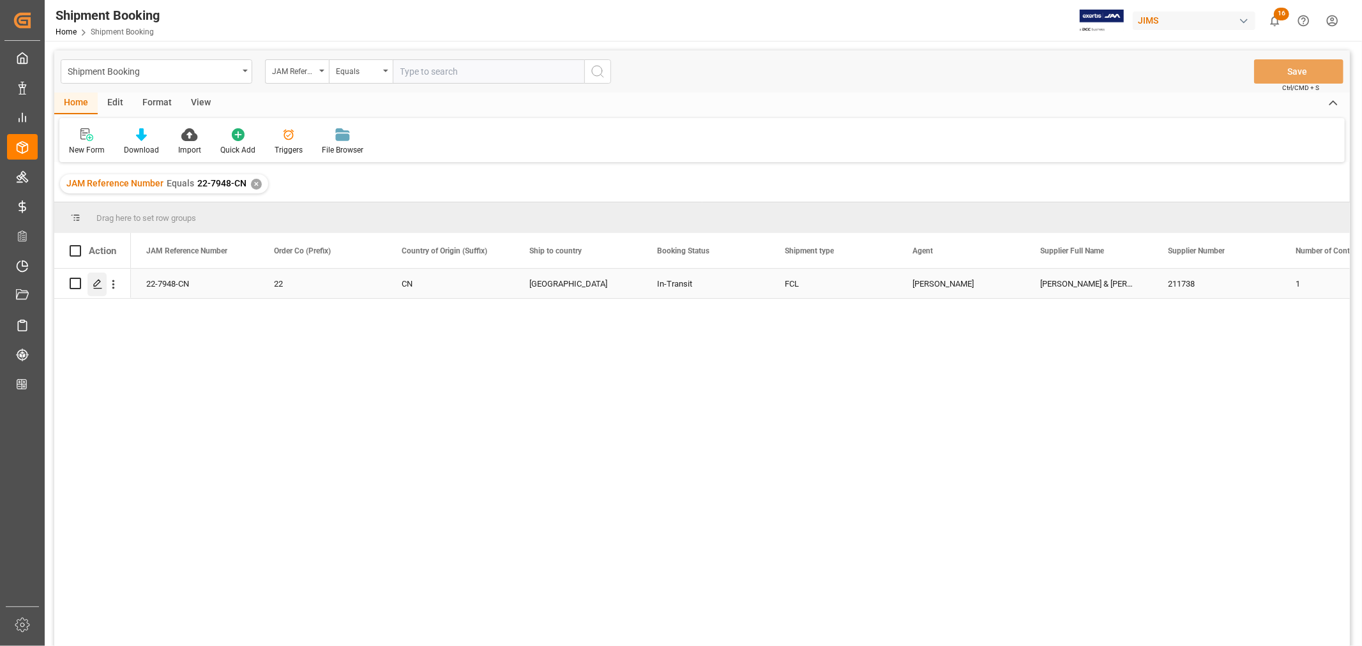
click at [98, 283] on icon "Press SPACE to select this row." at bounding box center [98, 284] width 10 height 10
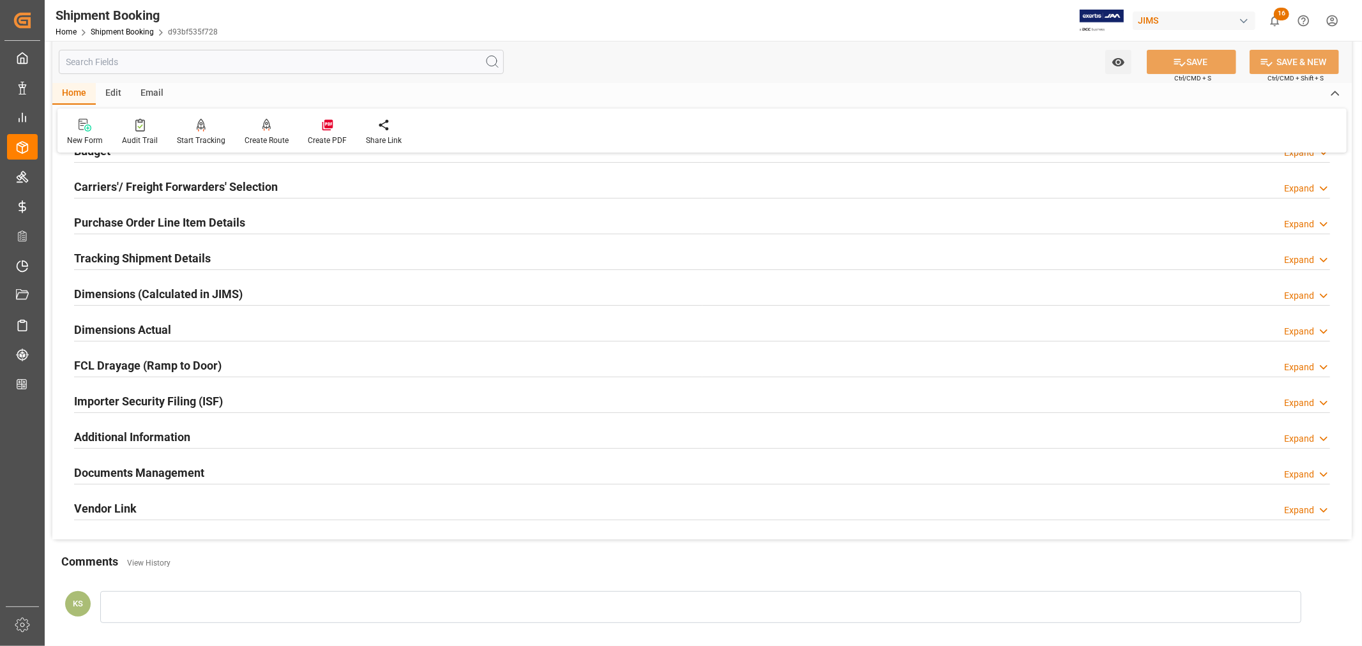
scroll to position [213, 0]
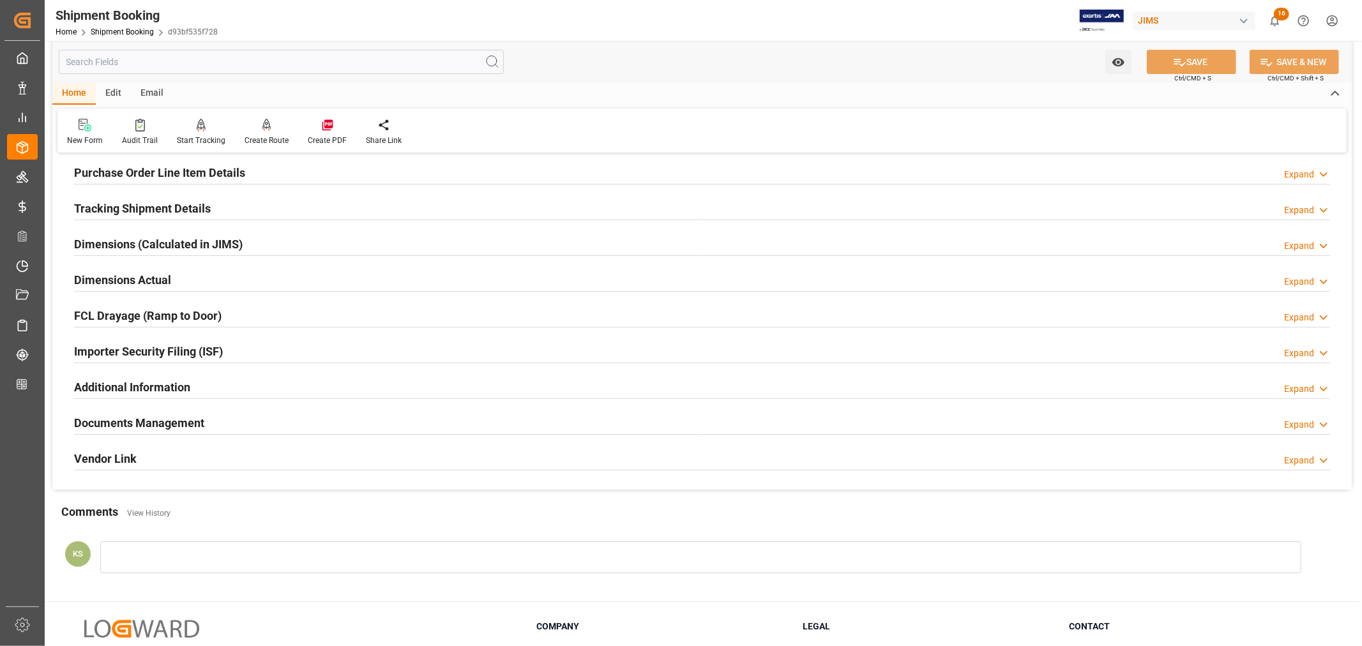
click at [264, 349] on div "Importer Security Filing (ISF) Expand" at bounding box center [702, 350] width 1256 height 24
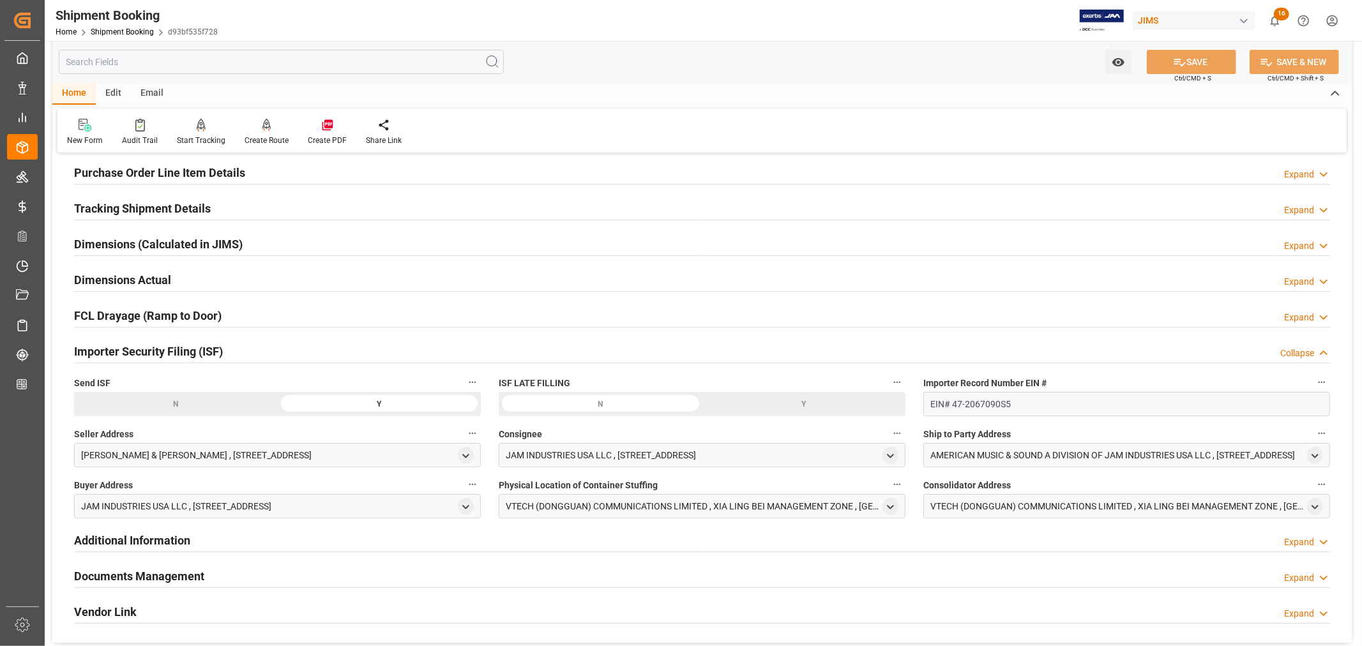
click at [264, 349] on div "Importer Security Filing (ISF) Collapse" at bounding box center [702, 350] width 1256 height 24
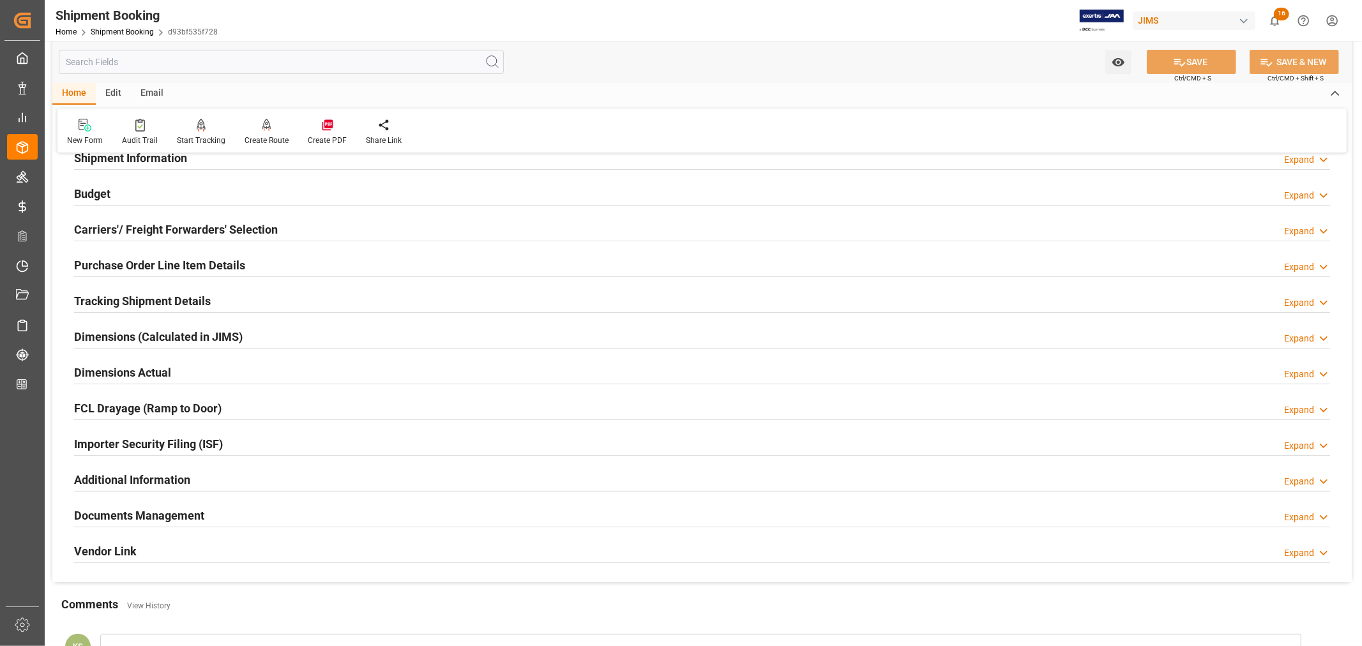
scroll to position [142, 0]
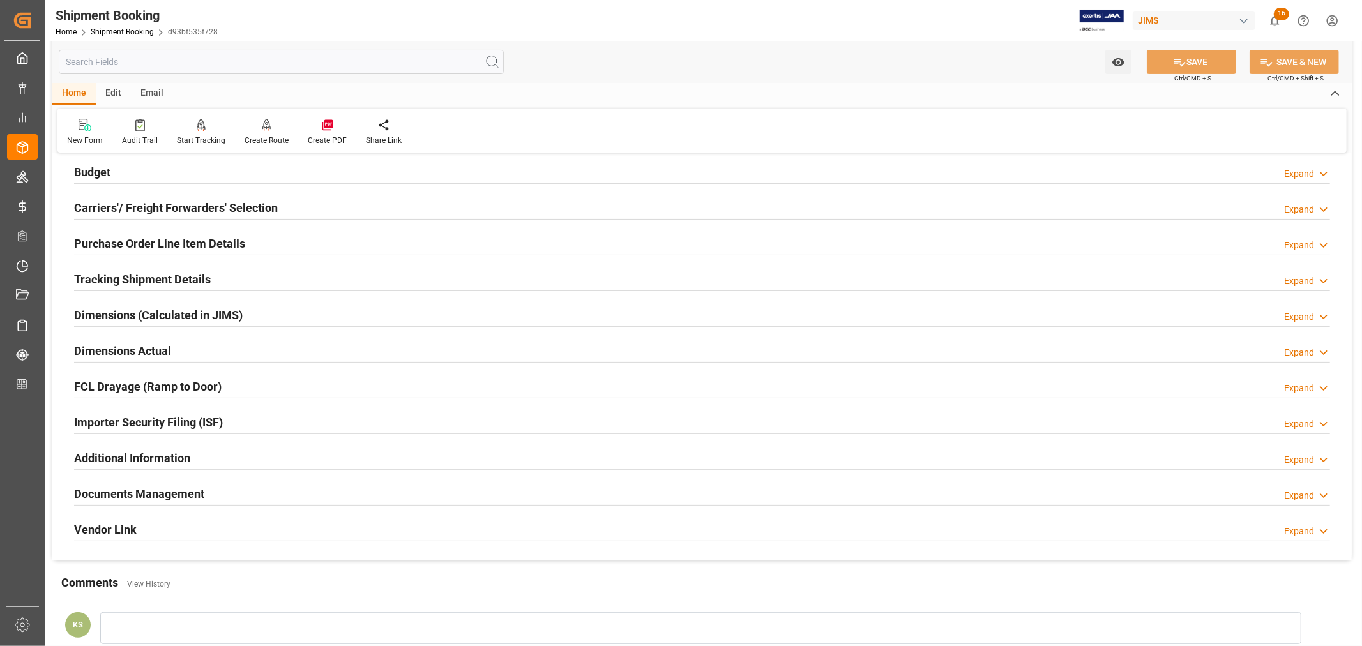
click at [358, 494] on div "Documents Management Expand" at bounding box center [702, 493] width 1256 height 24
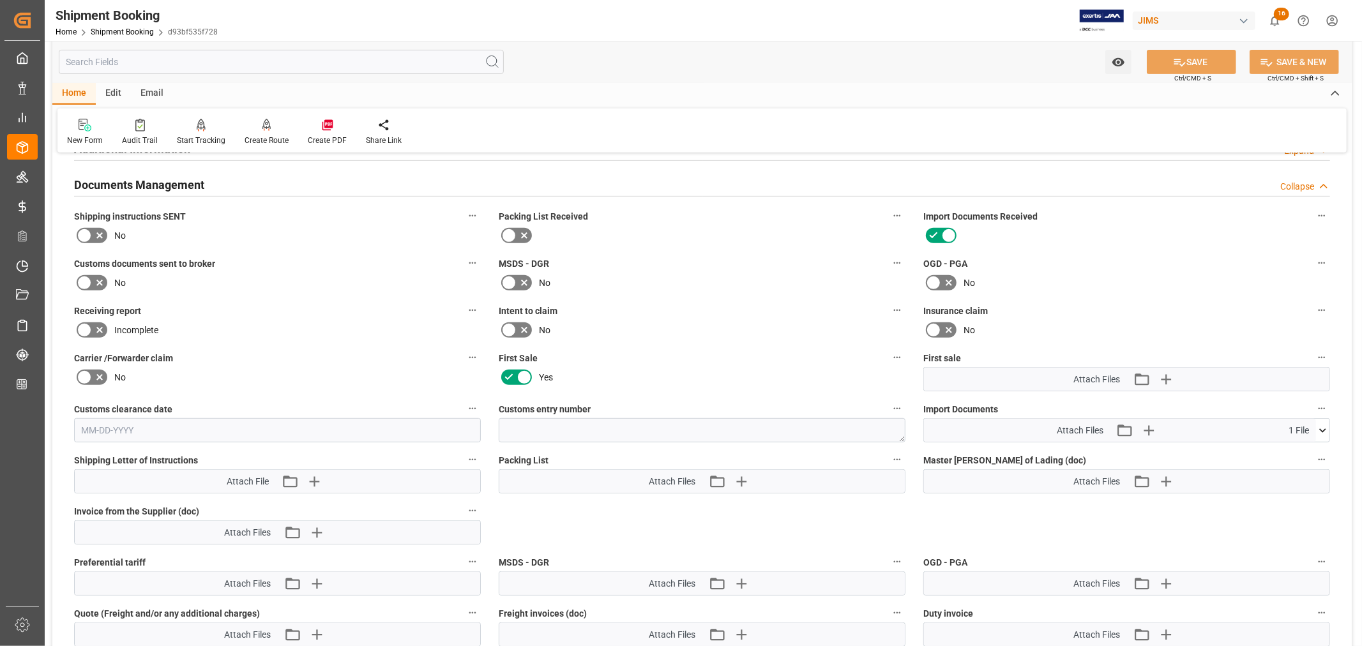
scroll to position [496, 0]
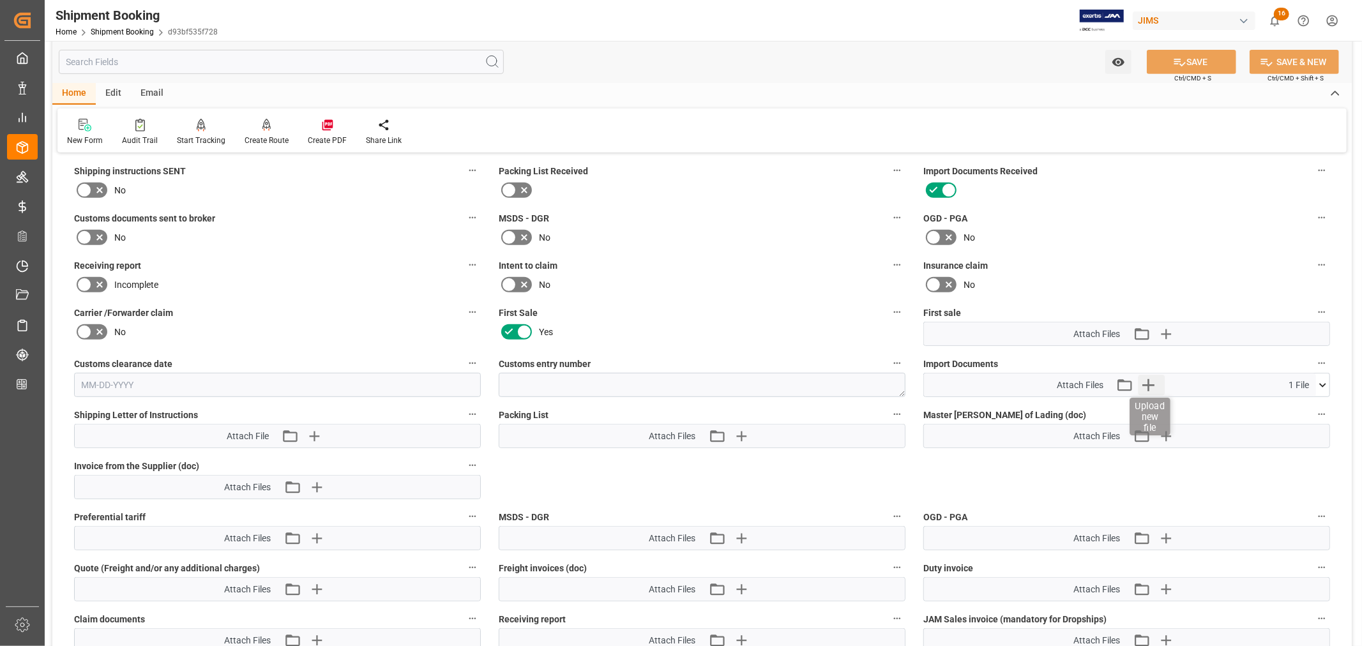
click at [1147, 379] on icon "button" at bounding box center [1148, 385] width 20 height 20
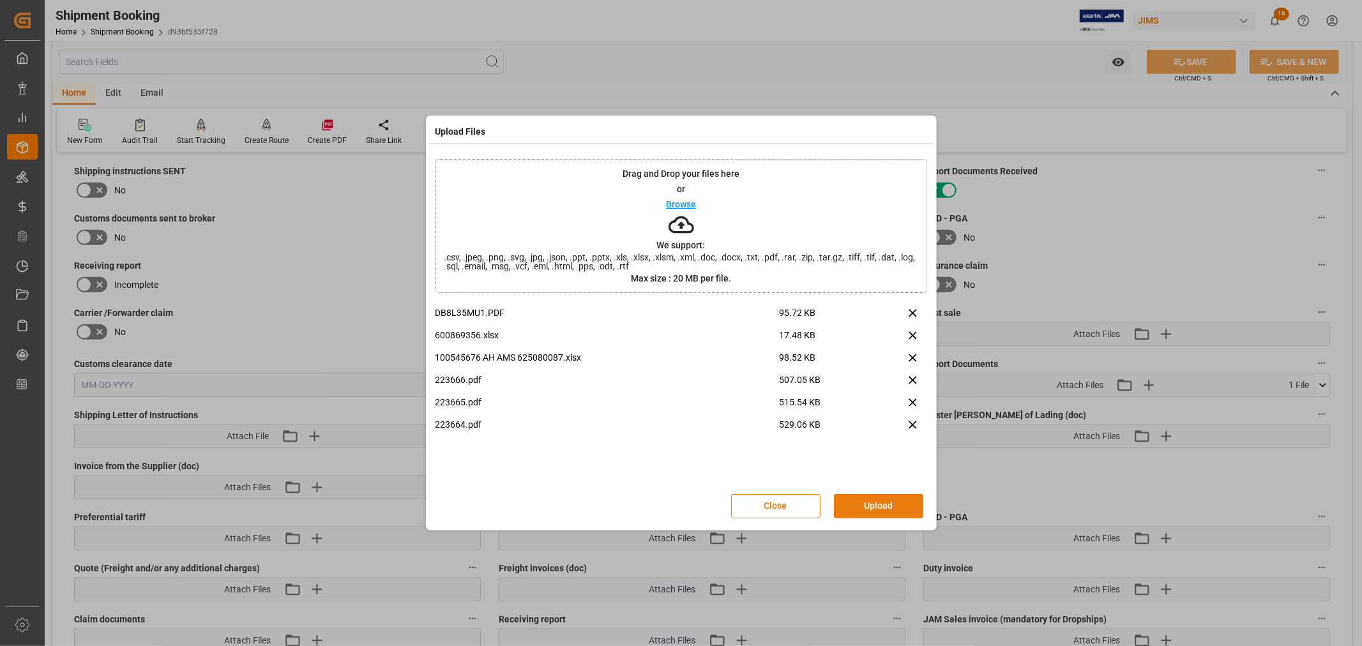
click at [873, 506] on button "Upload" at bounding box center [878, 506] width 89 height 24
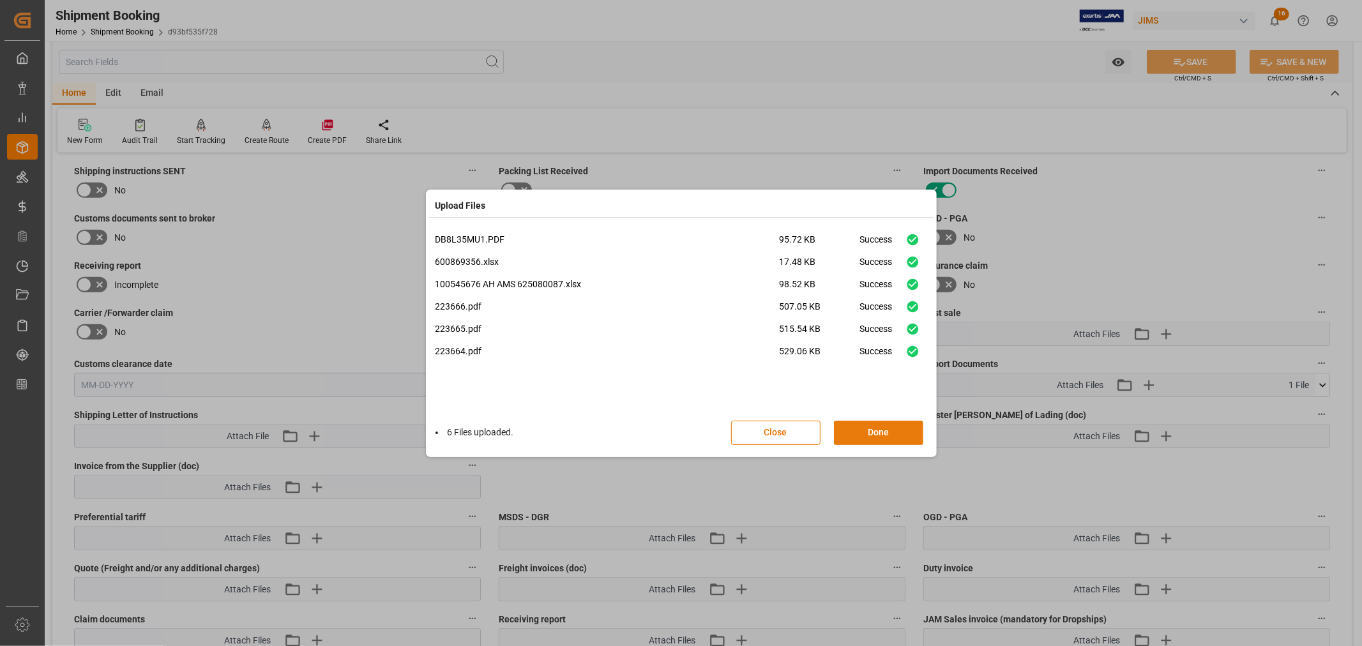
click at [877, 431] on button "Done" at bounding box center [878, 433] width 89 height 24
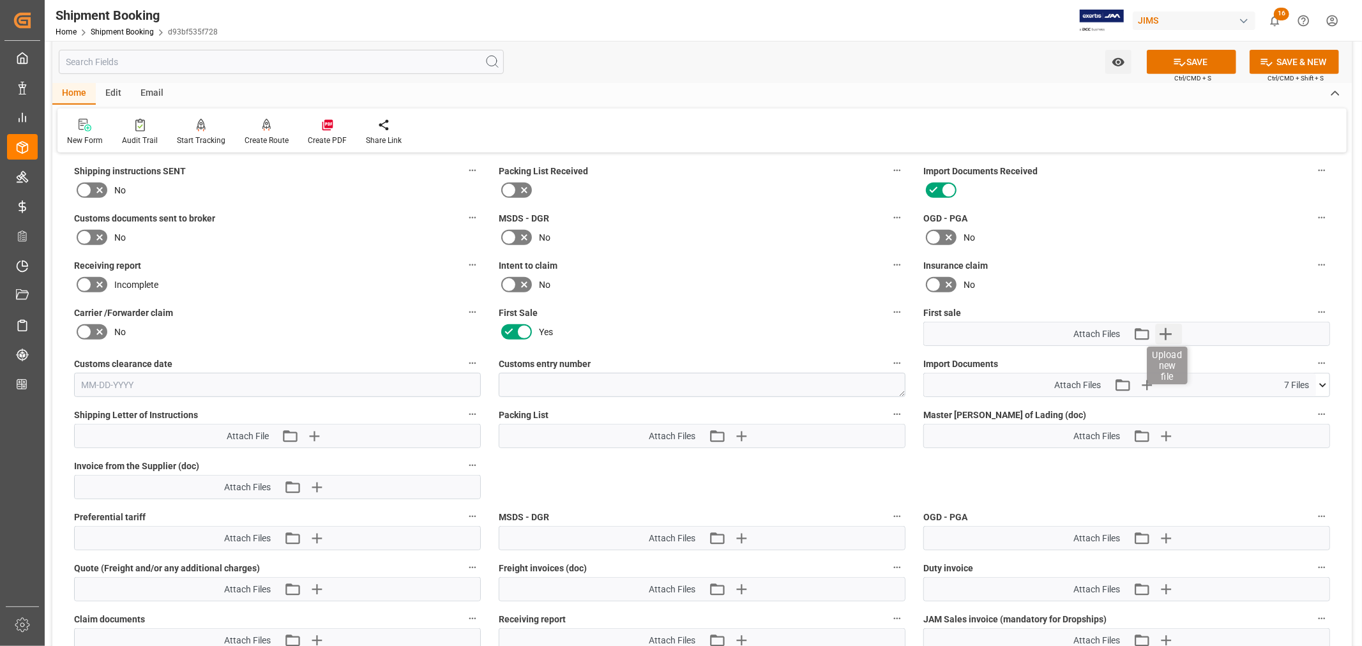
click at [1170, 329] on icon "button" at bounding box center [1165, 334] width 20 height 20
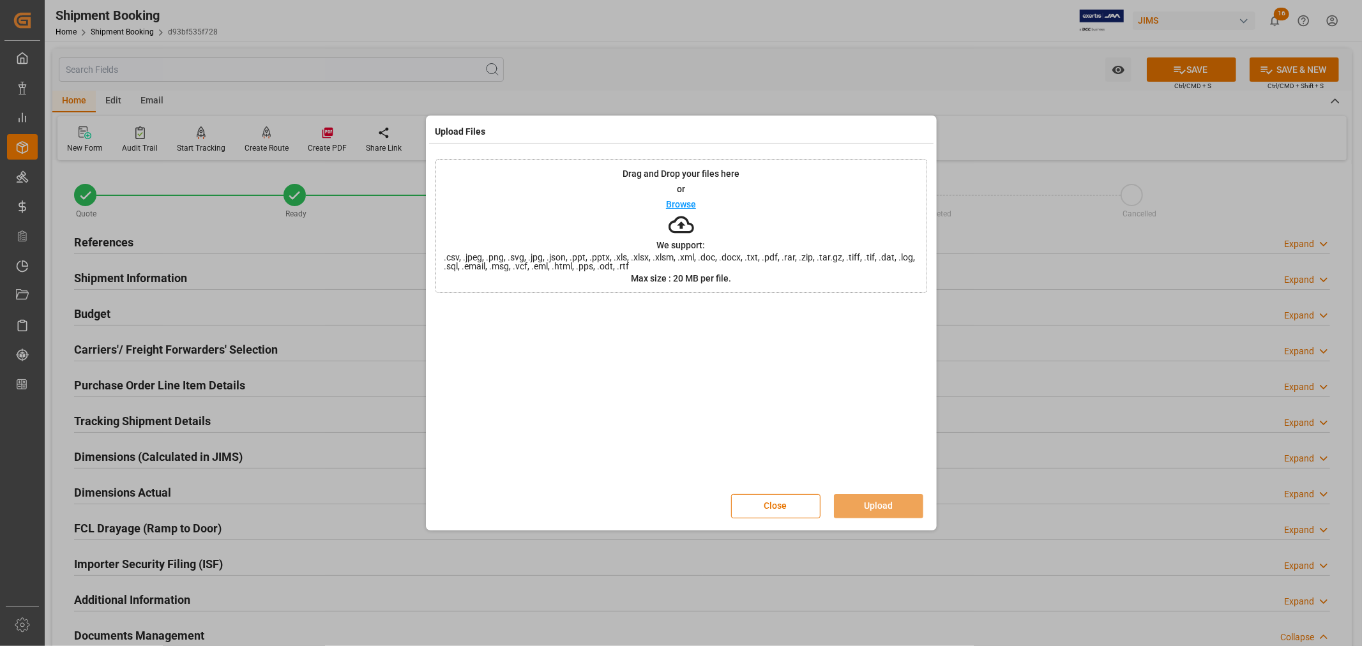
scroll to position [496, 0]
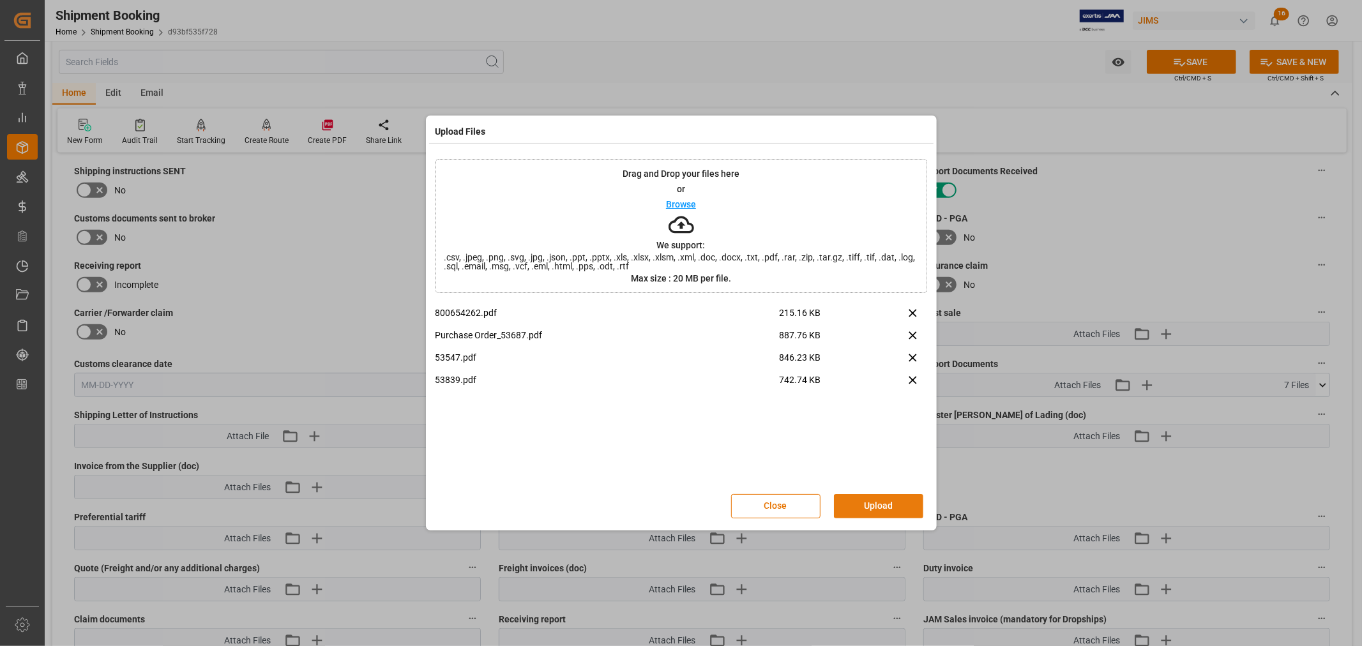
click at [871, 505] on button "Upload" at bounding box center [878, 506] width 89 height 24
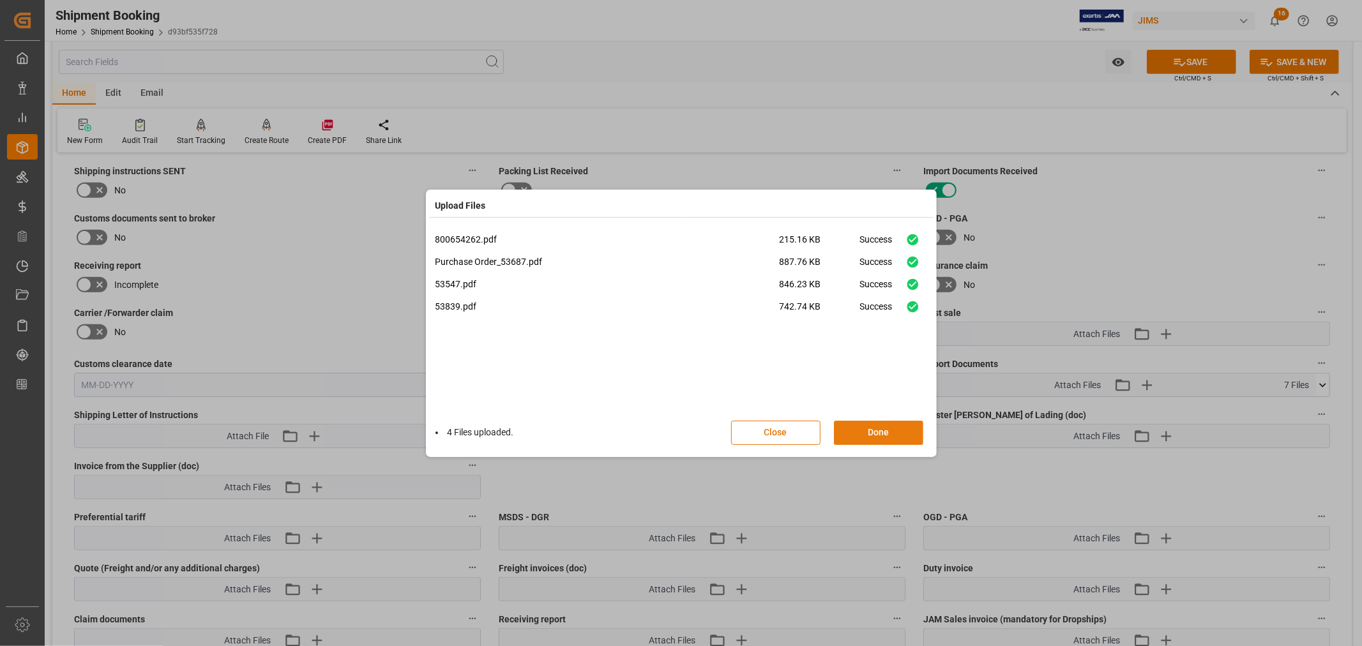
click at [870, 435] on button "Done" at bounding box center [878, 433] width 89 height 24
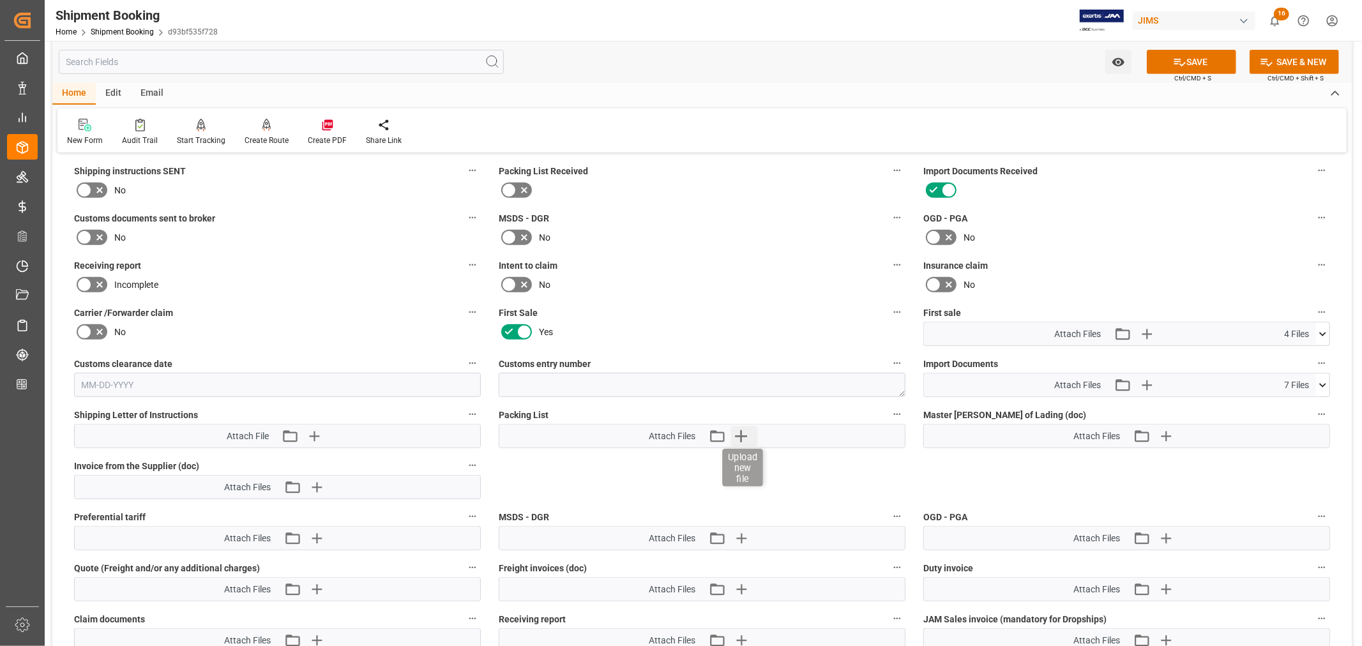
click at [748, 431] on icon "button" at bounding box center [740, 436] width 20 height 20
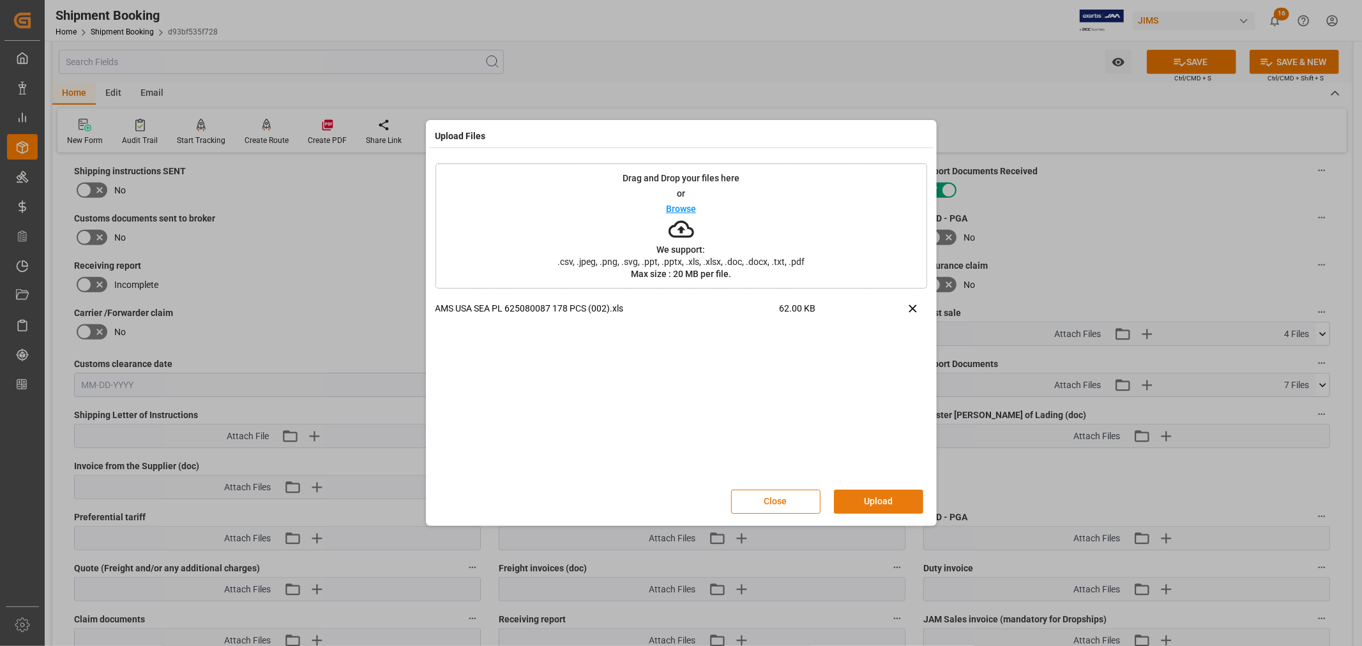
click at [882, 501] on button "Upload" at bounding box center [878, 502] width 89 height 24
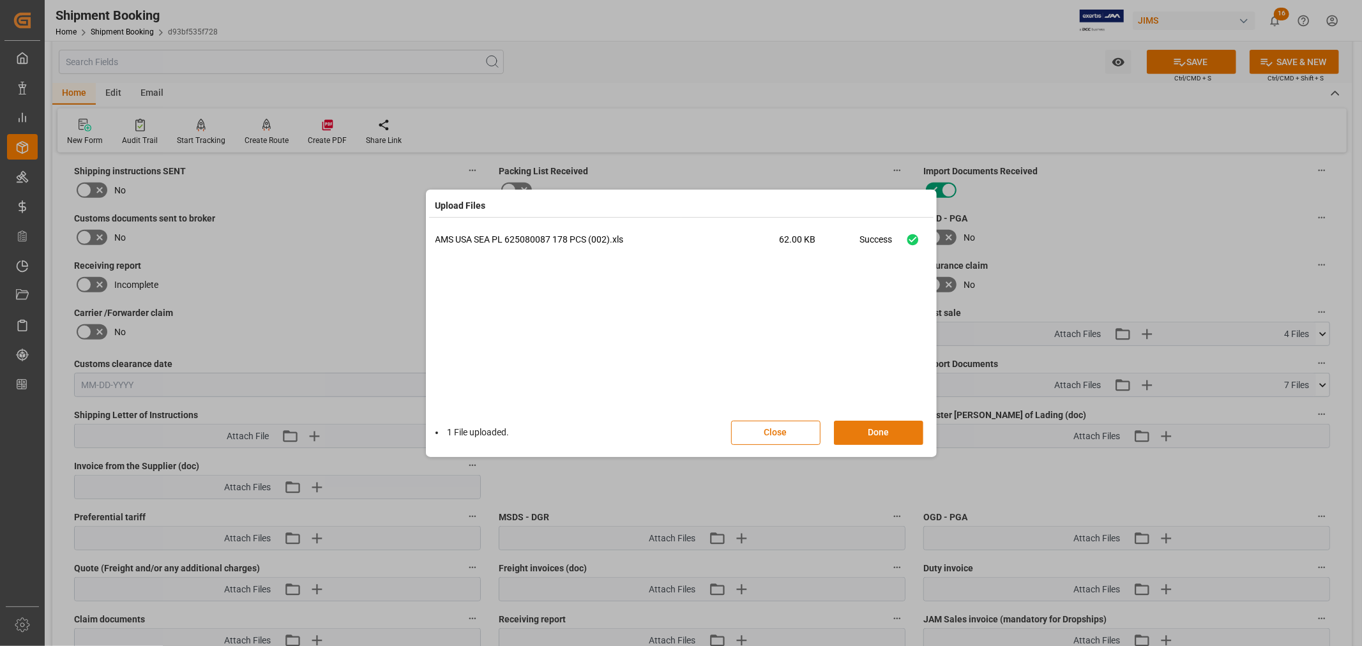
click at [868, 428] on button "Done" at bounding box center [878, 433] width 89 height 24
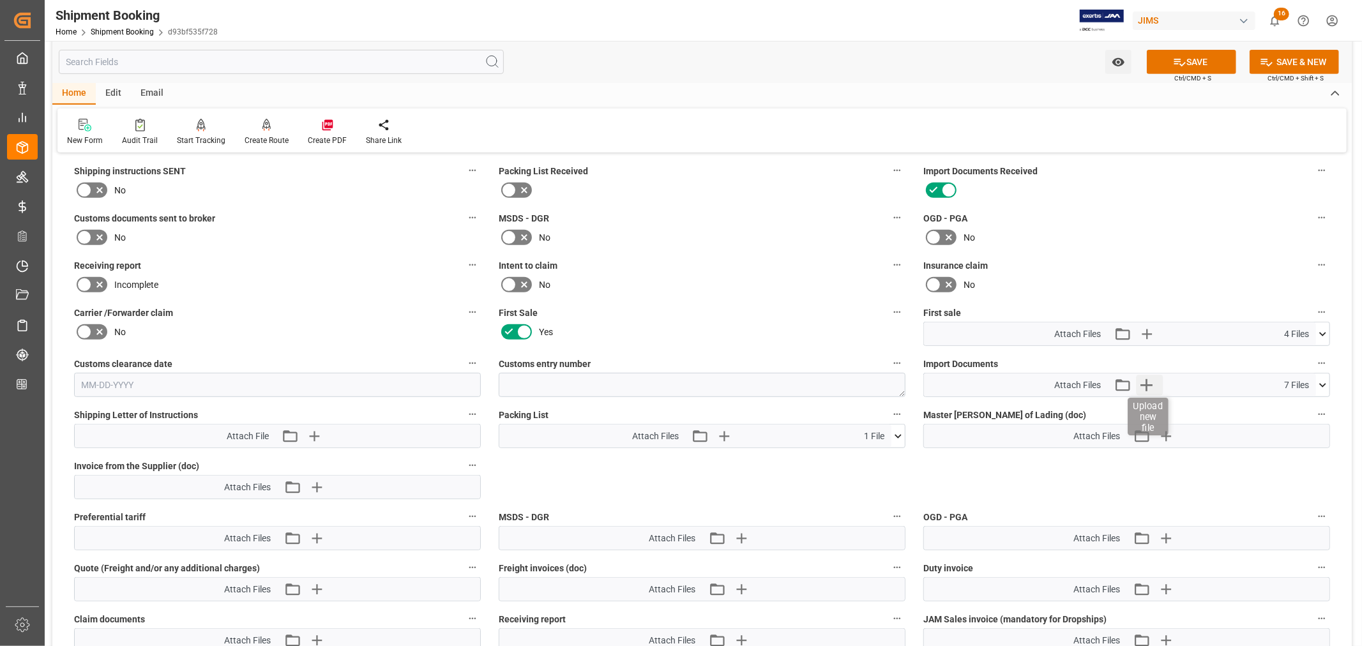
click at [1143, 381] on icon "button" at bounding box center [1146, 385] width 12 height 12
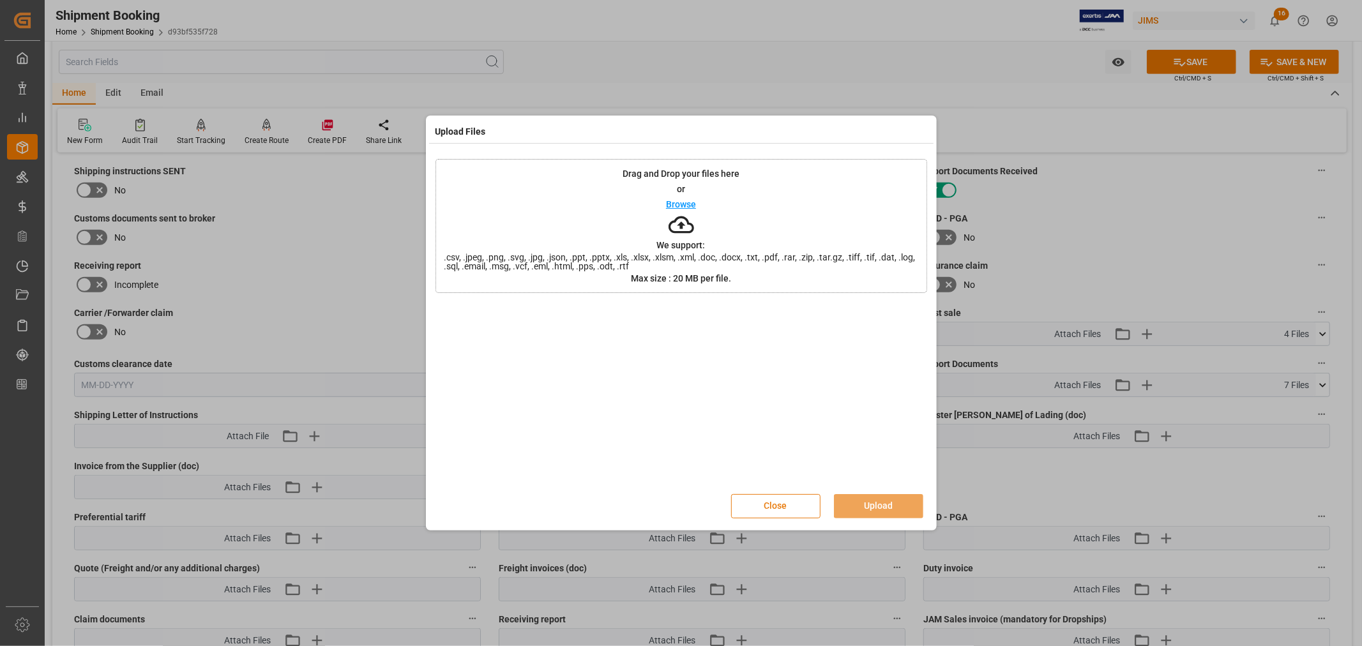
click at [781, 509] on button "Close" at bounding box center [775, 506] width 89 height 24
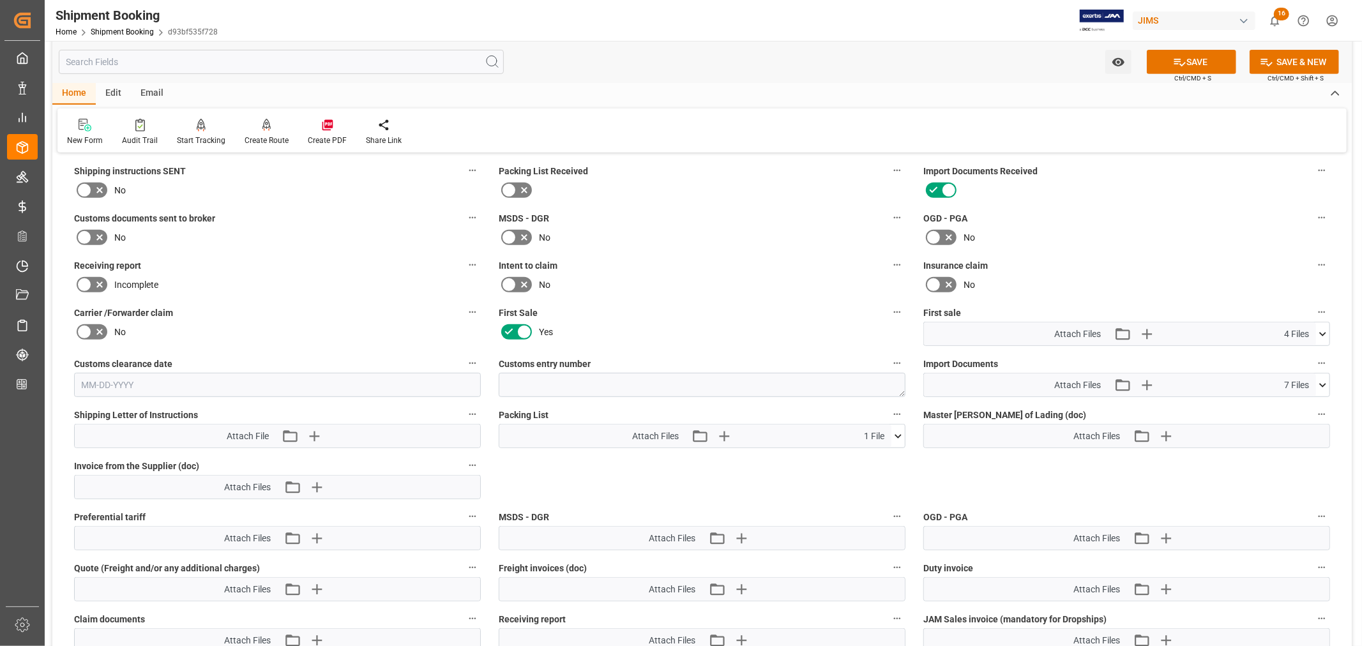
click at [1322, 381] on icon at bounding box center [1322, 385] width 13 height 13
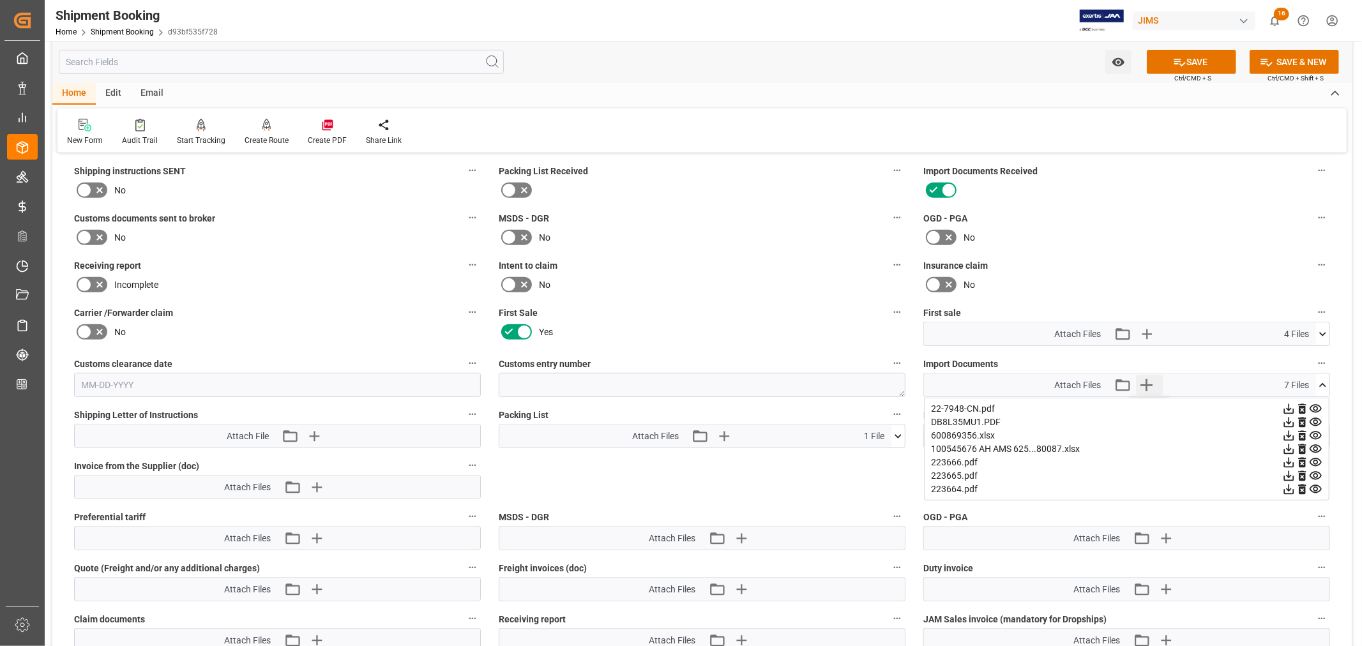
click at [1151, 380] on icon "button" at bounding box center [1146, 385] width 20 height 20
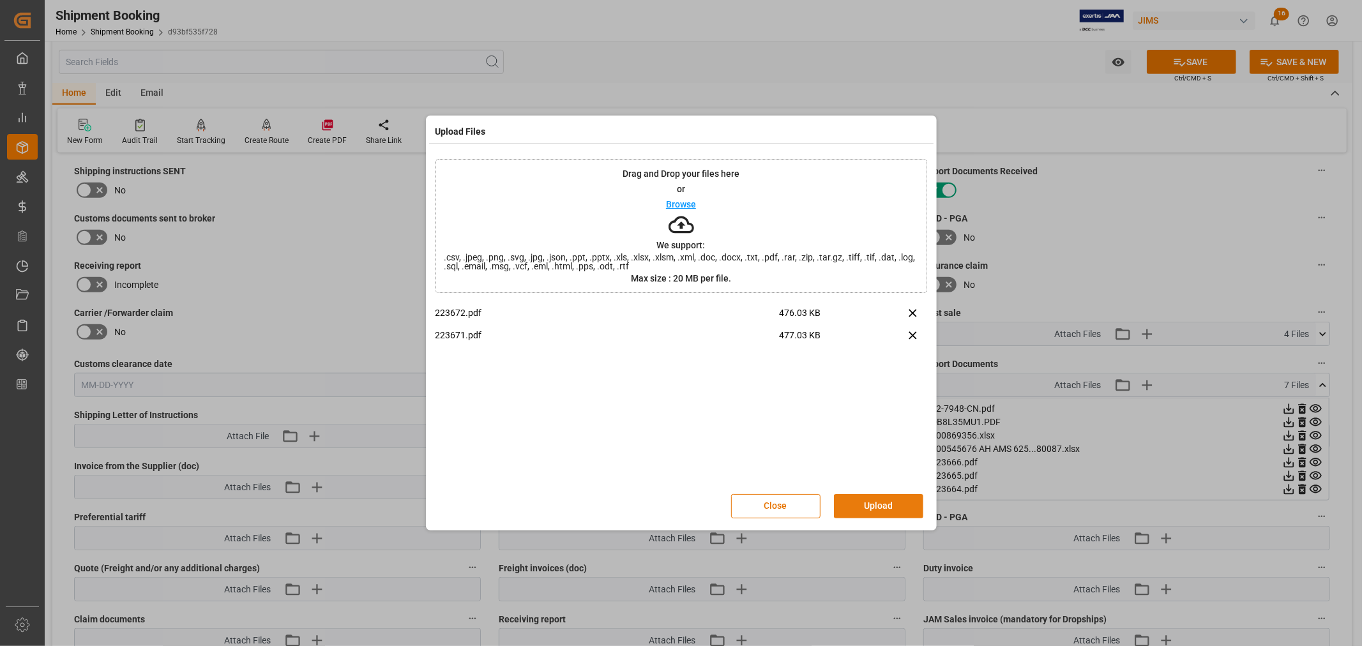
click at [877, 501] on button "Upload" at bounding box center [878, 506] width 89 height 24
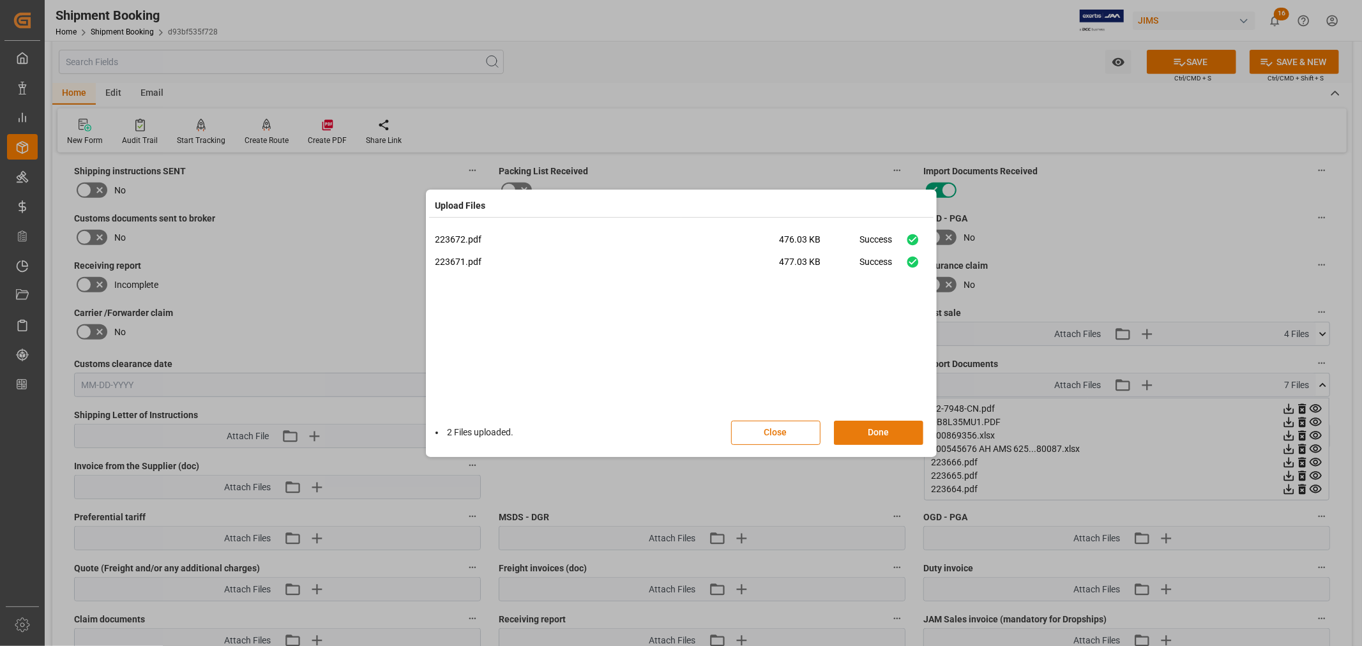
click at [872, 435] on button "Done" at bounding box center [878, 433] width 89 height 24
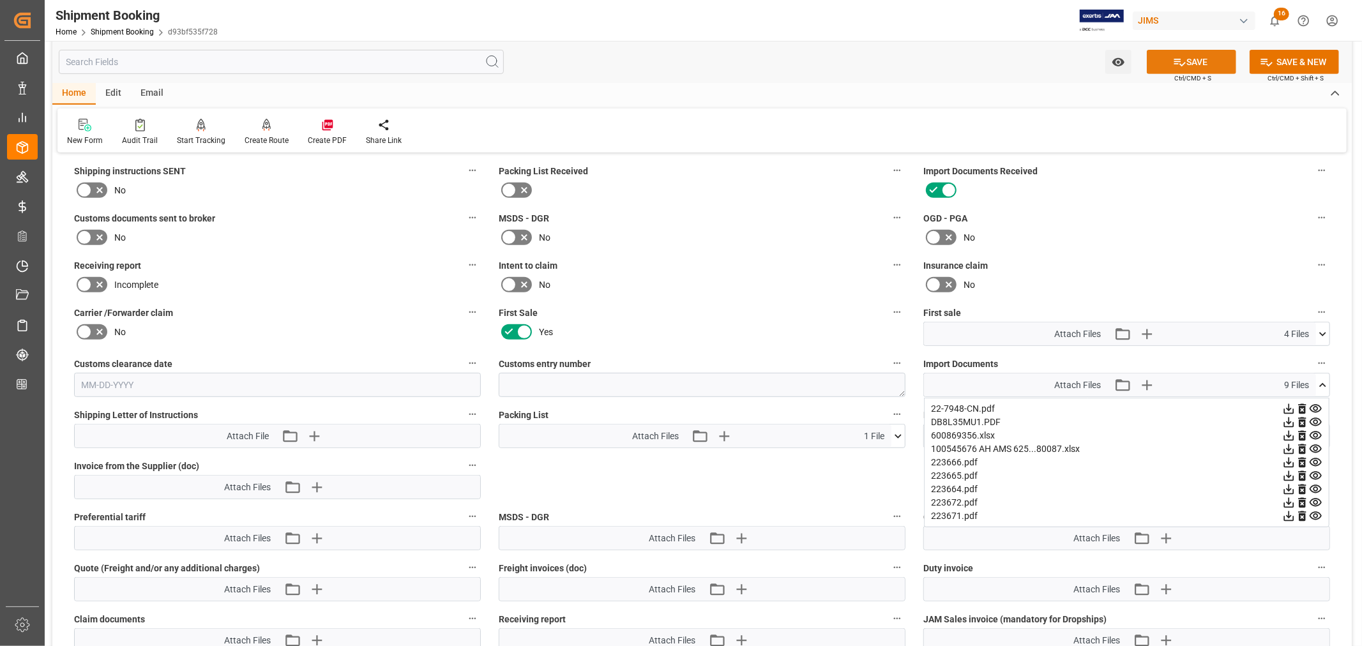
click at [1191, 61] on button "SAVE" at bounding box center [1191, 62] width 89 height 24
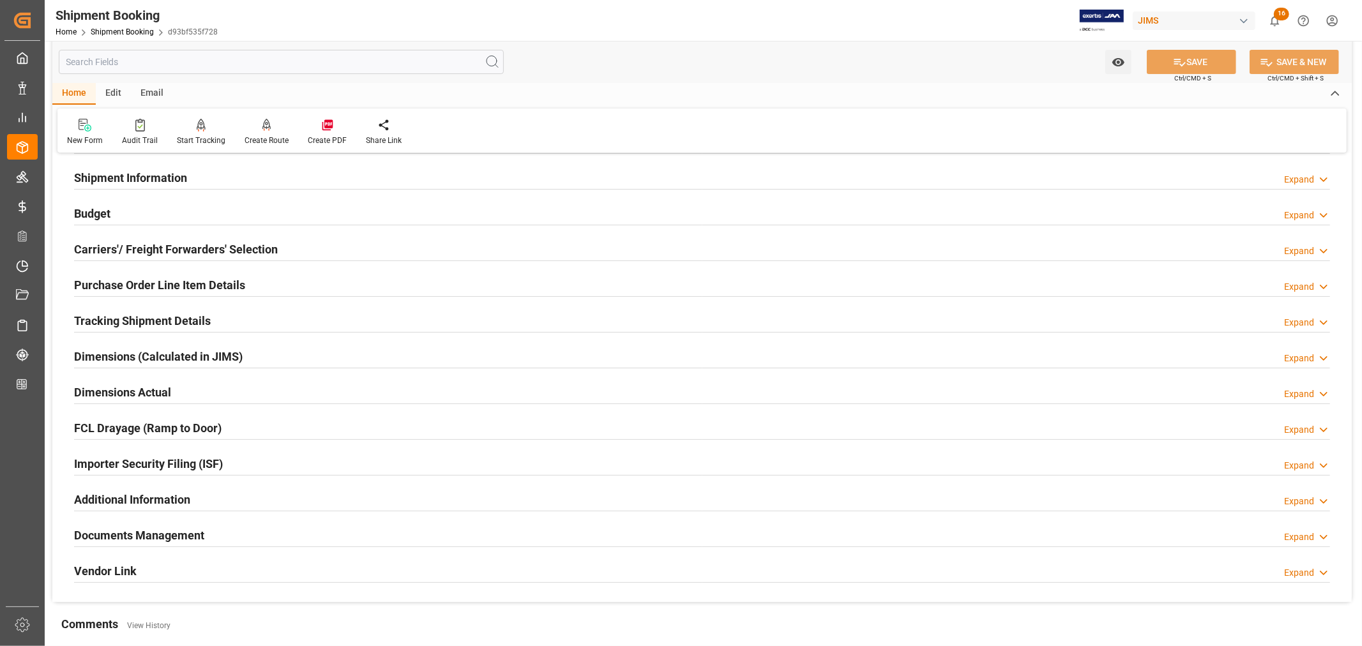
scroll to position [0, 0]
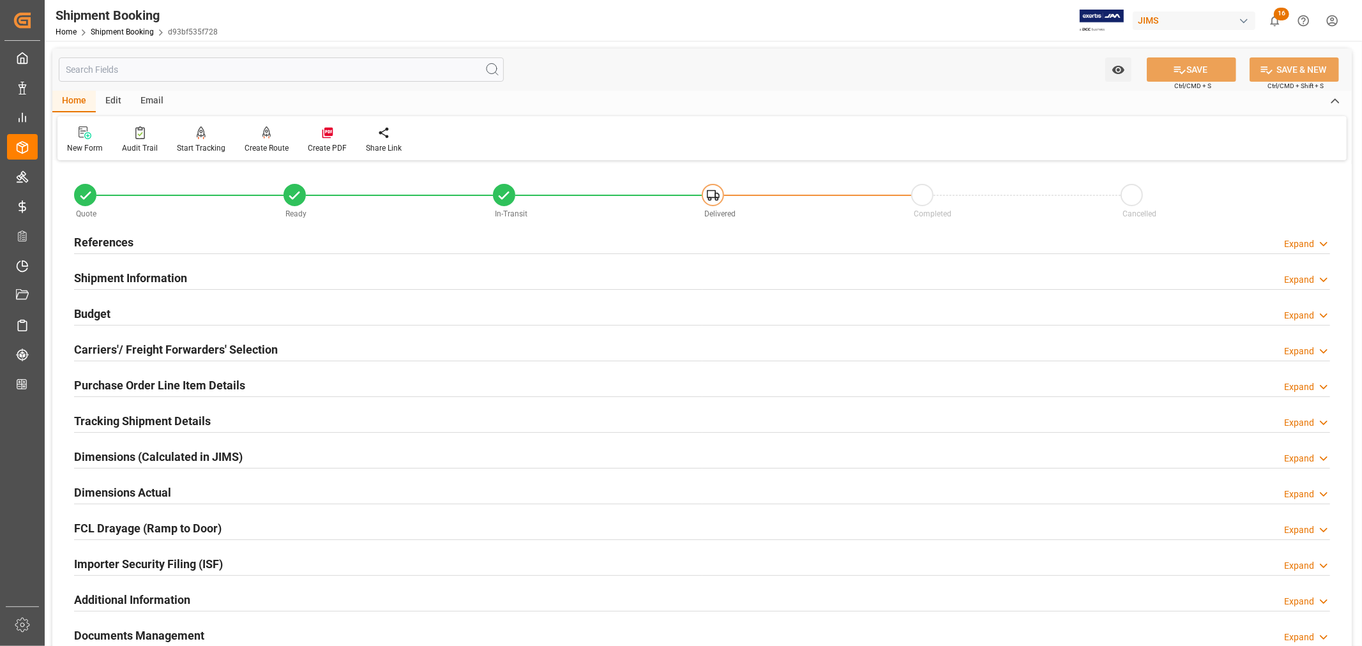
click at [111, 239] on h2 "References" at bounding box center [103, 242] width 59 height 17
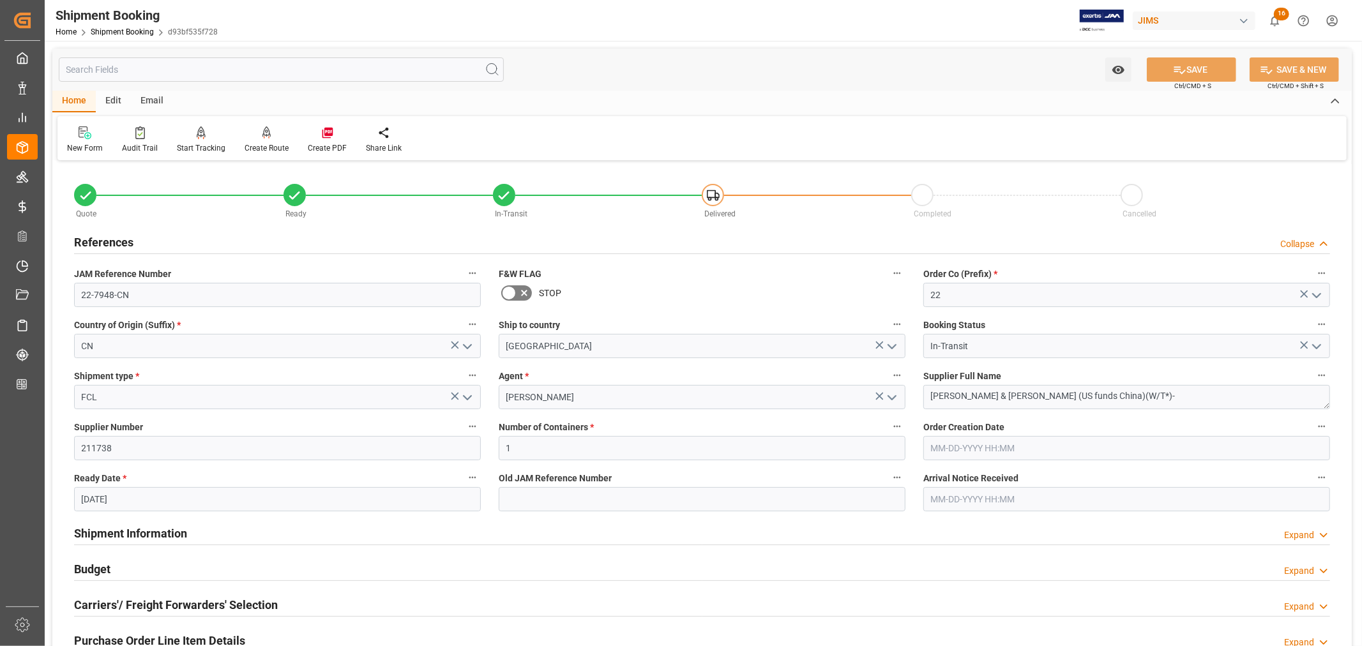
click at [111, 239] on h2 "References" at bounding box center [103, 242] width 59 height 17
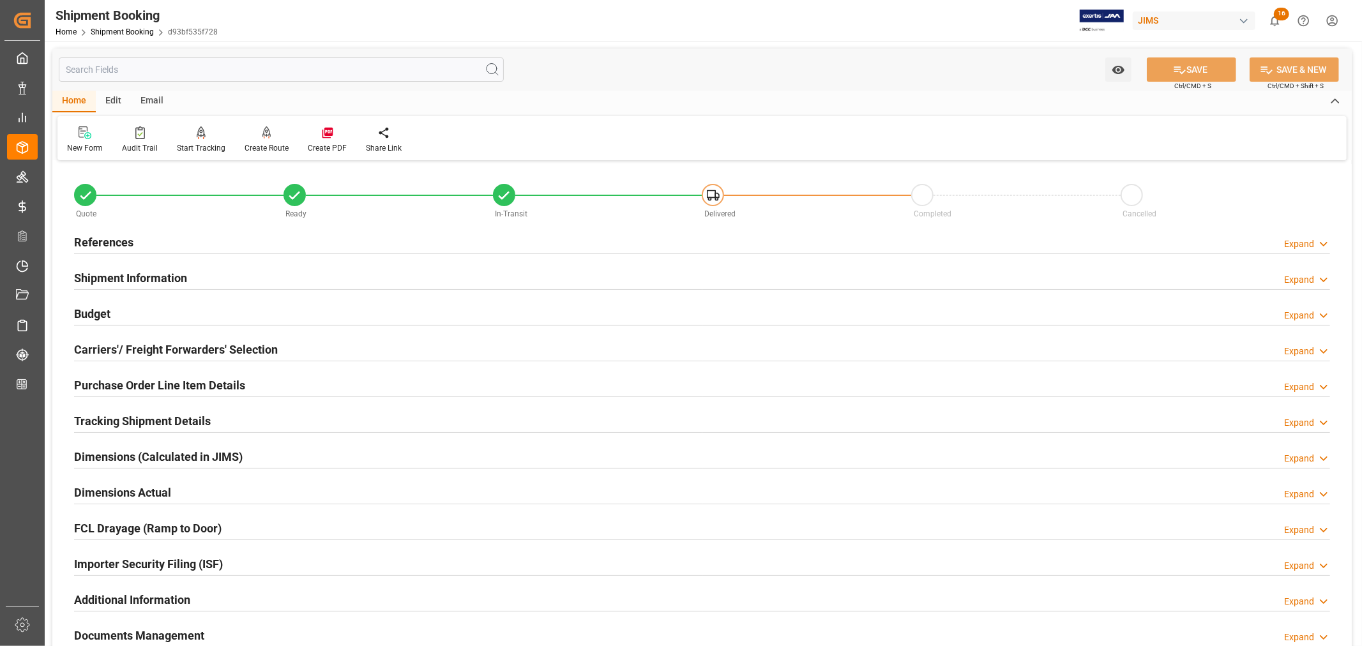
click at [102, 313] on h2 "Budget" at bounding box center [92, 313] width 36 height 17
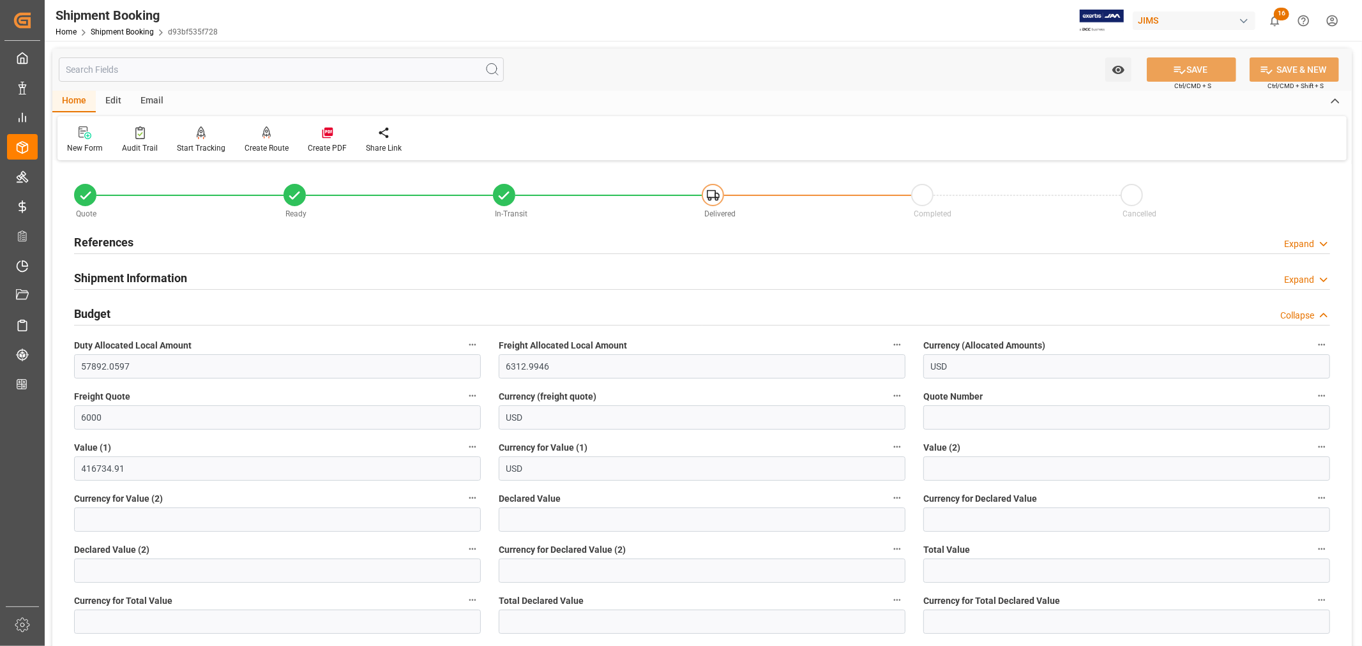
click at [96, 313] on h2 "Budget" at bounding box center [92, 313] width 36 height 17
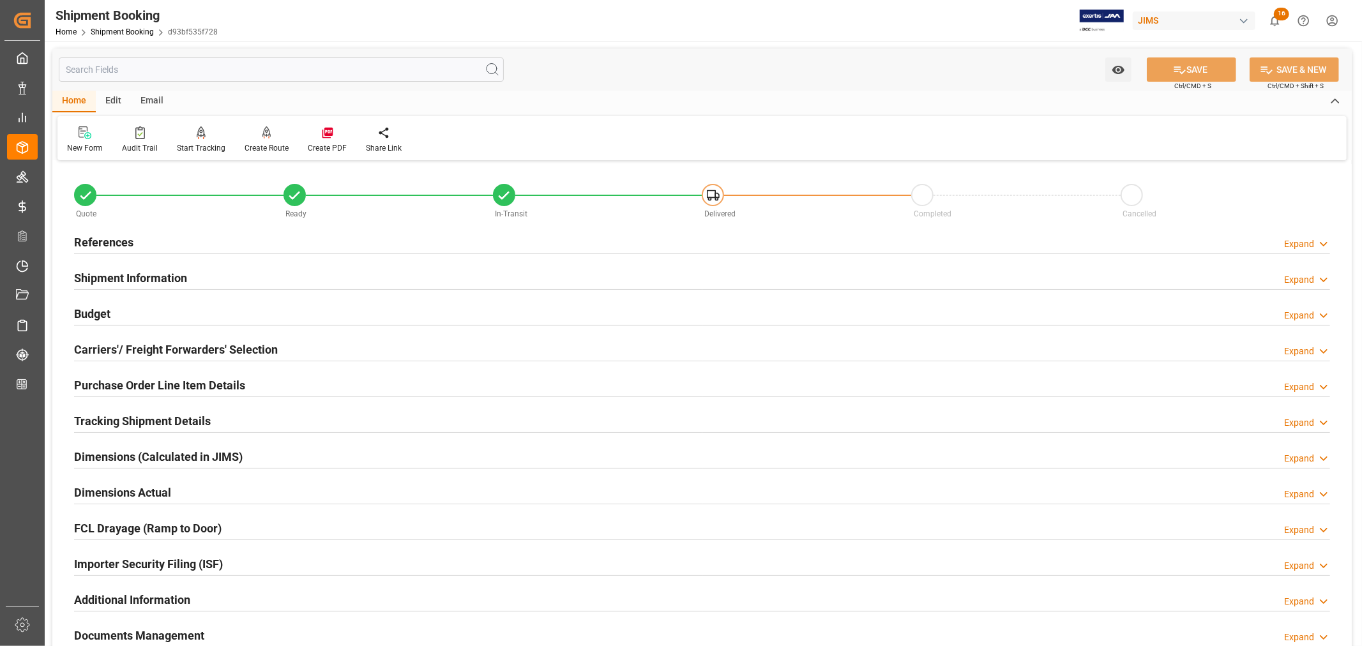
click at [164, 380] on h2 "Purchase Order Line Item Details" at bounding box center [159, 385] width 171 height 17
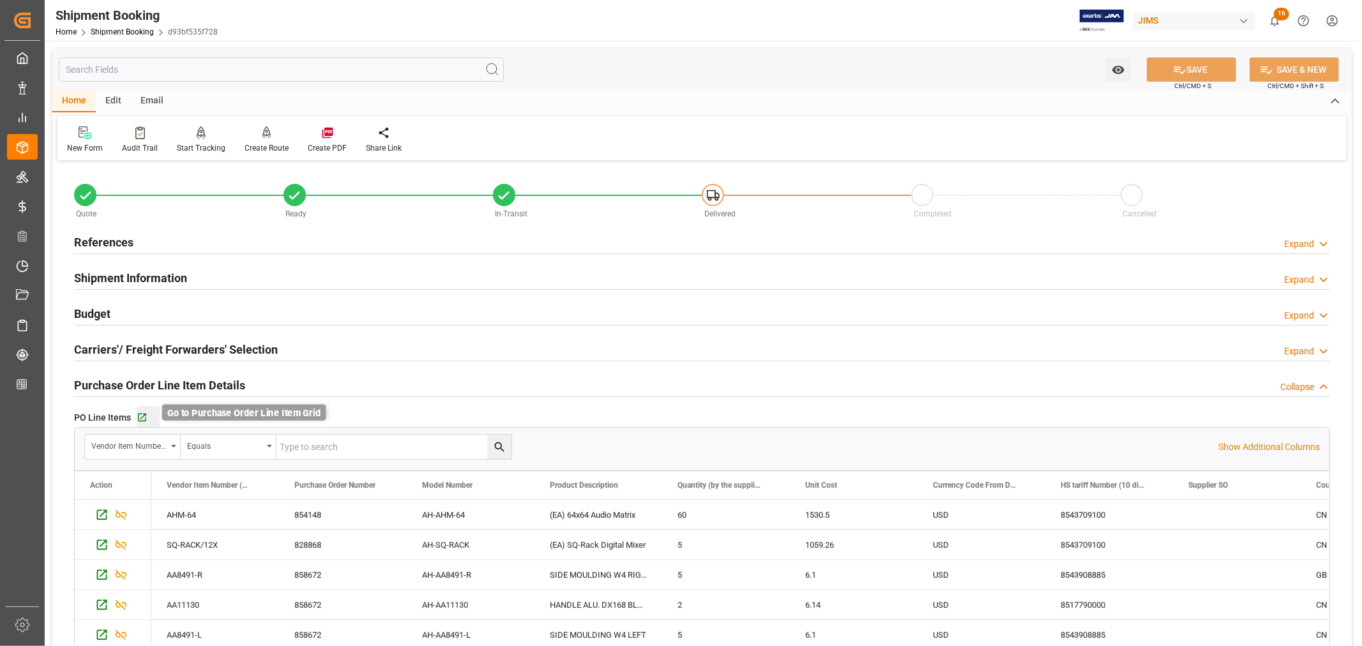
click at [142, 416] on icon "button" at bounding box center [142, 418] width 8 height 8
click at [122, 380] on h2 "Purchase Order Line Item Details" at bounding box center [159, 385] width 171 height 17
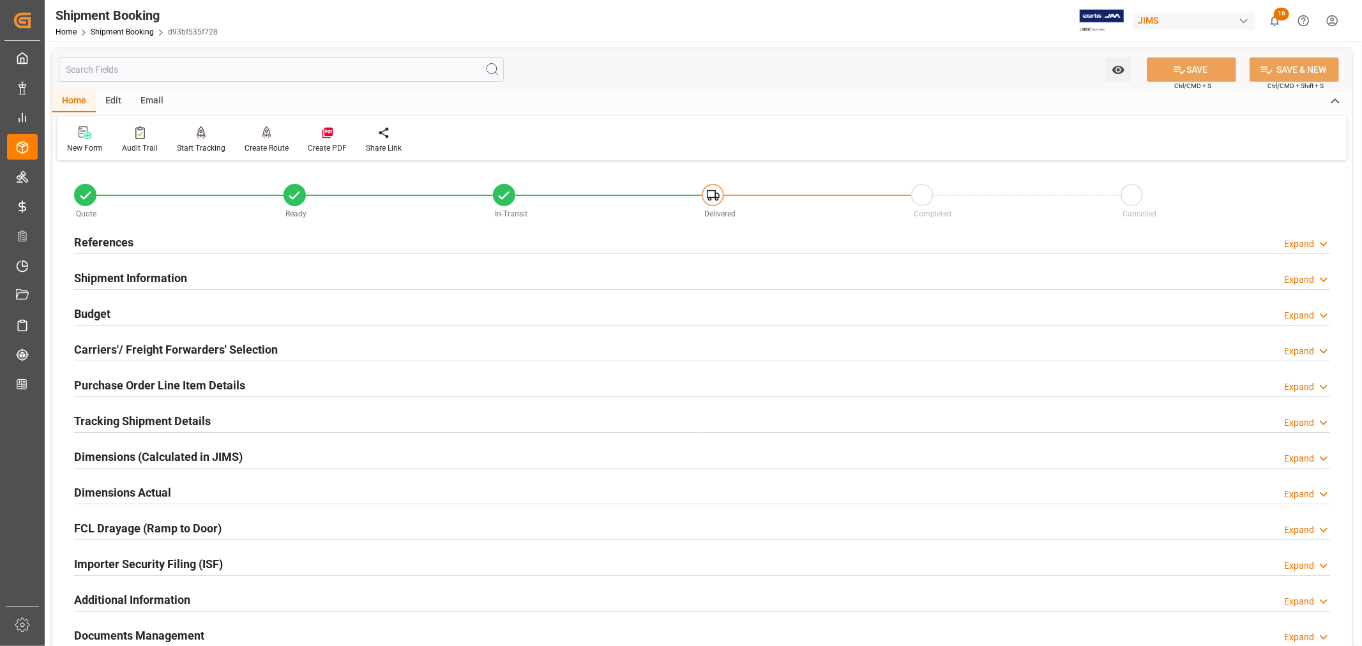
scroll to position [71, 0]
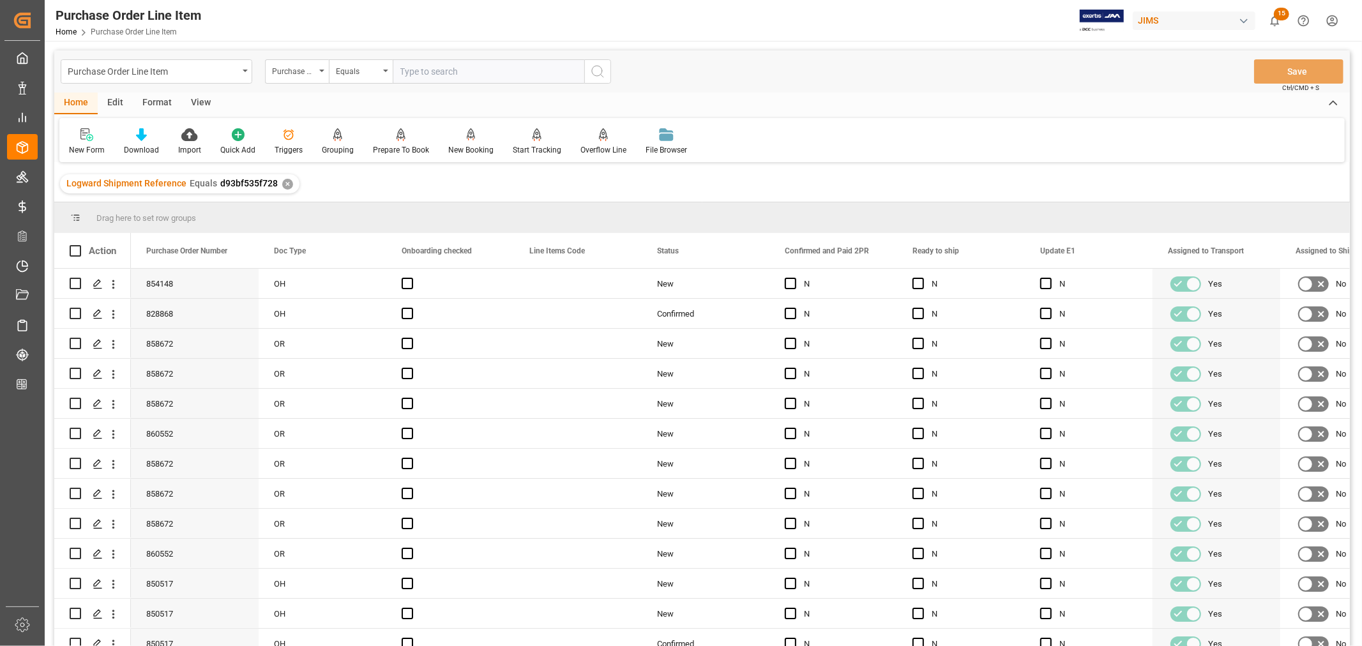
click at [201, 101] on div "View" at bounding box center [200, 104] width 39 height 22
click at [80, 144] on div "Default" at bounding box center [81, 149] width 25 height 11
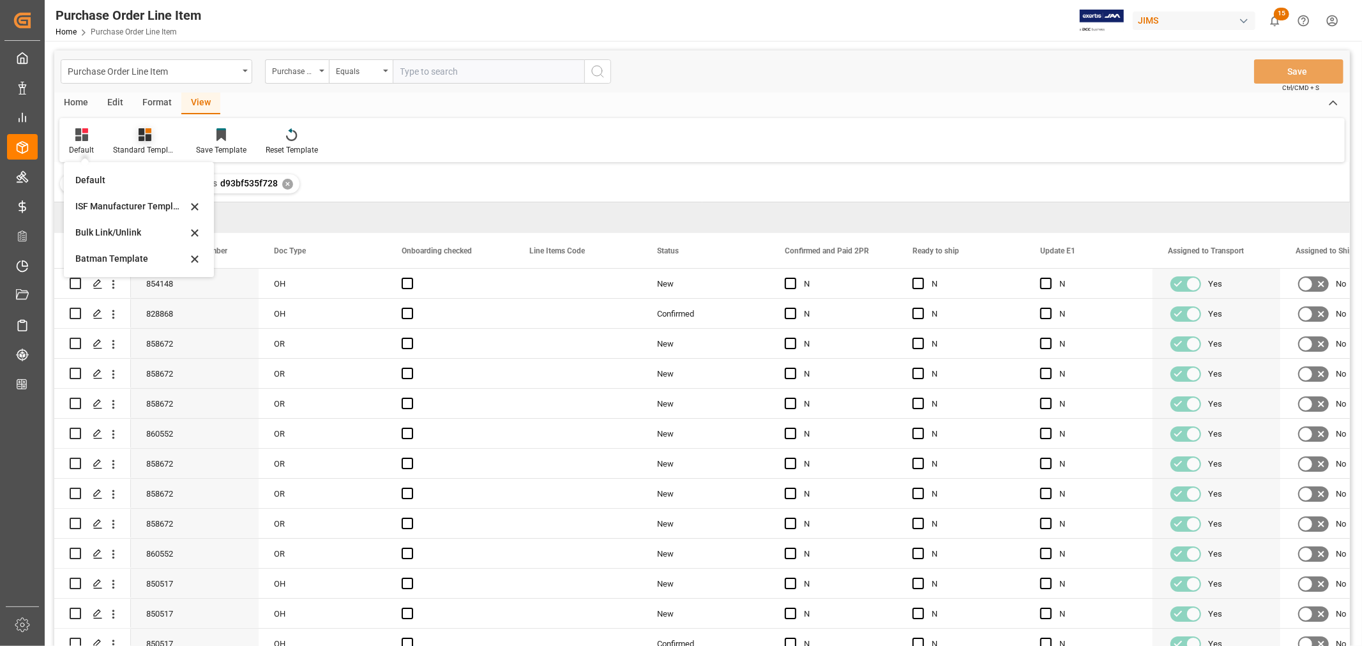
click at [140, 138] on icon at bounding box center [145, 134] width 13 height 13
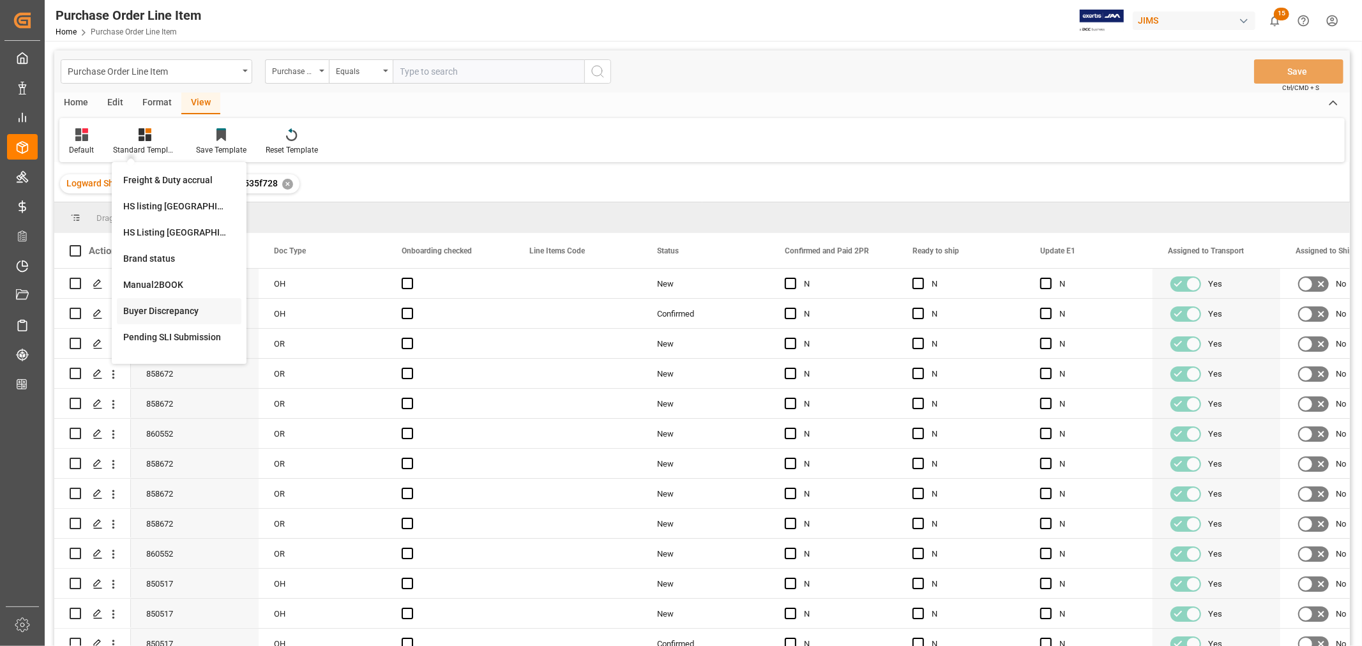
click at [147, 307] on div "Buyer Discrepancy" at bounding box center [179, 311] width 112 height 13
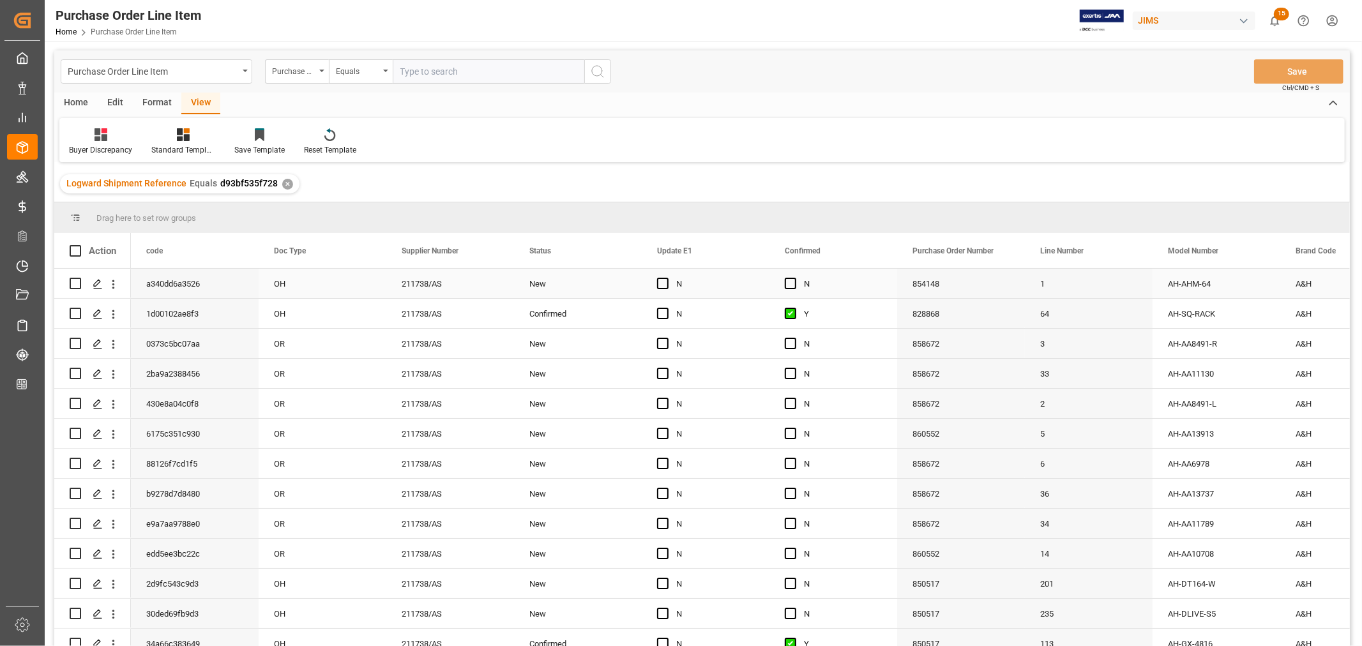
click at [721, 282] on div "N" at bounding box center [715, 283] width 78 height 29
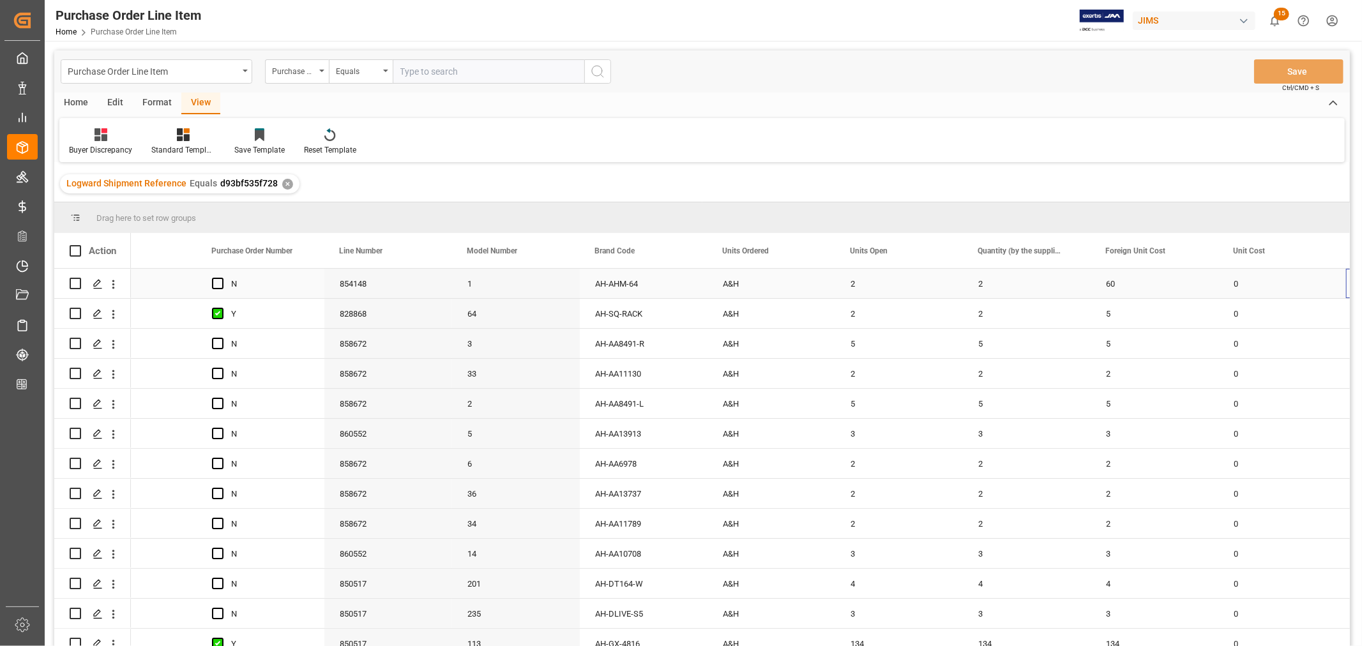
scroll to position [0, 700]
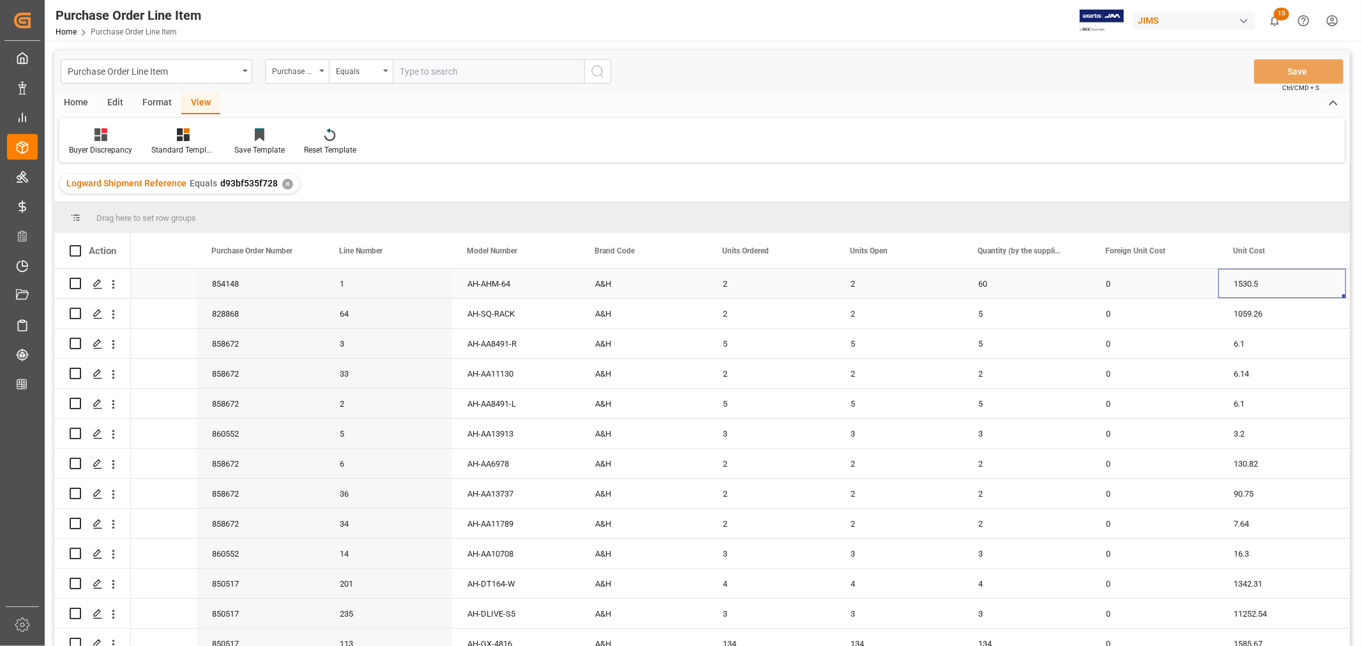
click at [852, 281] on div "2" at bounding box center [899, 283] width 128 height 29
drag, startPoint x: 958, startPoint y: 295, endPoint x: 997, endPoint y: 292, distance: 38.4
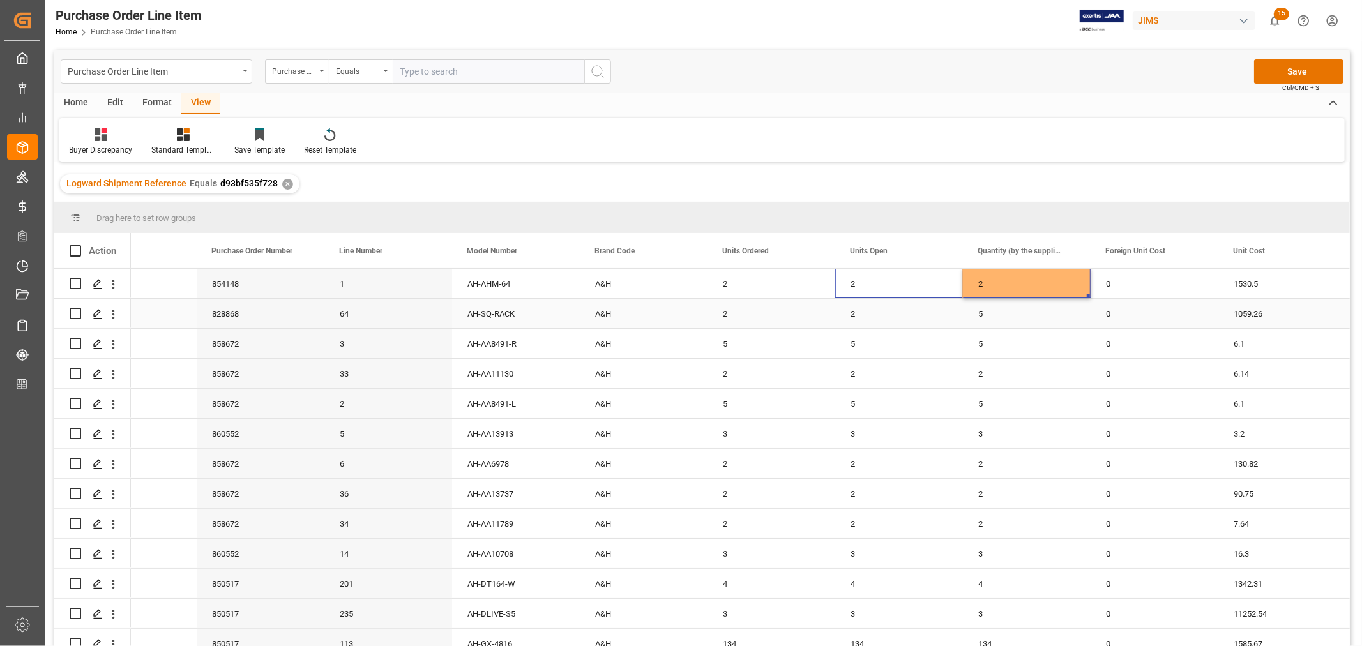
click at [854, 312] on div "2" at bounding box center [899, 313] width 128 height 29
drag, startPoint x: 960, startPoint y: 327, endPoint x: 1011, endPoint y: 322, distance: 51.3
click at [1147, 279] on div "0" at bounding box center [1154, 283] width 128 height 29
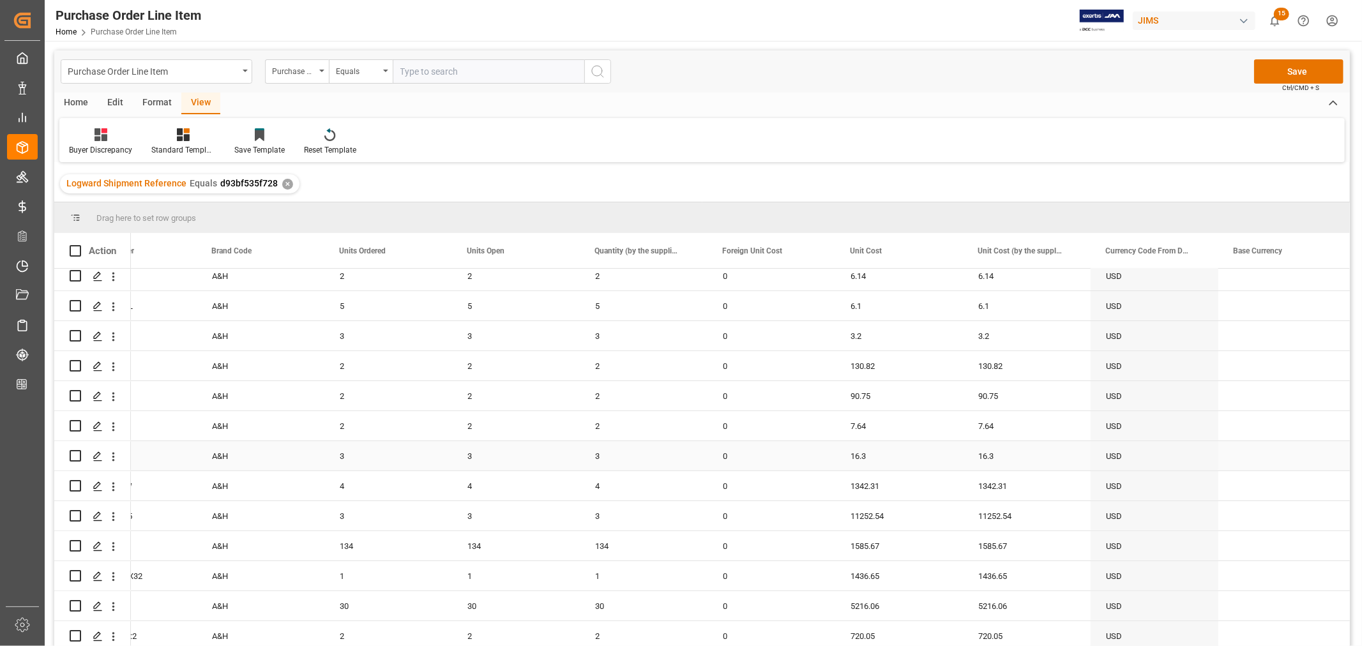
scroll to position [103, 0]
click at [1304, 77] on button "Save" at bounding box center [1298, 71] width 89 height 24
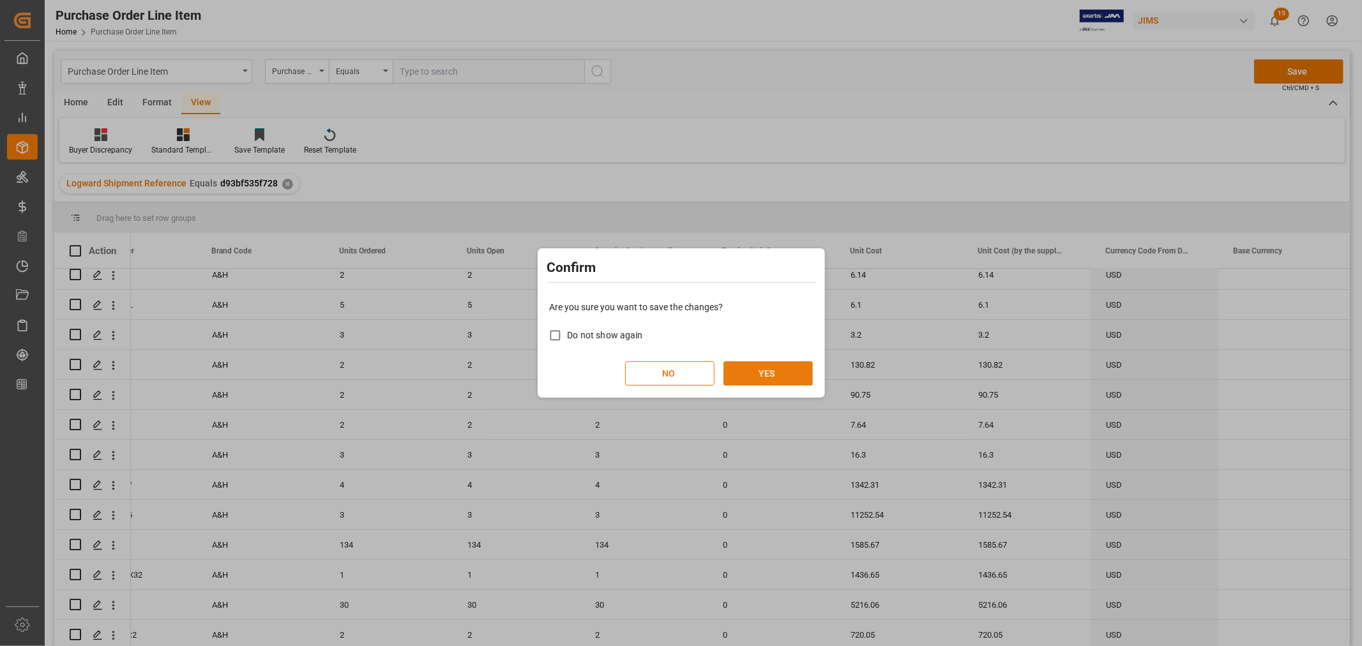
click at [762, 373] on button "YES" at bounding box center [767, 373] width 89 height 24
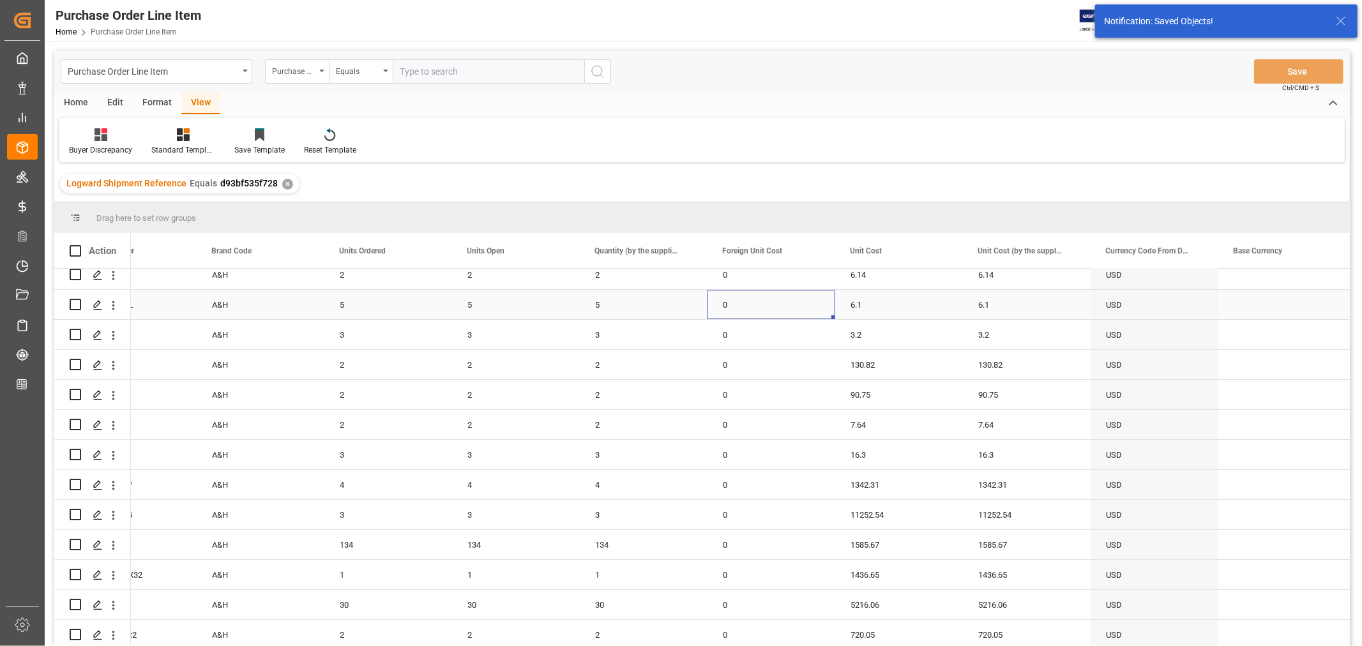
click at [781, 290] on div "0" at bounding box center [771, 304] width 128 height 29
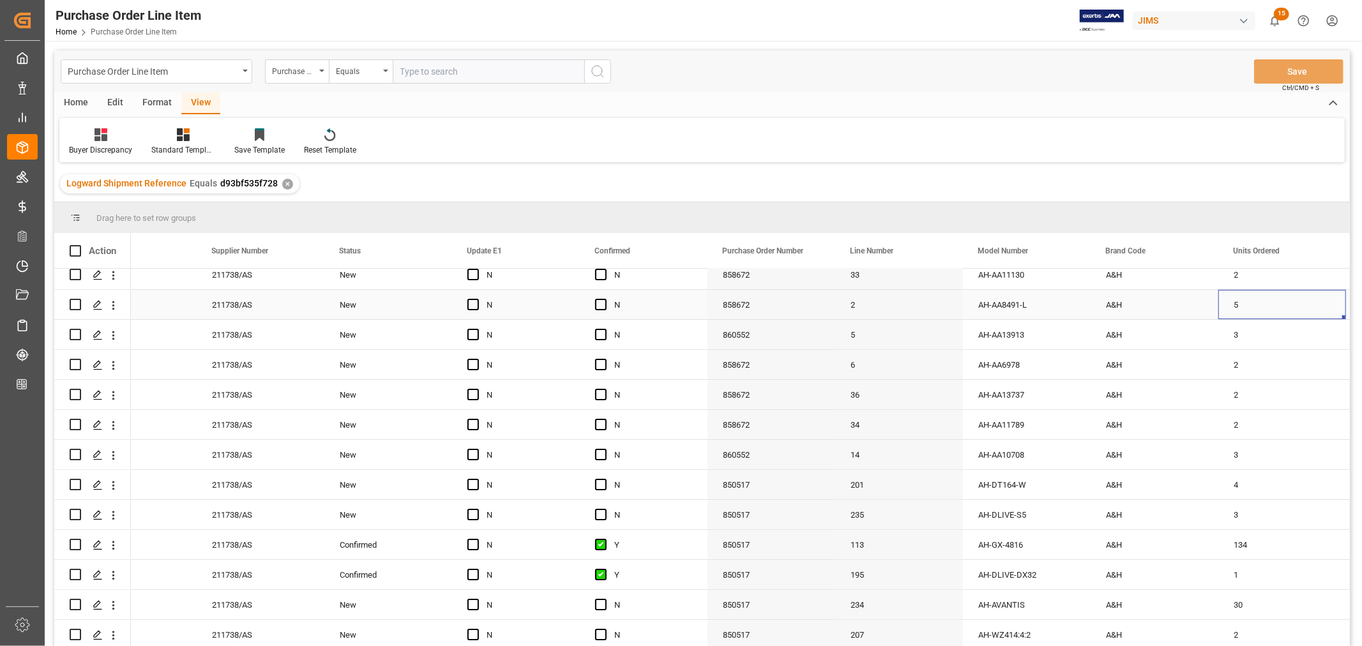
scroll to position [0, 0]
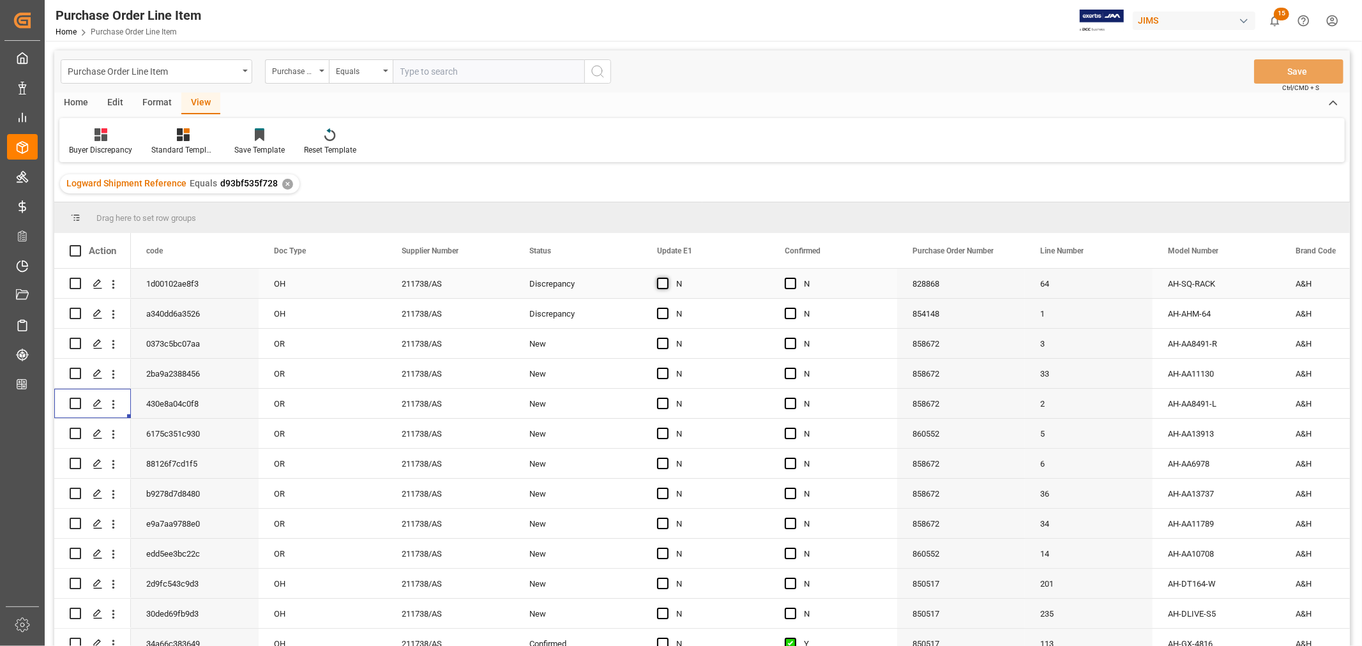
click at [662, 283] on span "Press SPACE to select this row." at bounding box center [662, 283] width 11 height 11
click at [666, 278] on input "Press SPACE to select this row." at bounding box center [666, 278] width 0 height 0
drag, startPoint x: 767, startPoint y: 295, endPoint x: 825, endPoint y: 290, distance: 59.0
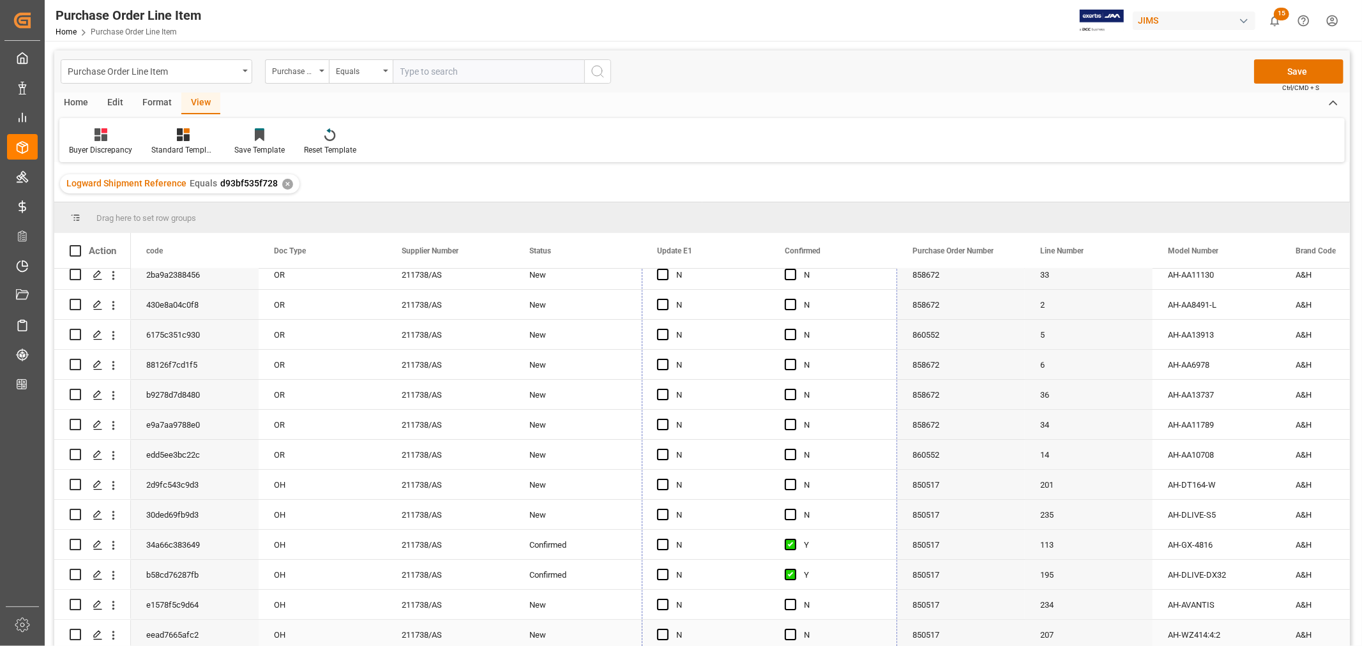
drag, startPoint x: 895, startPoint y: 294, endPoint x: 870, endPoint y: 635, distance: 341.8
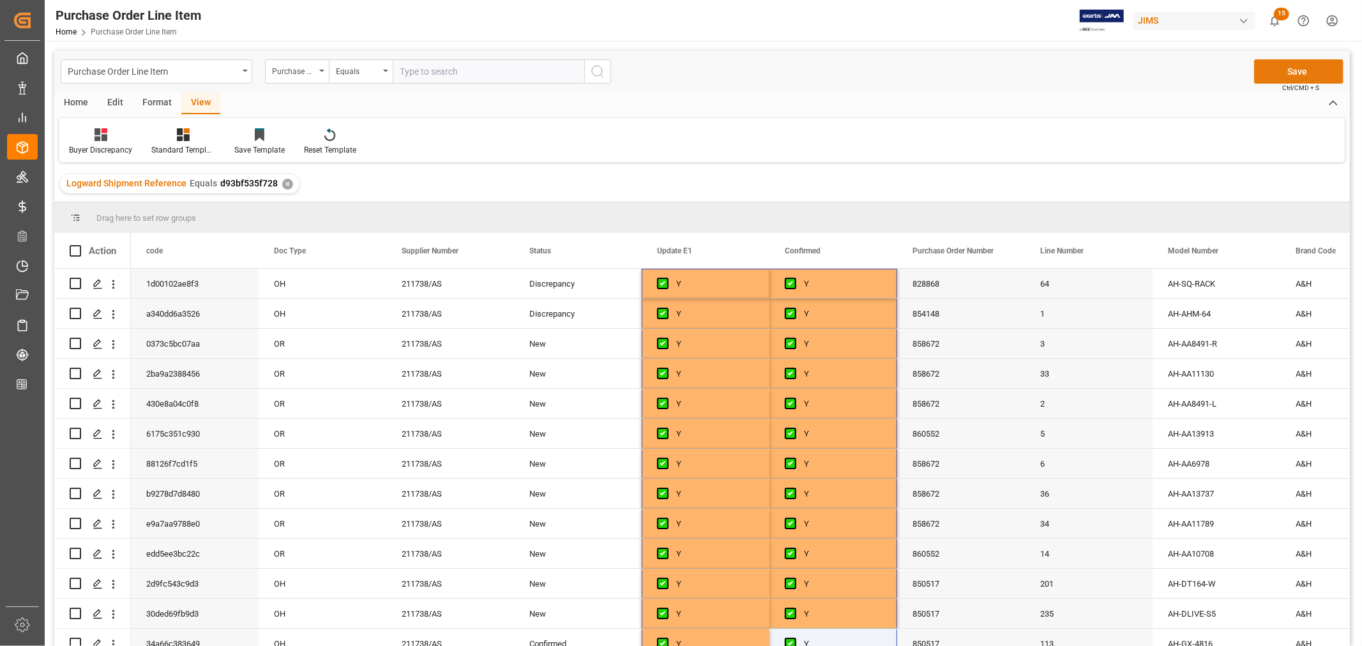
click at [1302, 74] on button "Save" at bounding box center [1298, 71] width 89 height 24
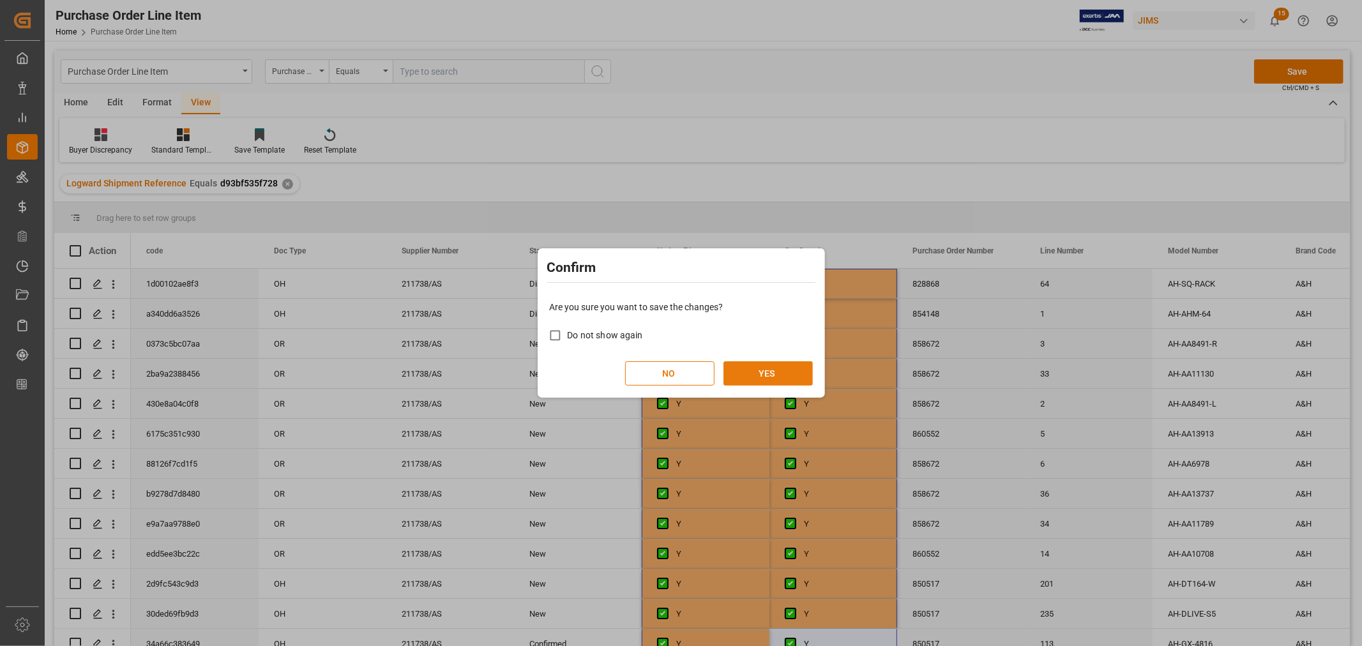
click at [769, 378] on button "YES" at bounding box center [767, 373] width 89 height 24
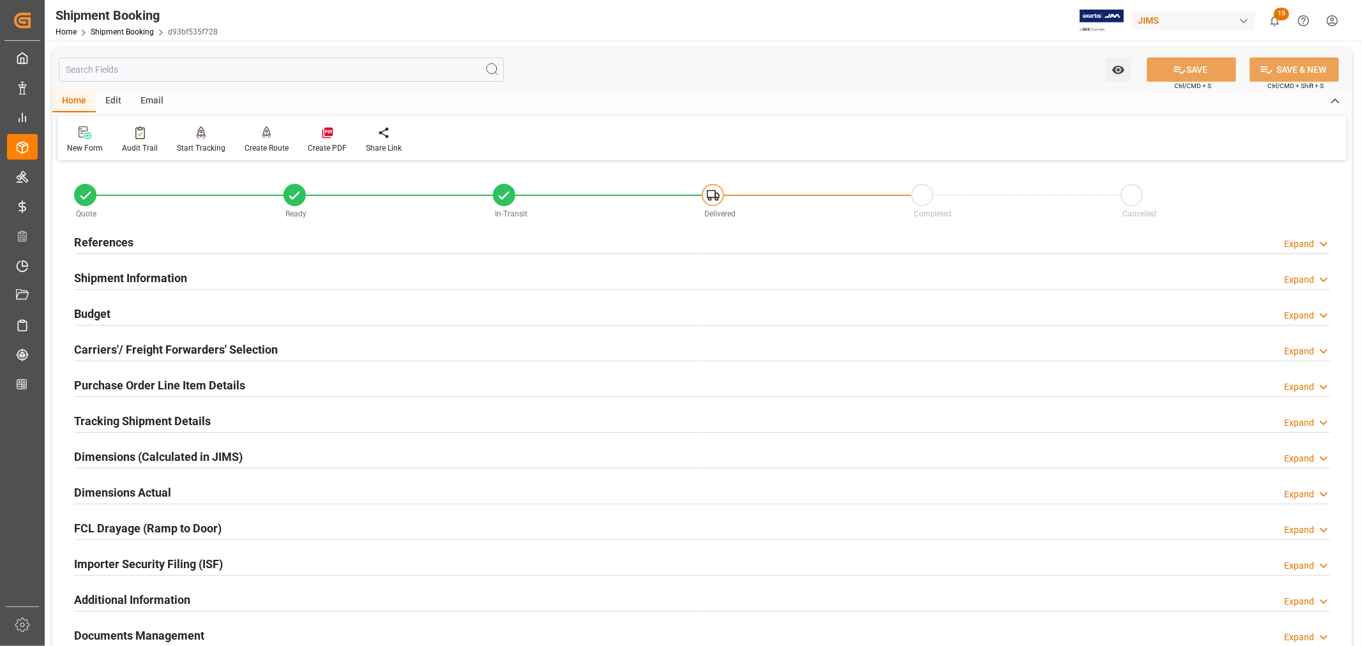
click at [147, 418] on h2 "Tracking Shipment Details" at bounding box center [142, 420] width 137 height 17
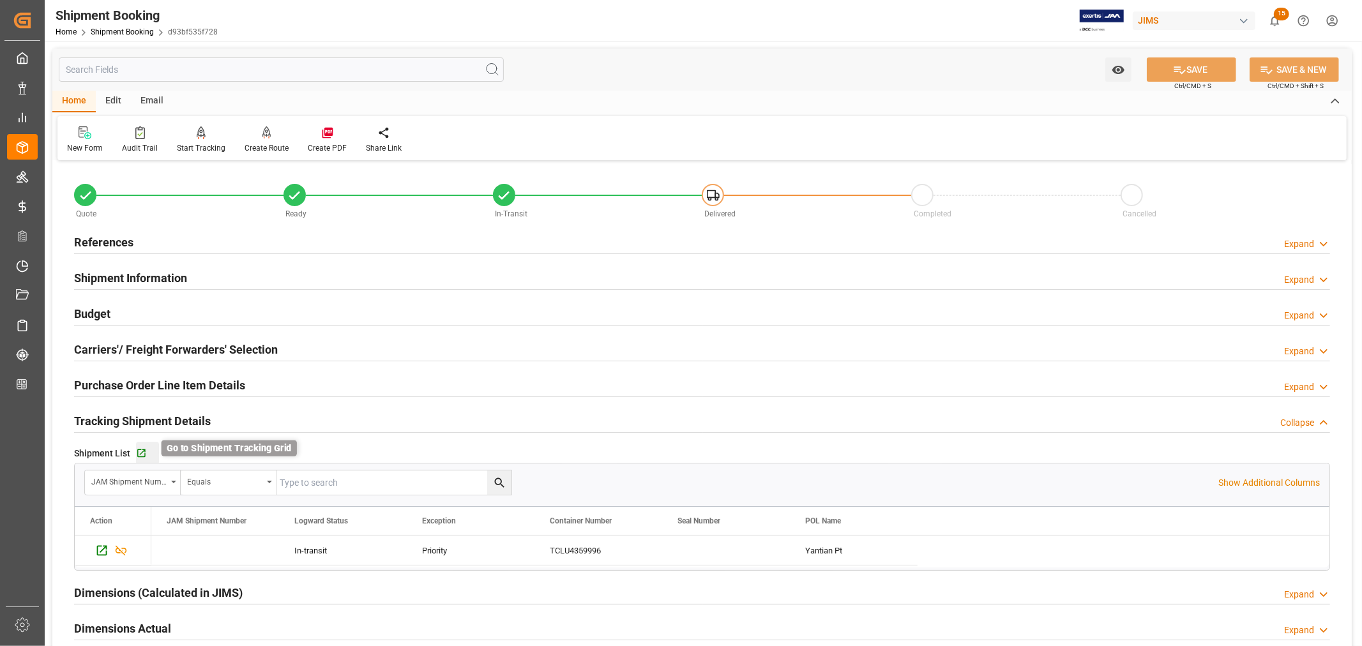
click at [144, 454] on icon "button" at bounding box center [141, 453] width 8 height 8
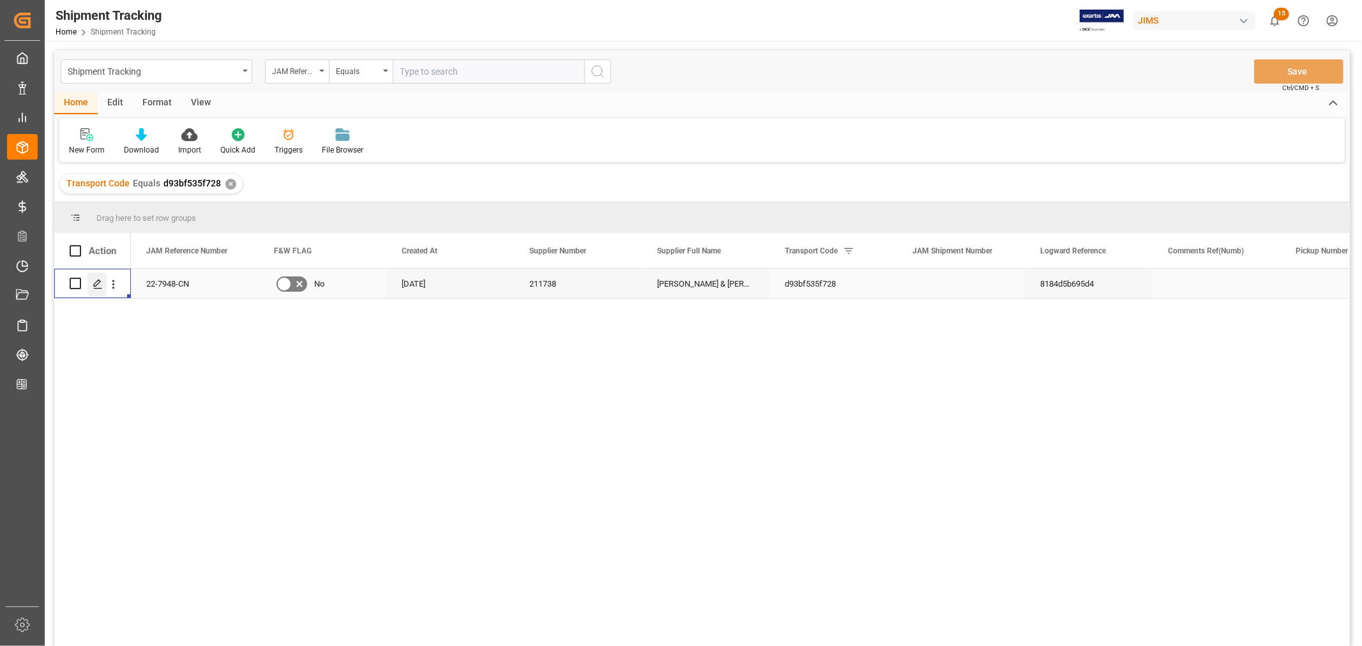
click at [93, 282] on icon "Press SPACE to select this row." at bounding box center [98, 284] width 10 height 10
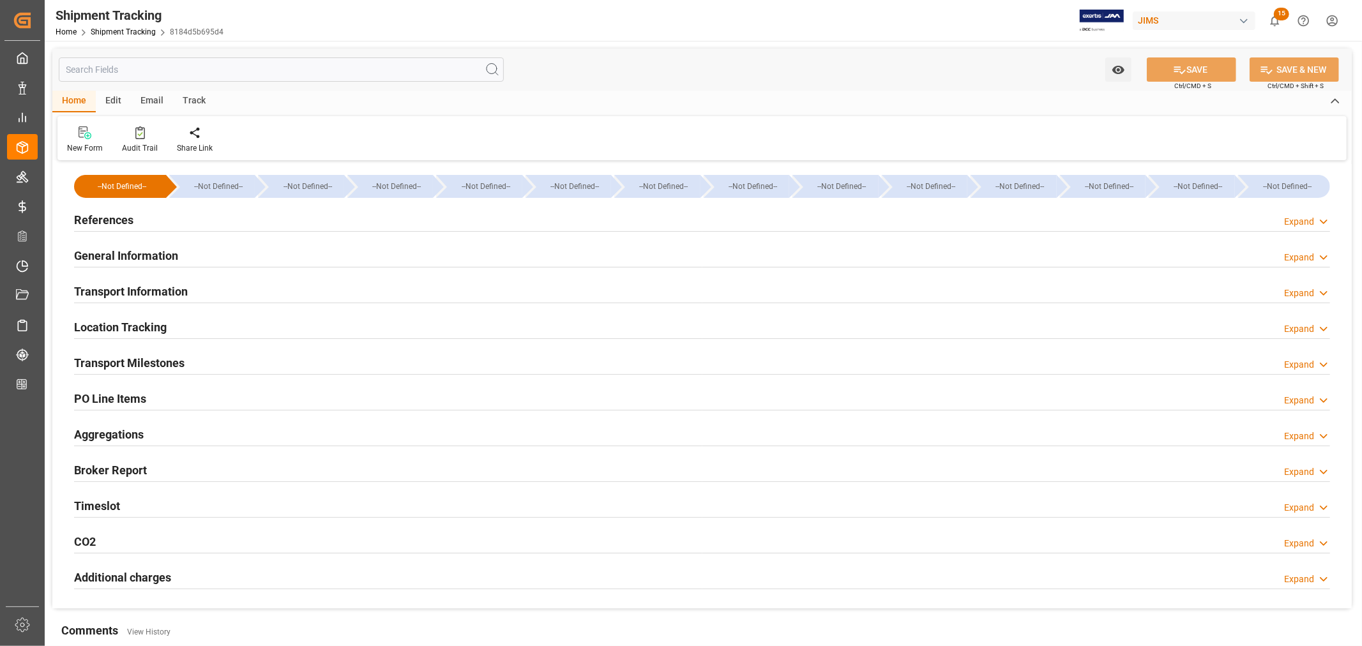
type input "[DATE]"
click at [109, 214] on h2 "References" at bounding box center [103, 219] width 59 height 17
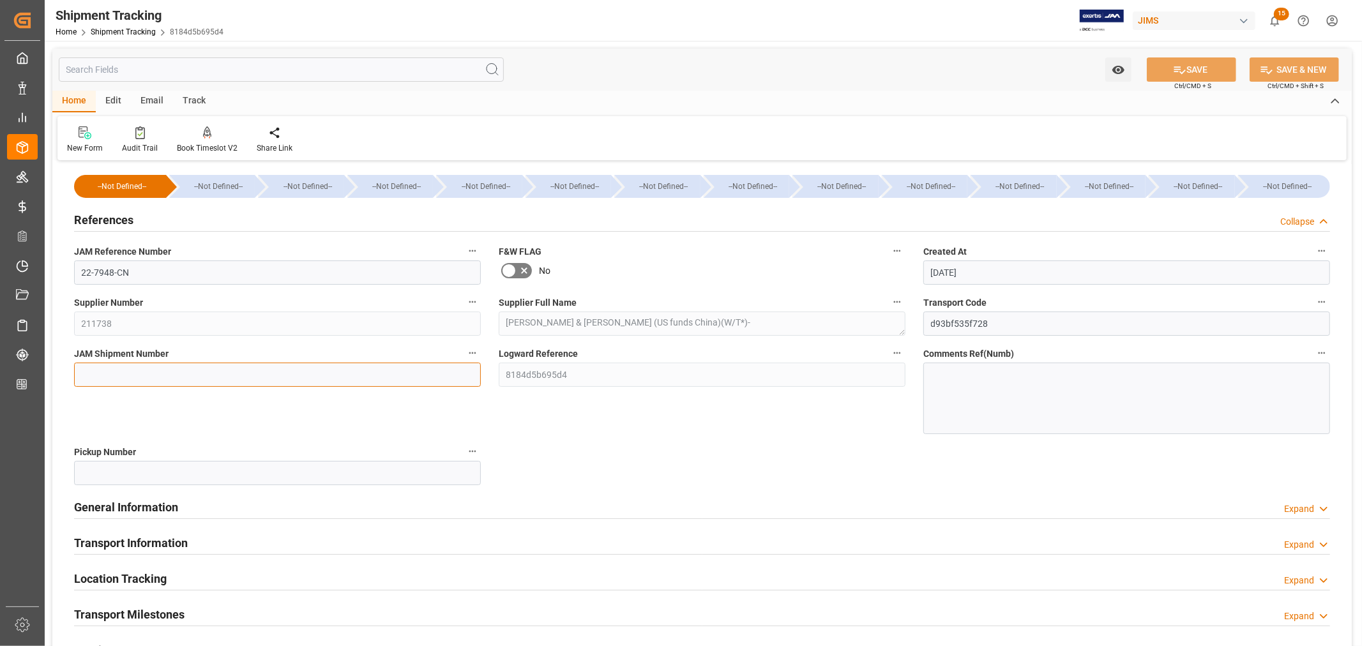
click at [84, 373] on input at bounding box center [277, 375] width 407 height 24
paste input "72689"
type input "72689"
click at [1184, 67] on button "SAVE" at bounding box center [1191, 69] width 89 height 24
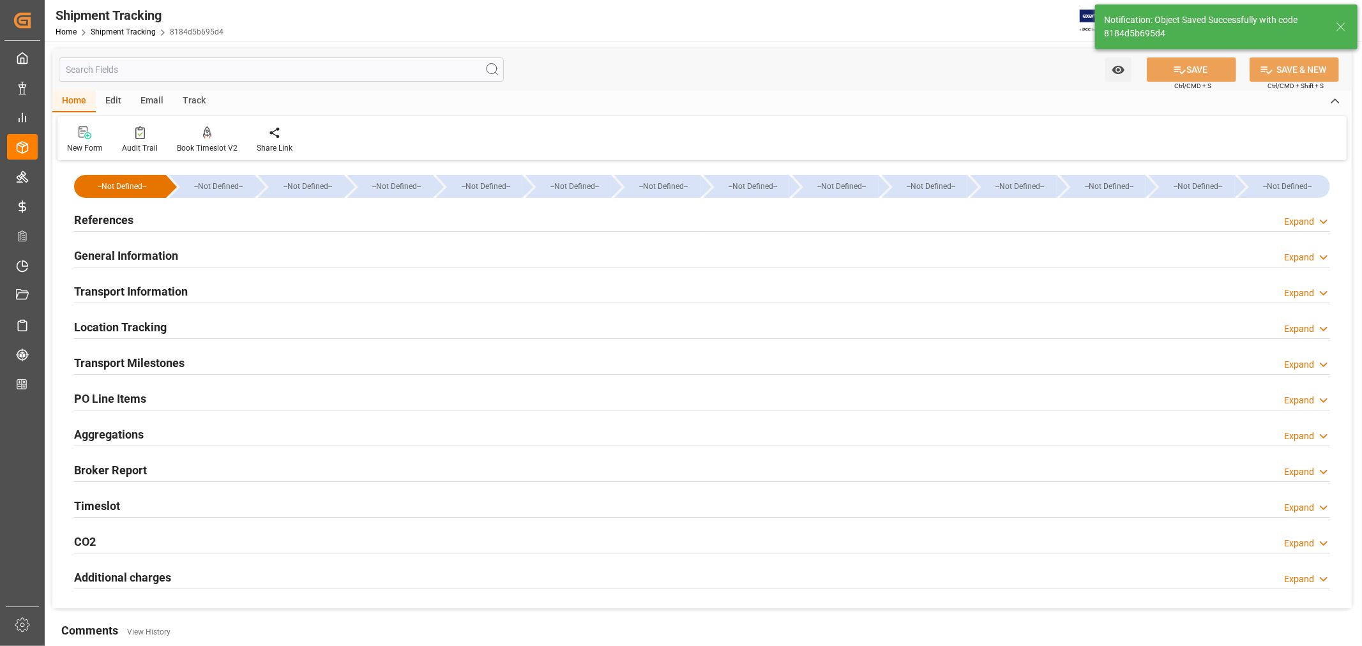
click at [174, 254] on h2 "General Information" at bounding box center [126, 255] width 104 height 17
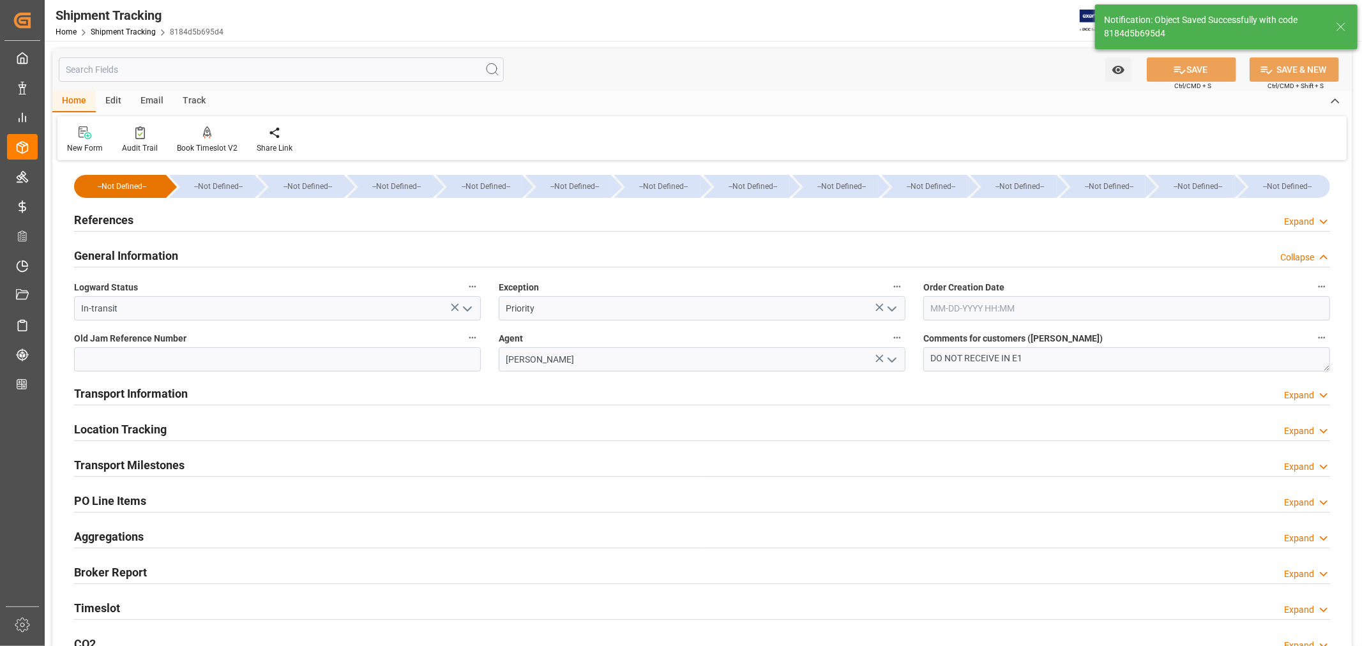
click at [174, 254] on h2 "General Information" at bounding box center [126, 255] width 104 height 17
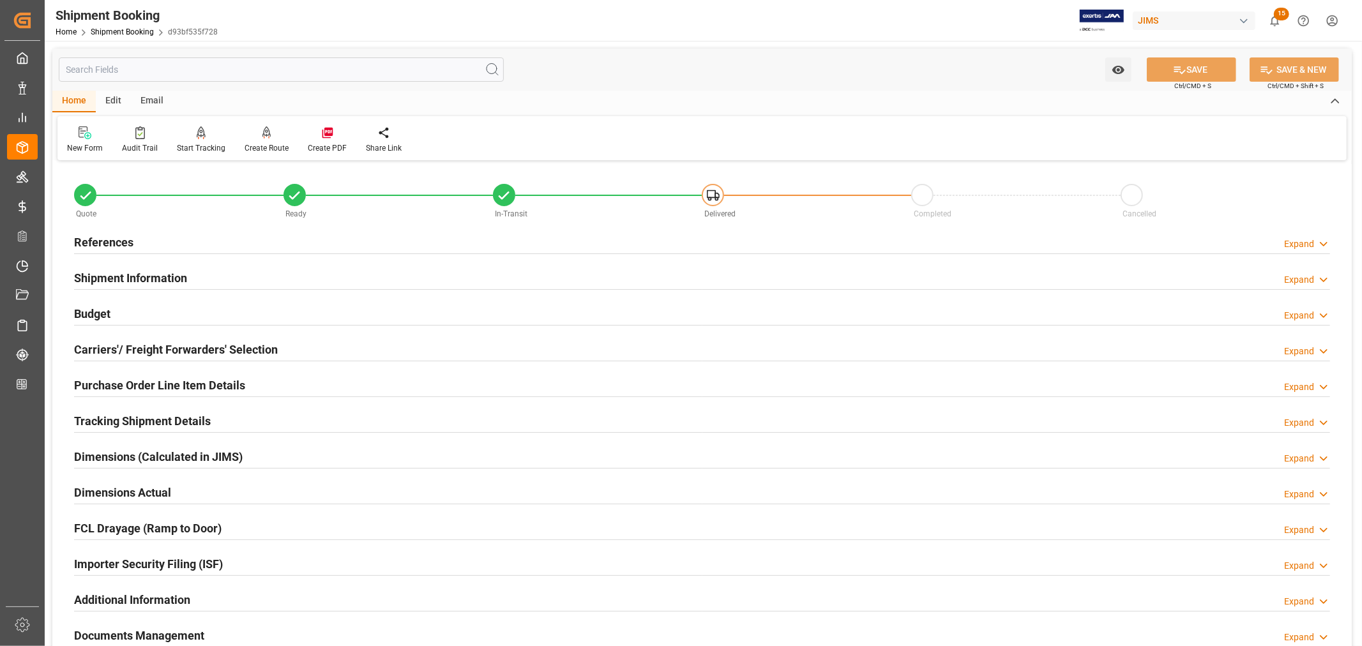
click at [110, 239] on h2 "References" at bounding box center [103, 242] width 59 height 17
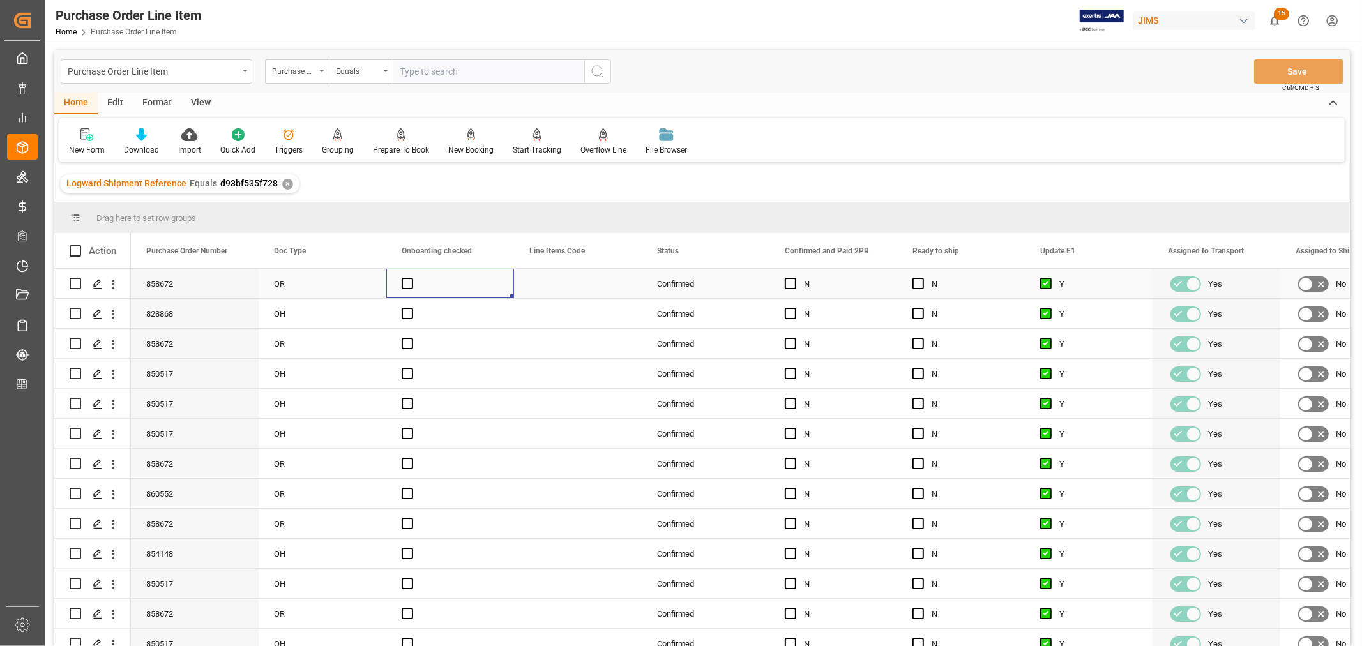
click at [498, 285] on div "Press SPACE to select this row." at bounding box center [450, 283] width 128 height 29
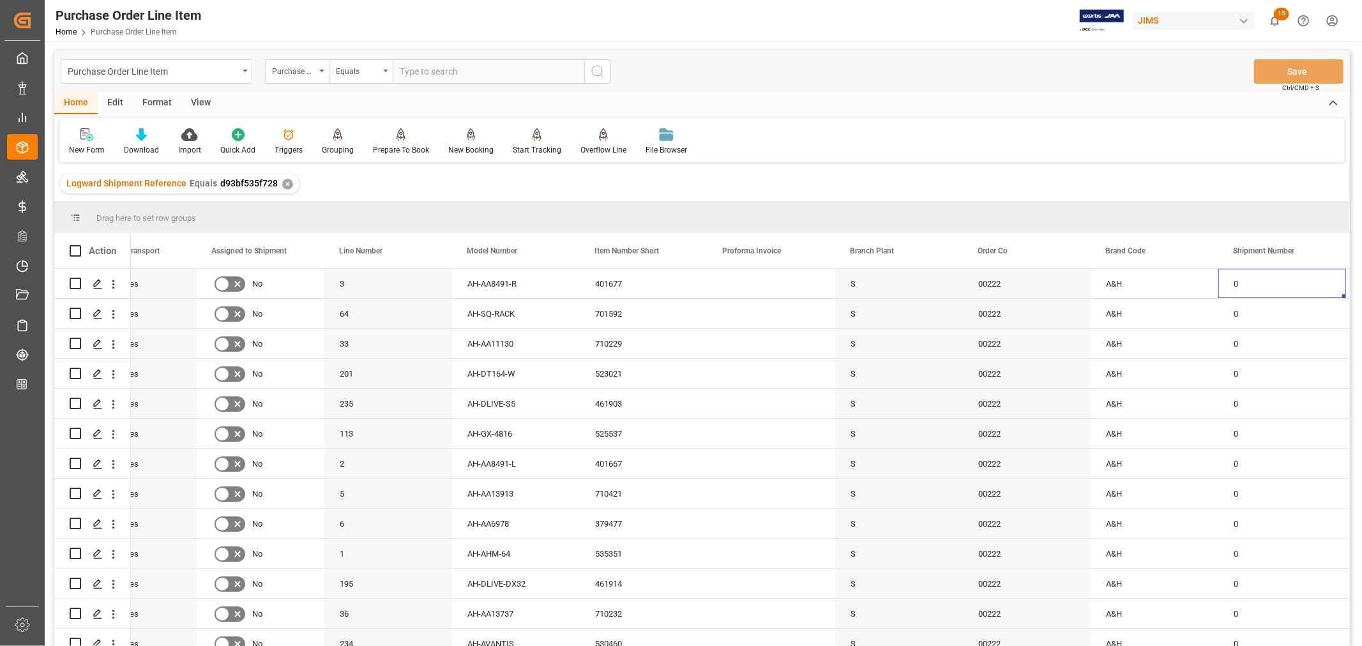
click at [196, 102] on div "View" at bounding box center [200, 104] width 39 height 22
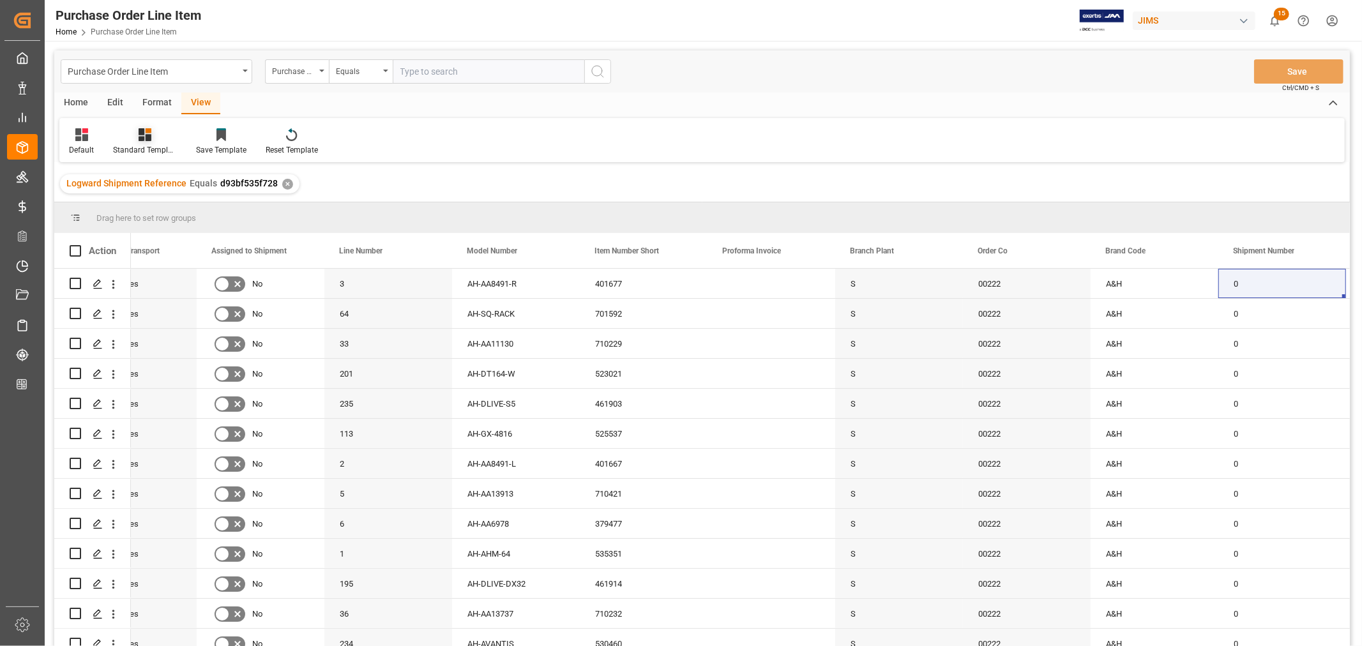
click at [148, 147] on div "Standard Templates" at bounding box center [145, 149] width 64 height 11
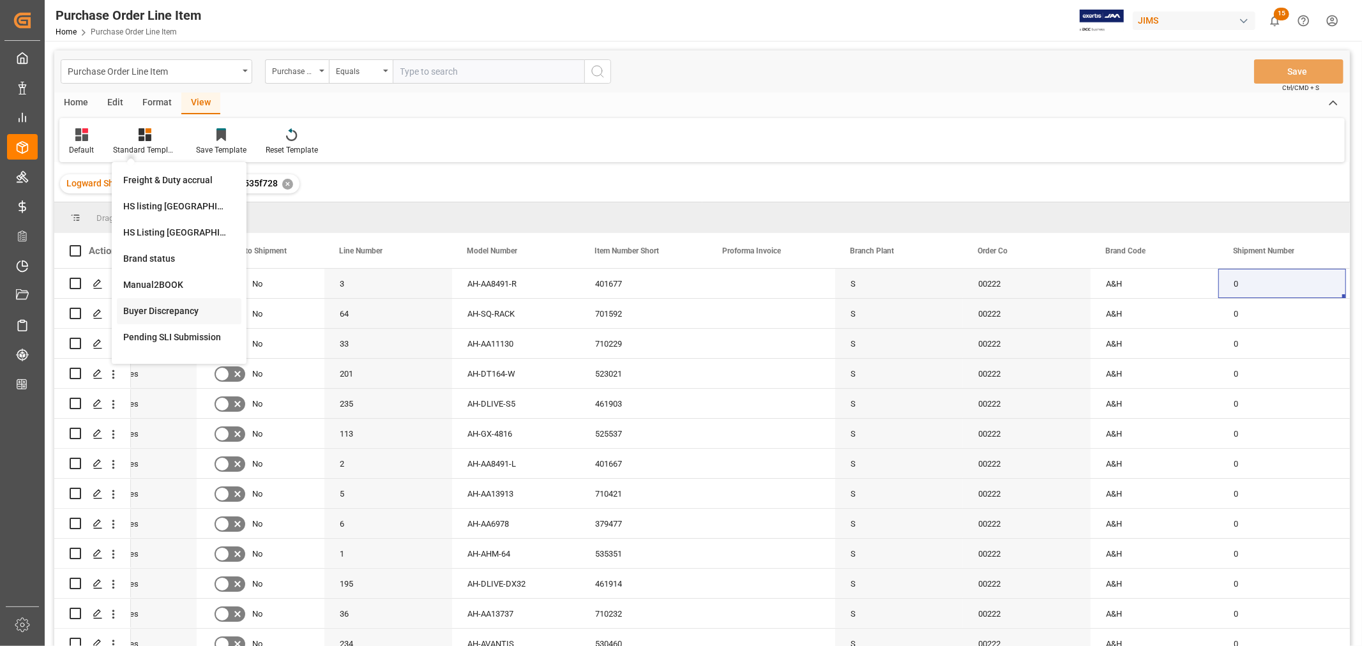
click at [162, 305] on div "Buyer Discrepancy" at bounding box center [179, 311] width 112 height 13
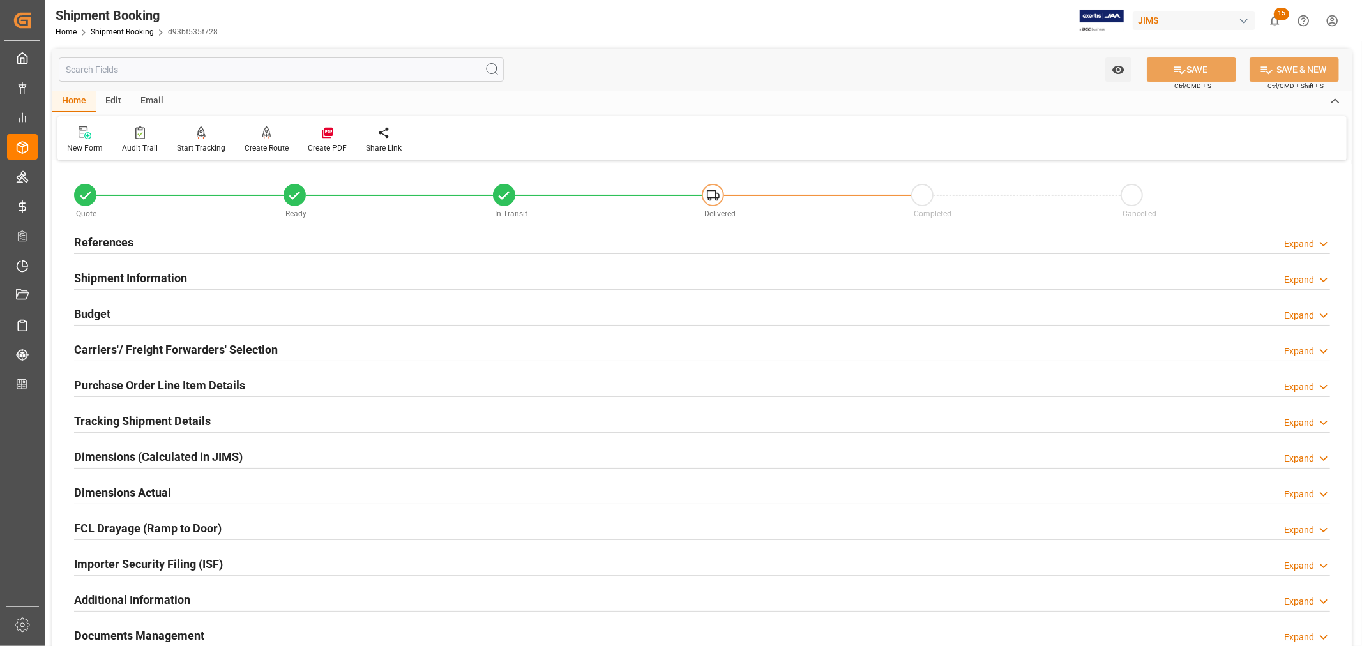
click at [94, 310] on h2 "Budget" at bounding box center [92, 313] width 36 height 17
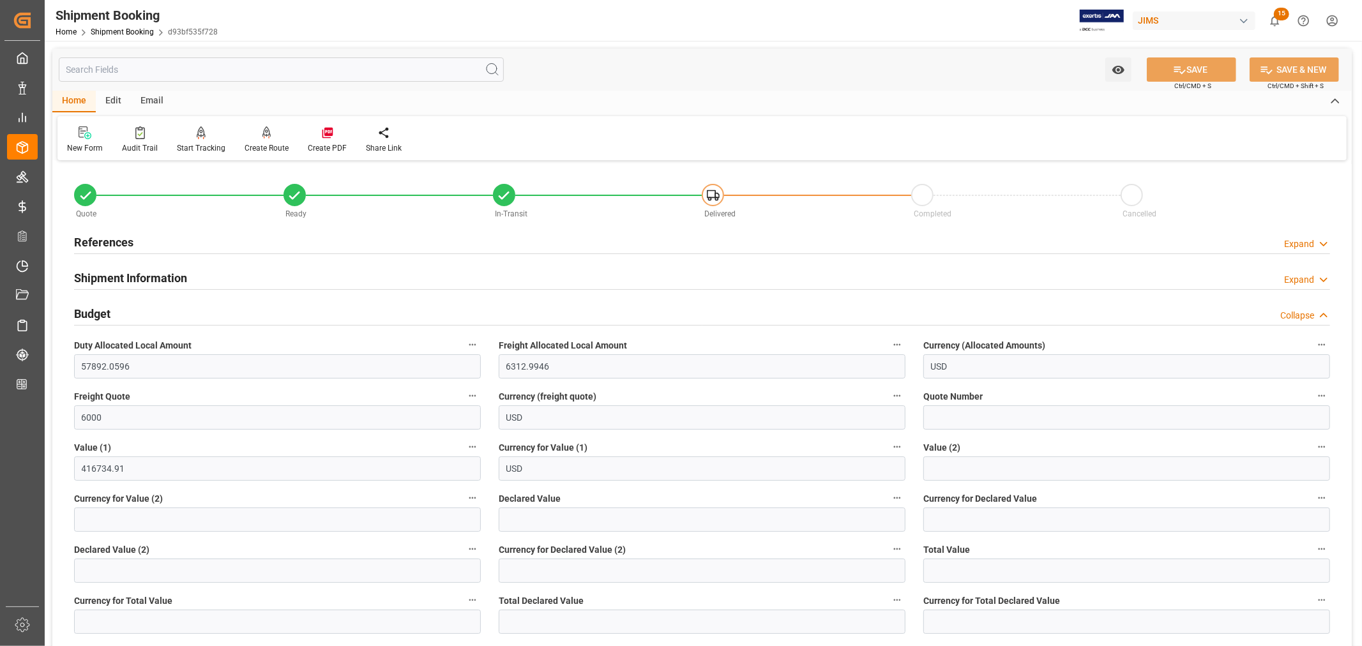
click at [94, 310] on h2 "Budget" at bounding box center [92, 313] width 36 height 17
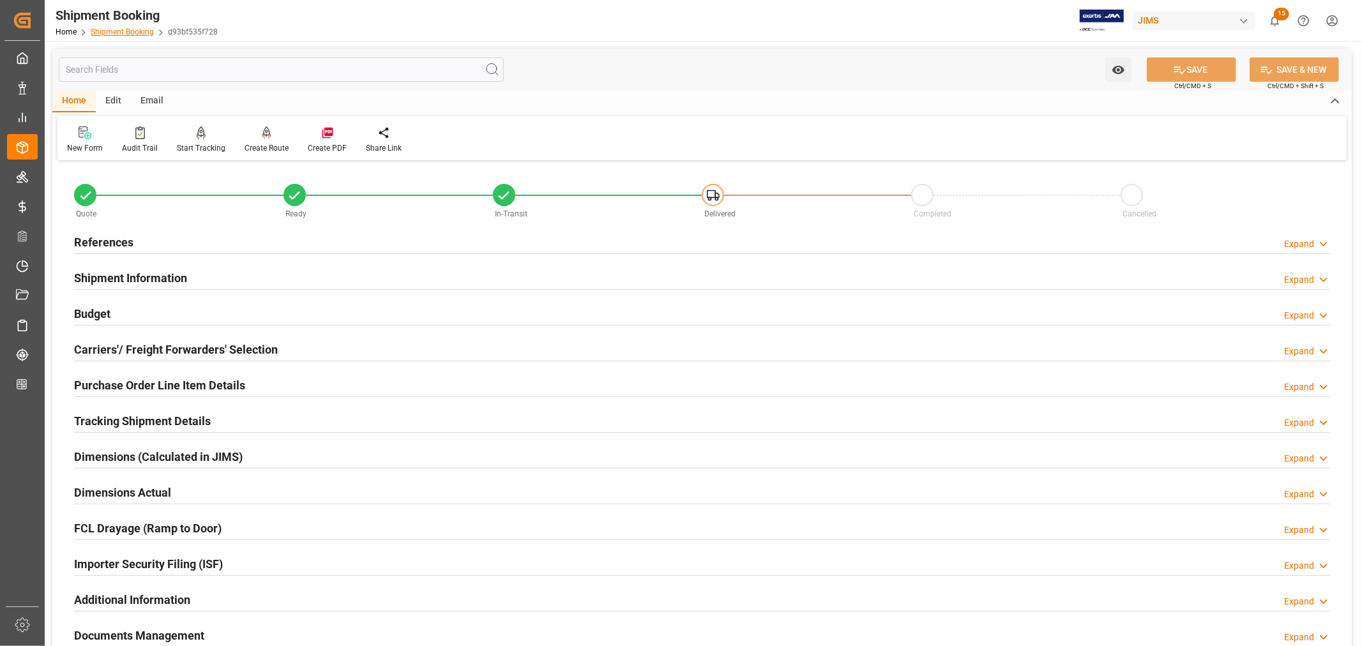
click at [131, 30] on link "Shipment Booking" at bounding box center [122, 31] width 63 height 9
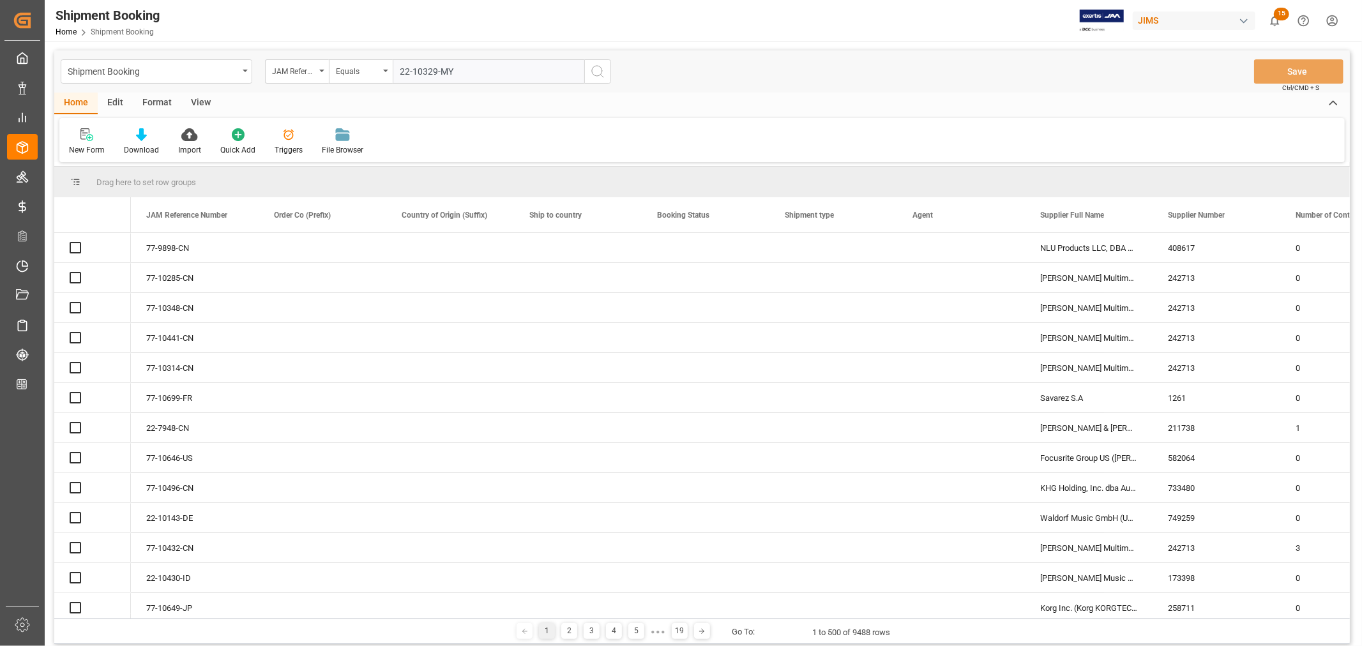
type input "22-10329-MY"
click at [598, 72] on icon "search button" at bounding box center [597, 71] width 15 height 15
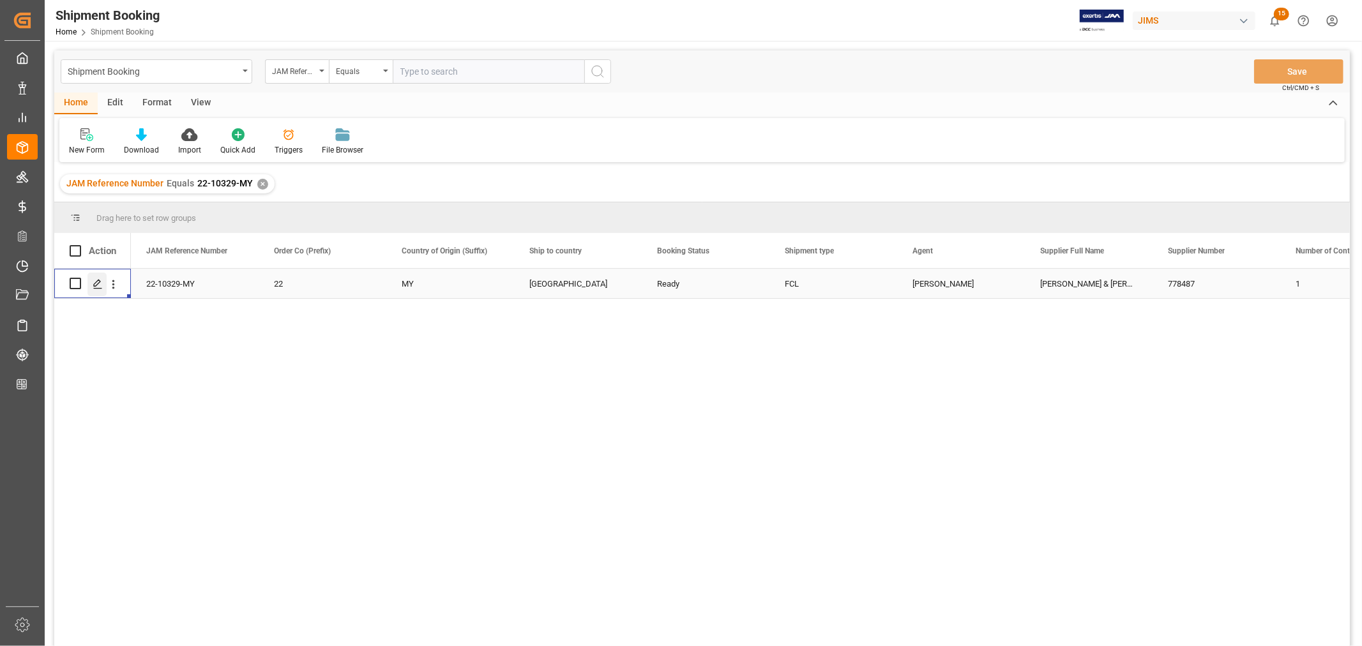
click at [96, 280] on icon "Press SPACE to select this row." at bounding box center [98, 284] width 10 height 10
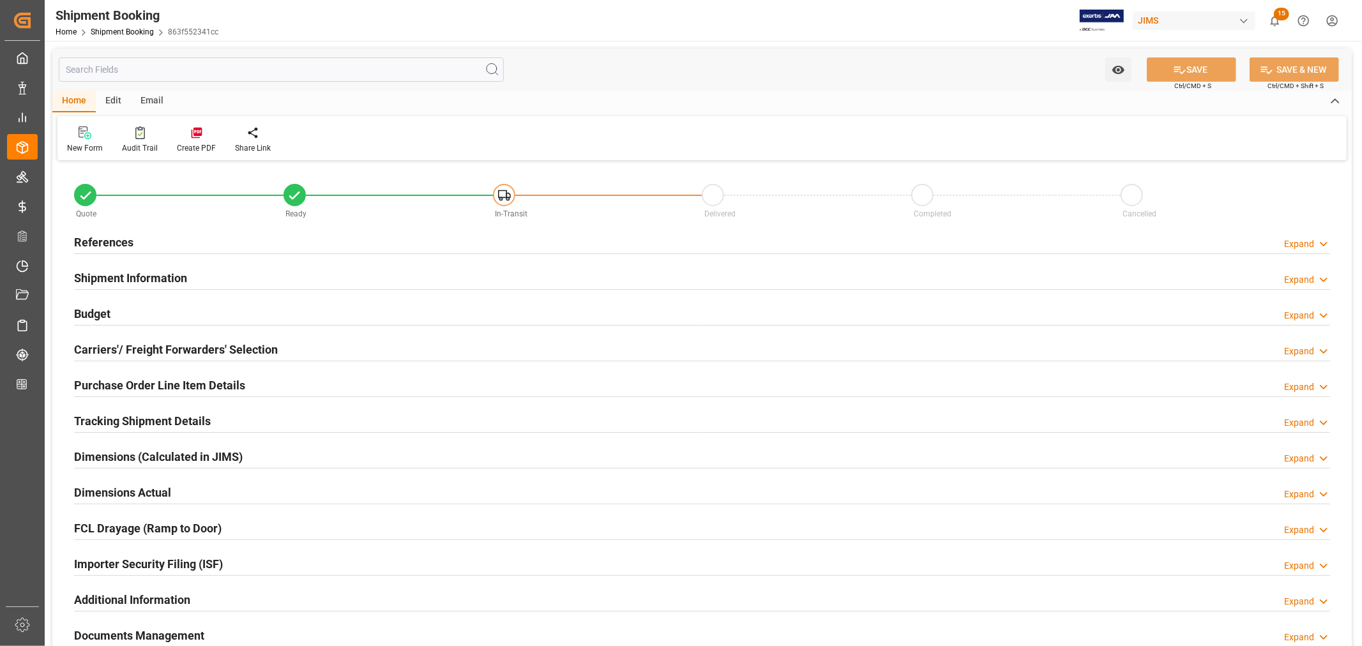
type input "30"
click at [115, 379] on h2 "Purchase Order Line Item Details" at bounding box center [159, 385] width 171 height 17
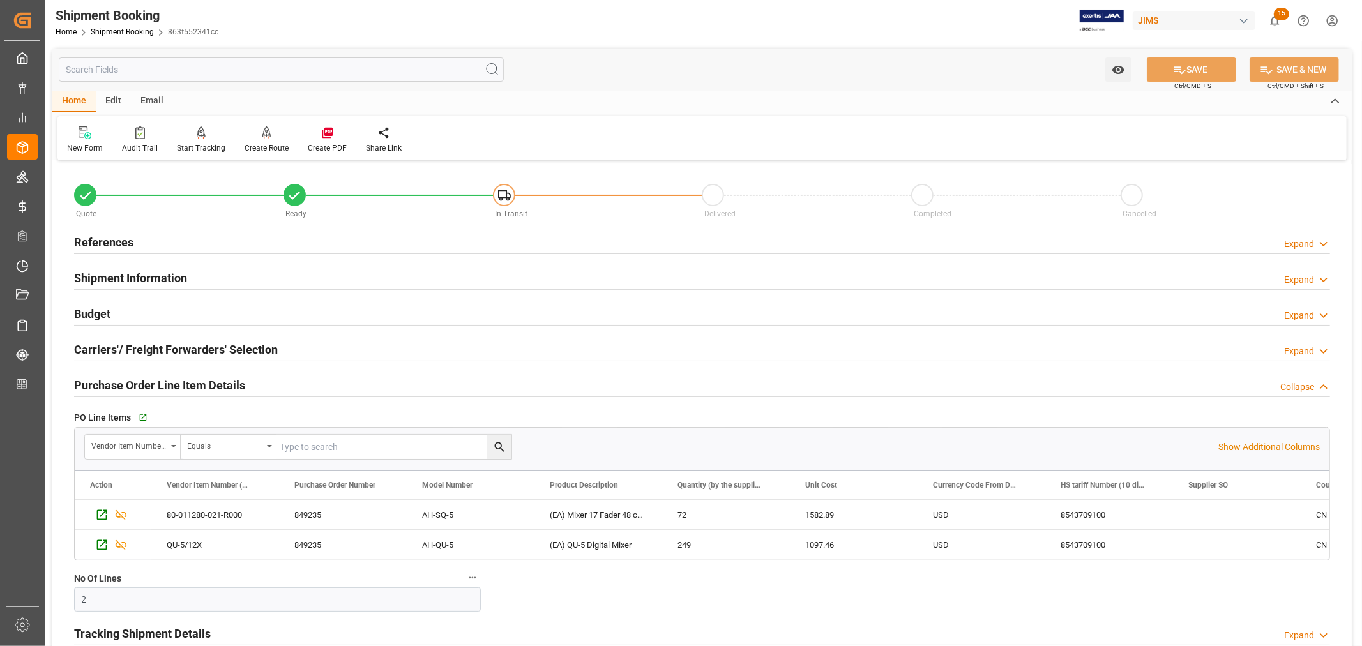
click at [115, 379] on h2 "Purchase Order Line Item Details" at bounding box center [159, 385] width 171 height 17
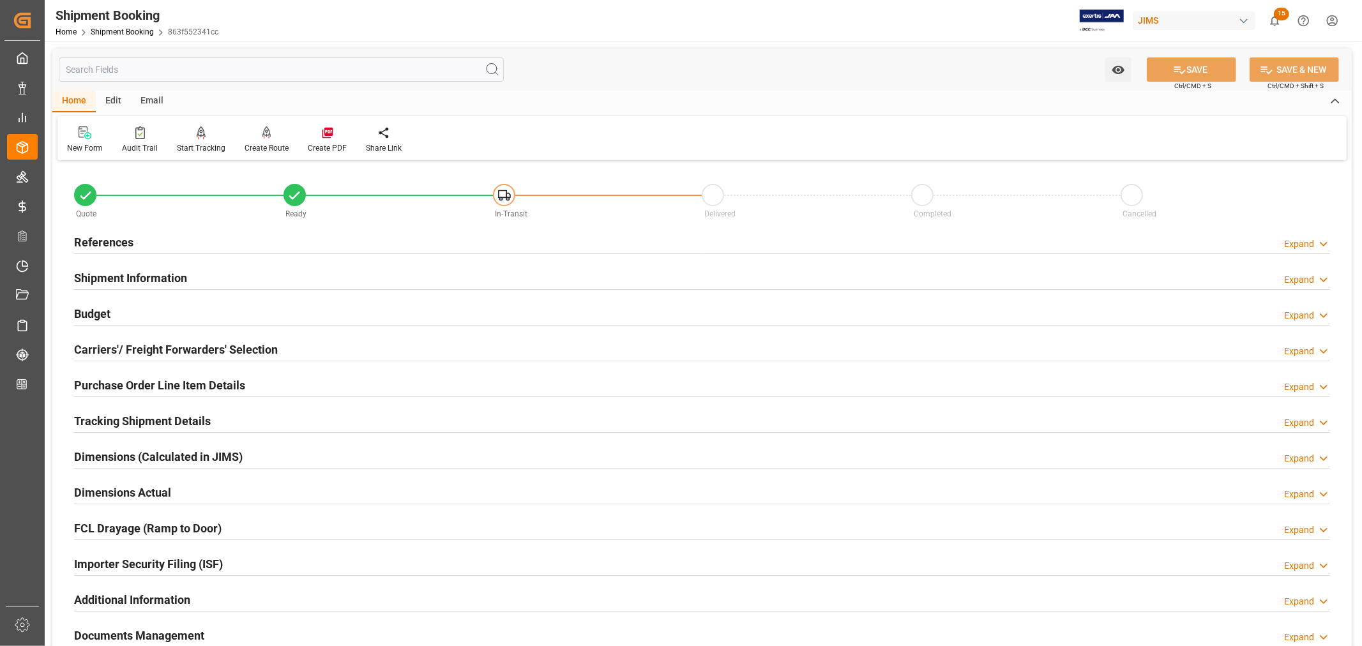
click at [123, 278] on h2 "Shipment Information" at bounding box center [130, 277] width 113 height 17
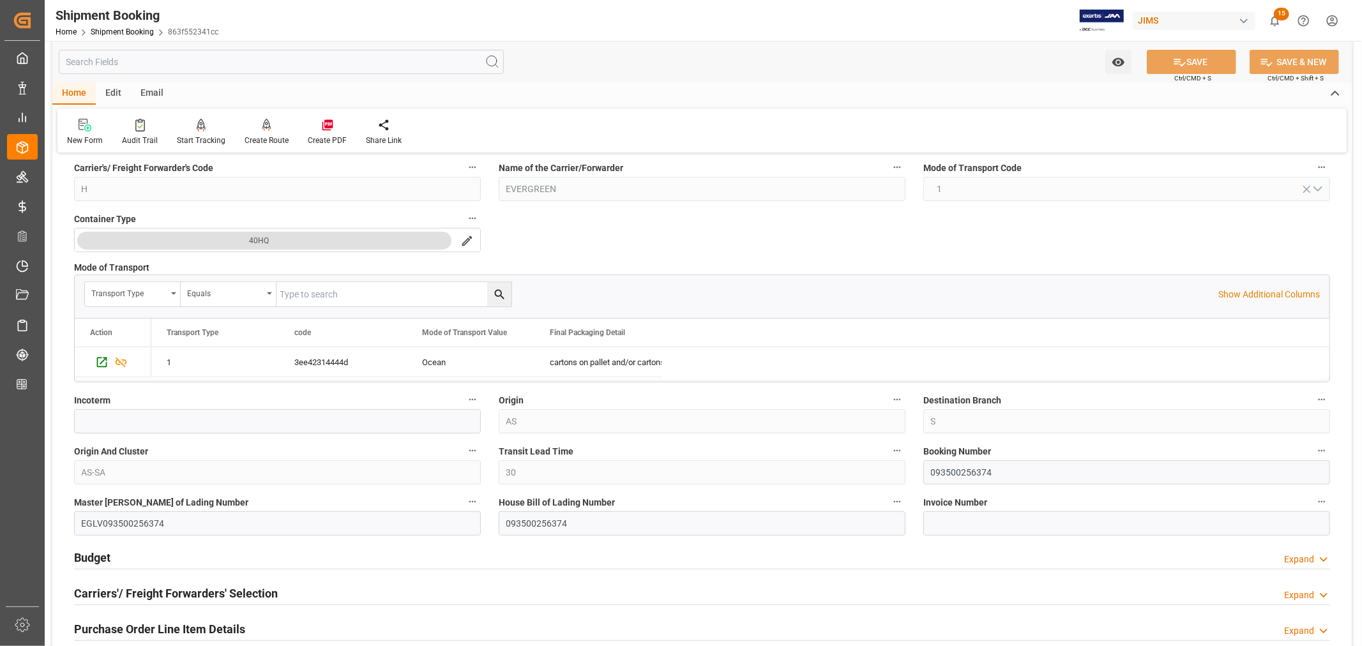
scroll to position [354, 0]
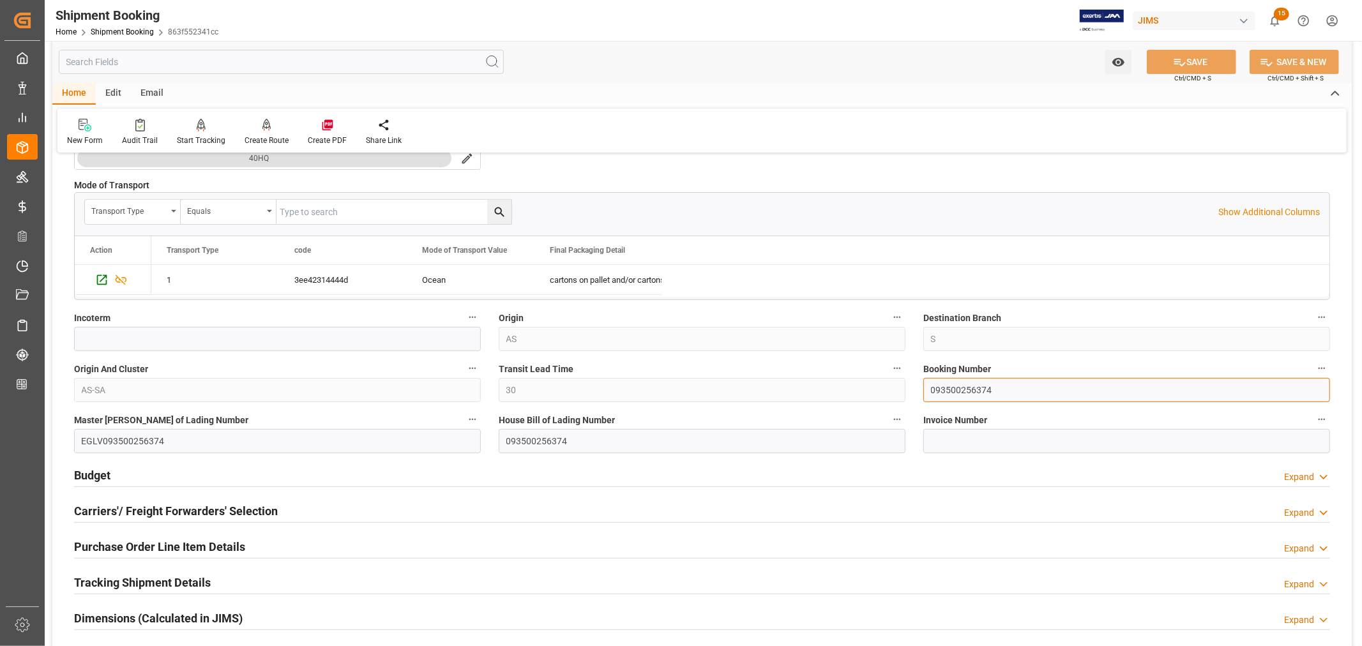
click at [951, 386] on input "093500256374" at bounding box center [1126, 390] width 407 height 24
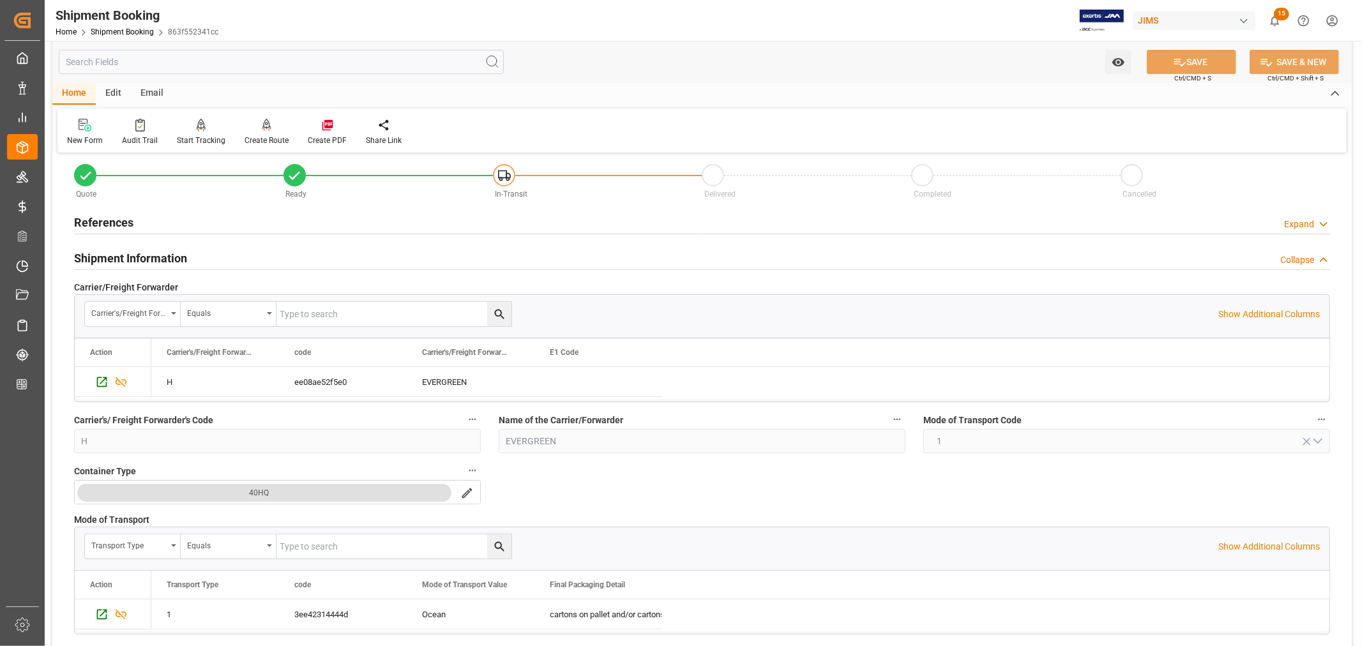
scroll to position [0, 0]
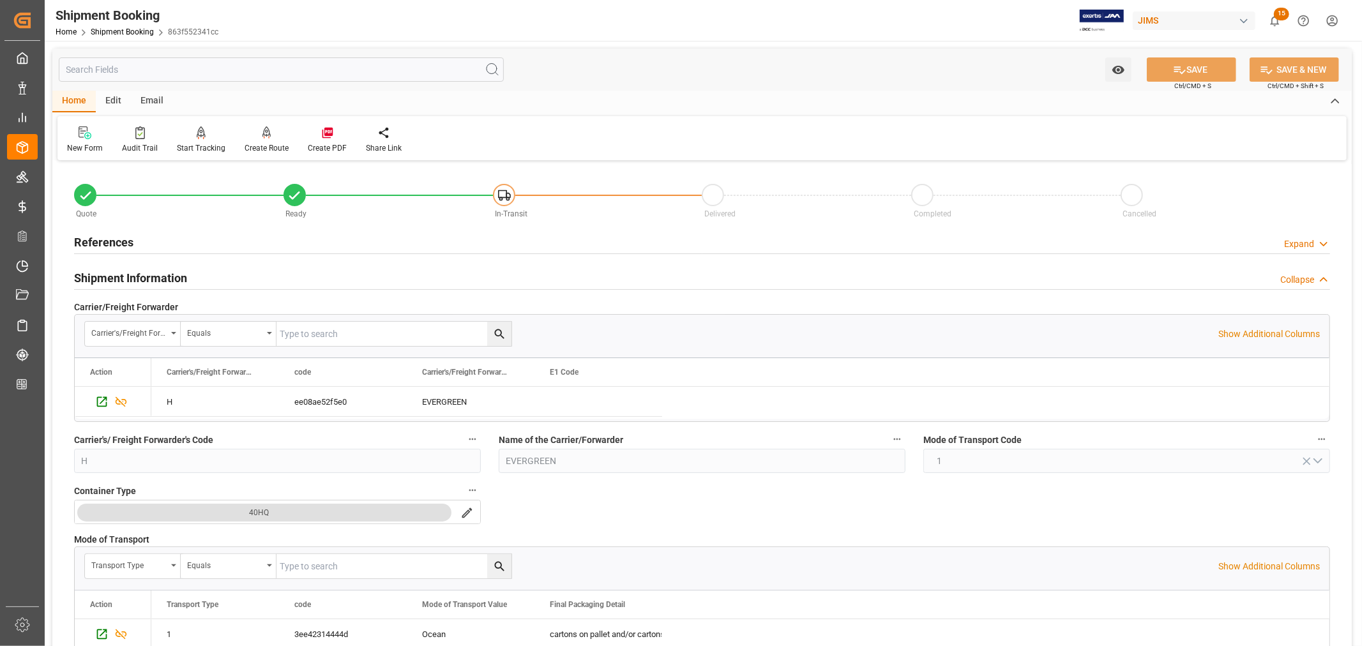
click at [109, 275] on h2 "Shipment Information" at bounding box center [130, 277] width 113 height 17
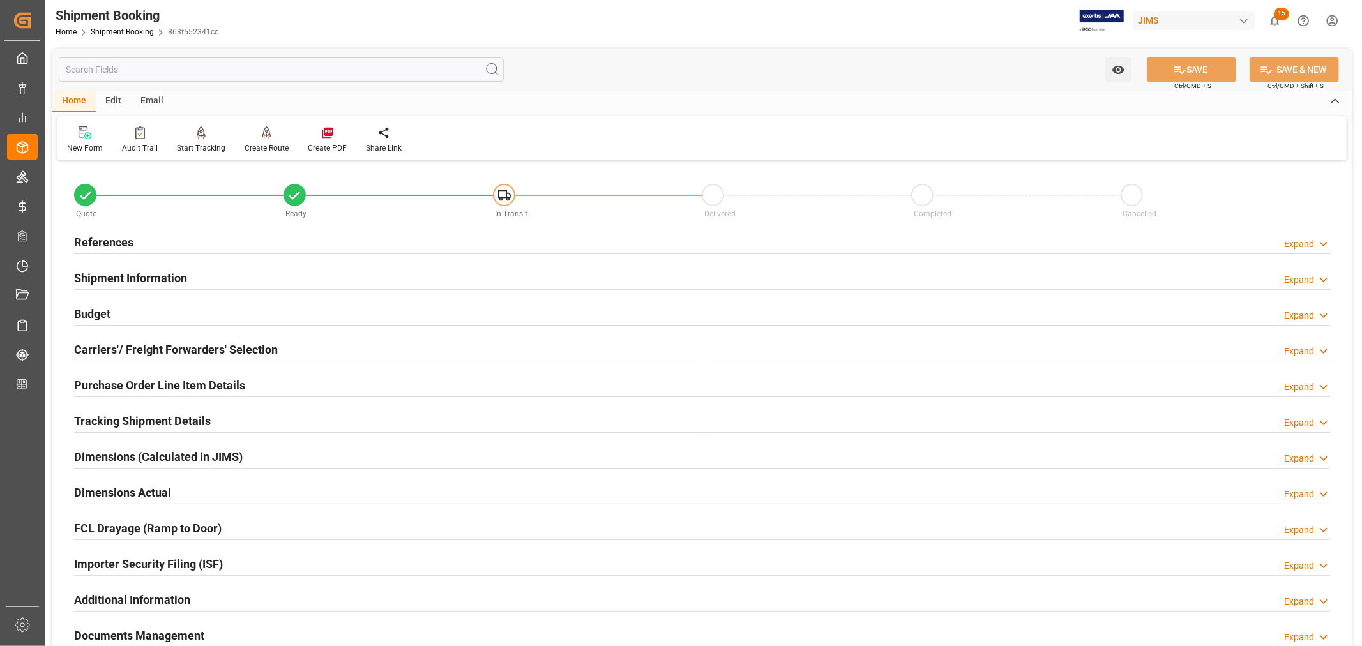
click at [98, 310] on h2 "Budget" at bounding box center [92, 313] width 36 height 17
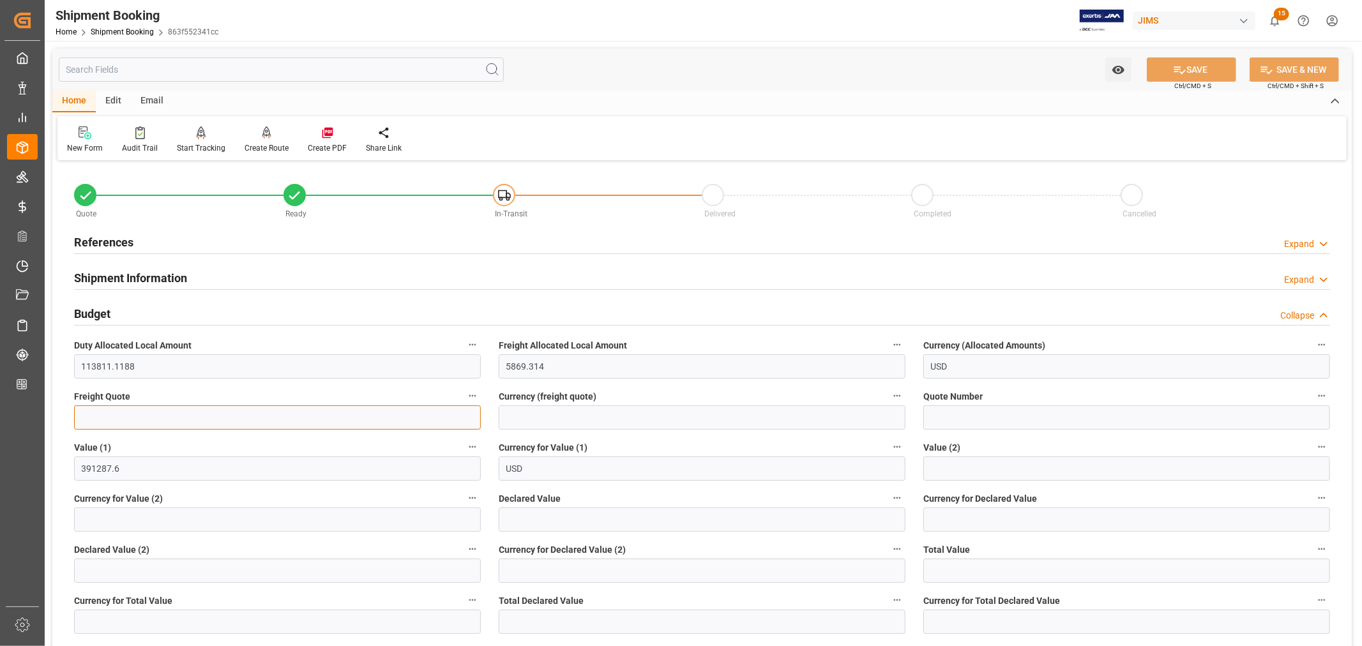
click at [101, 416] on input "text" at bounding box center [277, 417] width 407 height 24
type input "6000"
drag, startPoint x: 548, startPoint y: 412, endPoint x: 543, endPoint y: 420, distance: 9.4
click at [548, 412] on input at bounding box center [702, 417] width 407 height 24
type input "USD"
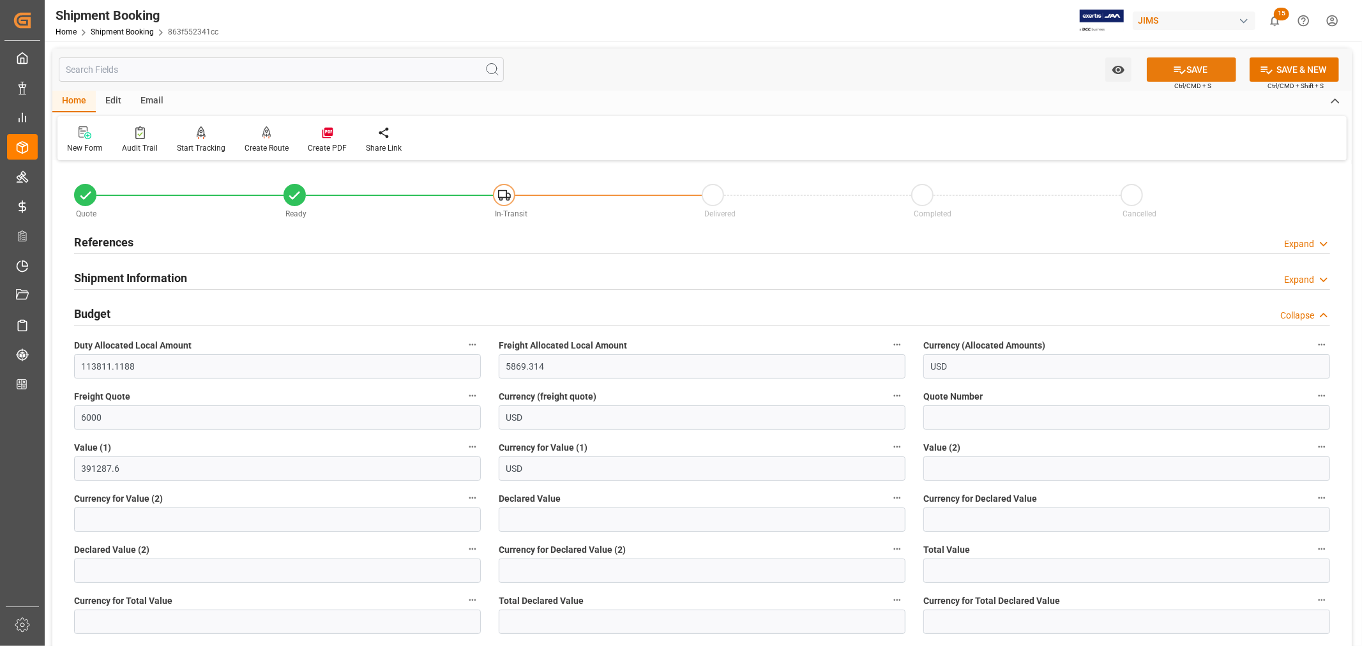
click at [1179, 71] on icon at bounding box center [1179, 69] width 13 height 13
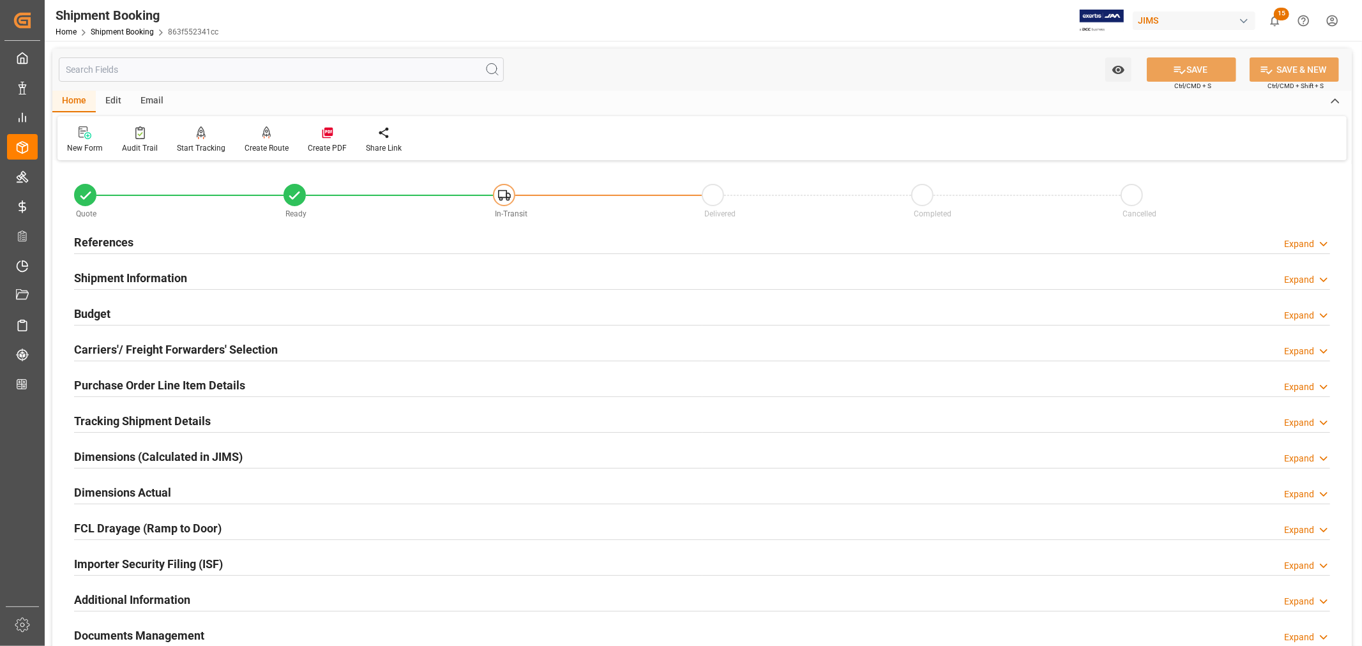
click at [117, 241] on h2 "References" at bounding box center [103, 242] width 59 height 17
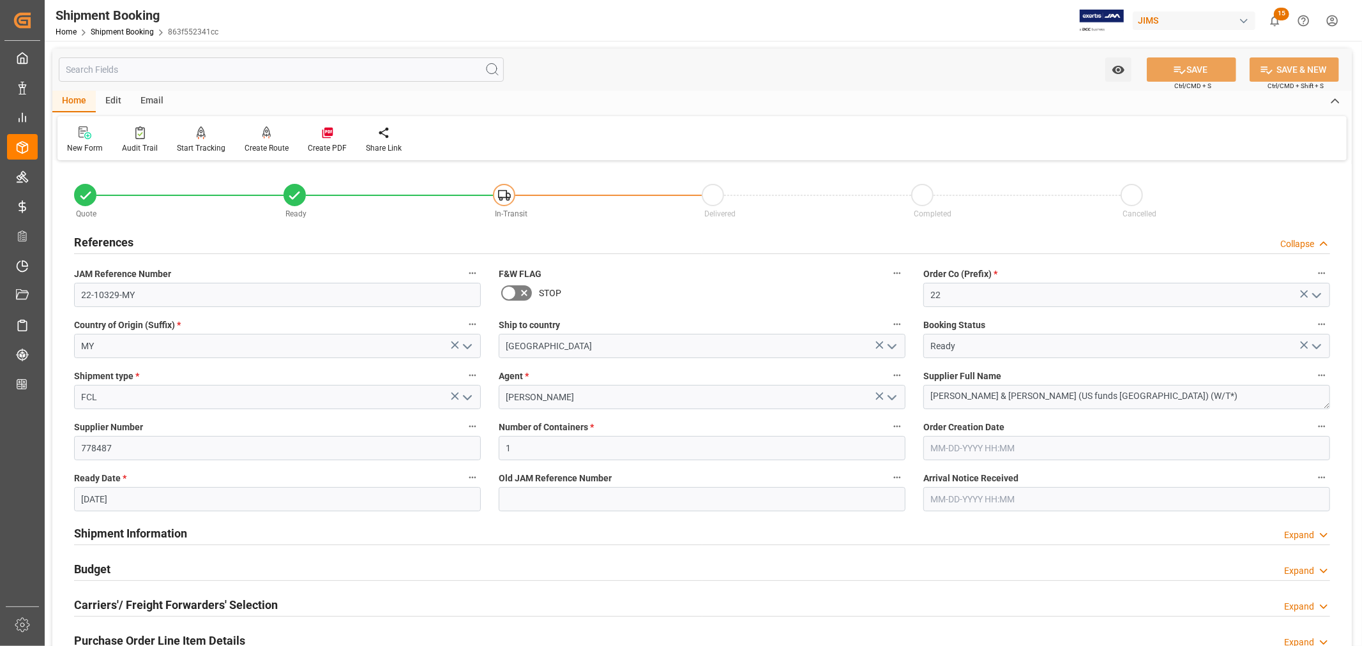
click at [117, 241] on h2 "References" at bounding box center [103, 242] width 59 height 17
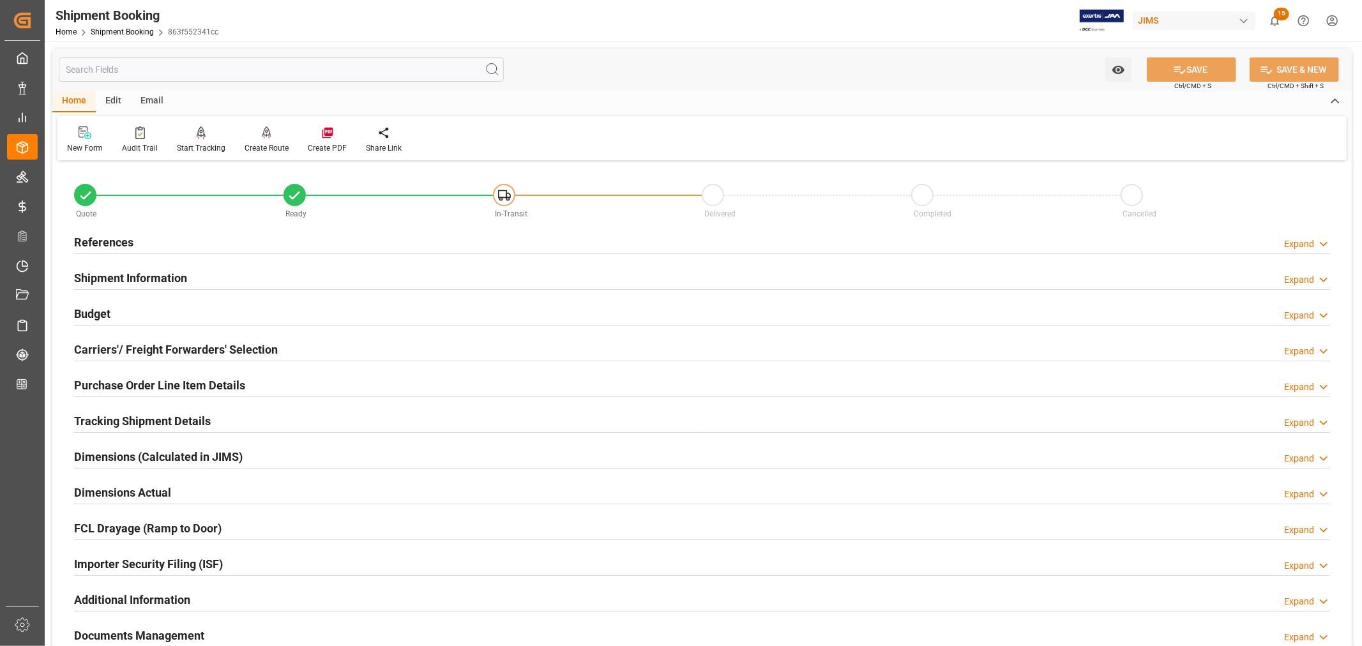
click at [123, 384] on h2 "Purchase Order Line Item Details" at bounding box center [159, 385] width 171 height 17
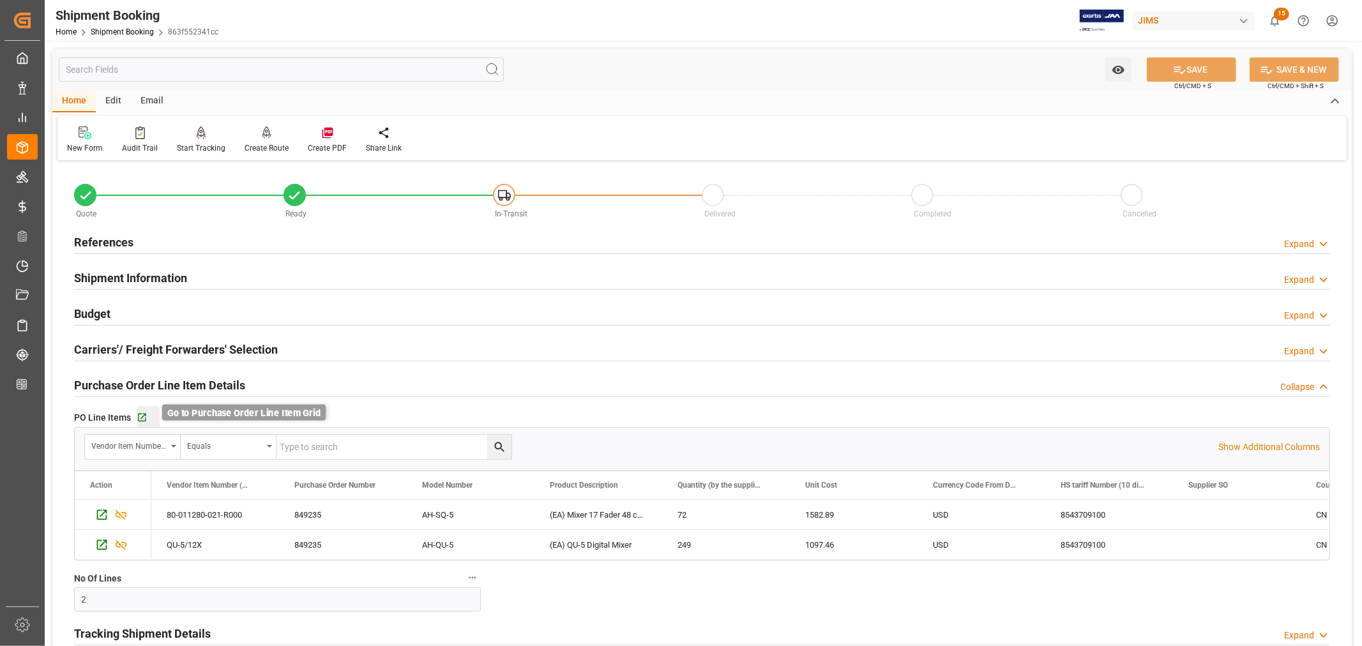
click at [142, 415] on icon "button" at bounding box center [142, 417] width 11 height 11
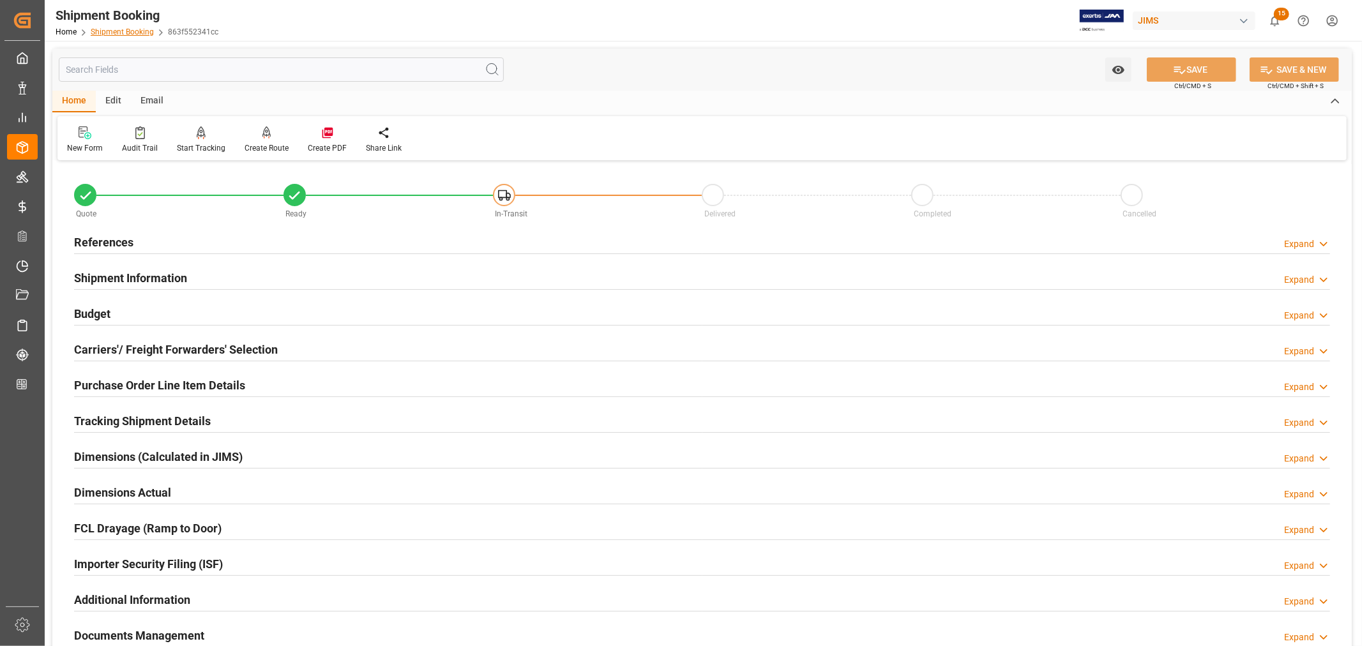
click at [128, 31] on link "Shipment Booking" at bounding box center [122, 31] width 63 height 9
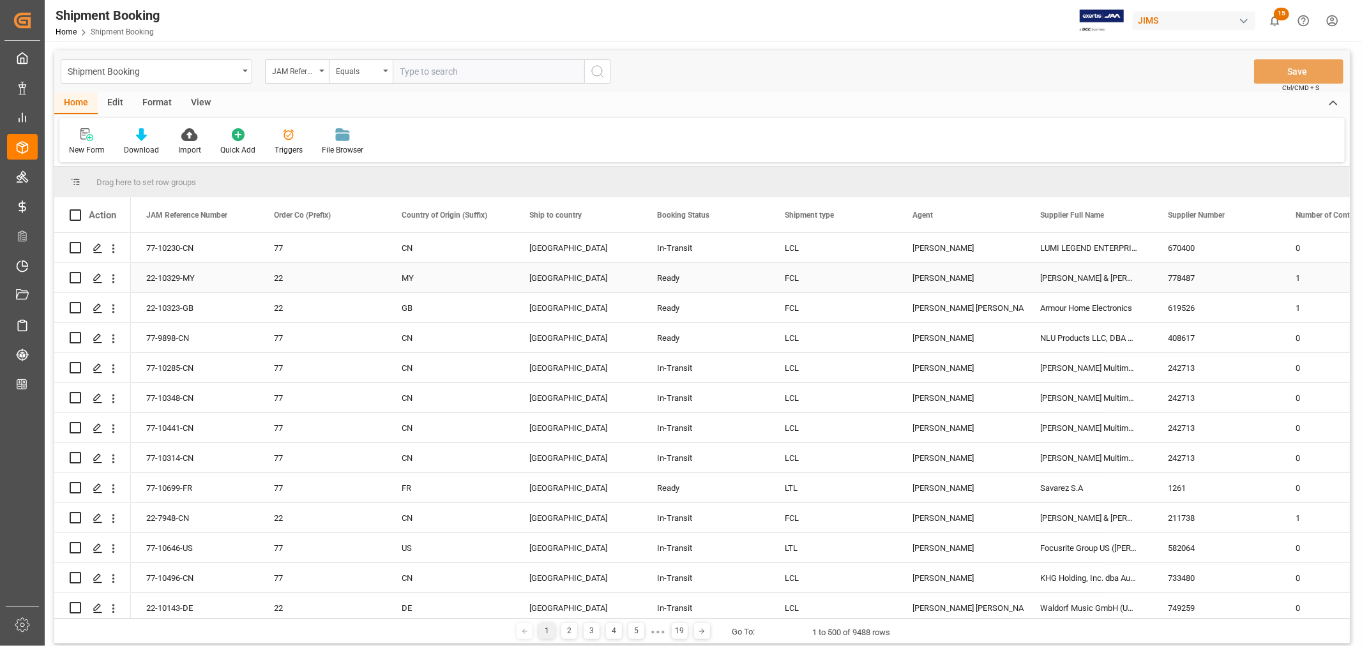
click at [1069, 276] on div "[PERSON_NAME] & [PERSON_NAME] (US funds [GEOGRAPHIC_DATA]) (W/T*)" at bounding box center [1089, 277] width 128 height 29
click at [1132, 215] on span at bounding box center [1131, 214] width 11 height 11
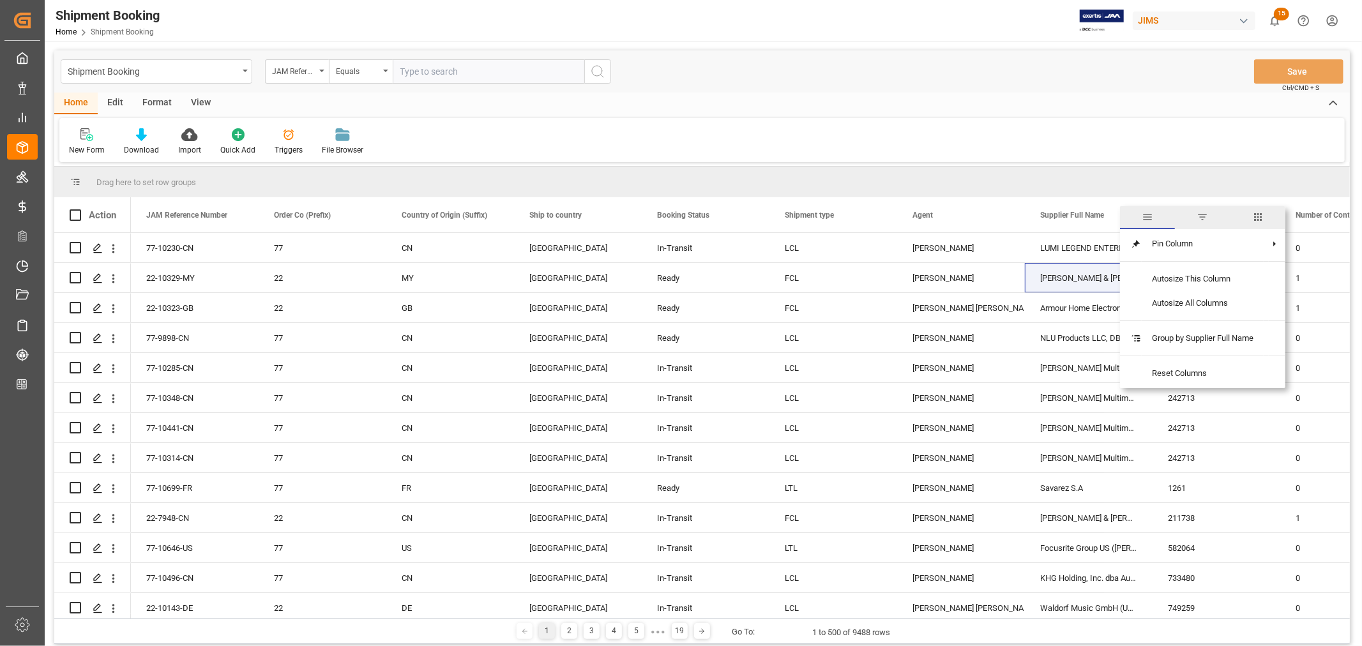
click at [1208, 216] on span "filter" at bounding box center [1201, 216] width 11 height 11
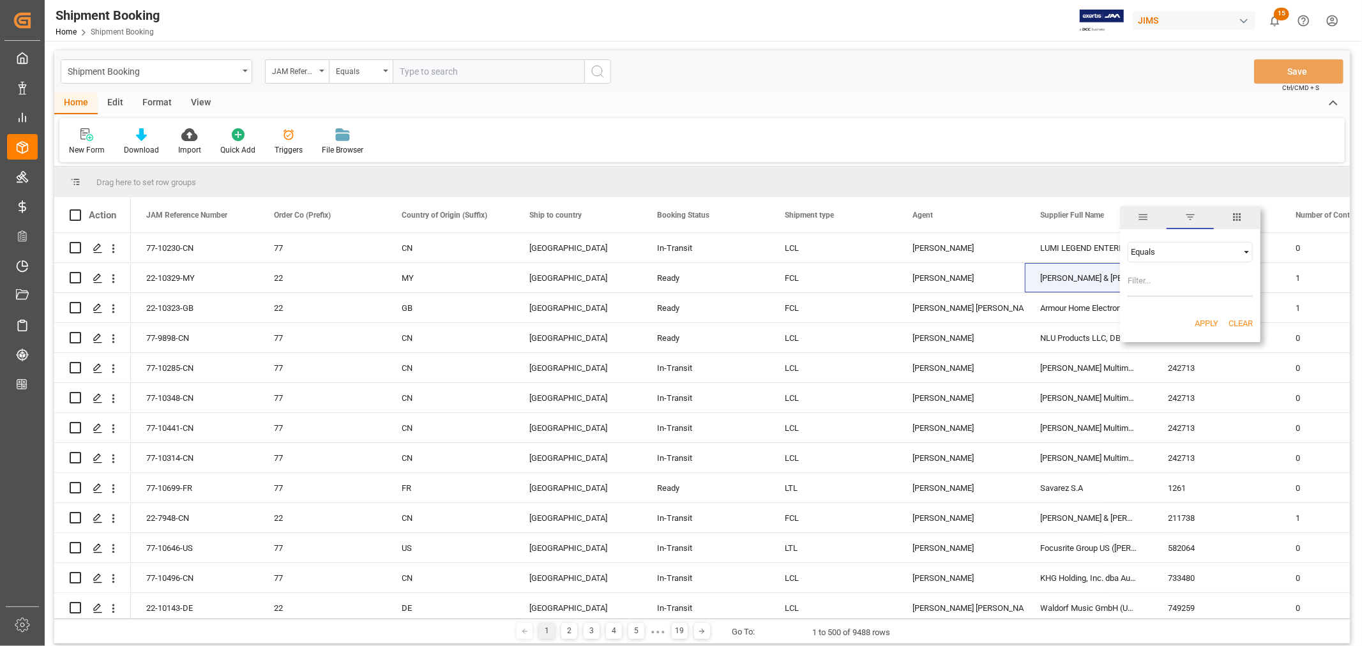
type input "[PERSON_NAME] & [PERSON_NAME] (US funds [GEOGRAPHIC_DATA]) (W/T*)"
click at [1198, 321] on button "Apply" at bounding box center [1206, 323] width 24 height 13
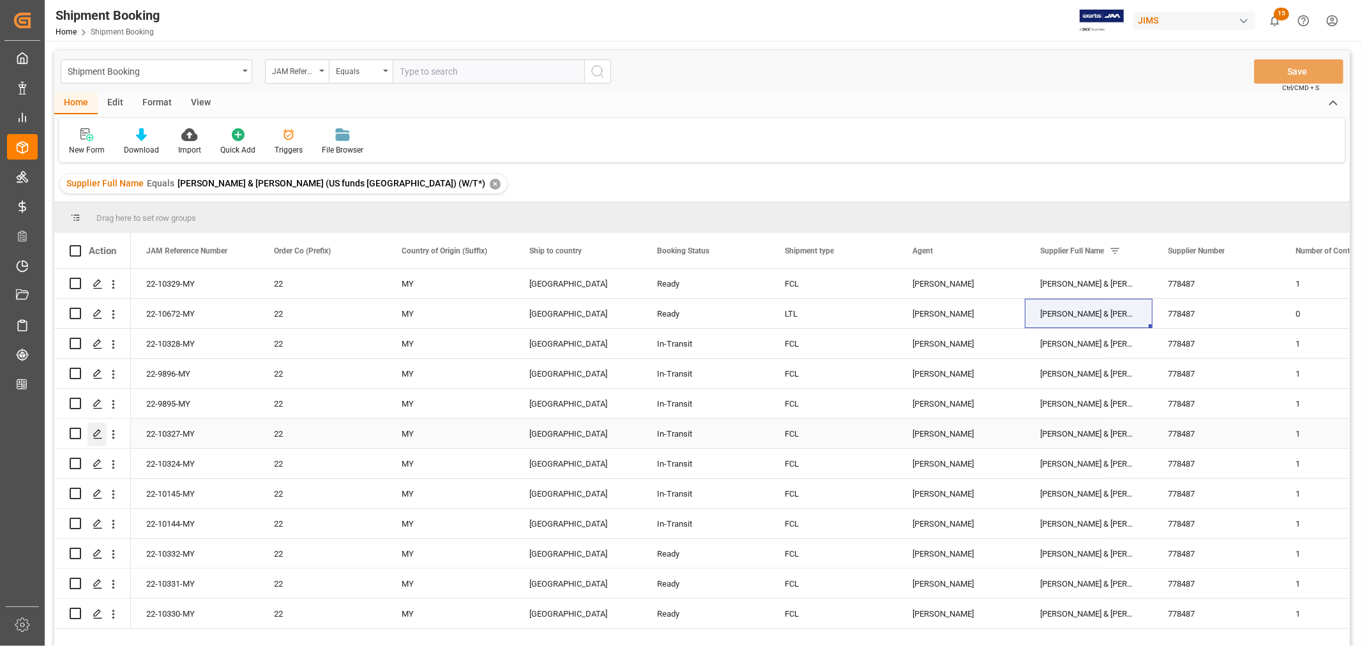
click at [93, 431] on icon "Press SPACE to select this row." at bounding box center [98, 434] width 10 height 10
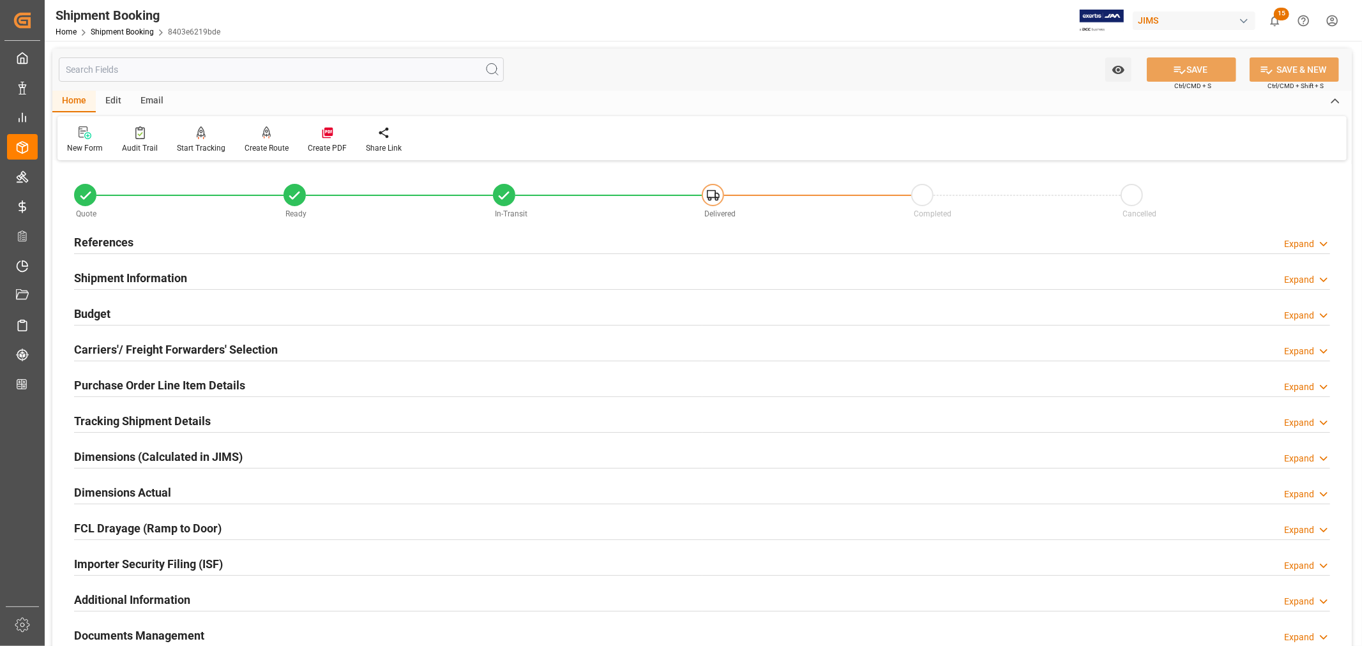
click at [253, 562] on div "Importer Security Filing (ISF) Expand" at bounding box center [702, 563] width 1256 height 24
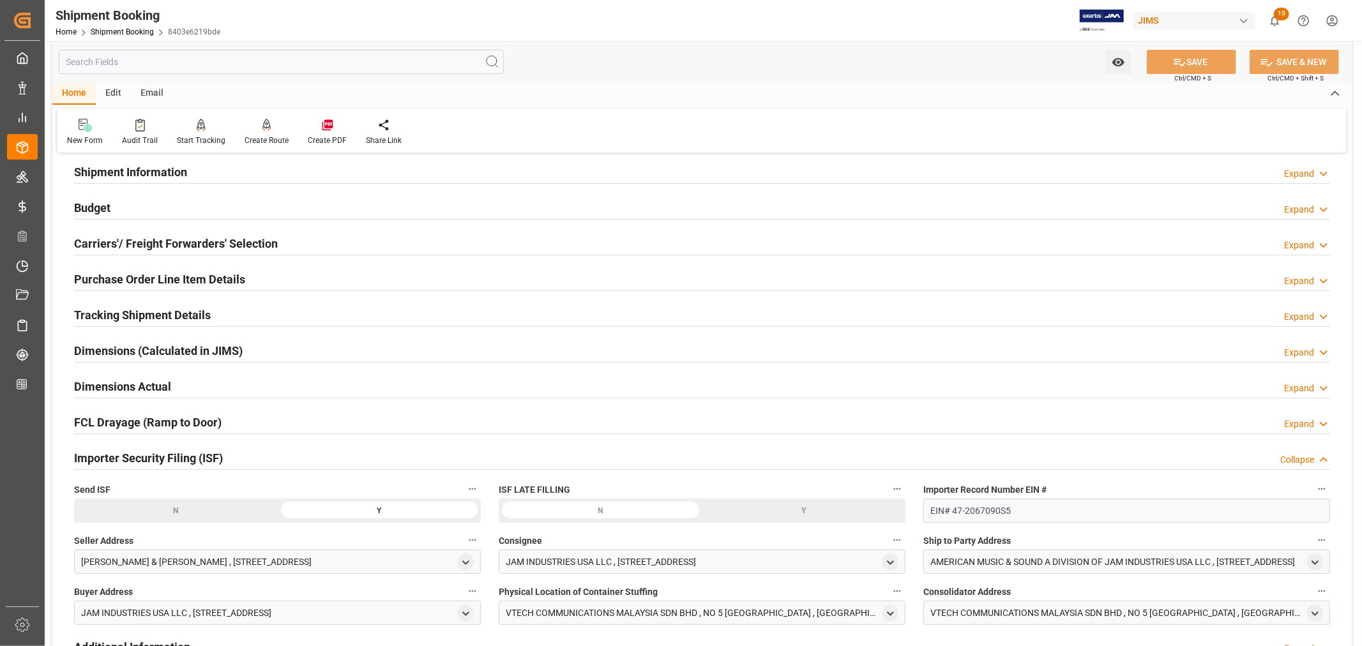
scroll to position [71, 0]
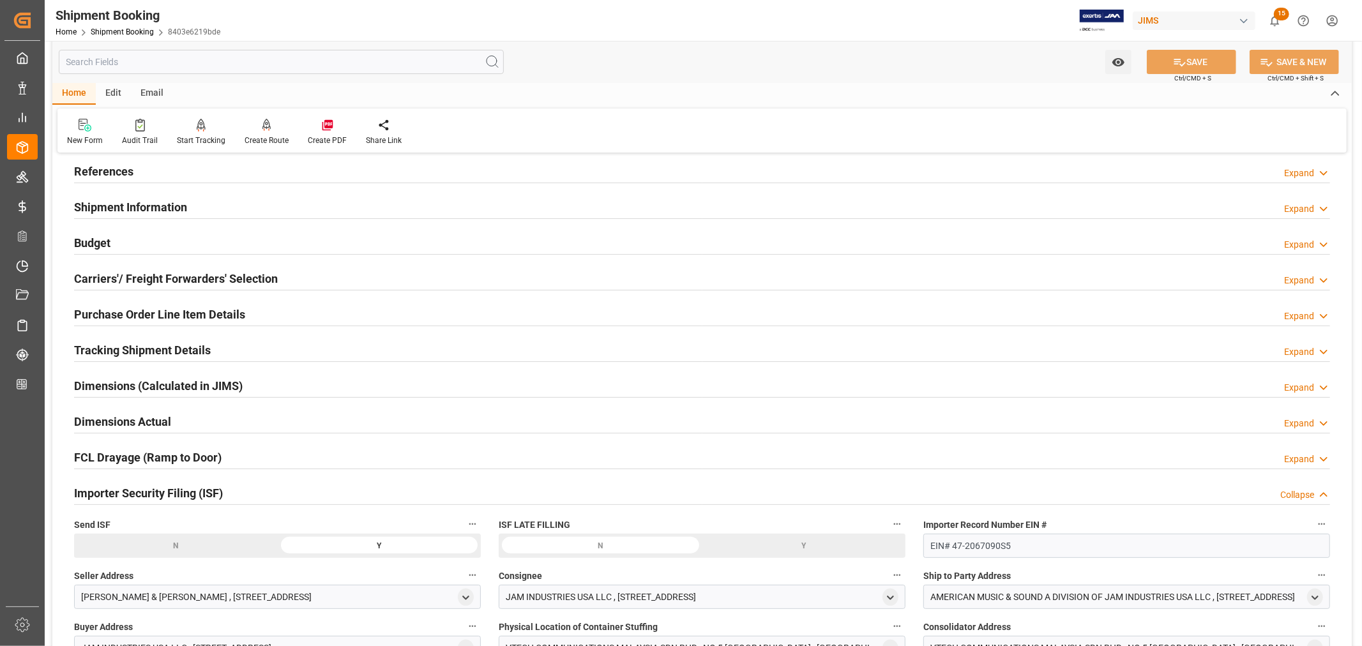
click at [271, 493] on div "Importer Security Filing (ISF) Collapse" at bounding box center [702, 492] width 1256 height 24
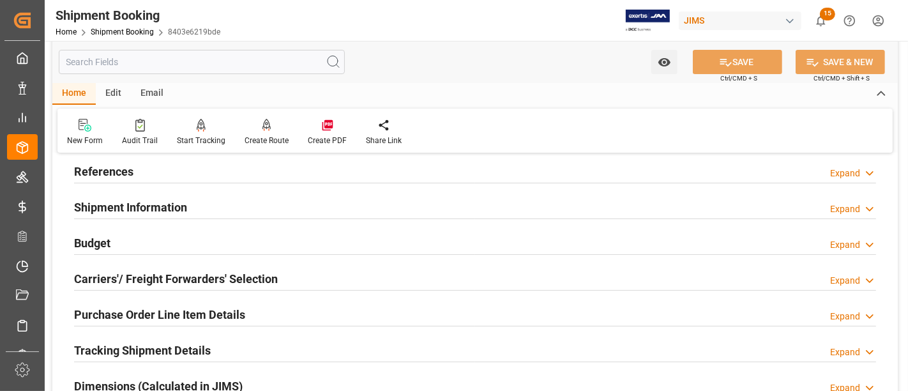
click at [122, 313] on h2 "Purchase Order Line Item Details" at bounding box center [159, 314] width 171 height 17
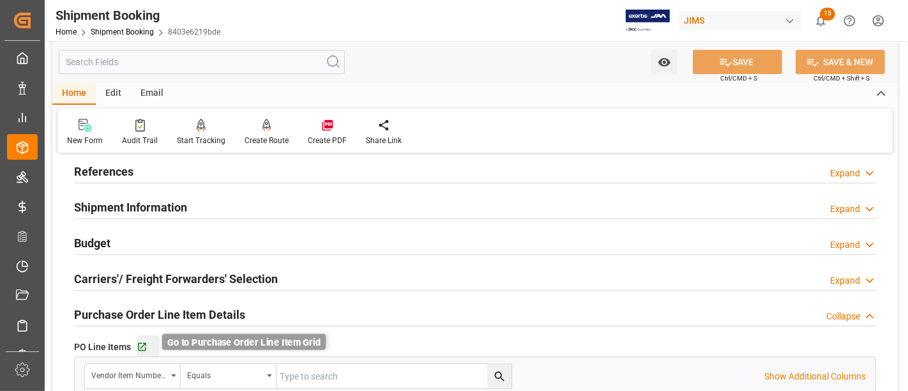
click at [140, 345] on icon "button" at bounding box center [142, 347] width 8 height 8
click at [170, 312] on h2 "Purchase Order Line Item Details" at bounding box center [159, 314] width 171 height 17
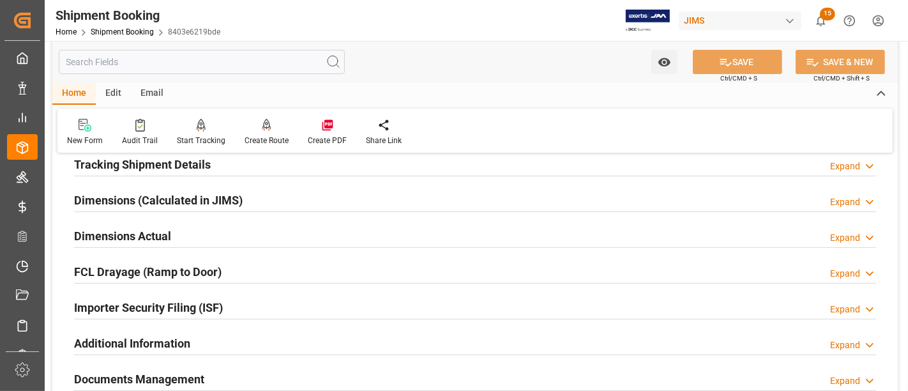
scroll to position [283, 0]
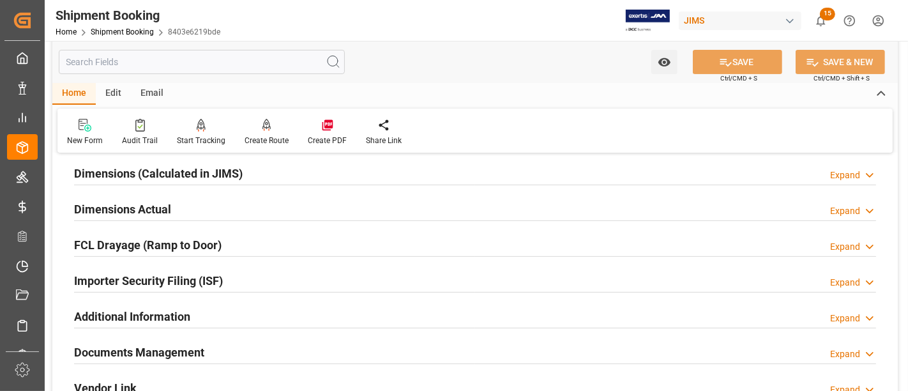
click at [235, 275] on div "Importer Security Filing (ISF) Expand" at bounding box center [475, 279] width 802 height 24
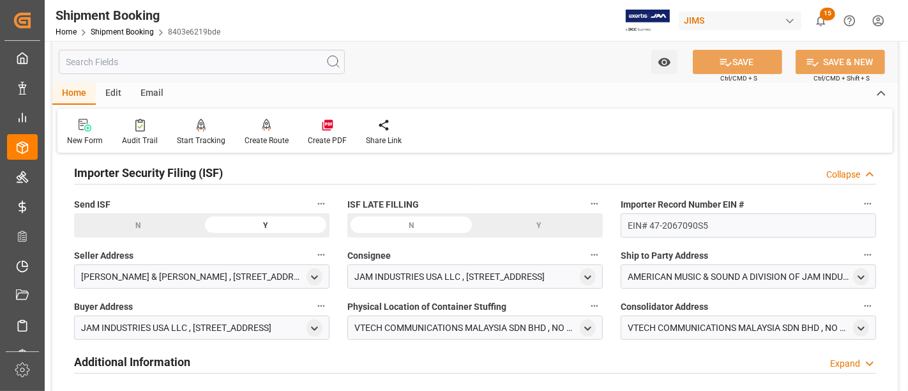
scroll to position [425, 0]
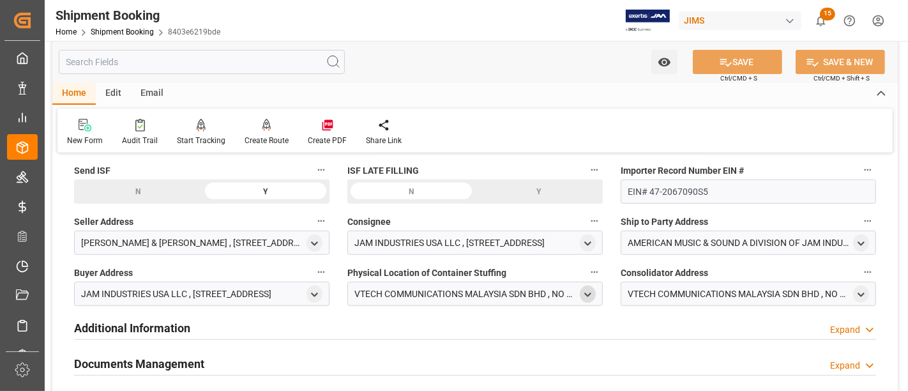
click at [586, 292] on icon "open menu" at bounding box center [587, 294] width 11 height 11
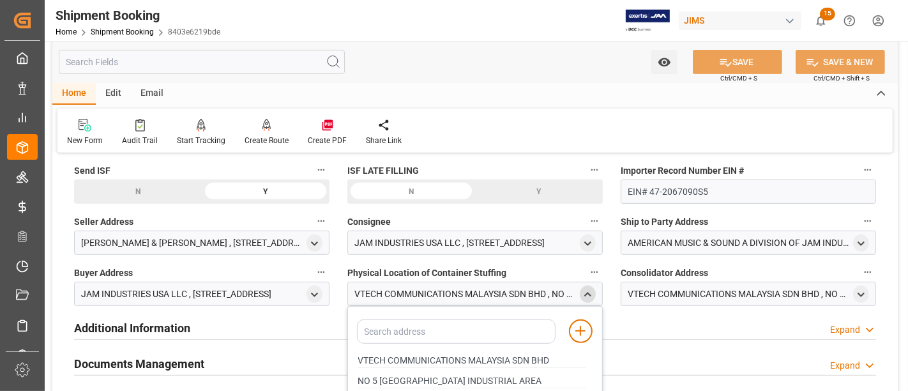
click at [586, 292] on icon "close menu" at bounding box center [587, 294] width 11 height 11
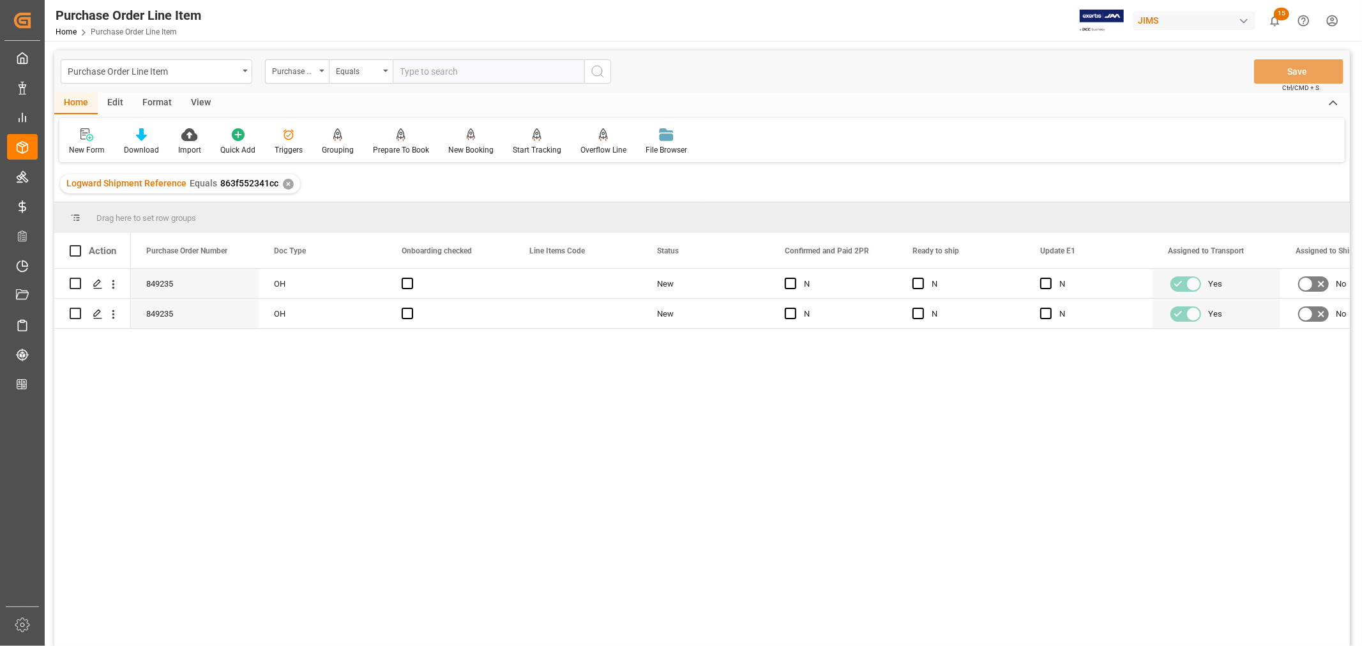
click at [202, 102] on div "View" at bounding box center [200, 104] width 39 height 22
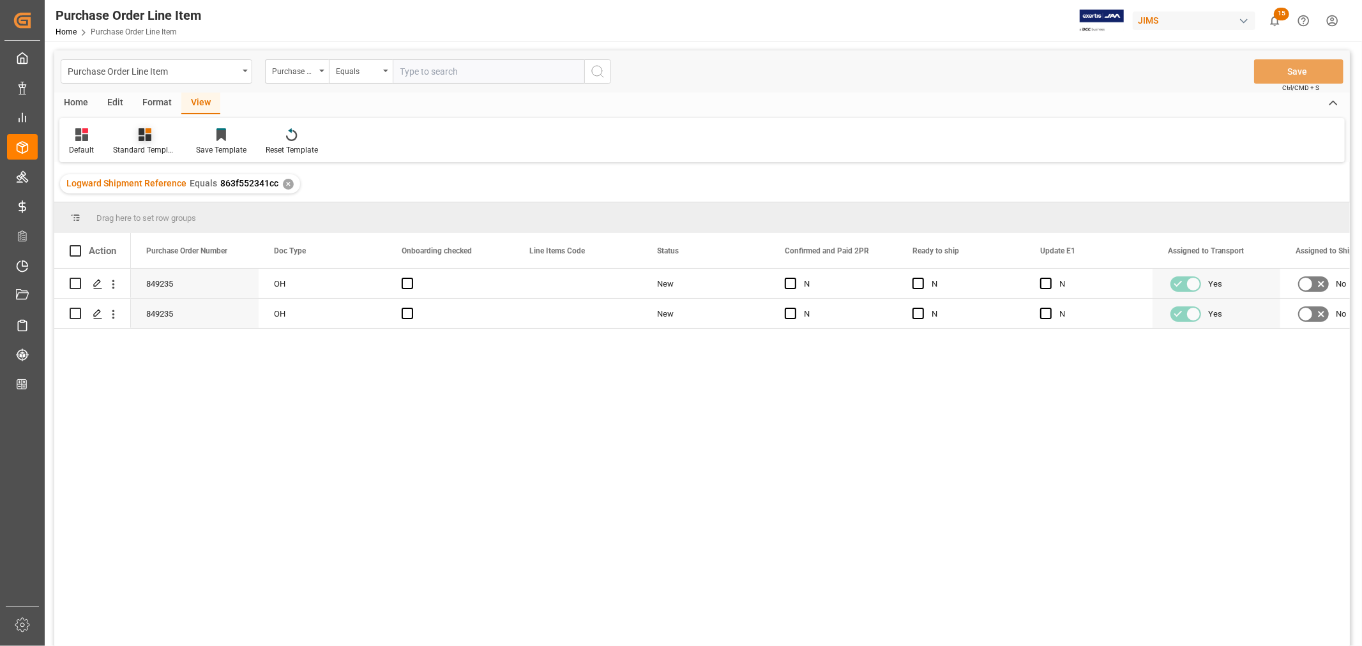
click at [149, 149] on div "Standard Templates" at bounding box center [145, 149] width 64 height 11
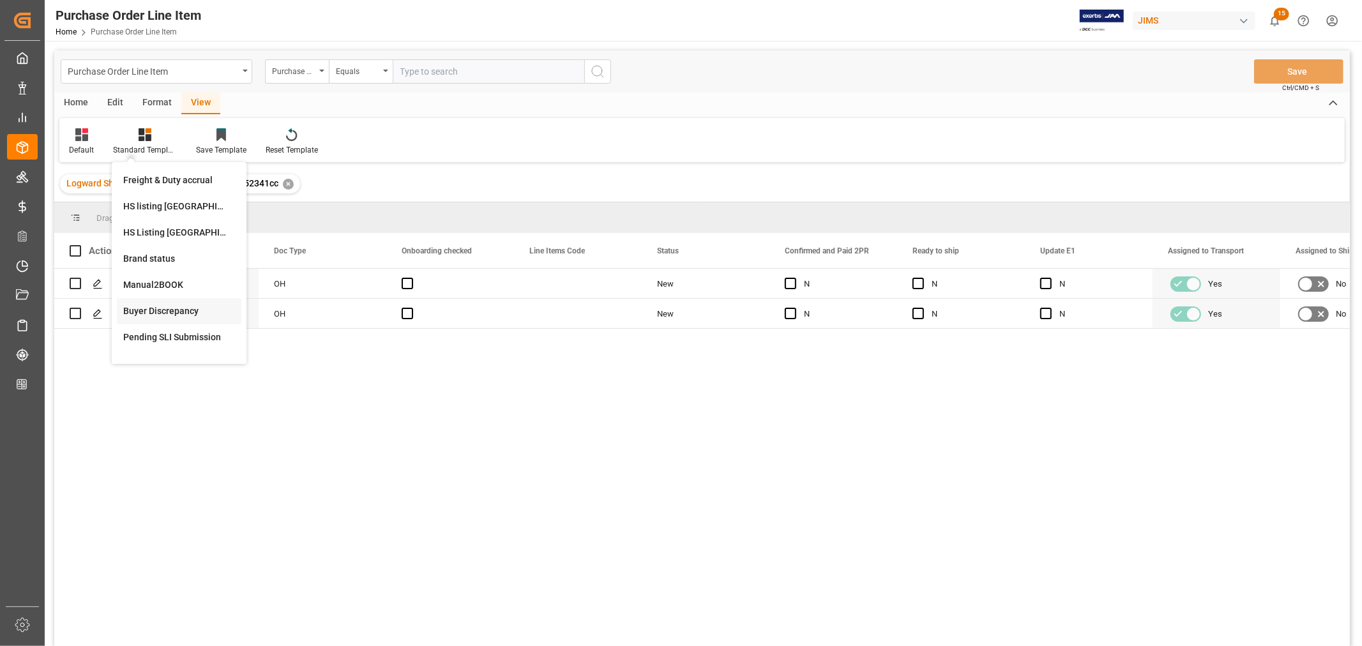
click at [158, 308] on div "Buyer Discrepancy" at bounding box center [179, 311] width 112 height 13
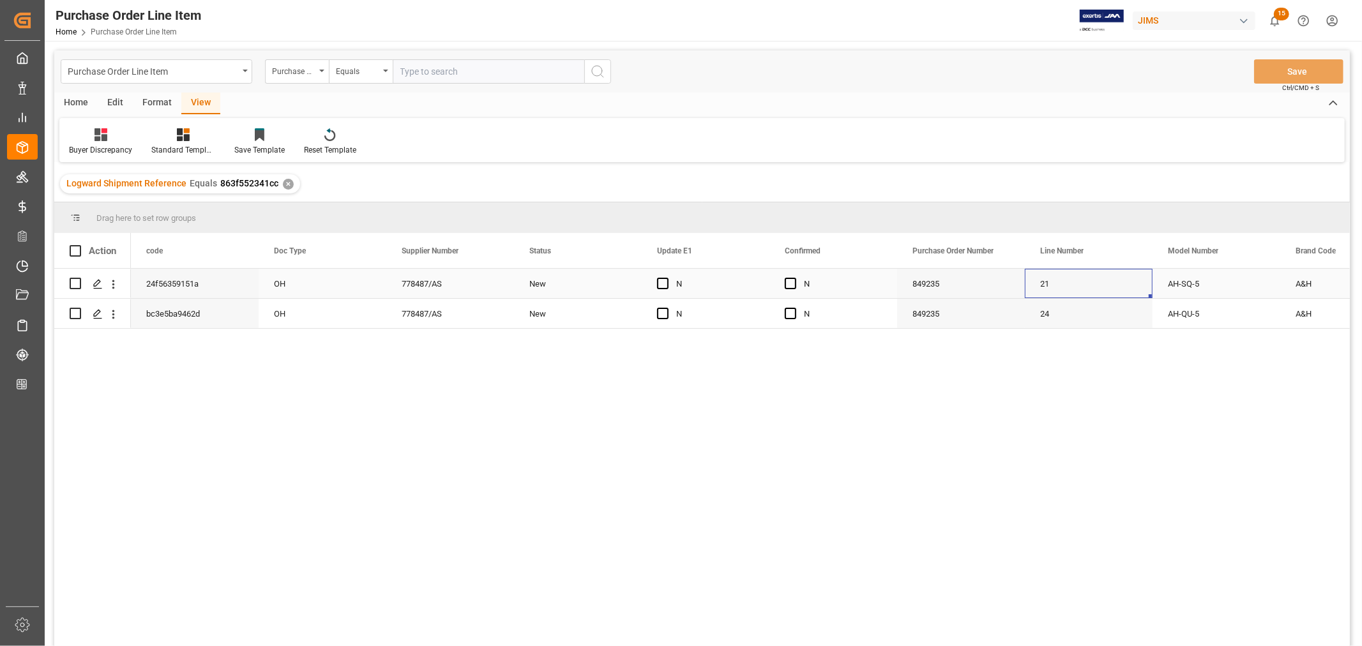
click at [1051, 288] on div "21" at bounding box center [1089, 283] width 128 height 29
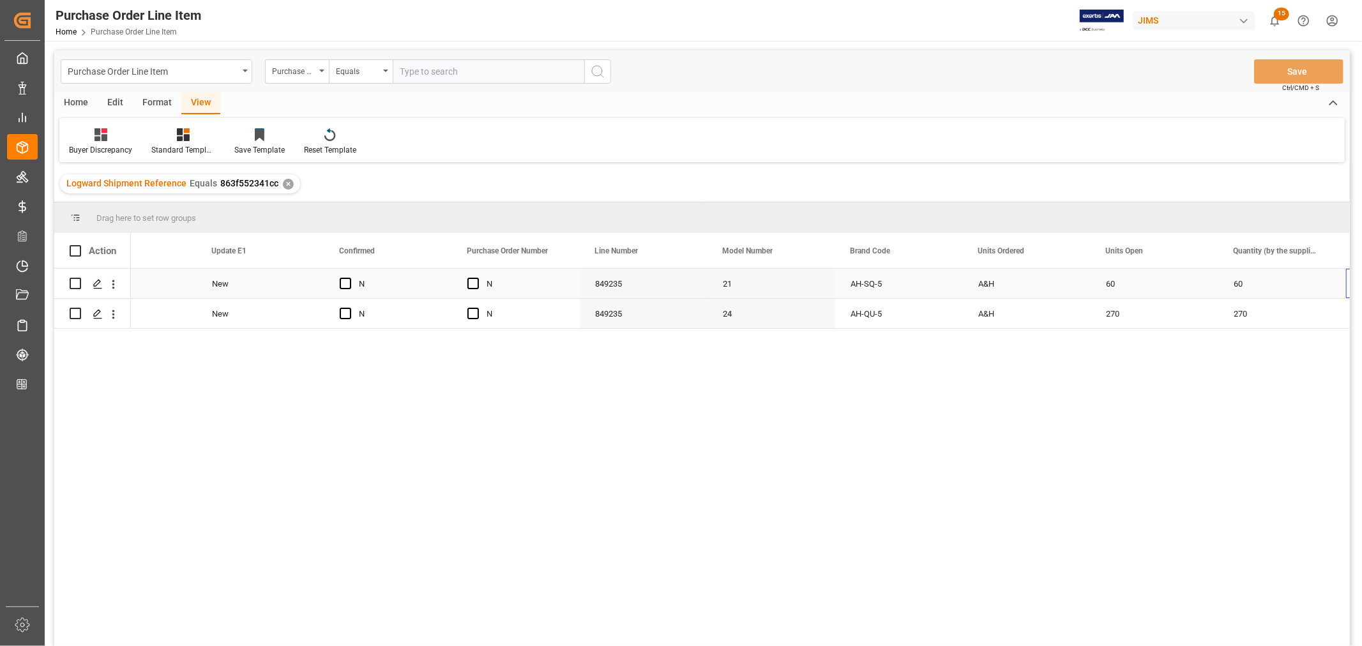
scroll to position [0, 445]
click at [1108, 276] on div "60" at bounding box center [1154, 283] width 128 height 29
drag, startPoint x: 1214, startPoint y: 295, endPoint x: 1258, endPoint y: 289, distance: 43.8
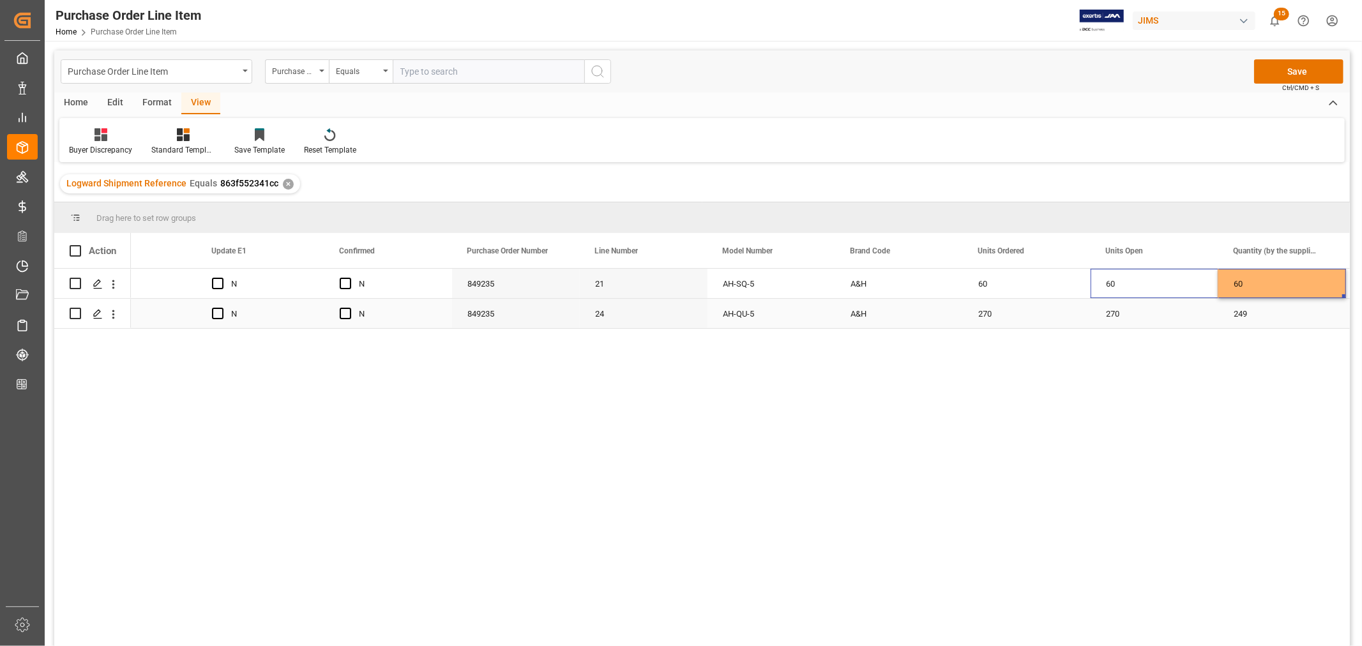
click at [1118, 310] on div "270" at bounding box center [1154, 313] width 128 height 29
drag, startPoint x: 1214, startPoint y: 324, endPoint x: 1274, endPoint y: 319, distance: 60.2
click at [1288, 70] on button "Save" at bounding box center [1298, 71] width 89 height 24
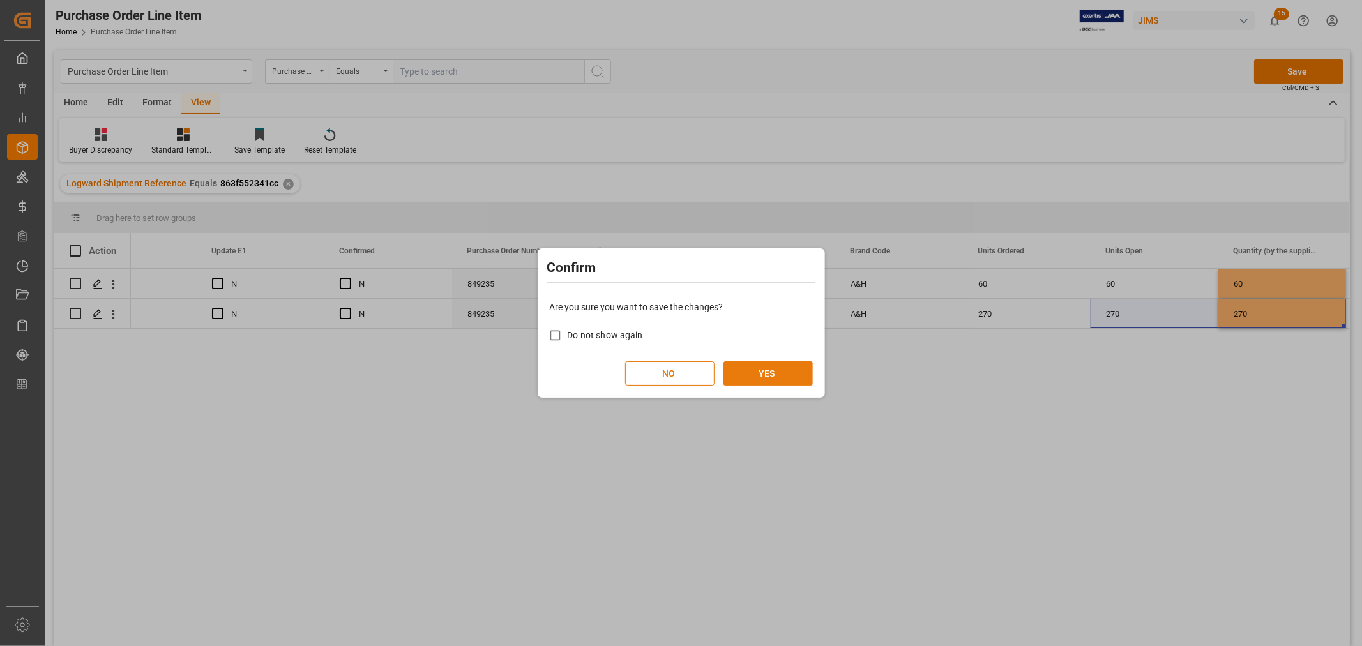
click at [777, 370] on button "YES" at bounding box center [767, 373] width 89 height 24
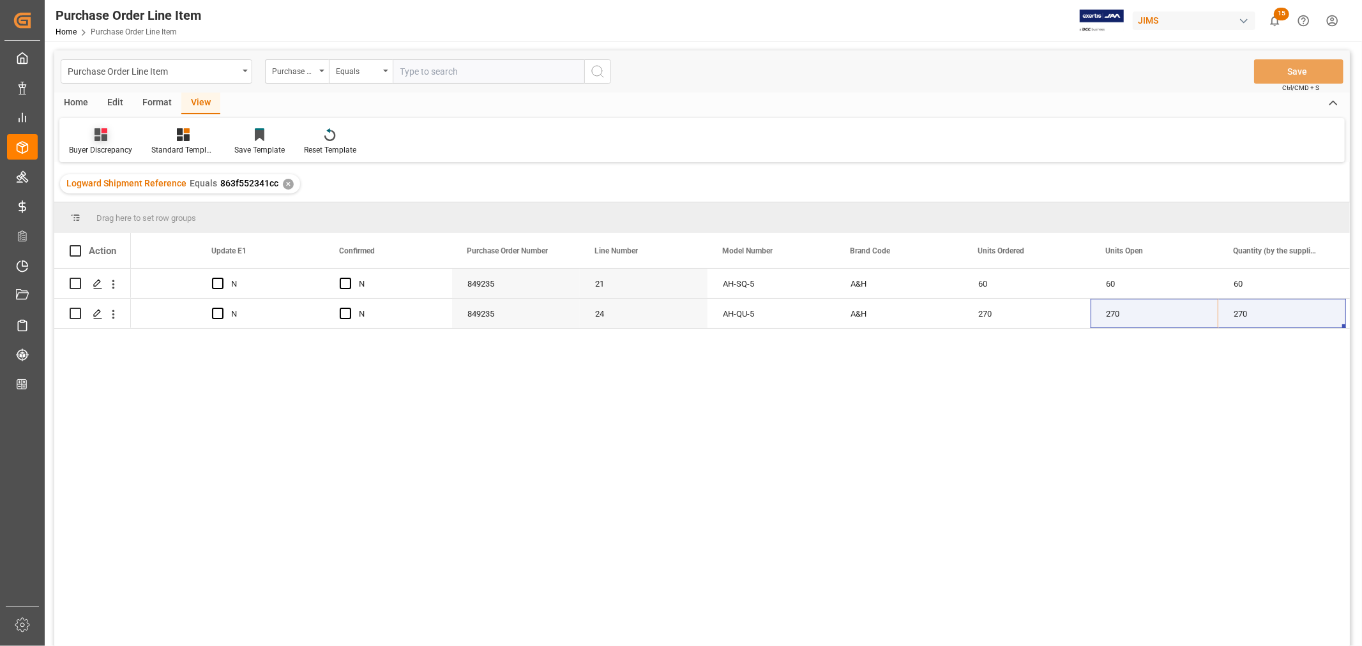
click at [100, 136] on icon at bounding box center [100, 134] width 13 height 13
click at [103, 200] on div "ISF Manufacturer Template" at bounding box center [135, 206] width 112 height 13
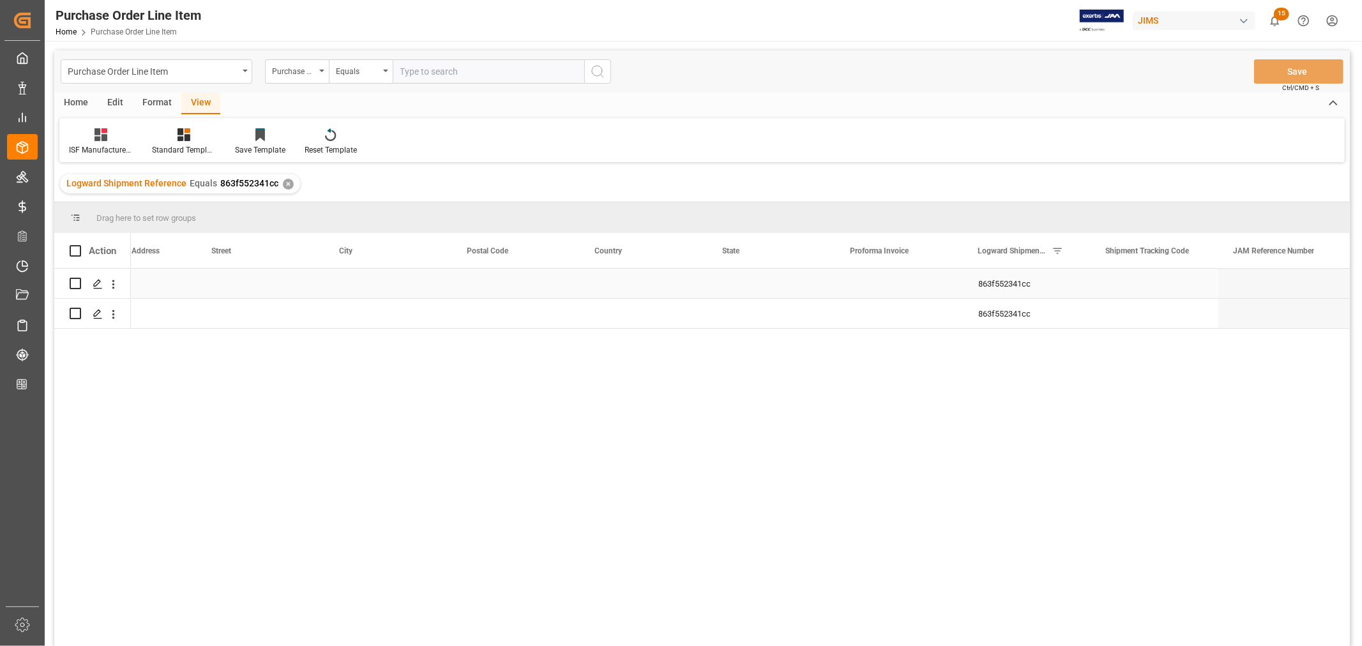
click at [628, 285] on div "Press SPACE to select this row." at bounding box center [644, 283] width 128 height 29
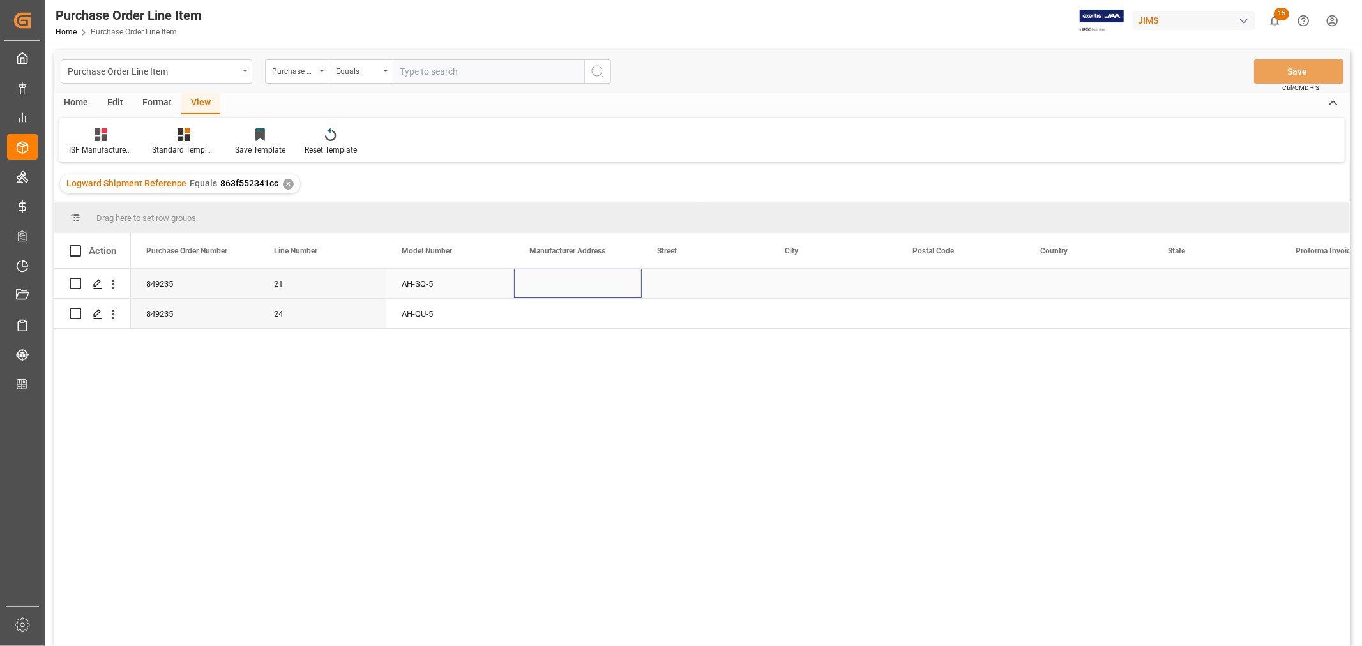
click at [544, 282] on div "Press SPACE to select this row." at bounding box center [578, 283] width 128 height 29
click at [530, 288] on input "Press SPACE to select this row." at bounding box center [577, 291] width 107 height 24
paste input "Vtech Communications Malaysia SDN BHD"
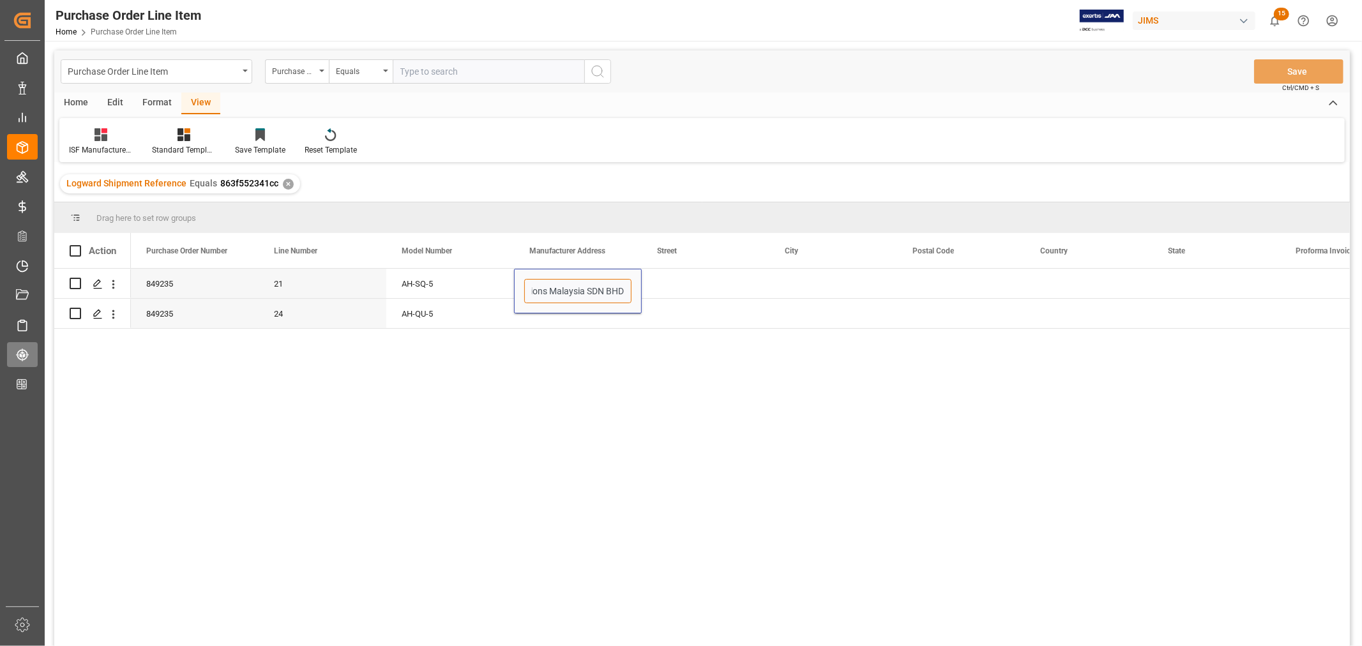
type input "Vtech Communications Malaysia SDN BHD"
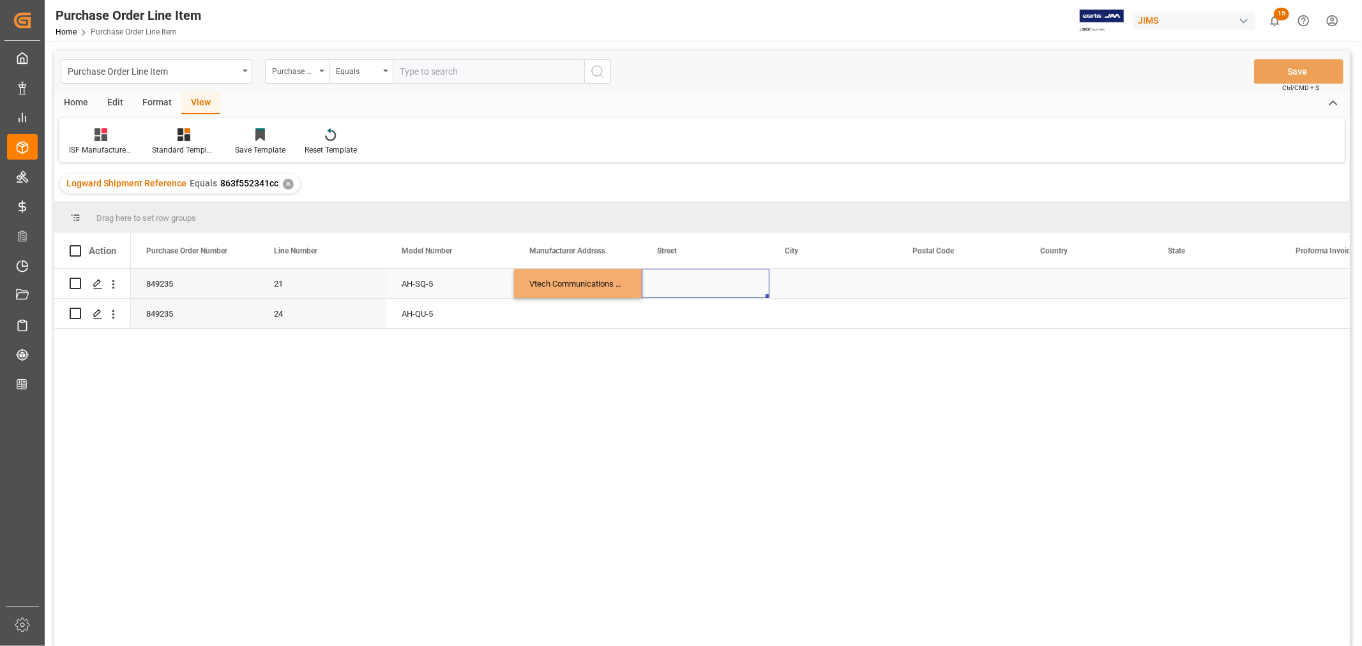
click at [665, 283] on div "Press SPACE to select this row." at bounding box center [706, 283] width 128 height 29
click at [665, 283] on input "Press SPACE to select this row." at bounding box center [705, 291] width 107 height 24
type input "No.5 [GEOGRAPHIC_DATA]"
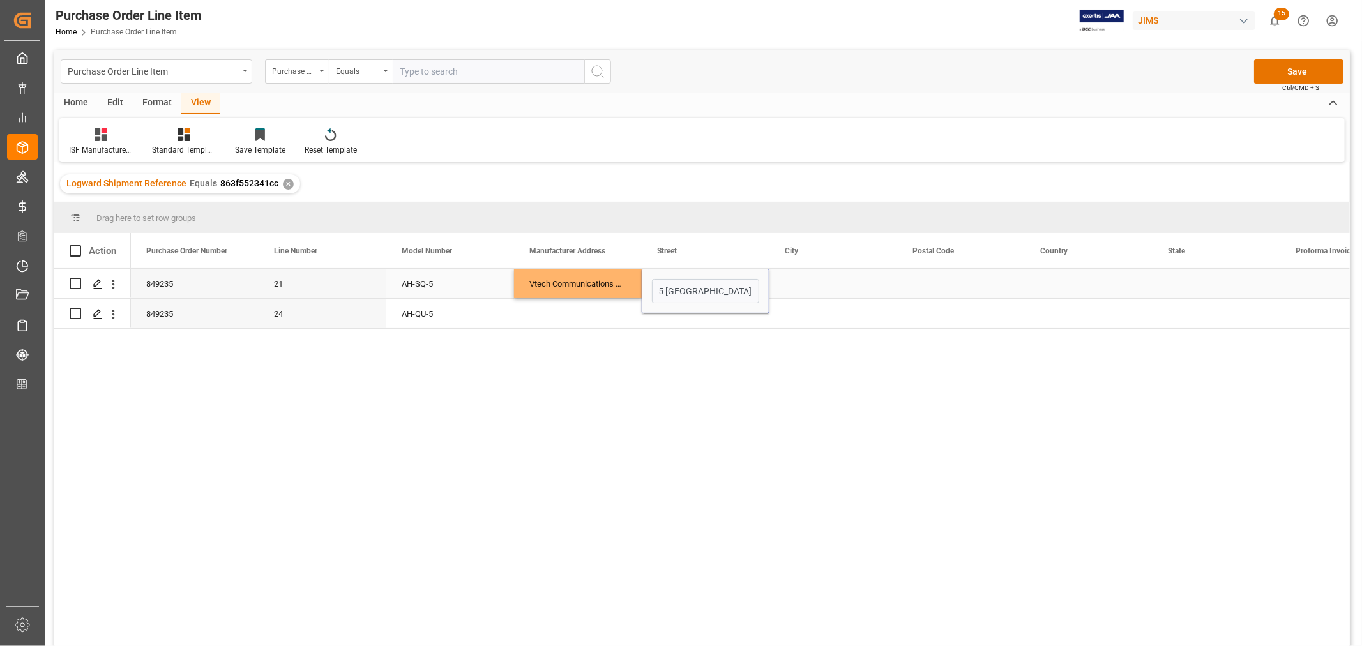
click at [801, 283] on div "Press SPACE to select this row." at bounding box center [833, 283] width 128 height 29
click at [799, 281] on div "Press SPACE to select this row." at bounding box center [833, 283] width 128 height 29
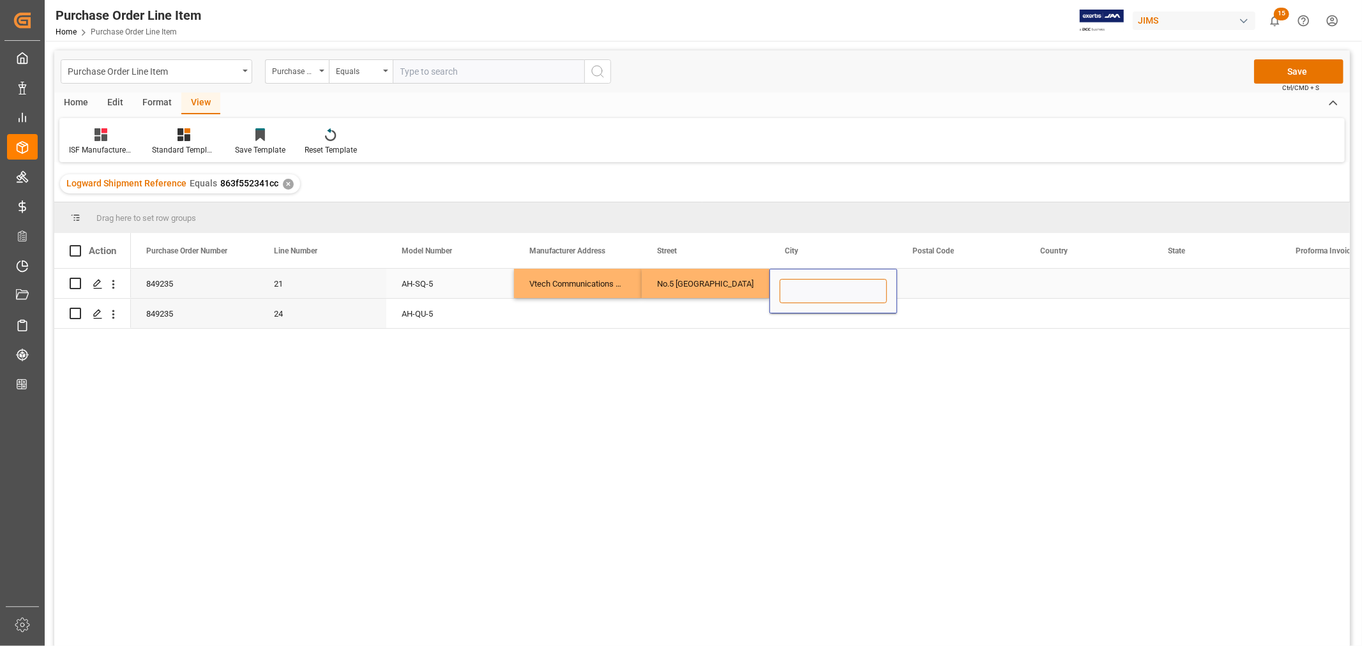
click at [786, 290] on input "Press SPACE to select this row." at bounding box center [832, 291] width 107 height 24
paste input "MUAR"
type input "MUAR"
click at [924, 283] on div "Press SPACE to select this row." at bounding box center [961, 283] width 128 height 29
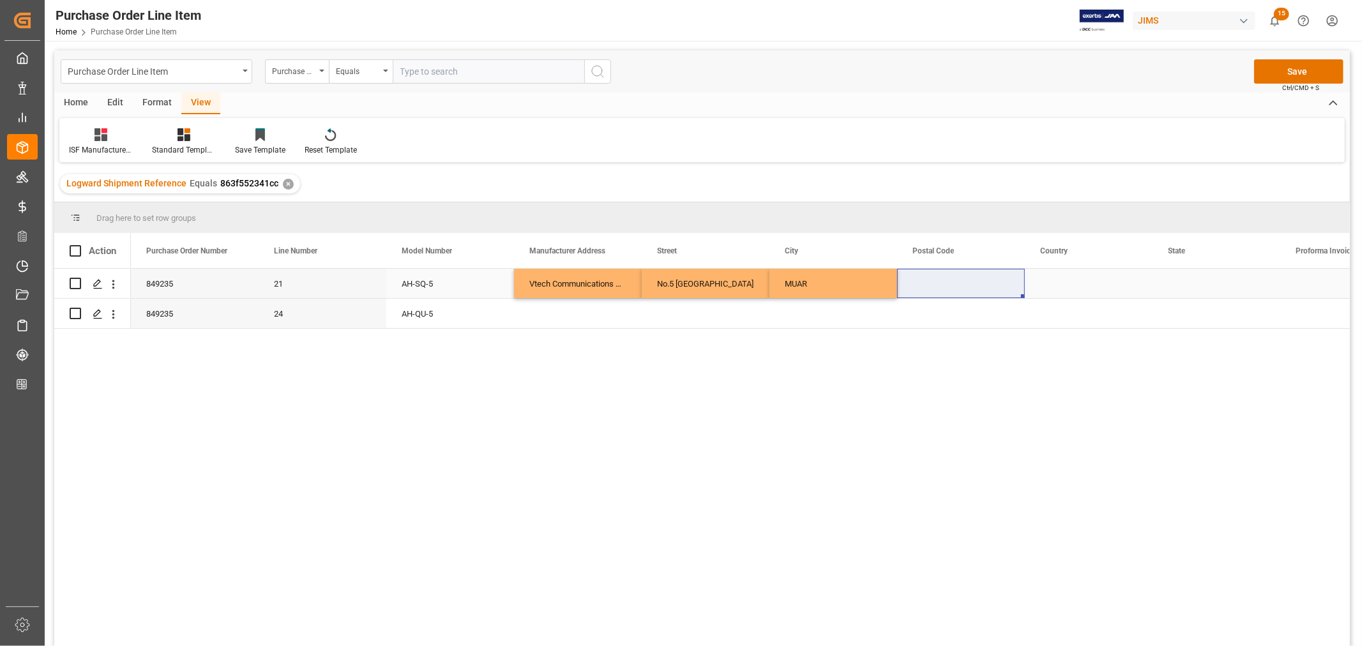
click at [924, 278] on div "Press SPACE to select this row." at bounding box center [961, 283] width 128 height 29
click at [914, 290] on input "Press SPACE to select this row." at bounding box center [960, 291] width 107 height 24
paste input "84000"
type input "84000"
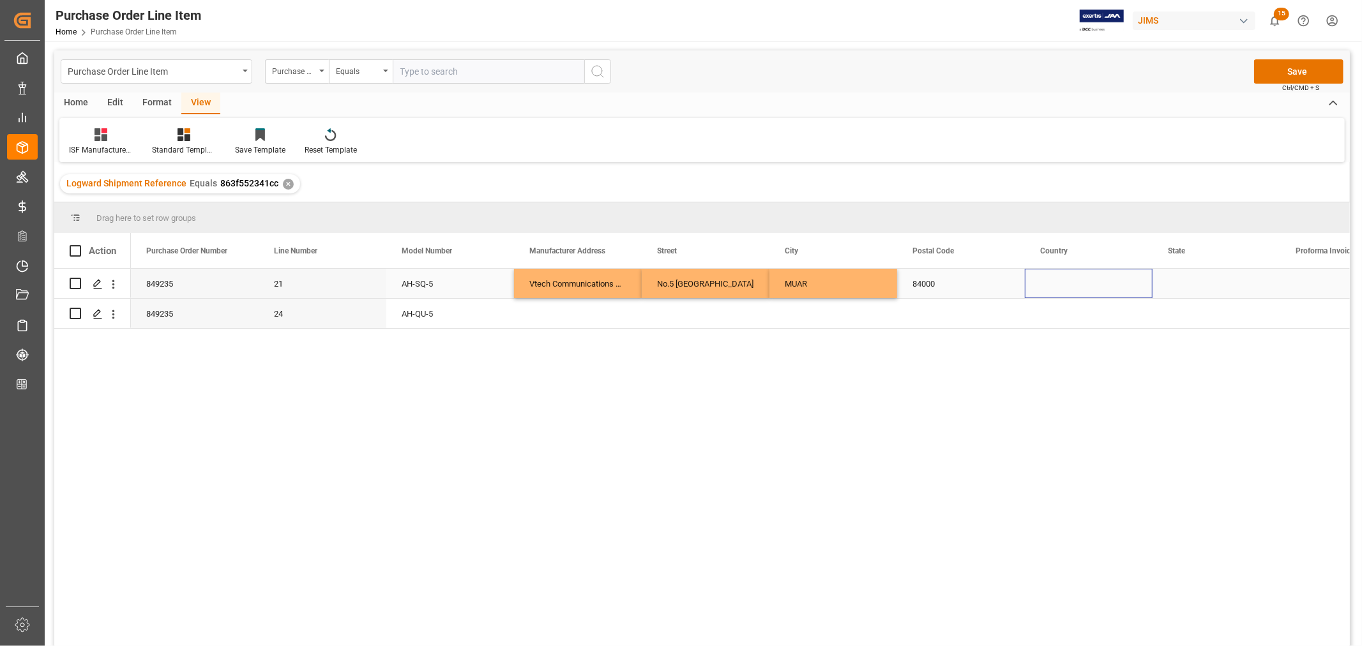
click at [1043, 283] on div "Press SPACE to select this row." at bounding box center [1089, 283] width 128 height 29
click at [1048, 279] on div "Press SPACE to select this row." at bounding box center [1089, 283] width 128 height 29
click at [1043, 289] on input "Press SPACE to select this row." at bounding box center [1088, 291] width 107 height 24
paste input "MY"
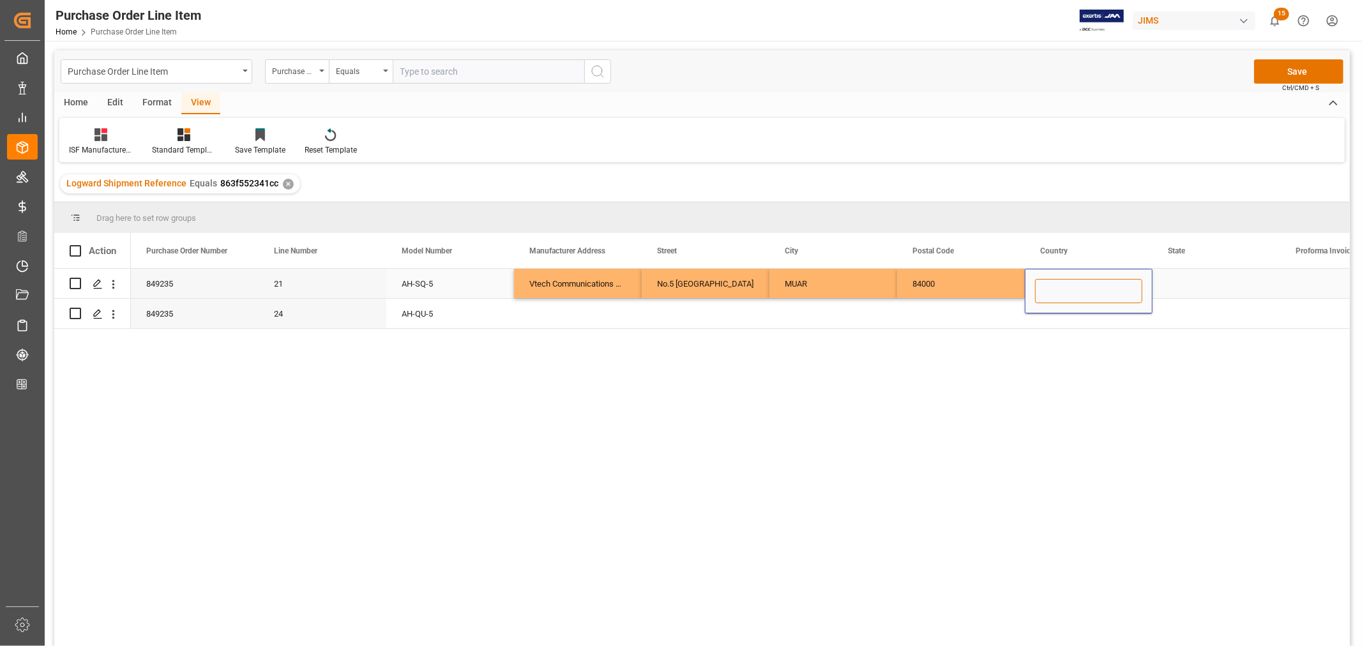
type input "MY"
click at [1179, 286] on div "Press SPACE to select this row." at bounding box center [1216, 283] width 128 height 29
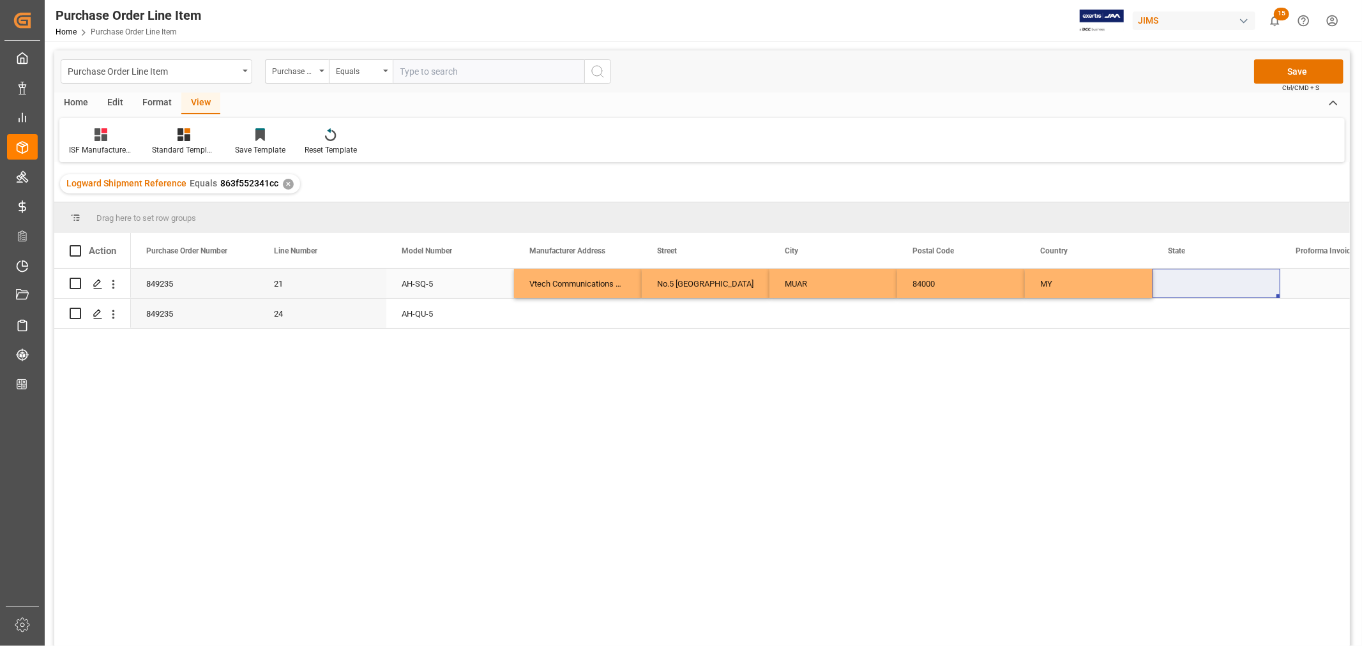
click at [1177, 286] on div "Press SPACE to select this row." at bounding box center [1216, 283] width 128 height 29
click at [1169, 287] on input "Press SPACE to select this row." at bounding box center [1216, 291] width 107 height 24
paste input "[GEOGRAPHIC_DATA]"
type input "[GEOGRAPHIC_DATA]"
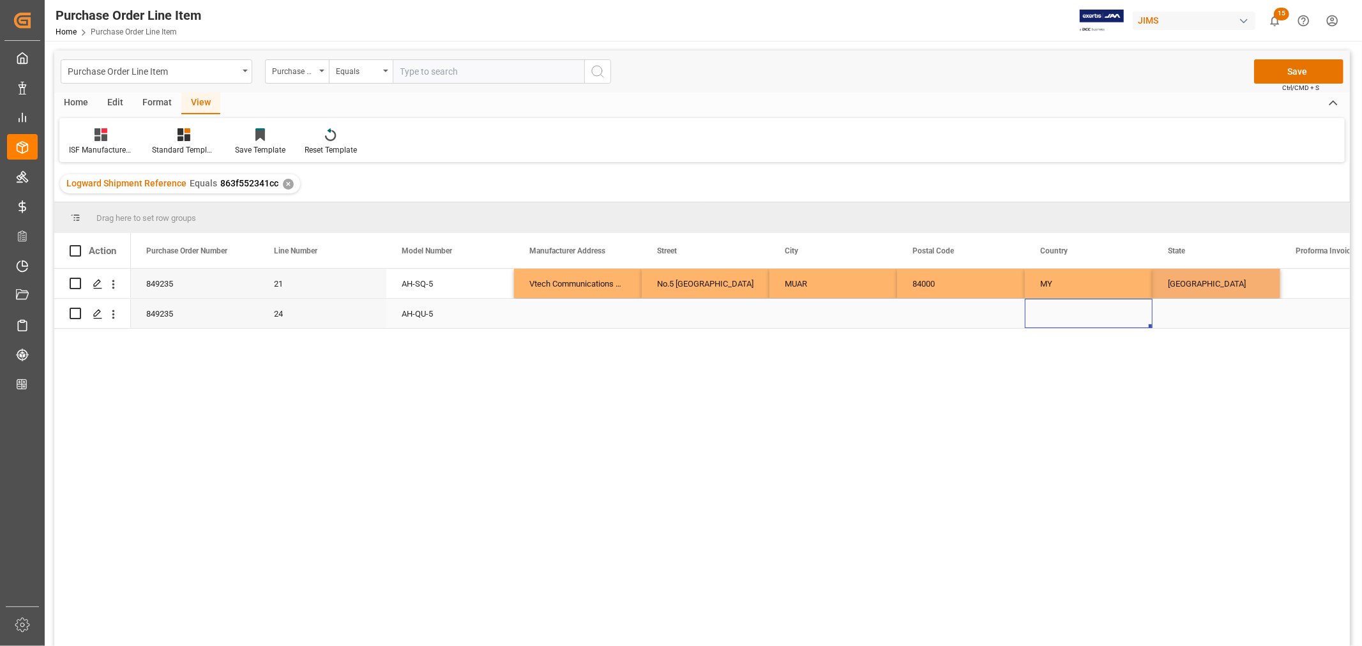
click at [1133, 315] on div "Press SPACE to select this row." at bounding box center [1089, 313] width 128 height 29
drag, startPoint x: 589, startPoint y: 284, endPoint x: 1208, endPoint y: 273, distance: 618.7
click at [1208, 273] on div "AH-SQ-5 Vtech Communications Malaysia SDN BHD No.5 [GEOGRAPHIC_DATA] MUAR 84000…" at bounding box center [1025, 284] width 1788 height 30
drag, startPoint x: 1279, startPoint y: 294, endPoint x: 1278, endPoint y: 308, distance: 13.4
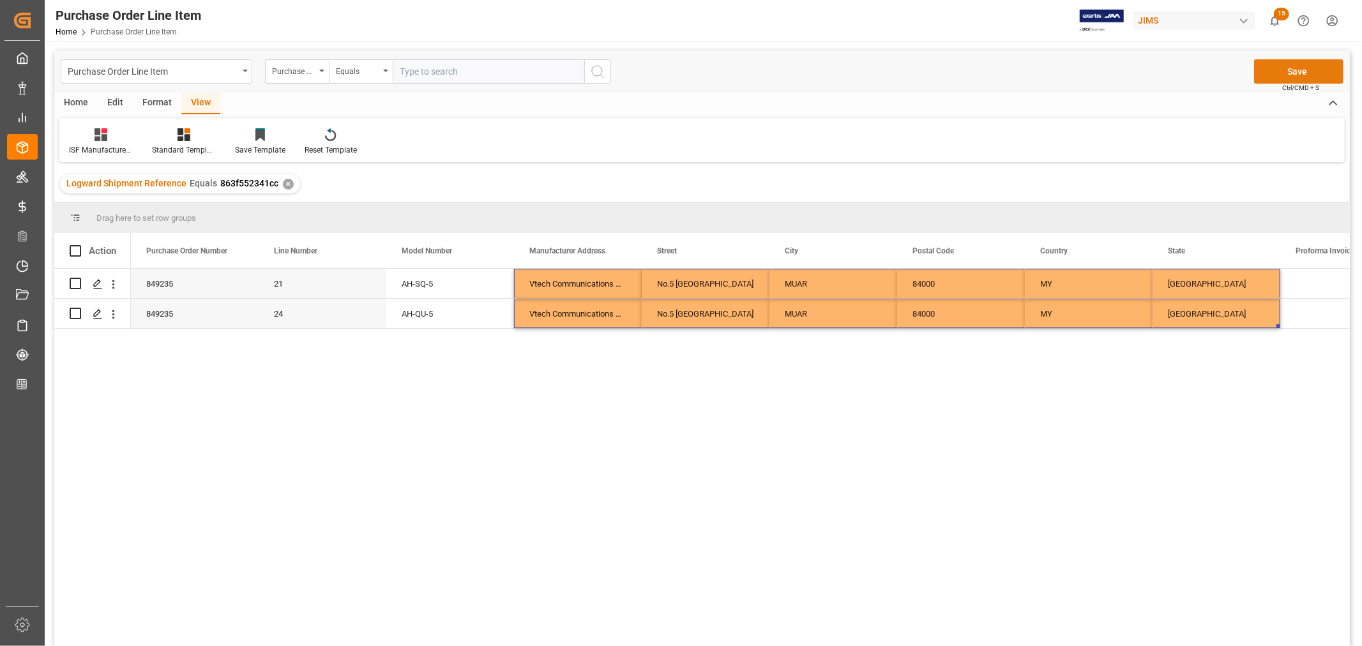
click at [1286, 68] on button "Save" at bounding box center [1298, 71] width 89 height 24
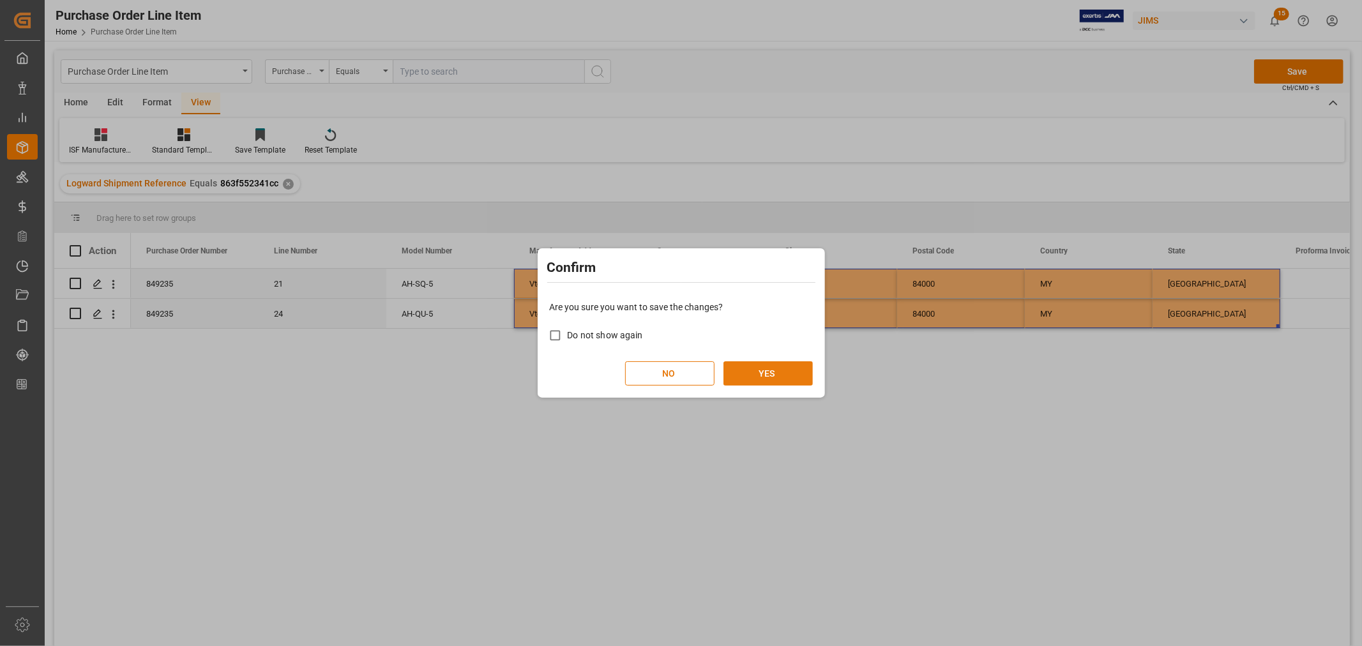
click at [760, 372] on button "YES" at bounding box center [767, 373] width 89 height 24
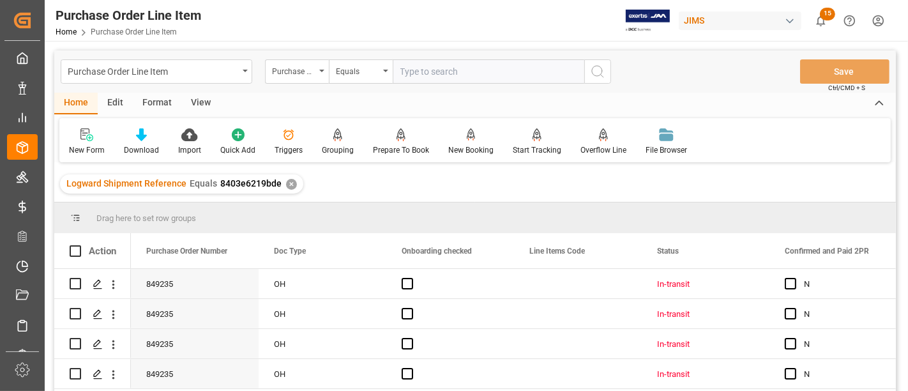
click at [197, 105] on div "View" at bounding box center [200, 104] width 39 height 22
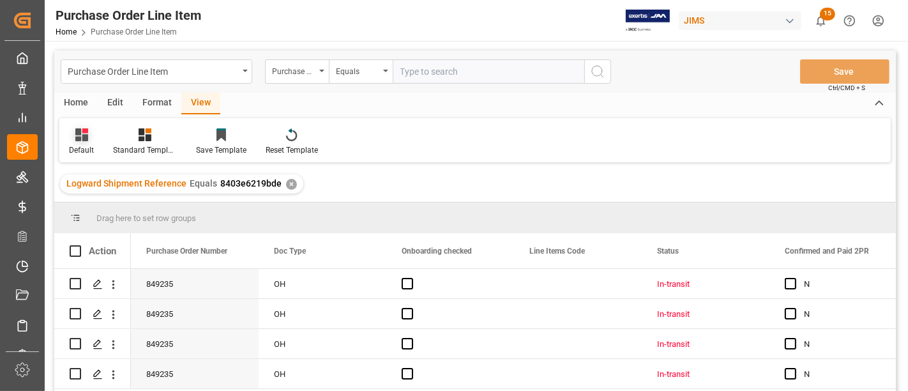
click at [72, 137] on div at bounding box center [81, 134] width 25 height 13
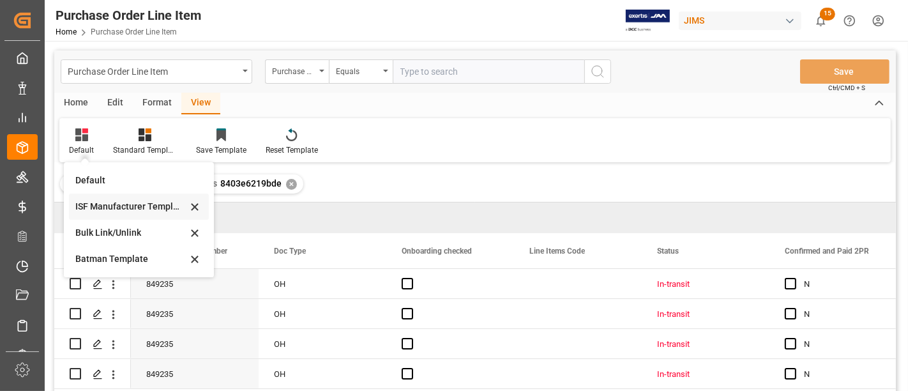
click at [107, 204] on div "ISF Manufacturer Template" at bounding box center [131, 206] width 112 height 13
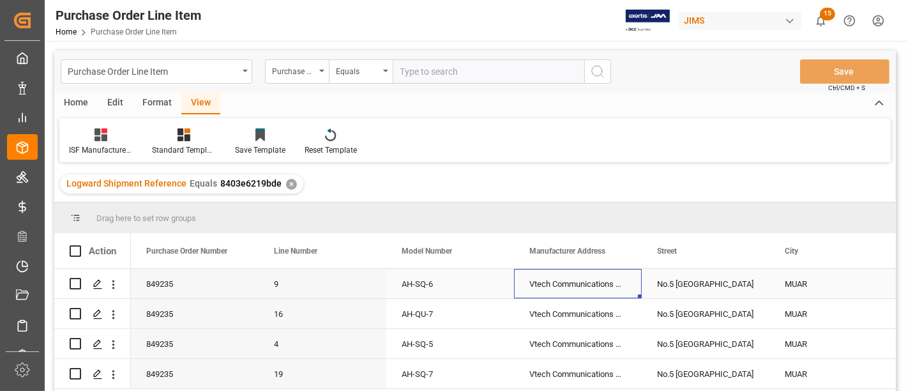
click at [553, 283] on div "Vtech Communications Malaysia SDN BHD" at bounding box center [578, 283] width 128 height 29
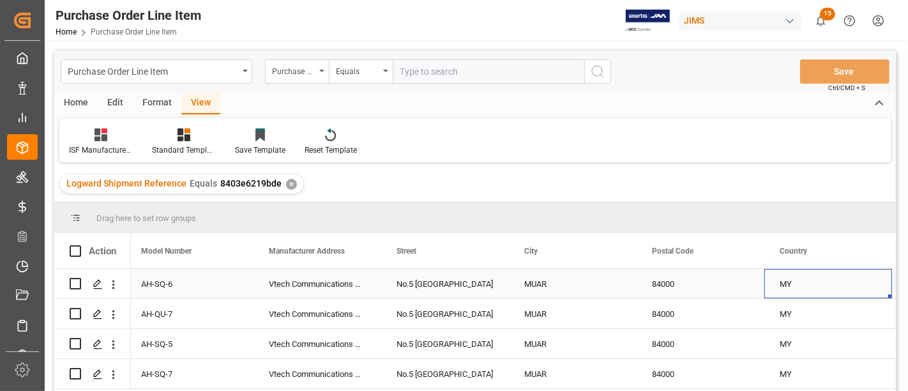
scroll to position [0, 388]
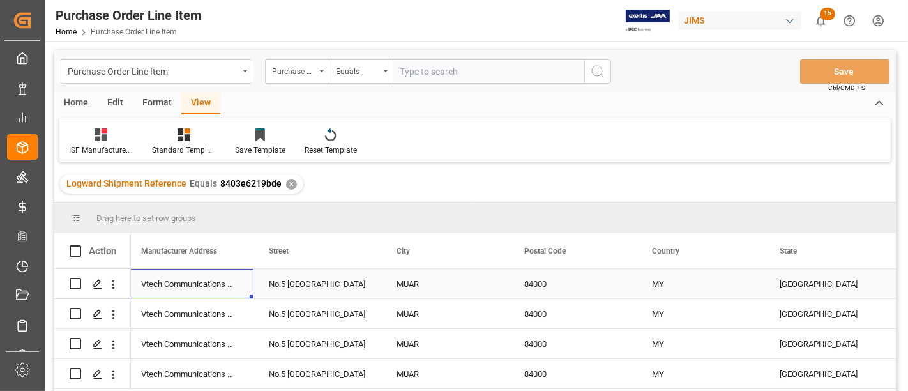
click at [163, 285] on div "Vtech Communications Malaysia SDN BHD" at bounding box center [190, 283] width 128 height 29
click at [297, 285] on div "No.5 [GEOGRAPHIC_DATA]" at bounding box center [317, 283] width 128 height 29
click at [400, 284] on div "MUAR" at bounding box center [445, 283] width 128 height 29
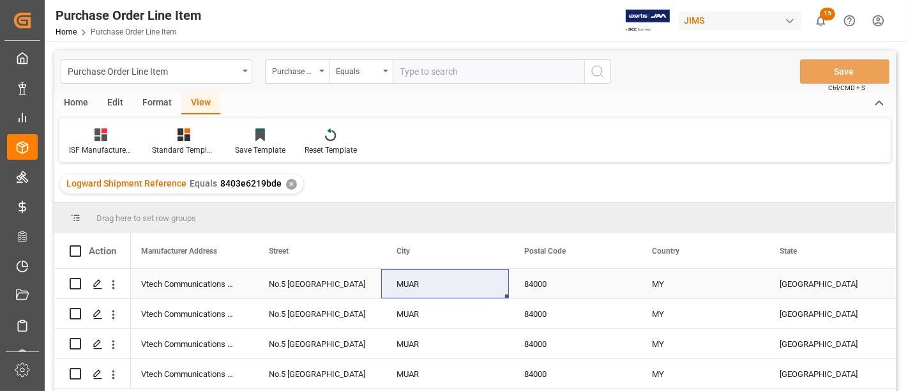
drag, startPoint x: 538, startPoint y: 280, endPoint x: 560, endPoint y: 283, distance: 22.6
click at [539, 281] on div "84000" at bounding box center [573, 283] width 128 height 29
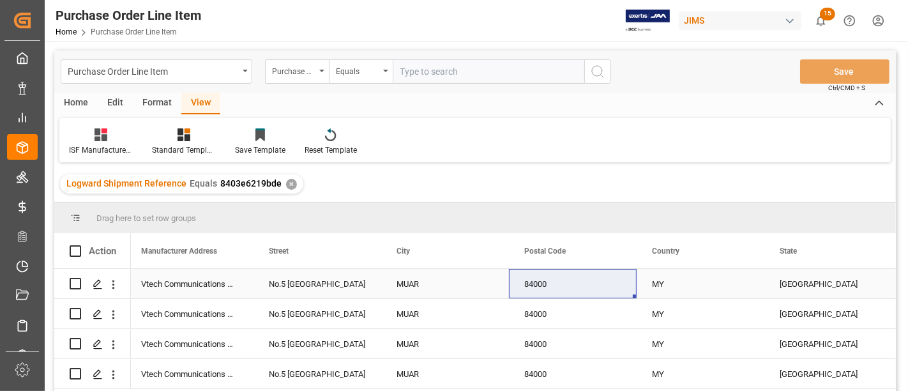
drag, startPoint x: 655, startPoint y: 285, endPoint x: 675, endPoint y: 284, distance: 19.8
click at [656, 285] on div "MY" at bounding box center [700, 283] width 128 height 29
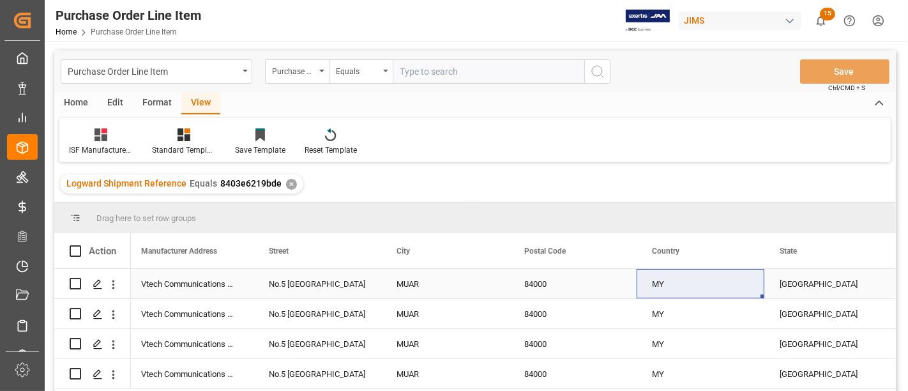
click at [799, 283] on div "[GEOGRAPHIC_DATA]" at bounding box center [828, 283] width 128 height 29
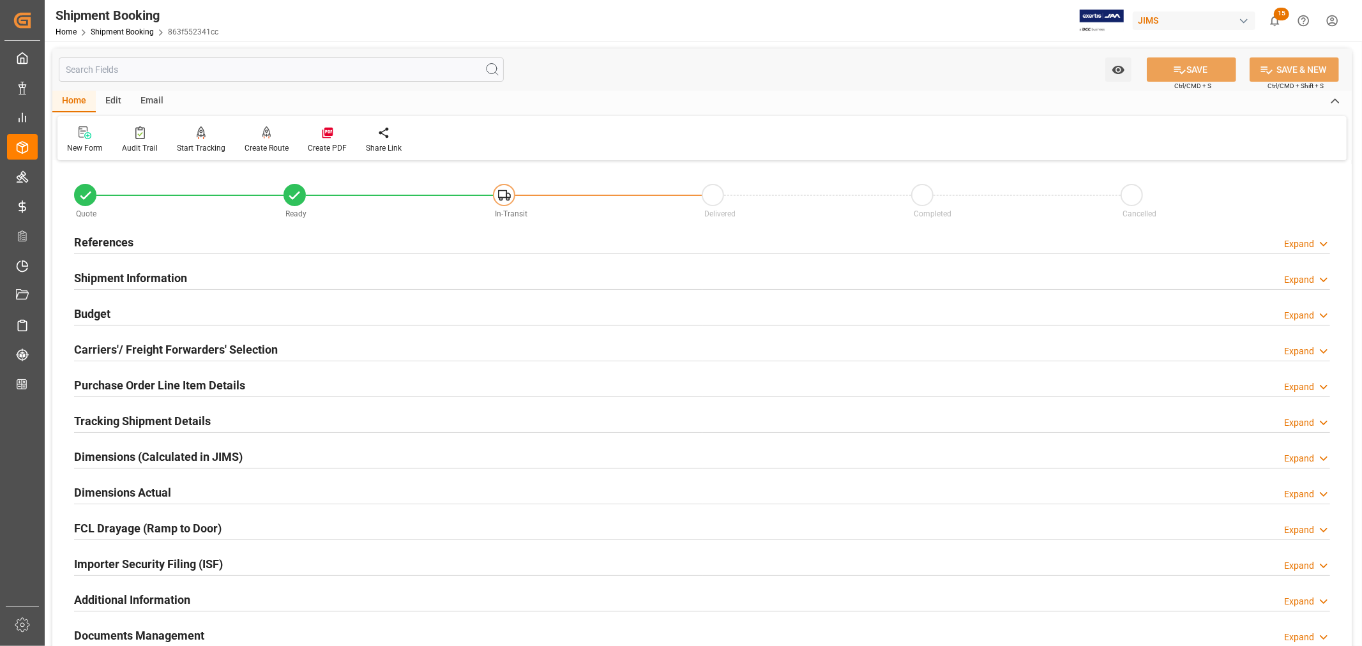
click at [163, 273] on h2 "Shipment Information" at bounding box center [130, 277] width 113 height 17
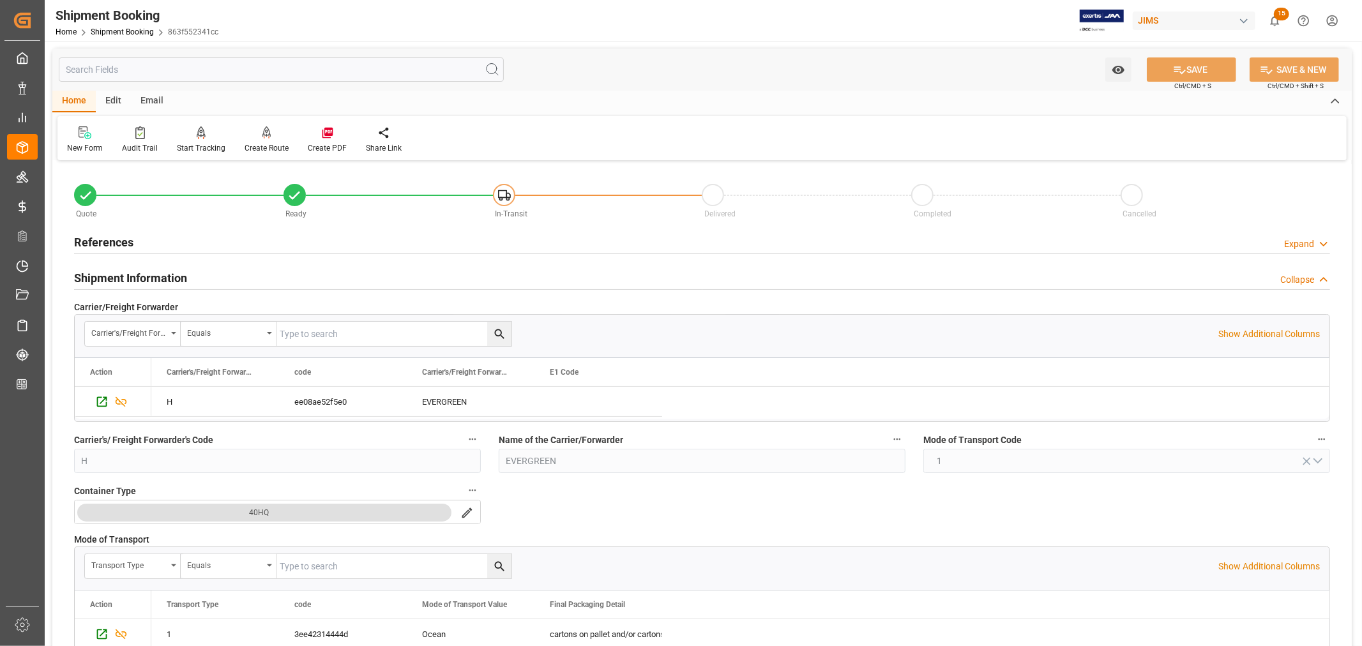
click at [163, 273] on h2 "Shipment Information" at bounding box center [130, 277] width 113 height 17
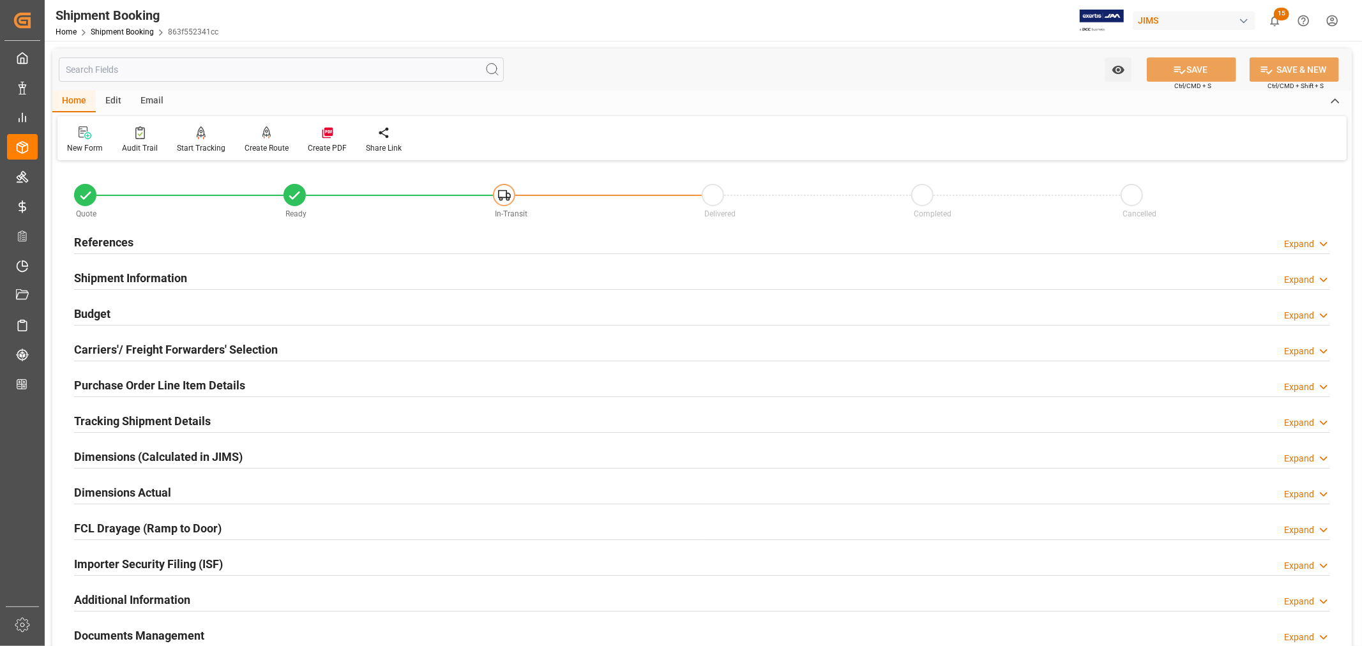
click at [146, 346] on h2 "Carriers'/ Freight Forwarders' Selection" at bounding box center [176, 349] width 204 height 17
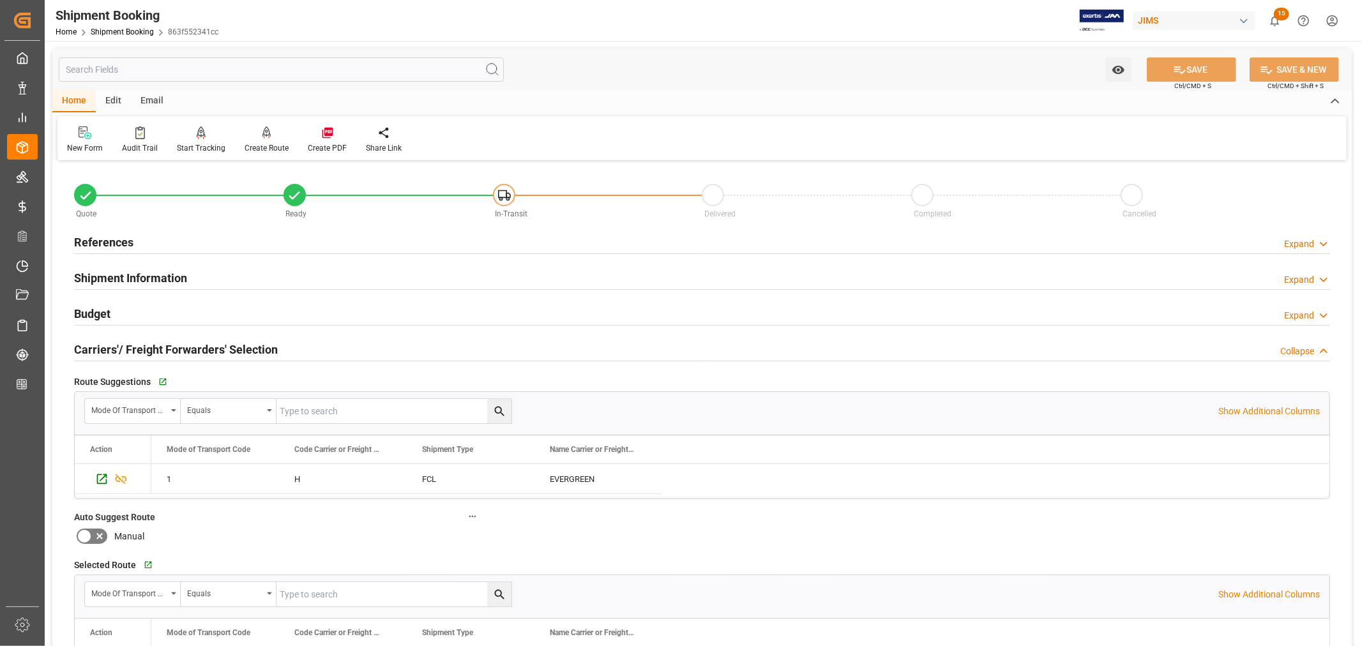
click at [146, 346] on h2 "Carriers'/ Freight Forwarders' Selection" at bounding box center [176, 349] width 204 height 17
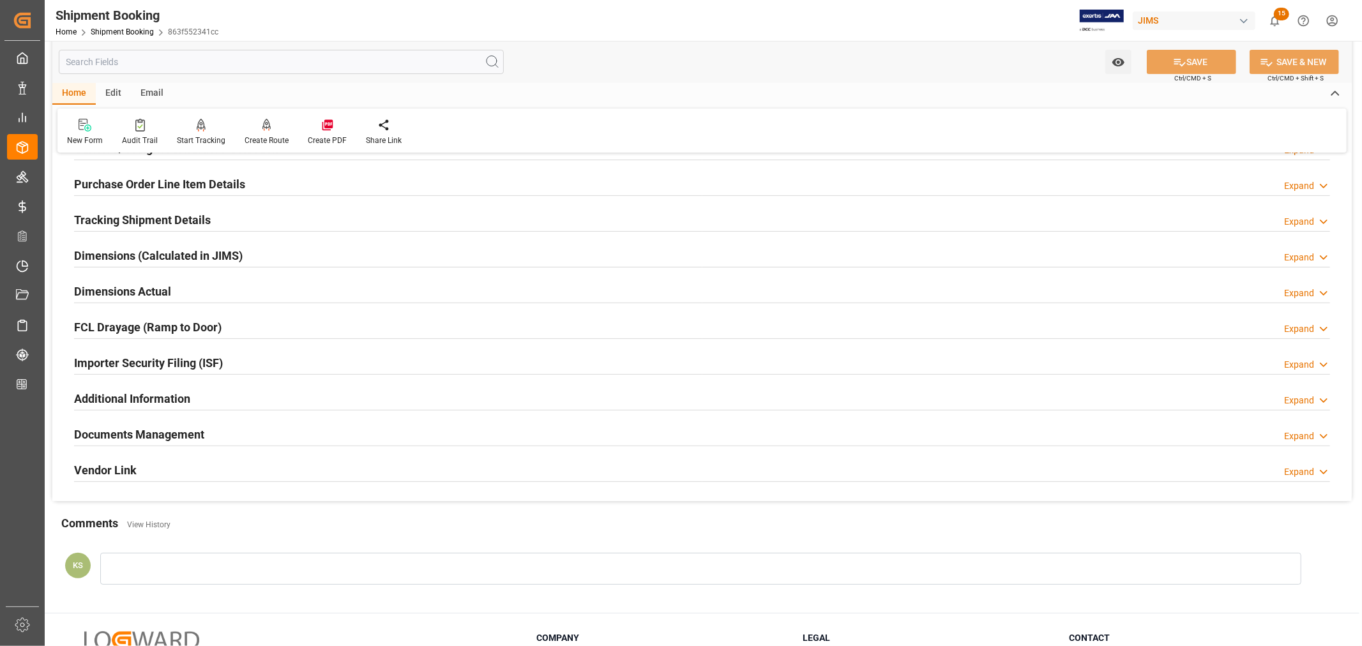
scroll to position [213, 0]
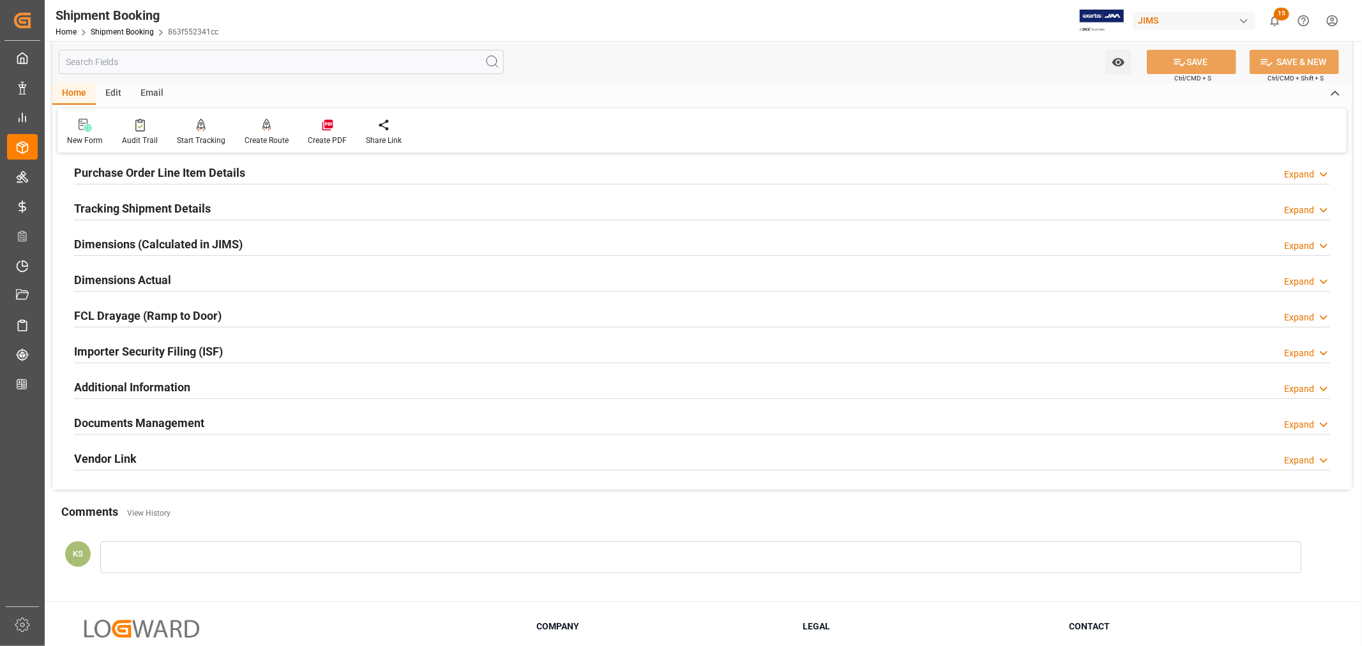
click at [263, 352] on div "Importer Security Filing (ISF) Expand" at bounding box center [702, 350] width 1256 height 24
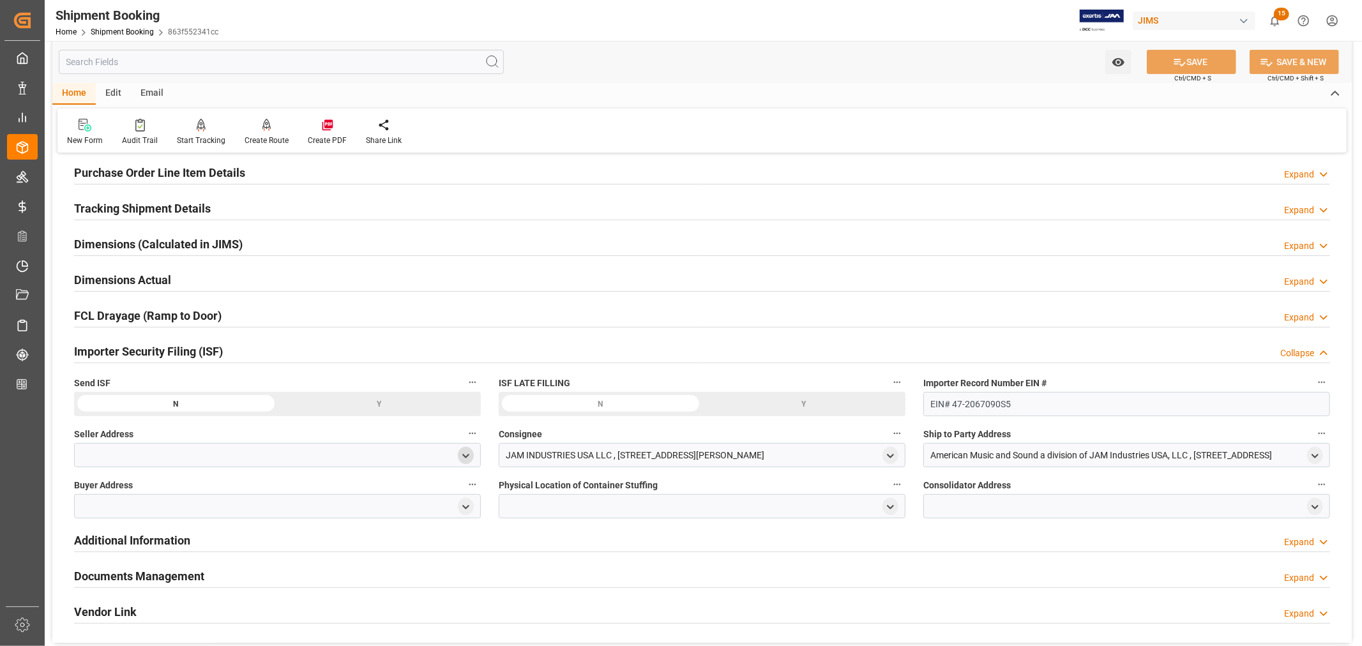
click at [469, 458] on icon "open menu" at bounding box center [465, 456] width 11 height 11
click at [285, 488] on input at bounding box center [259, 493] width 350 height 24
type input "all"
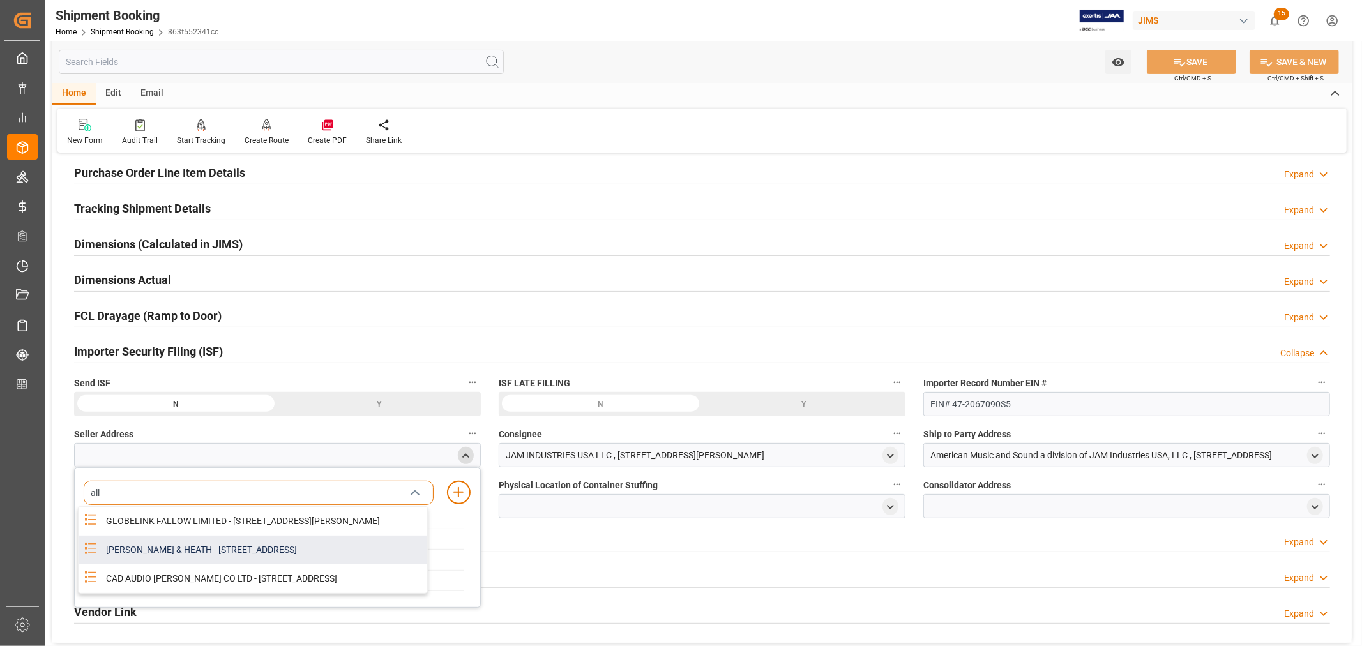
click at [227, 564] on div "[PERSON_NAME] & HEATH - [STREET_ADDRESS]" at bounding box center [262, 550] width 329 height 29
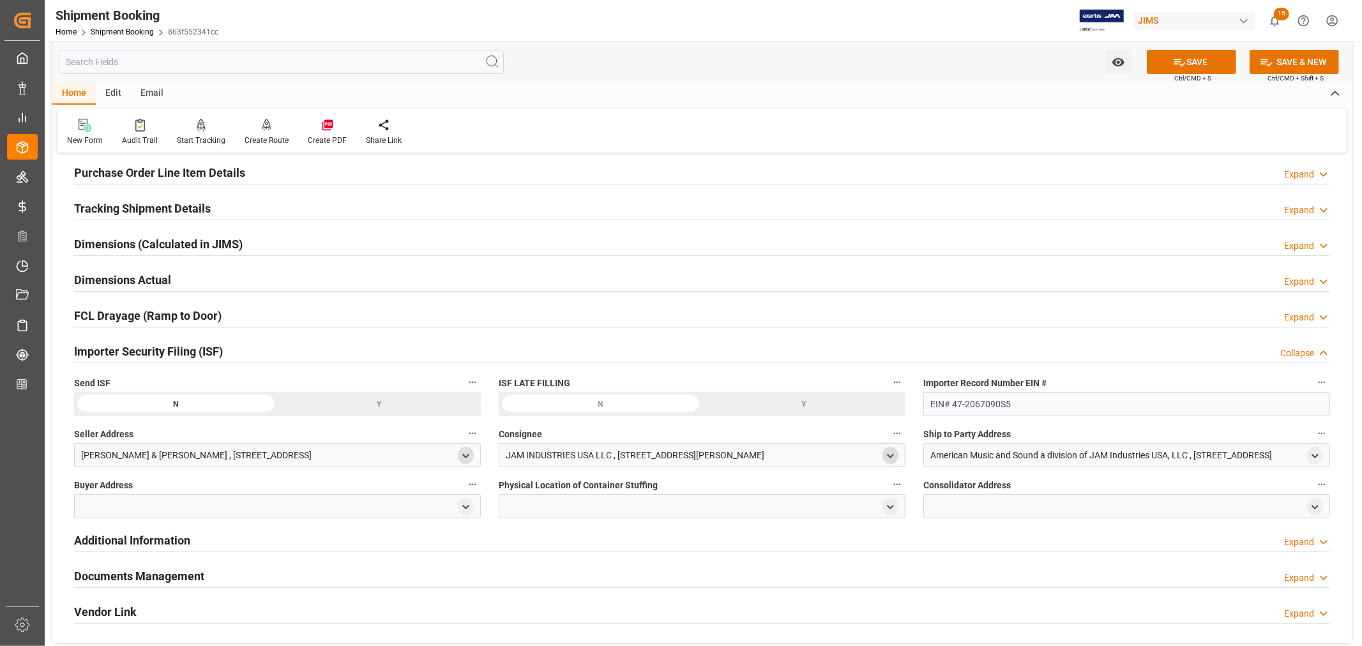
click at [891, 456] on polyline "open menu" at bounding box center [890, 456] width 6 height 3
click at [659, 488] on input at bounding box center [683, 493] width 350 height 24
type input "jam"
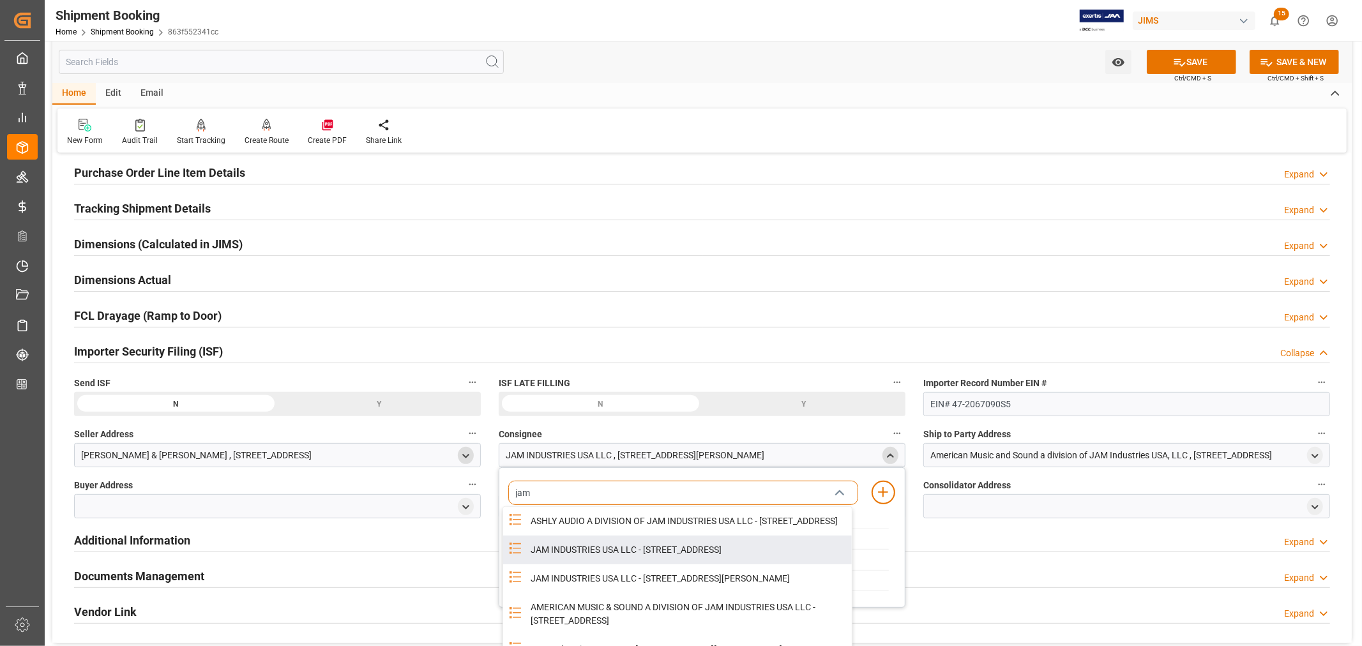
click at [656, 562] on div "JAM INDUSTRIES USA LLC - [STREET_ADDRESS]" at bounding box center [687, 550] width 329 height 29
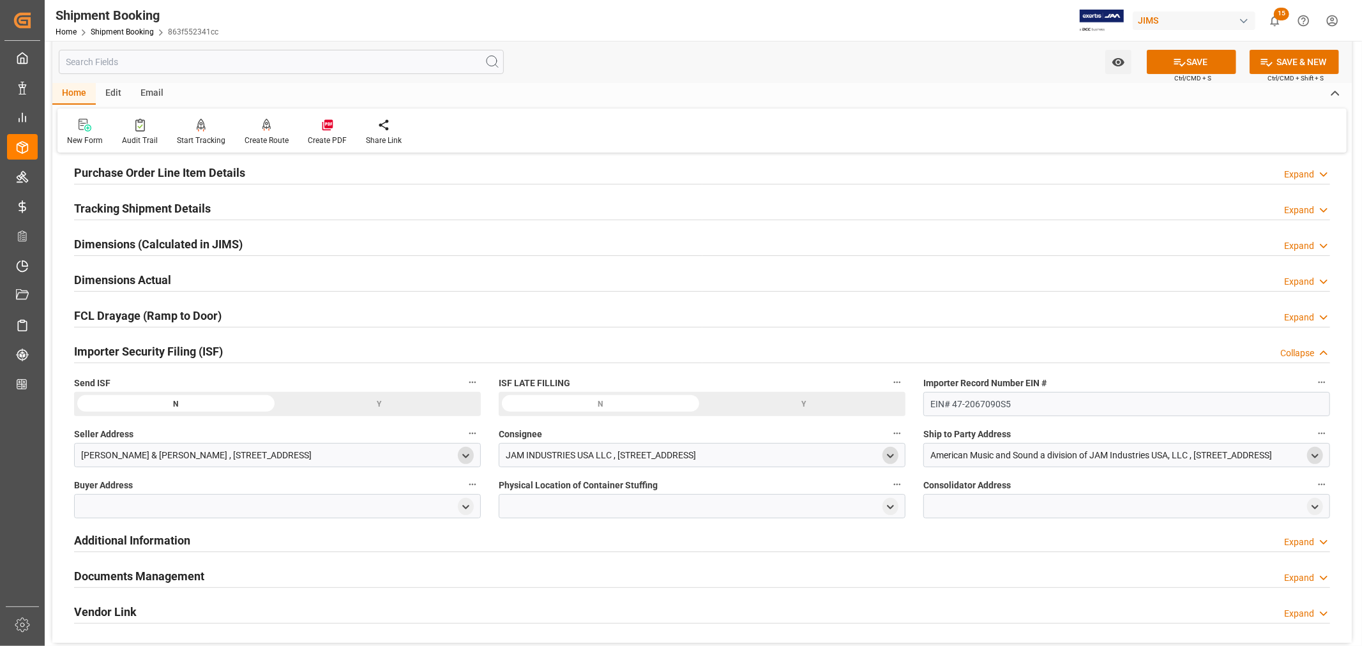
click at [1314, 455] on icon "open menu" at bounding box center [1314, 456] width 11 height 11
click at [991, 493] on input at bounding box center [1108, 493] width 350 height 24
type input "amer"
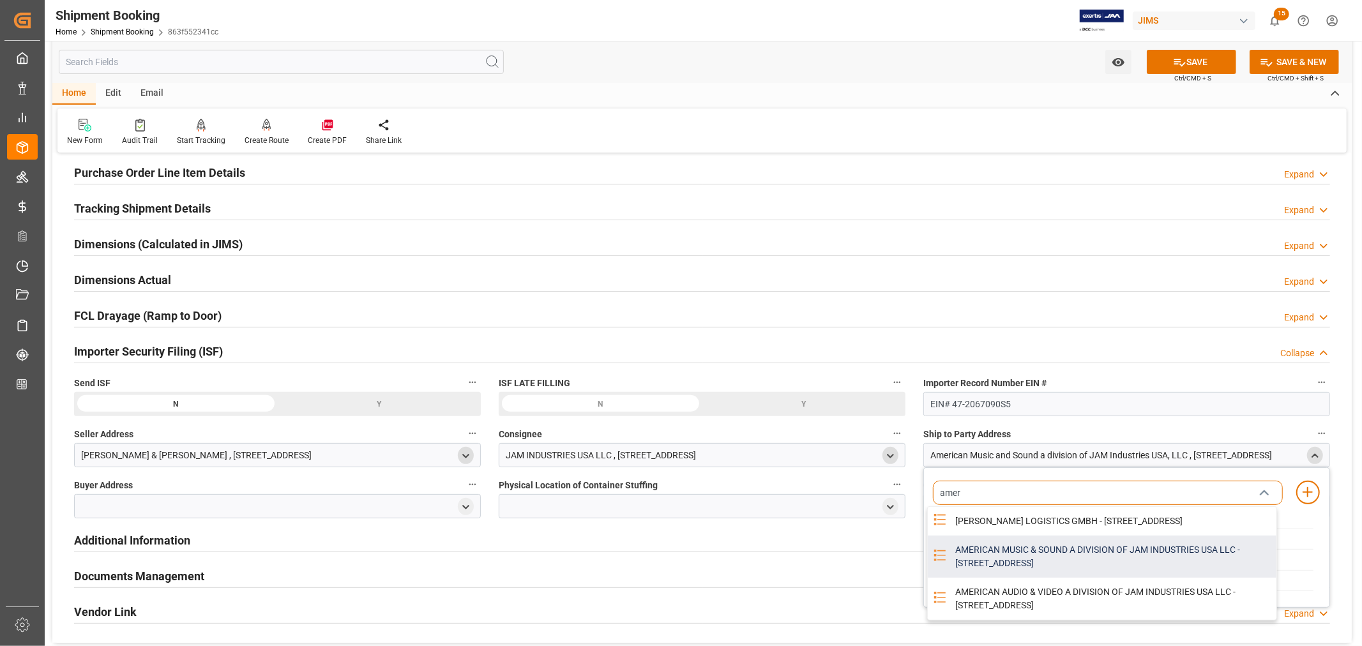
click at [1005, 562] on div "AMERICAN MUSIC & SOUND A DIVISION OF JAM INDUSTRIES USA LLC - 4325 EXECUTIVE DR…" at bounding box center [1111, 557] width 329 height 42
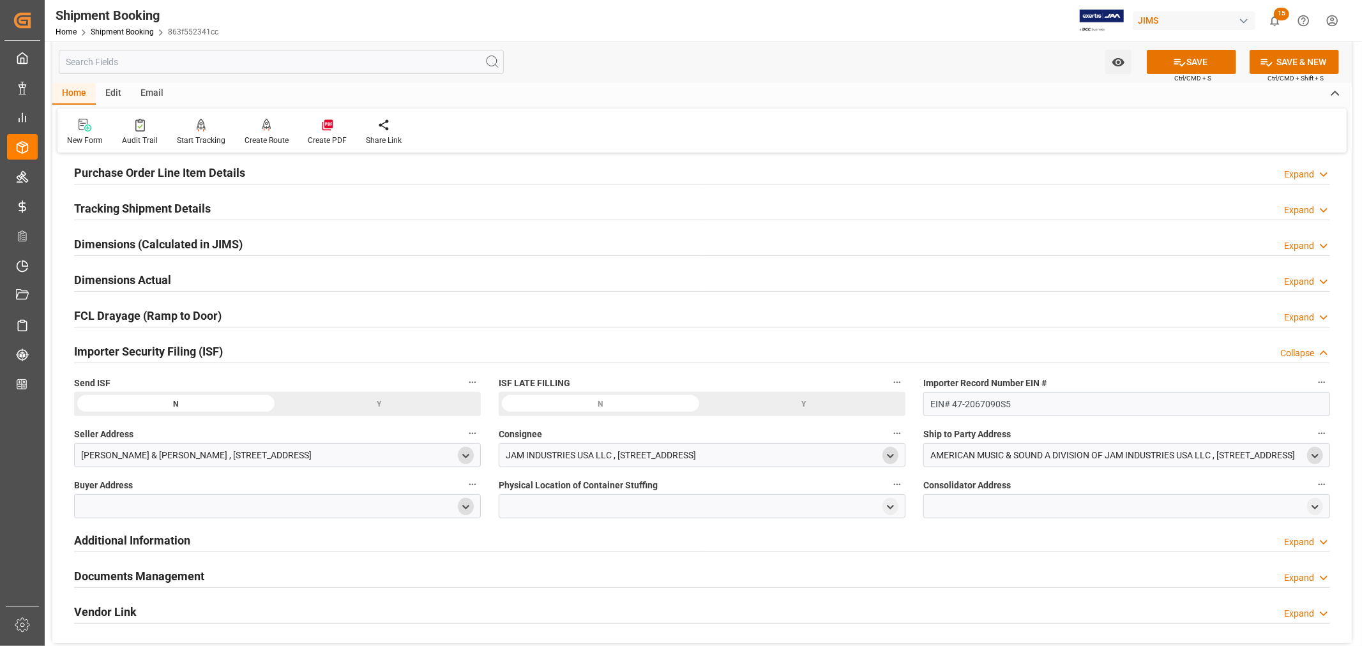
click at [462, 508] on icon "open menu" at bounding box center [465, 507] width 11 height 11
click at [292, 545] on input at bounding box center [259, 544] width 350 height 24
type input "jam"
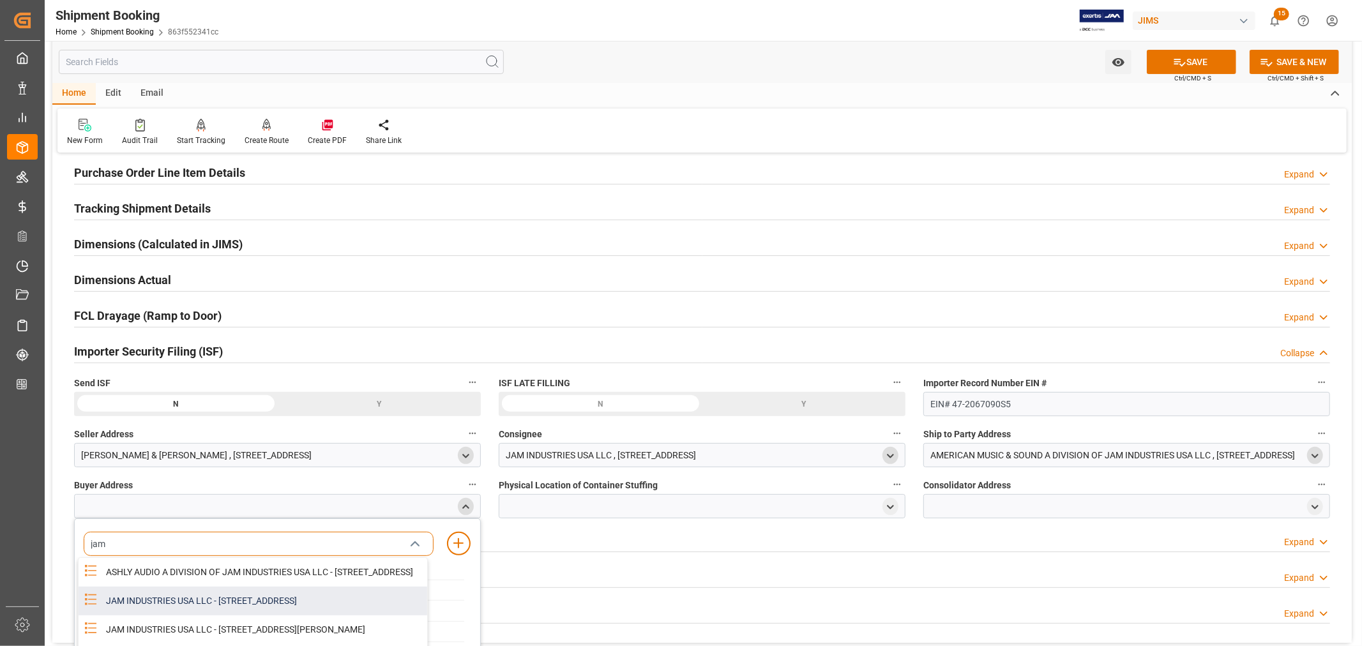
click at [271, 614] on div "JAM INDUSTRIES USA LLC - 154 WOODLAWN RD, BERLIN, CT, US, 06037" at bounding box center [262, 601] width 329 height 29
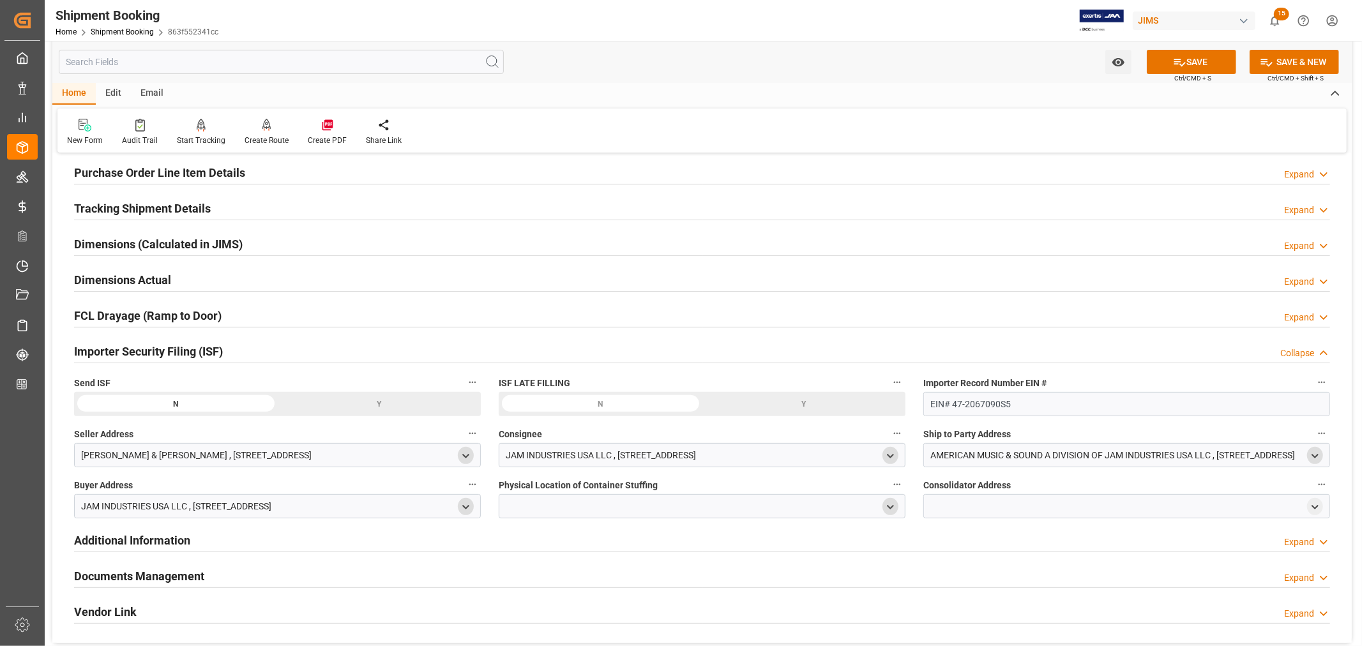
click at [889, 506] on polyline "open menu" at bounding box center [890, 507] width 6 height 3
click at [557, 543] on input at bounding box center [683, 544] width 350 height 24
type input "vtech"
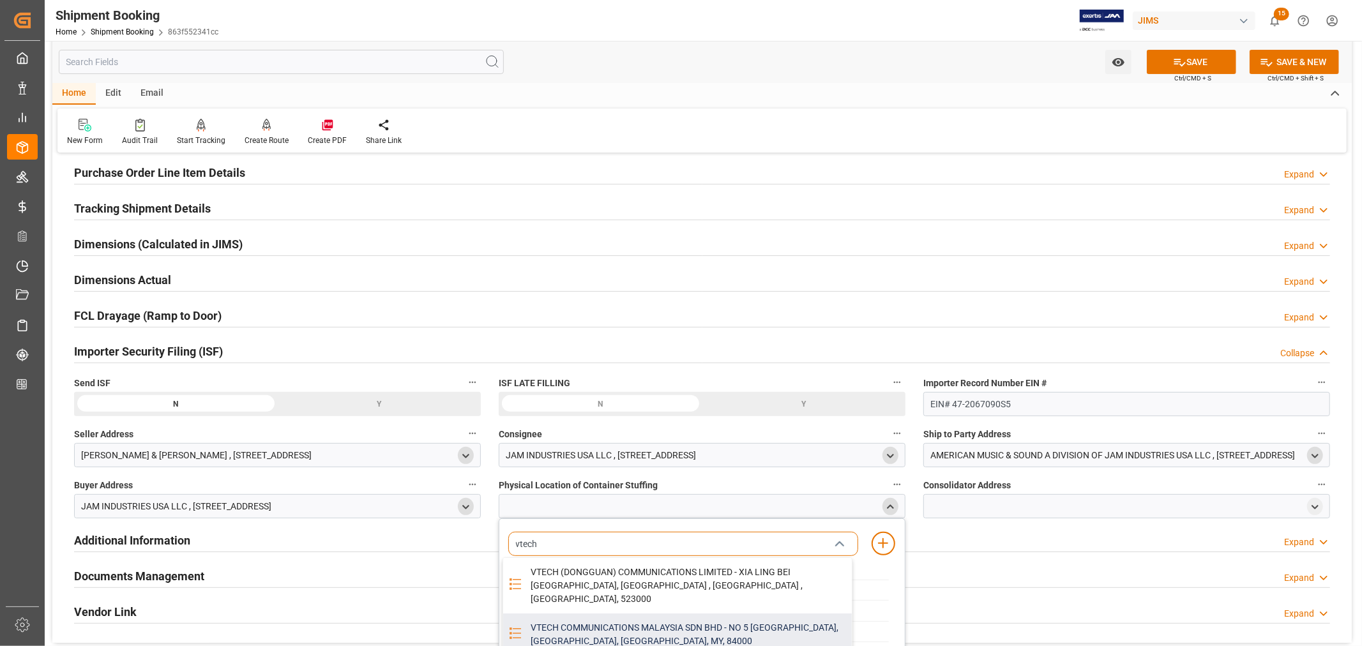
click at [598, 614] on div "VTECH COMMUNICATIONS MALAYSIA SDN BHD - NO 5 TANJUNG AGAS INDUSTRIAL AREA, MUAR…" at bounding box center [687, 635] width 329 height 42
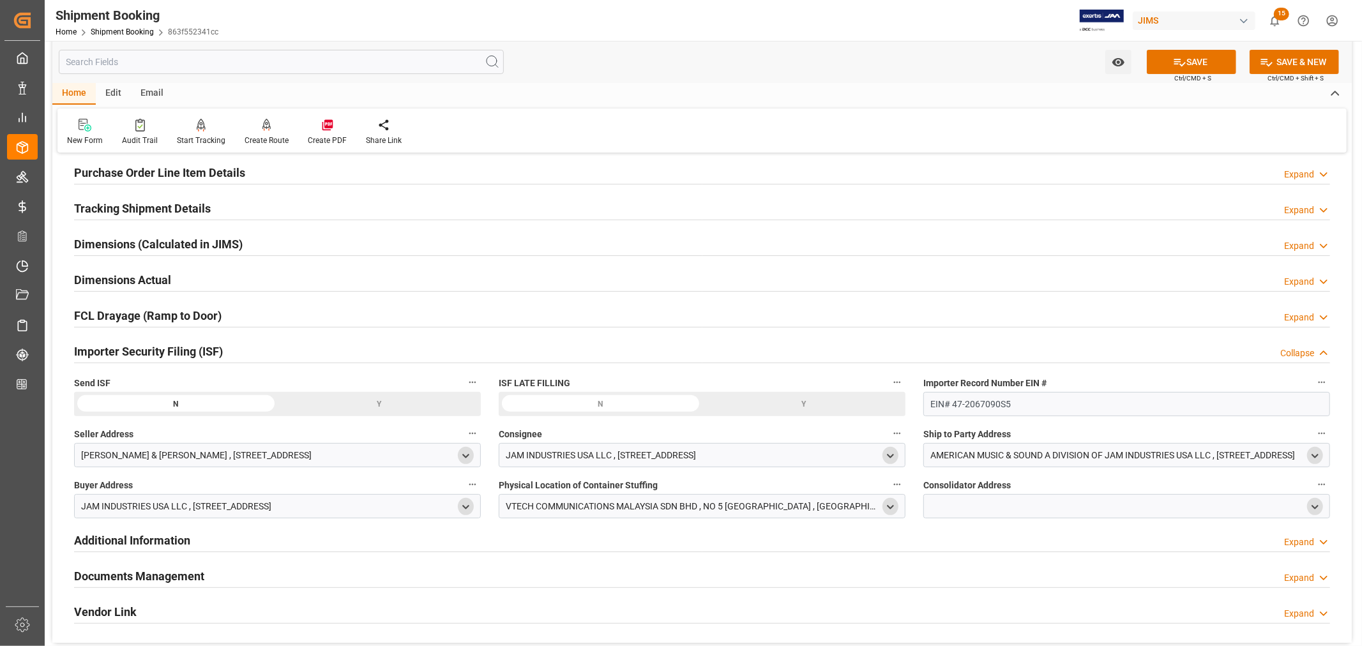
click at [1312, 506] on polyline "open menu" at bounding box center [1315, 507] width 6 height 3
click at [1070, 544] on input at bounding box center [1108, 544] width 350 height 24
type input "vtech"
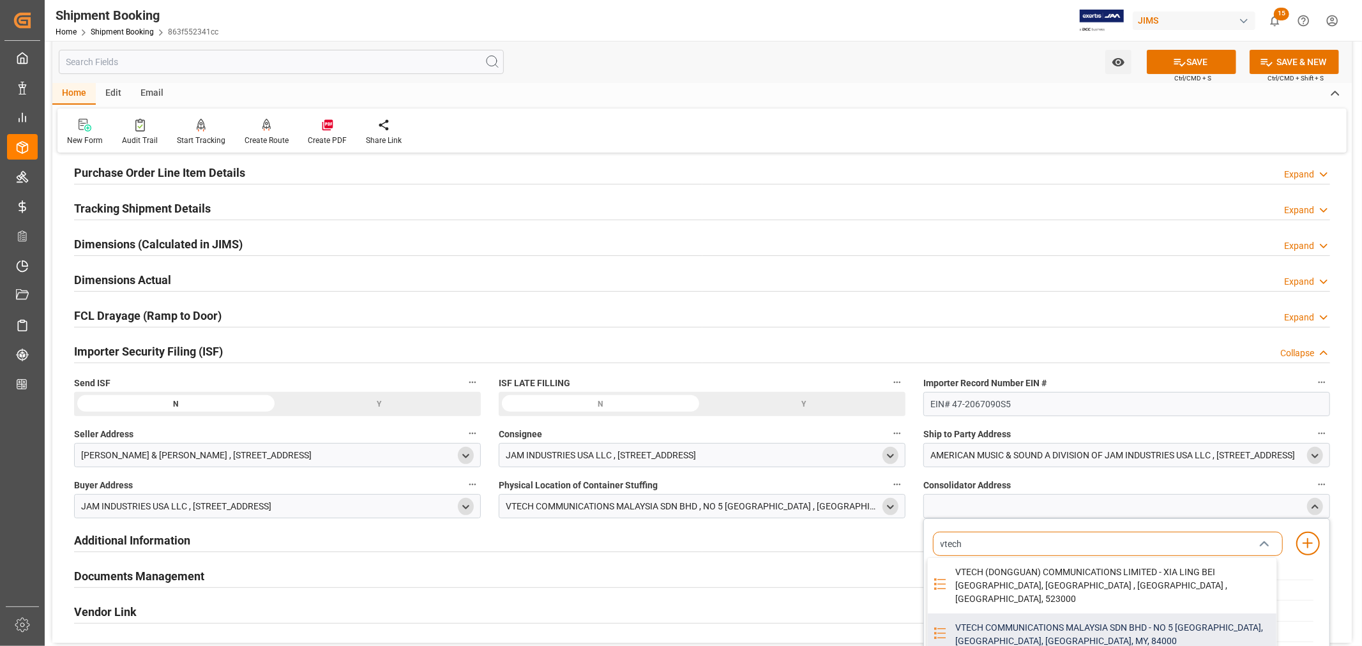
click at [1076, 614] on div "VTECH COMMUNICATIONS MALAYSIA SDN BHD - NO 5 TANJUNG AGAS INDUSTRIAL AREA, MUAR…" at bounding box center [1111, 635] width 329 height 42
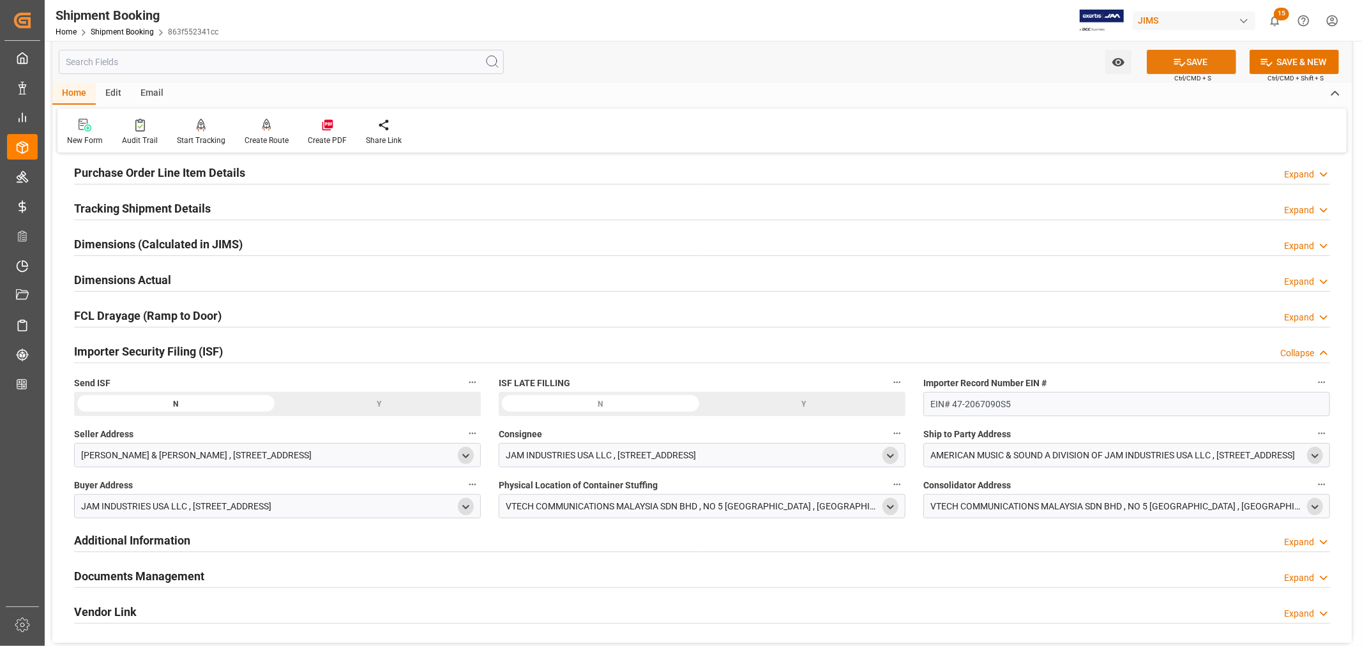
click at [1193, 64] on button "SAVE" at bounding box center [1191, 62] width 89 height 24
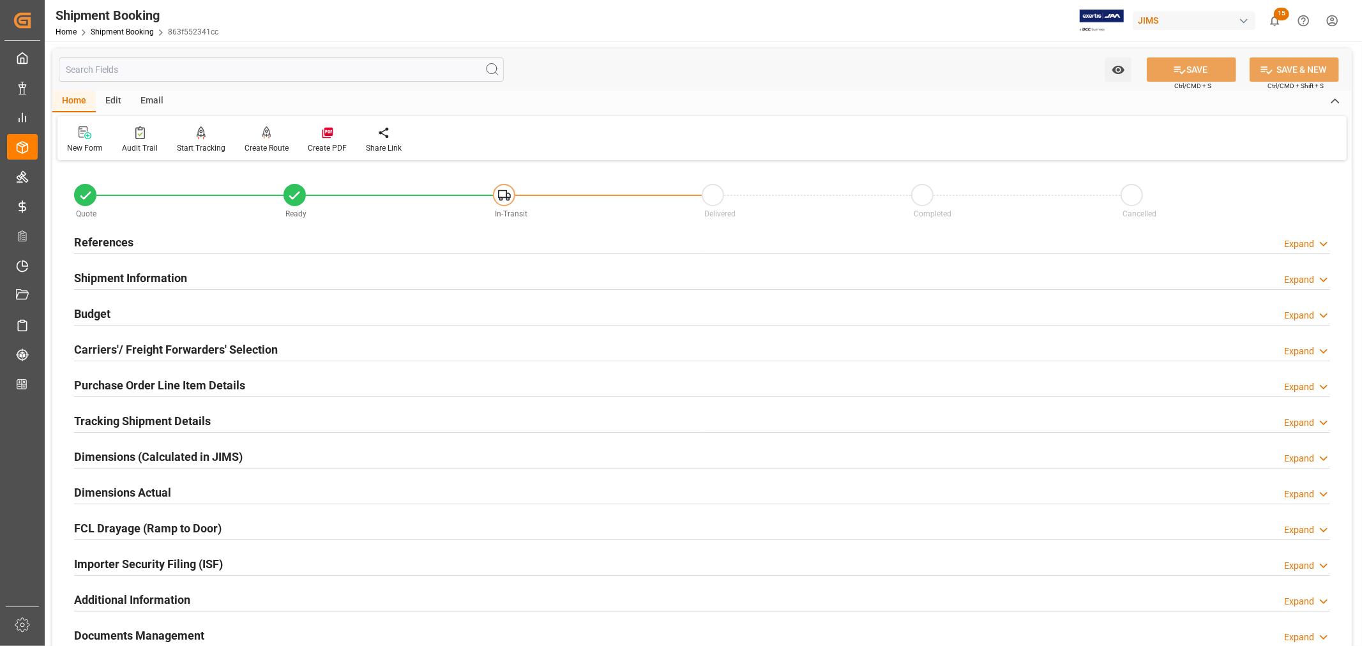
click at [132, 381] on h2 "Purchase Order Line Item Details" at bounding box center [159, 385] width 171 height 17
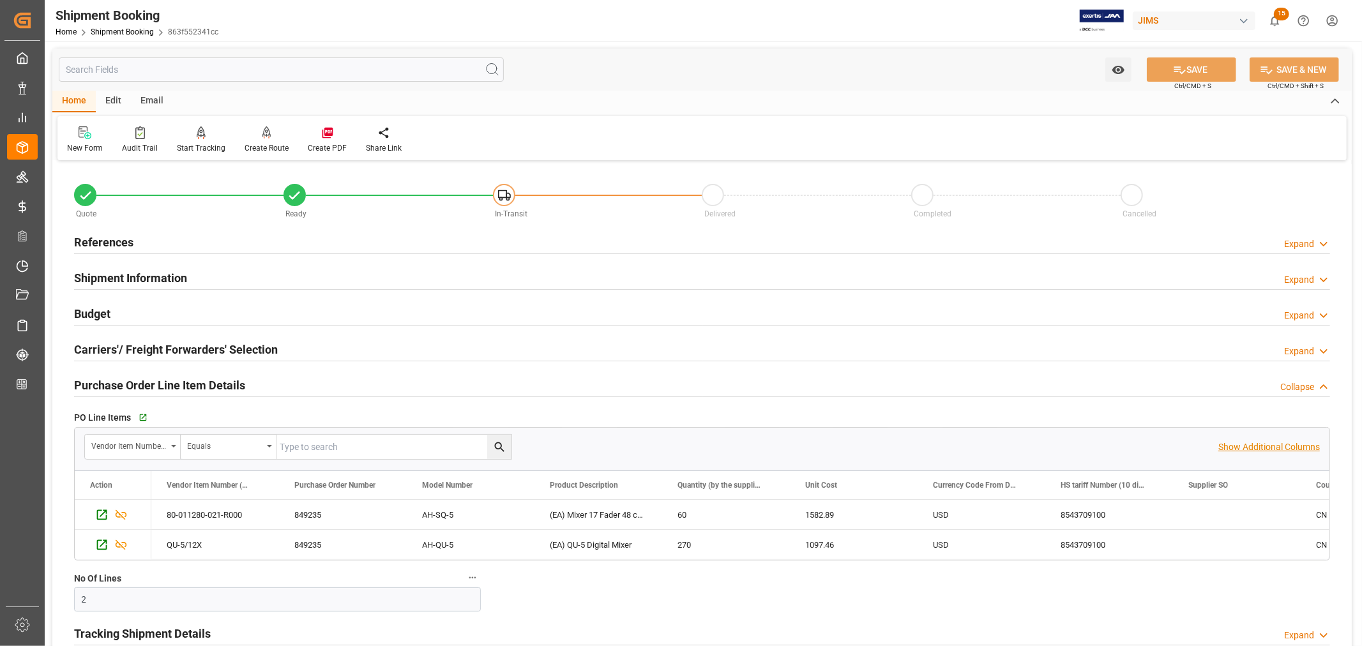
click at [1266, 449] on p "Show Additional Columns" at bounding box center [1269, 446] width 102 height 13
click at [761, 509] on div "60" at bounding box center [726, 514] width 128 height 29
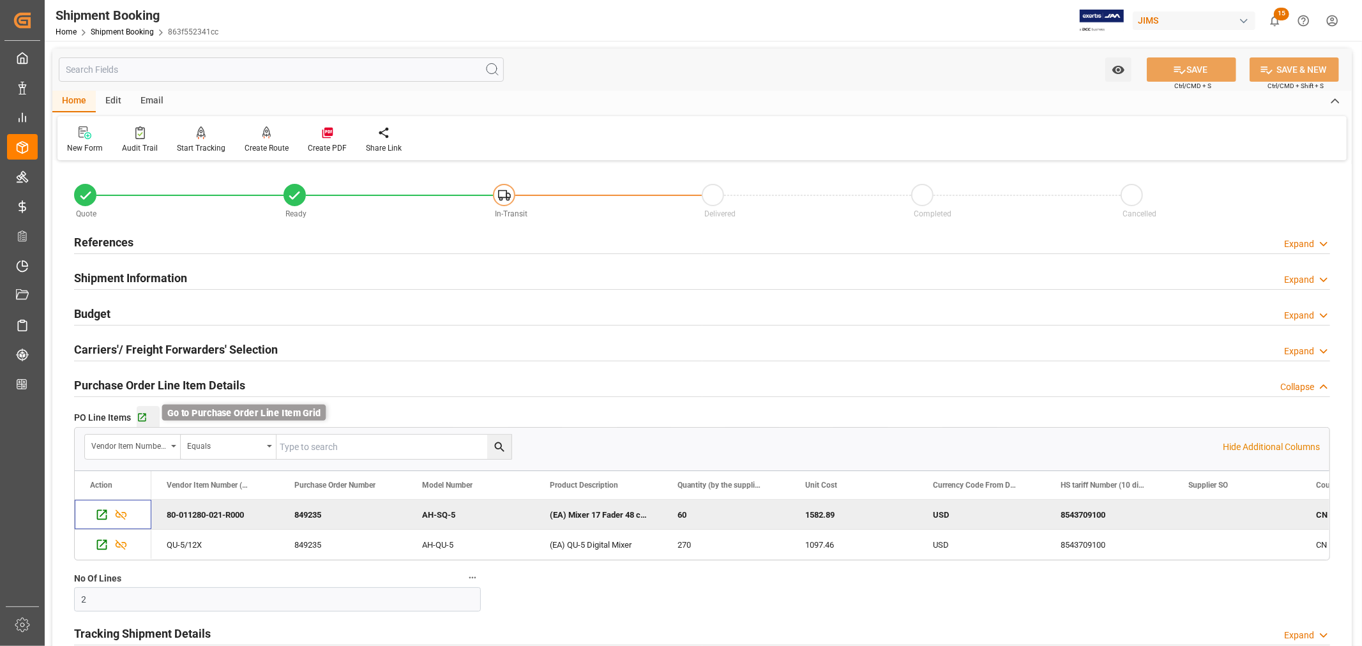
click at [144, 418] on icon "button" at bounding box center [142, 417] width 11 height 11
click at [134, 271] on h2 "Shipment Information" at bounding box center [130, 277] width 113 height 17
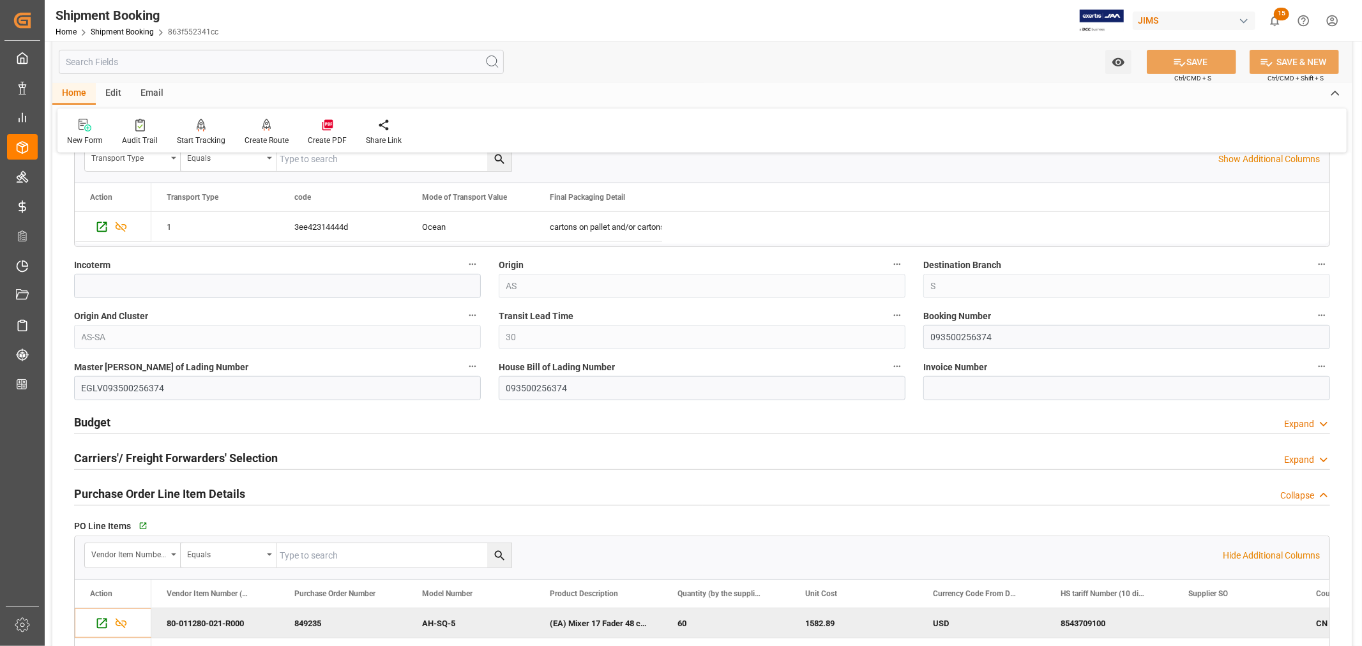
scroll to position [425, 0]
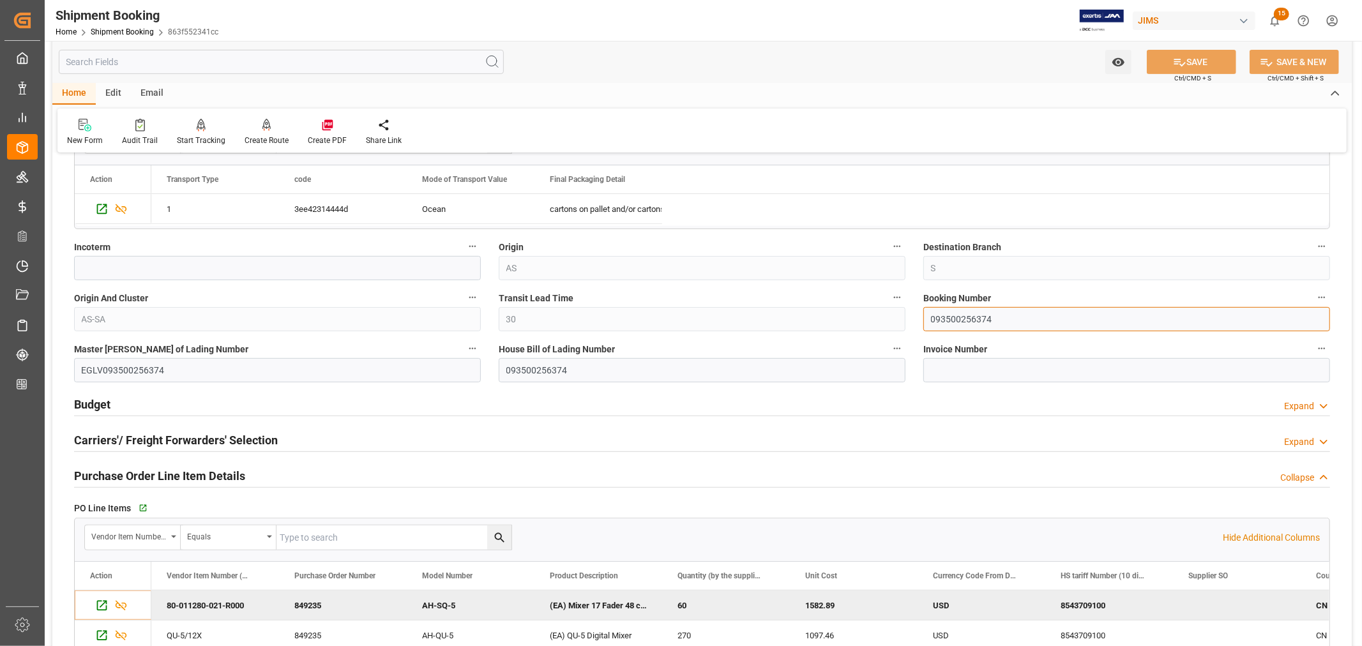
click at [970, 319] on input "093500256374" at bounding box center [1126, 319] width 407 height 24
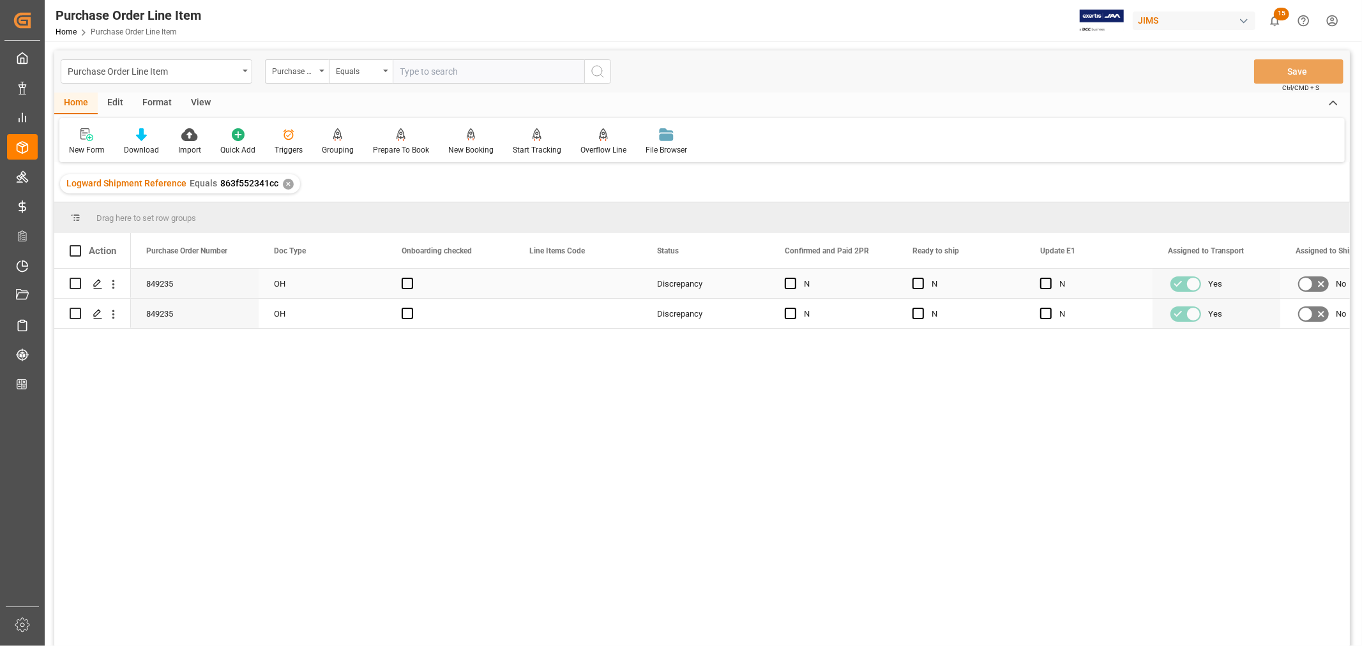
click at [523, 281] on div "Press SPACE to select this row." at bounding box center [578, 283] width 128 height 29
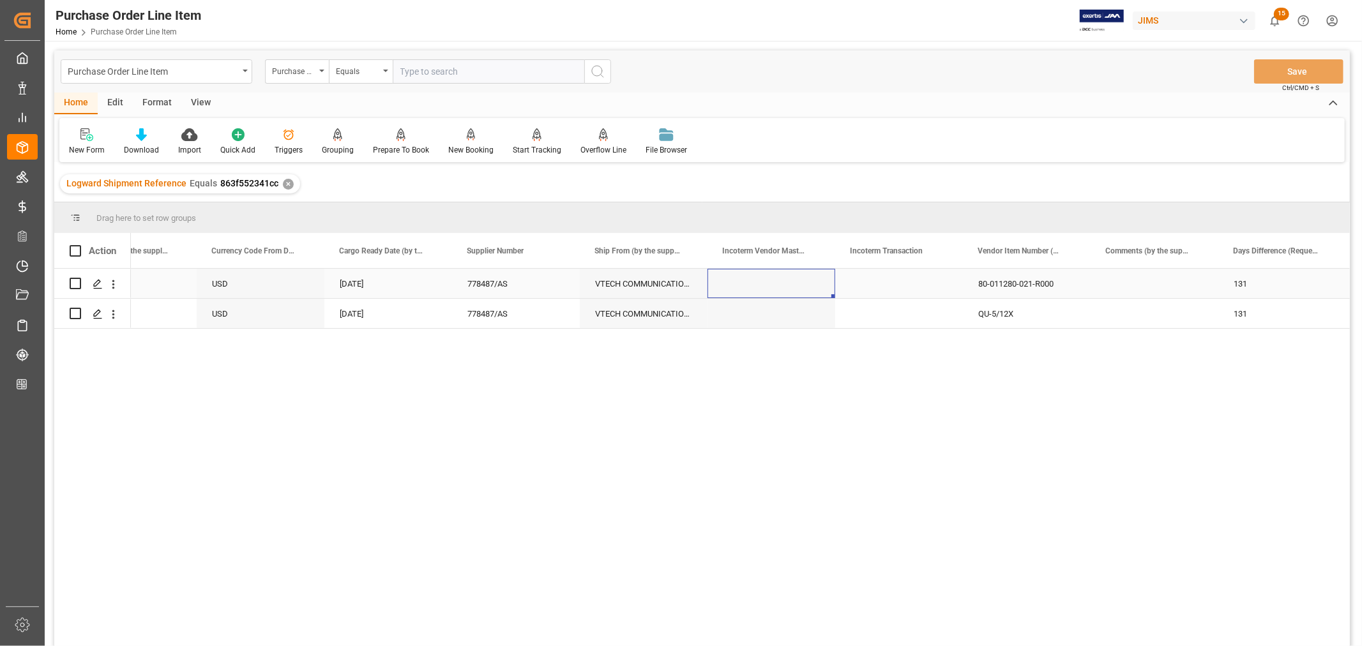
click at [864, 282] on div "Press SPACE to select this row." at bounding box center [899, 283] width 128 height 29
click at [845, 290] on input "Press SPACE to select this row." at bounding box center [898, 291] width 107 height 24
paste input "[GEOGRAPHIC_DATA], [GEOGRAPHIC_DATA] (MY)"
click at [924, 290] on input "FCA [GEOGRAPHIC_DATA], [GEOGRAPHIC_DATA] (MY)" at bounding box center [898, 291] width 107 height 24
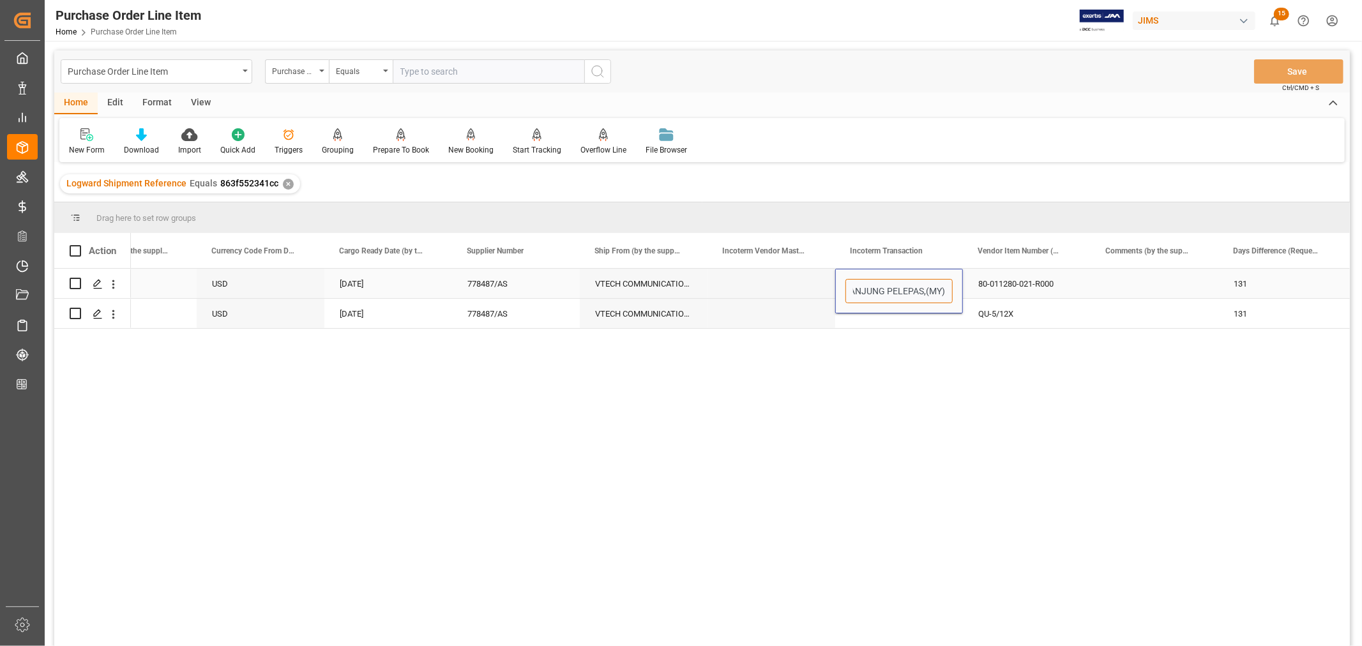
click at [945, 290] on input "FCA TANJUNG PELEPAS,(MY)" at bounding box center [898, 291] width 107 height 24
type input "FCA TANJUNG PELEPAS,(MY) PORT"
click at [751, 289] on div "Press SPACE to select this row." at bounding box center [771, 283] width 128 height 29
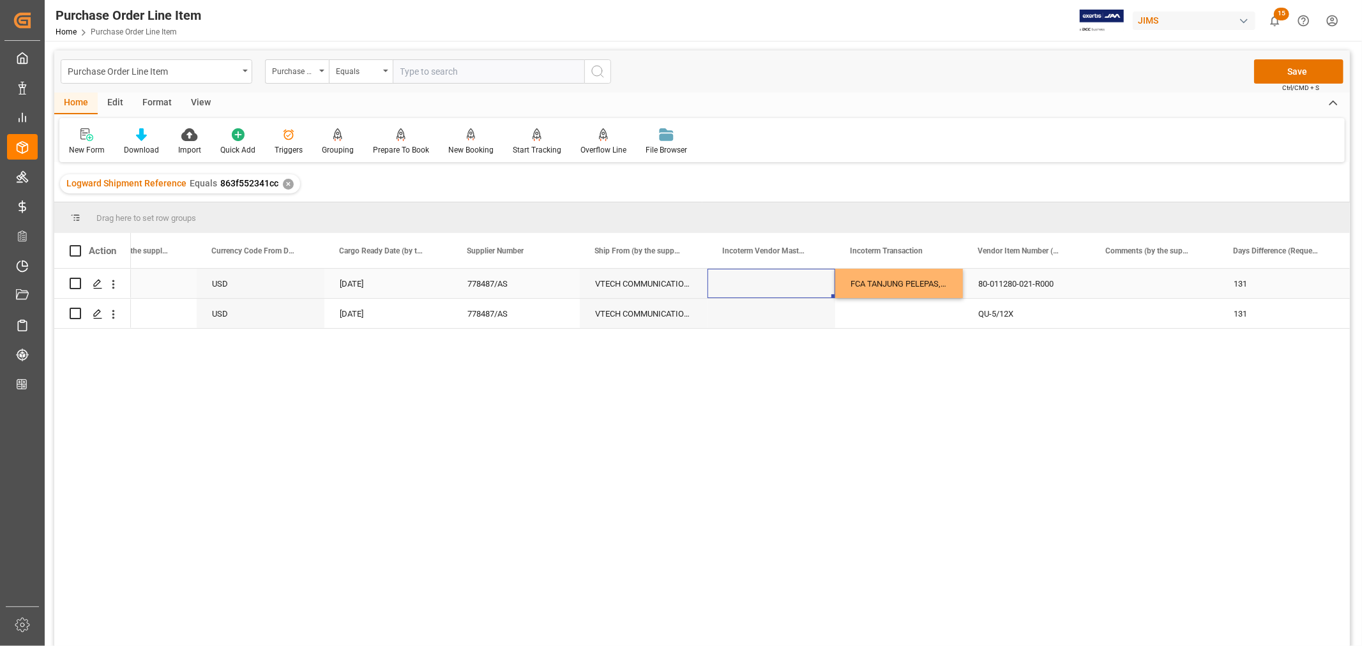
click at [905, 279] on div "FCA TANJUNG PELEPAS,(MY) PORT" at bounding box center [899, 283] width 128 height 29
drag, startPoint x: 958, startPoint y: 294, endPoint x: 956, endPoint y: 315, distance: 21.1
click at [1300, 75] on button "Save" at bounding box center [1298, 71] width 89 height 24
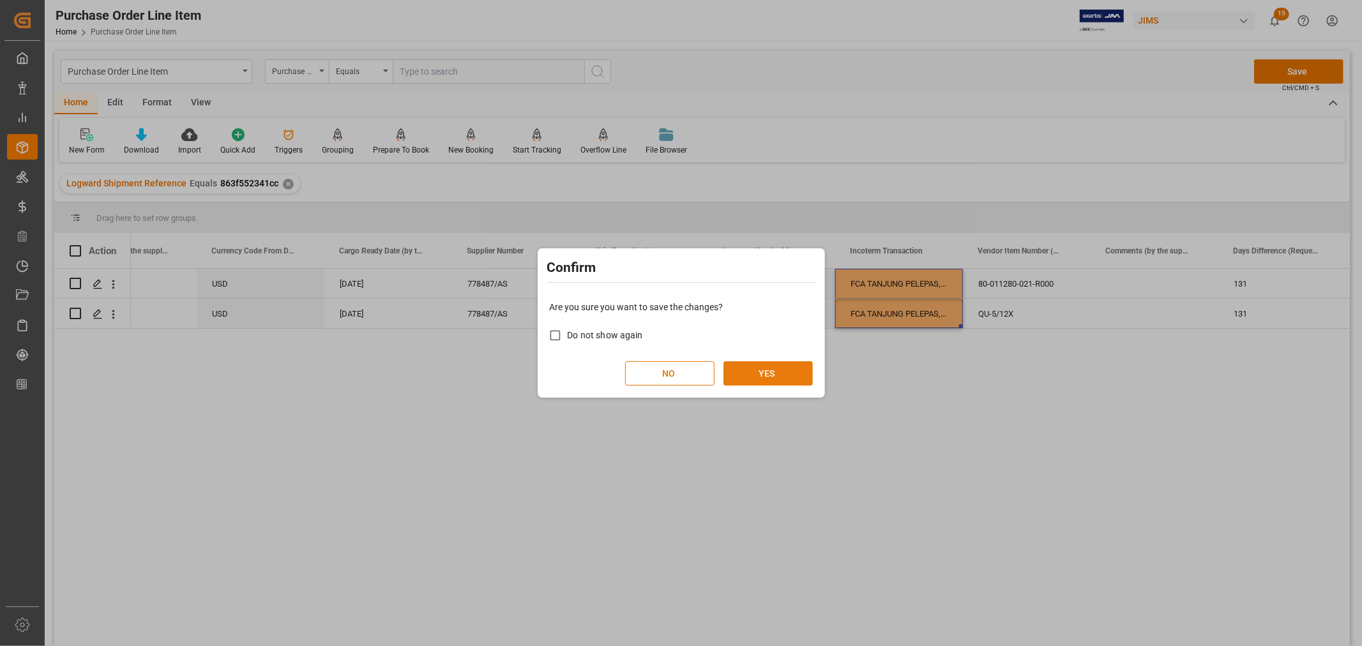
click at [762, 377] on button "YES" at bounding box center [767, 373] width 89 height 24
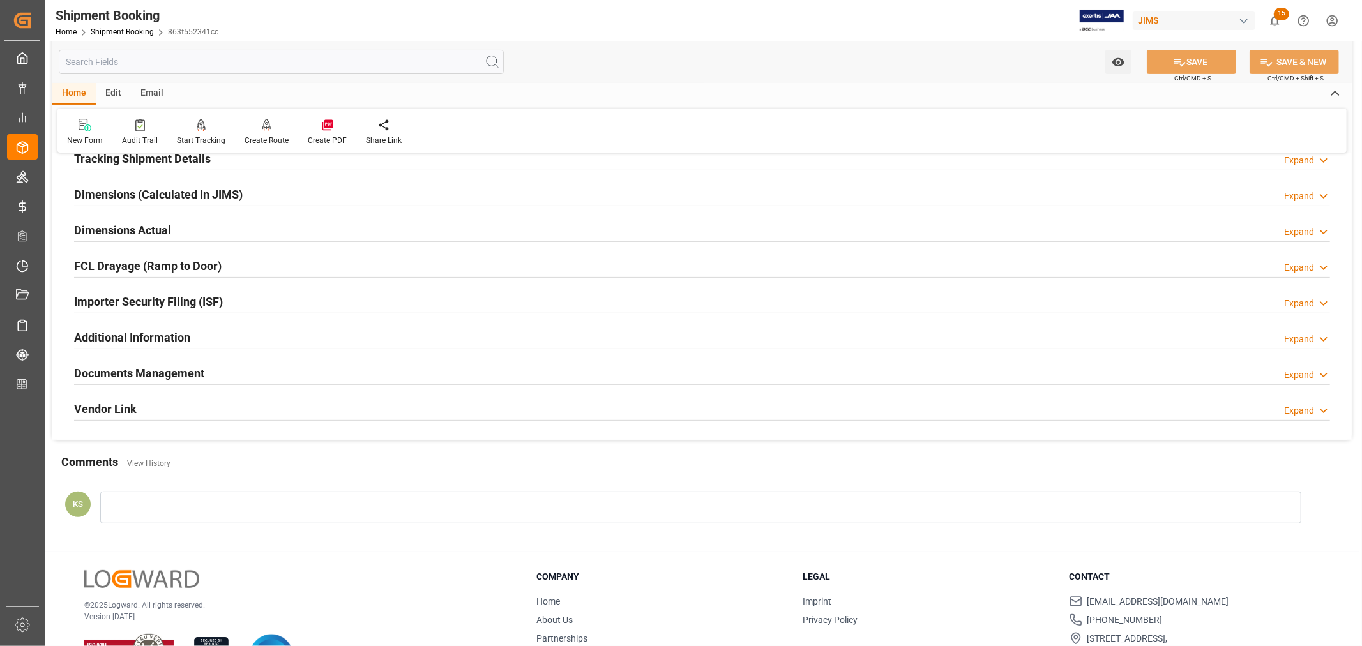
scroll to position [283, 0]
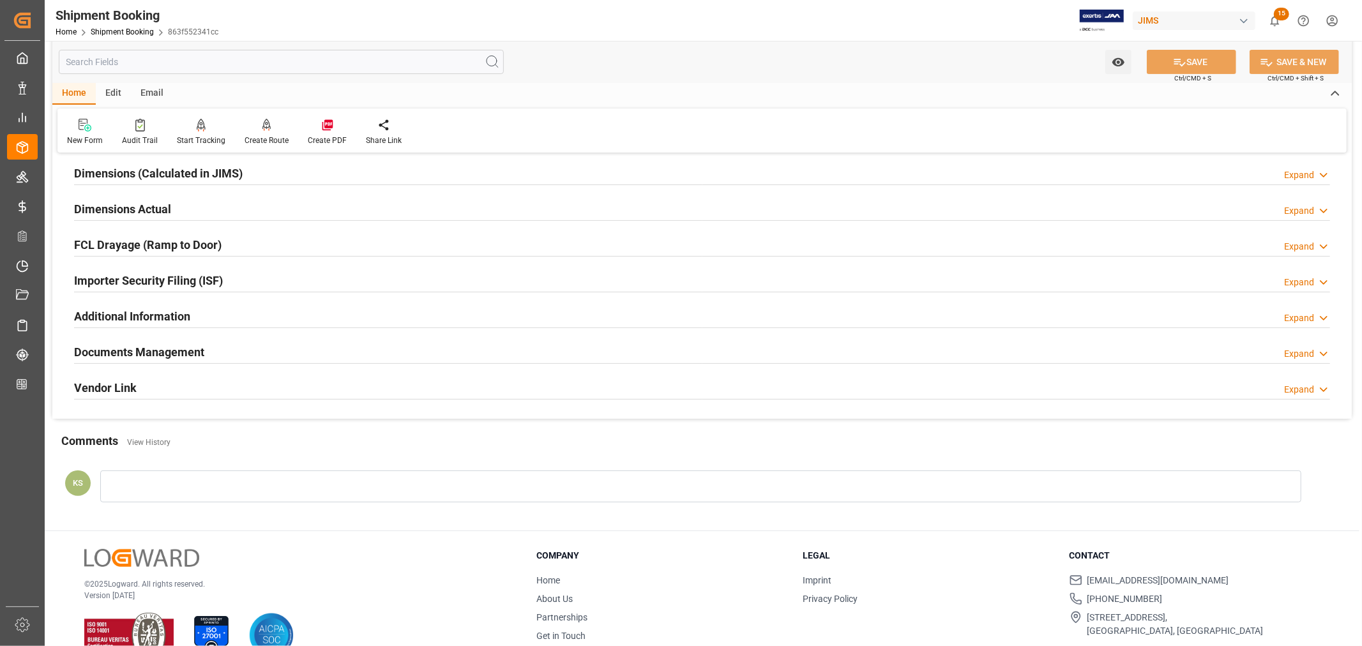
click at [278, 283] on div "Importer Security Filing (ISF) Expand" at bounding box center [702, 279] width 1256 height 24
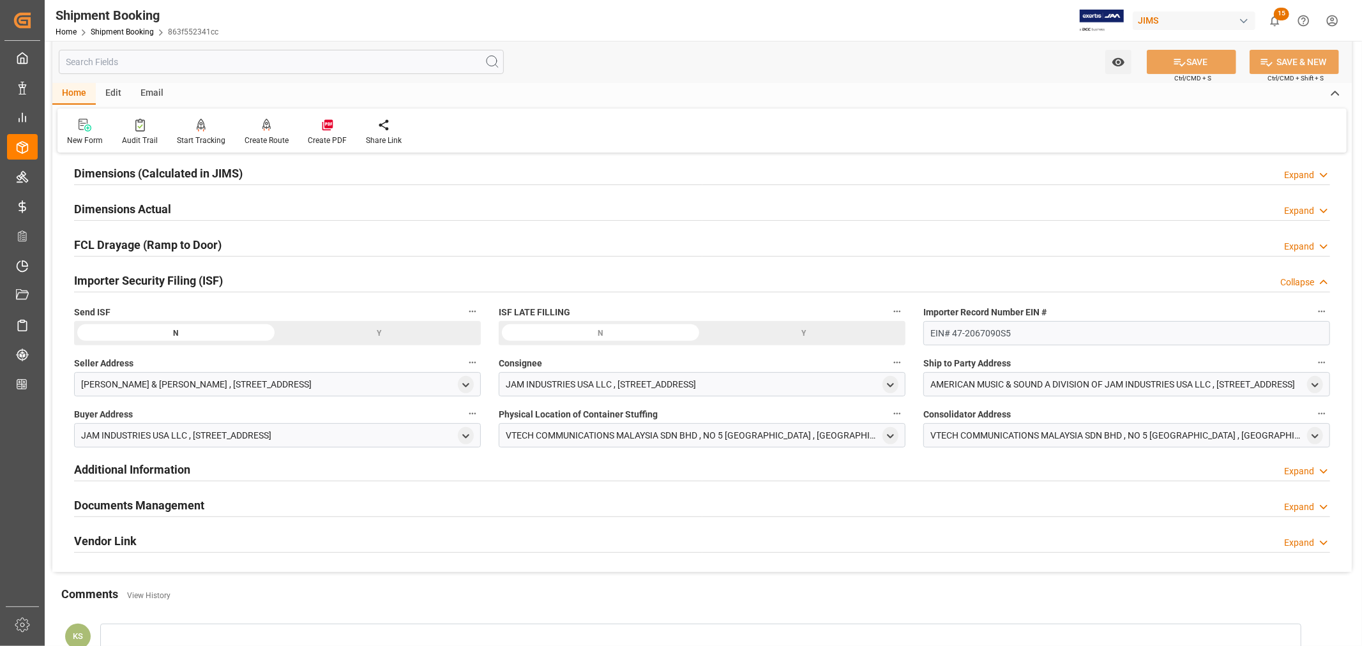
click at [0, 0] on div "Y" at bounding box center [0, 0] width 0 height 0
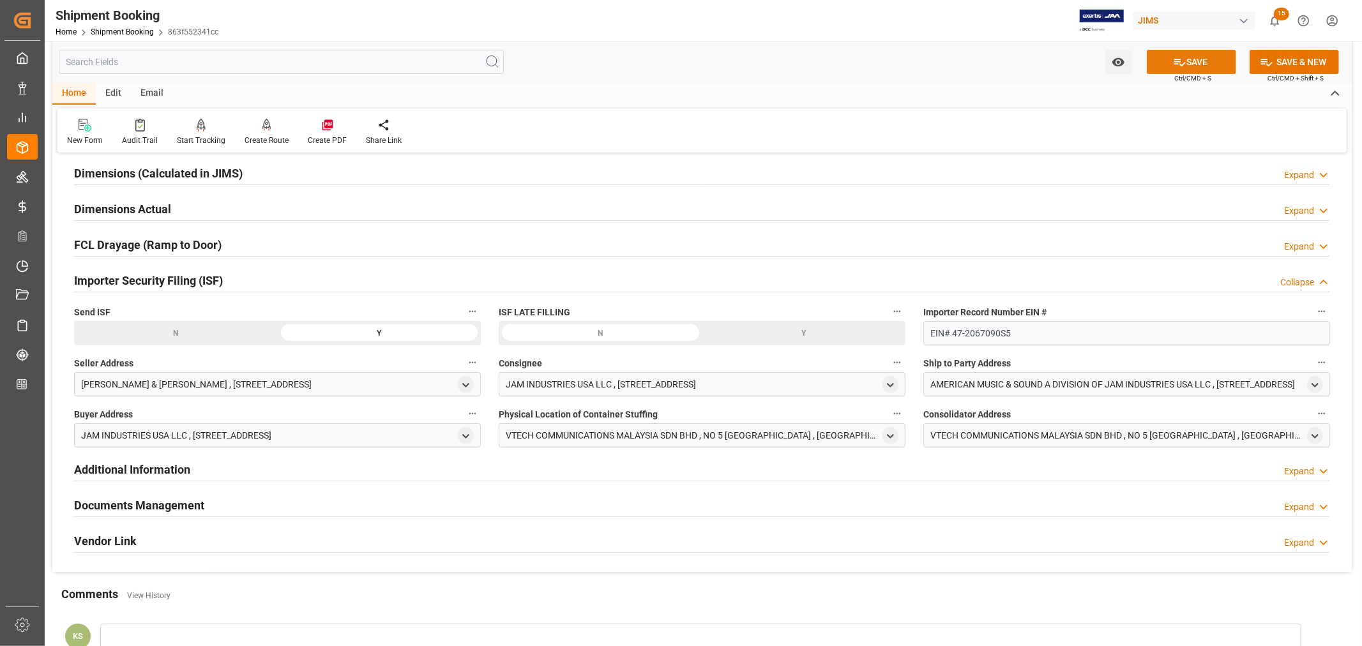
click at [1190, 61] on button "SAVE" at bounding box center [1191, 62] width 89 height 24
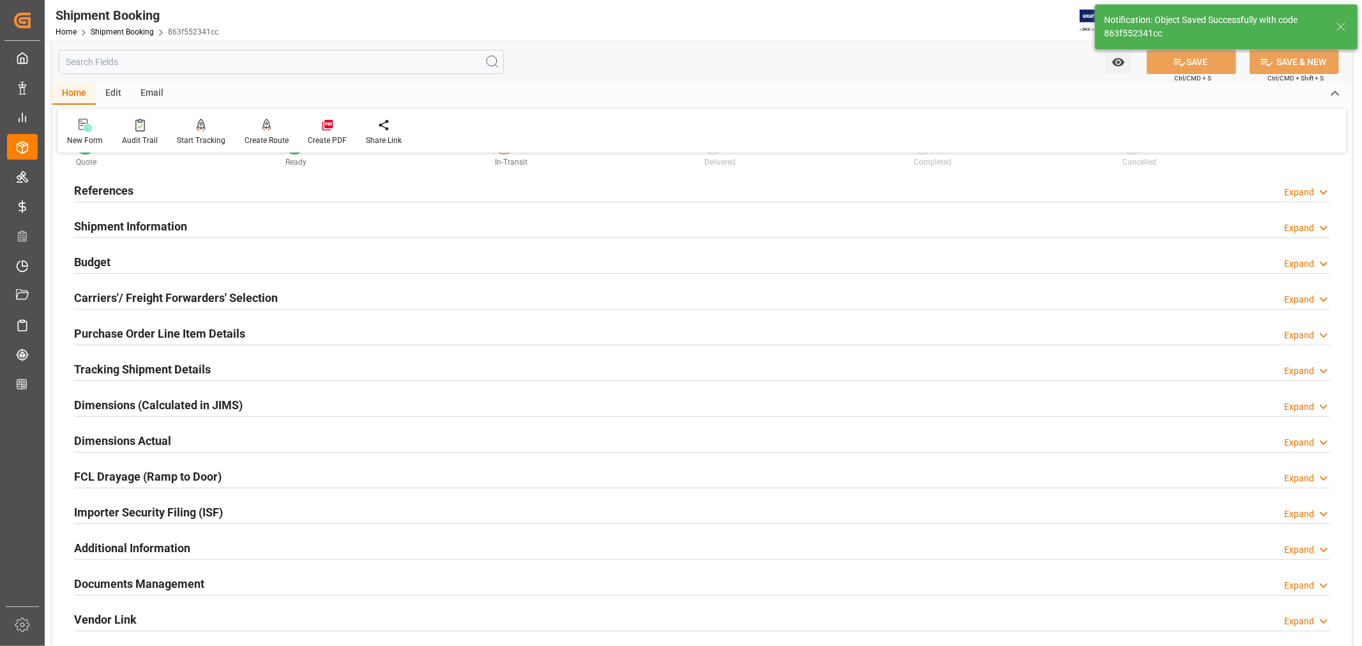
scroll to position [0, 0]
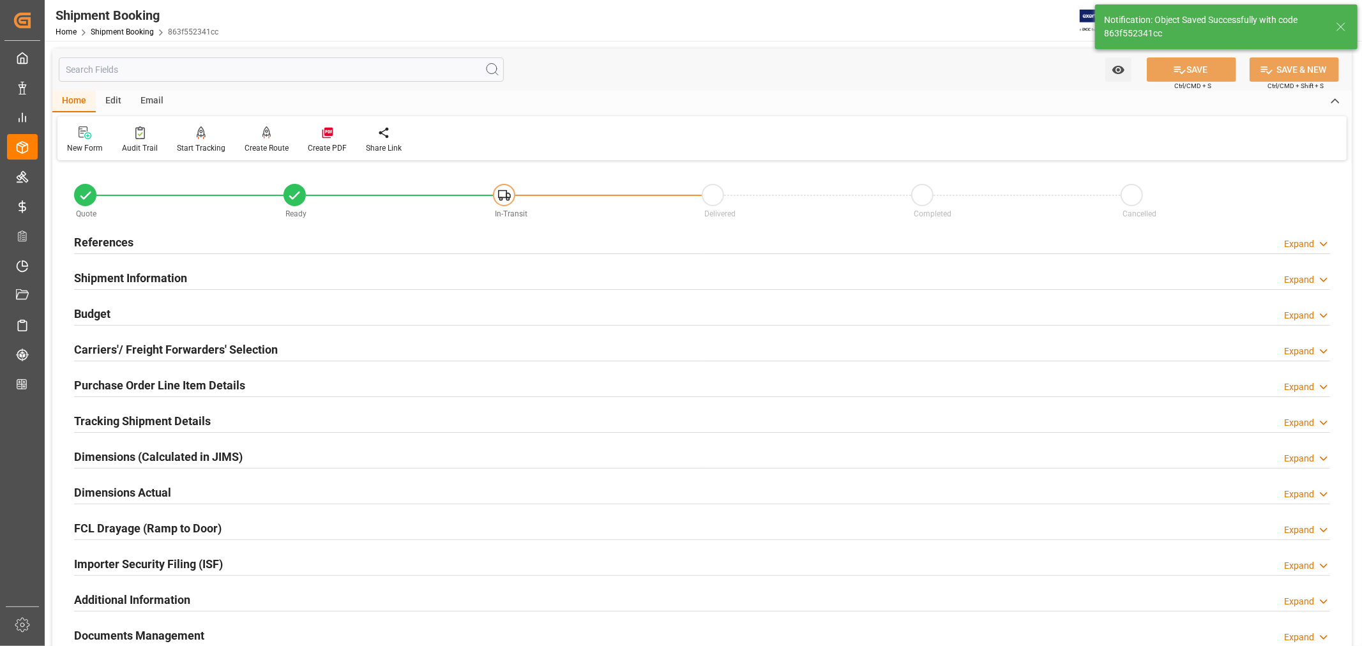
click at [126, 245] on h2 "References" at bounding box center [103, 242] width 59 height 17
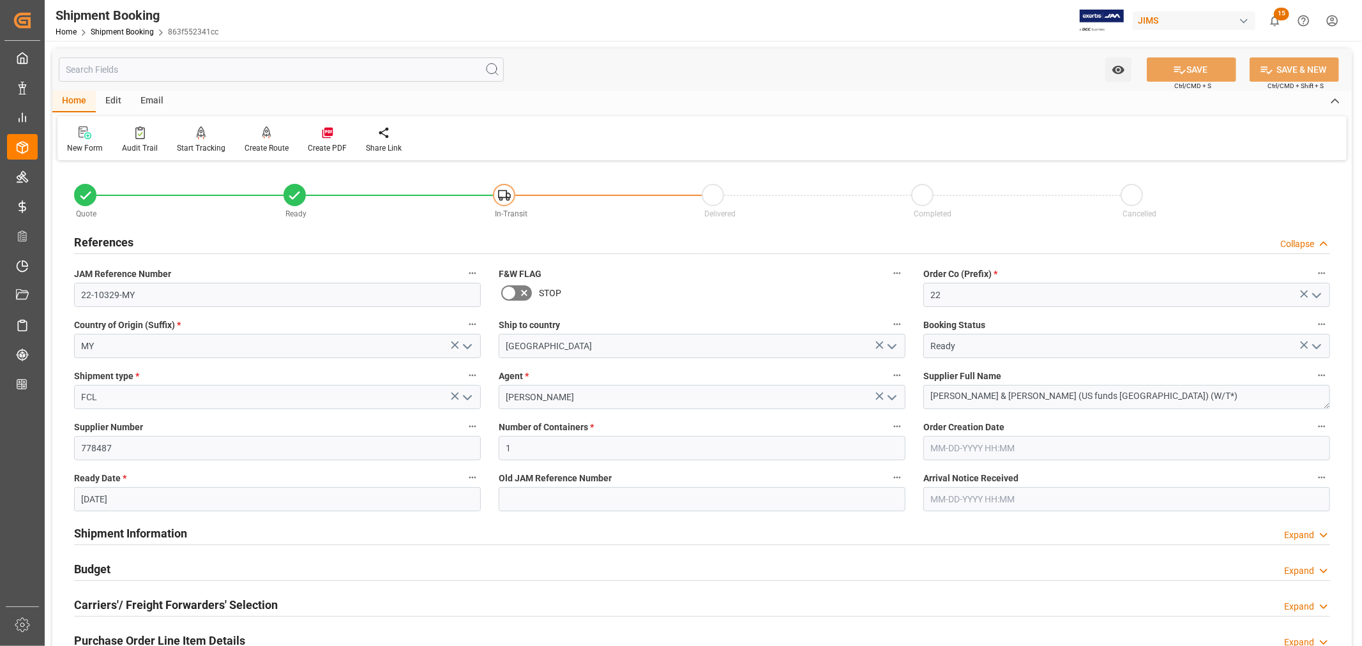
click at [123, 241] on h2 "References" at bounding box center [103, 242] width 59 height 17
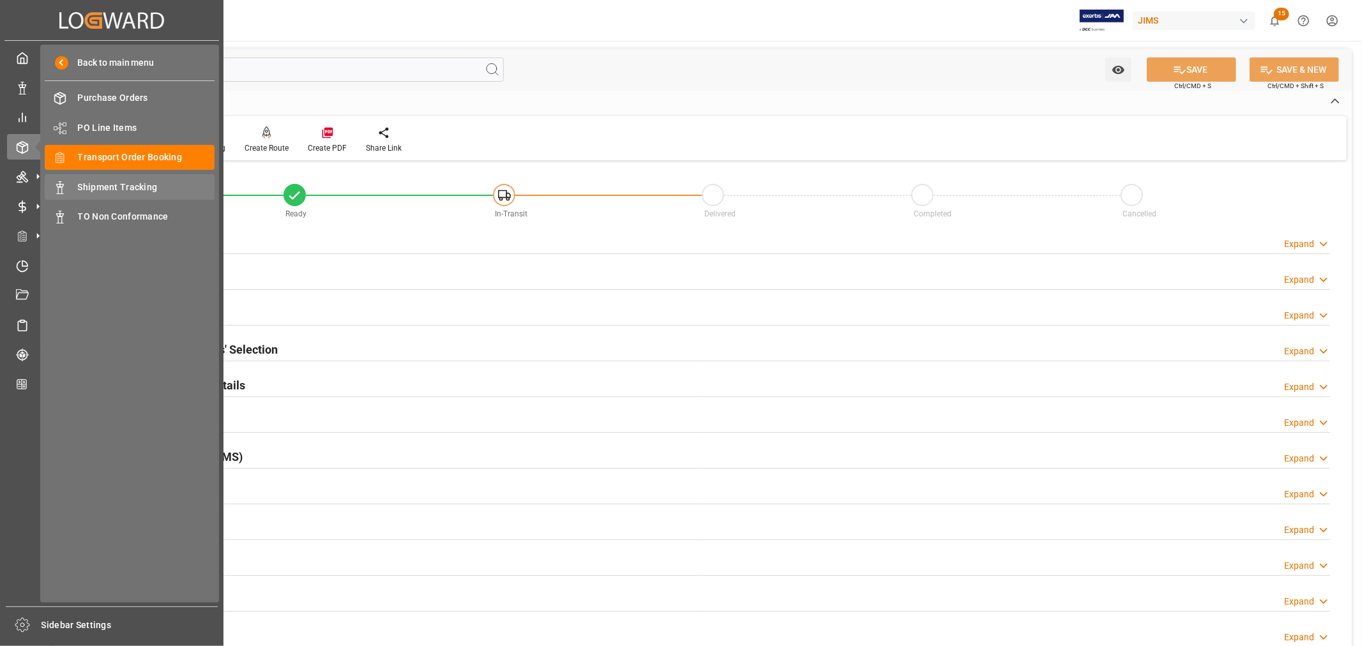
click at [139, 185] on span "Shipment Tracking" at bounding box center [146, 187] width 137 height 13
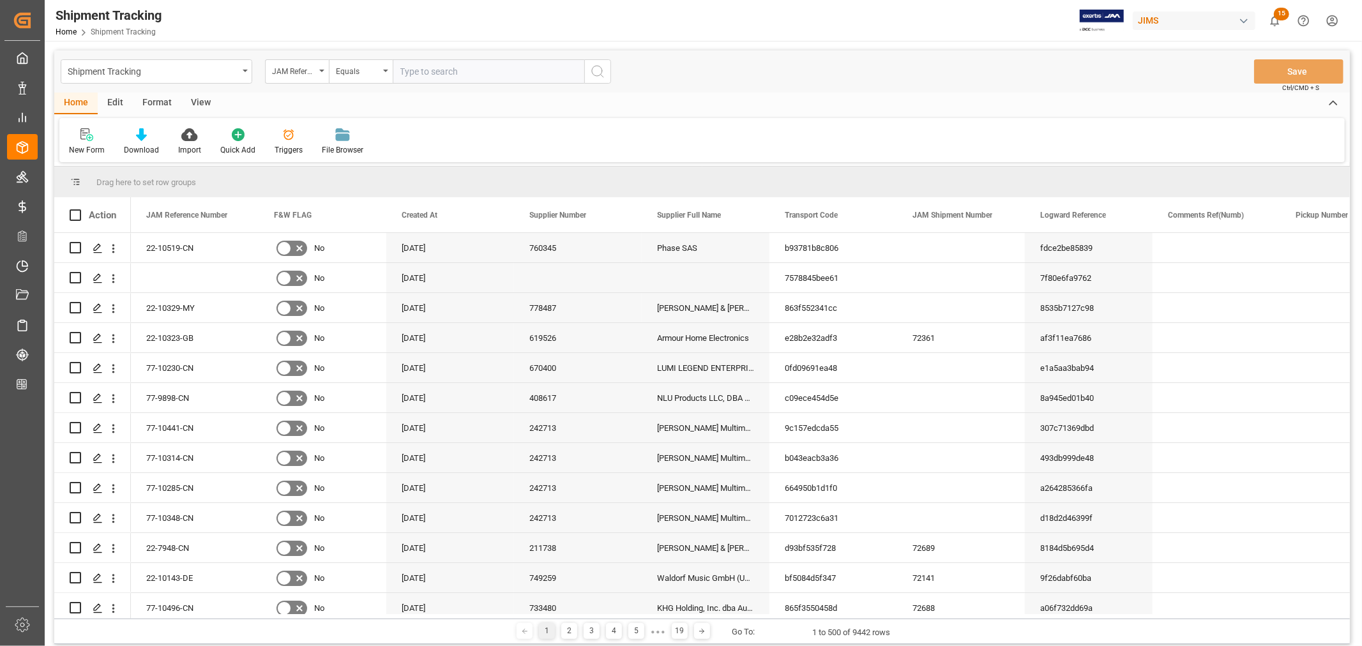
click at [398, 68] on input "text" at bounding box center [489, 71] width 192 height 24
paste input "22-9321-CN"
type input "22-9321-CN"
click at [598, 73] on icon "search button" at bounding box center [597, 71] width 15 height 15
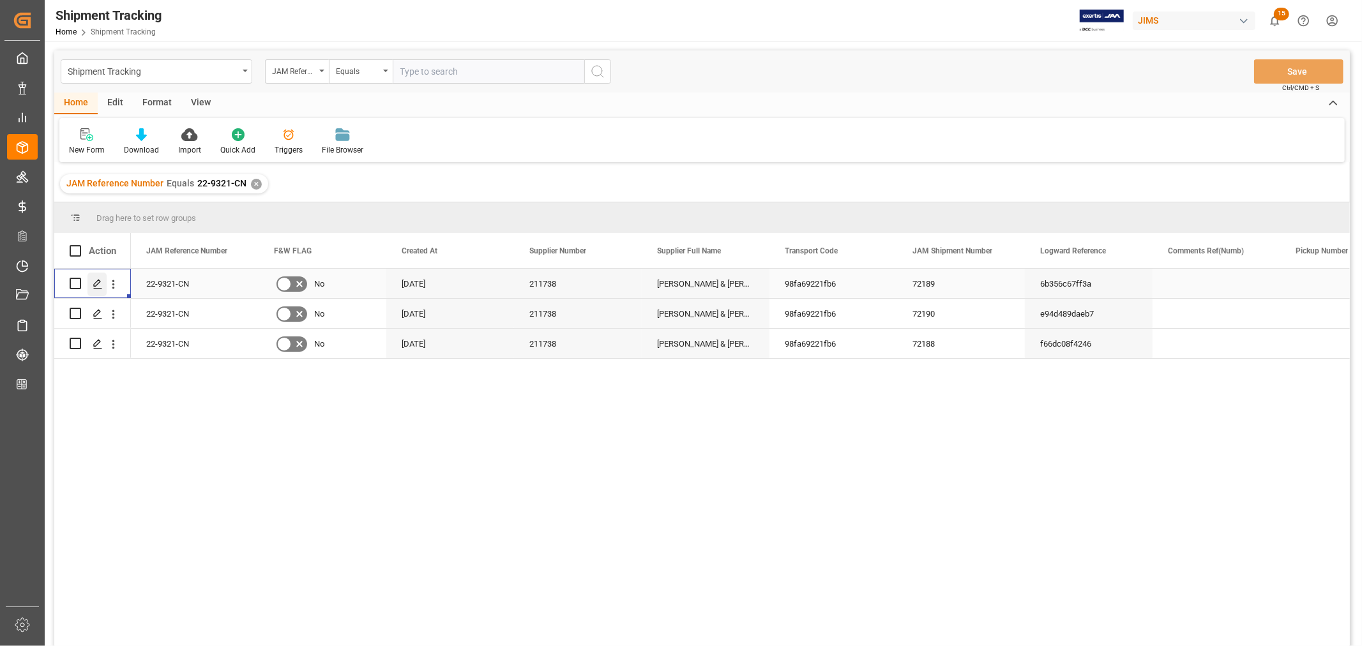
click at [96, 284] on polygon "Press SPACE to select this row." at bounding box center [97, 283] width 6 height 6
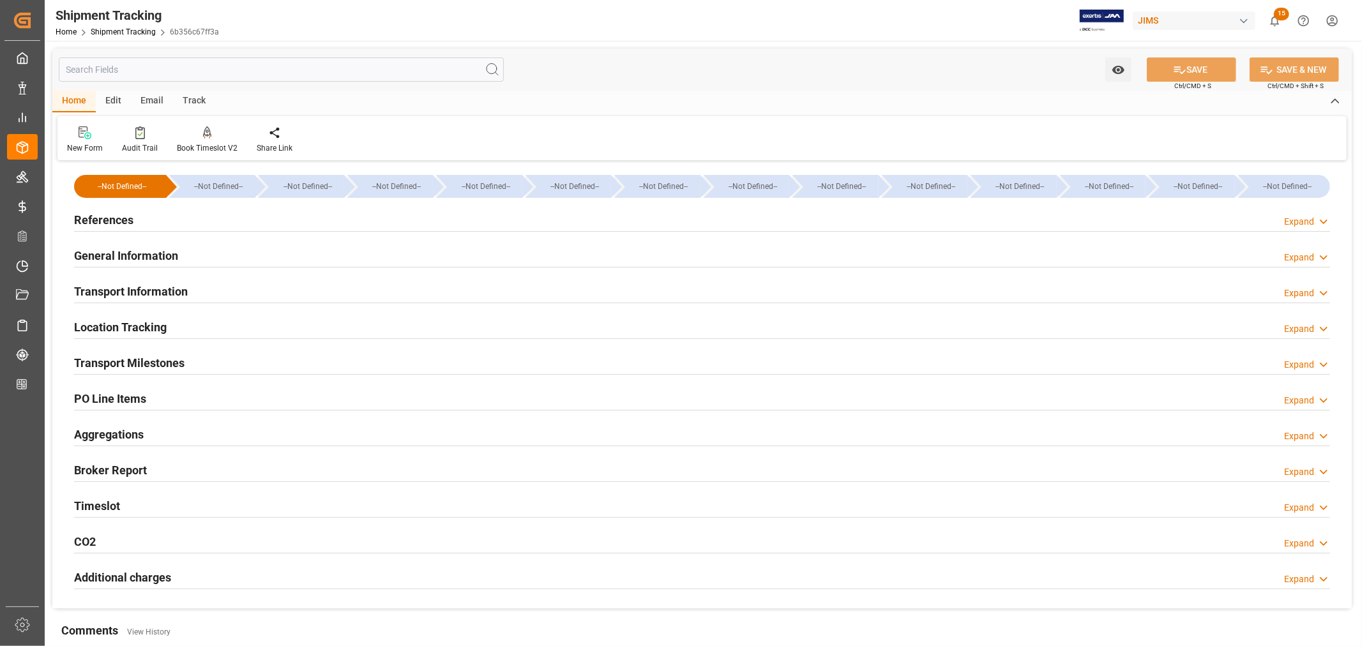
click at [137, 253] on h2 "General Information" at bounding box center [126, 255] width 104 height 17
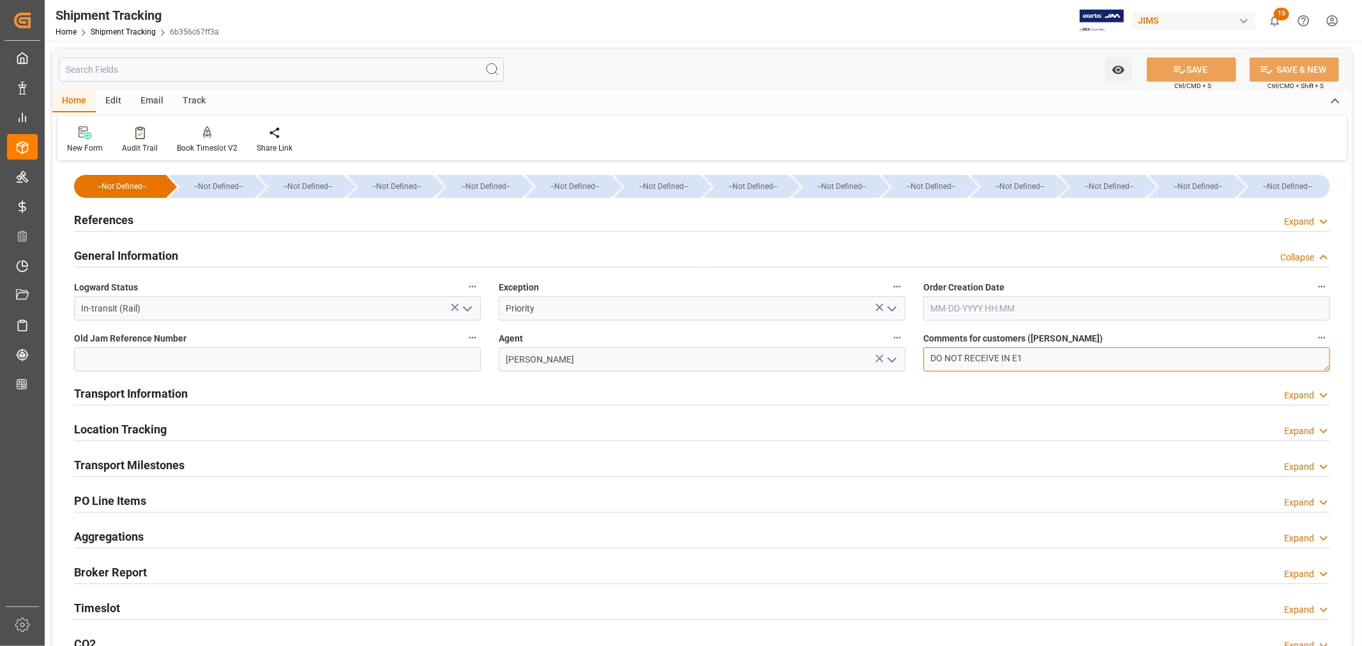
drag, startPoint x: 1022, startPoint y: 358, endPoint x: 917, endPoint y: 359, distance: 105.4
click at [917, 359] on div "Comments for customers (SAL) DO NOT RECEIVE IN E1" at bounding box center [1126, 350] width 425 height 51
type textarea "OK TO RECEIVE IN E1"
click at [1190, 72] on button "SAVE" at bounding box center [1191, 69] width 89 height 24
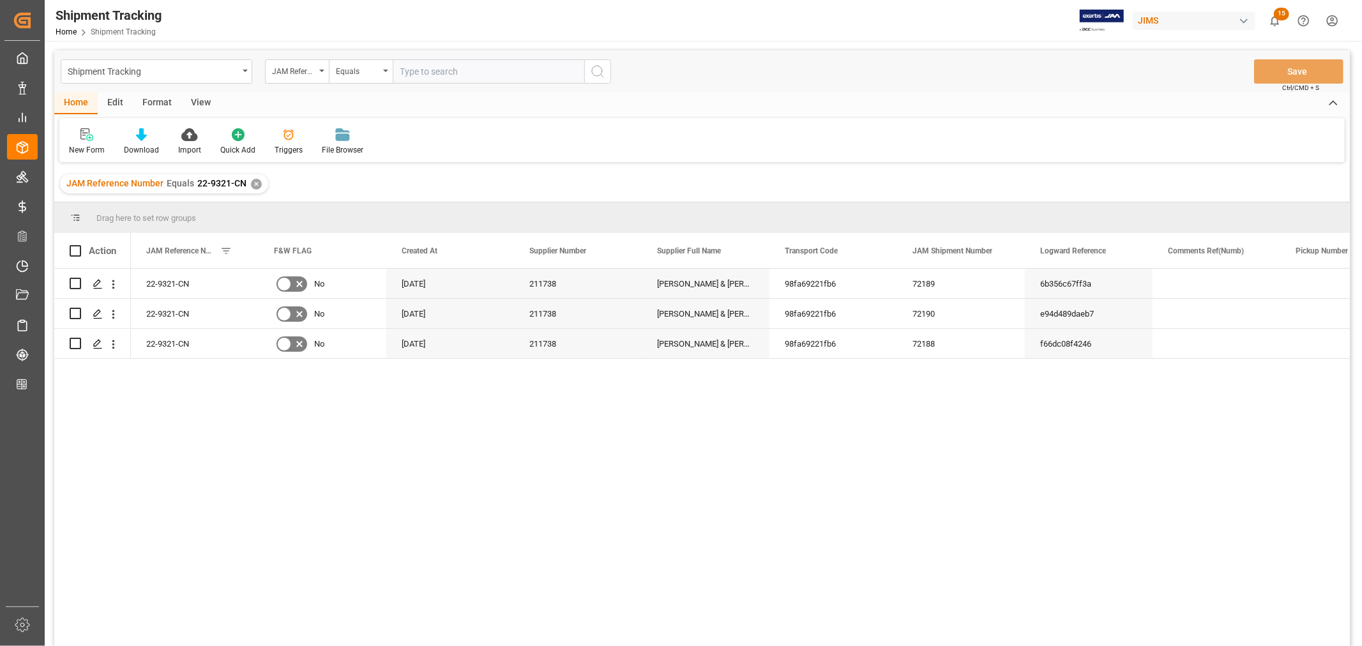
drag, startPoint x: 204, startPoint y: 98, endPoint x: 105, endPoint y: 123, distance: 102.5
click at [202, 99] on div "View" at bounding box center [200, 104] width 39 height 22
click at [86, 145] on div "Default" at bounding box center [81, 149] width 25 height 11
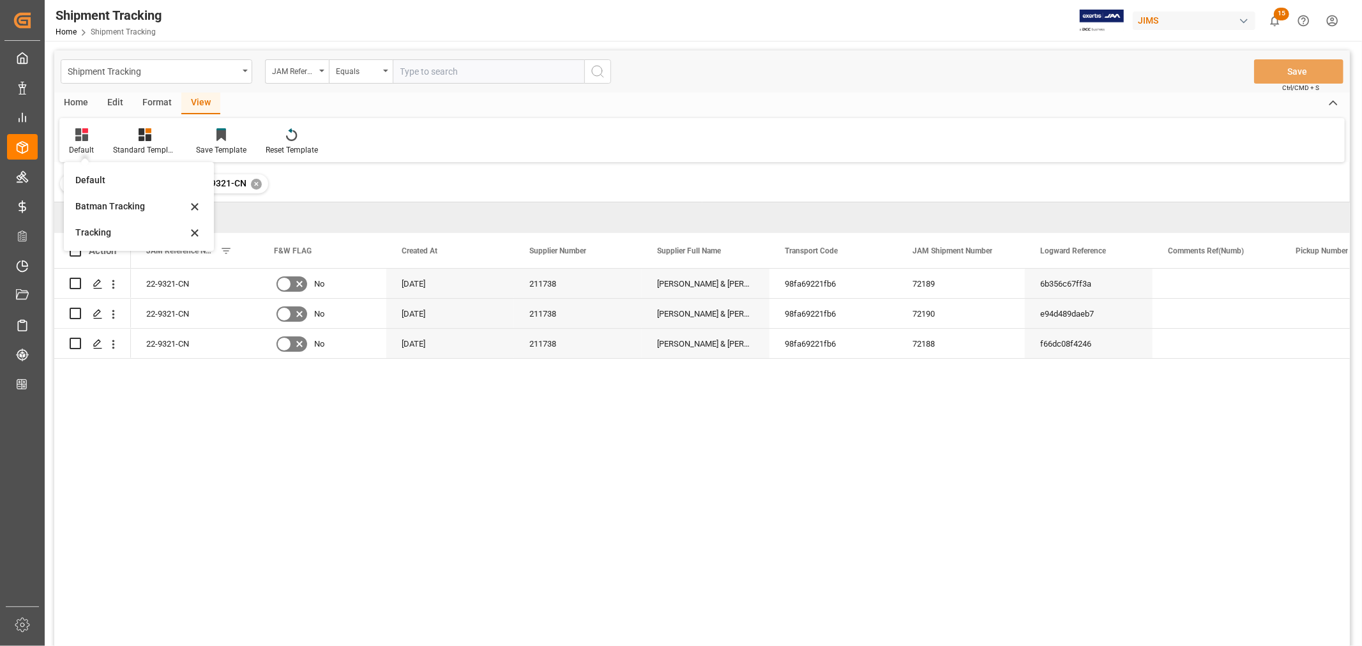
click at [103, 204] on div "Batman Tracking" at bounding box center [131, 206] width 112 height 13
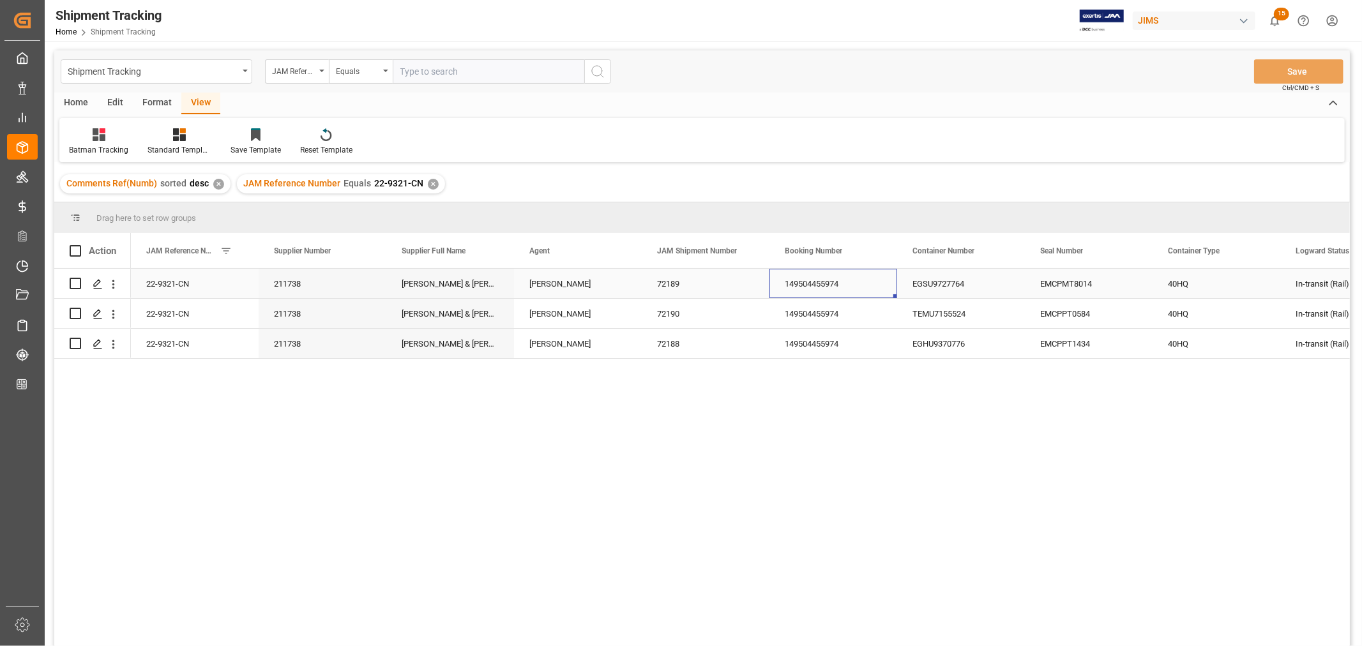
click at [818, 283] on div "149504455974" at bounding box center [833, 283] width 128 height 29
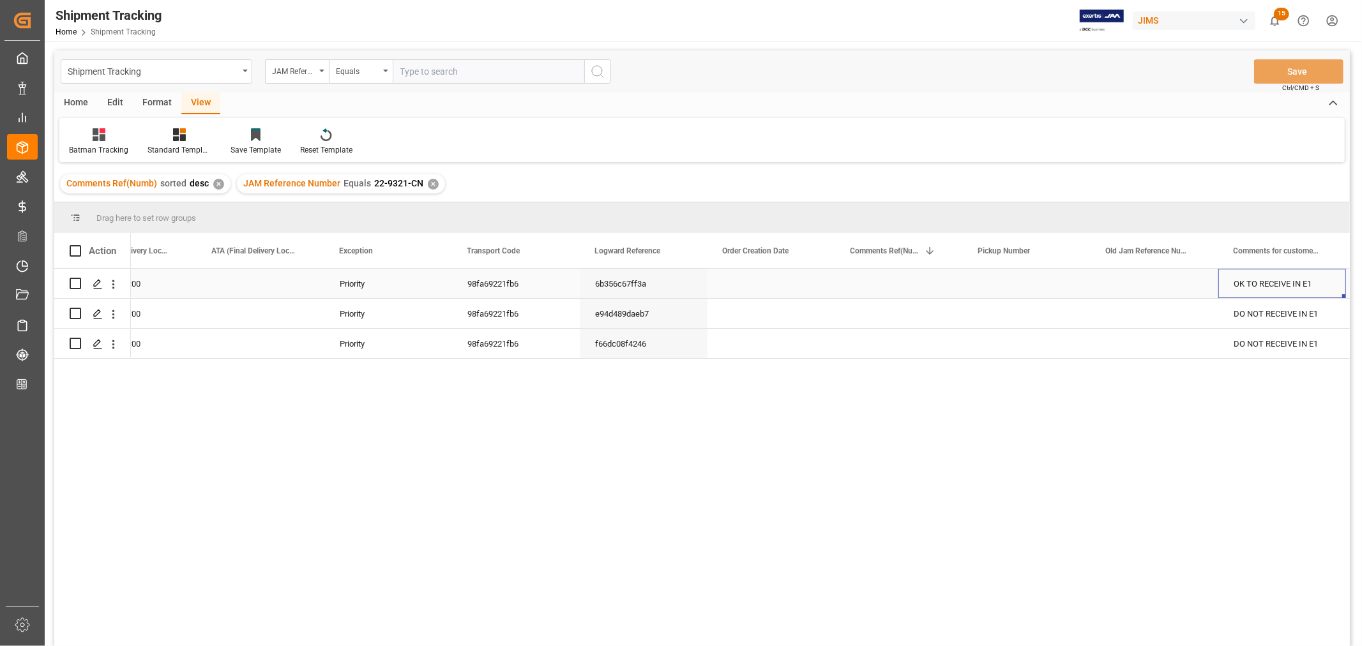
scroll to position [0, 1466]
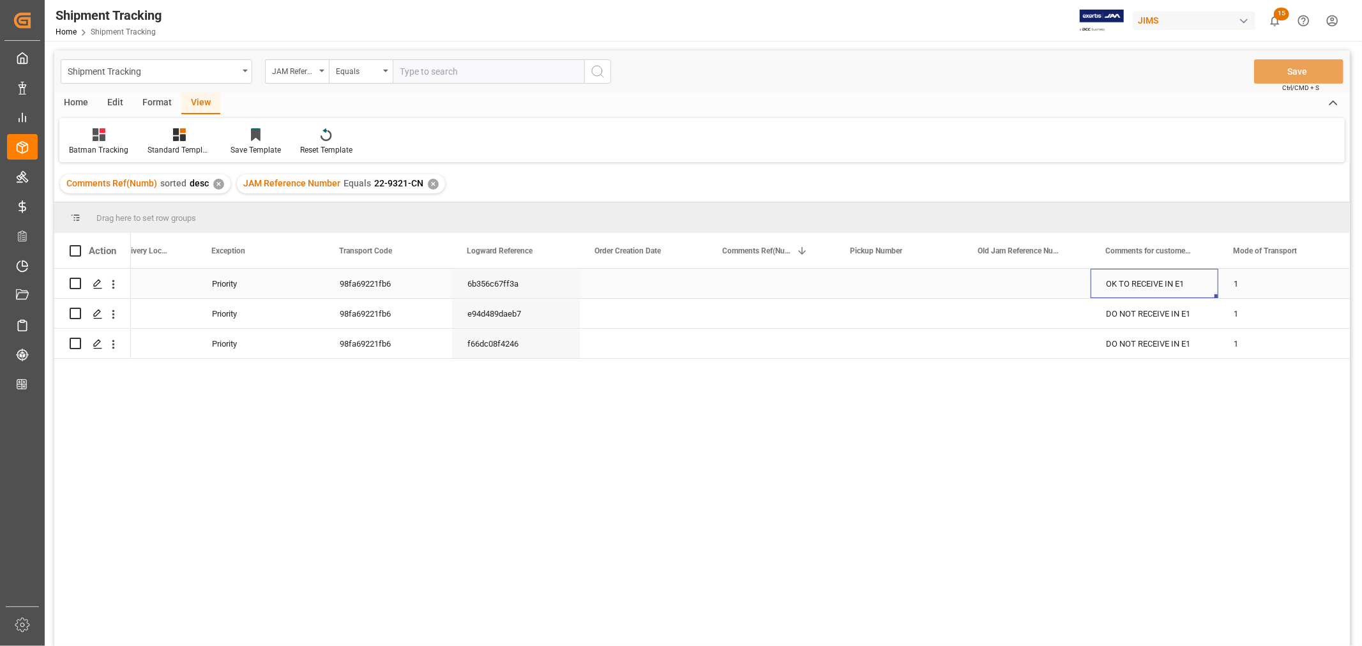
click at [1168, 276] on div "OK TO RECEIVE IN E1" at bounding box center [1154, 283] width 128 height 29
drag, startPoint x: 1216, startPoint y: 295, endPoint x: 1205, endPoint y: 342, distance: 47.7
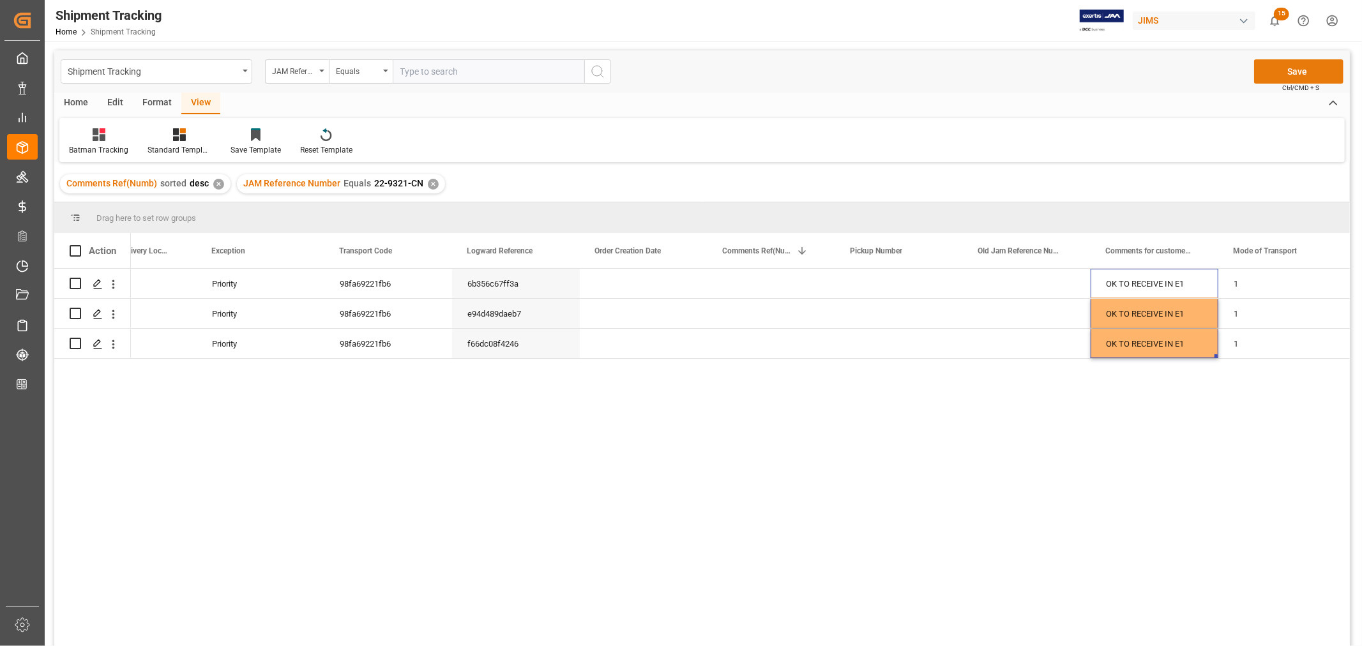
click at [1292, 69] on button "Save" at bounding box center [1298, 71] width 89 height 24
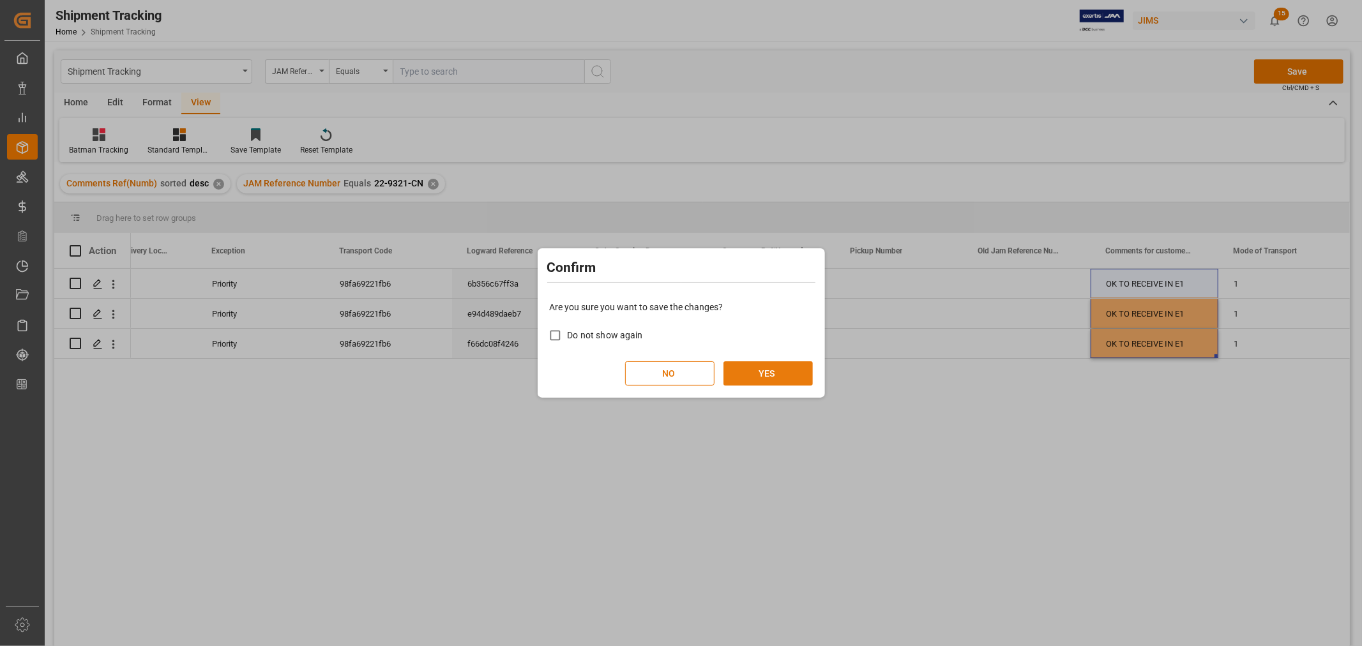
click at [762, 371] on button "YES" at bounding box center [767, 373] width 89 height 24
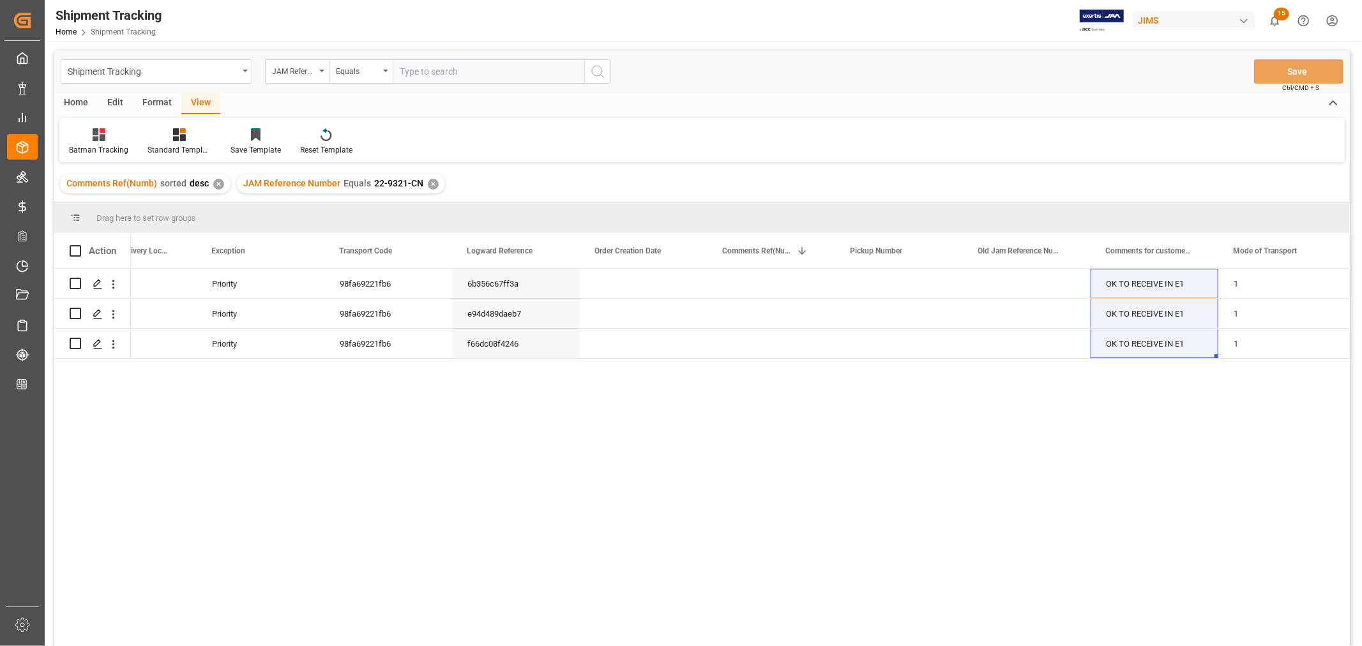
click at [428, 187] on div "✕" at bounding box center [433, 184] width 11 height 11
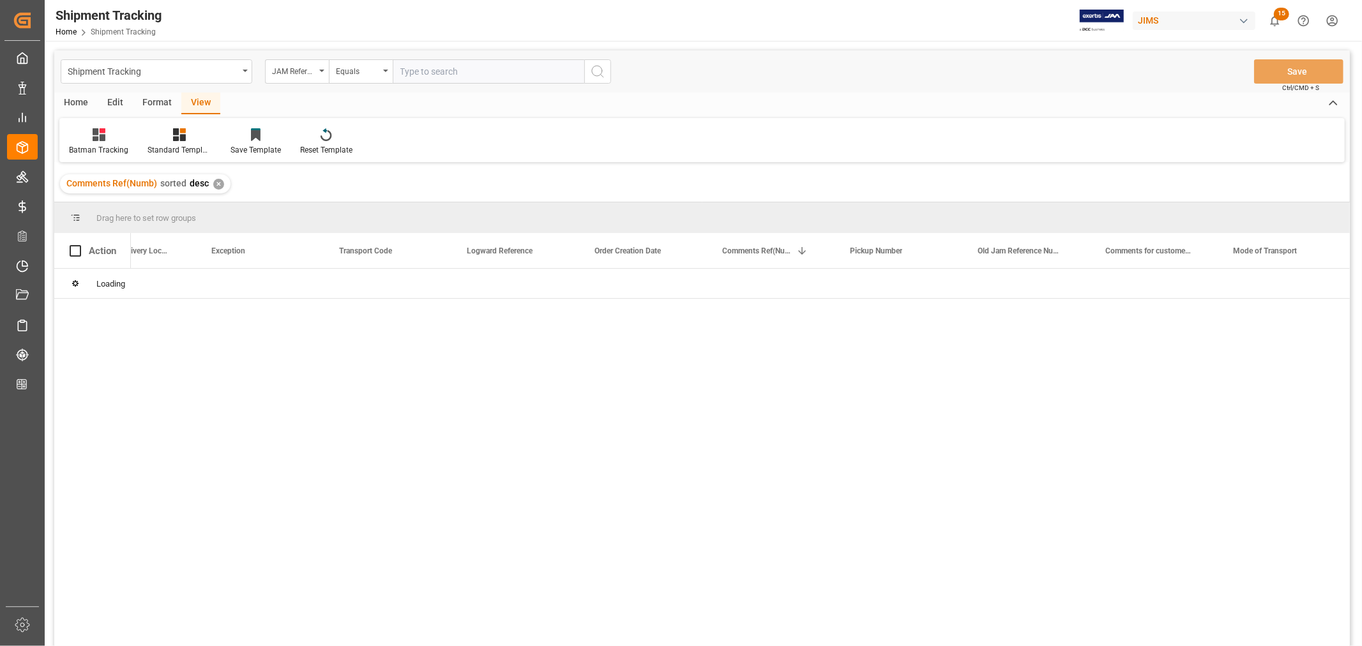
click at [401, 73] on input "text" at bounding box center [489, 71] width 192 height 24
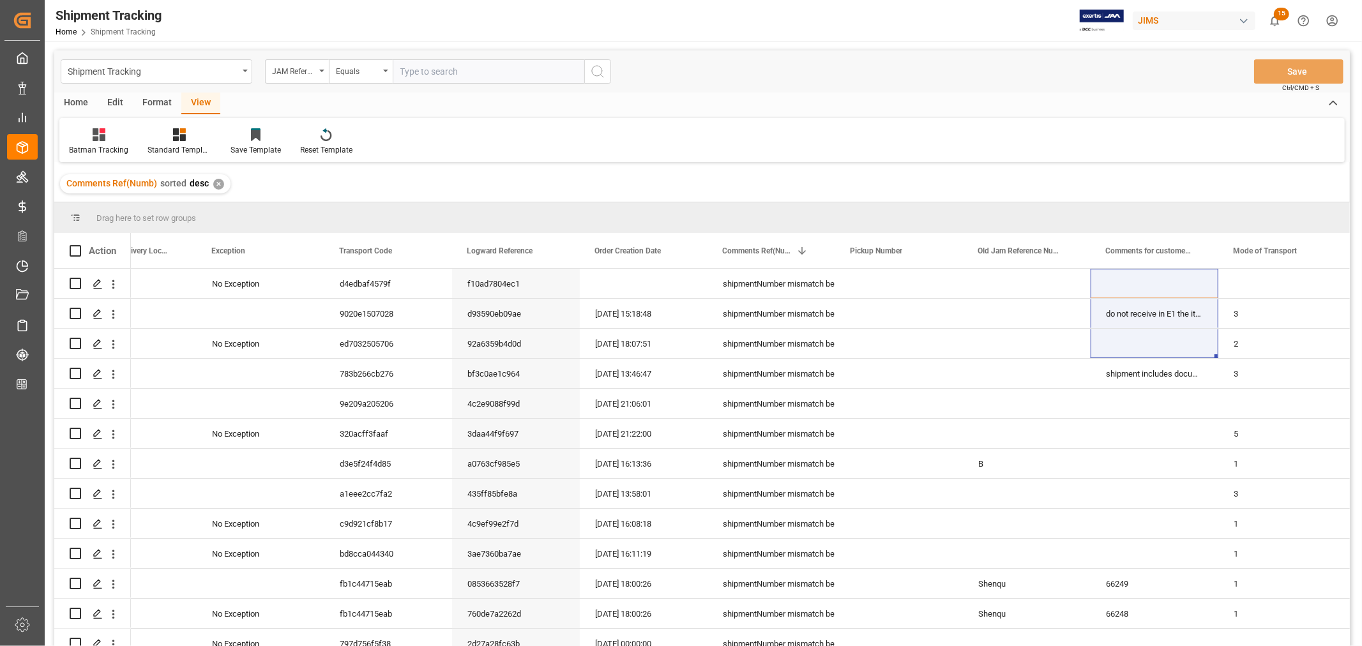
paste input "22-9907-CN"
type input "22-9907-CN"
click at [597, 69] on icon "search button" at bounding box center [597, 71] width 15 height 15
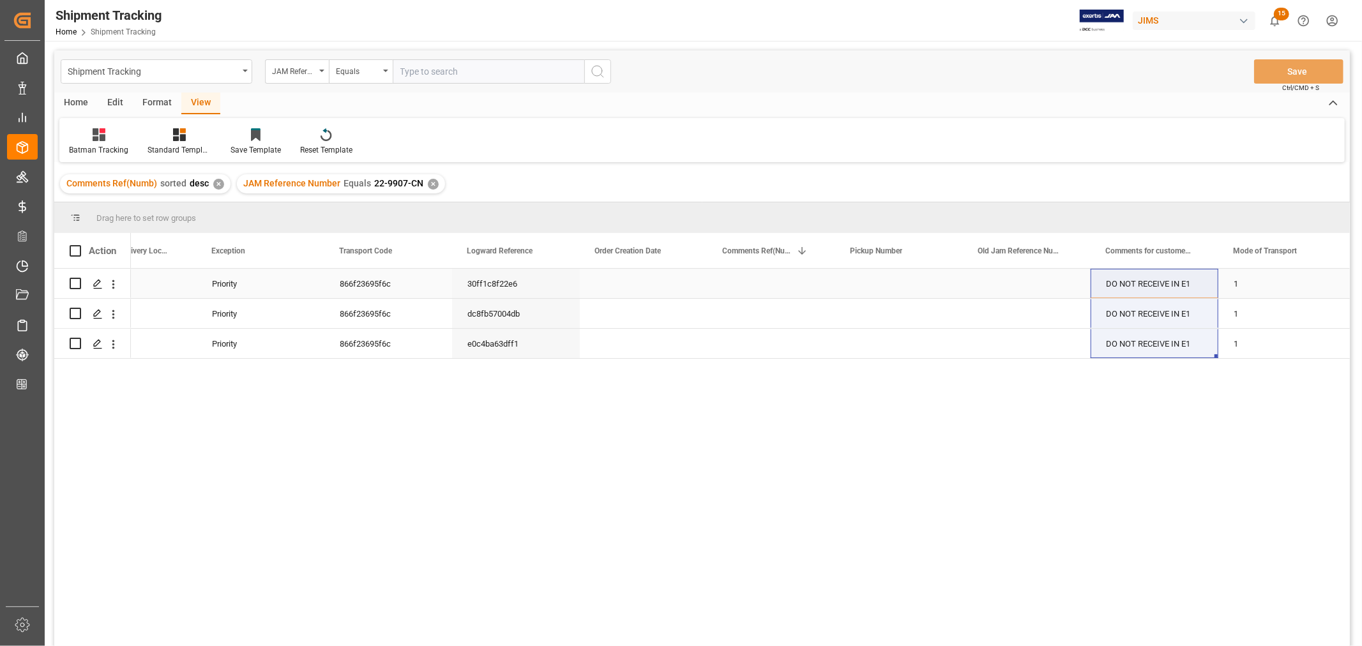
click at [1159, 282] on div "DO NOT RECEIVE IN E1" at bounding box center [1154, 283] width 128 height 29
drag, startPoint x: 1139, startPoint y: 290, endPoint x: 1103, endPoint y: 290, distance: 36.4
click at [1103, 290] on input "DO NOT RECEIVE IN E1" at bounding box center [1154, 291] width 107 height 24
type input "OK TO RECEIVE IN E1"
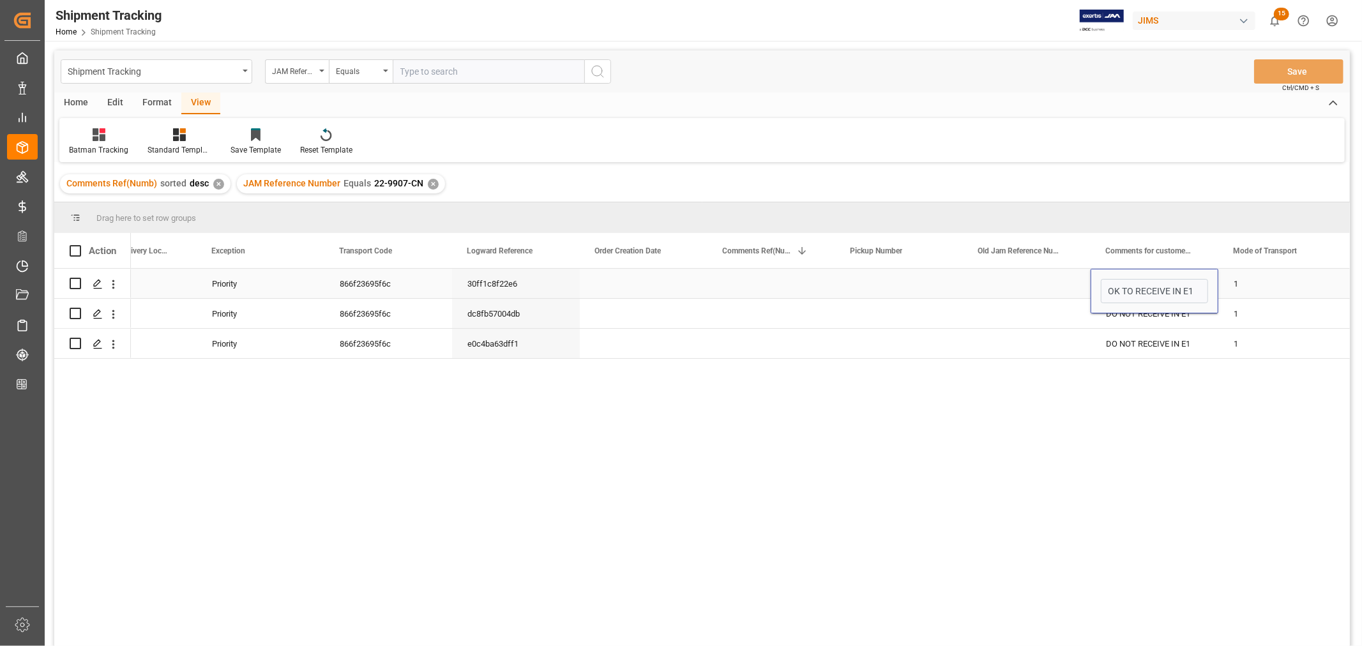
click at [1047, 288] on div "Press SPACE to select this row." at bounding box center [1027, 283] width 128 height 29
click at [1145, 284] on div "OK TO RECEIVE IN E1" at bounding box center [1154, 283] width 128 height 29
drag, startPoint x: 1216, startPoint y: 296, endPoint x: 1195, endPoint y: 335, distance: 43.4
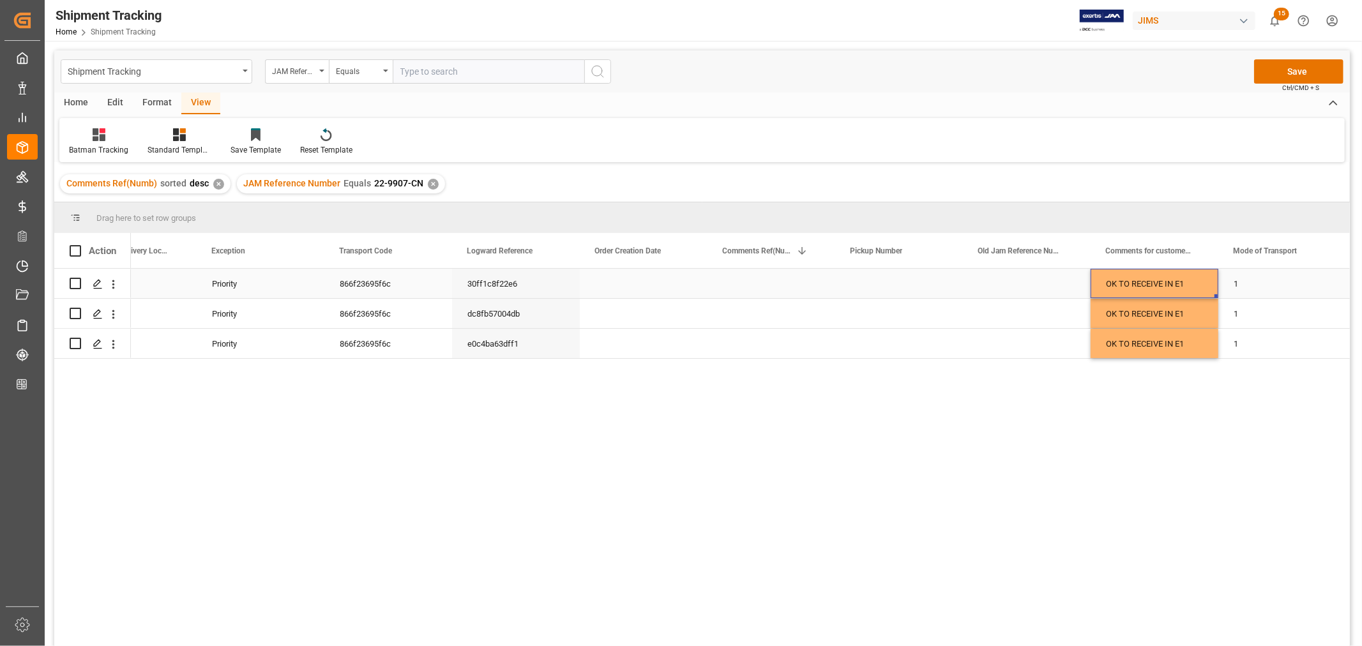
drag, startPoint x: 1189, startPoint y: 281, endPoint x: 1128, endPoint y: 287, distance: 61.6
click at [1128, 287] on div "OK TO RECEIVE IN E1" at bounding box center [1154, 283] width 128 height 29
click at [1293, 69] on button "Save" at bounding box center [1298, 71] width 89 height 24
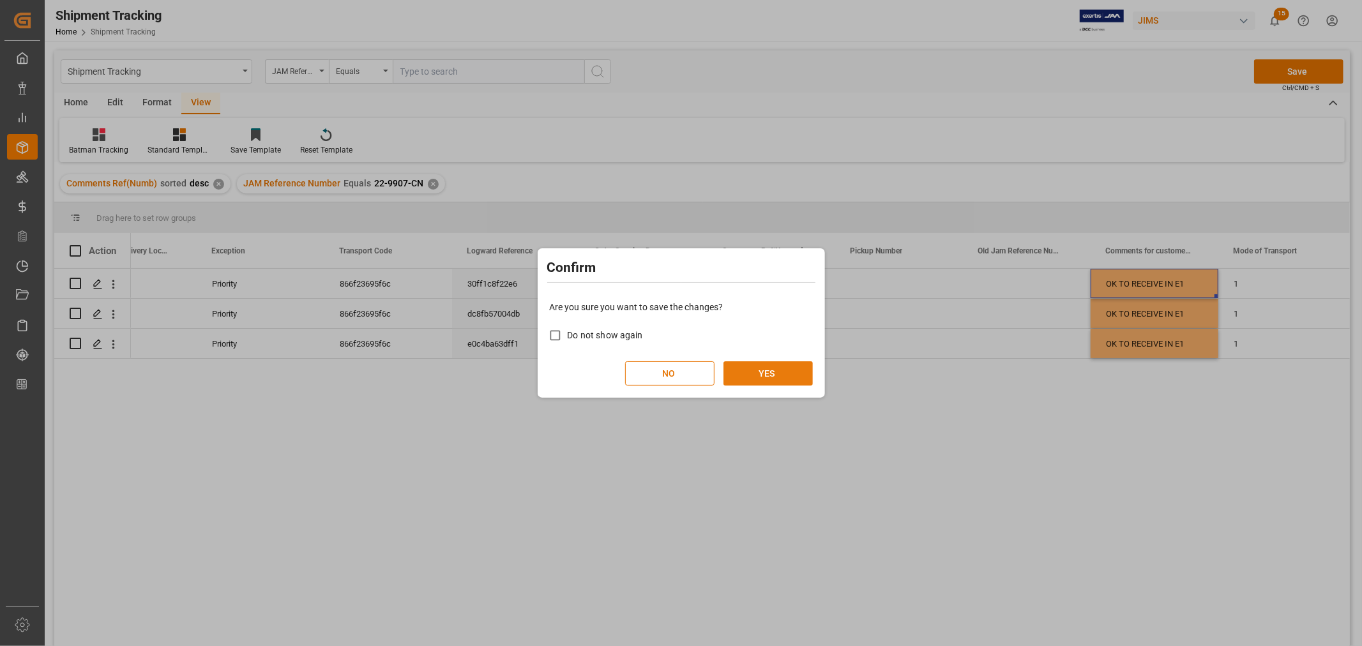
click at [763, 371] on button "YES" at bounding box center [767, 373] width 89 height 24
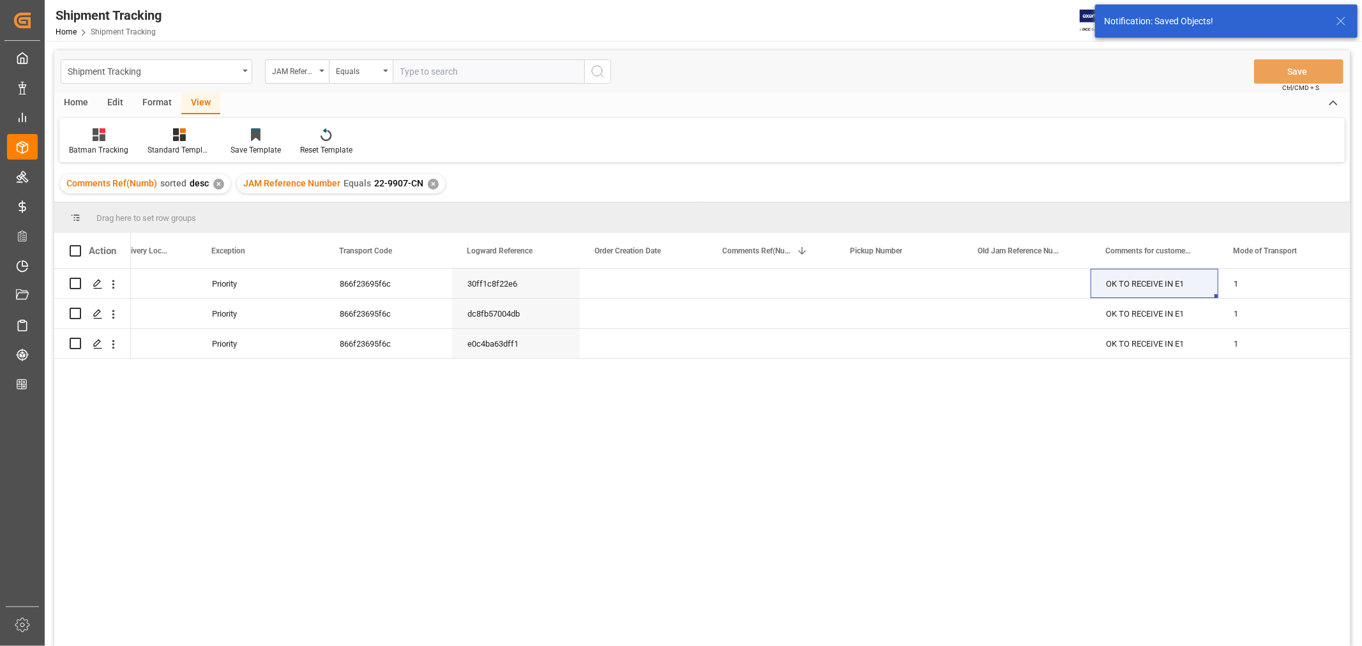
click at [432, 183] on div "✕" at bounding box center [433, 184] width 11 height 11
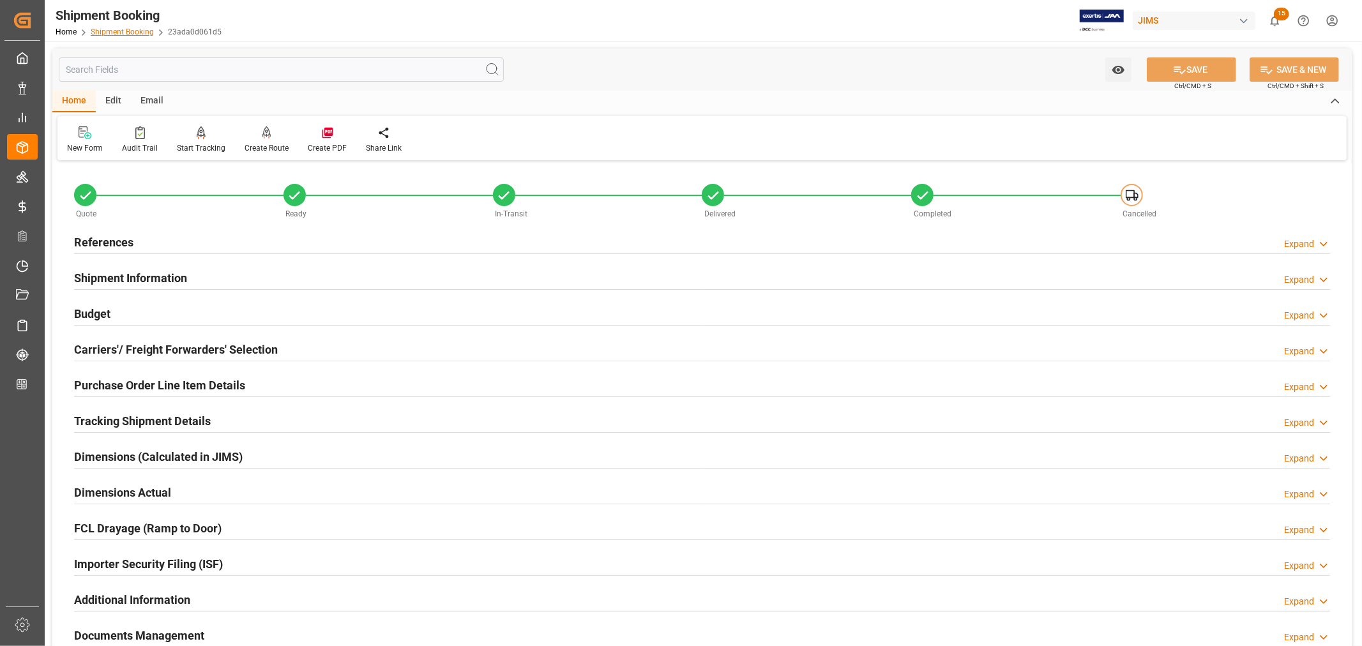
click at [115, 30] on link "Shipment Booking" at bounding box center [122, 31] width 63 height 9
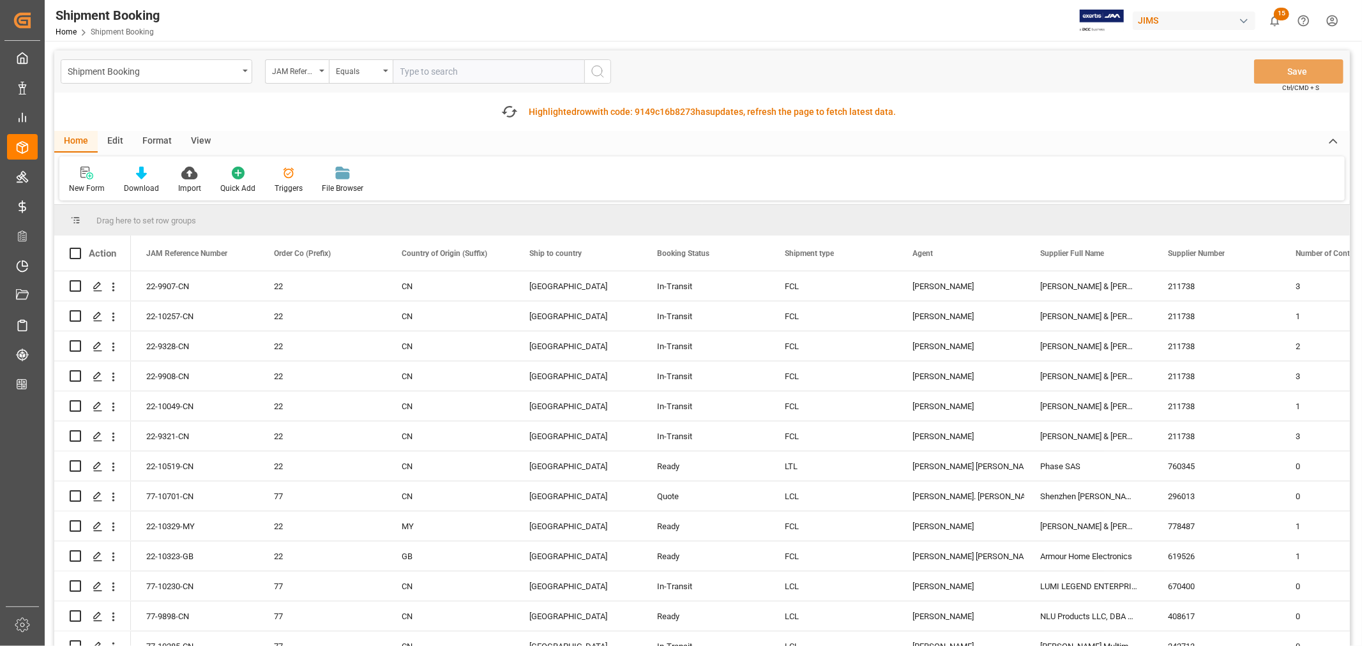
click at [414, 69] on input "text" at bounding box center [489, 71] width 192 height 24
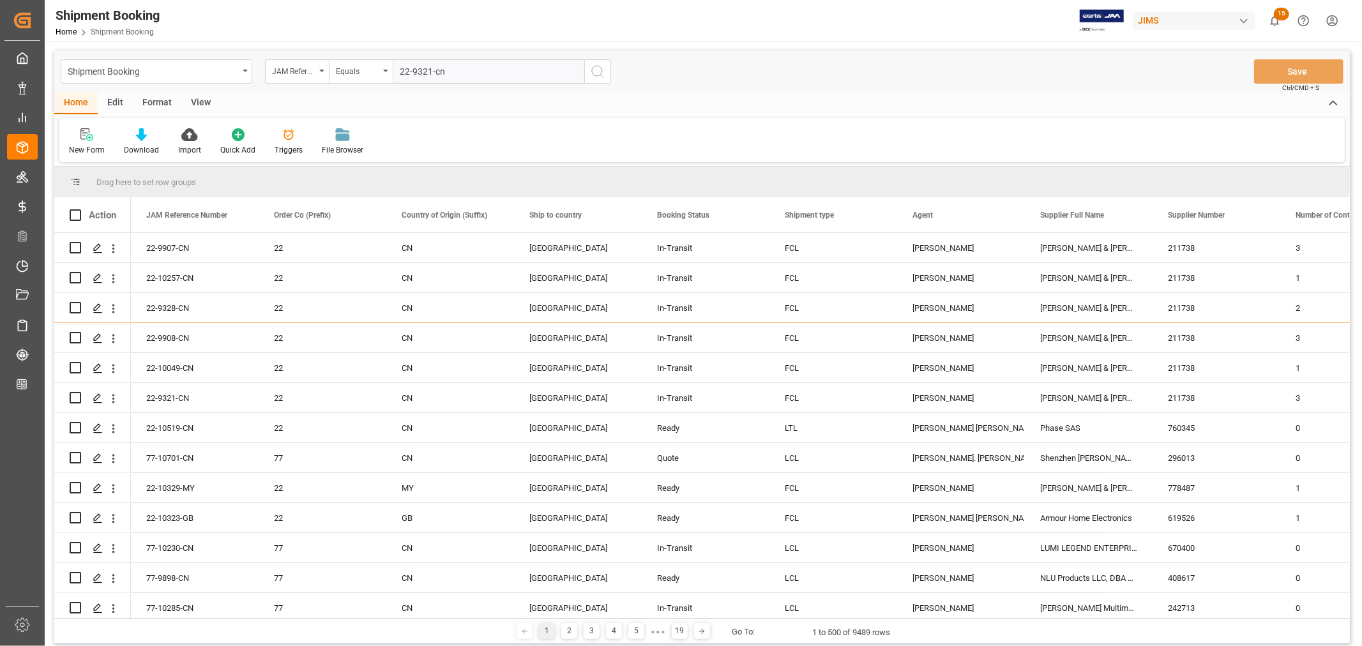
type input "22-9321-cn"
click at [592, 69] on icon "search button" at bounding box center [597, 71] width 15 height 15
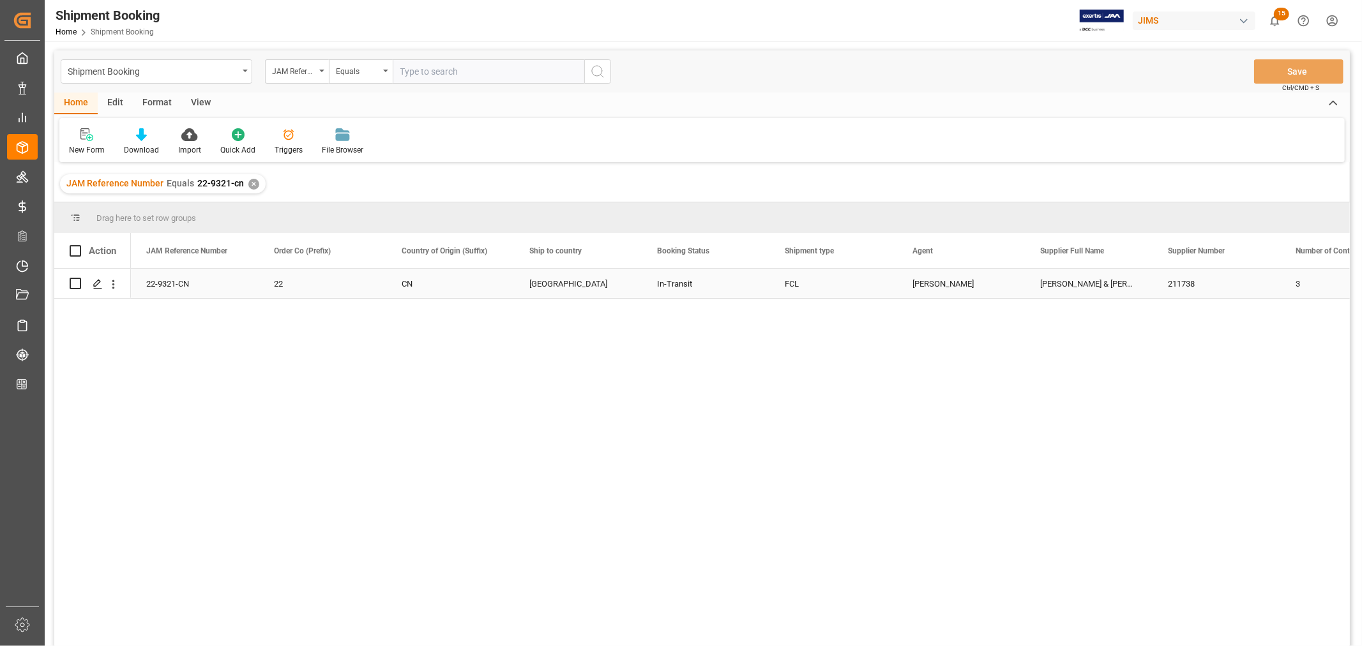
click at [310, 283] on div "22" at bounding box center [322, 283] width 97 height 29
click at [100, 283] on icon "Press SPACE to select this row." at bounding box center [98, 284] width 10 height 10
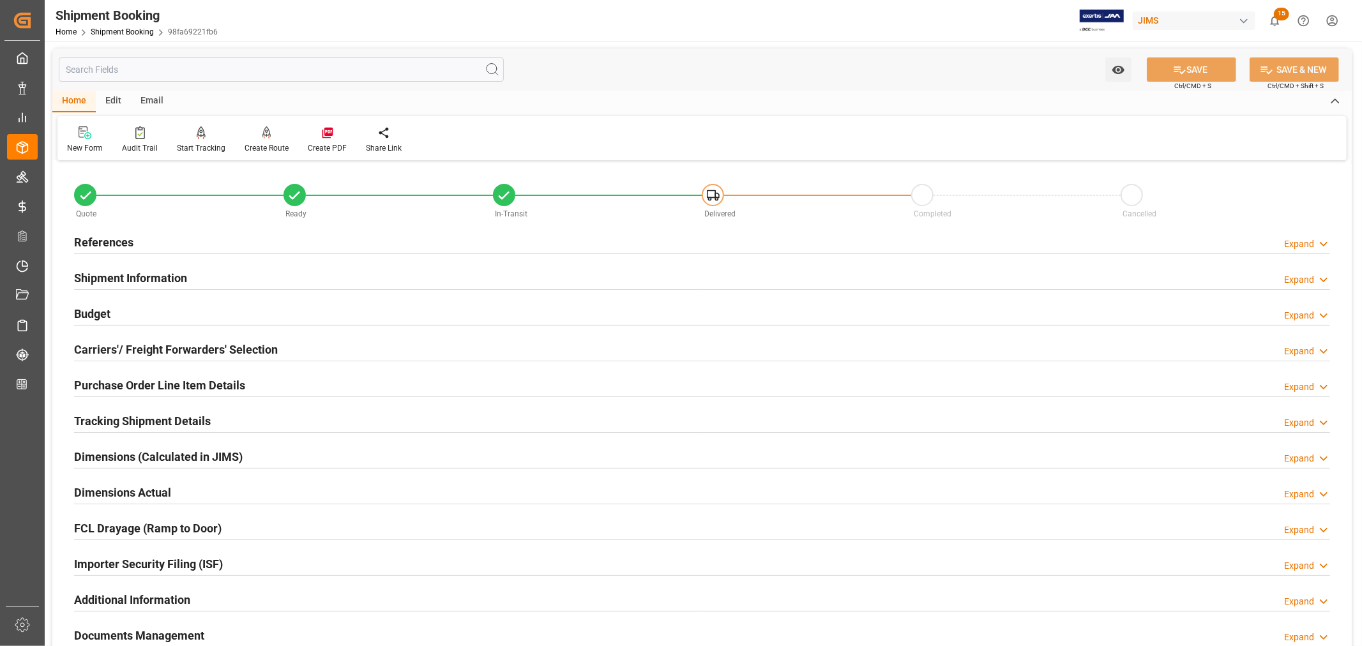
click at [128, 422] on h2 "Tracking Shipment Details" at bounding box center [142, 420] width 137 height 17
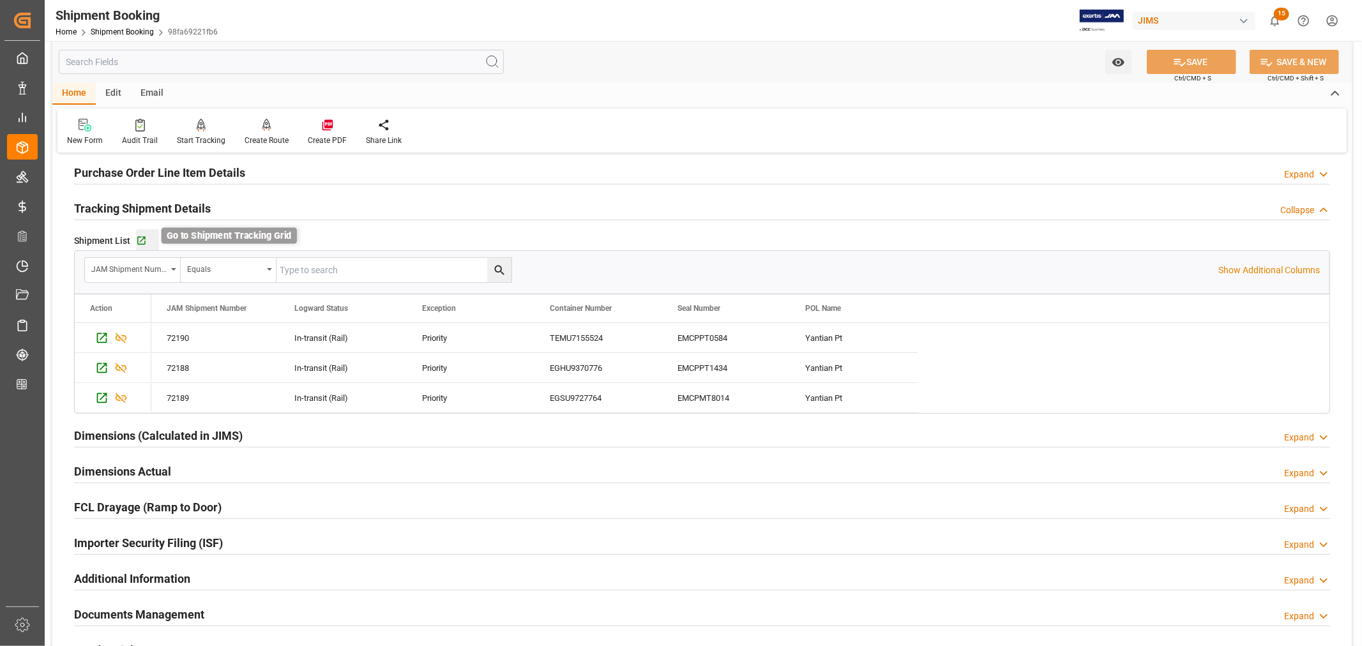
click at [142, 238] on icon "button" at bounding box center [141, 241] width 11 height 11
click at [131, 29] on link "Shipment Booking" at bounding box center [122, 31] width 63 height 9
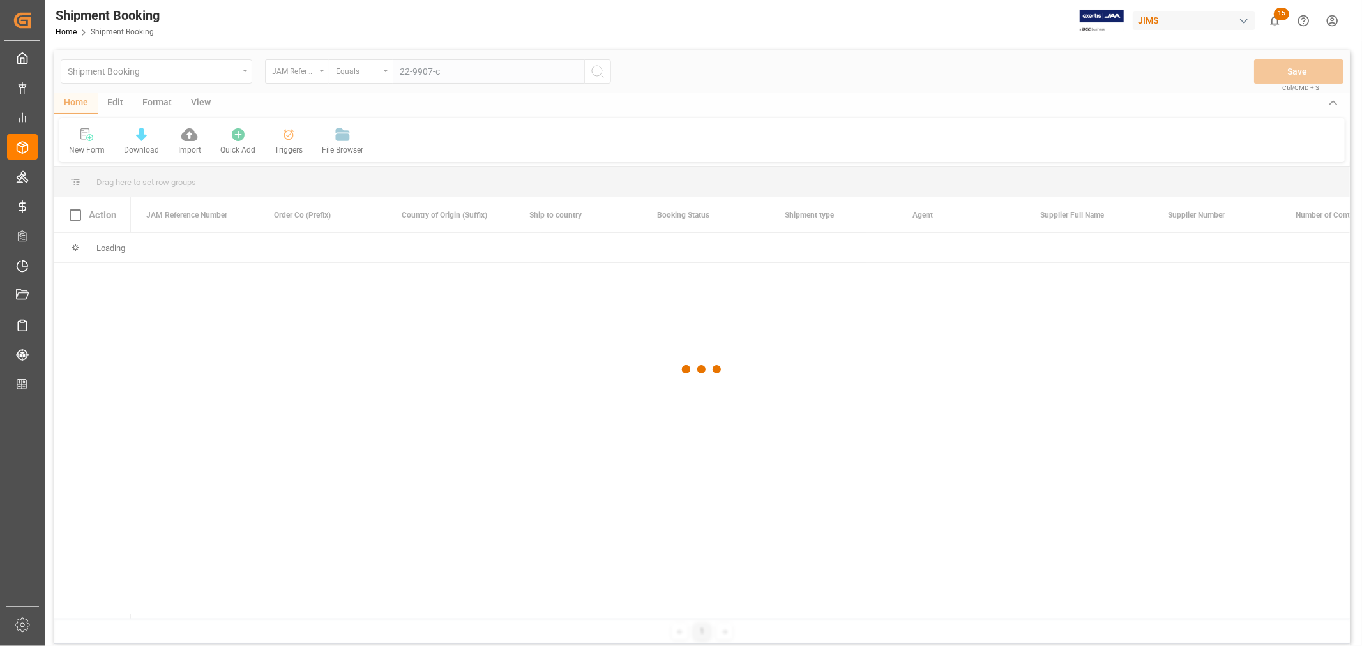
type input "22-9907-cn"
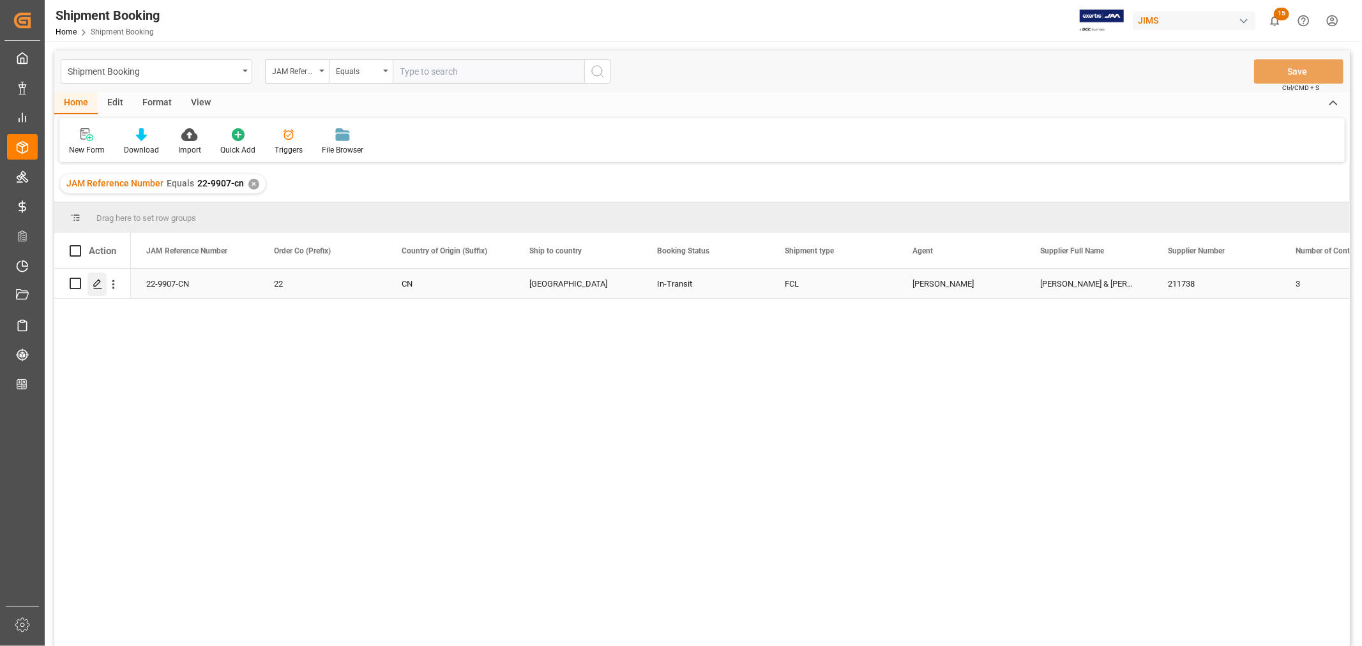
click at [102, 287] on icon "Press SPACE to select this row." at bounding box center [98, 284] width 10 height 10
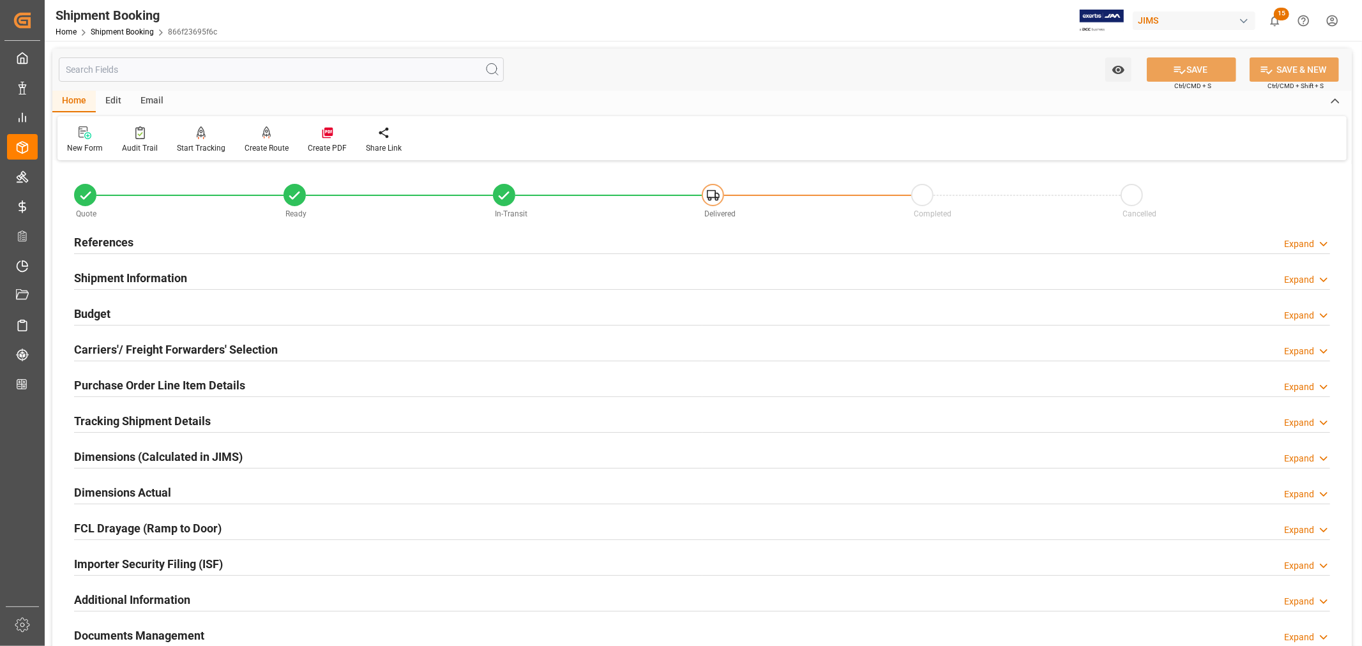
click at [105, 416] on h2 "Tracking Shipment Details" at bounding box center [142, 420] width 137 height 17
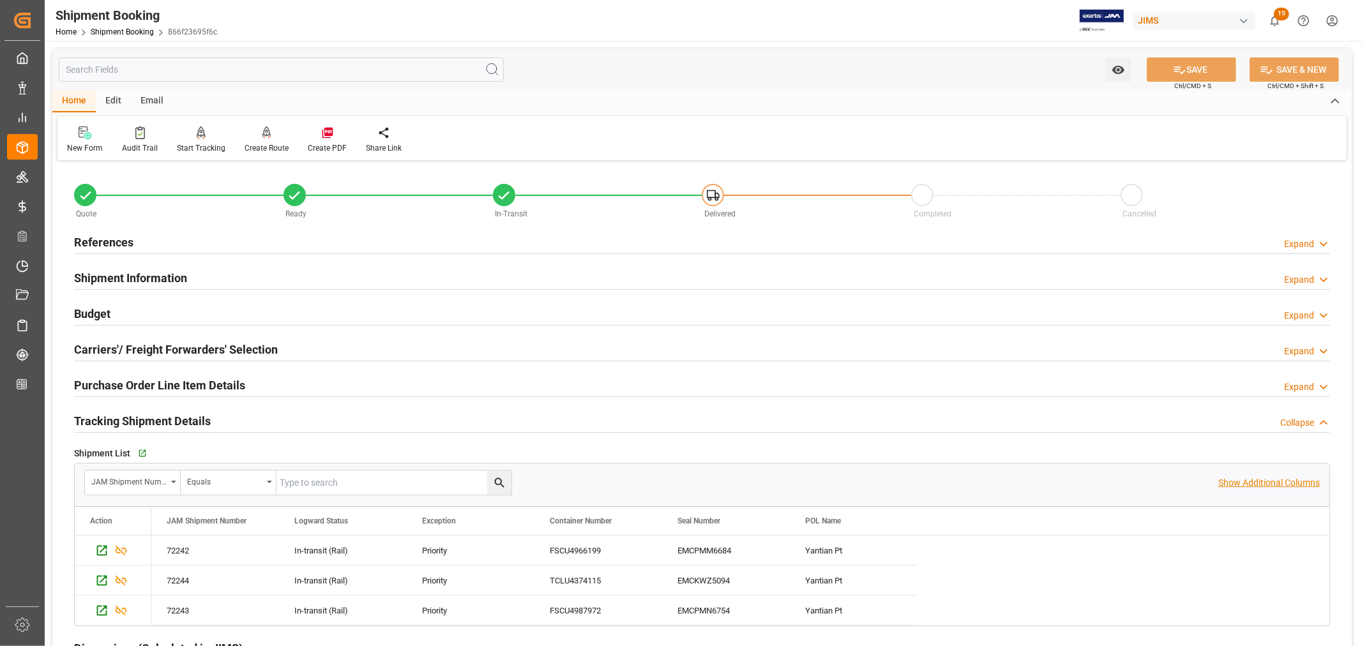
click at [1255, 483] on p "Show Additional Columns" at bounding box center [1269, 482] width 102 height 13
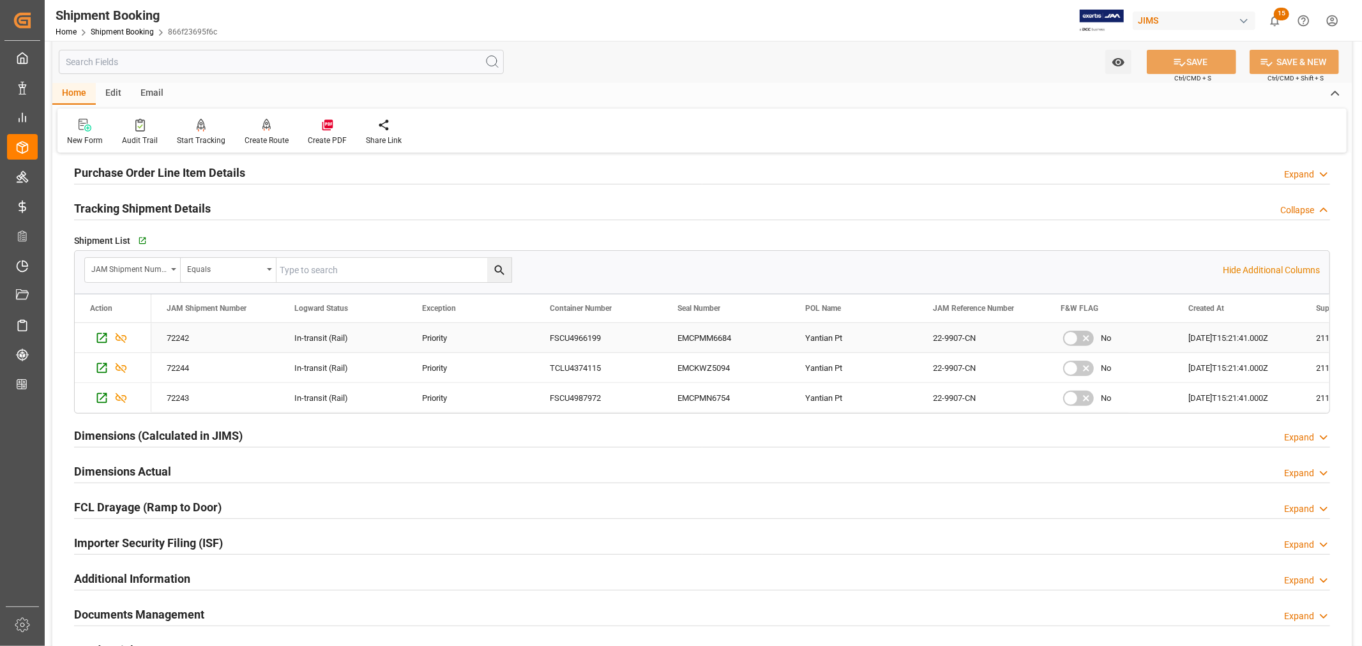
click at [649, 335] on div "FSCU4966199" at bounding box center [598, 337] width 128 height 29
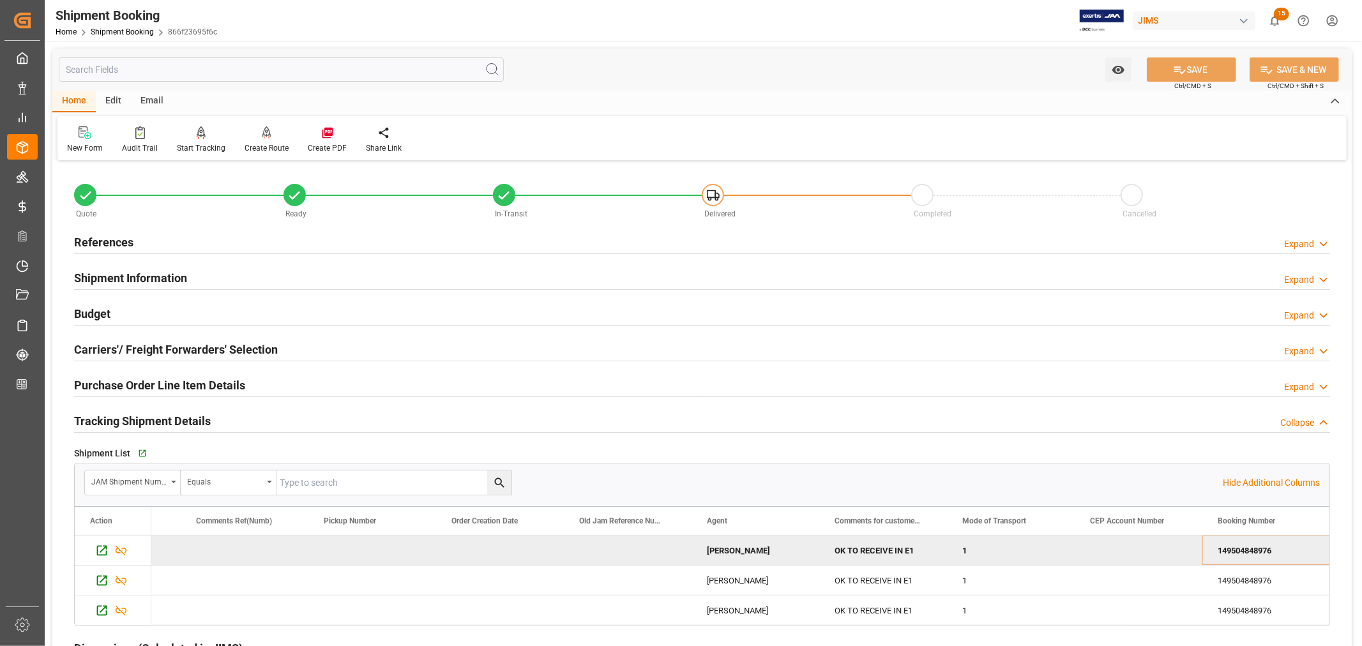
click at [112, 246] on h2 "References" at bounding box center [103, 242] width 59 height 17
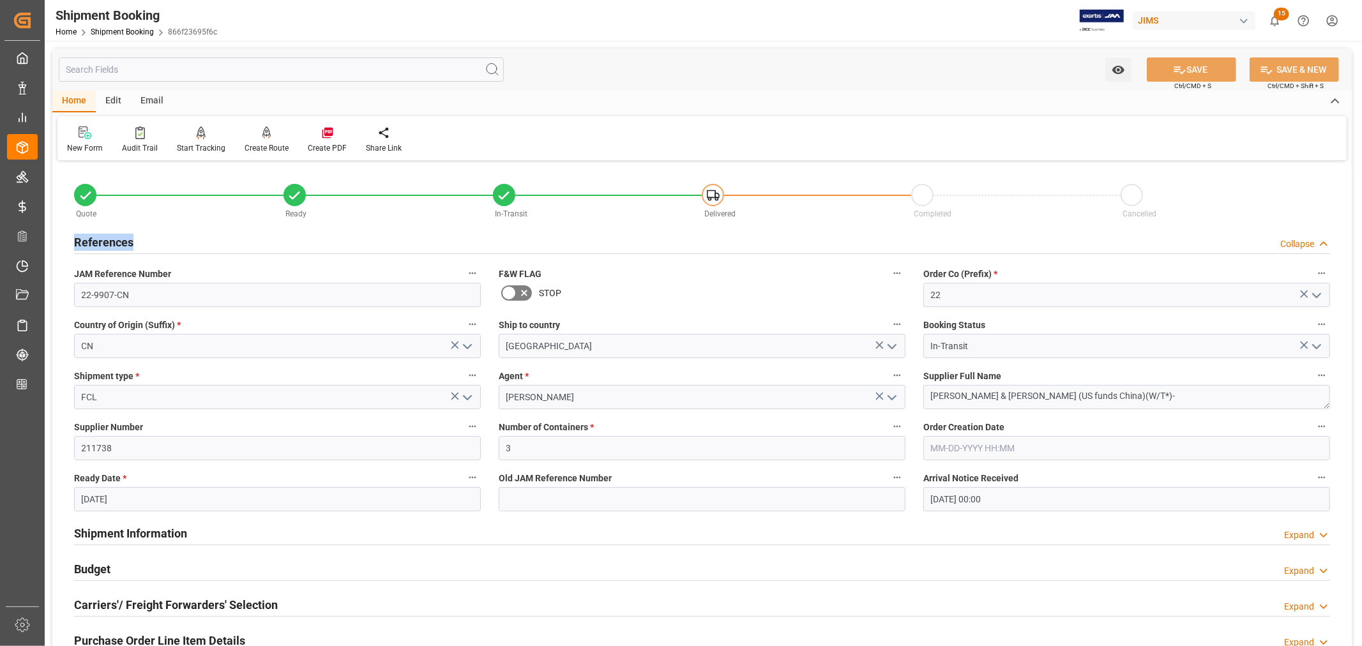
click at [112, 245] on h2 "References" at bounding box center [103, 242] width 59 height 17
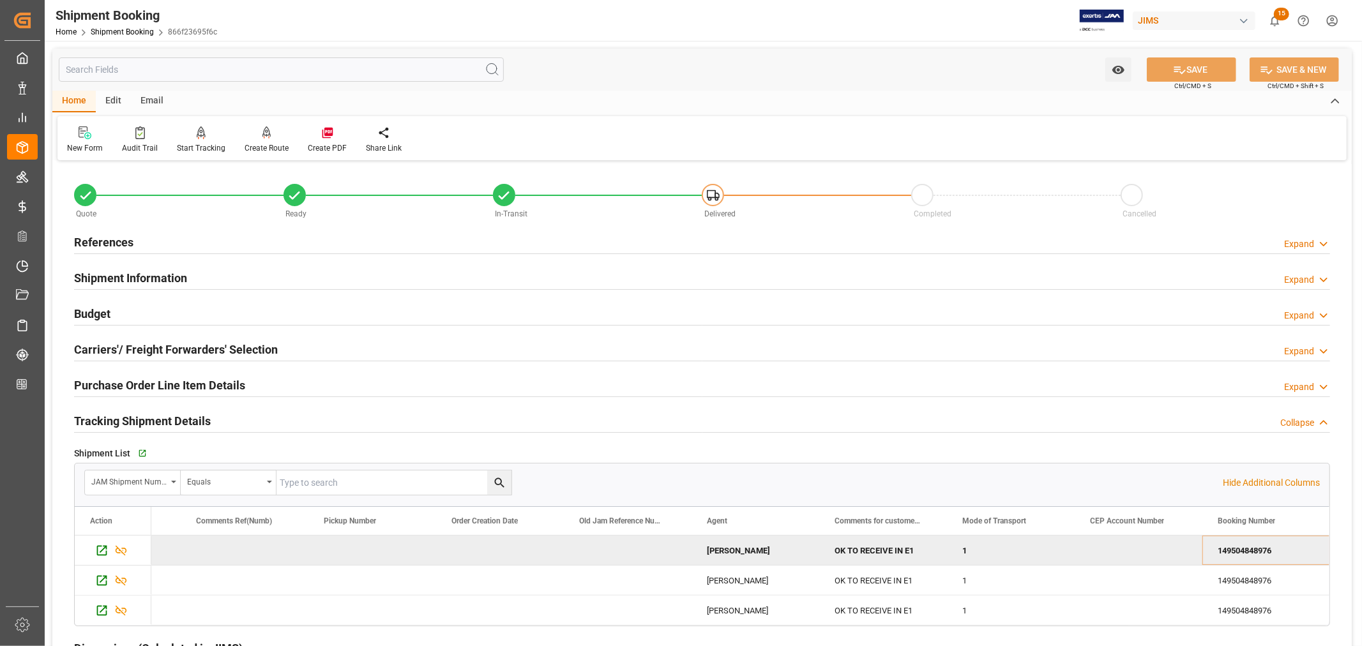
click at [135, 26] on div "Home Shipment Booking 866f23695f6c" at bounding box center [137, 31] width 162 height 13
click at [130, 29] on link "Shipment Booking" at bounding box center [122, 31] width 63 height 9
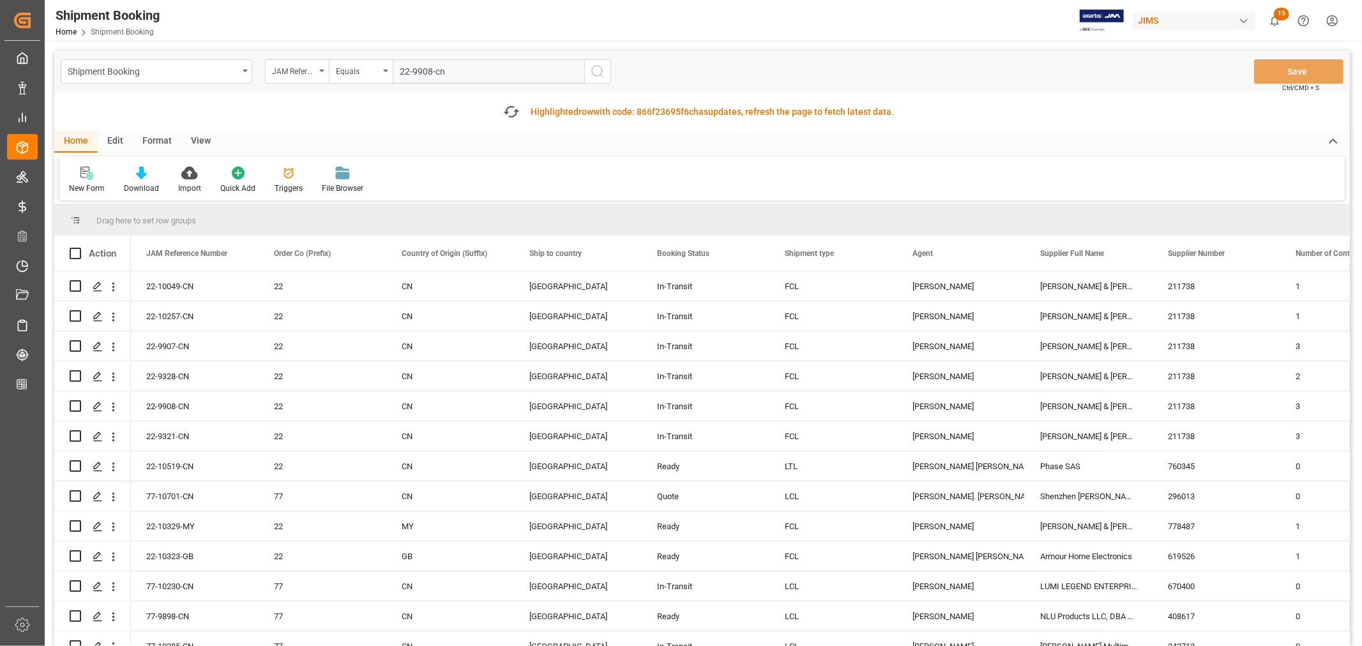
type input "22-9908-cn"
click at [598, 70] on icon "search button" at bounding box center [597, 71] width 15 height 15
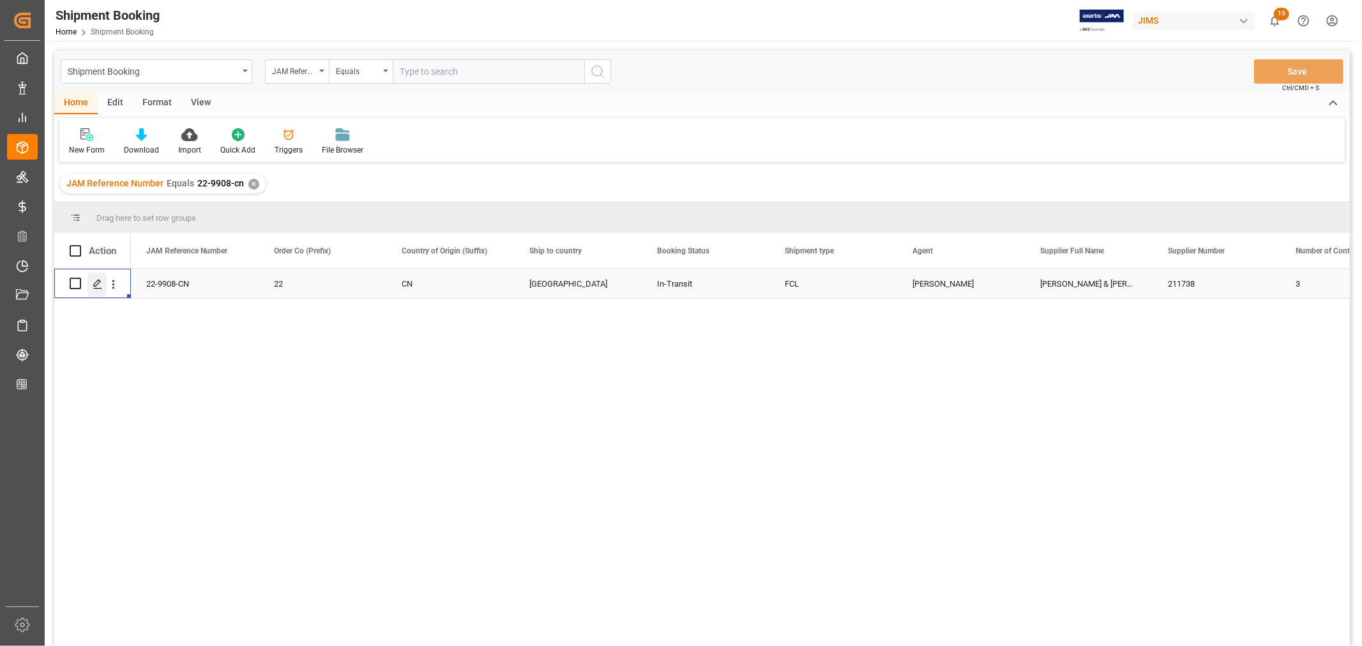
click at [96, 284] on polygon "Press SPACE to select this row." at bounding box center [97, 283] width 6 height 6
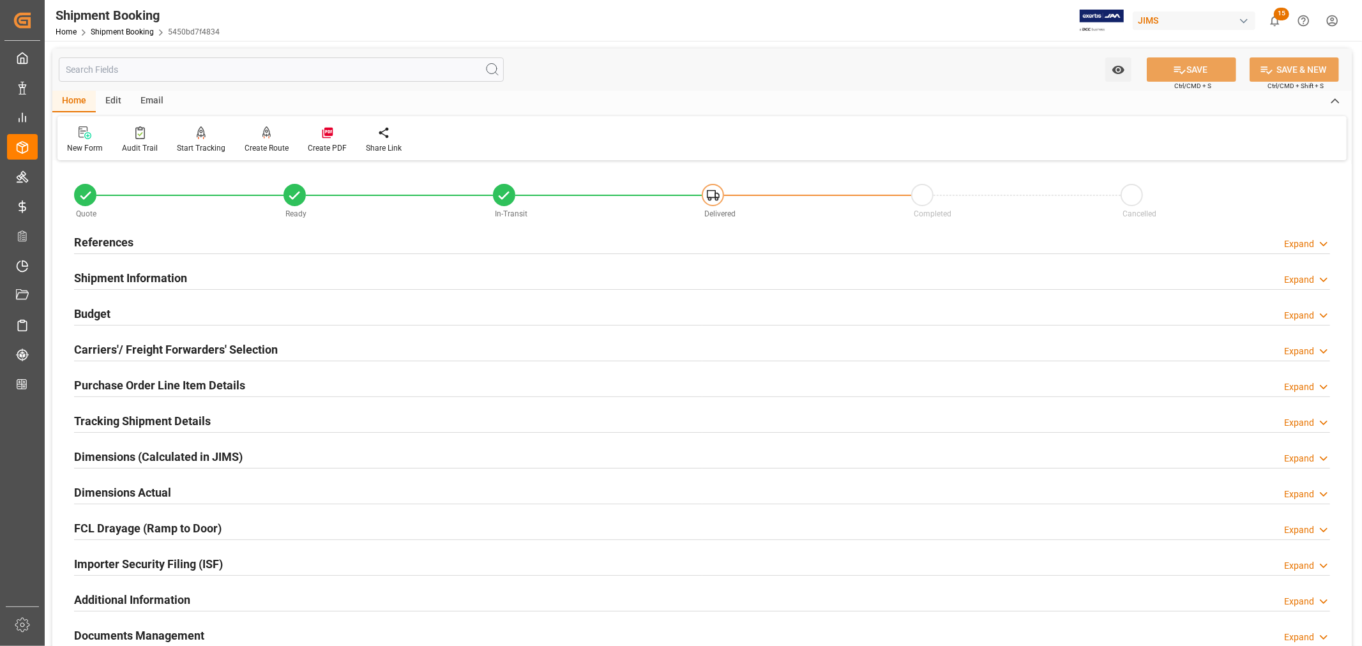
click at [147, 419] on h2 "Tracking Shipment Details" at bounding box center [142, 420] width 137 height 17
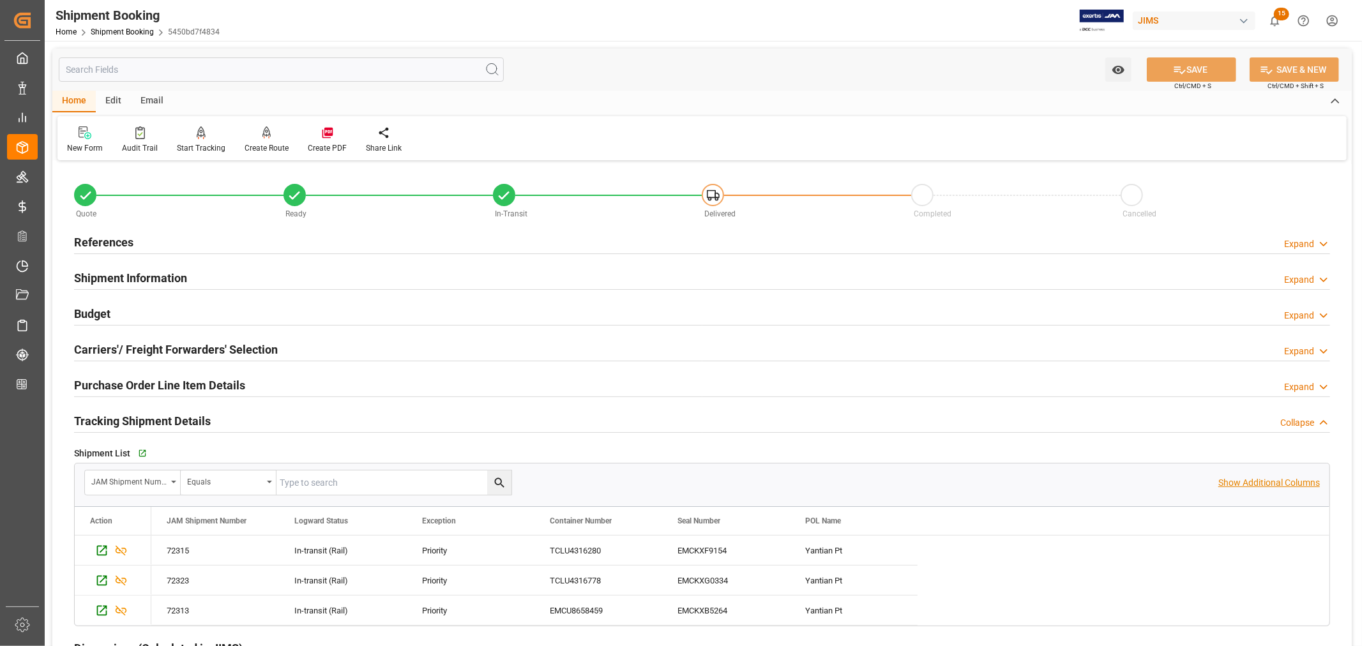
click at [1246, 480] on p "Show Additional Columns" at bounding box center [1269, 482] width 102 height 13
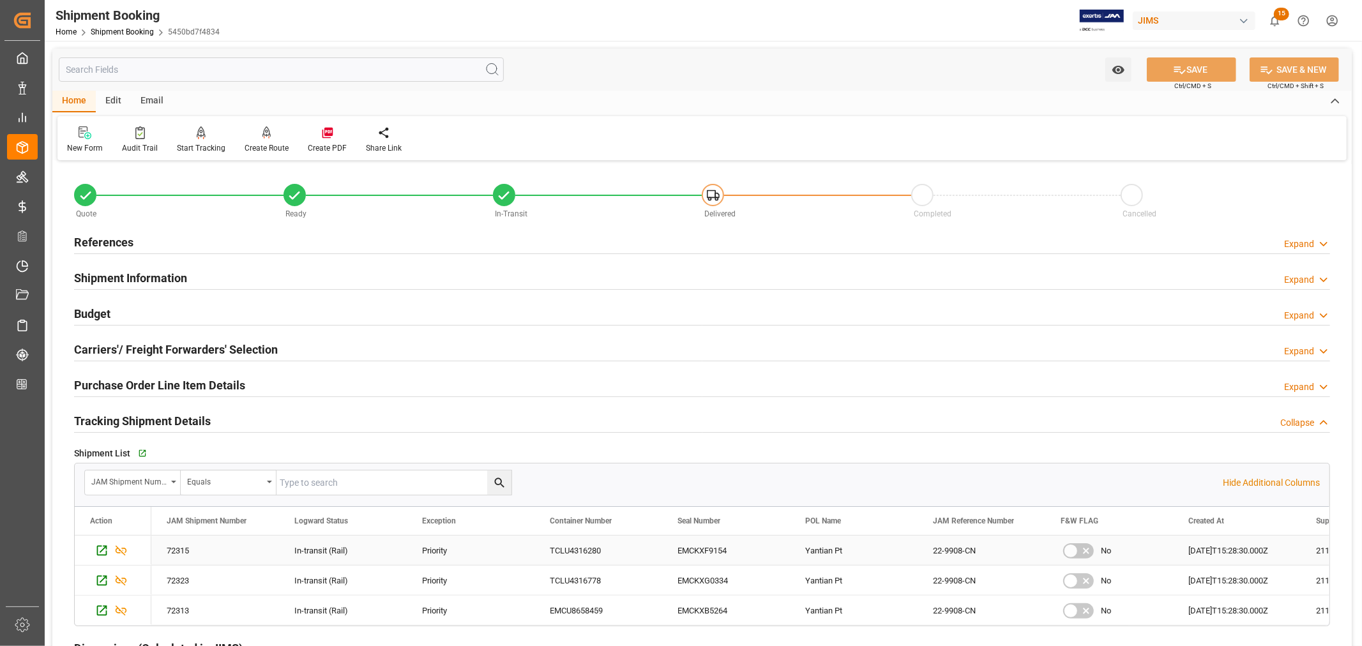
click at [896, 547] on div "Yantian Pt" at bounding box center [854, 550] width 128 height 29
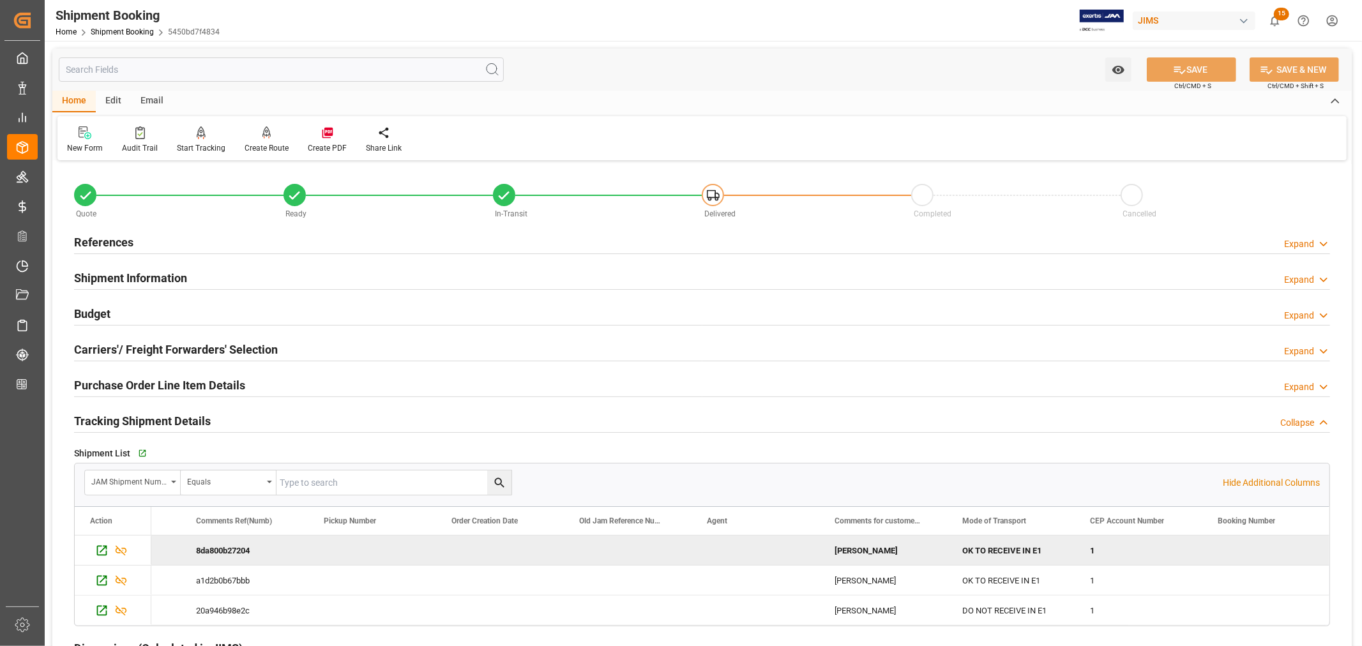
scroll to position [0, 1630]
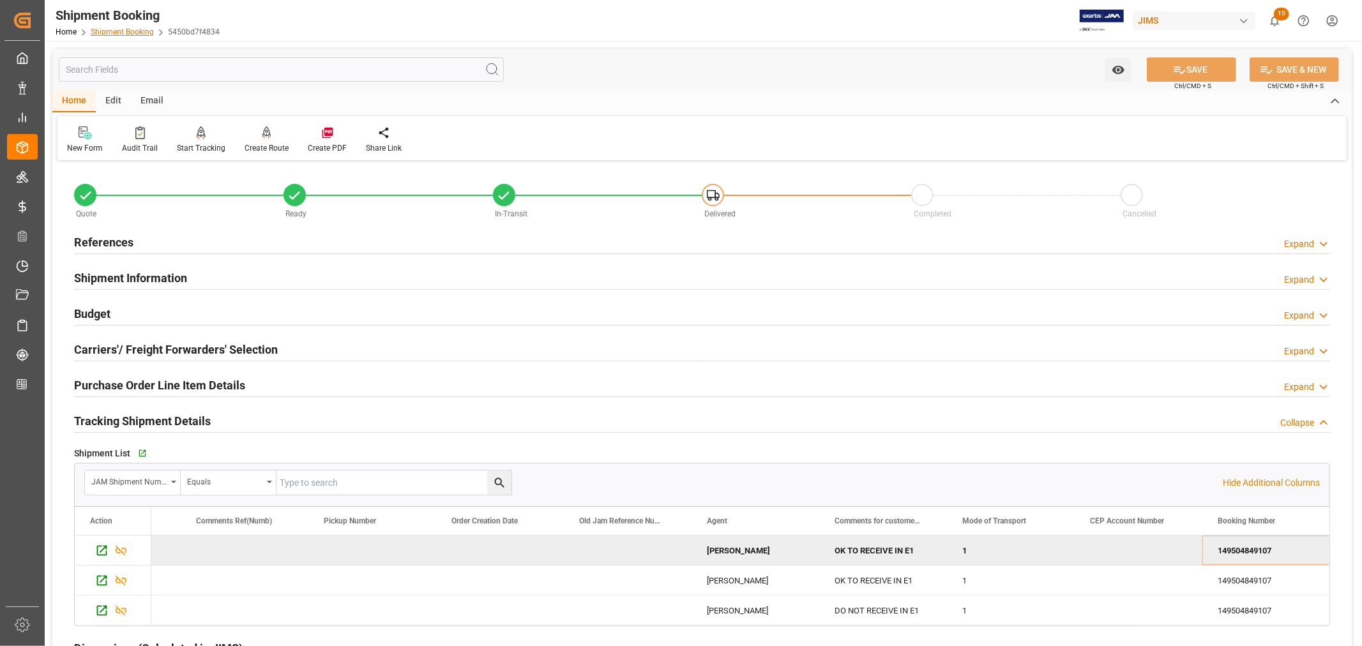
click at [111, 34] on link "Shipment Booking" at bounding box center [122, 31] width 63 height 9
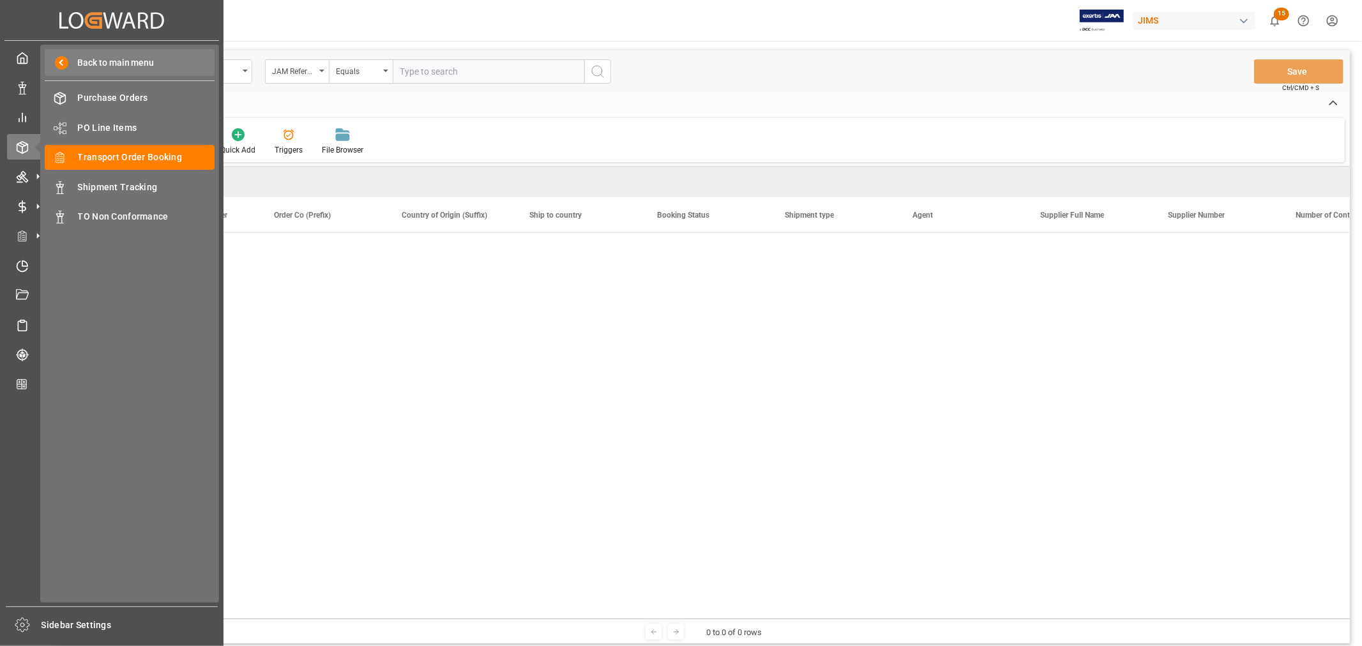
click at [103, 59] on span "Back to main menu" at bounding box center [111, 62] width 86 height 13
click at [22, 266] on icon at bounding box center [22, 266] width 13 height 13
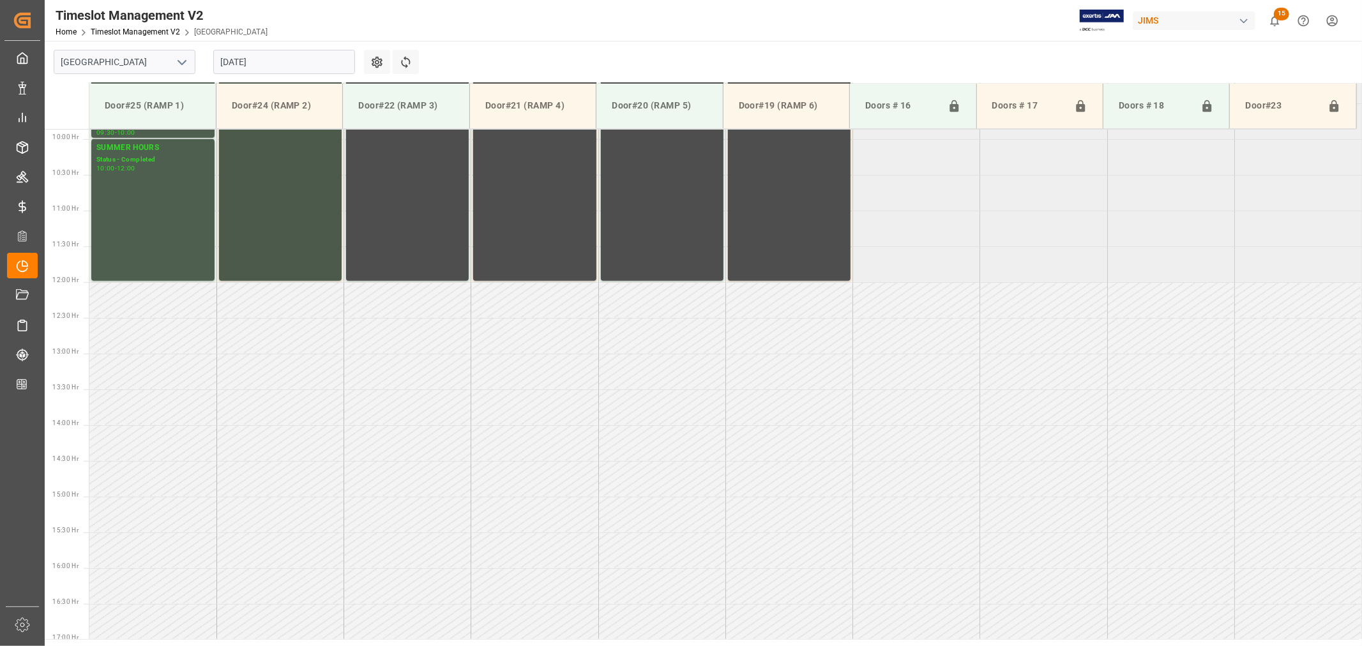
scroll to position [778, 0]
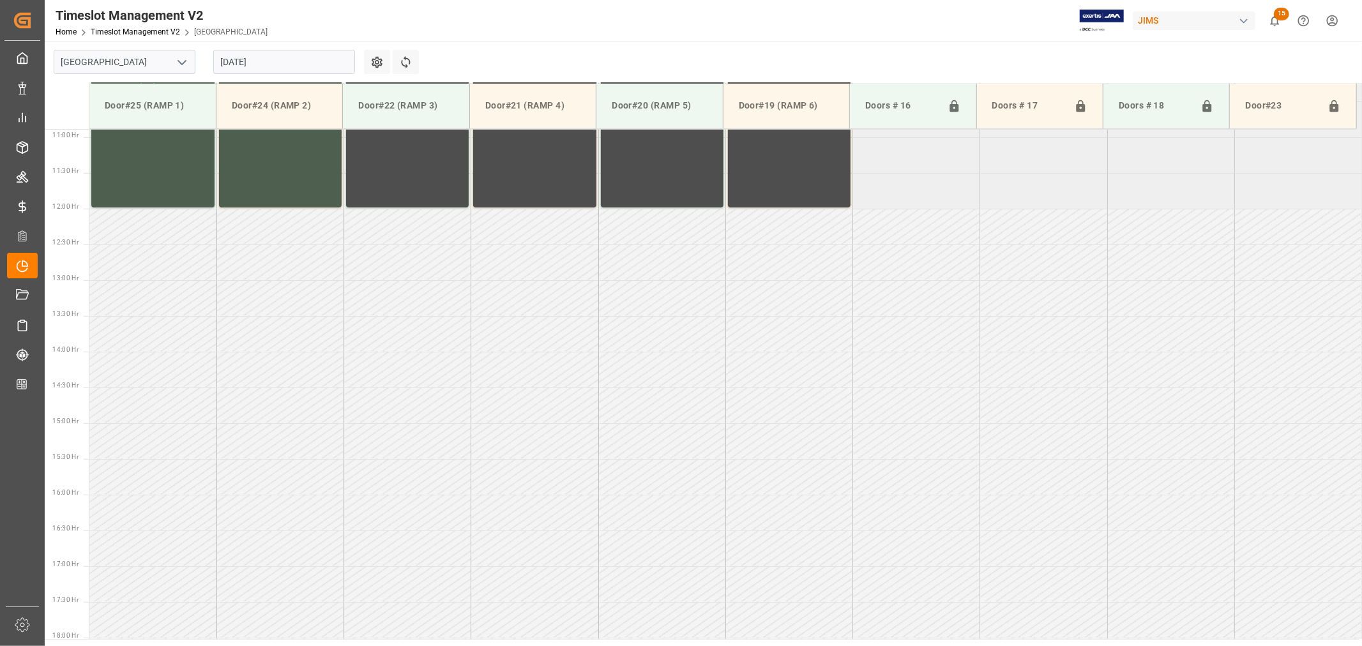
click at [182, 61] on icon "open menu" at bounding box center [181, 62] width 15 height 15
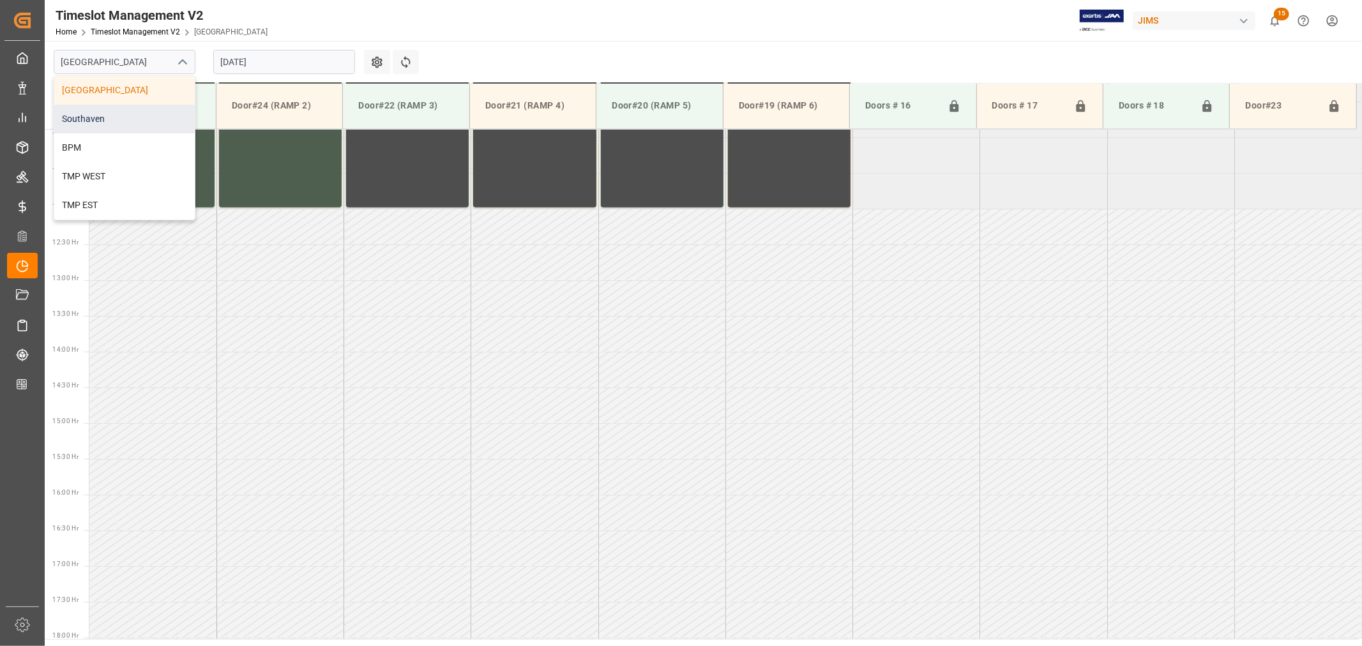
click at [100, 119] on div "Southaven" at bounding box center [124, 119] width 140 height 29
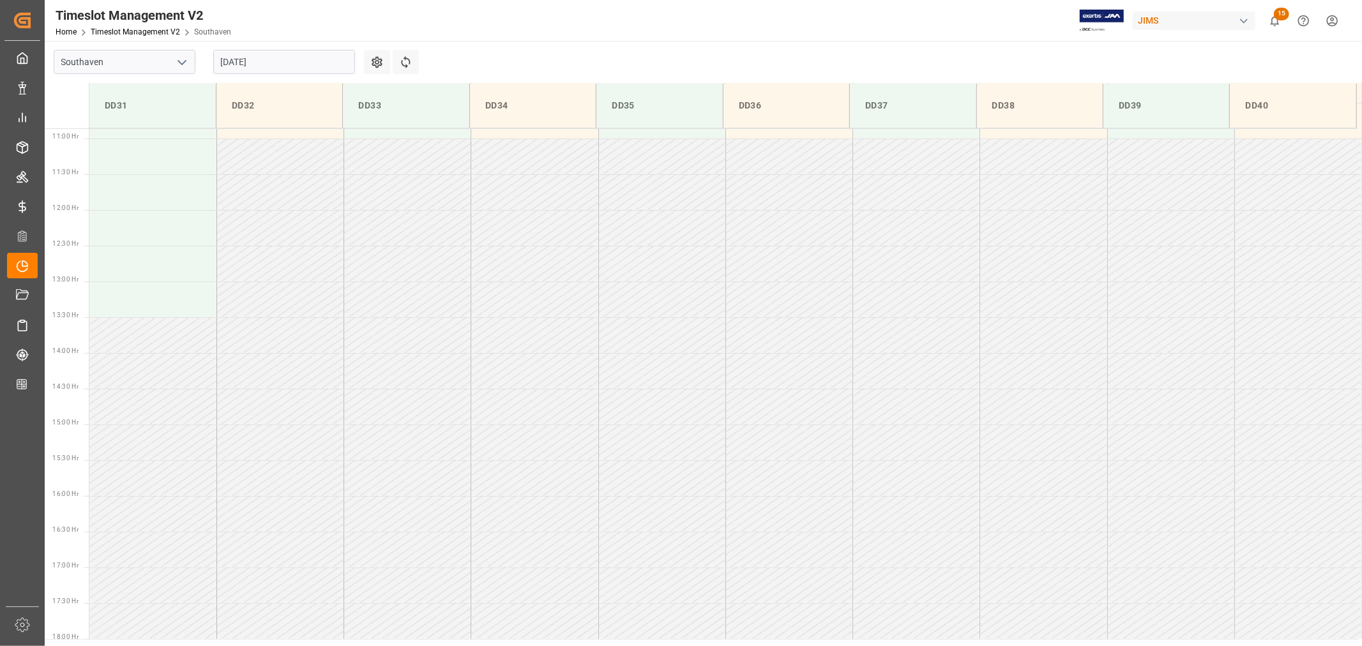
scroll to position [778, 0]
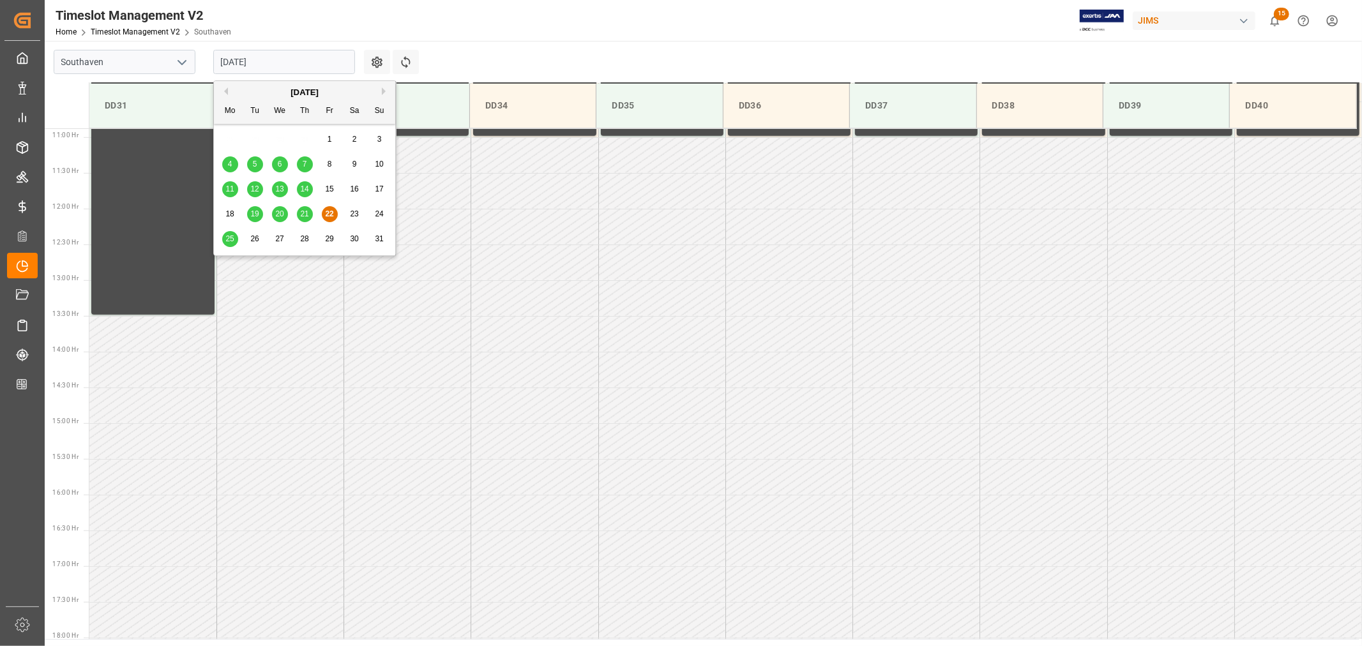
click at [278, 64] on input "08-22-2025" at bounding box center [284, 62] width 142 height 24
click at [232, 241] on span "25" at bounding box center [229, 238] width 8 height 9
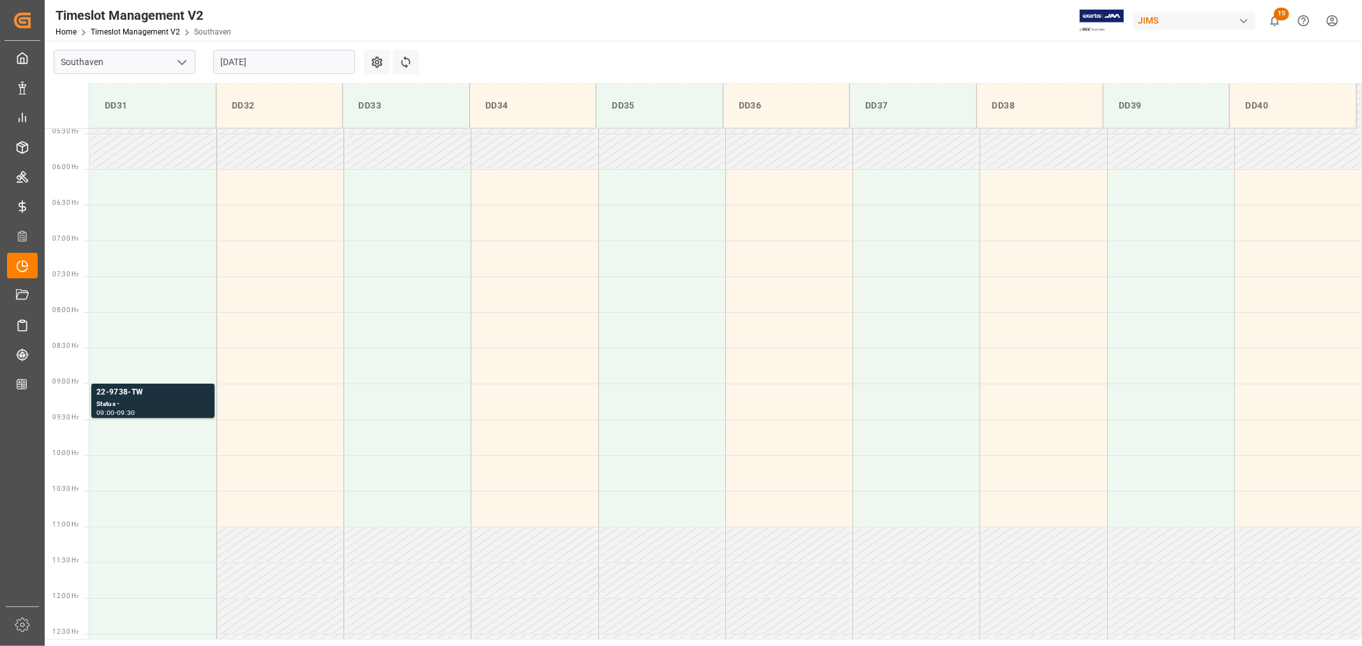
scroll to position [352, 0]
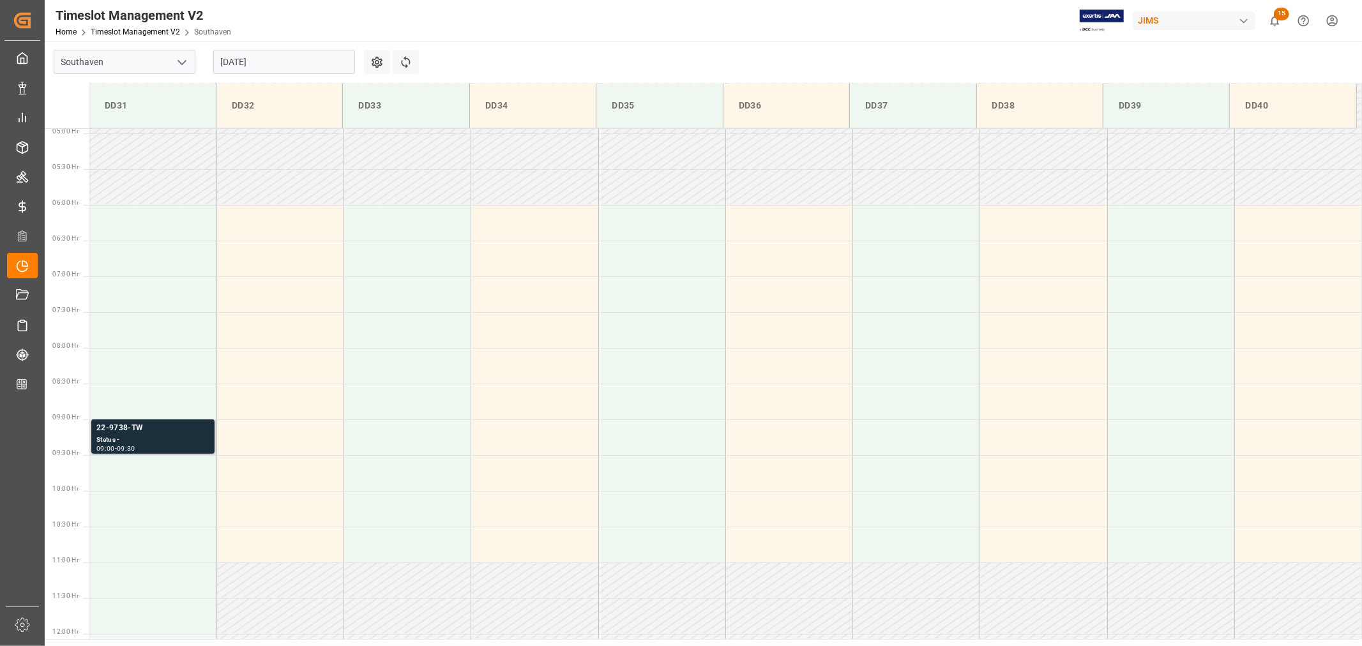
click at [126, 430] on div "22-9738-TW" at bounding box center [152, 428] width 113 height 13
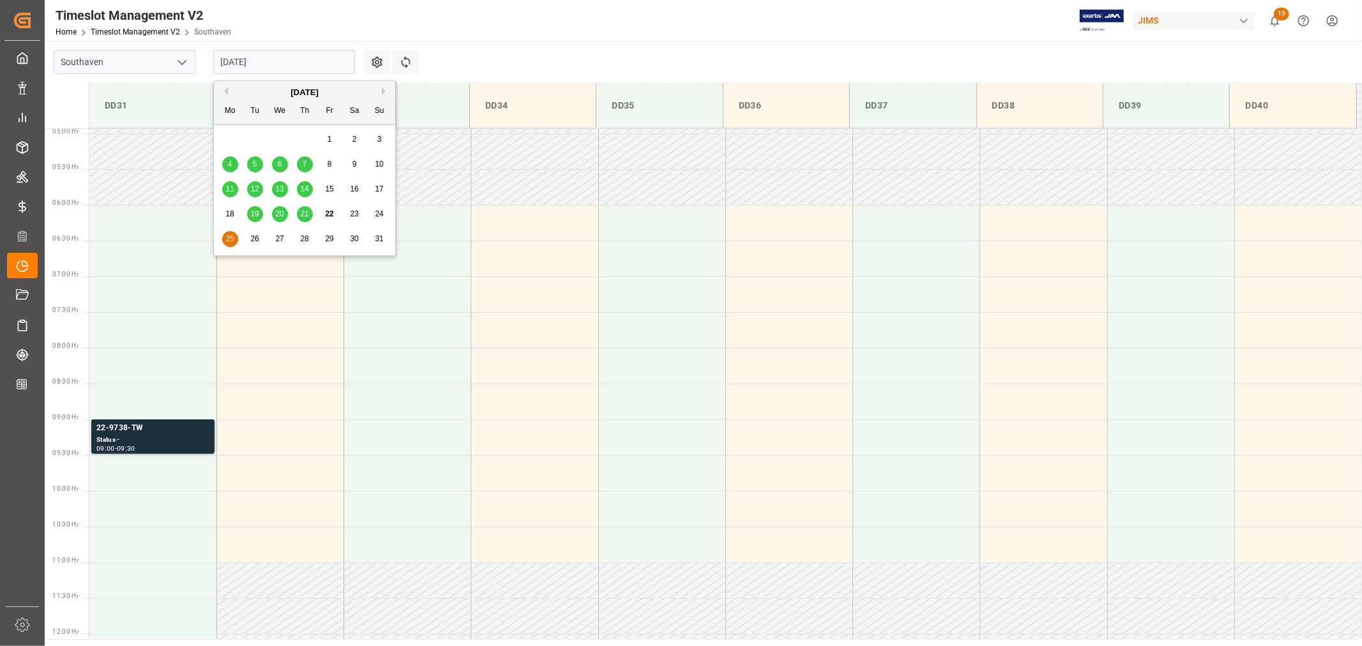
click at [278, 64] on input "08-25-2025" at bounding box center [284, 62] width 142 height 24
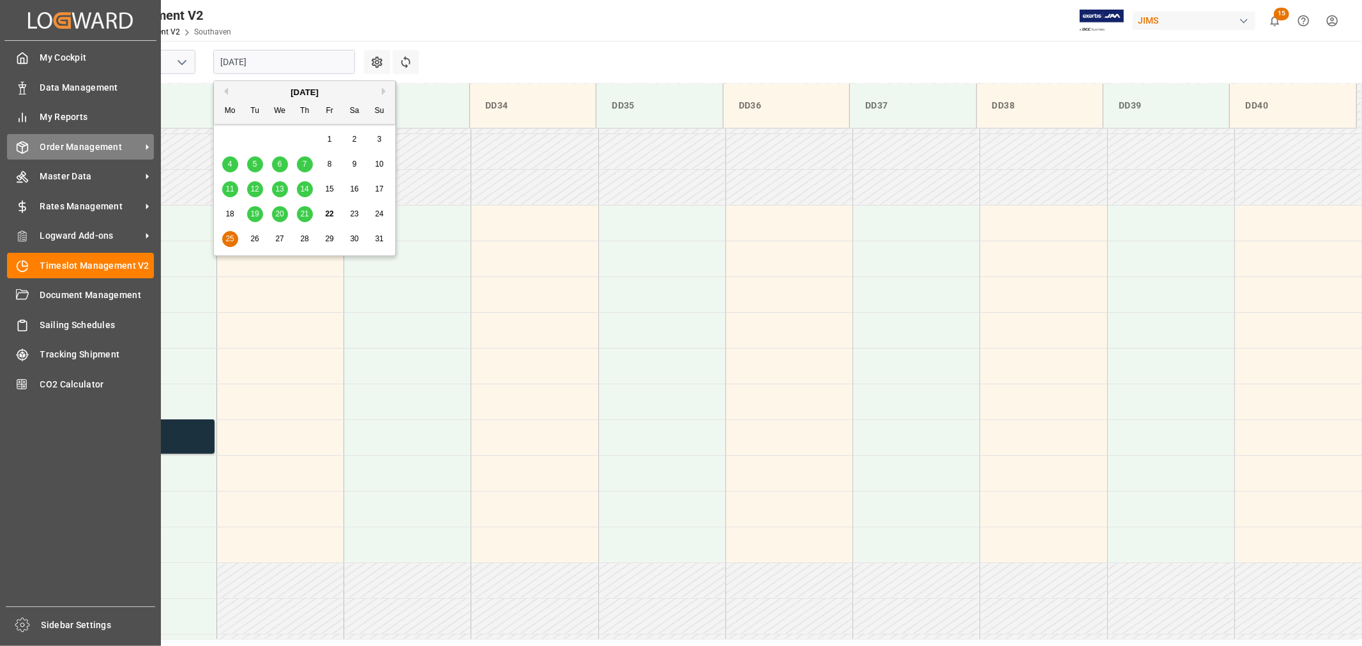
click at [84, 145] on span "Order Management" at bounding box center [90, 146] width 101 height 13
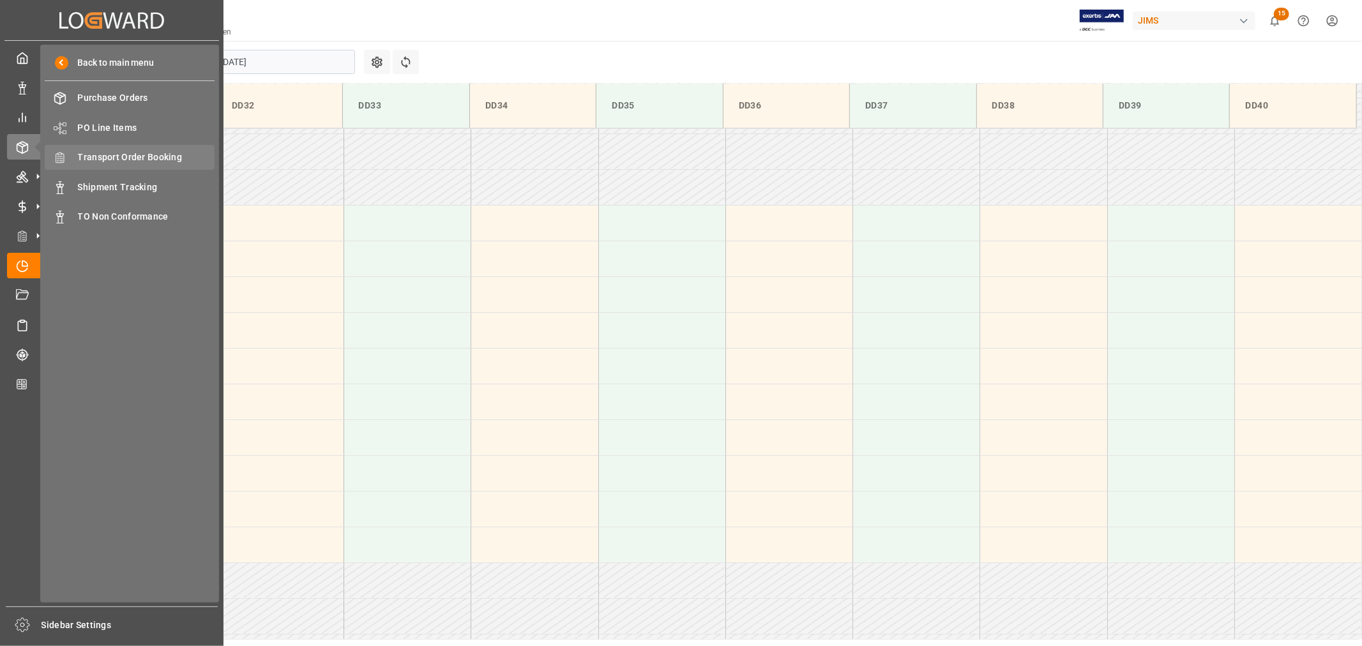
click at [169, 156] on span "Transport Order Booking" at bounding box center [146, 157] width 137 height 13
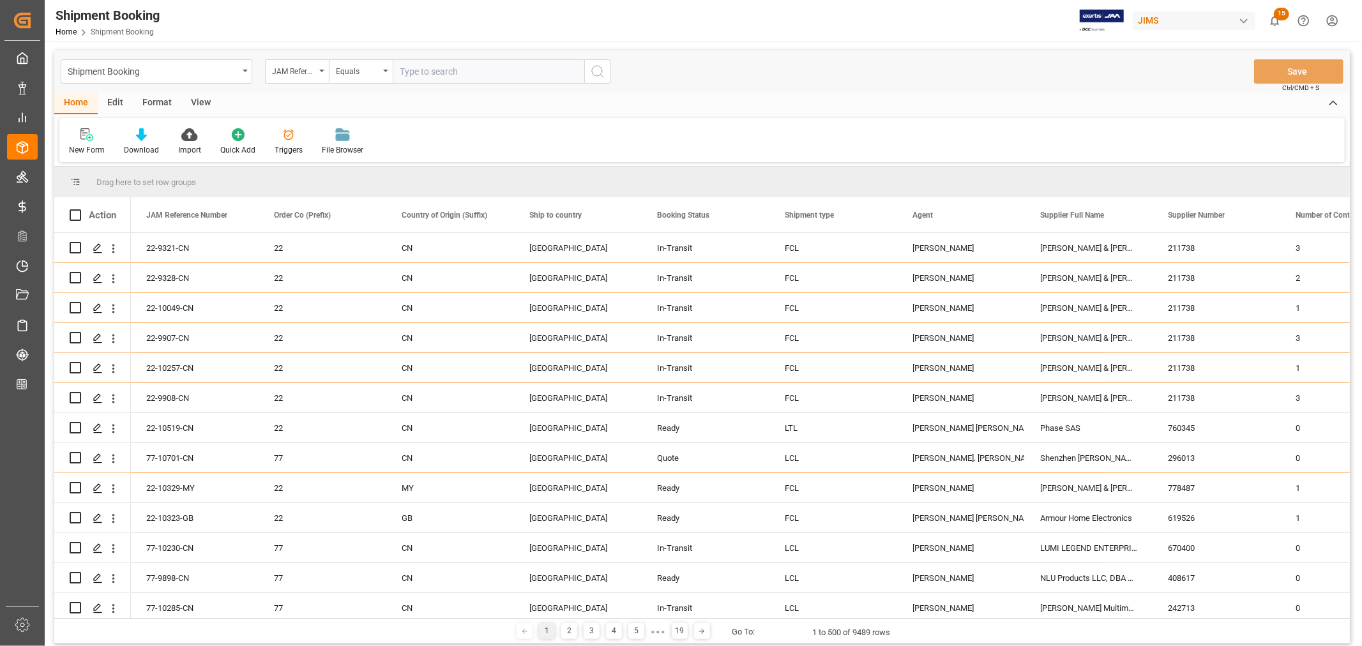
paste input "22-9893-GB"
type input "22-9893-GB"
click at [594, 68] on icon "search button" at bounding box center [597, 71] width 15 height 15
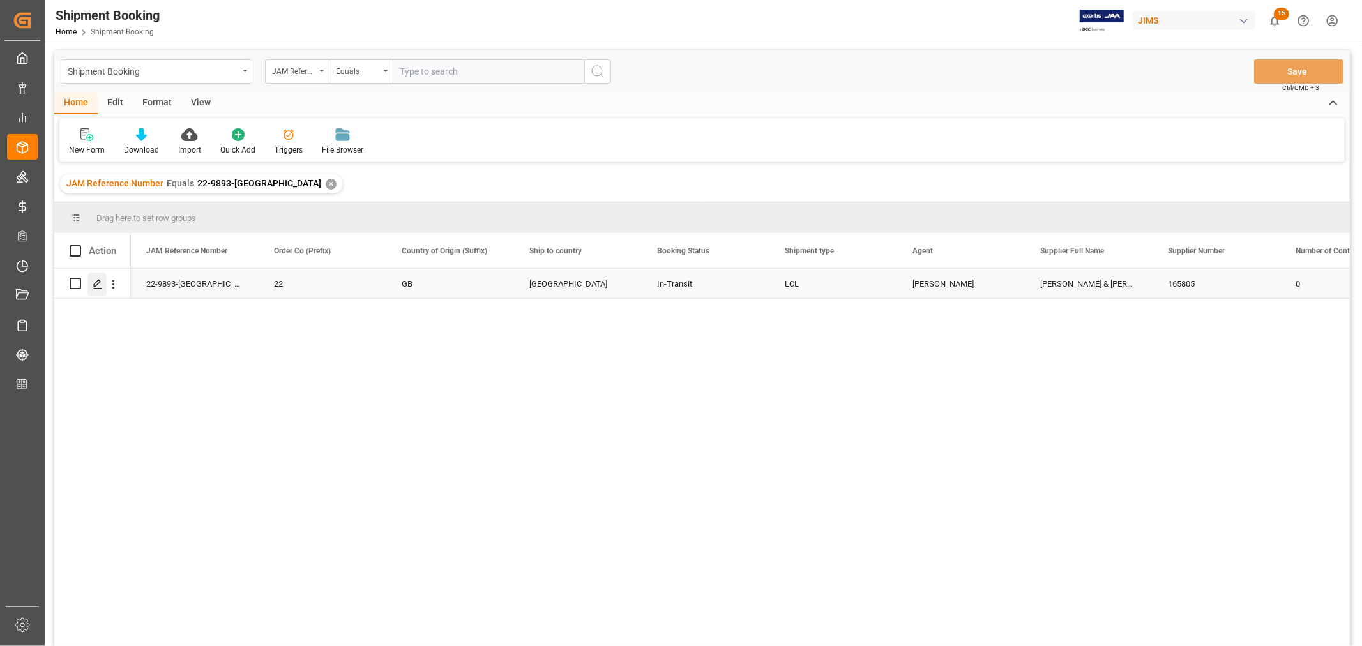
click at [93, 283] on icon "Press SPACE to select this row." at bounding box center [98, 284] width 10 height 10
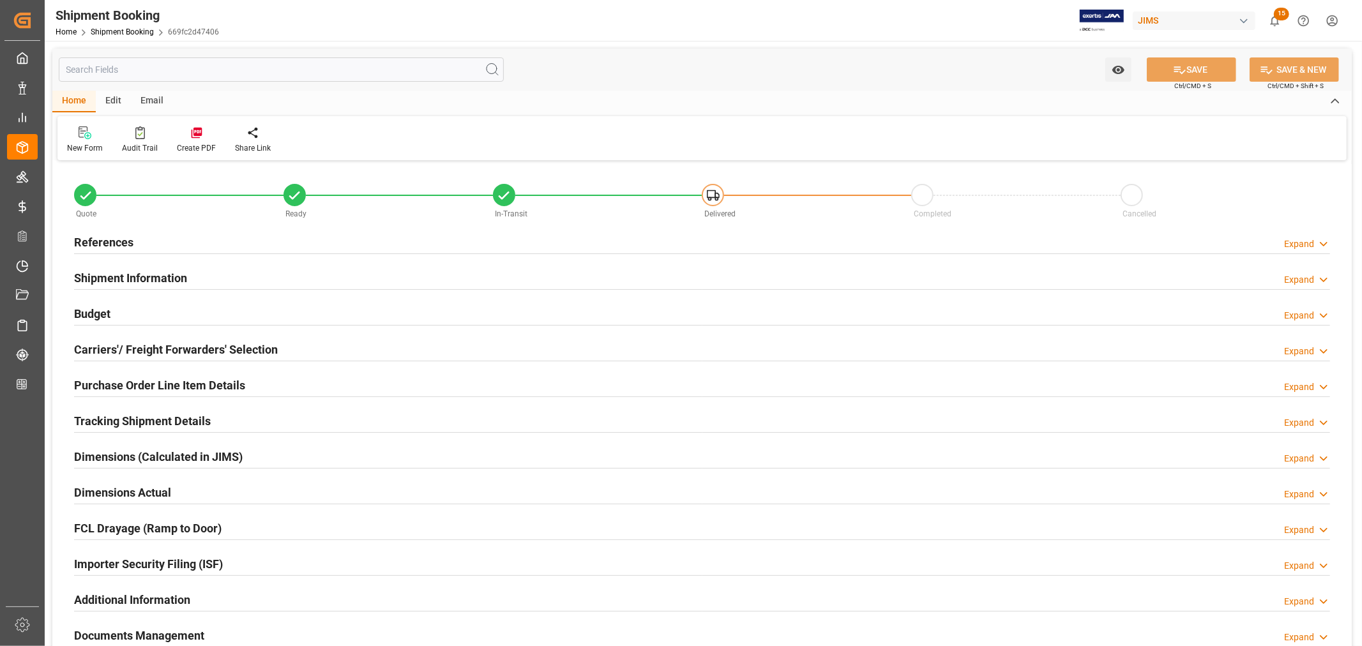
type input "34"
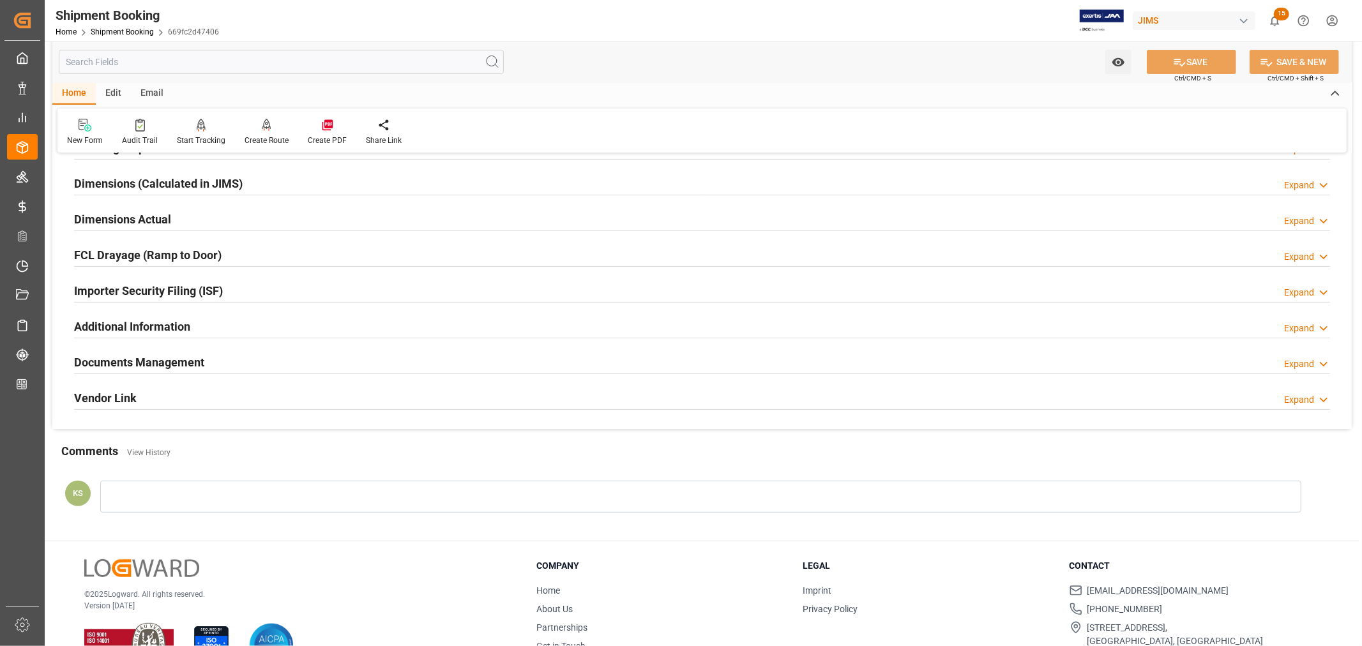
scroll to position [283, 0]
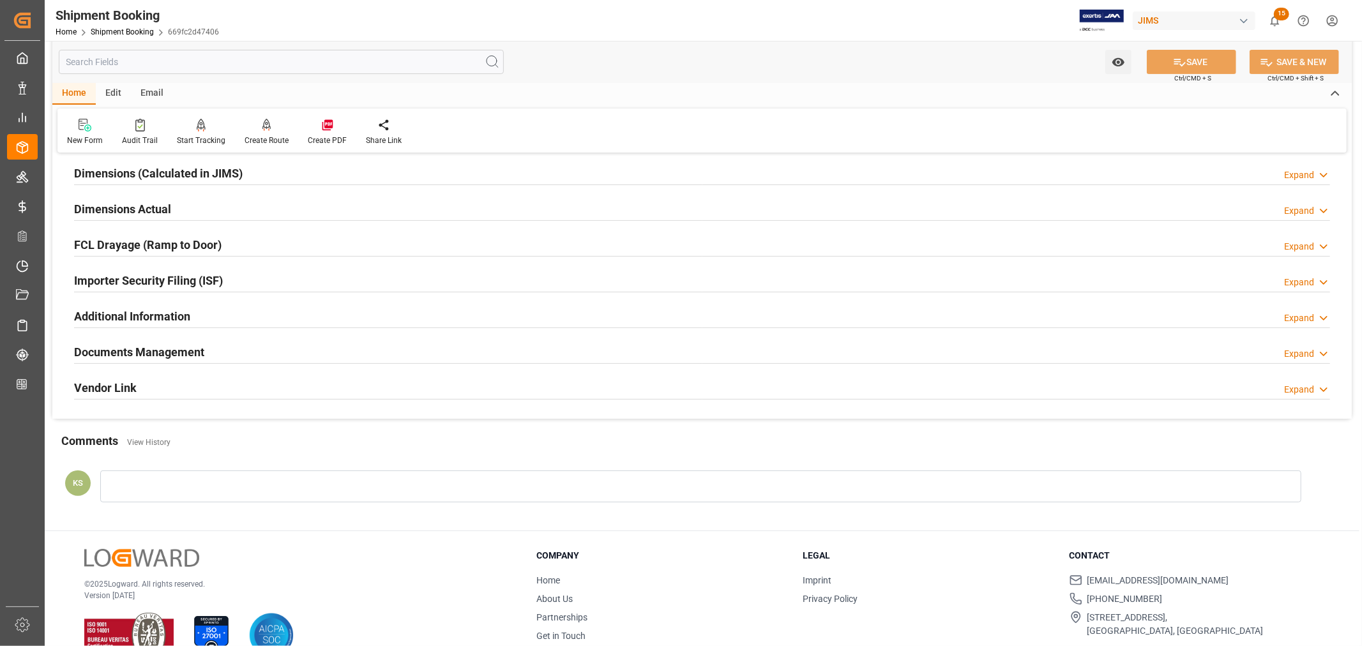
click at [234, 348] on div "Documents Management Expand" at bounding box center [702, 351] width 1256 height 24
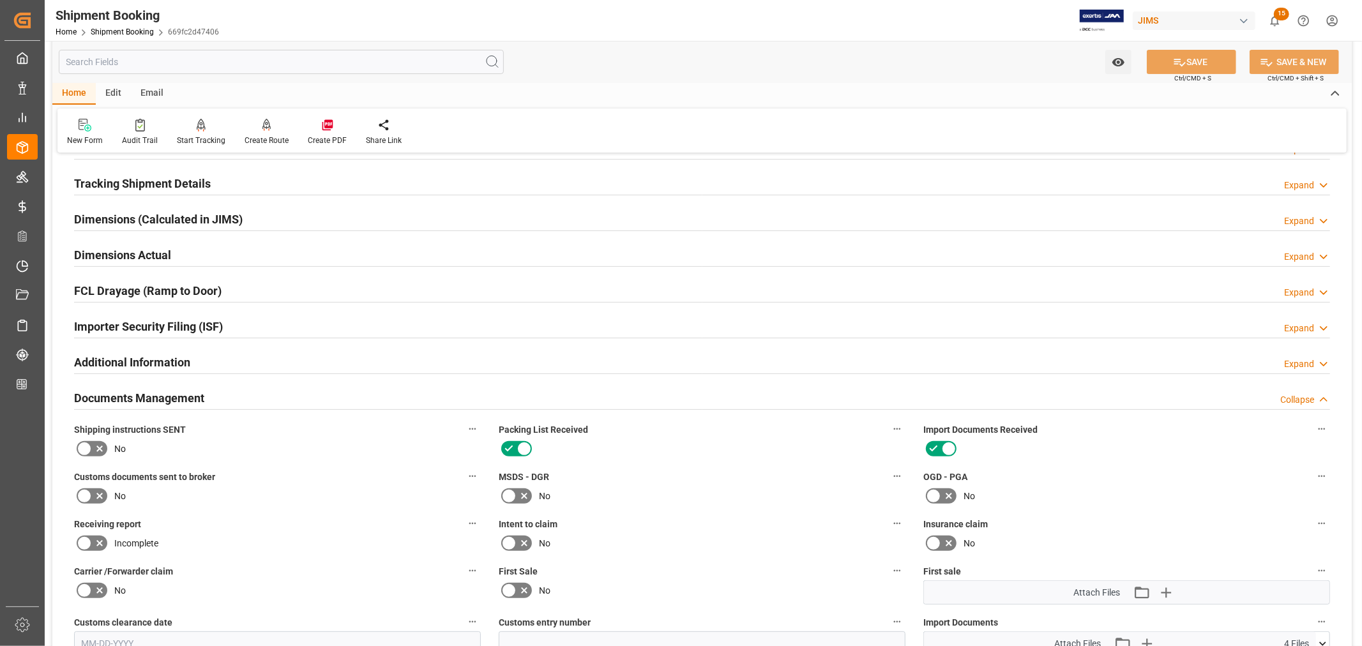
scroll to position [213, 0]
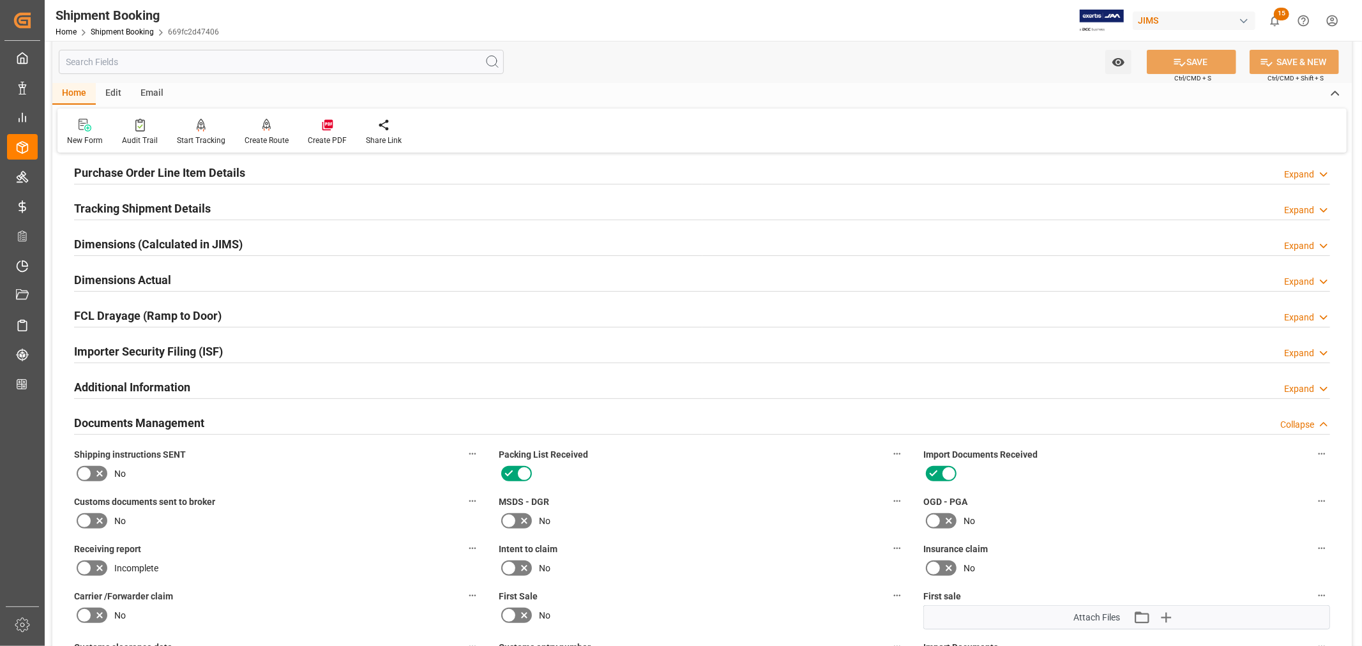
click at [202, 419] on h2 "Documents Management" at bounding box center [139, 422] width 130 height 17
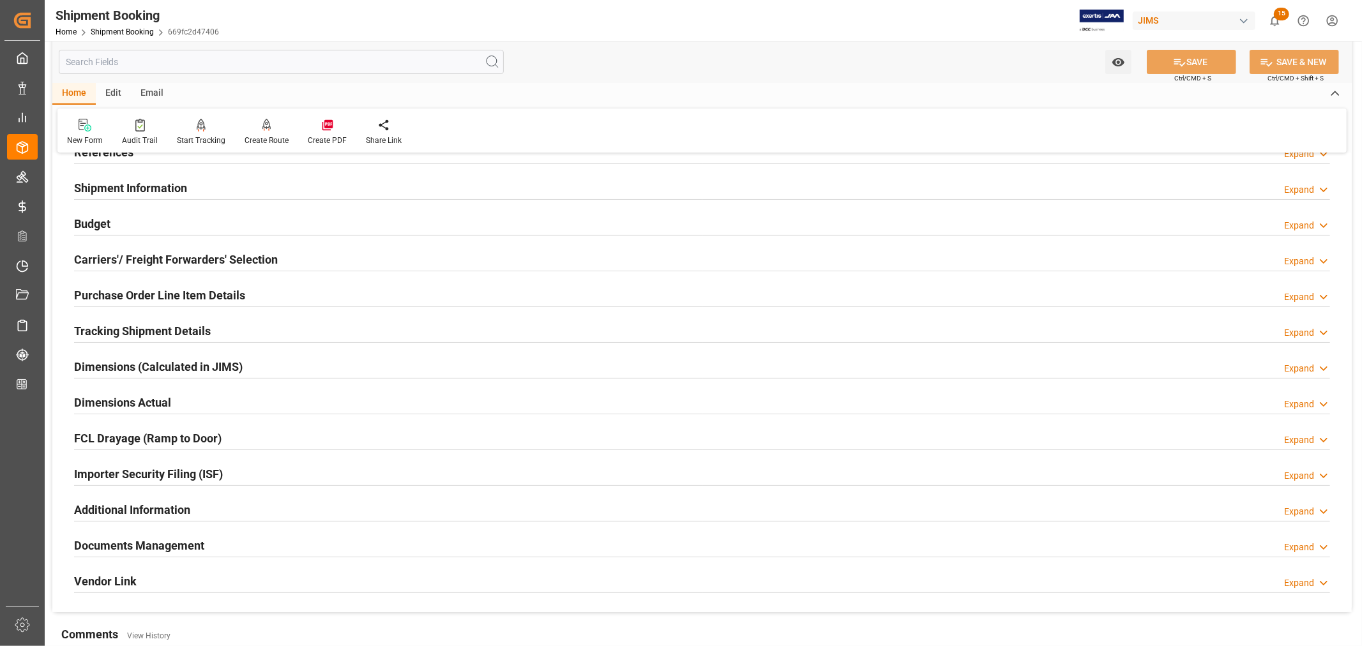
scroll to position [71, 0]
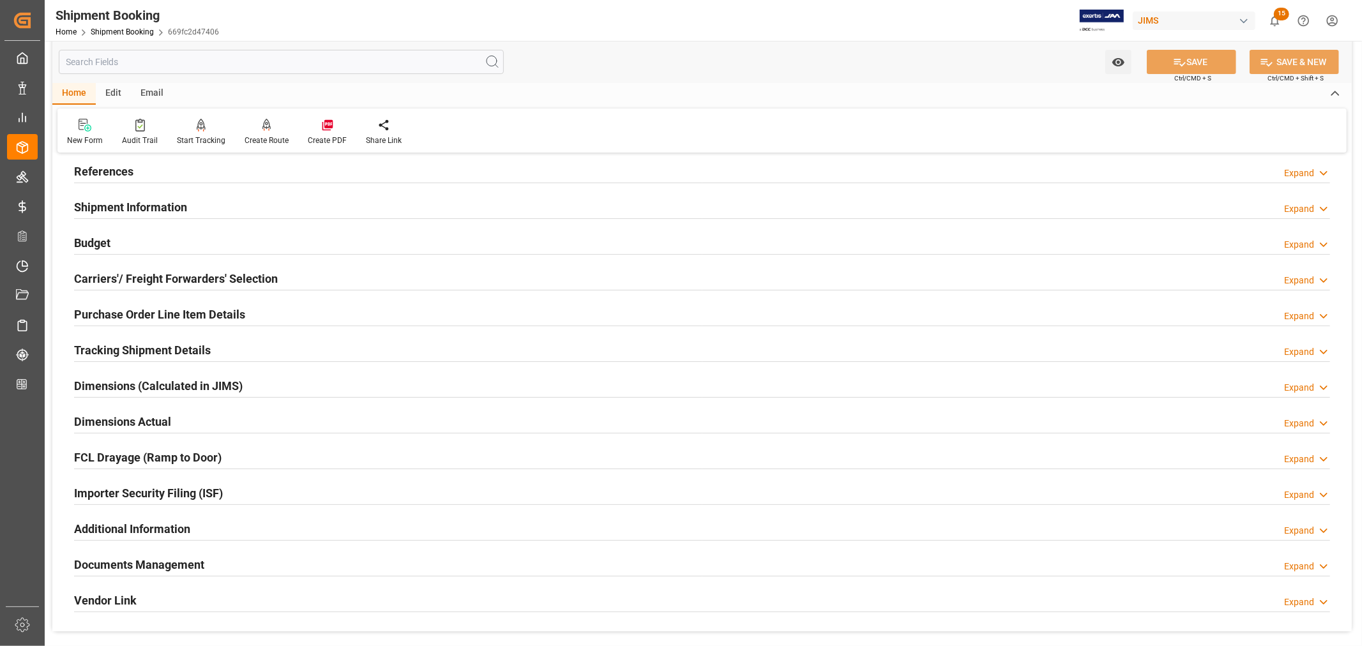
click at [329, 209] on div "Shipment Information Expand" at bounding box center [702, 206] width 1256 height 24
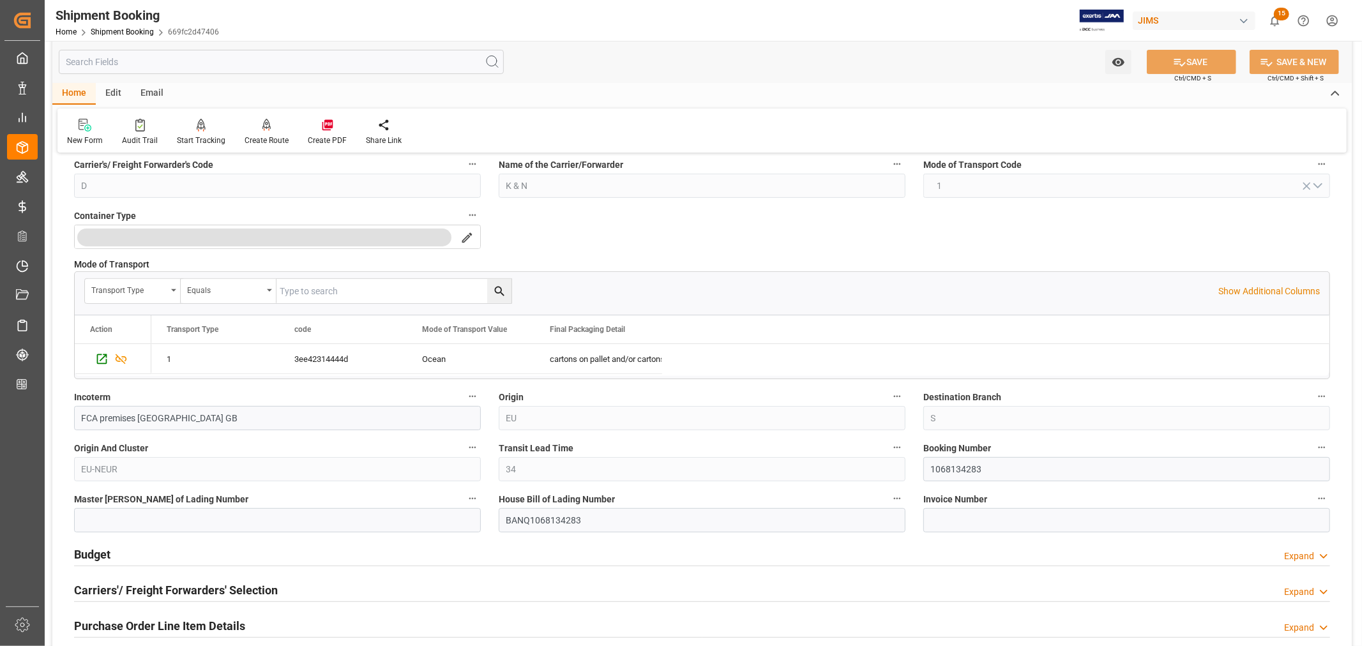
scroll to position [283, 0]
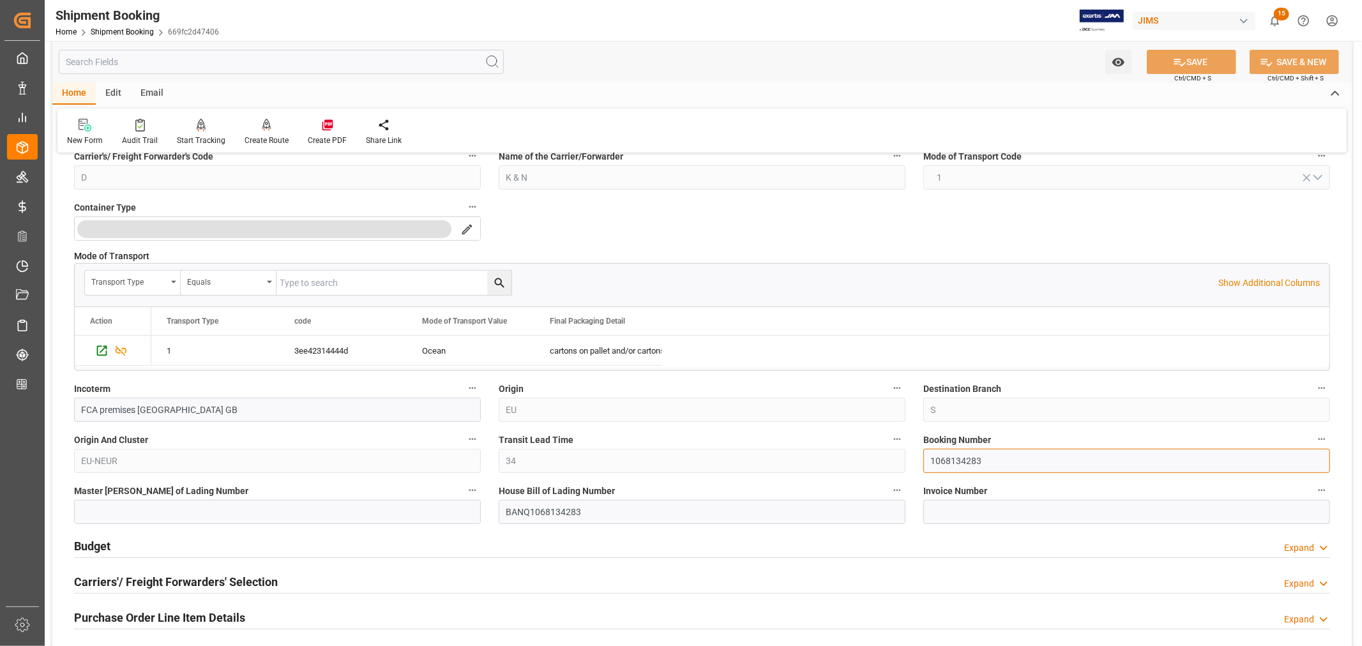
click at [939, 462] on input "1068134283" at bounding box center [1126, 461] width 407 height 24
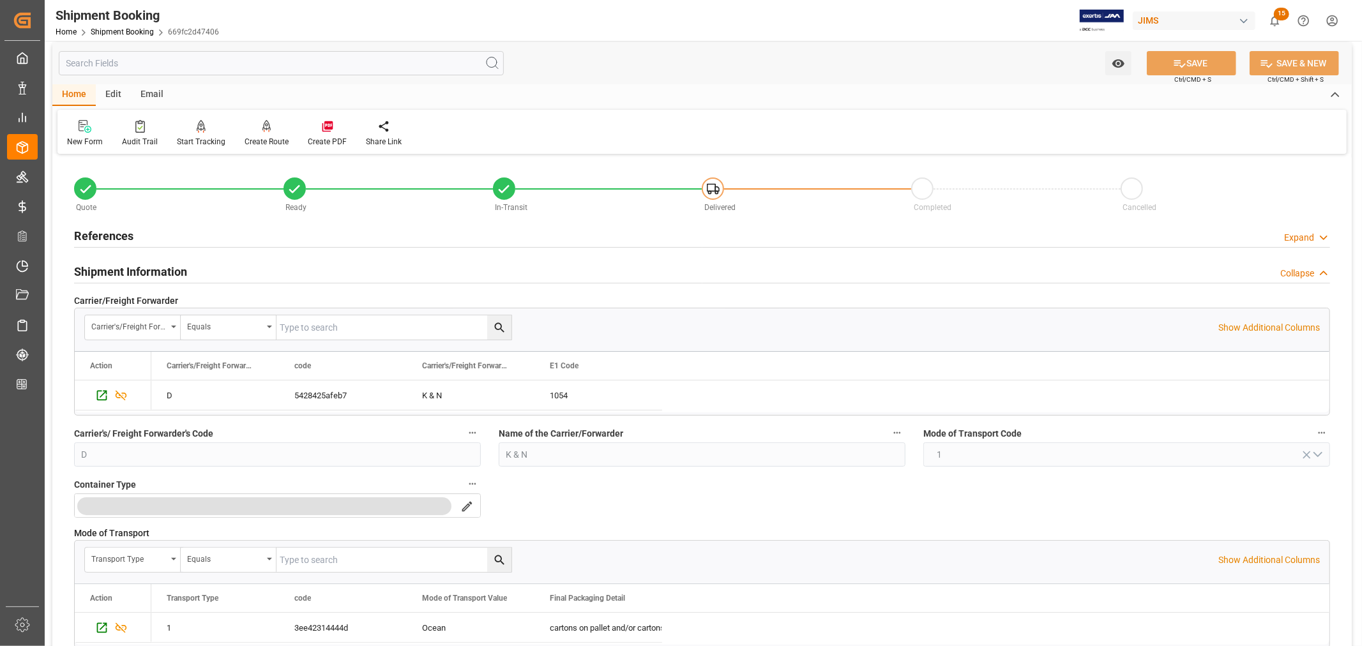
scroll to position [0, 0]
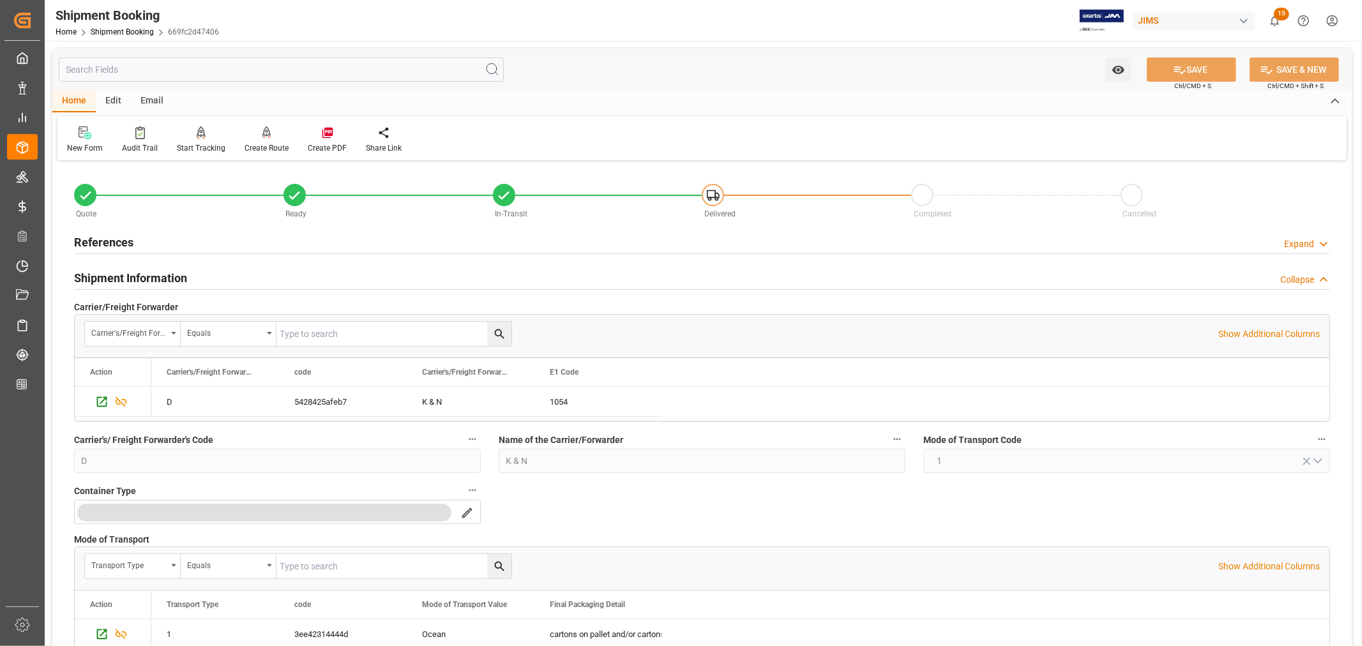
click at [153, 278] on h2 "Shipment Information" at bounding box center [130, 277] width 113 height 17
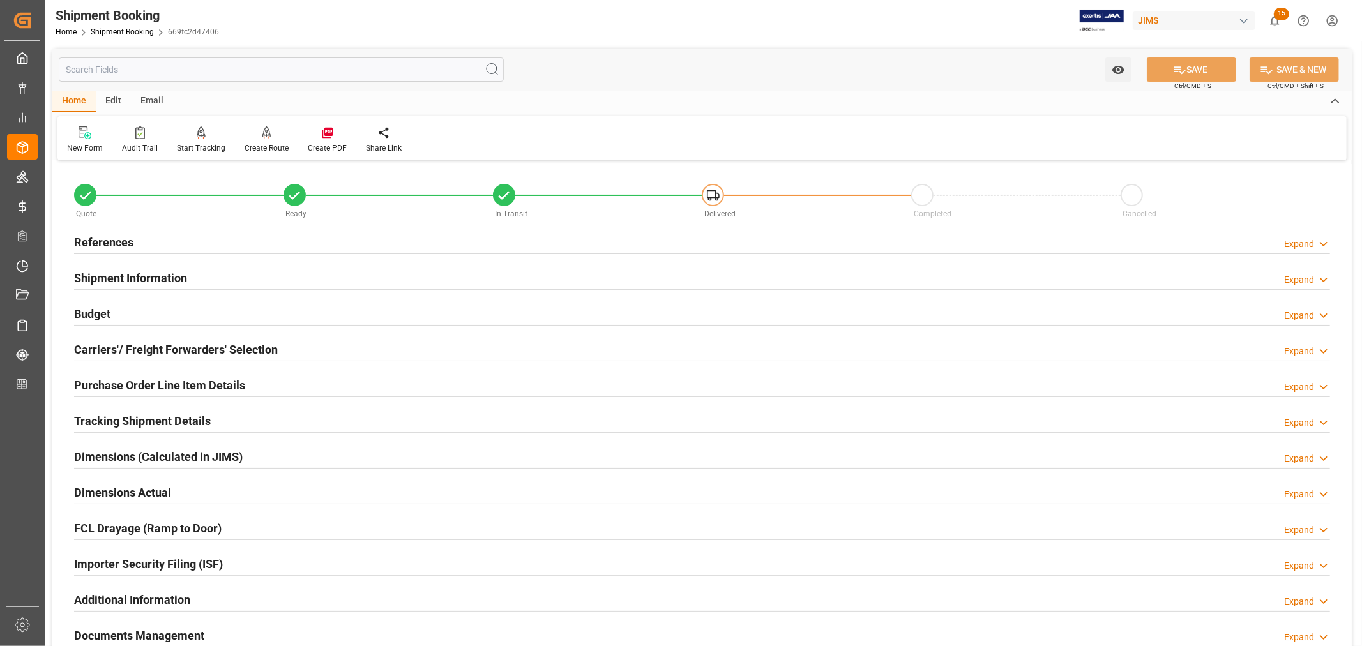
click at [124, 237] on h2 "References" at bounding box center [103, 242] width 59 height 17
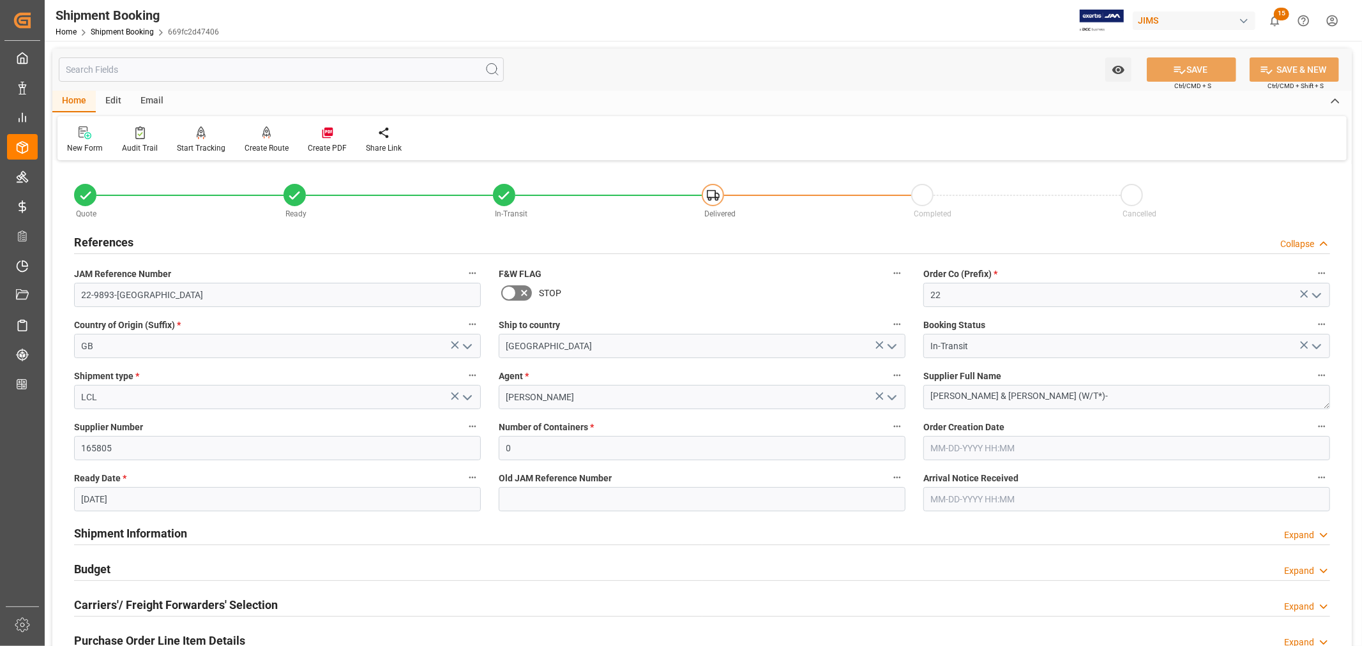
click at [124, 237] on h2 "References" at bounding box center [103, 242] width 59 height 17
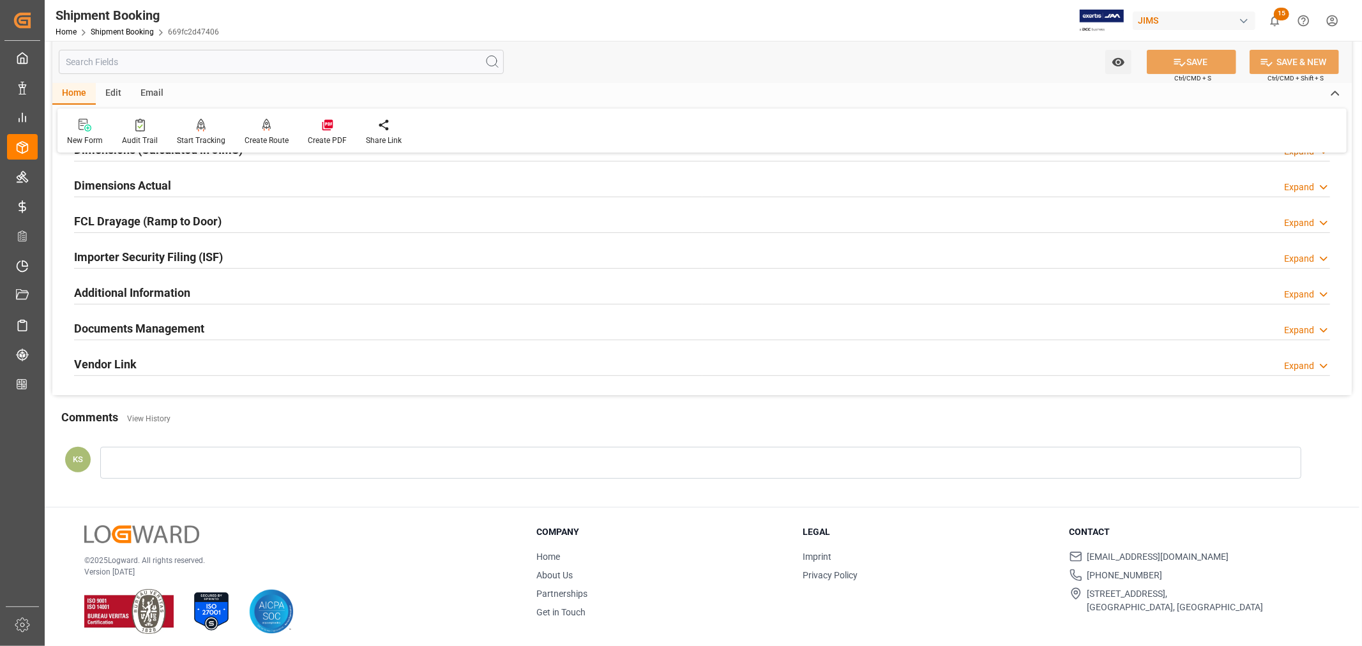
scroll to position [313, 0]
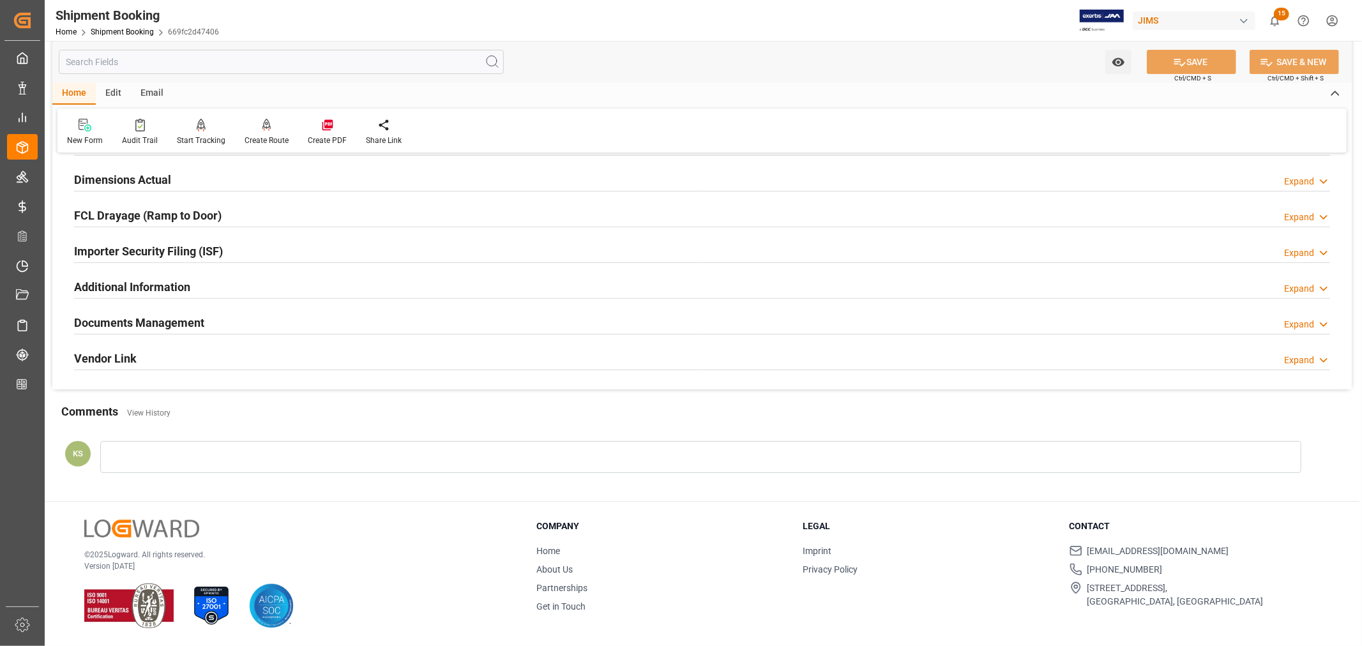
click at [193, 315] on h2 "Documents Management" at bounding box center [139, 322] width 130 height 17
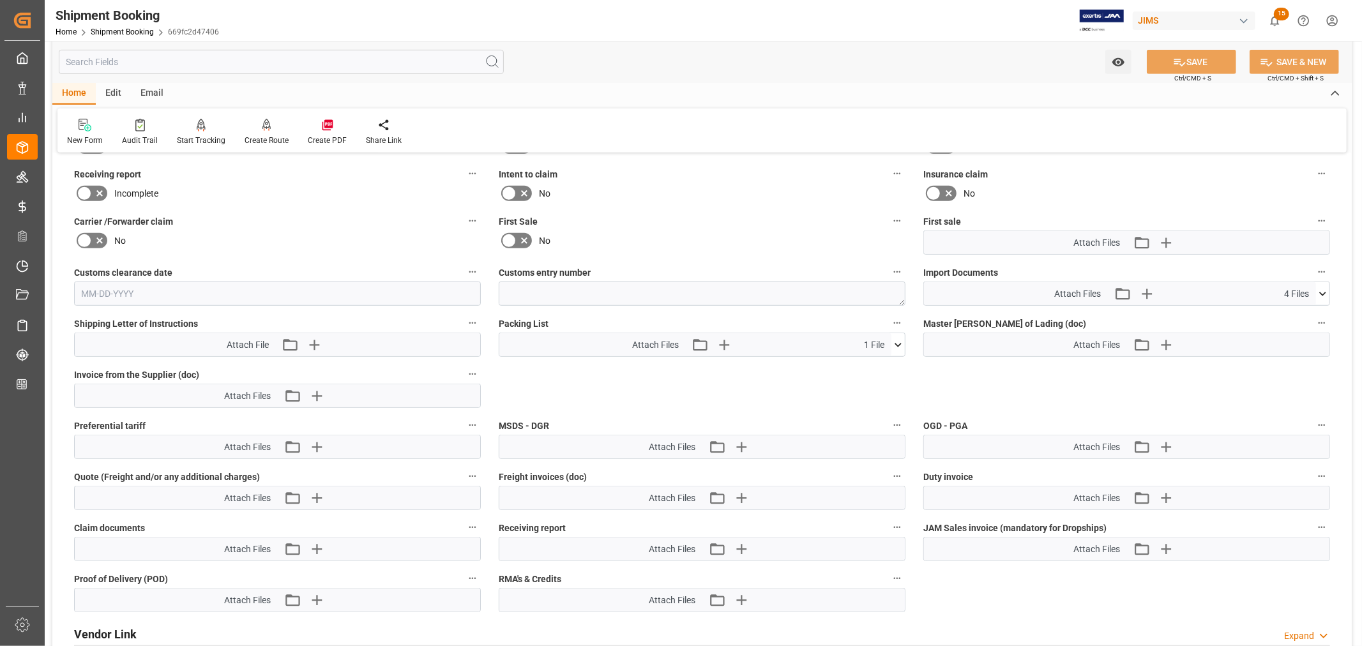
scroll to position [597, 0]
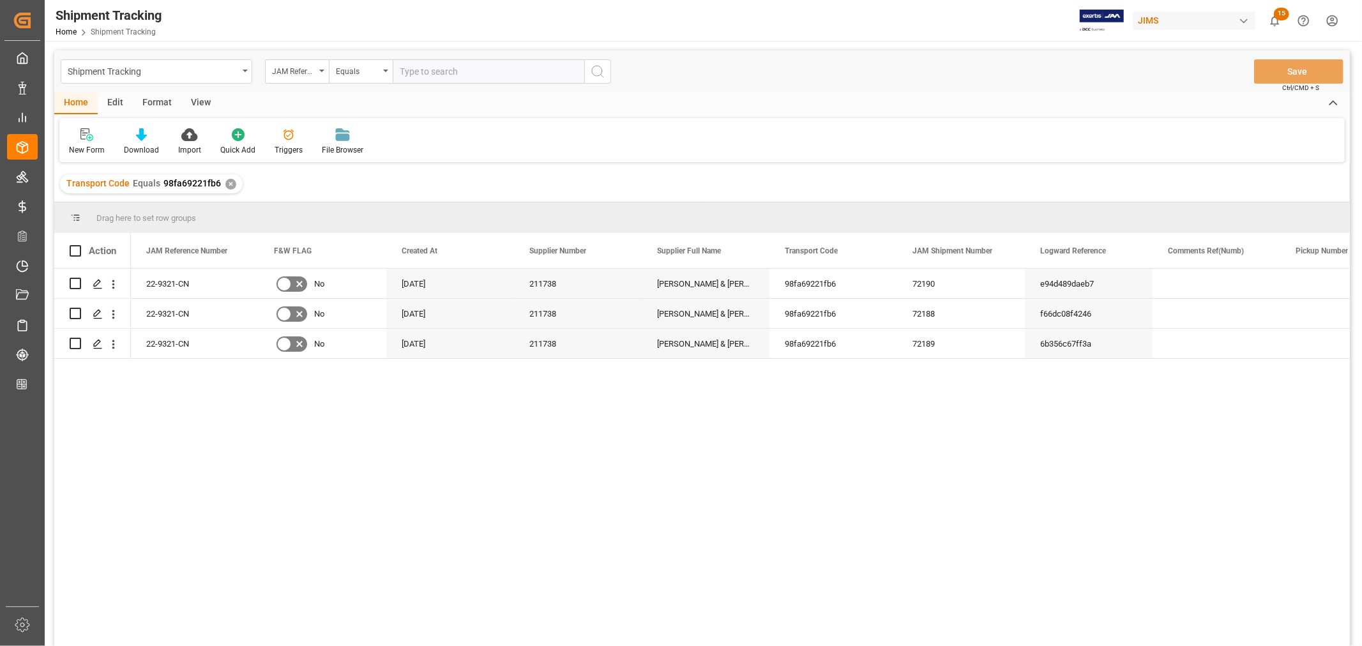
click at [204, 102] on div "View" at bounding box center [200, 104] width 39 height 22
click at [80, 142] on div "Default" at bounding box center [81, 142] width 44 height 28
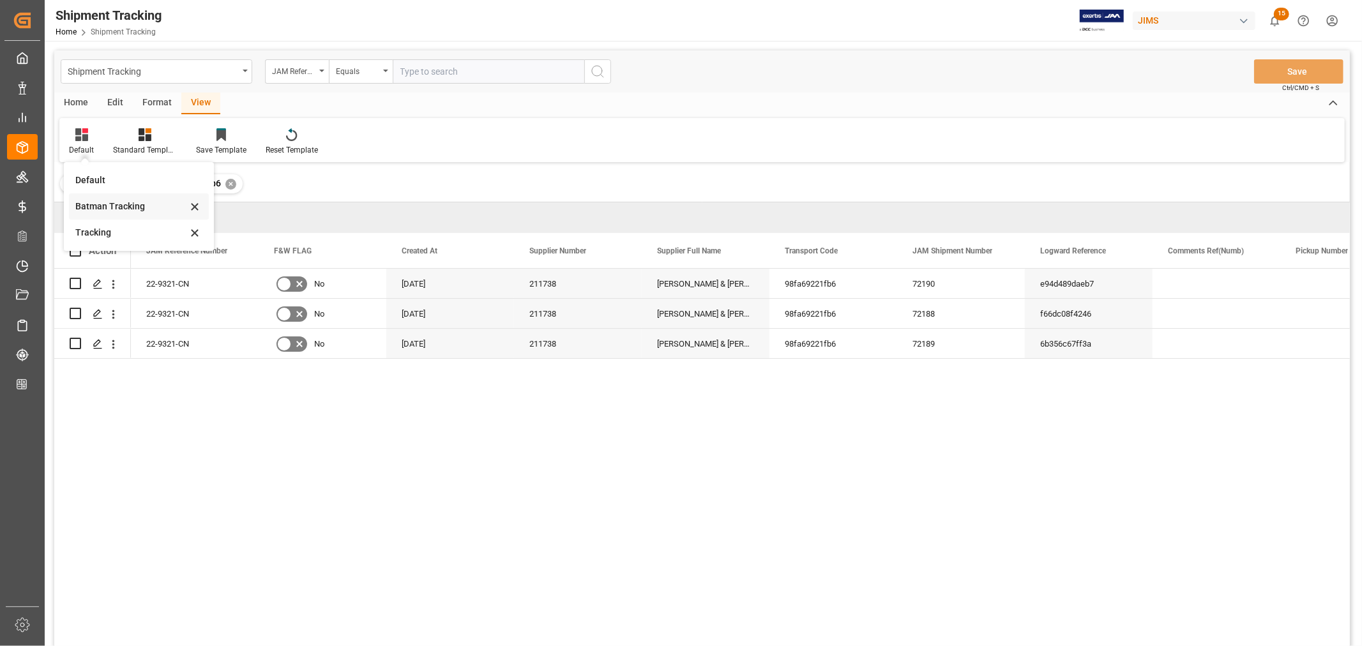
click at [103, 204] on div "Batman Tracking" at bounding box center [131, 206] width 112 height 13
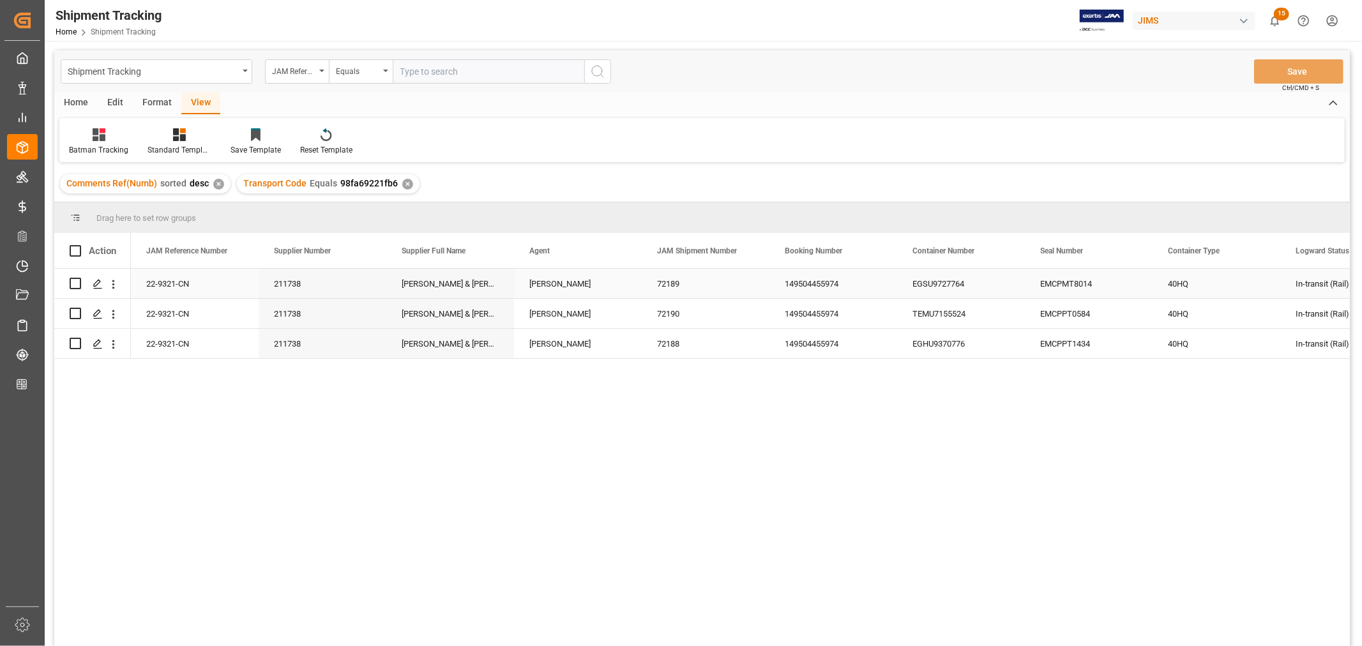
click at [763, 283] on div "72189" at bounding box center [706, 283] width 128 height 29
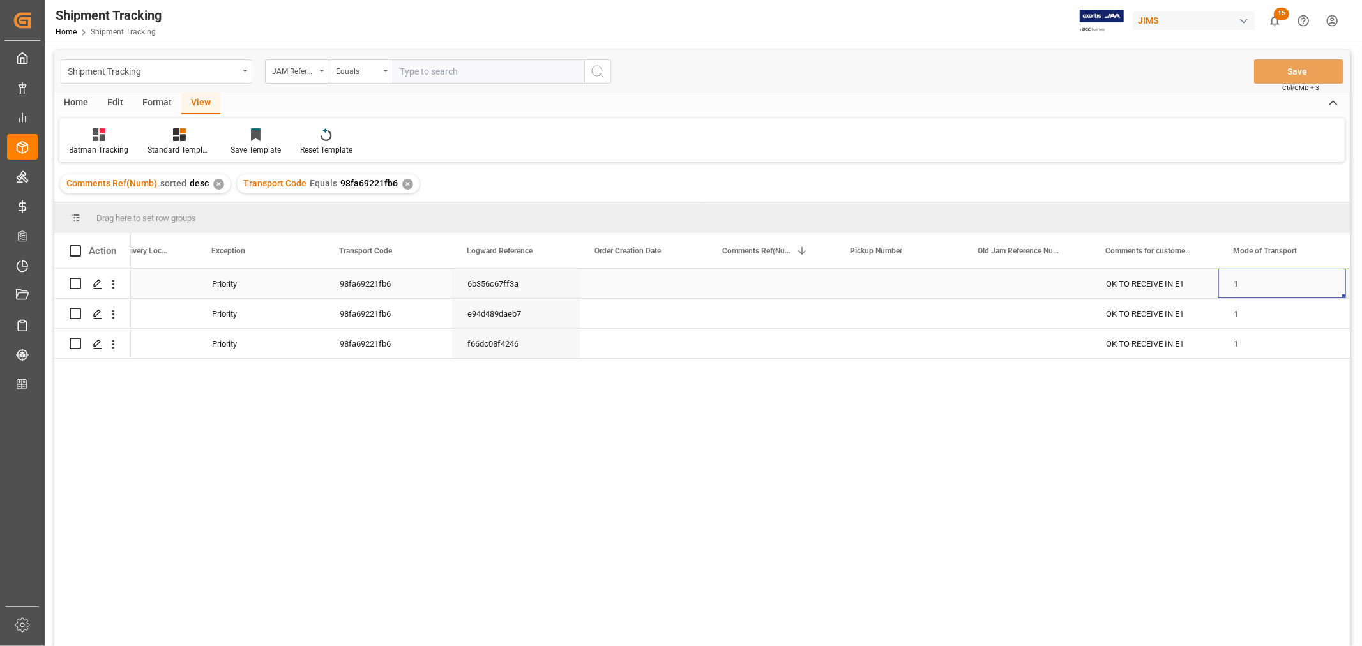
scroll to position [0, 1594]
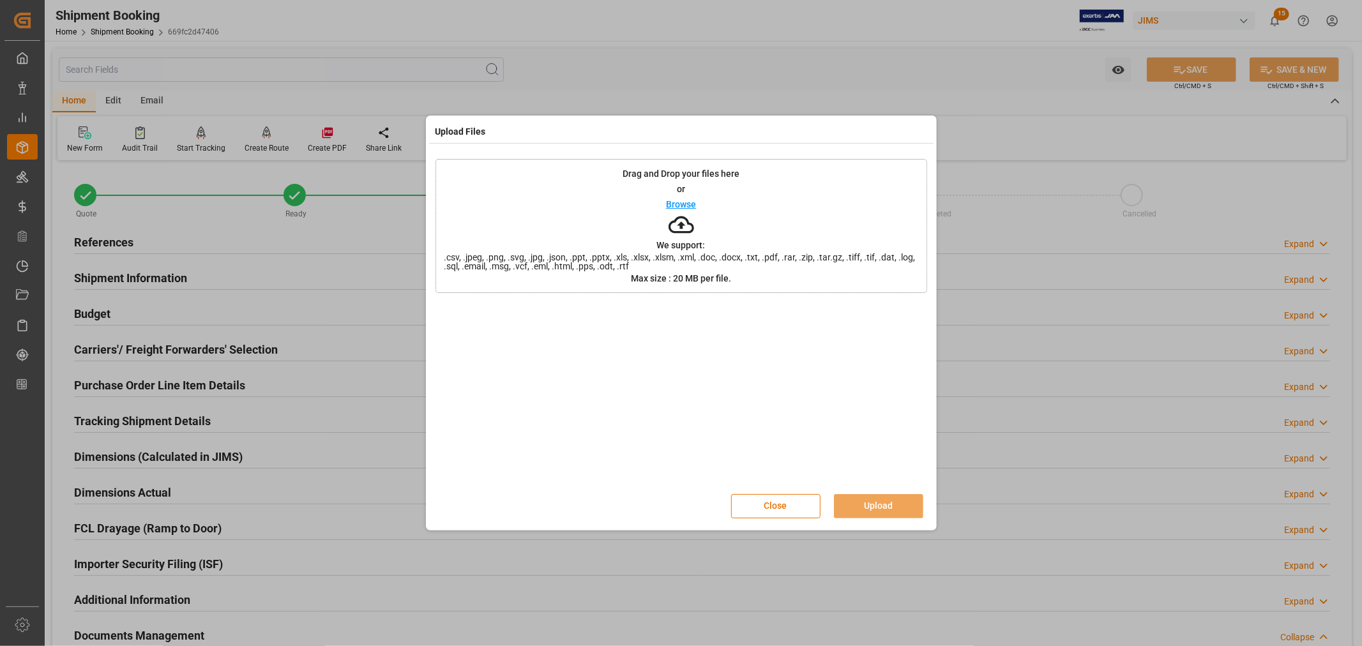
scroll to position [597, 0]
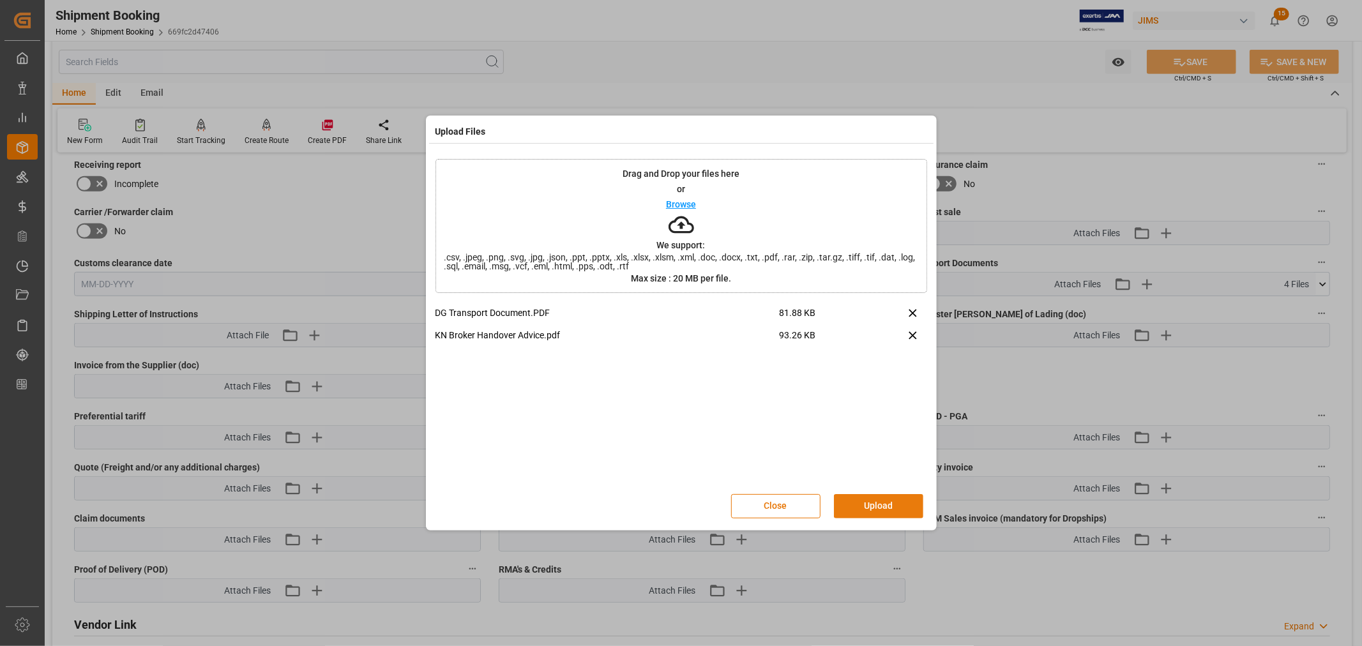
click at [873, 502] on button "Upload" at bounding box center [878, 506] width 89 height 24
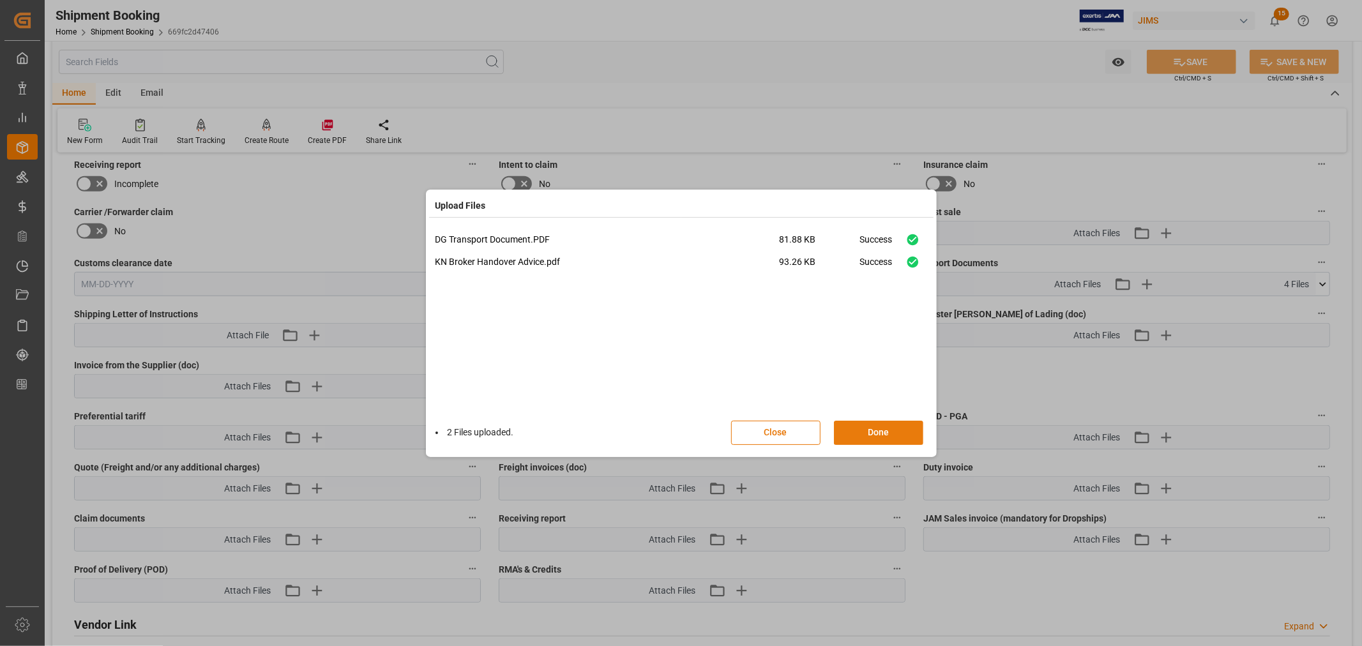
click at [879, 428] on button "Done" at bounding box center [878, 433] width 89 height 24
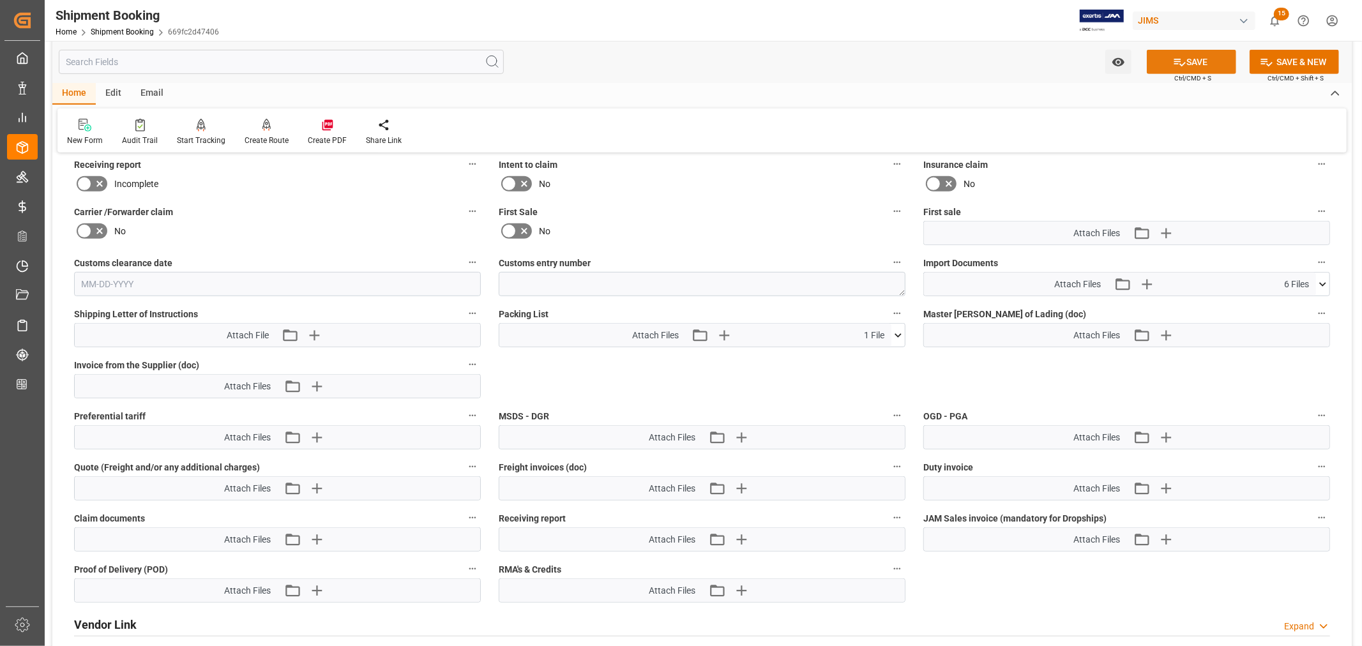
click at [1191, 59] on button "SAVE" at bounding box center [1191, 62] width 89 height 24
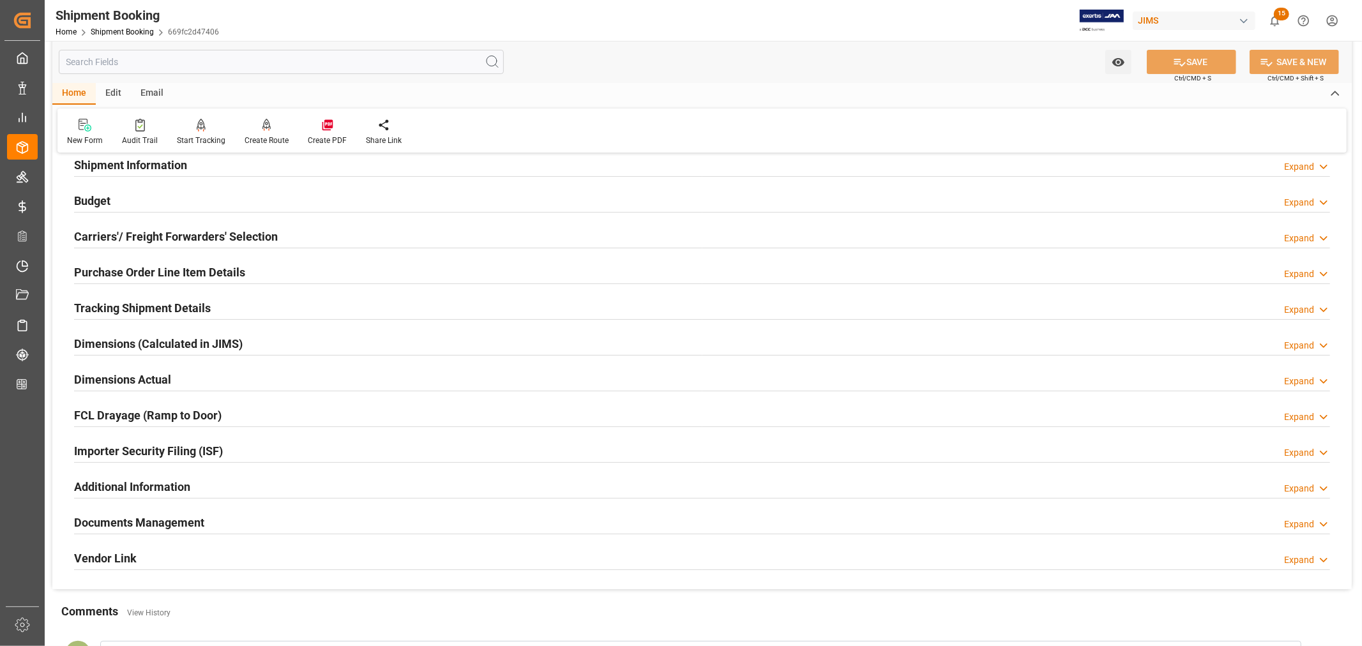
scroll to position [29, 0]
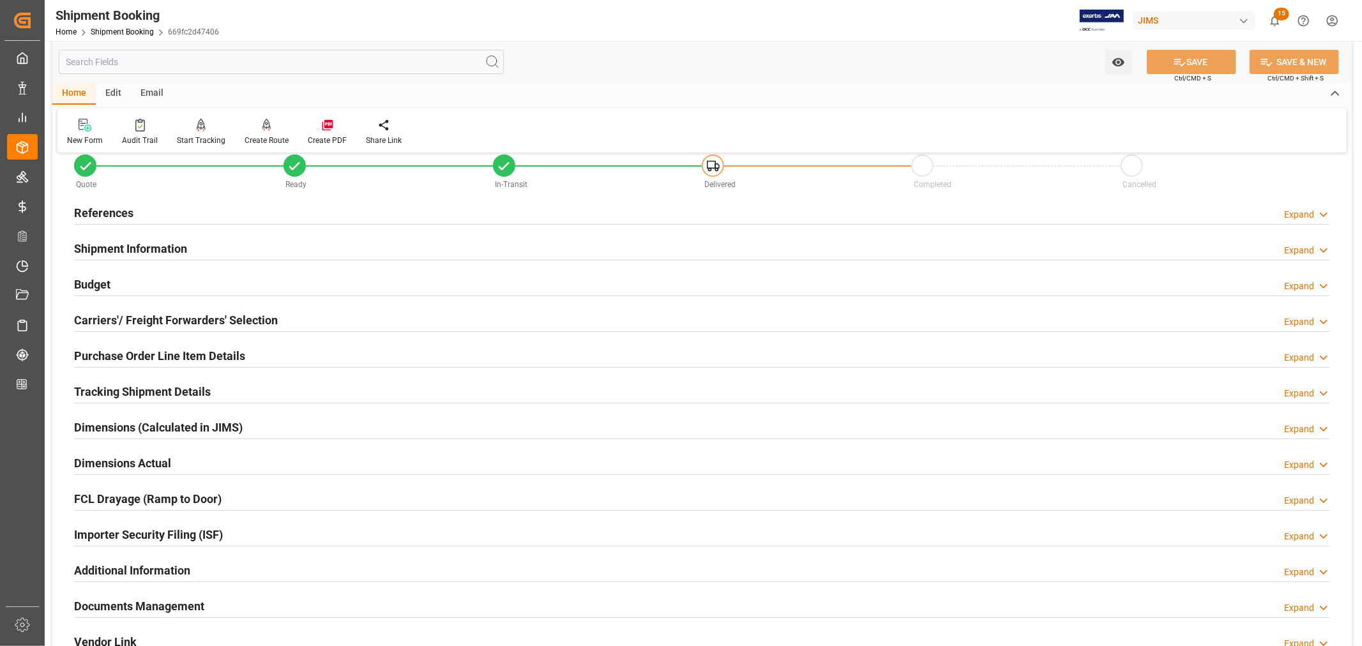
click at [102, 285] on h2 "Budget" at bounding box center [92, 284] width 36 height 17
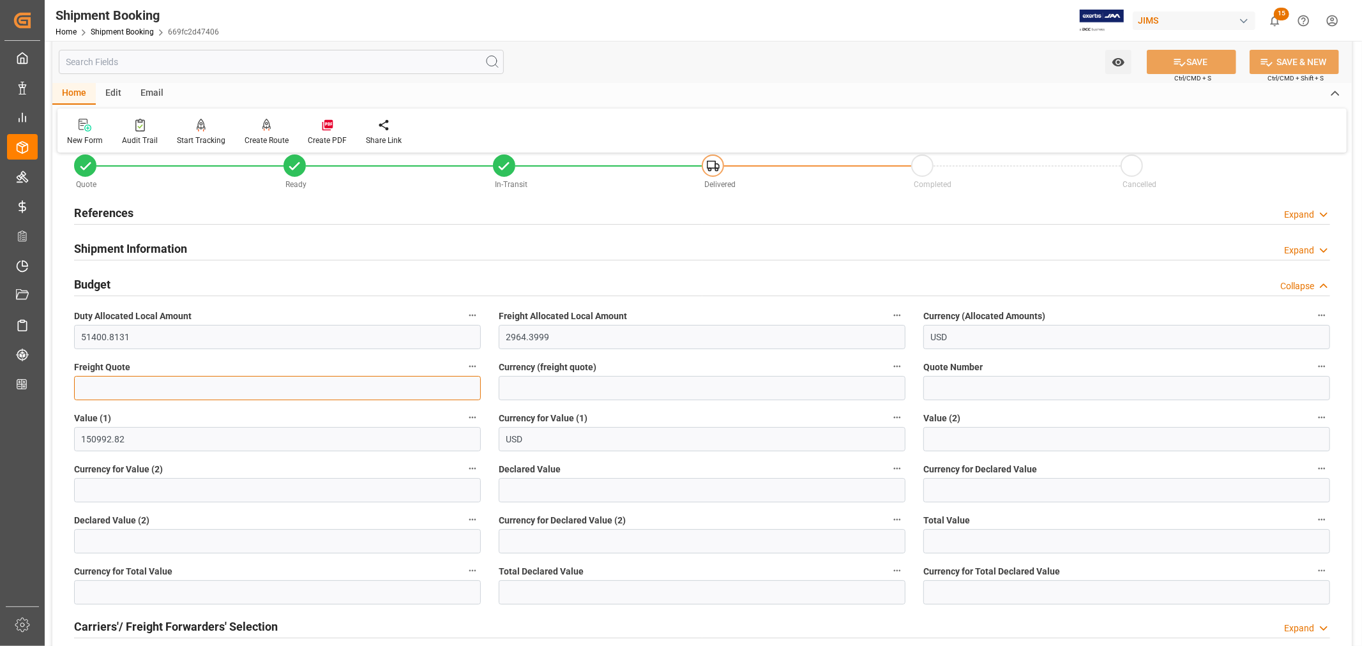
click at [87, 387] on input "text" at bounding box center [277, 388] width 407 height 24
type input "2600"
click at [549, 387] on input at bounding box center [702, 388] width 407 height 24
type input "USD"
click at [1176, 60] on icon at bounding box center [1179, 62] width 13 height 13
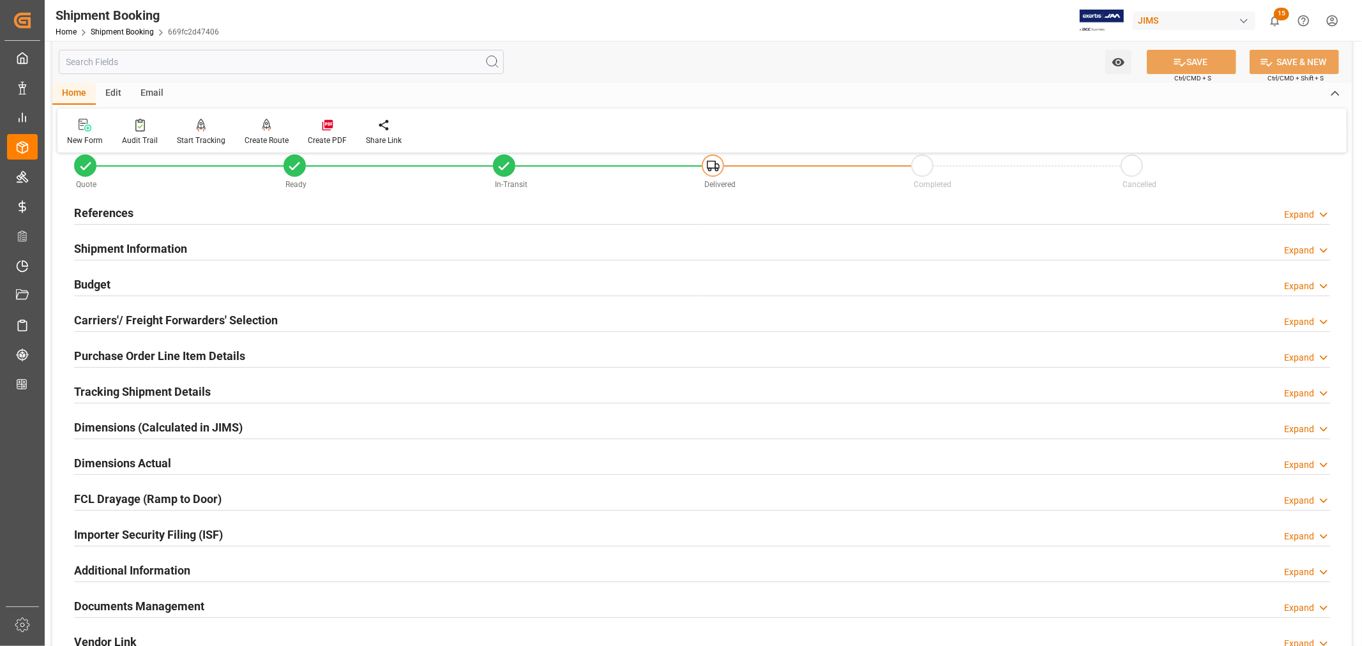
click at [152, 245] on h2 "Shipment Information" at bounding box center [130, 248] width 113 height 17
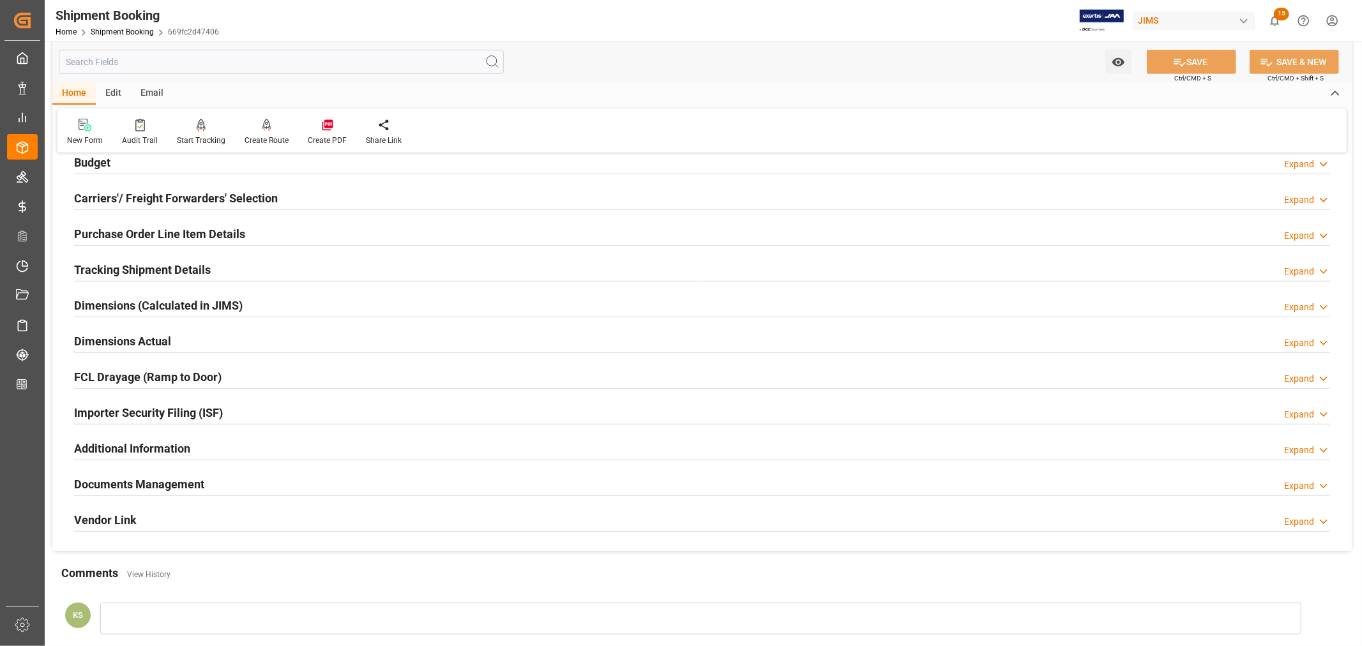
scroll to position [668, 0]
click at [316, 415] on div "Importer Security Filing (ISF) Expand" at bounding box center [702, 411] width 1256 height 24
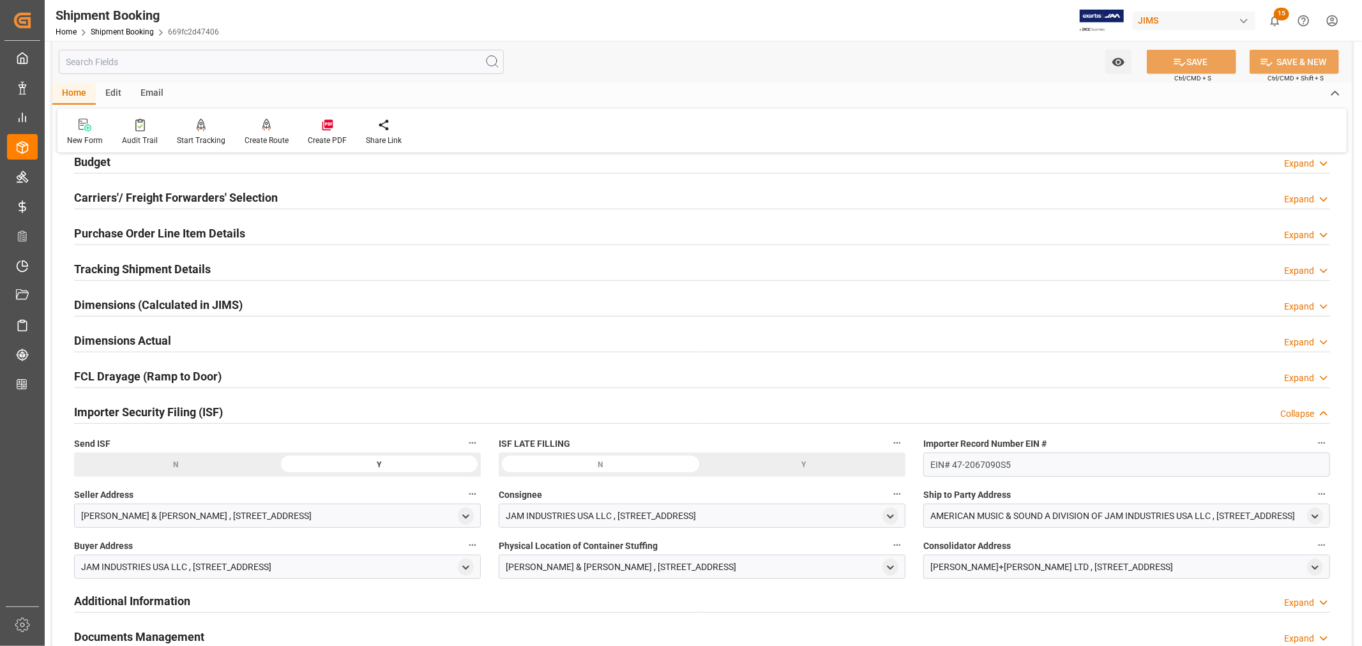
click at [316, 415] on div "Importer Security Filing (ISF) Collapse" at bounding box center [702, 411] width 1256 height 24
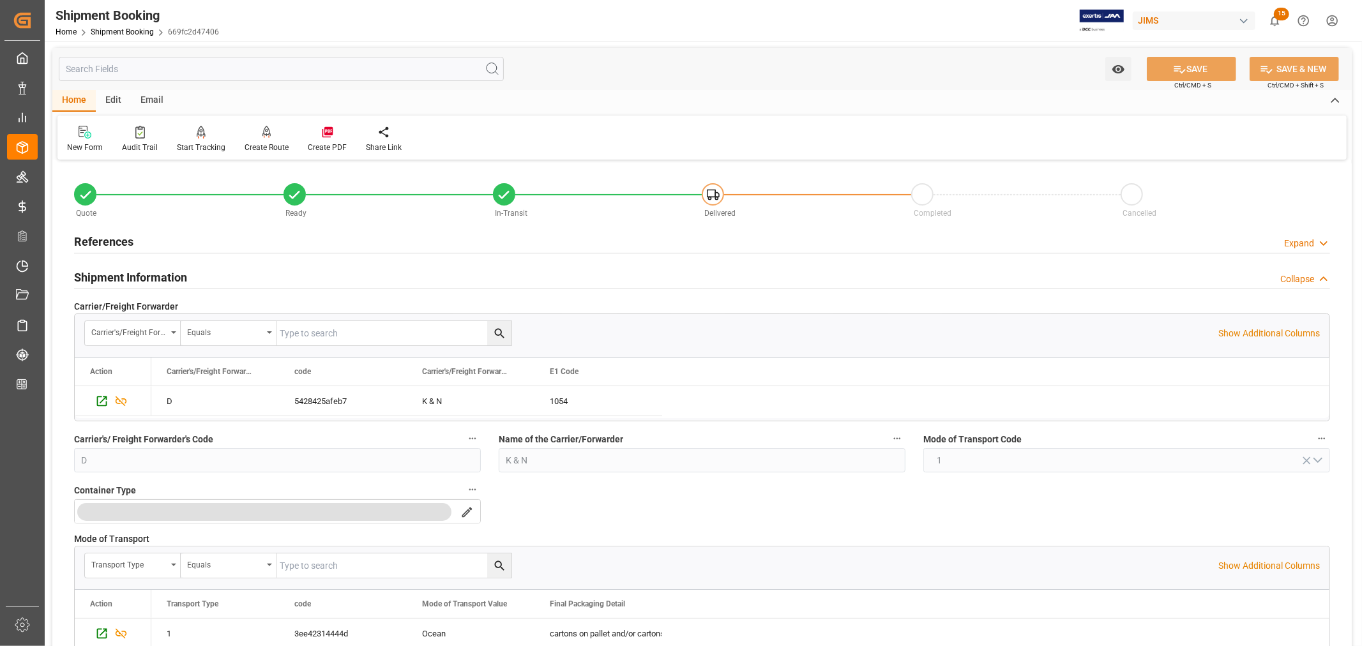
scroll to position [0, 0]
click at [162, 276] on h2 "Shipment Information" at bounding box center [130, 277] width 113 height 17
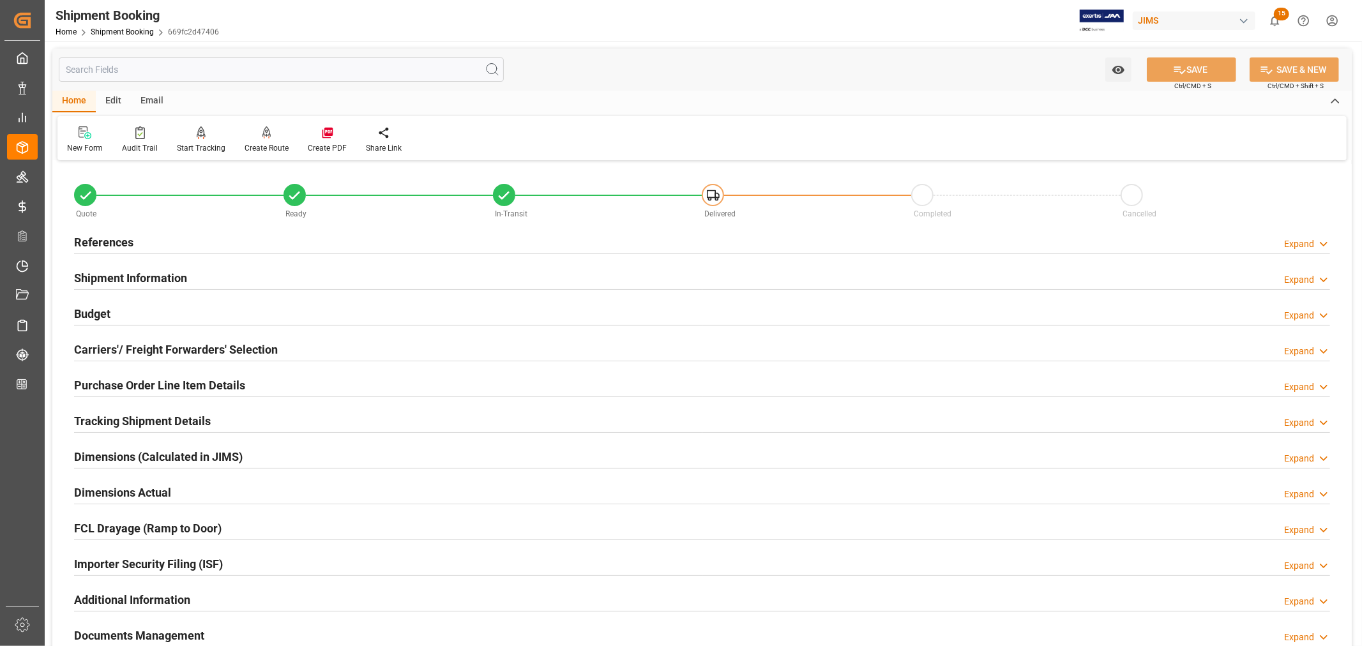
click at [207, 345] on h2 "Carriers'/ Freight Forwarders' Selection" at bounding box center [176, 349] width 204 height 17
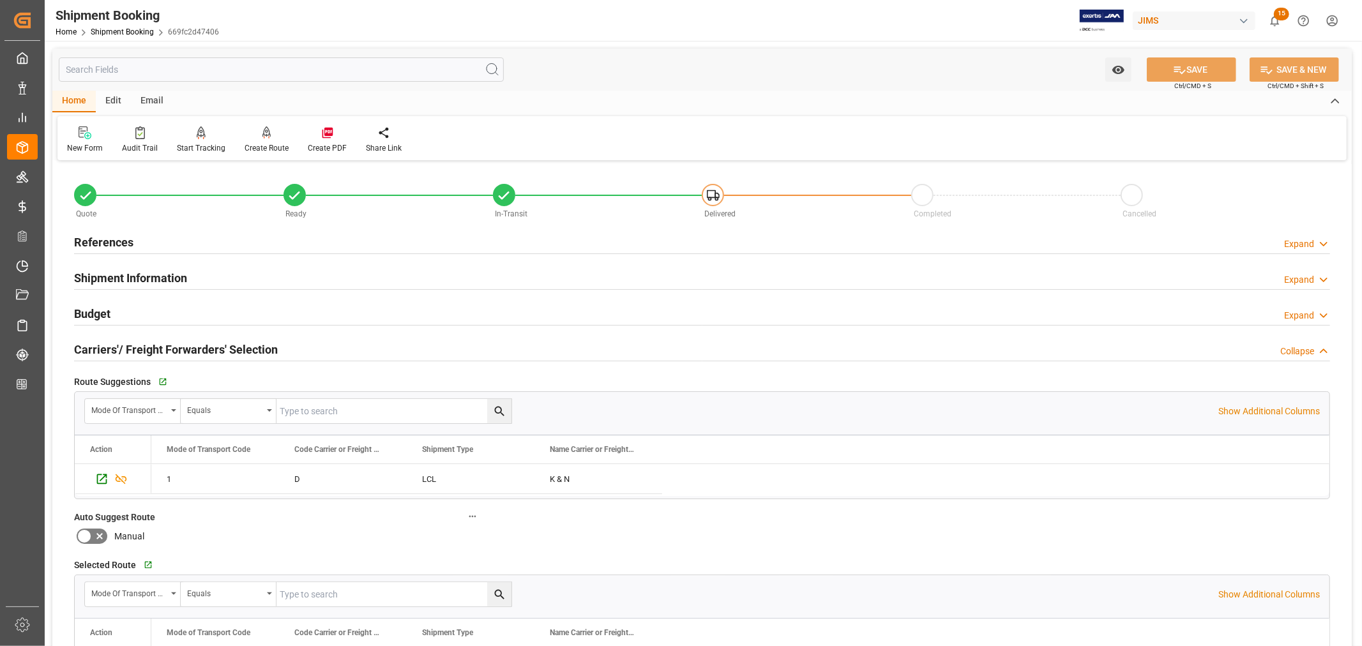
click at [207, 345] on h2 "Carriers'/ Freight Forwarders' Selection" at bounding box center [176, 349] width 204 height 17
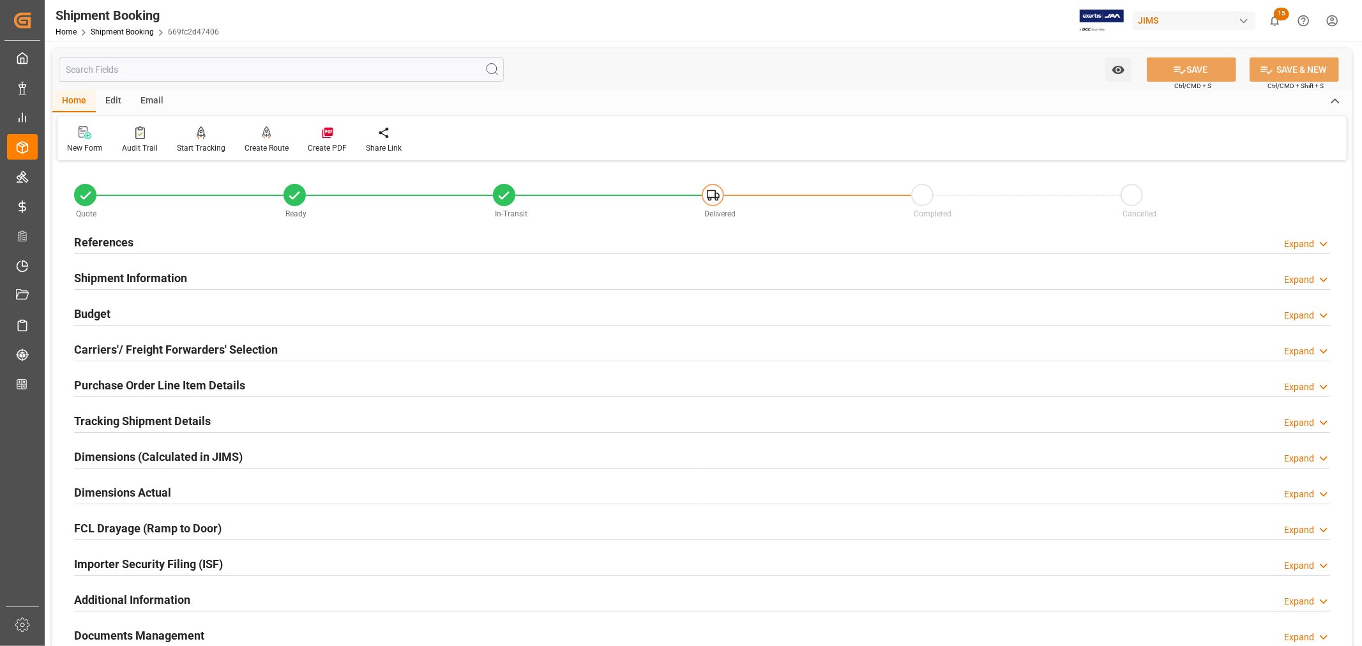
click at [218, 381] on h2 "Purchase Order Line Item Details" at bounding box center [159, 385] width 171 height 17
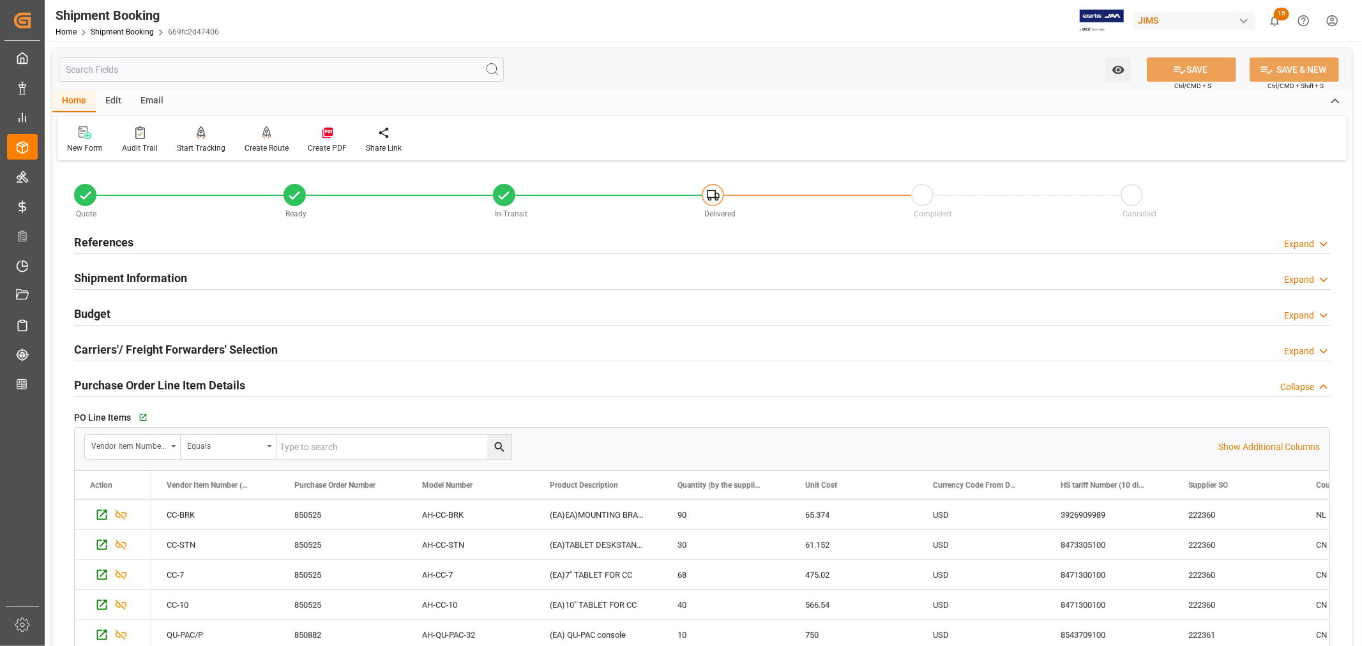
click at [218, 381] on h2 "Purchase Order Line Item Details" at bounding box center [159, 385] width 171 height 17
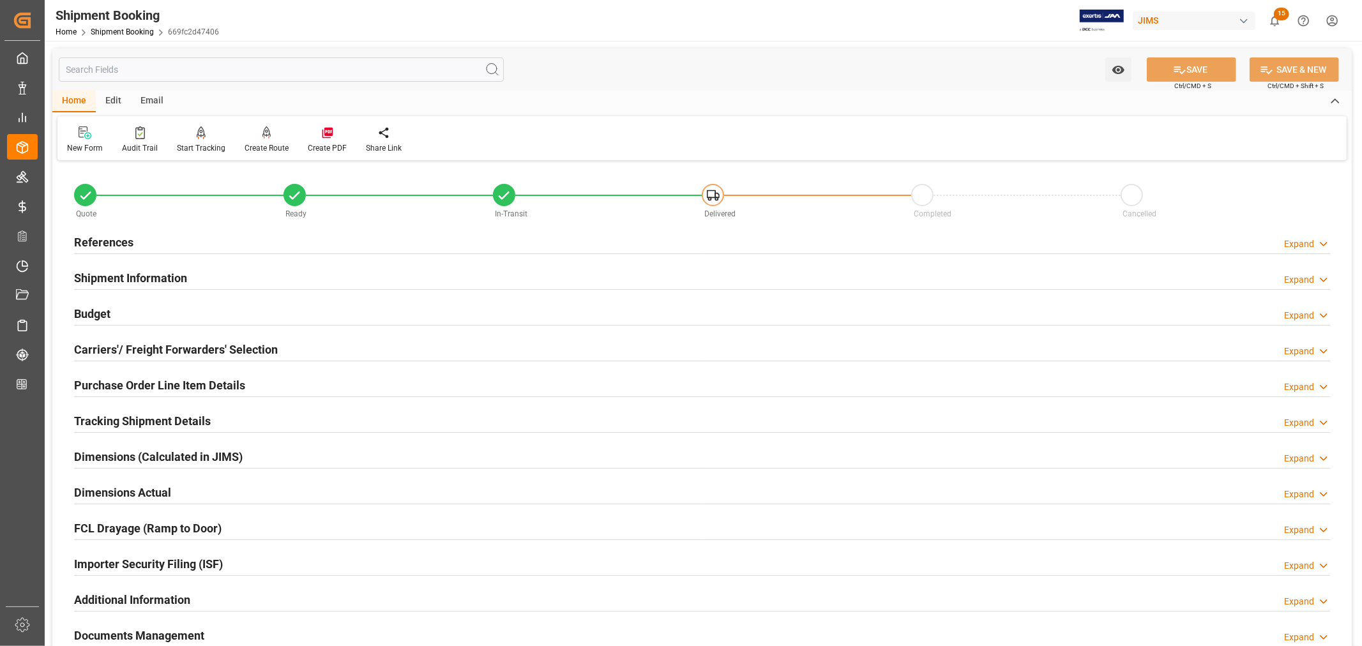
click at [93, 307] on h2 "Budget" at bounding box center [92, 313] width 36 height 17
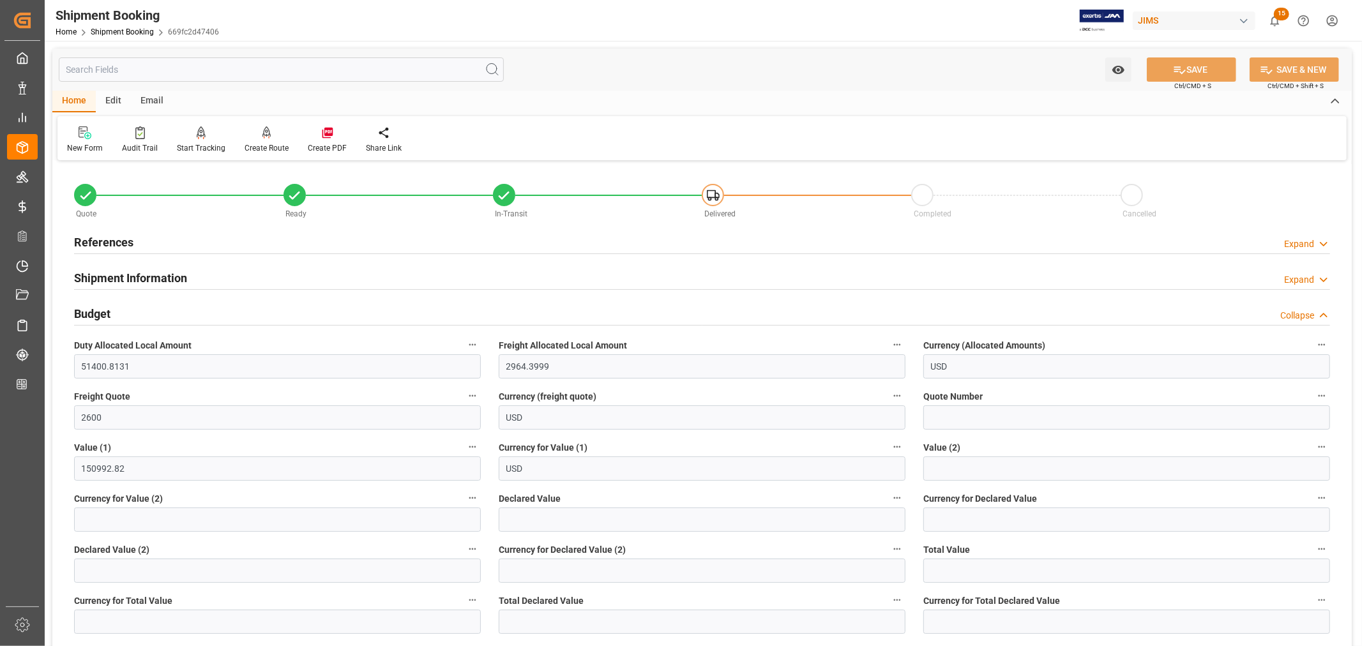
click at [94, 310] on h2 "Budget" at bounding box center [92, 313] width 36 height 17
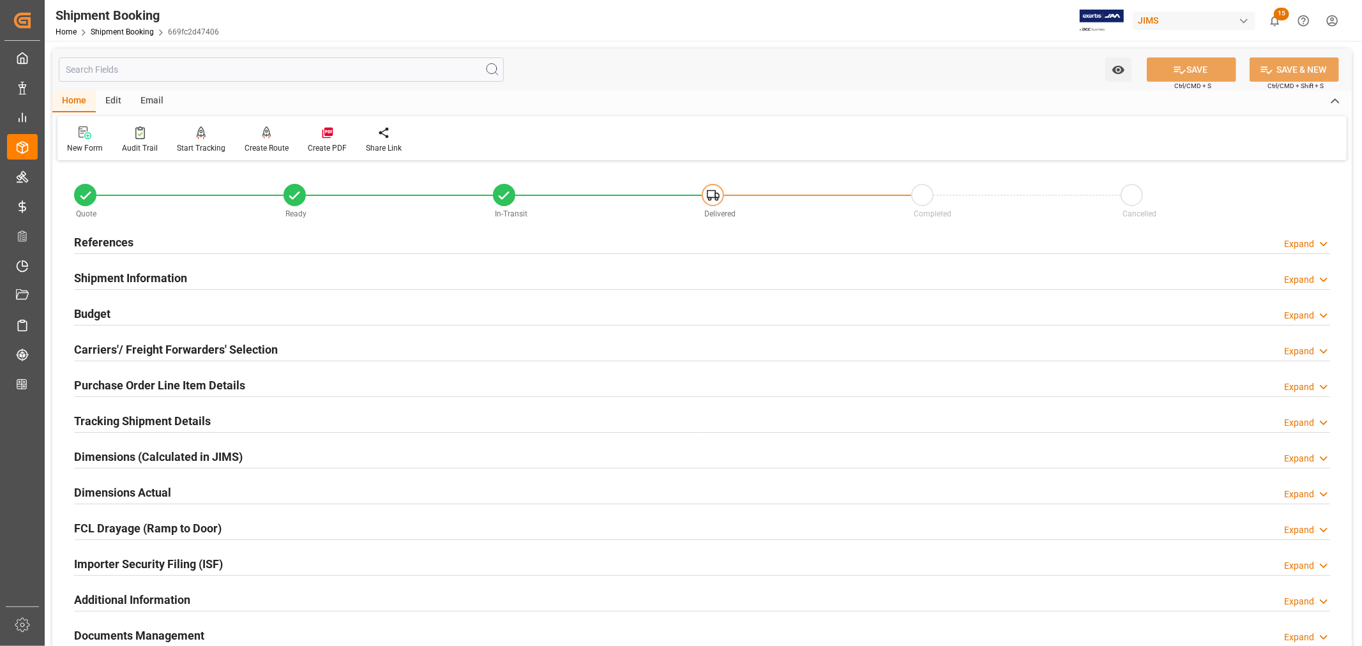
click at [143, 384] on h2 "Purchase Order Line Item Details" at bounding box center [159, 385] width 171 height 17
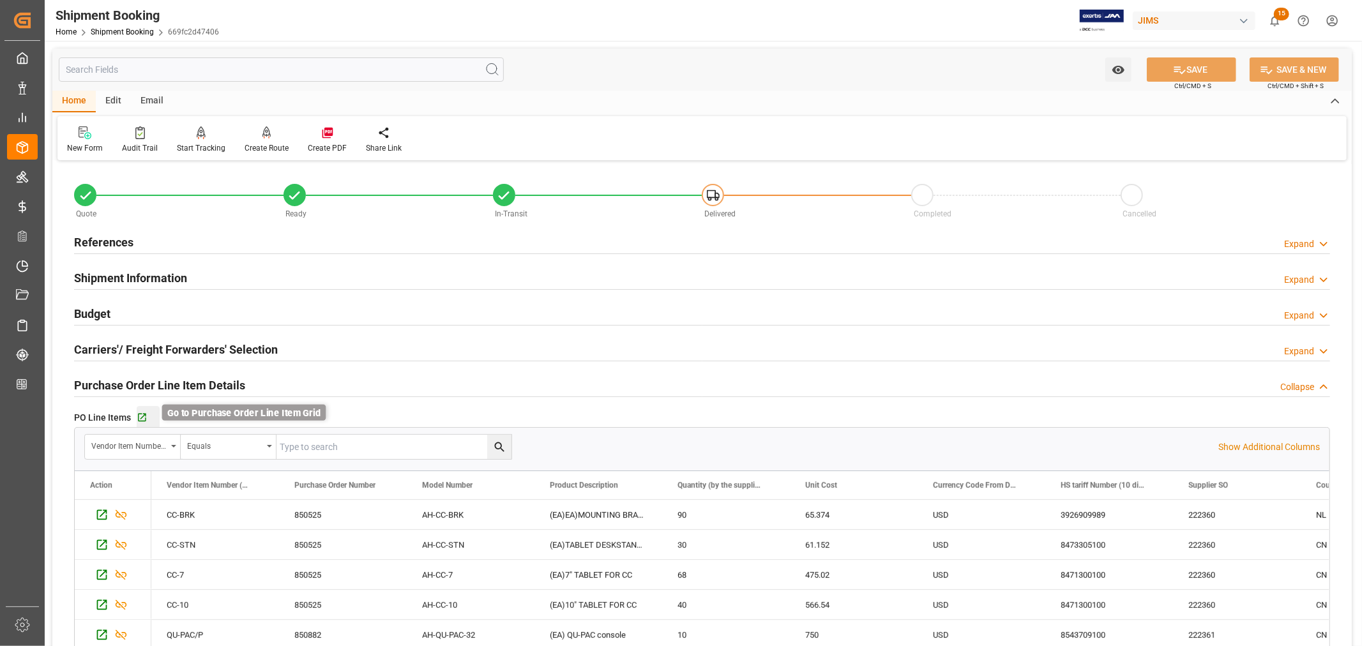
click at [142, 416] on icon "button" at bounding box center [142, 418] width 8 height 8
click at [192, 384] on h2 "Purchase Order Line Item Details" at bounding box center [159, 385] width 171 height 17
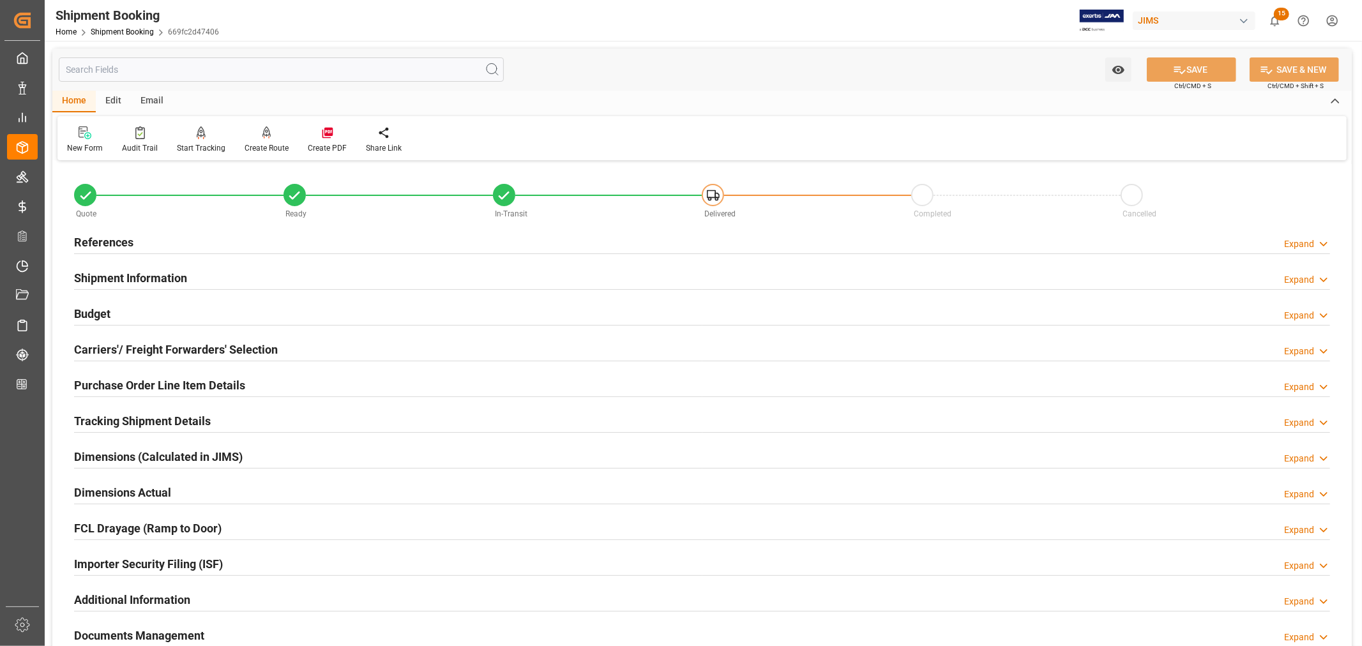
click at [137, 380] on h2 "Purchase Order Line Item Details" at bounding box center [159, 385] width 171 height 17
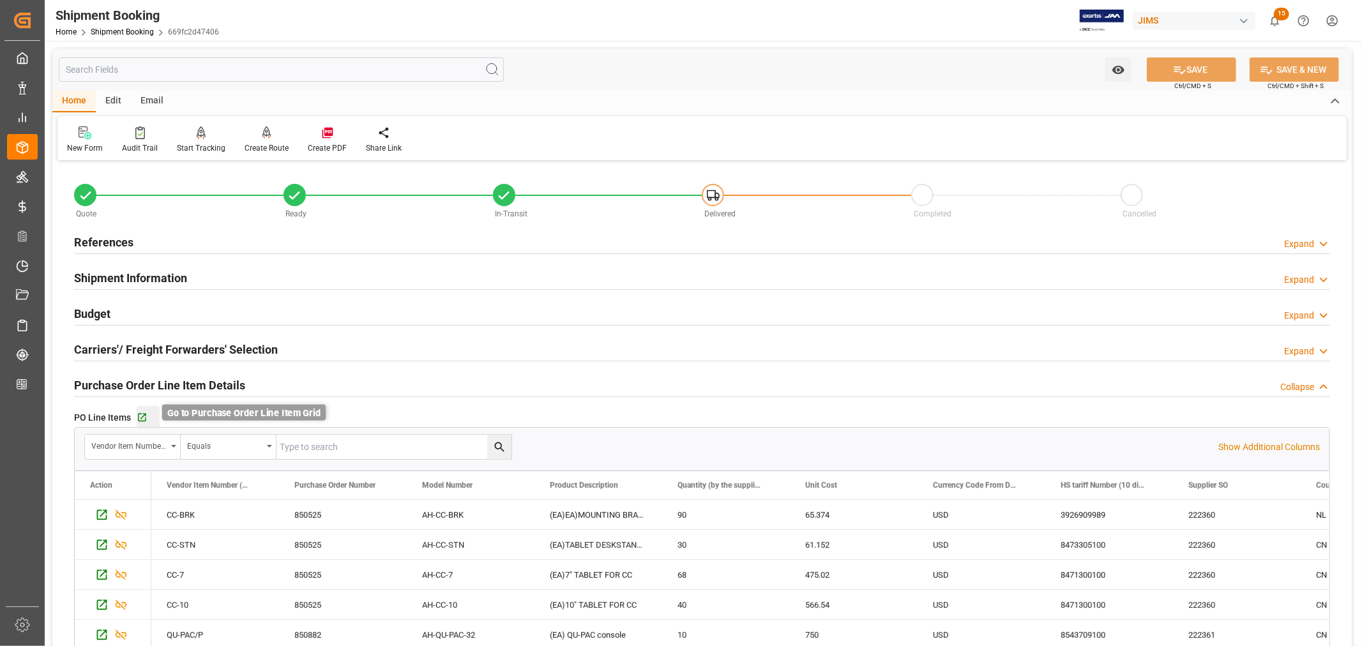
click at [142, 418] on icon "button" at bounding box center [142, 417] width 11 height 11
click at [154, 384] on h2 "Purchase Order Line Item Details" at bounding box center [159, 385] width 171 height 17
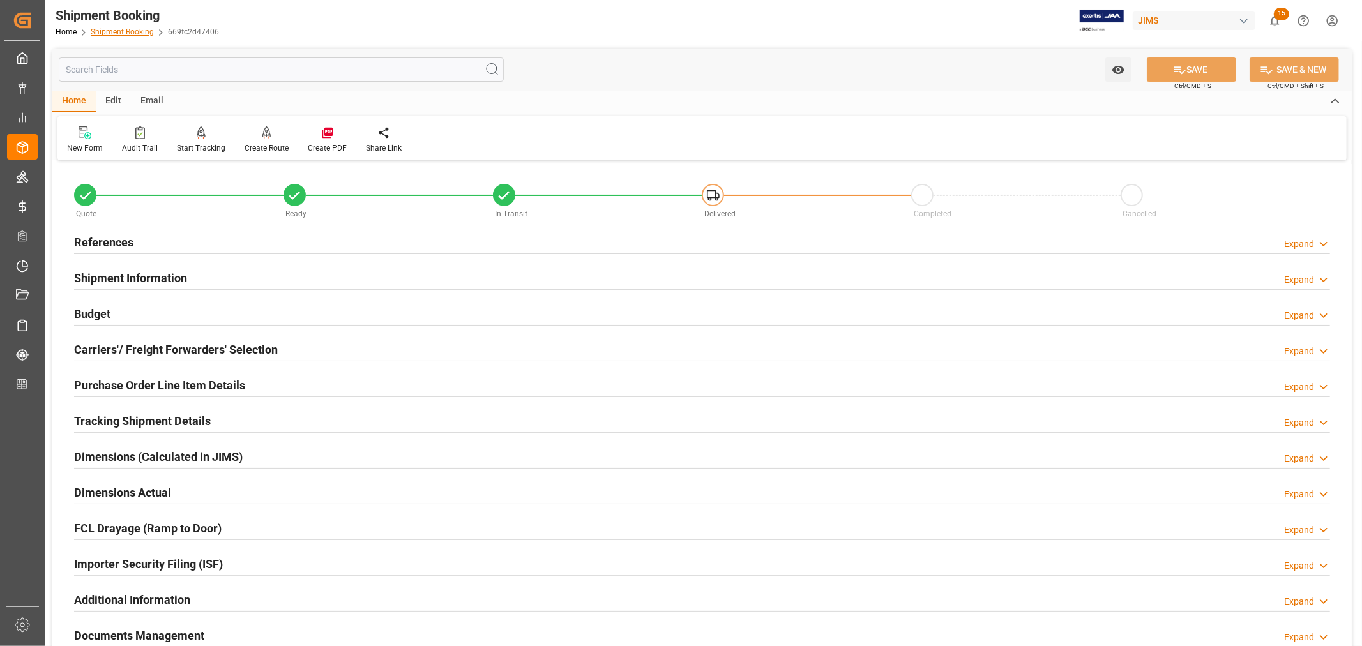
click at [131, 29] on link "Shipment Booking" at bounding box center [122, 31] width 63 height 9
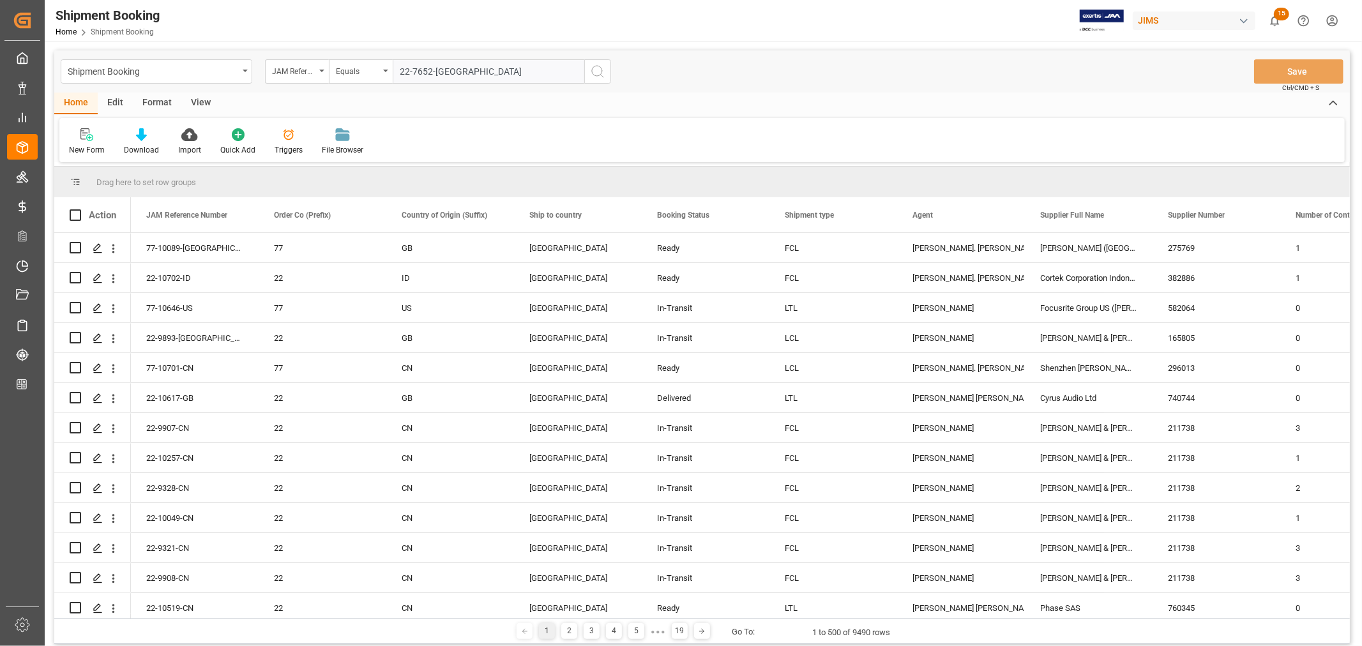
type input "22-7652-GB"
click at [594, 69] on icon "search button" at bounding box center [597, 71] width 15 height 15
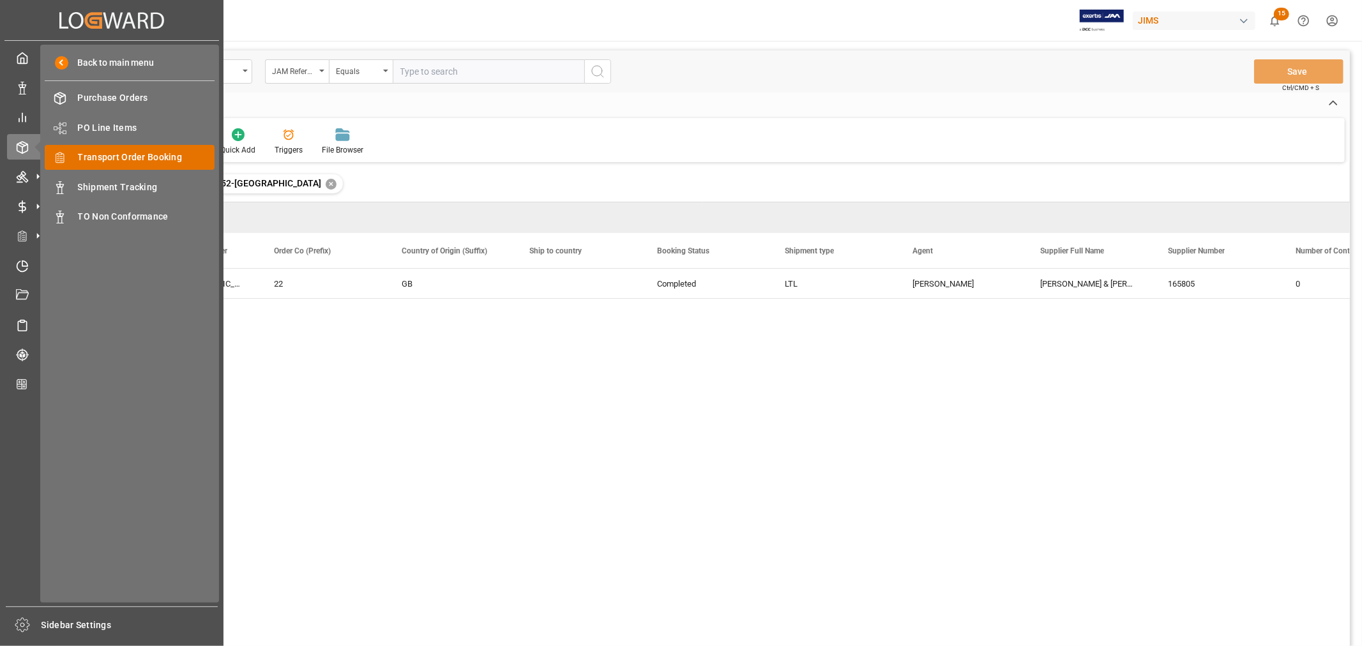
click at [155, 156] on span "Transport Order Booking" at bounding box center [146, 157] width 137 height 13
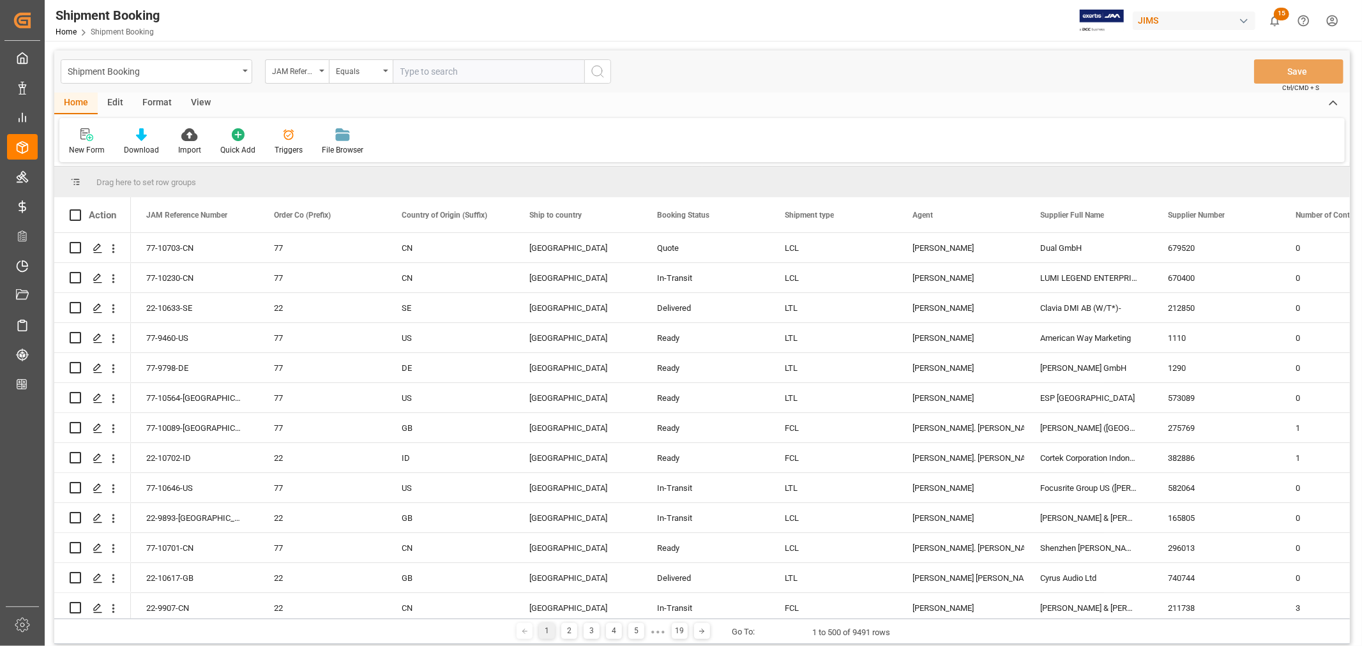
click at [406, 73] on input "text" at bounding box center [489, 71] width 192 height 24
type input "22-9893-gb"
click at [594, 70] on icon "search button" at bounding box center [597, 71] width 15 height 15
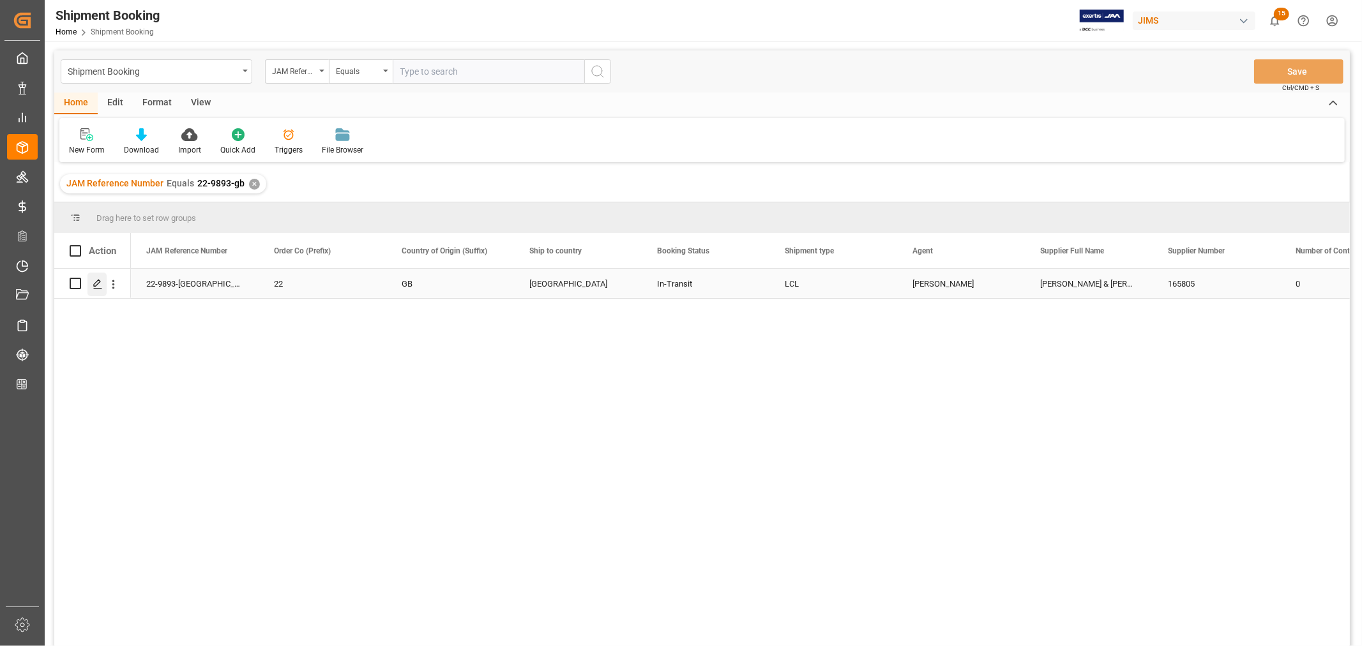
click at [96, 282] on icon "Press SPACE to select this row." at bounding box center [98, 284] width 10 height 10
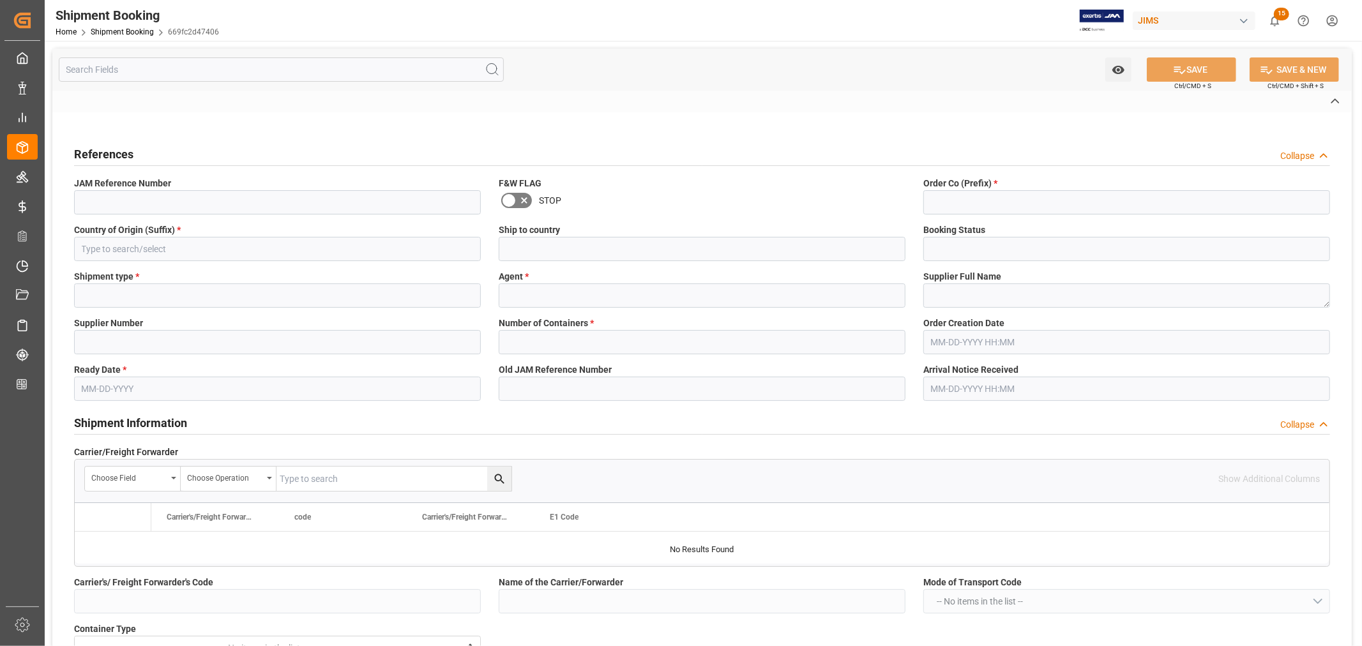
type input "USD"
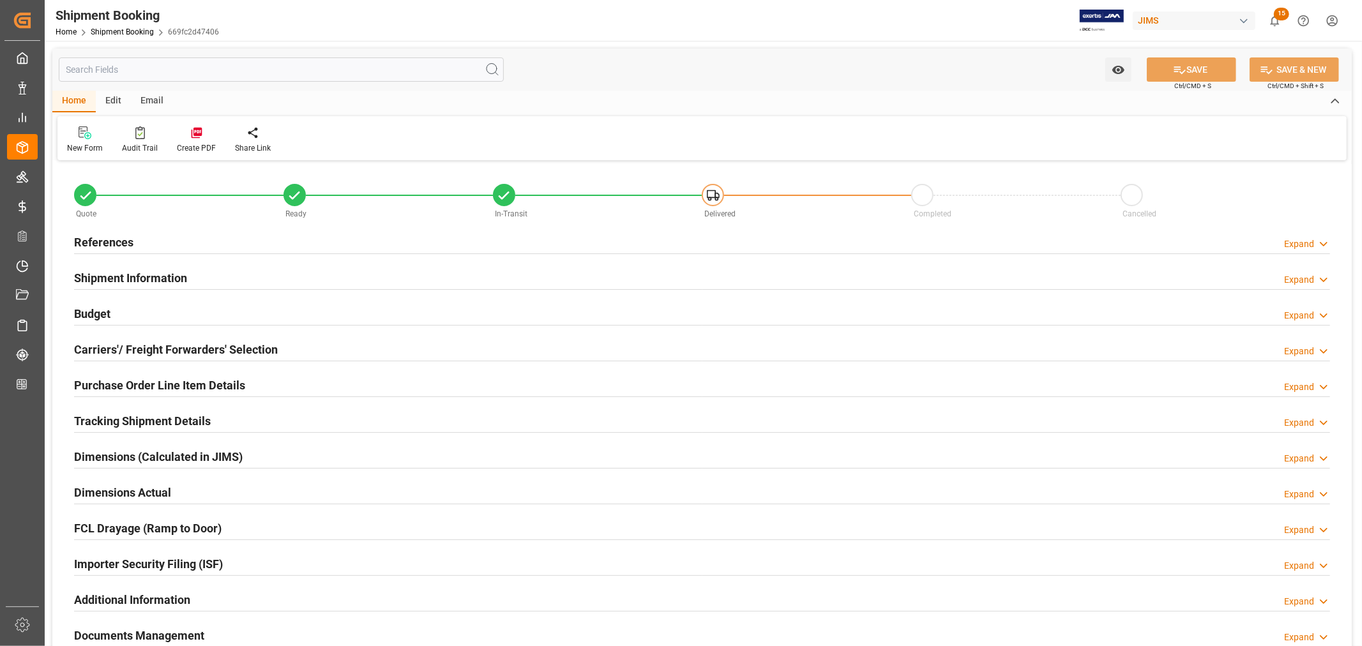
type input "51400.8131"
type input "2964.3999"
type input "2600"
type input "150992.82"
click at [101, 313] on h2 "Budget" at bounding box center [92, 313] width 36 height 17
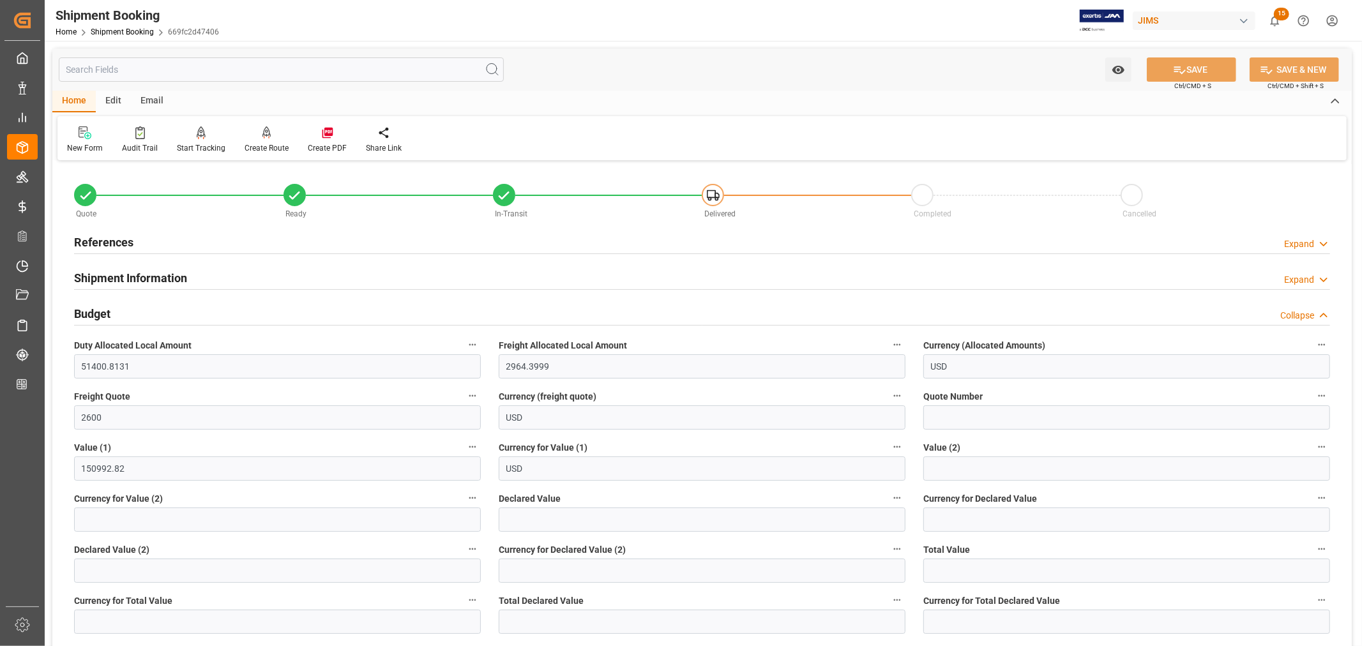
click at [115, 239] on h2 "References" at bounding box center [103, 242] width 59 height 17
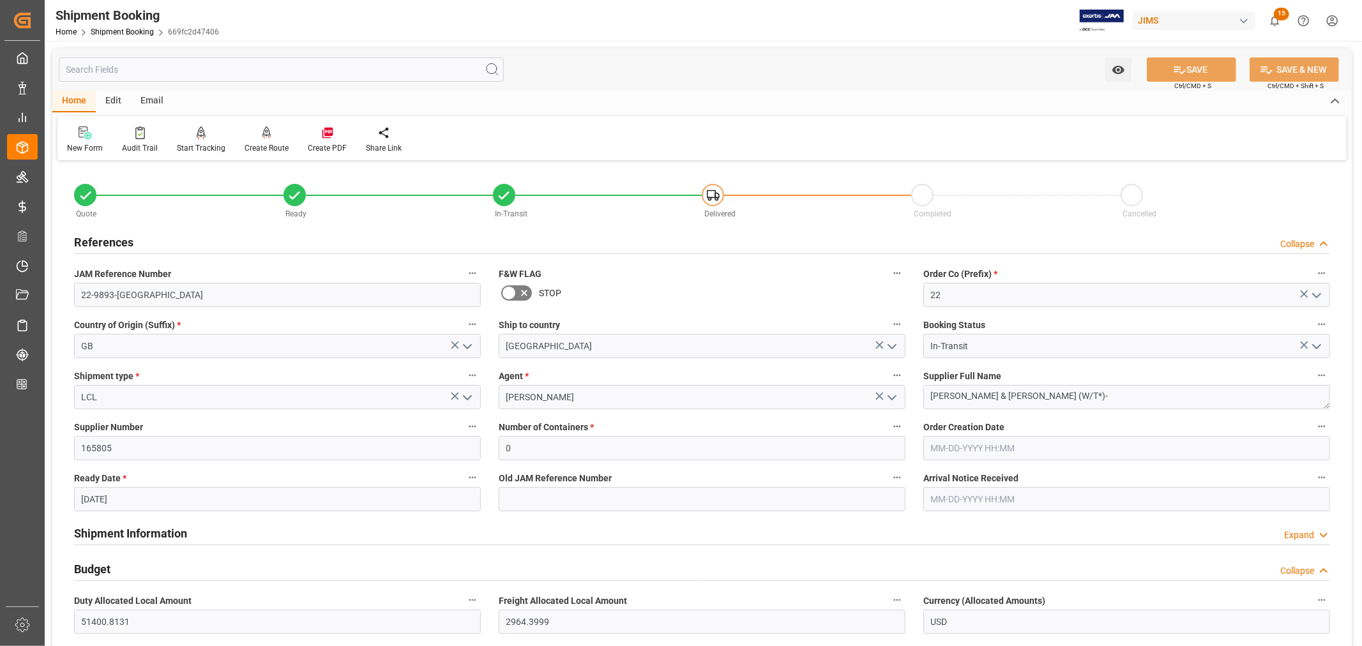
click at [115, 239] on h2 "References" at bounding box center [103, 242] width 59 height 17
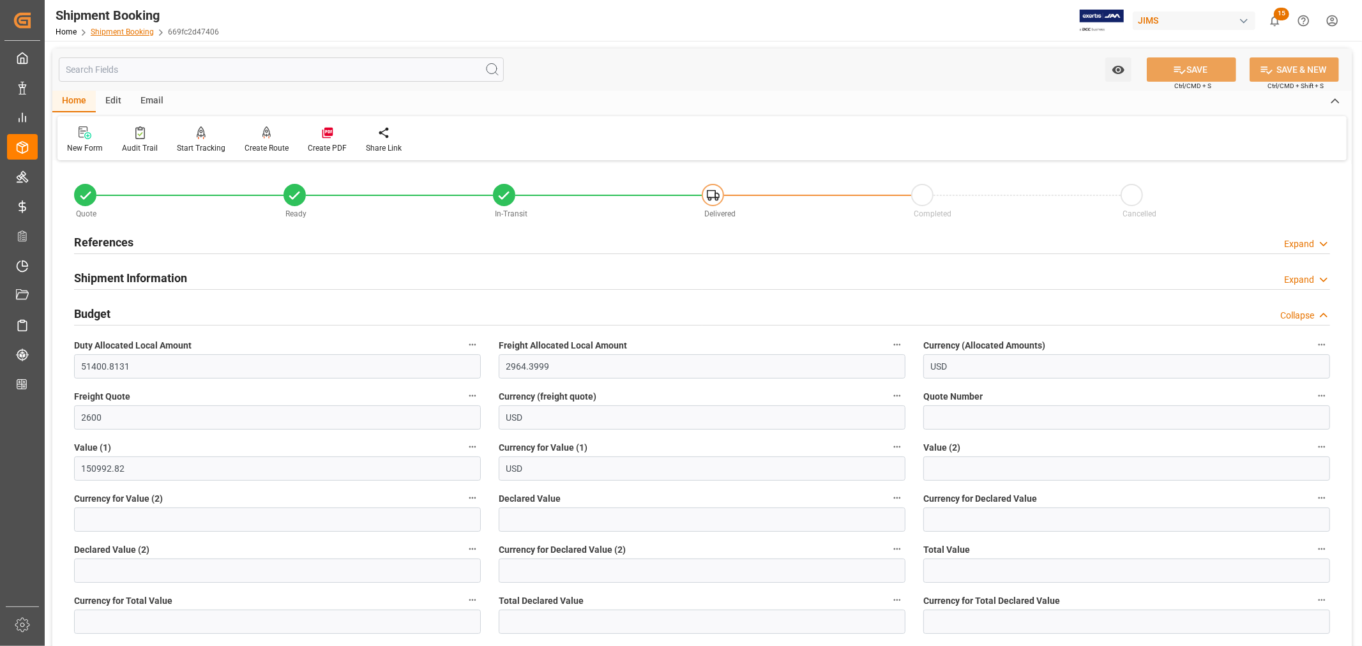
click at [119, 33] on link "Shipment Booking" at bounding box center [122, 31] width 63 height 9
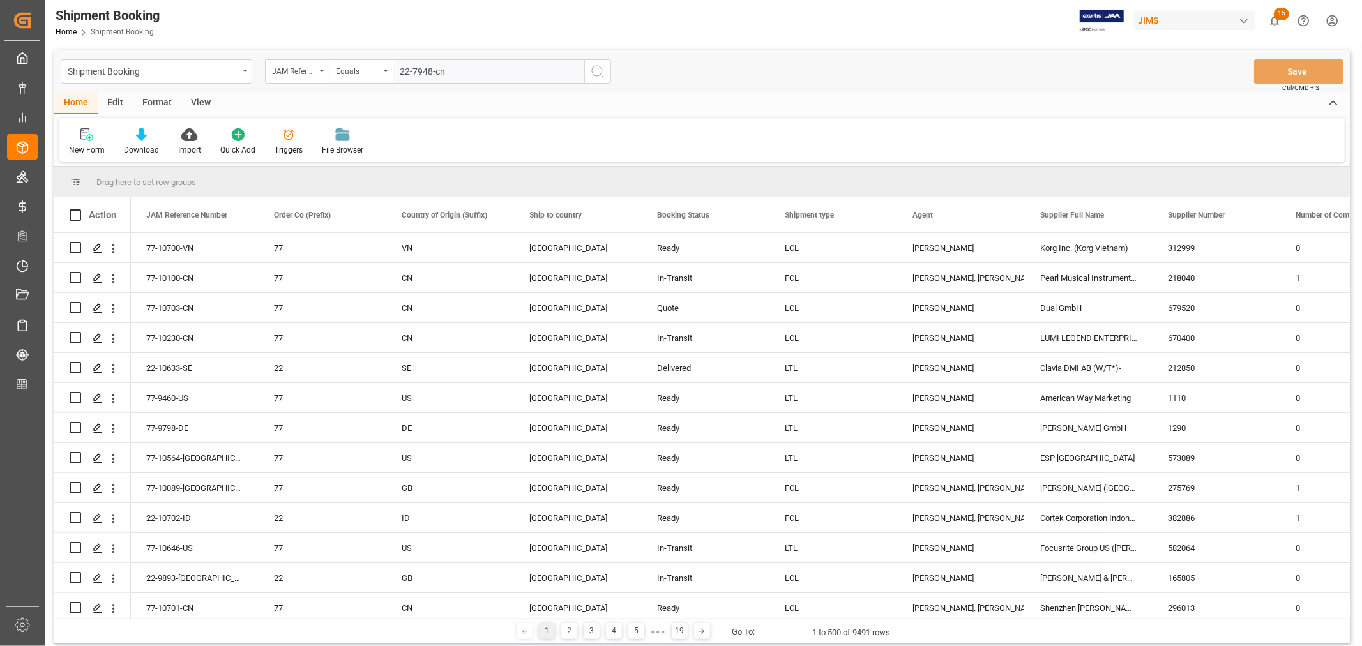
type input "22-7948-cn"
click at [594, 68] on icon "search button" at bounding box center [597, 71] width 15 height 15
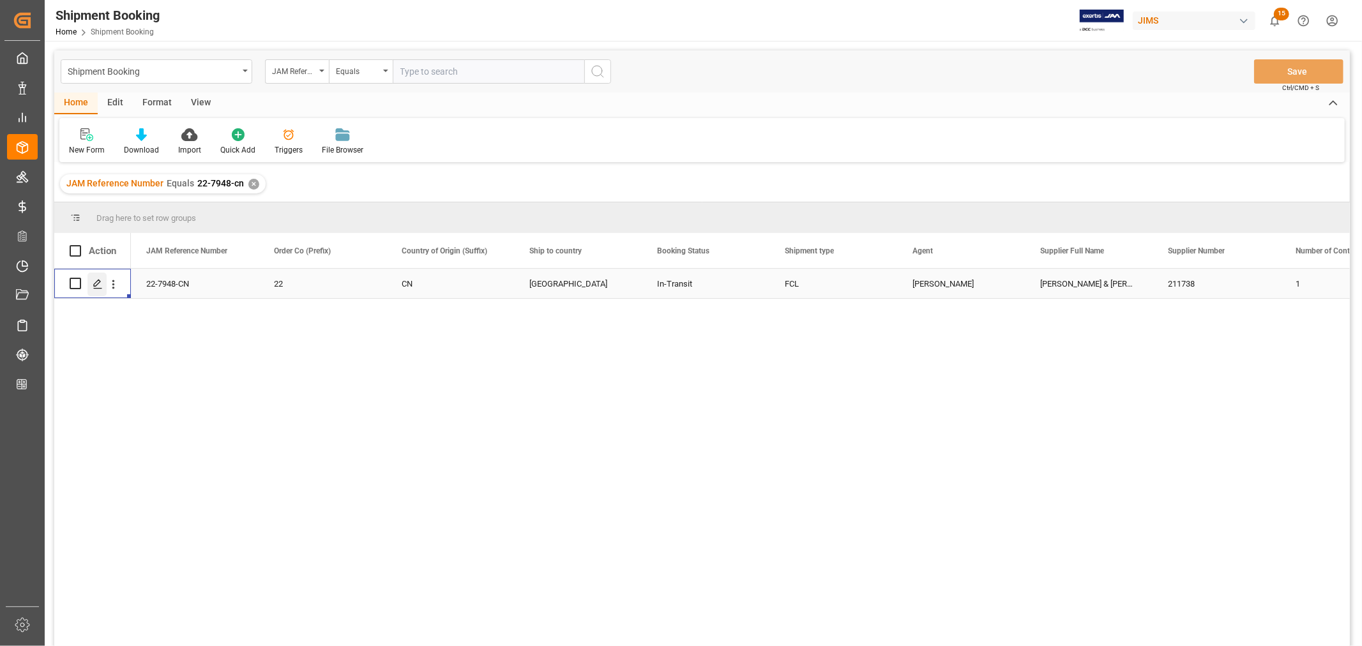
click at [98, 289] on div "Press SPACE to select this row." at bounding box center [96, 285] width 19 height 24
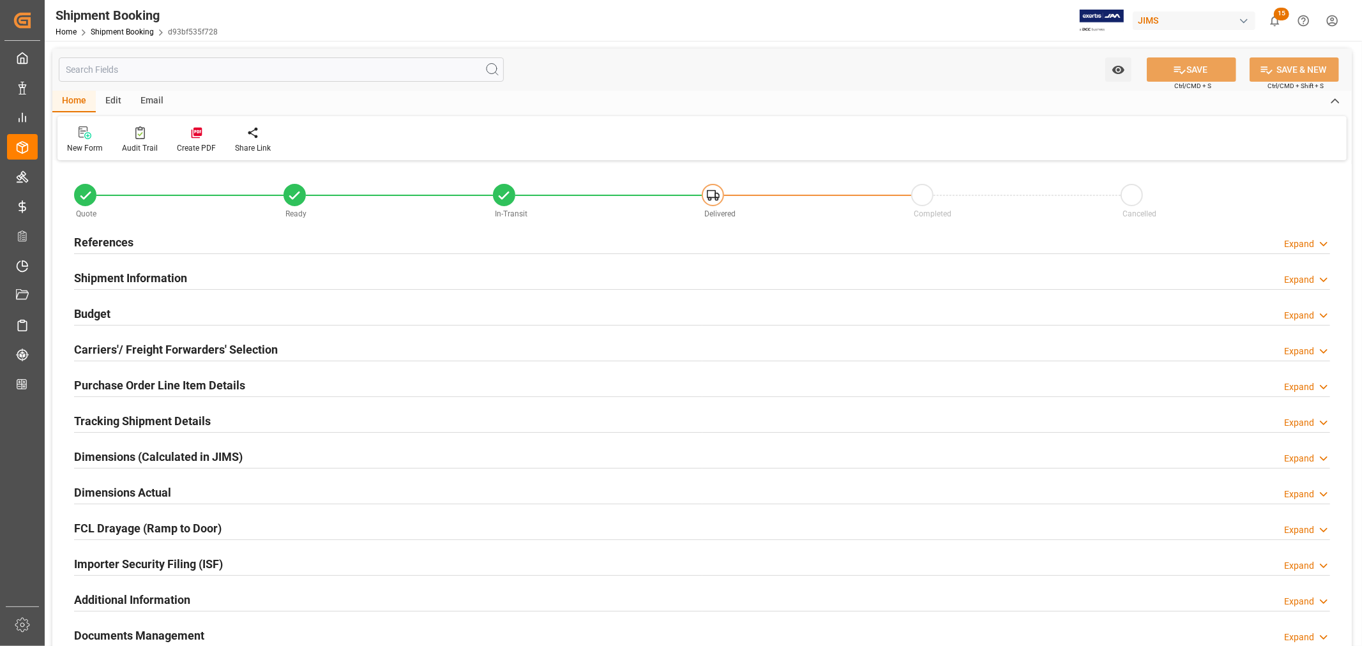
type input "16"
click at [99, 313] on h2 "Budget" at bounding box center [92, 313] width 36 height 17
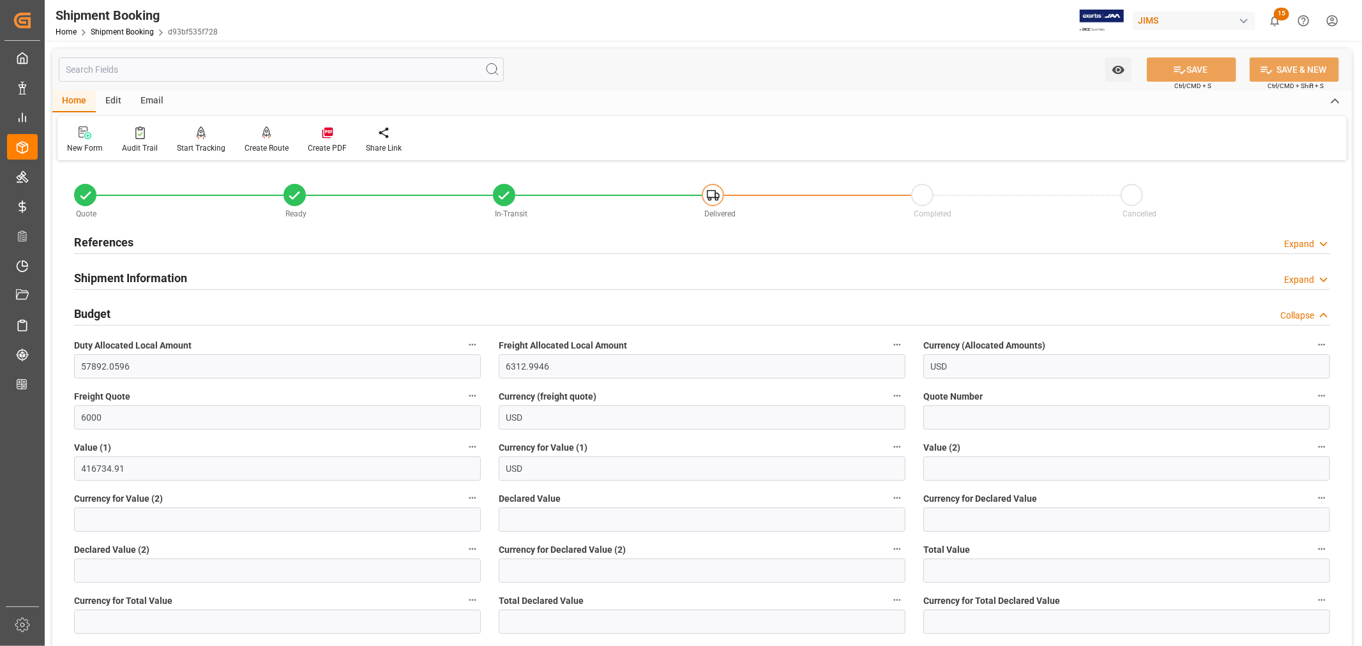
click at [99, 313] on h2 "Budget" at bounding box center [92, 313] width 36 height 17
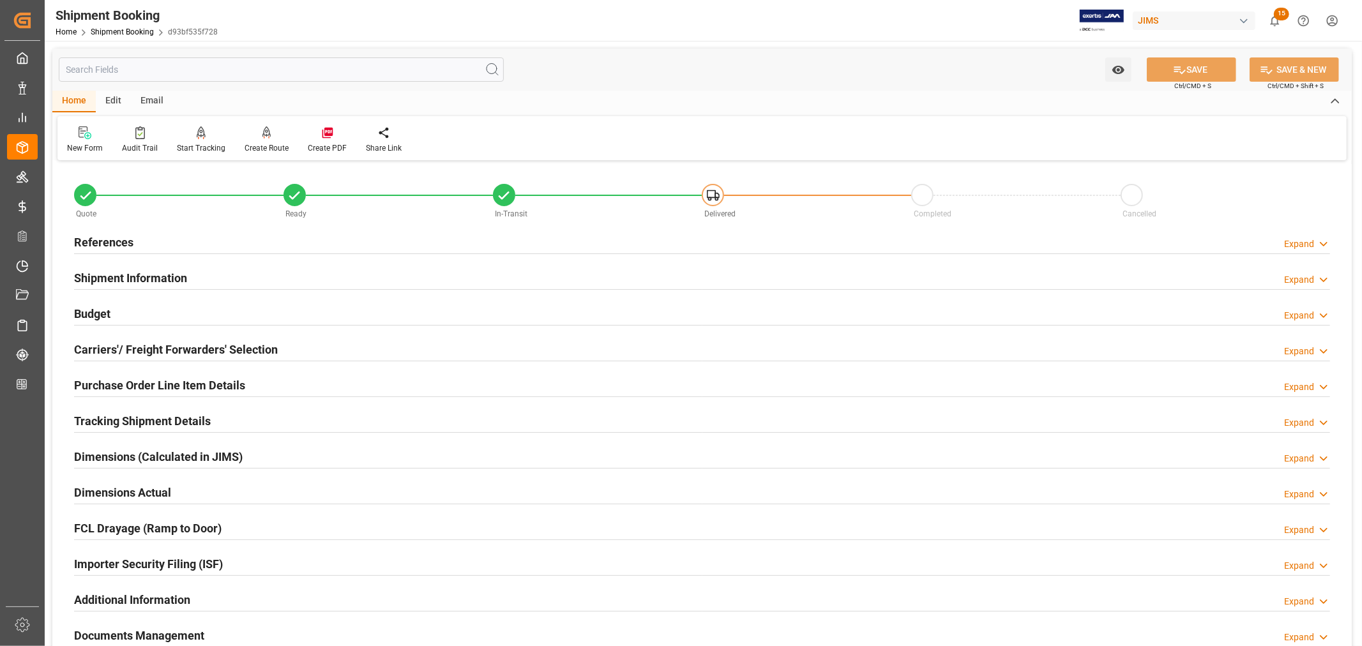
click at [109, 380] on h2 "Purchase Order Line Item Details" at bounding box center [159, 385] width 171 height 17
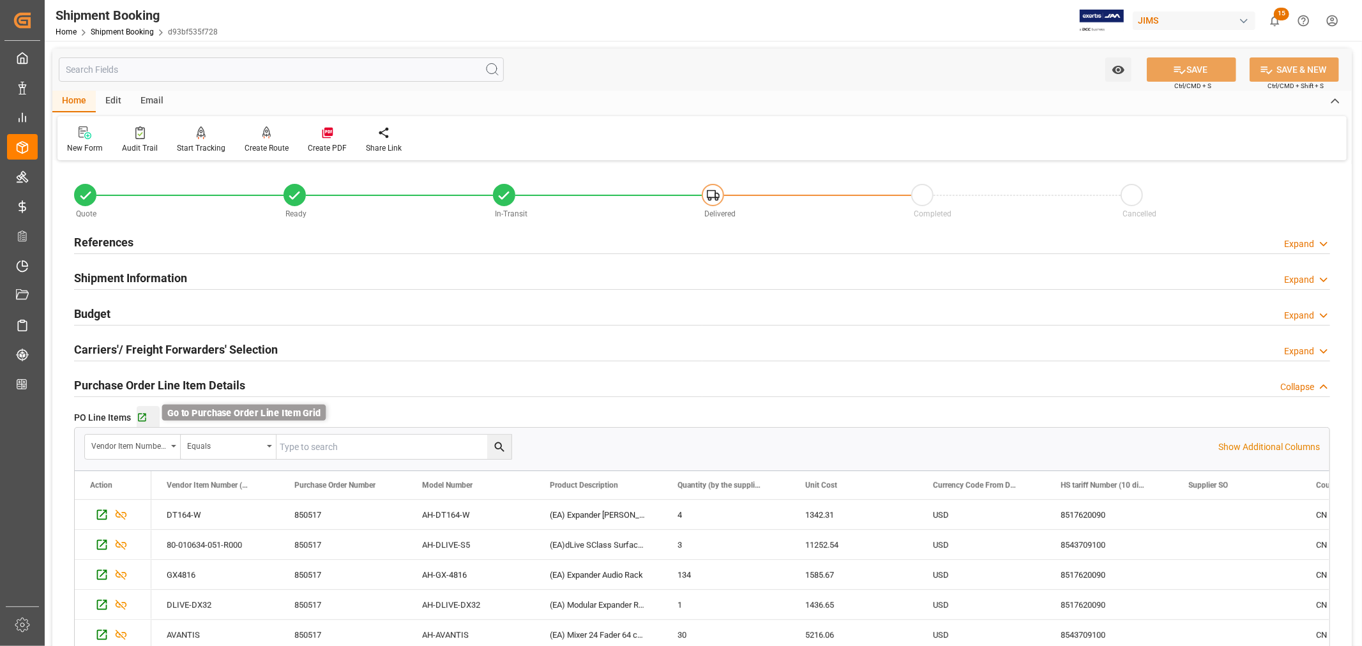
click at [142, 416] on icon "button" at bounding box center [142, 418] width 8 height 8
click at [112, 31] on link "Shipment Booking" at bounding box center [122, 31] width 63 height 9
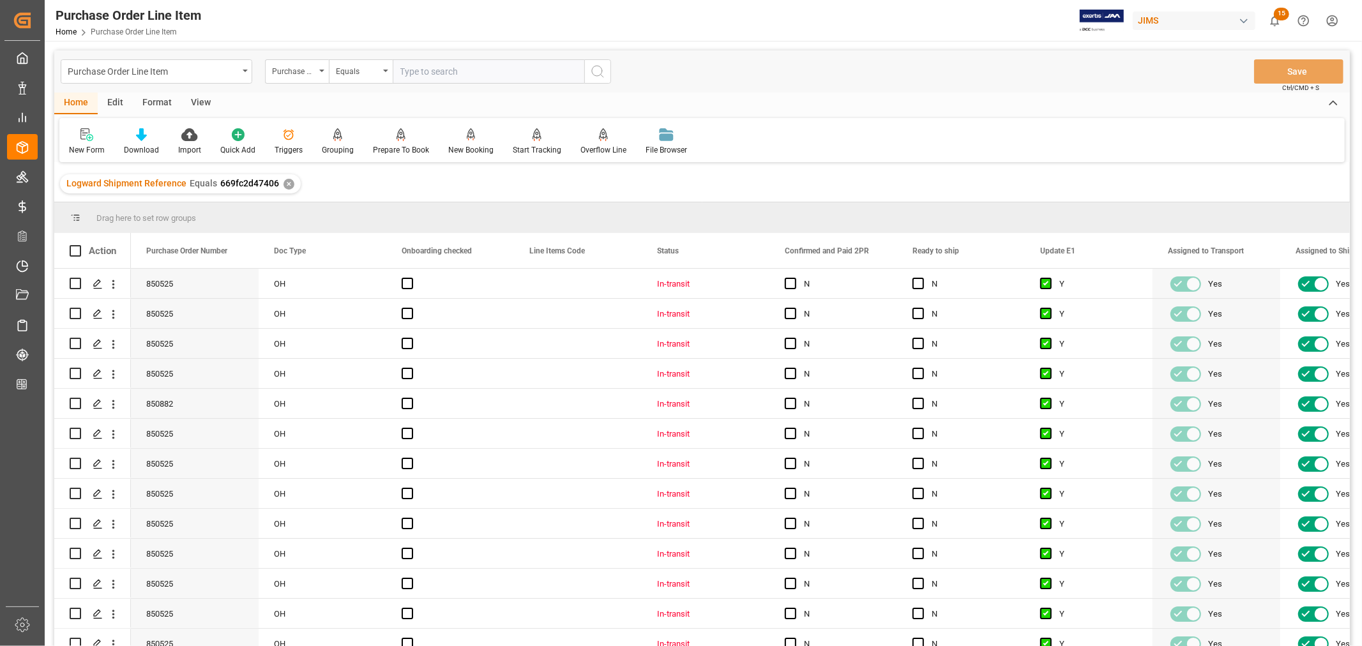
click at [197, 101] on div "View" at bounding box center [200, 104] width 39 height 22
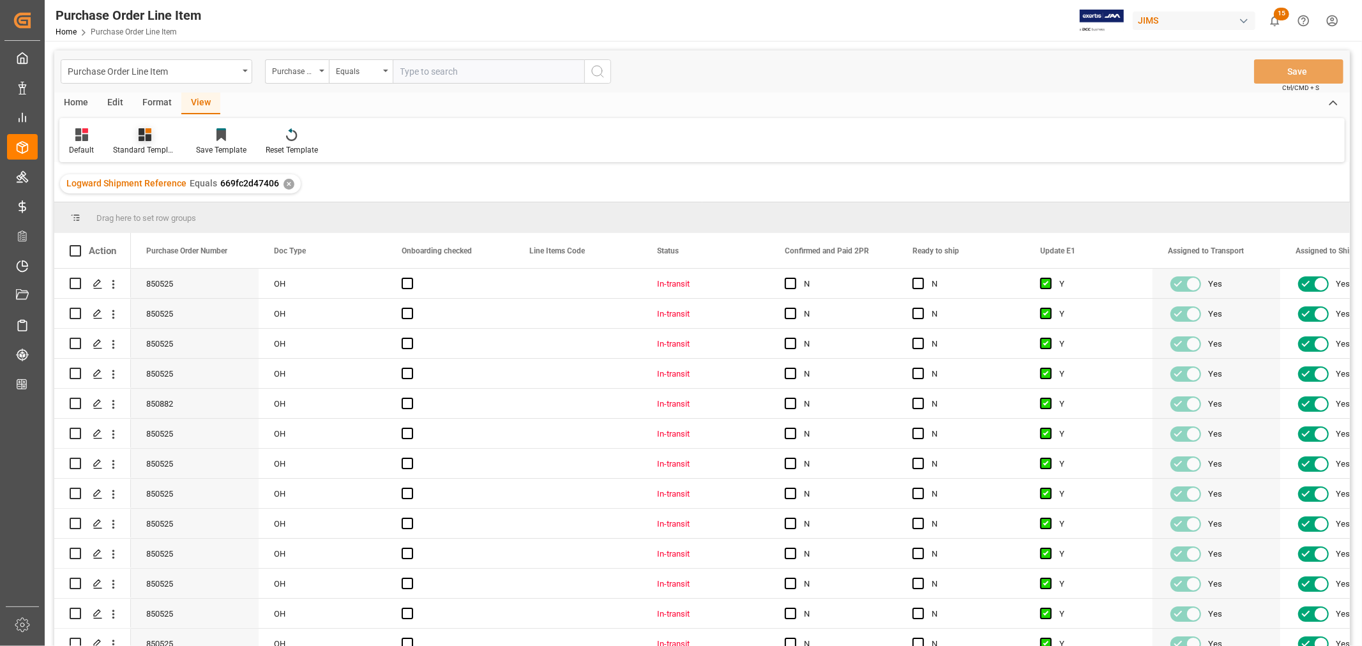
click at [147, 146] on div "Standard Templates" at bounding box center [145, 149] width 64 height 11
click at [157, 310] on div "Buyer Discrepancy" at bounding box center [179, 311] width 112 height 13
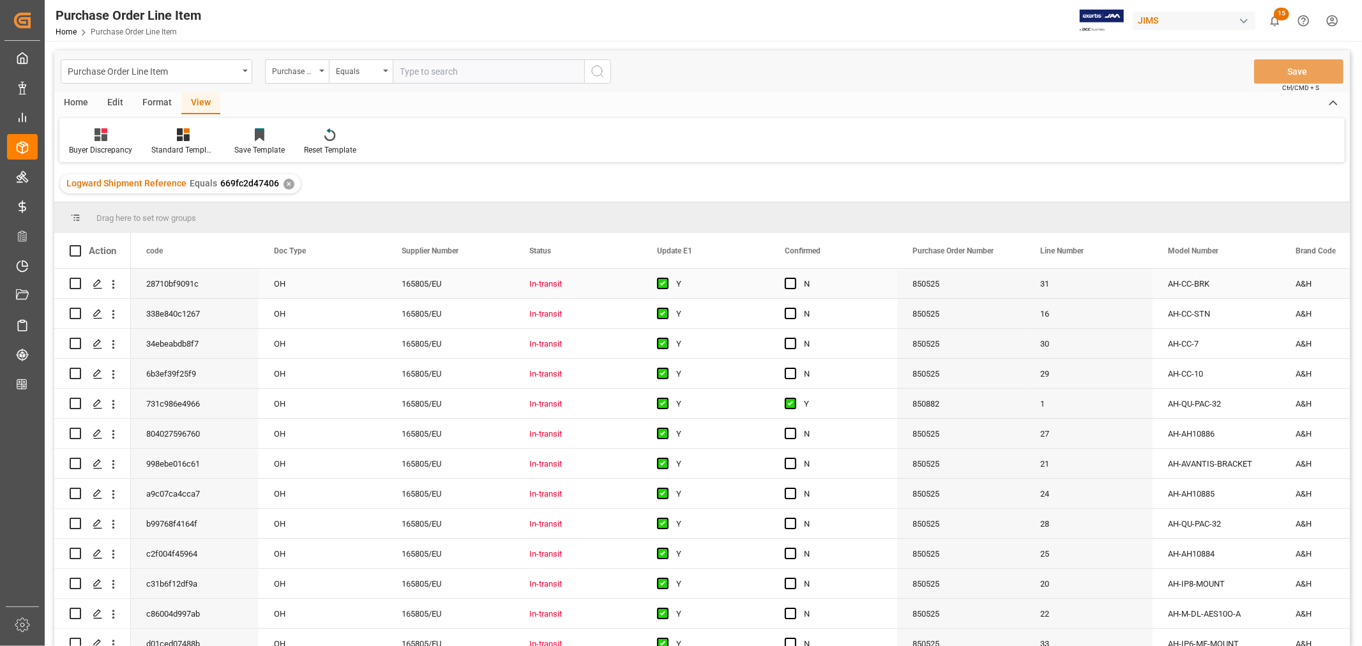
click at [985, 288] on div "850525" at bounding box center [961, 283] width 128 height 29
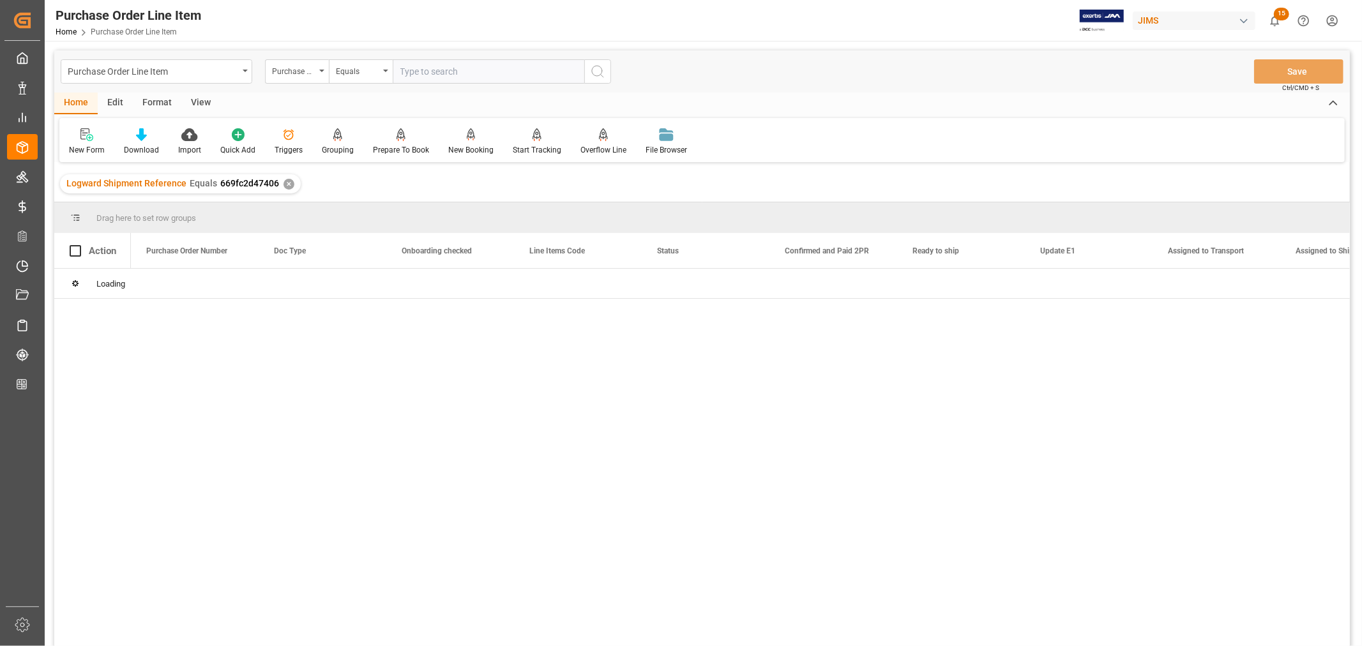
click at [199, 100] on div "View" at bounding box center [200, 104] width 39 height 22
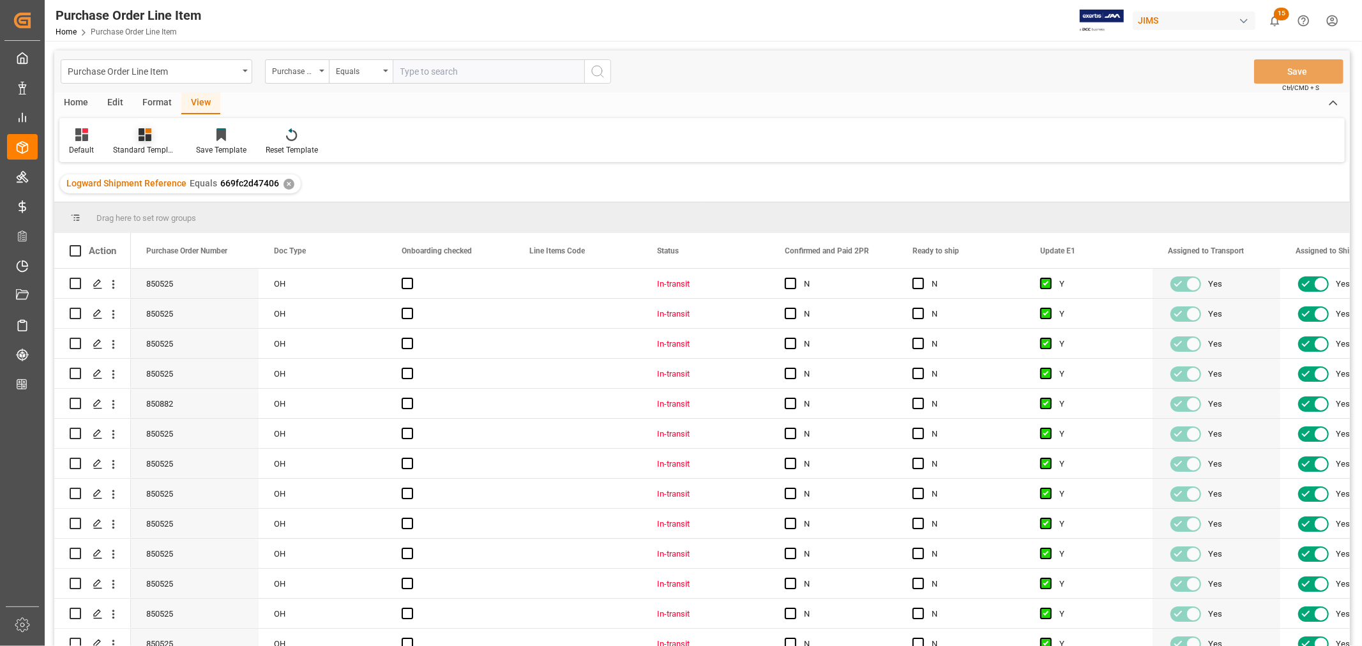
click at [138, 142] on div "Standard Templates" at bounding box center [144, 142] width 83 height 28
click at [149, 202] on div "HS listing [GEOGRAPHIC_DATA]" at bounding box center [179, 206] width 112 height 13
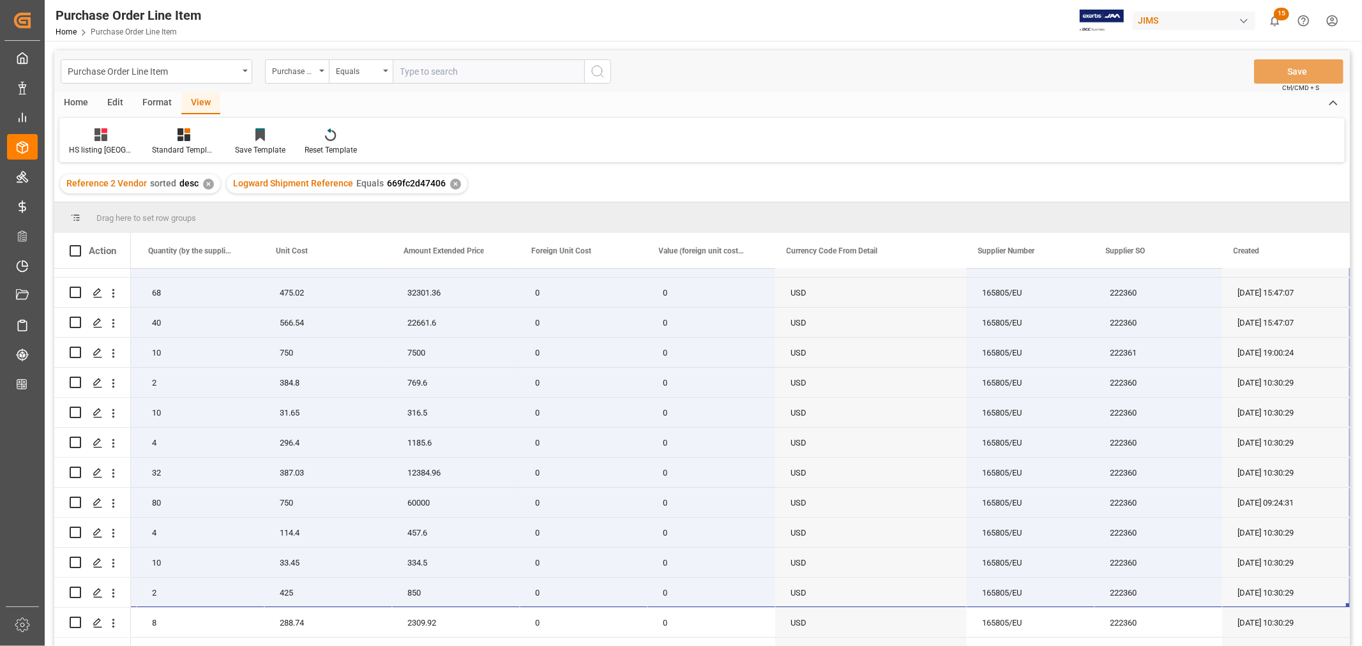
scroll to position [73, 0]
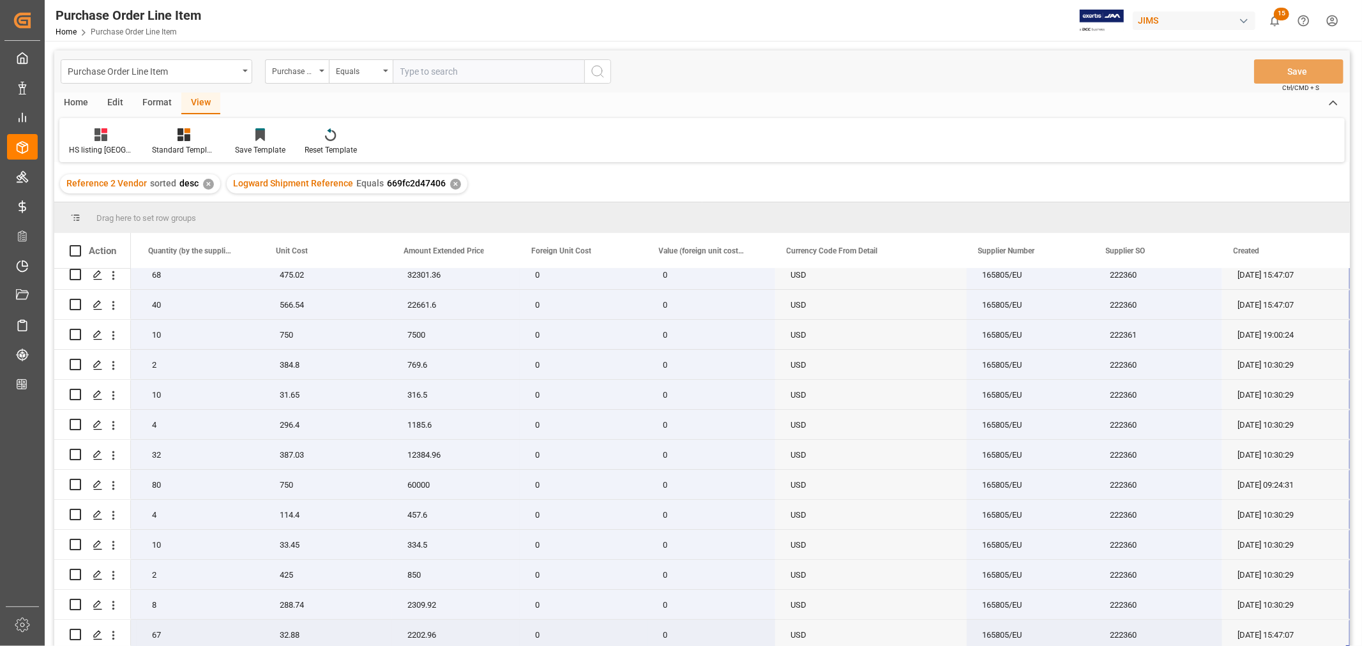
drag, startPoint x: 176, startPoint y: 277, endPoint x: 1285, endPoint y: 642, distance: 1167.3
click at [1285, 642] on div "22-9893-GB AH-CC-BRK (EA)EA)MOUNTING BRACKET F/CC-7 90 65.374 5883.66 0 0 USD 1…" at bounding box center [360, 425] width 1979 height 450
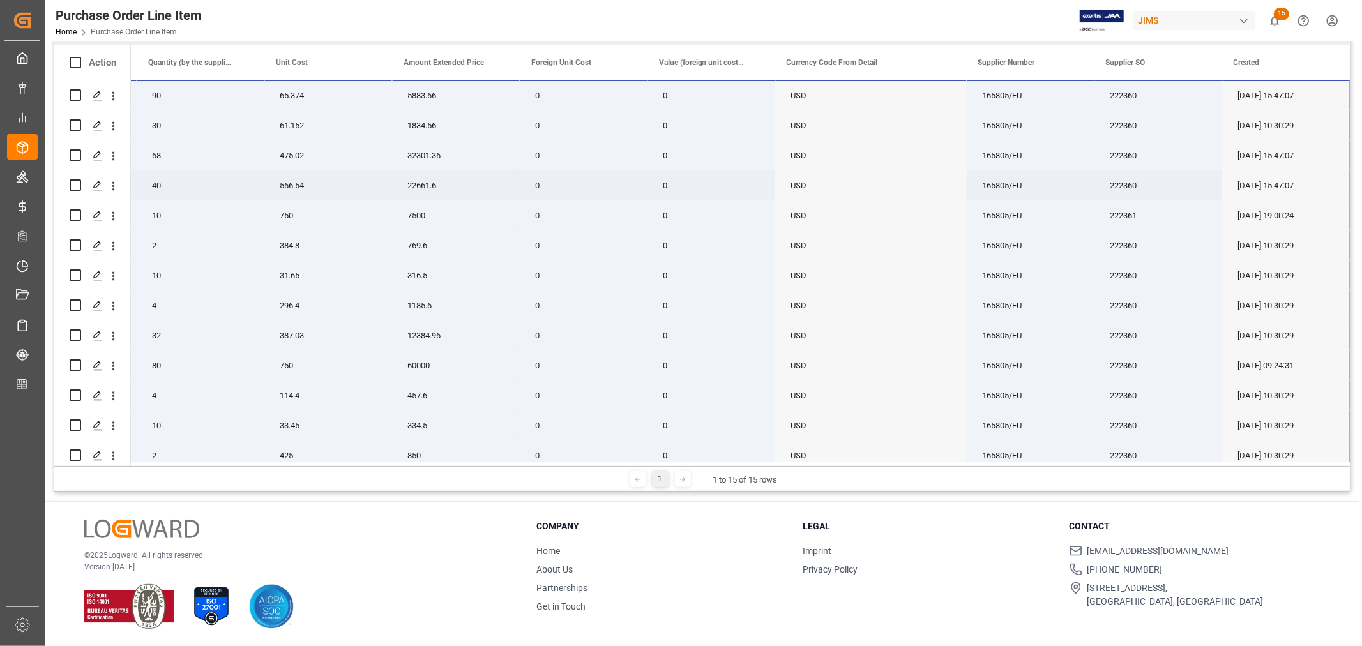
scroll to position [16, 0]
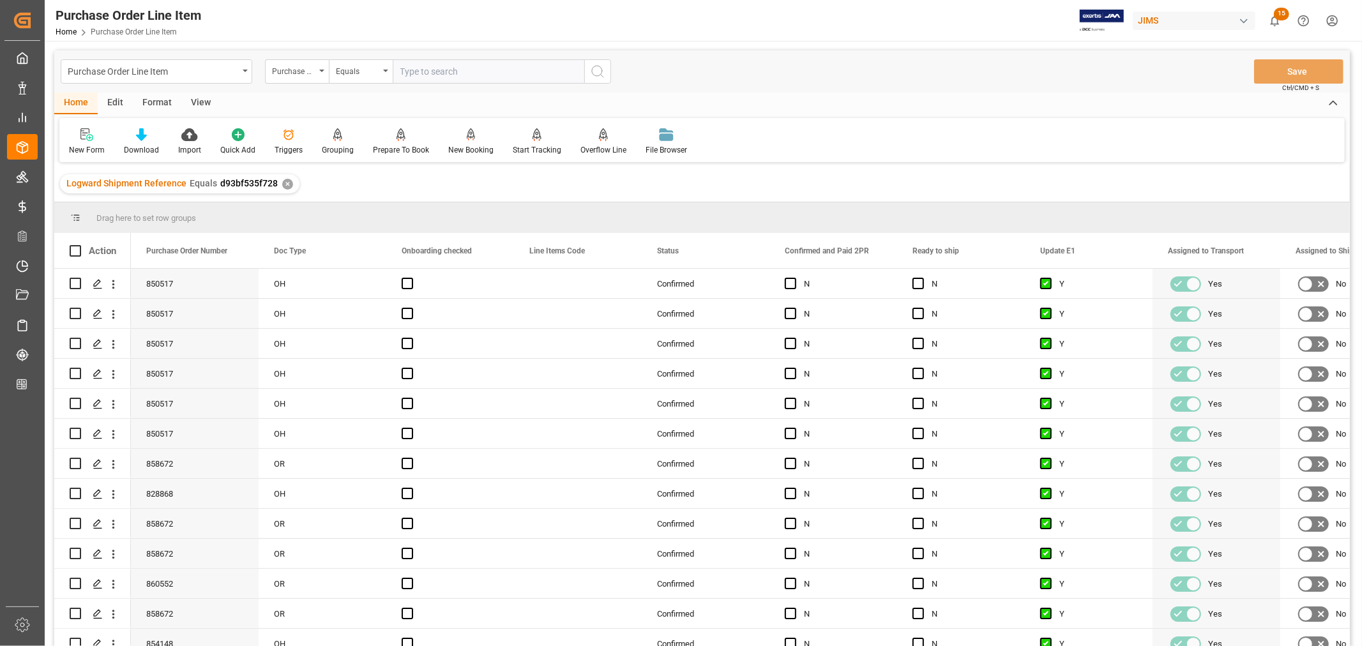
click at [199, 104] on div "View" at bounding box center [200, 104] width 39 height 22
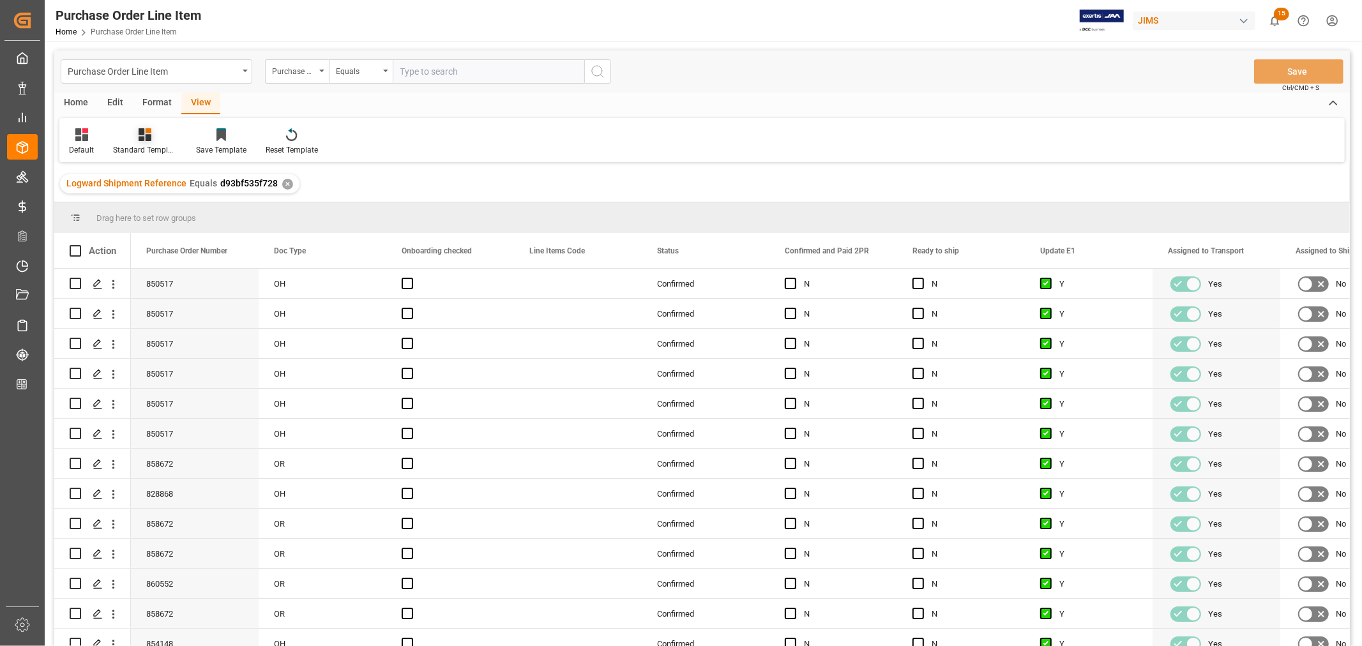
click at [139, 149] on div "Standard Templates" at bounding box center [145, 149] width 64 height 11
click at [156, 305] on div "Buyer Discrepancy" at bounding box center [179, 311] width 112 height 13
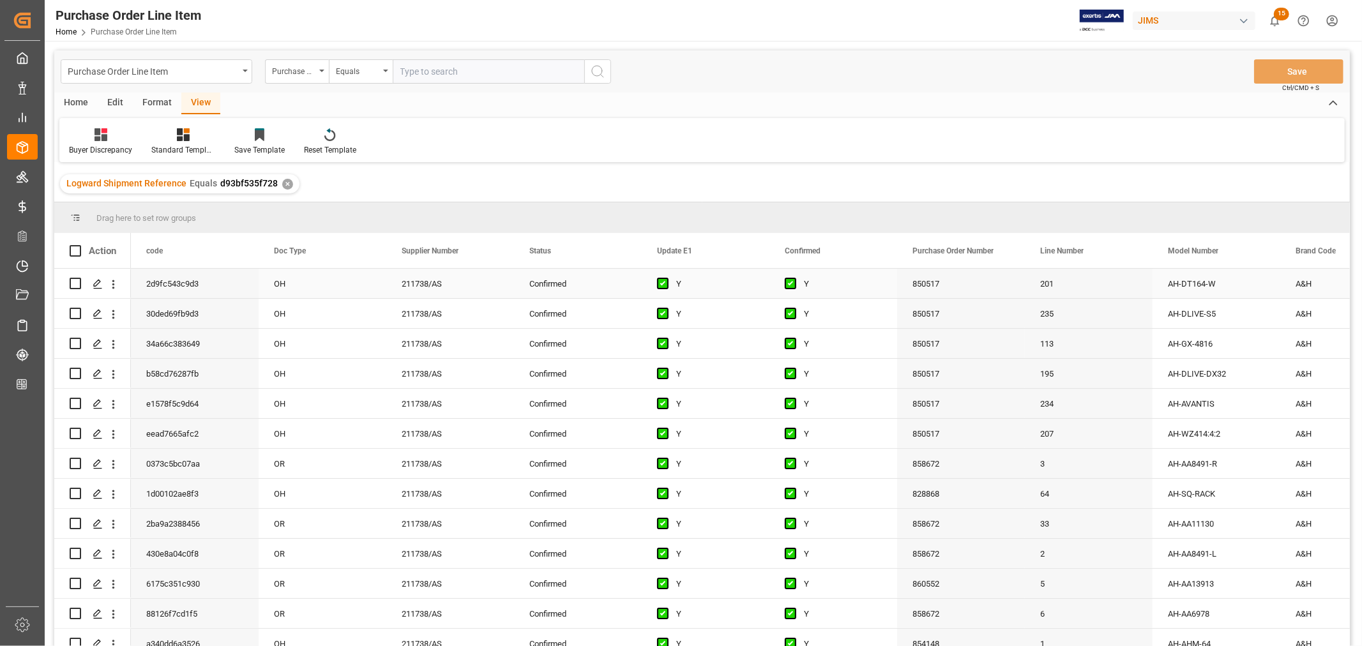
click at [1000, 289] on div "850517" at bounding box center [961, 283] width 128 height 29
